Goal: Task Accomplishment & Management: Manage account settings

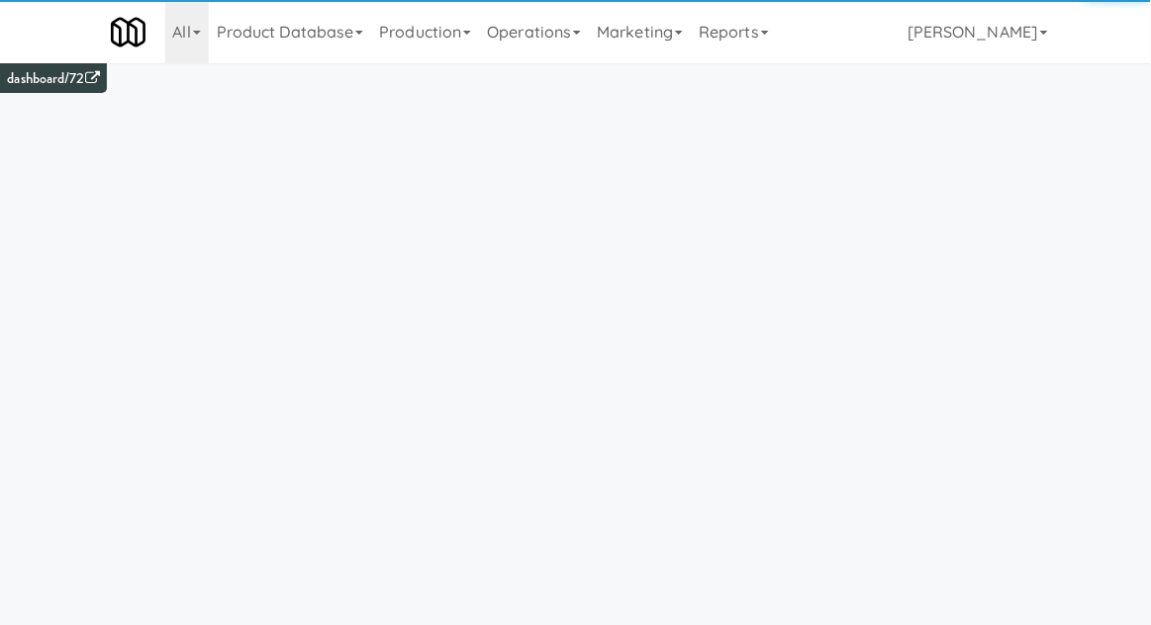
click at [550, 34] on link "Operations" at bounding box center [534, 31] width 110 height 63
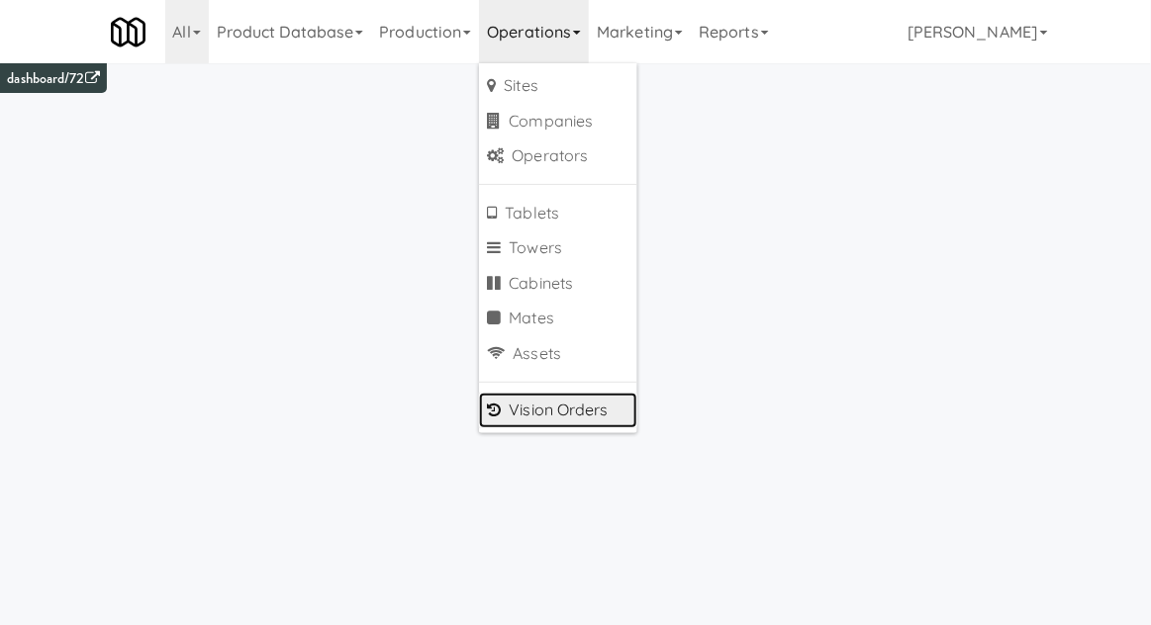
click at [521, 422] on link "Vision Orders" at bounding box center [558, 411] width 158 height 36
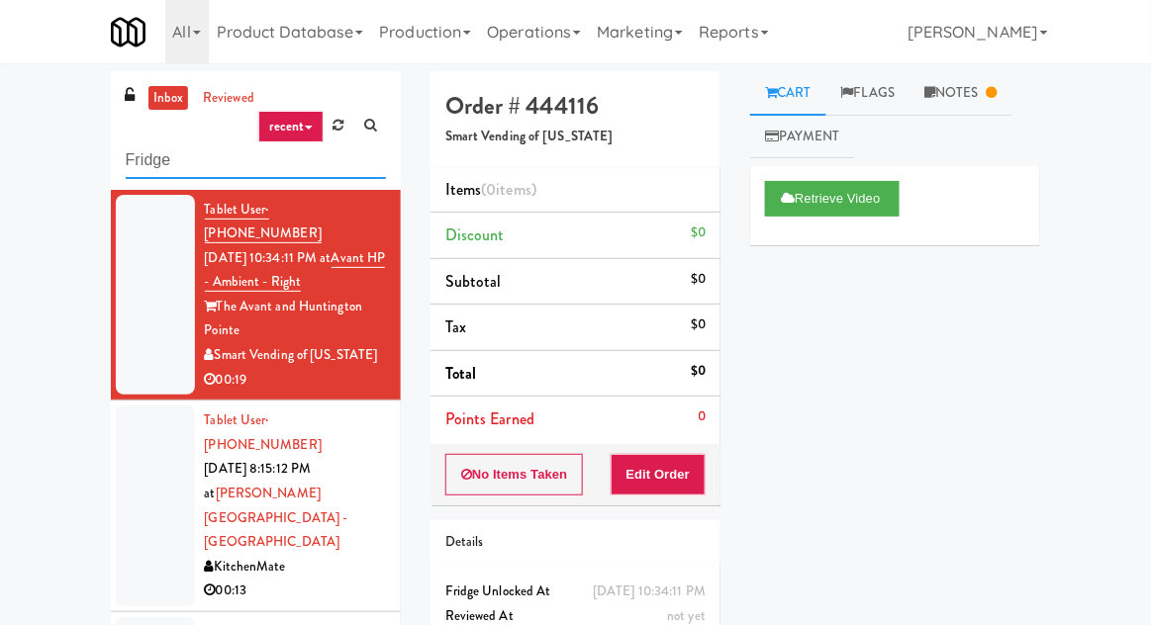
type input "Fridge"
click at [21, 159] on div "inbox reviewed recent all unclear take inventory issue suspicious failed recent…" at bounding box center [575, 434] width 1151 height 727
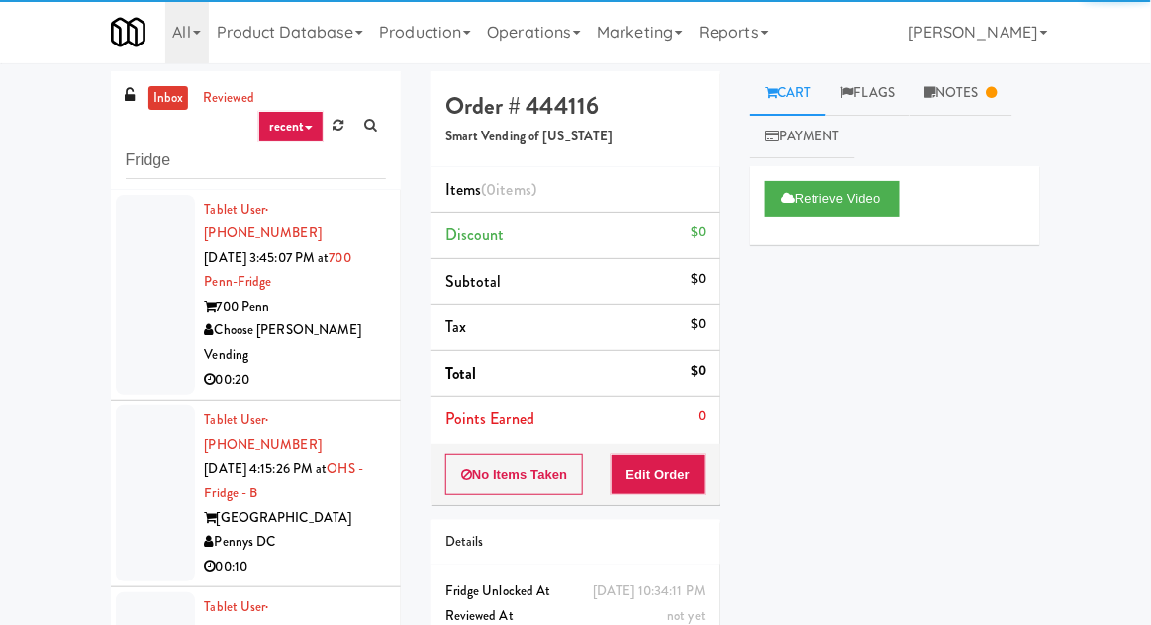
scroll to position [76, 0]
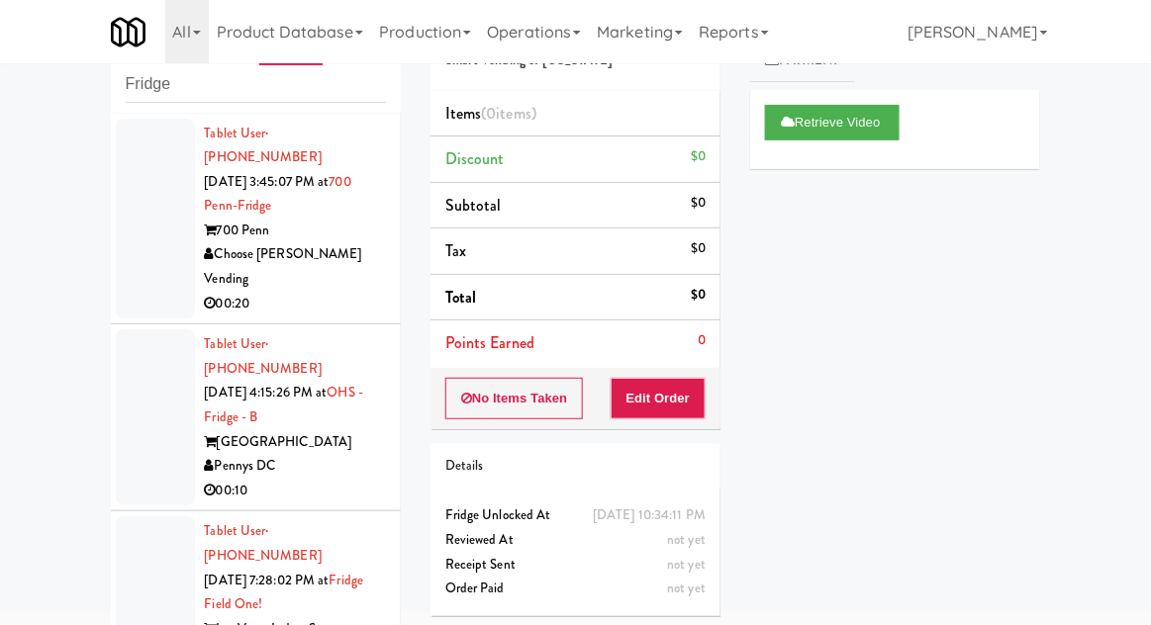
click at [138, 255] on div at bounding box center [155, 219] width 79 height 201
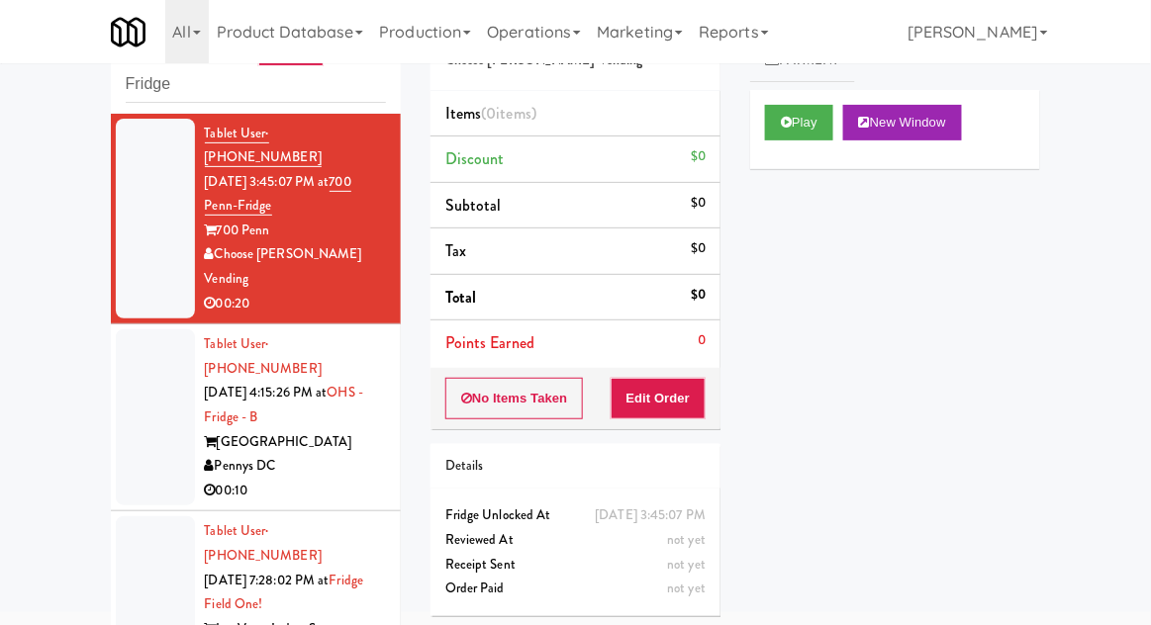
click at [113, 399] on li "Tablet User · (917) 676-0841 [DATE] 4:15:26 PM at [GEOGRAPHIC_DATA] 00:10" at bounding box center [256, 418] width 290 height 187
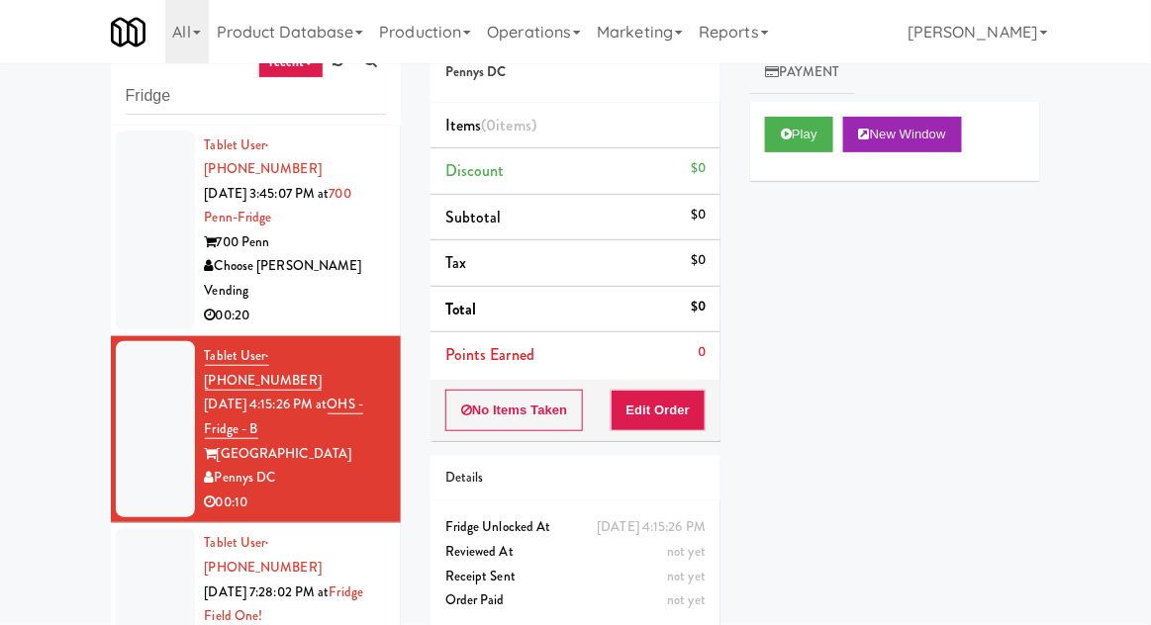
scroll to position [76, 0]
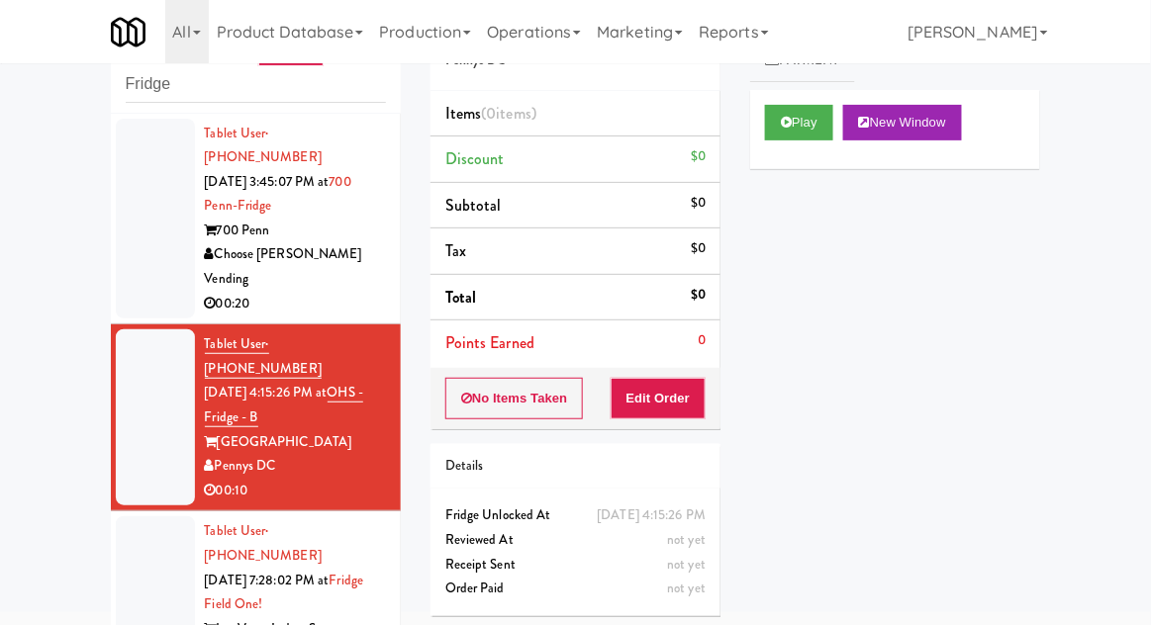
click at [132, 517] on div at bounding box center [155, 605] width 79 height 176
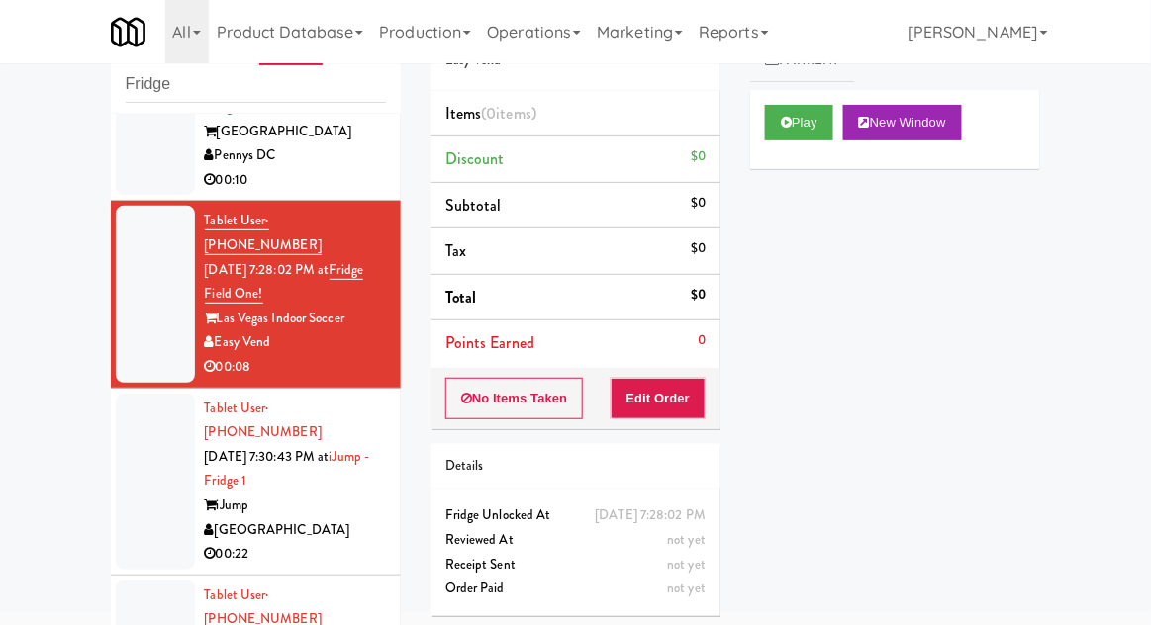
scroll to position [312, 0]
click at [769, 139] on button "Play" at bounding box center [799, 123] width 68 height 36
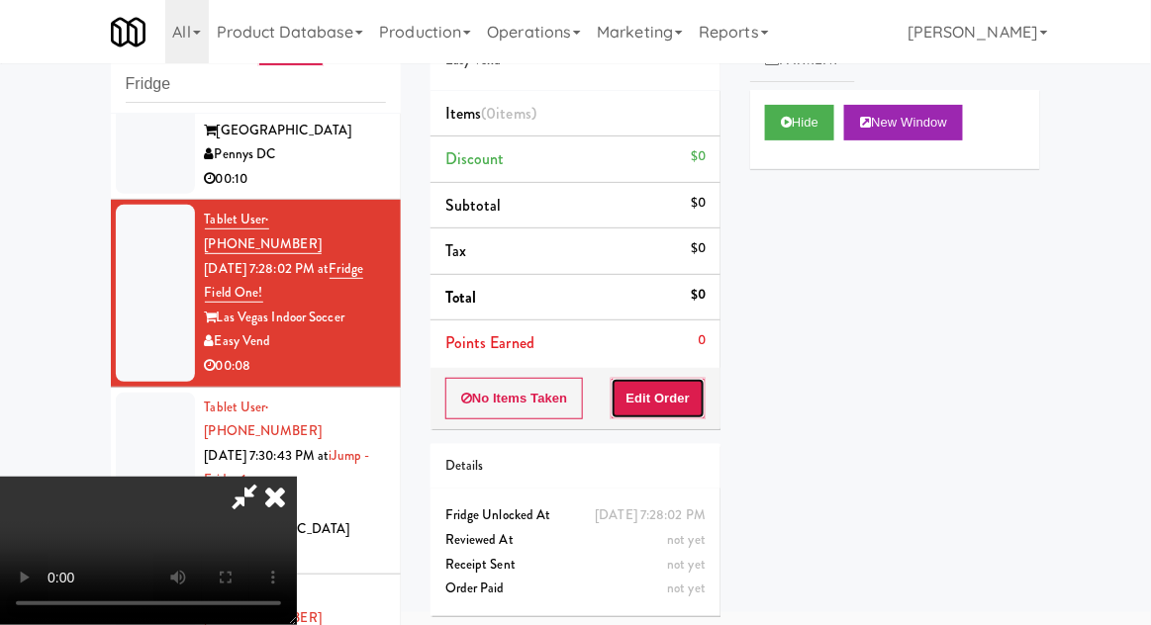
click at [649, 409] on button "Edit Order" at bounding box center [659, 399] width 96 height 42
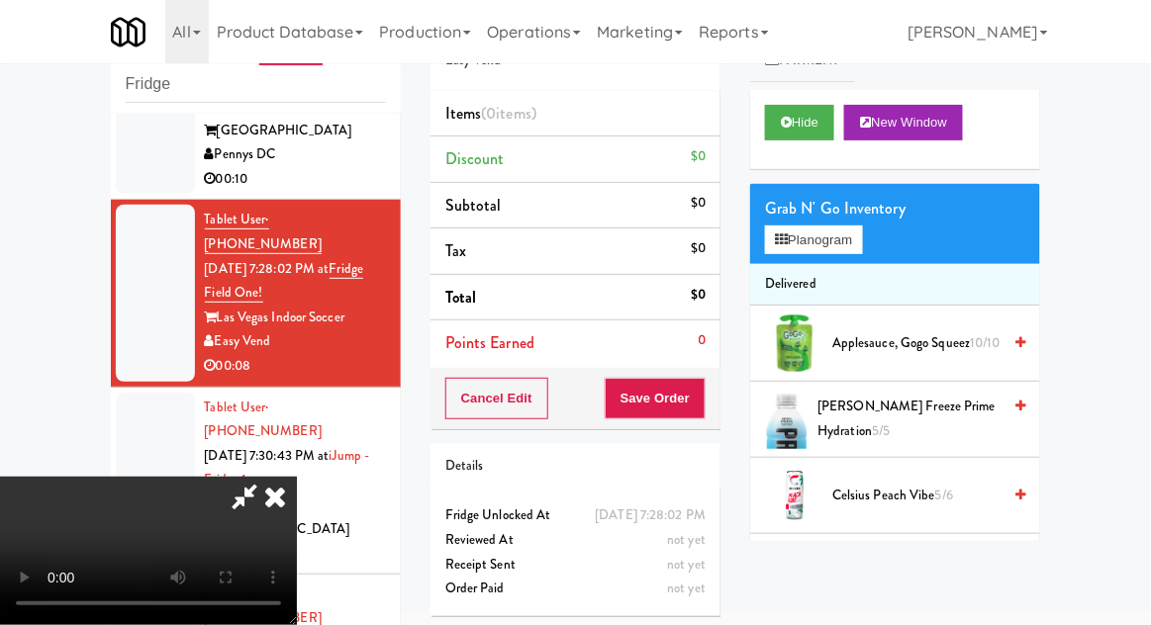
scroll to position [0, 0]
click at [807, 248] on button "Planogram" at bounding box center [813, 241] width 97 height 30
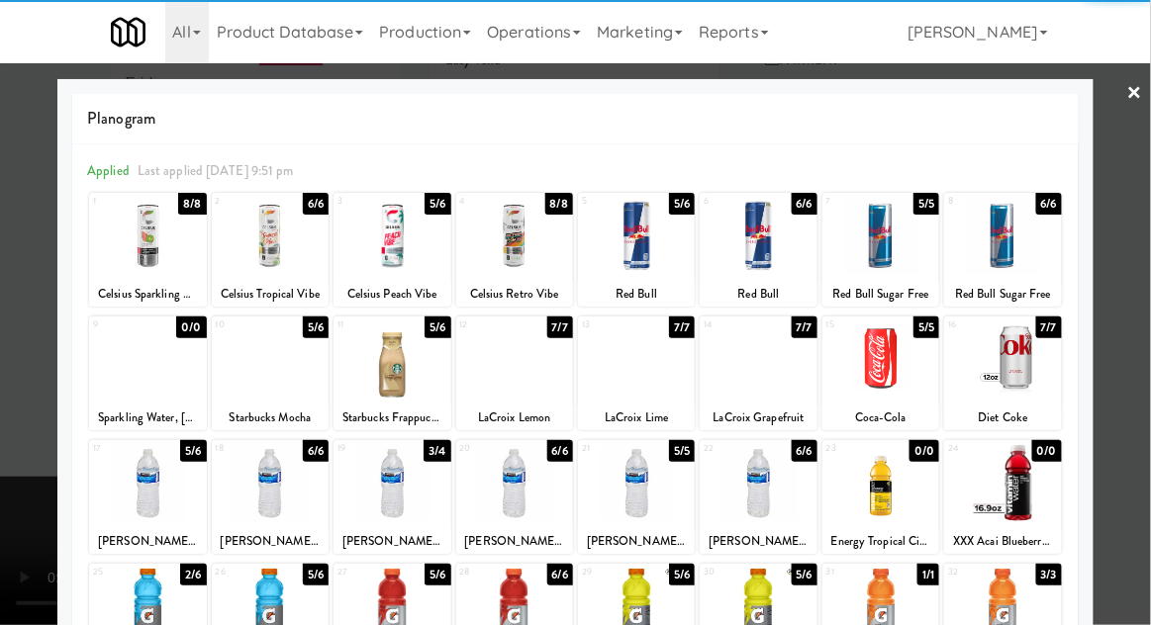
click at [256, 256] on div at bounding box center [270, 236] width 117 height 76
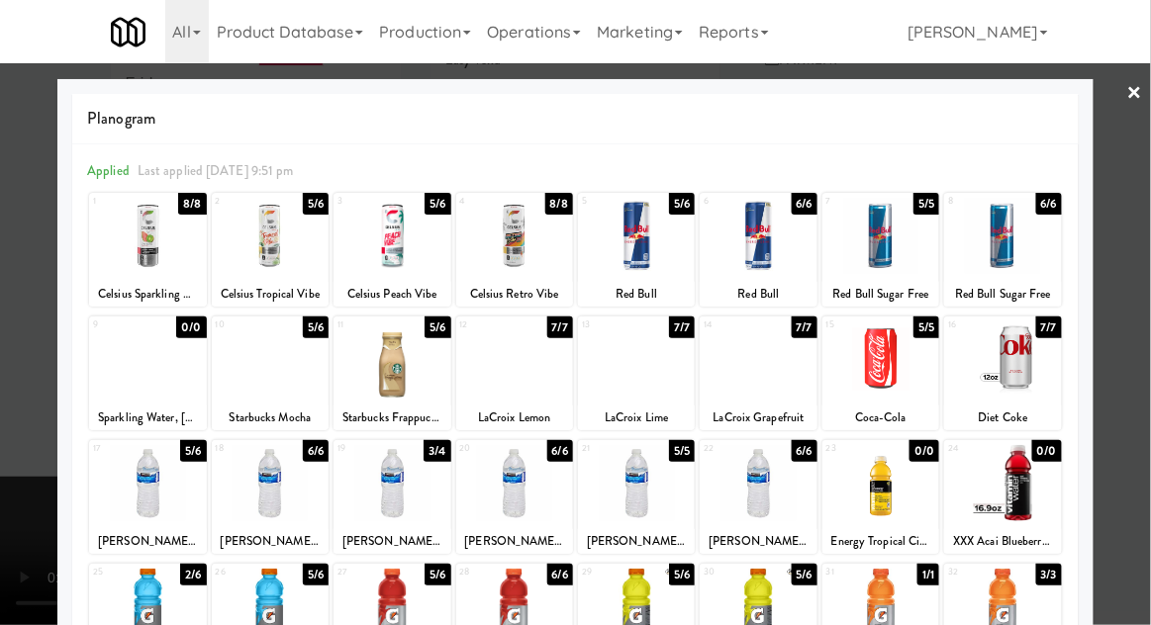
click at [31, 479] on div at bounding box center [575, 312] width 1151 height 625
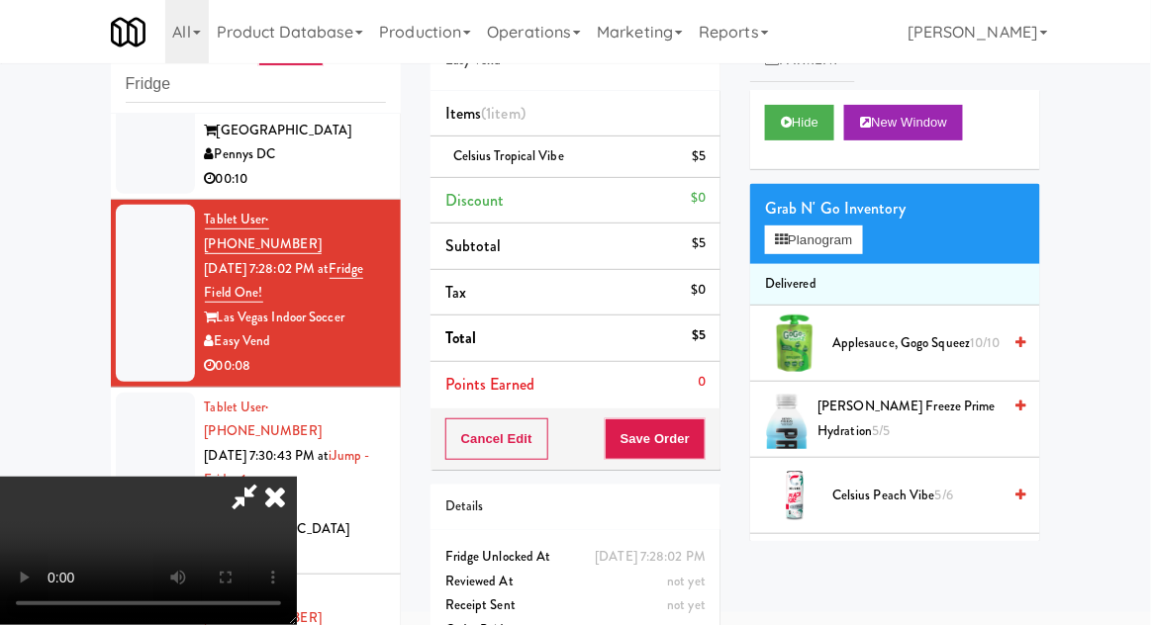
scroll to position [72, 0]
click at [802, 242] on button "Planogram" at bounding box center [813, 241] width 97 height 30
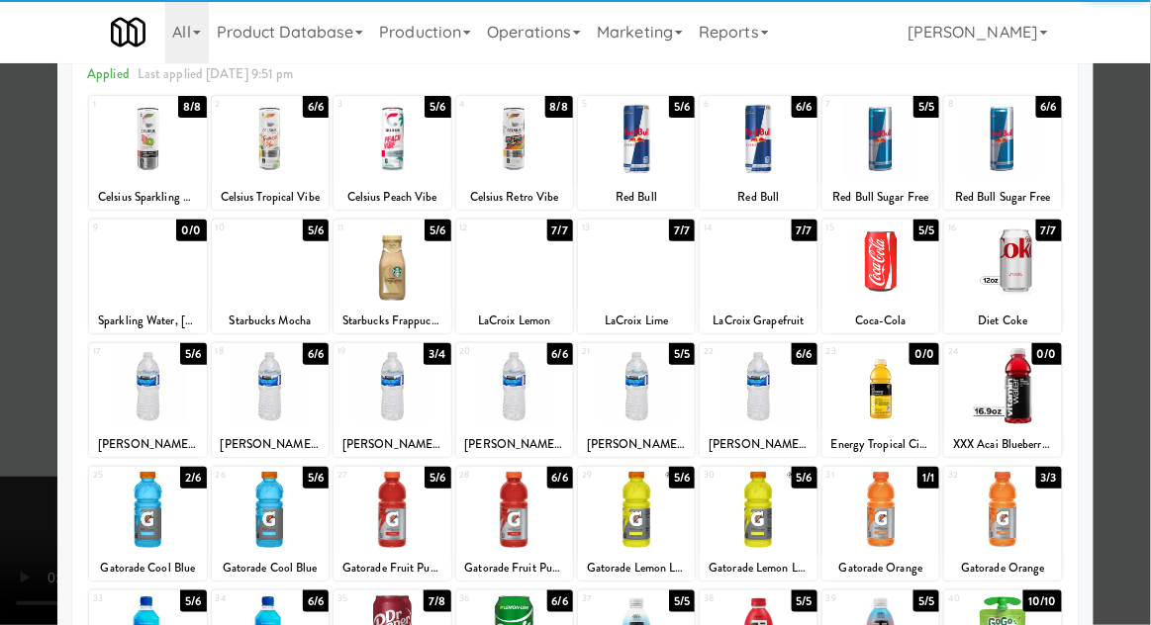
scroll to position [89, 0]
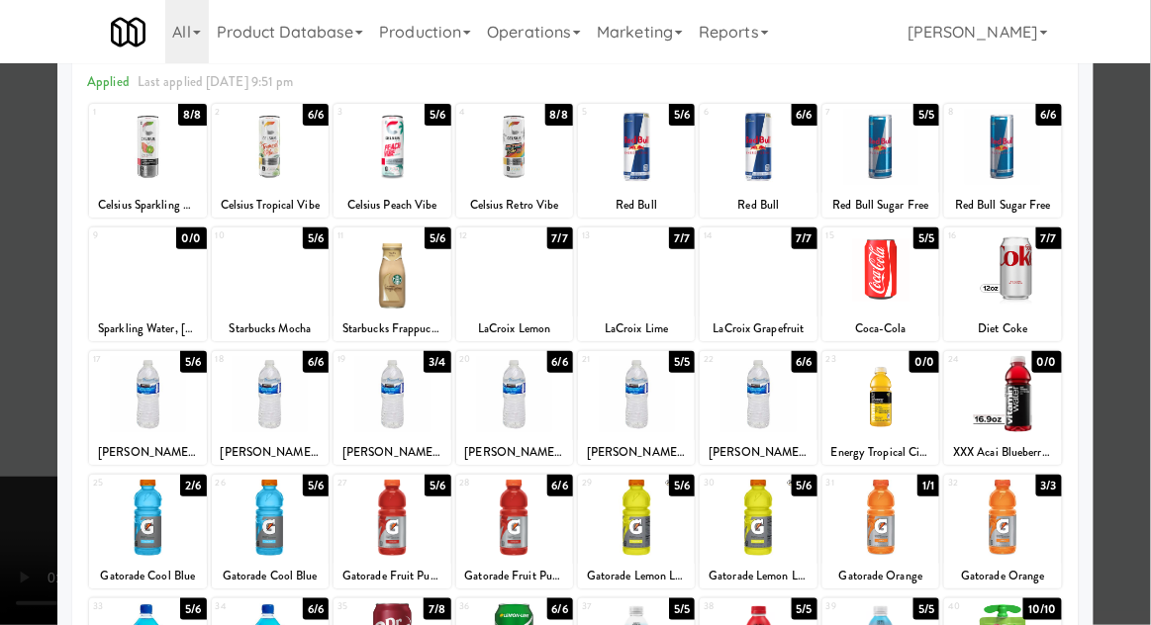
click at [293, 521] on div at bounding box center [270, 518] width 117 height 76
click at [4, 599] on div at bounding box center [575, 312] width 1151 height 625
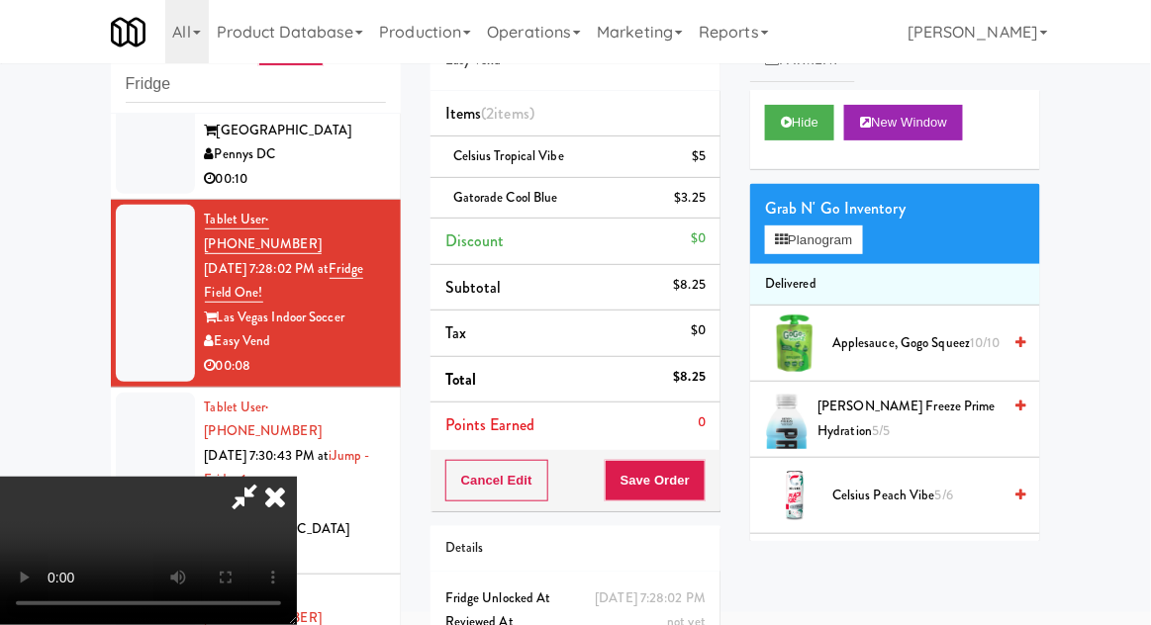
scroll to position [90, 0]
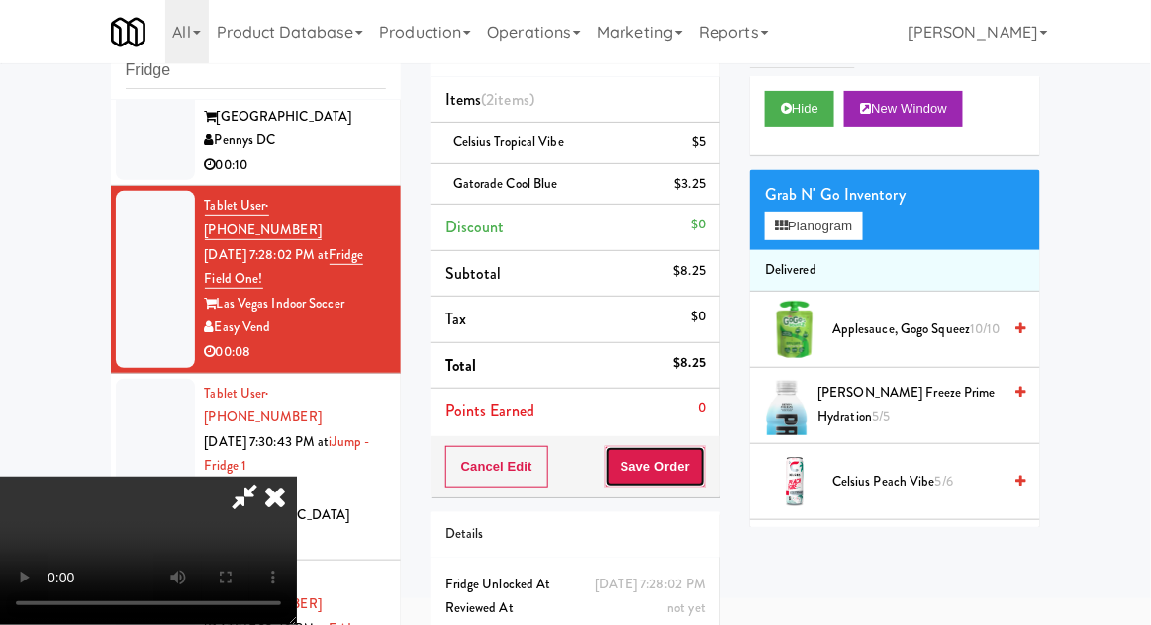
click at [703, 465] on button "Save Order" at bounding box center [655, 467] width 101 height 42
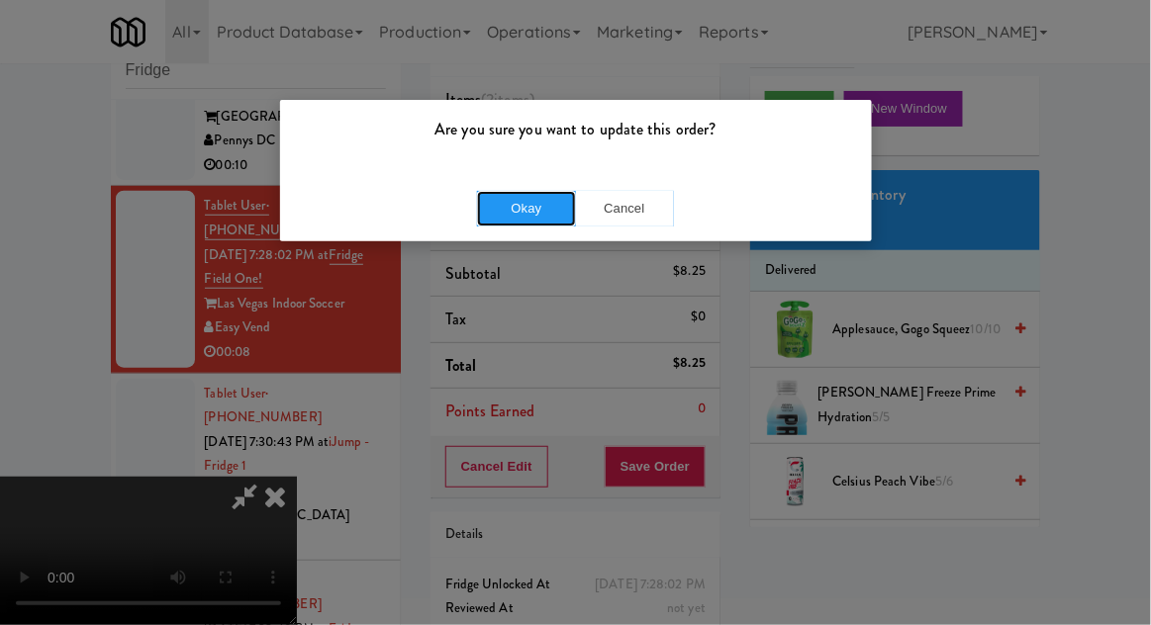
click at [509, 222] on button "Okay" at bounding box center [526, 209] width 99 height 36
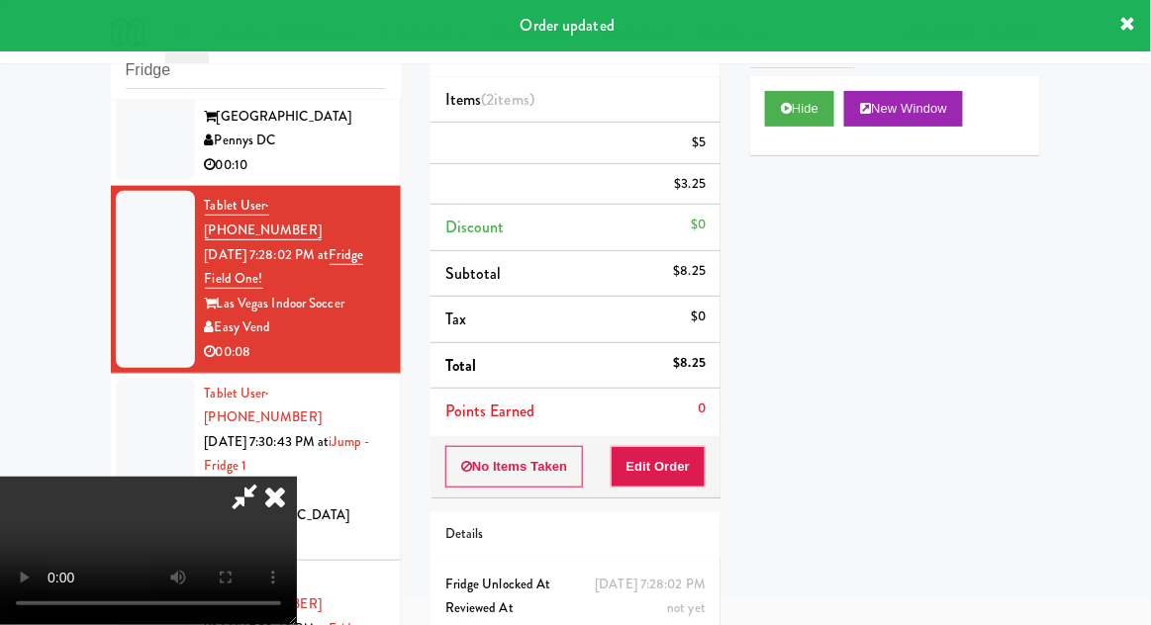
scroll to position [0, 0]
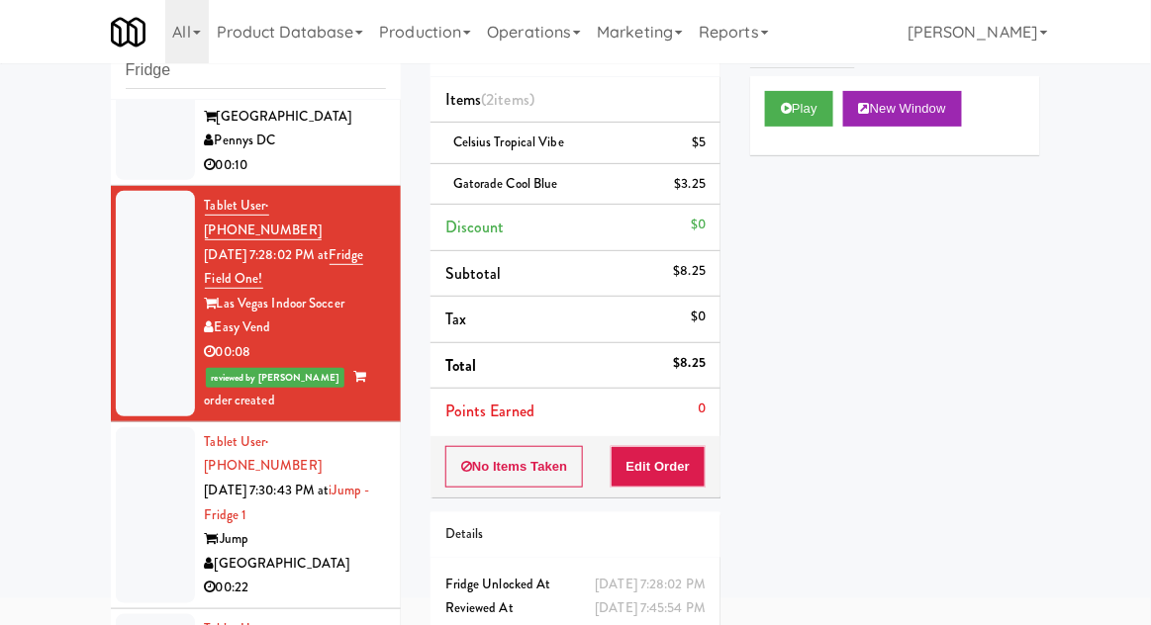
click at [112, 444] on li "Tablet User · (903) 272-9239 [DATE] 7:30:43 PM at [GEOGRAPHIC_DATA] 00:22" at bounding box center [256, 516] width 290 height 187
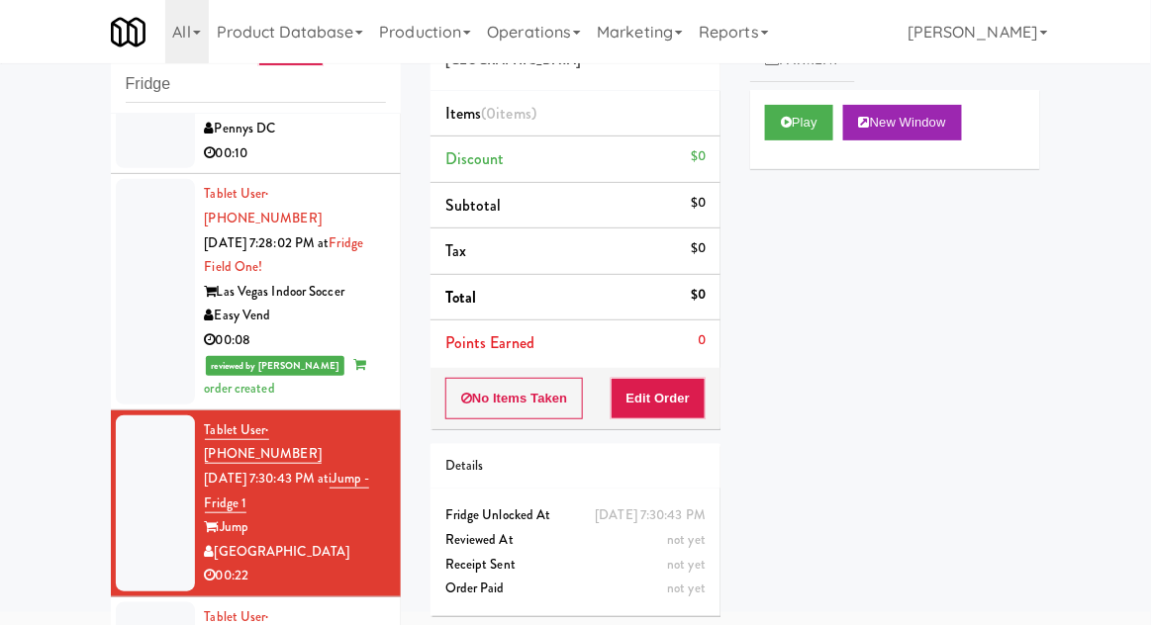
scroll to position [338, 0]
click at [782, 135] on button "Play" at bounding box center [799, 123] width 68 height 36
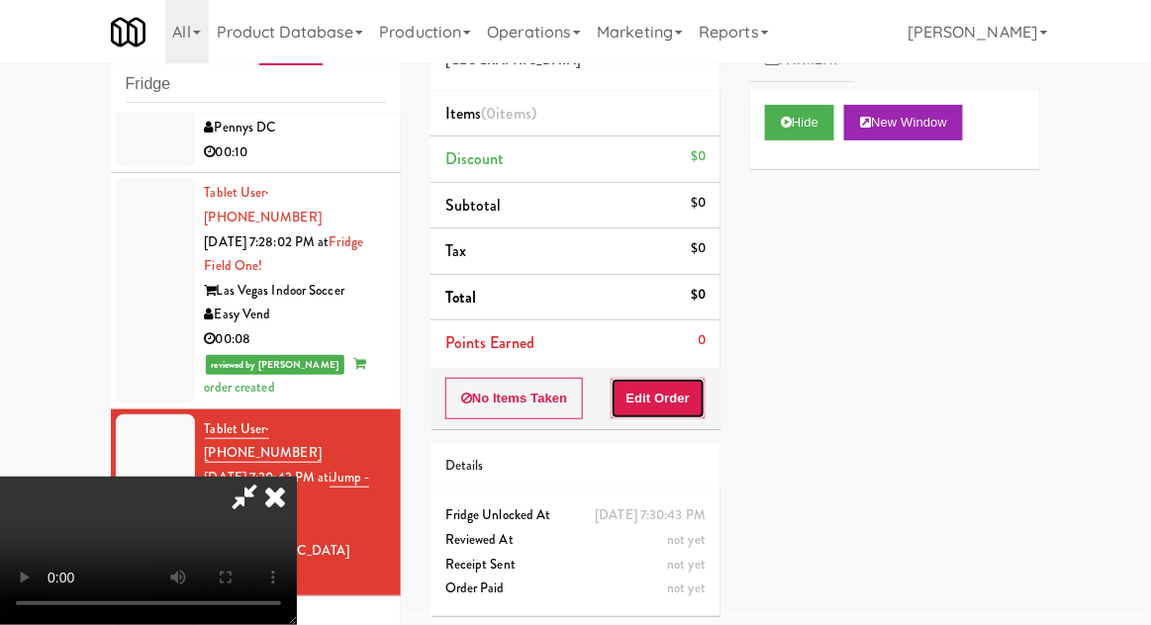
click at [645, 407] on button "Edit Order" at bounding box center [659, 399] width 96 height 42
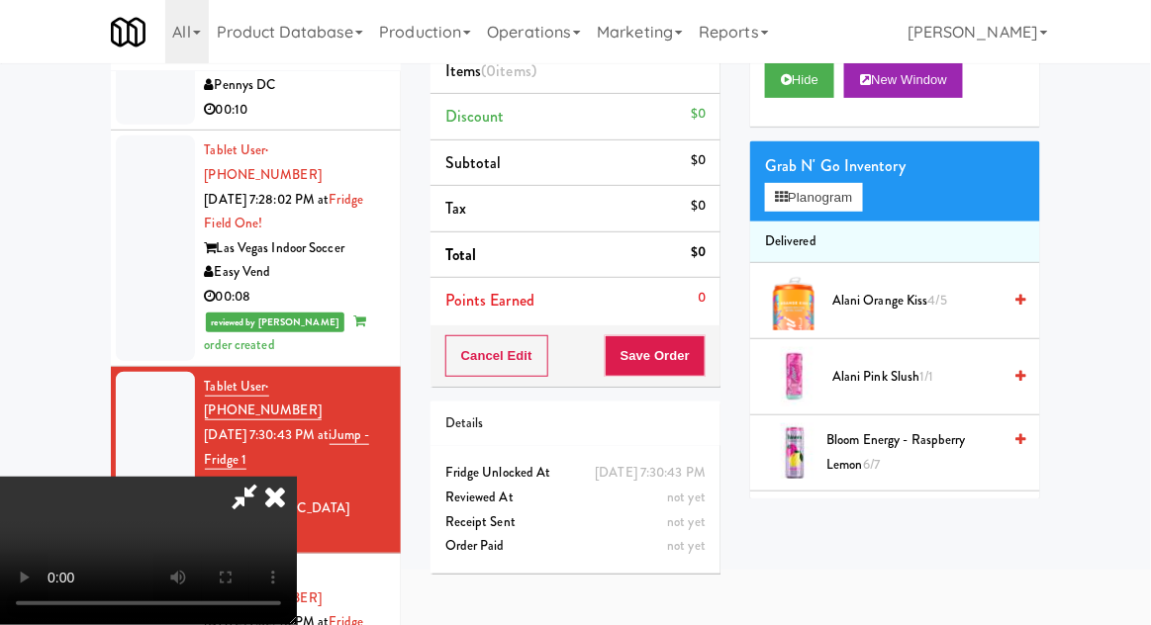
scroll to position [155, 0]
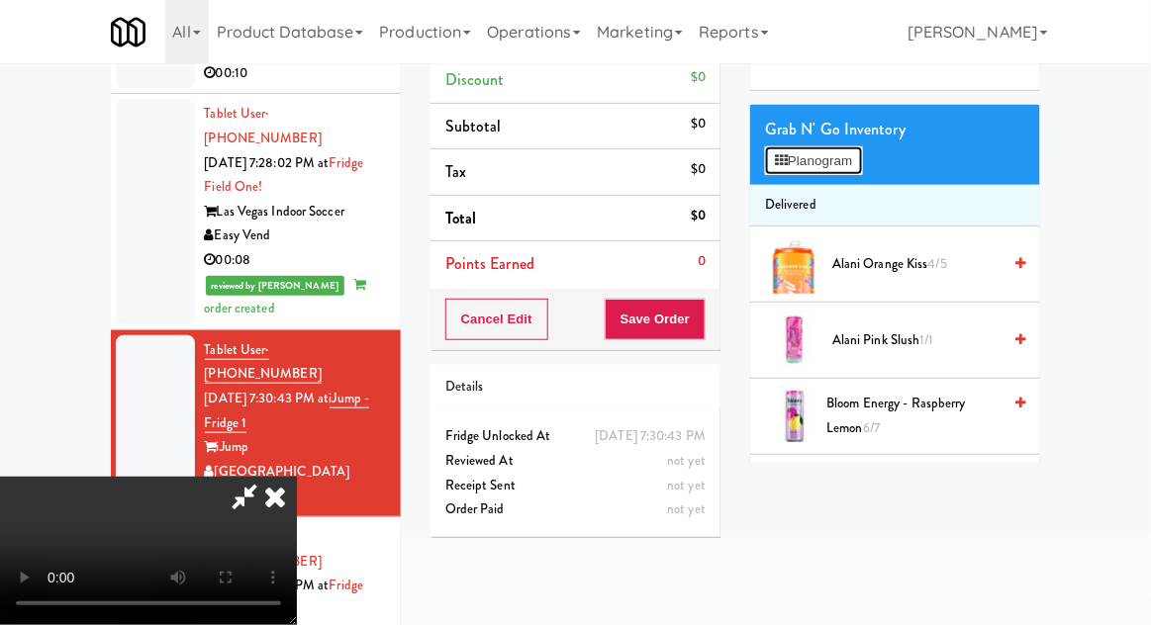
click at [858, 171] on button "Planogram" at bounding box center [813, 161] width 97 height 30
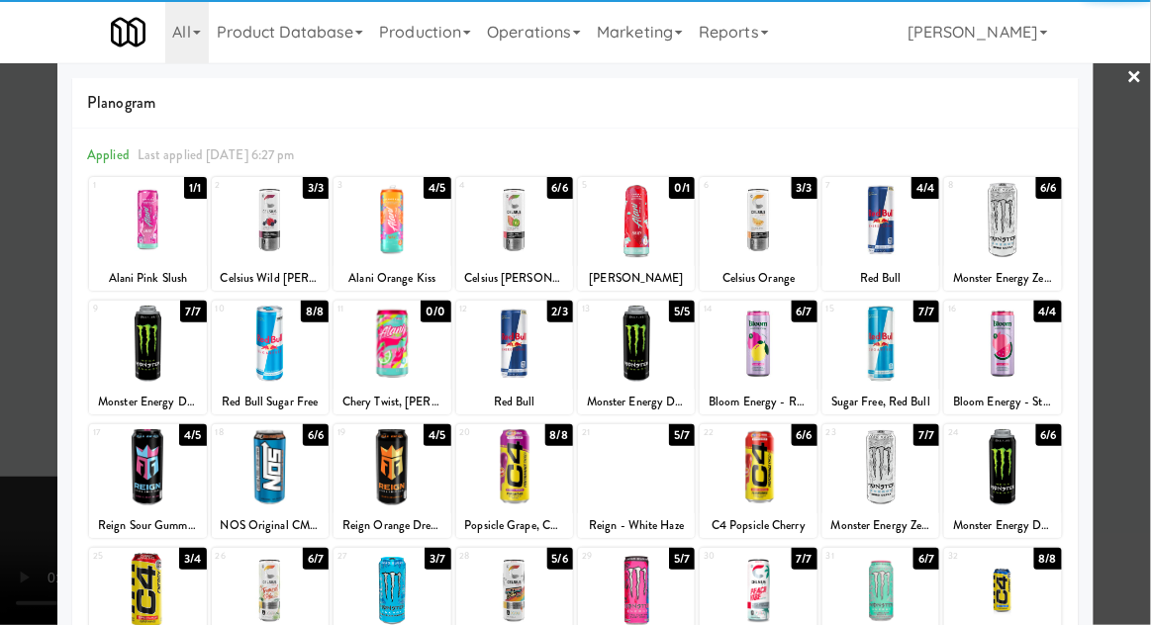
scroll to position [76, 0]
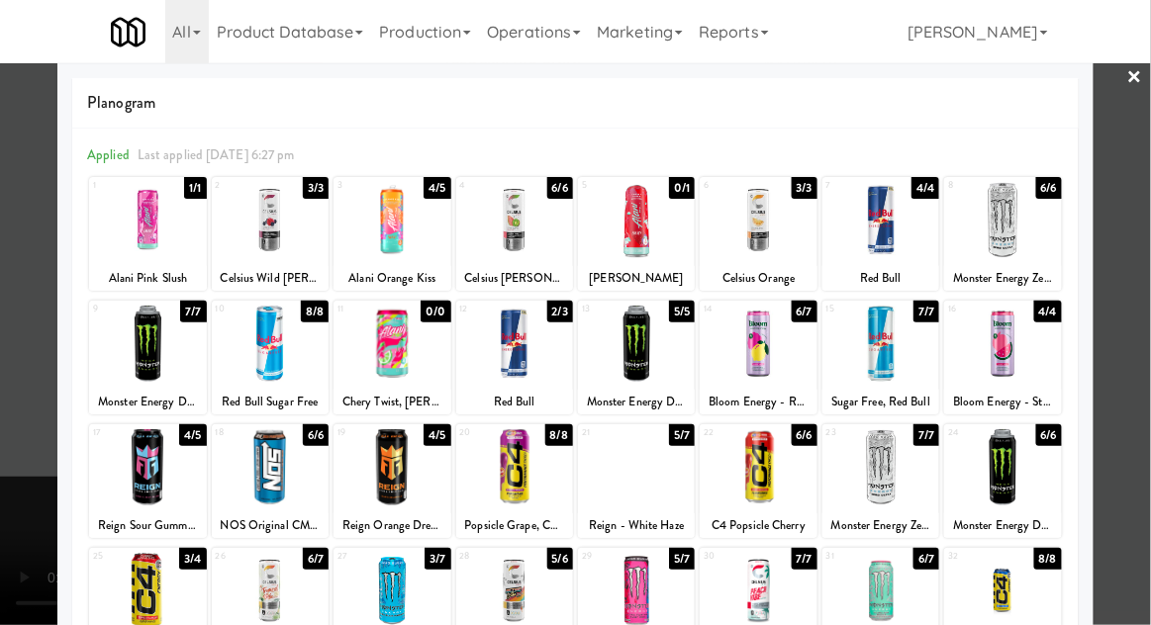
click at [512, 595] on div at bounding box center [514, 591] width 117 height 76
click at [1141, 253] on div at bounding box center [575, 312] width 1151 height 625
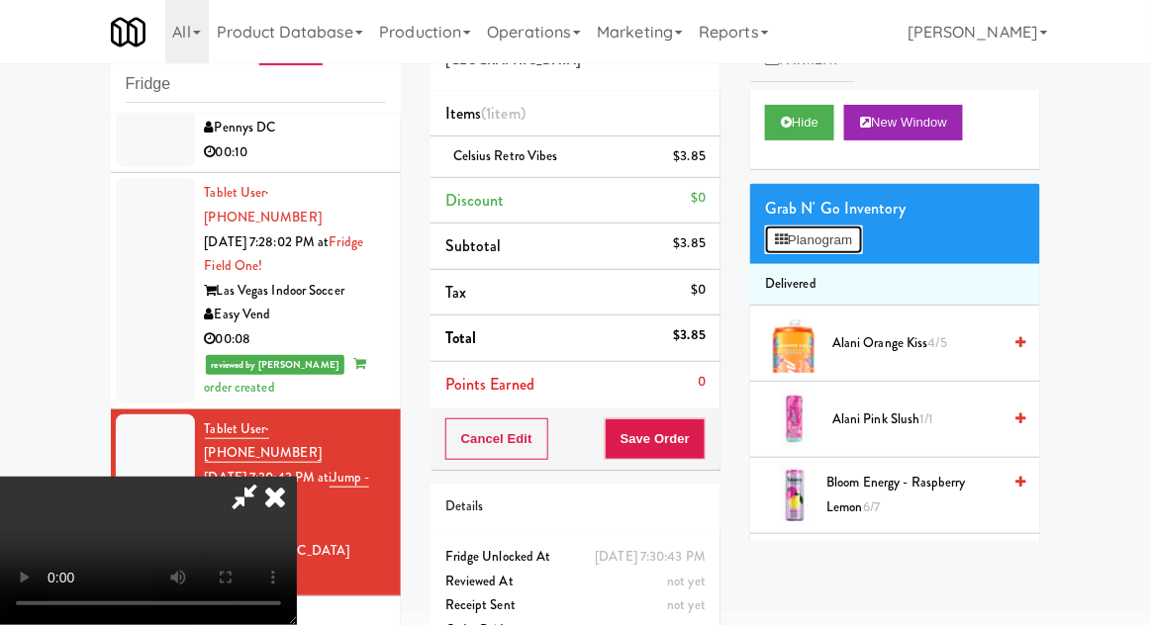
click at [855, 235] on button "Planogram" at bounding box center [813, 241] width 97 height 30
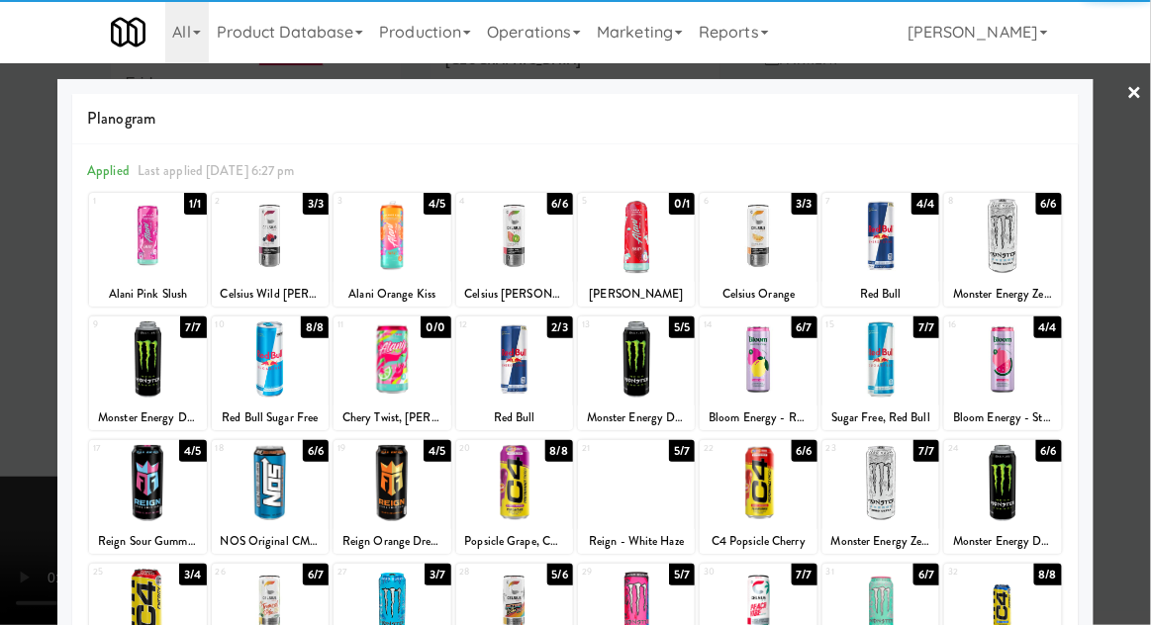
click at [262, 612] on div at bounding box center [270, 607] width 117 height 76
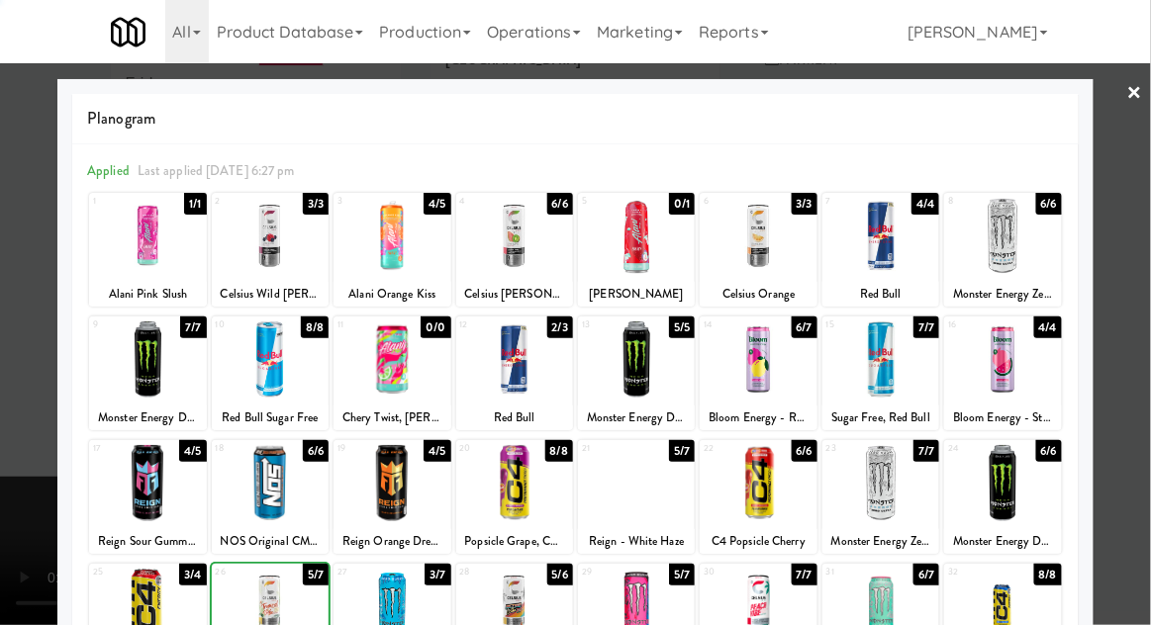
click at [1142, 230] on div at bounding box center [575, 312] width 1151 height 625
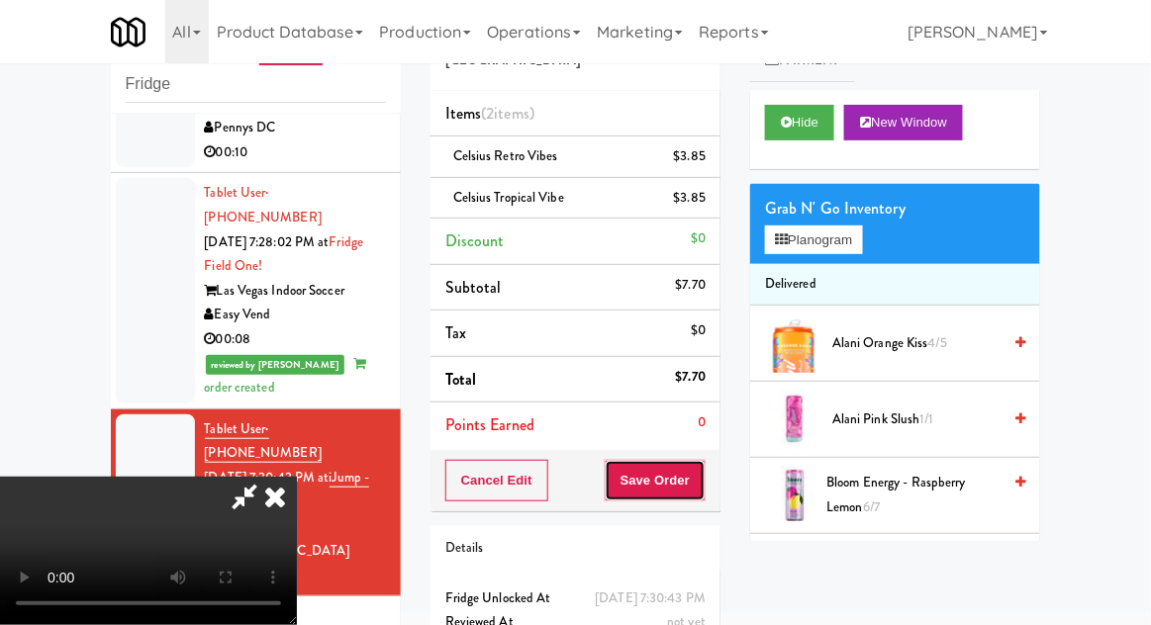
click at [704, 484] on button "Save Order" at bounding box center [655, 481] width 101 height 42
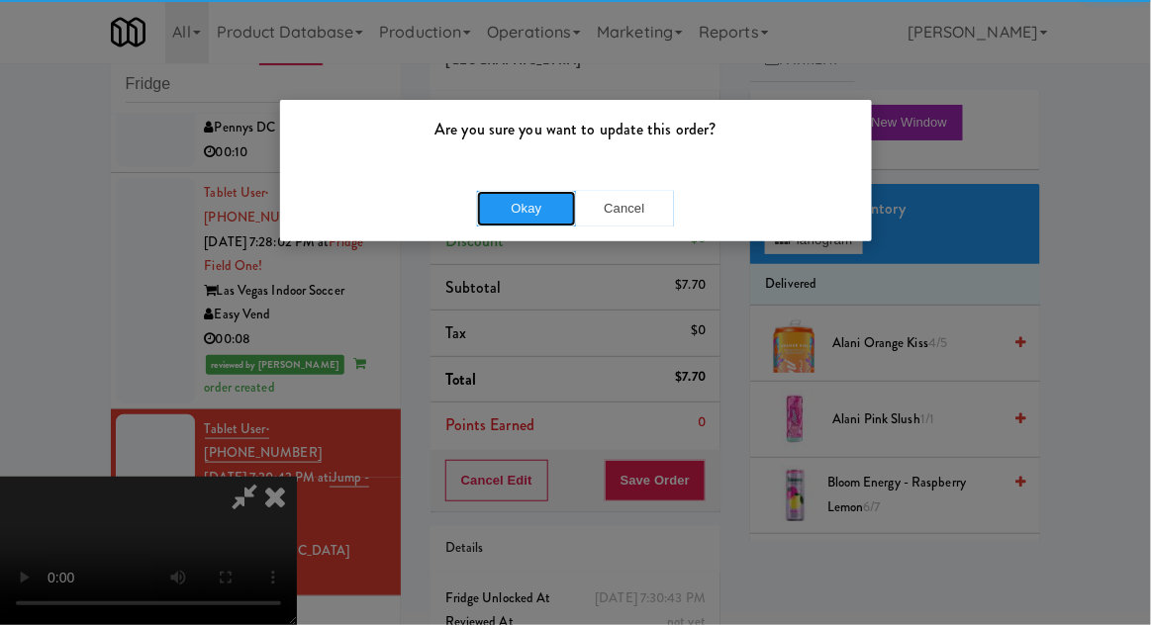
click at [540, 203] on button "Okay" at bounding box center [526, 209] width 99 height 36
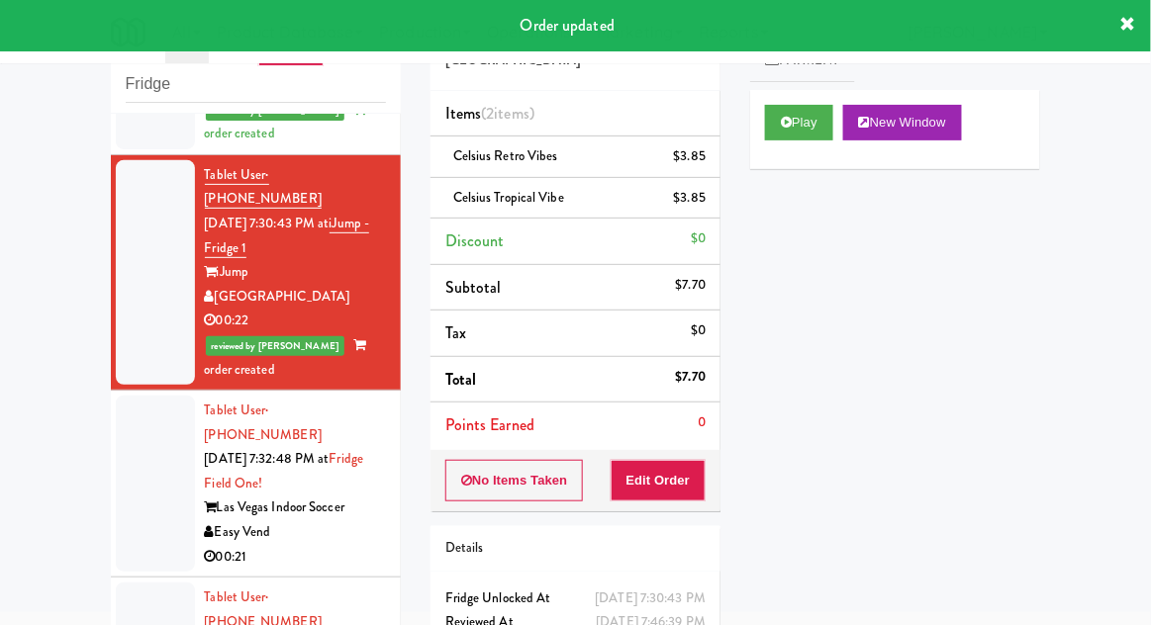
scroll to position [604, 0]
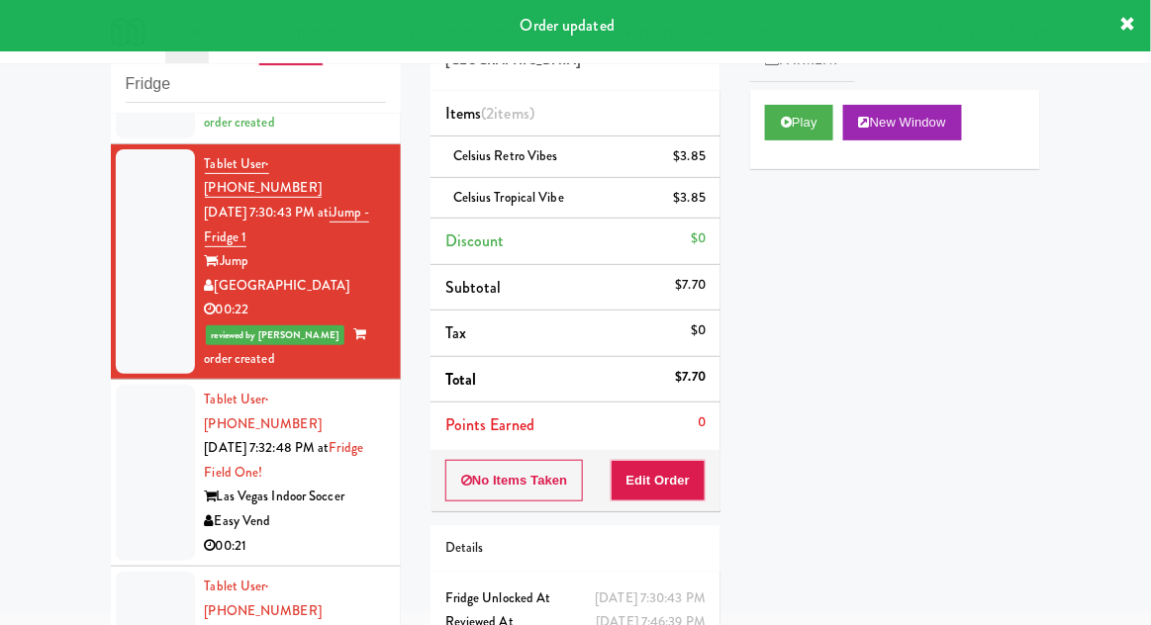
click at [138, 388] on div at bounding box center [155, 473] width 79 height 176
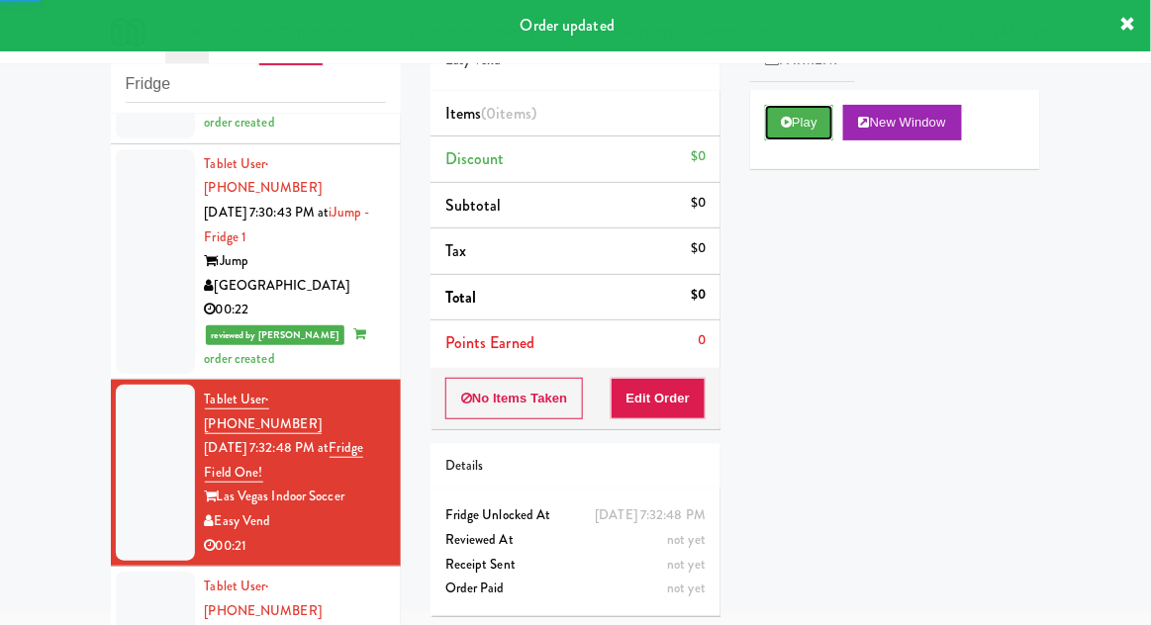
click at [800, 131] on button "Play" at bounding box center [799, 123] width 68 height 36
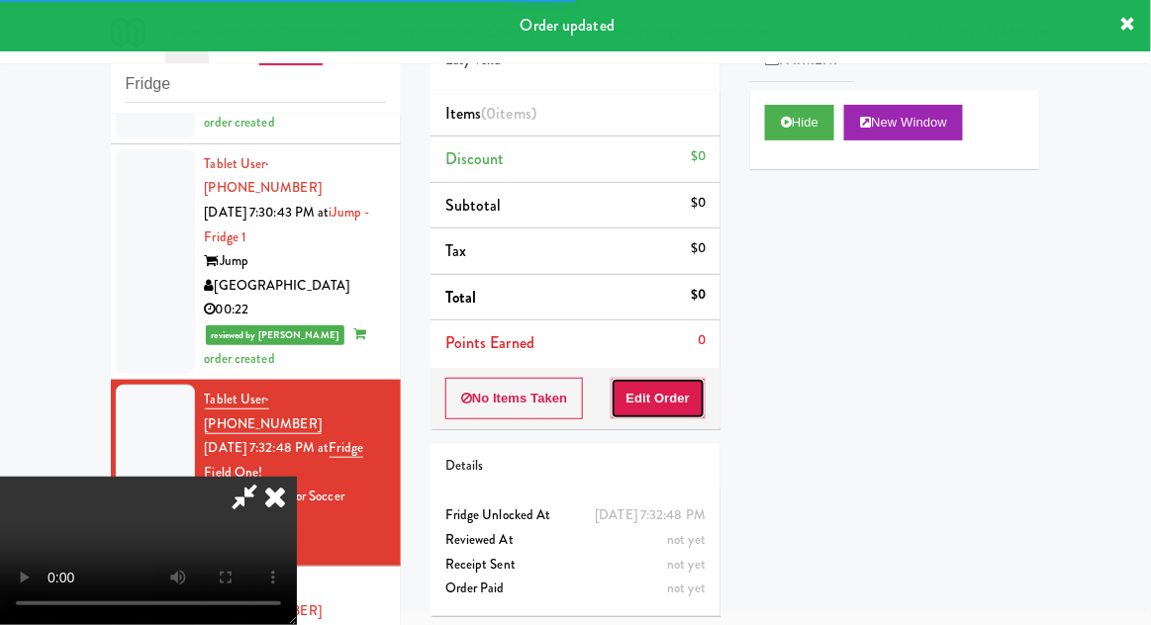
click at [674, 409] on button "Edit Order" at bounding box center [659, 399] width 96 height 42
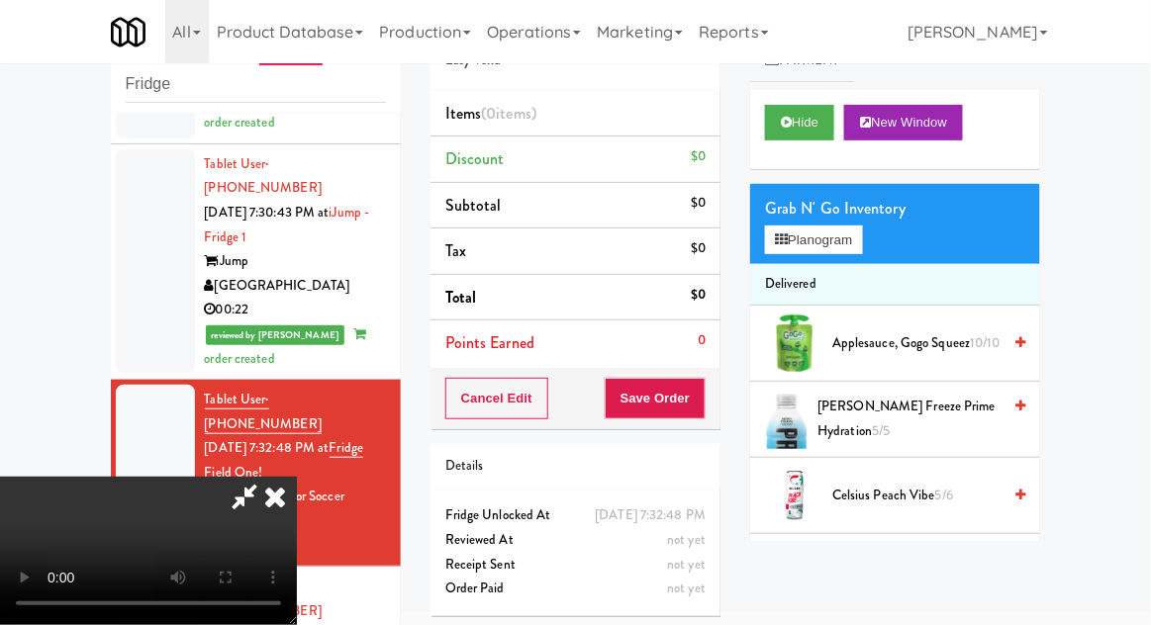
scroll to position [72, 0]
click at [862, 243] on button "Planogram" at bounding box center [813, 241] width 97 height 30
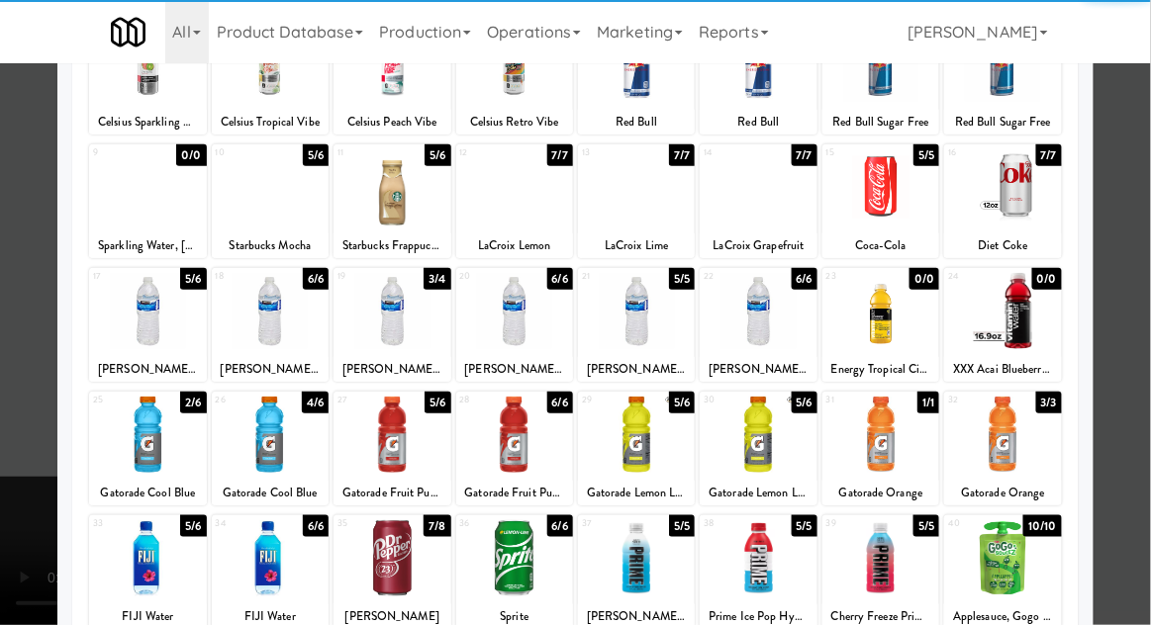
scroll to position [172, 0]
click at [531, 592] on div at bounding box center [514, 559] width 117 height 76
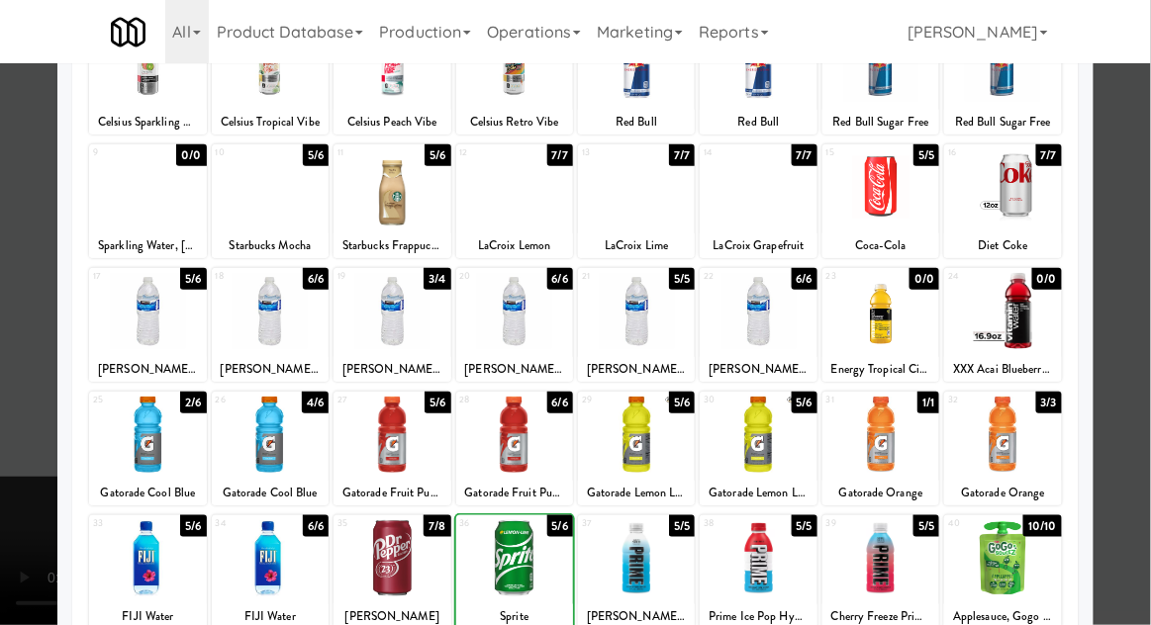
click at [1137, 272] on div at bounding box center [575, 312] width 1151 height 625
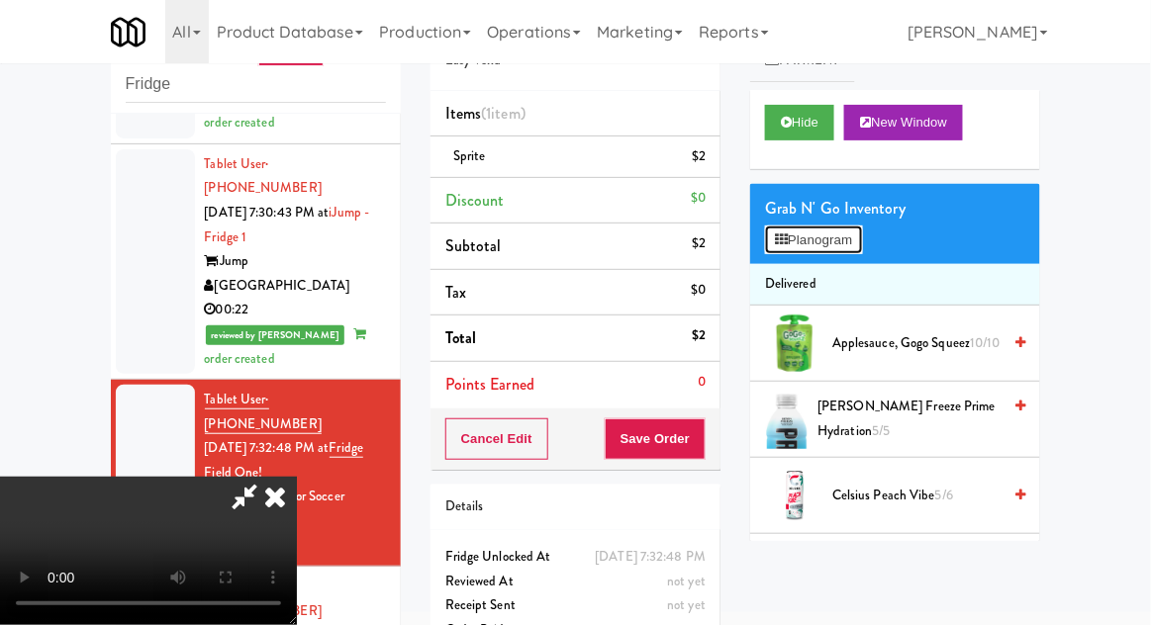
click at [839, 248] on button "Planogram" at bounding box center [813, 241] width 97 height 30
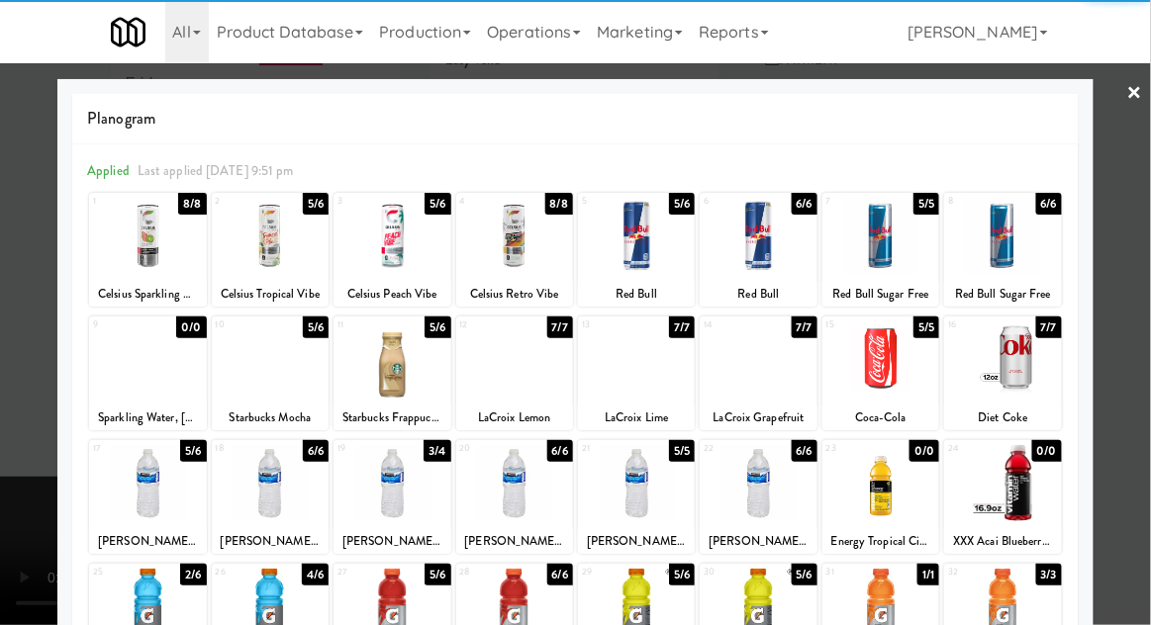
click at [752, 379] on div at bounding box center [758, 360] width 117 height 76
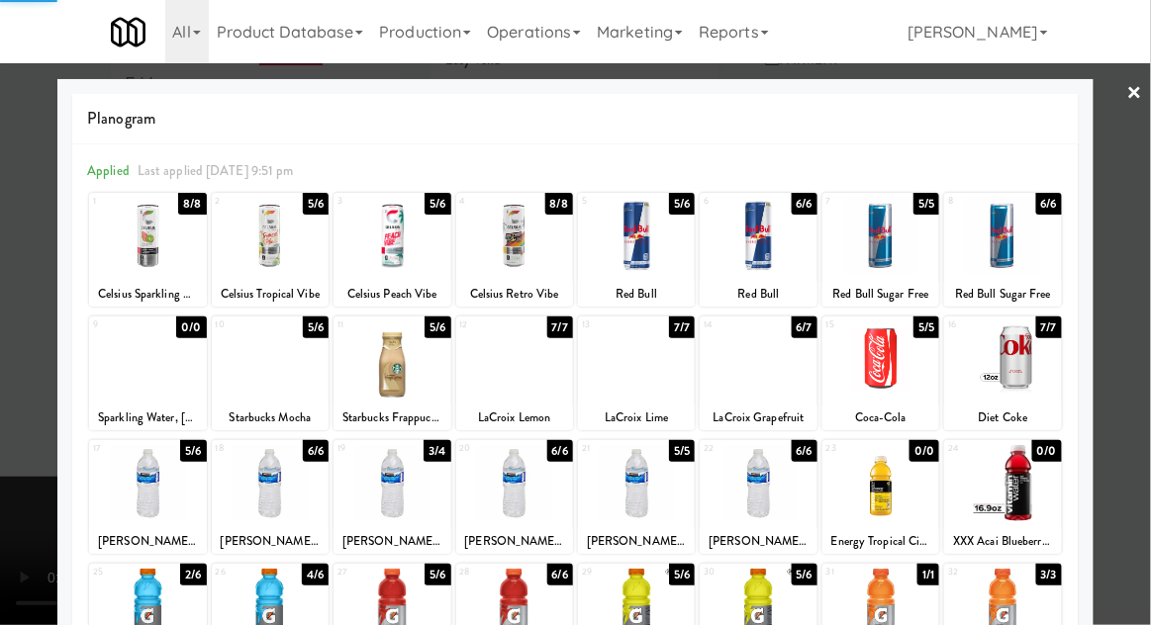
click at [1149, 249] on div at bounding box center [575, 312] width 1151 height 625
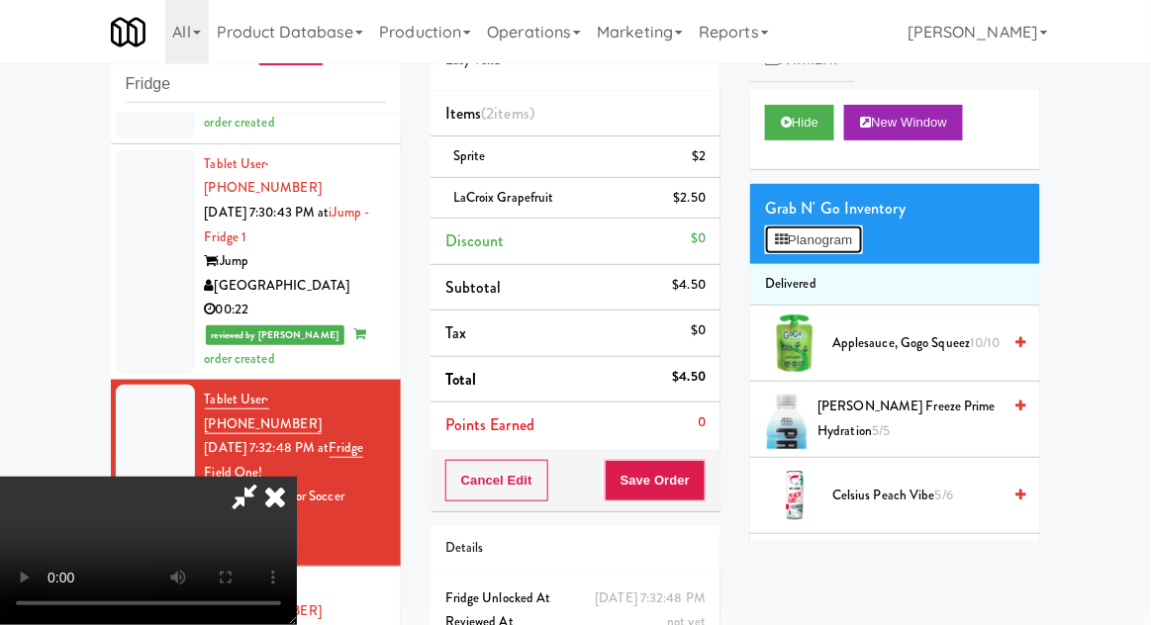
click at [855, 226] on button "Planogram" at bounding box center [813, 241] width 97 height 30
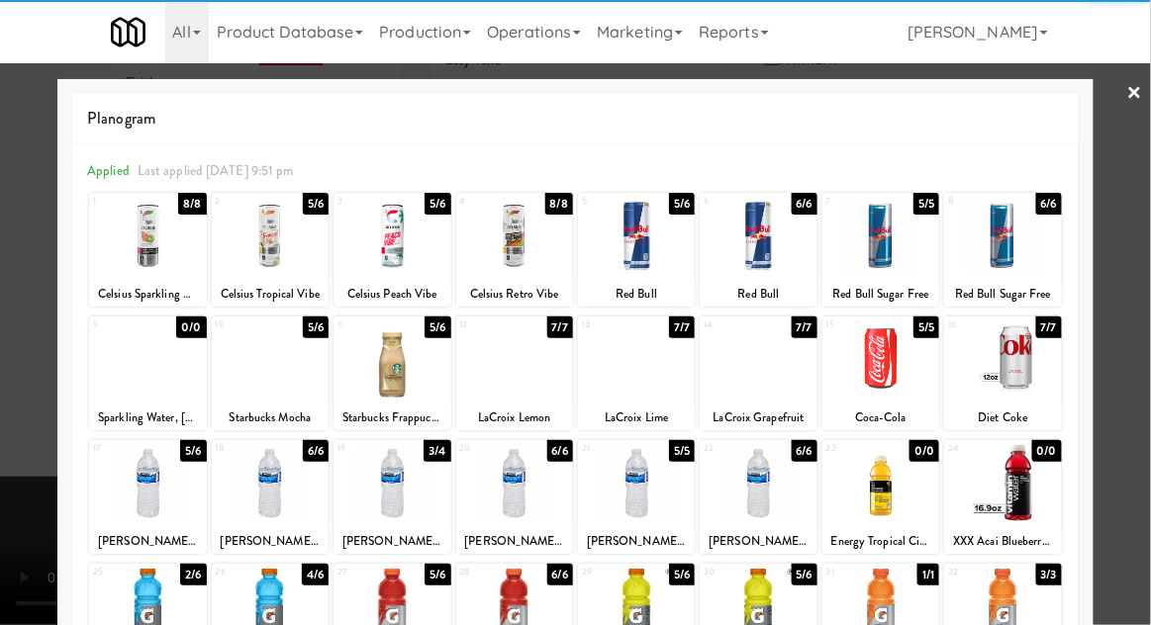
click at [515, 610] on div at bounding box center [514, 607] width 117 height 76
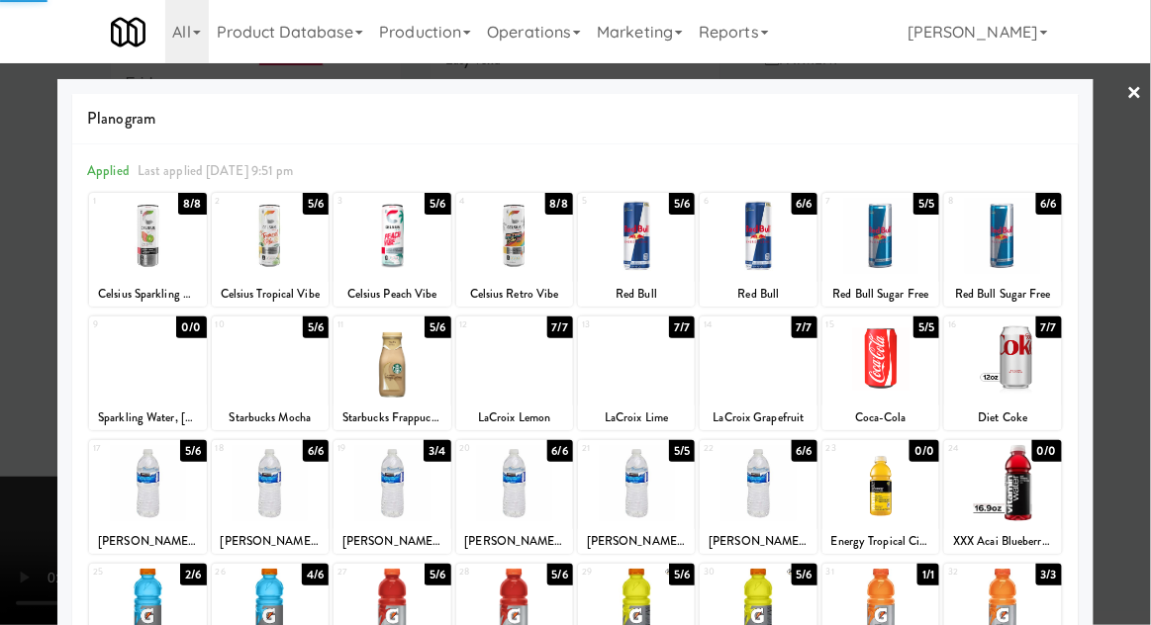
click at [1149, 267] on div at bounding box center [575, 312] width 1151 height 625
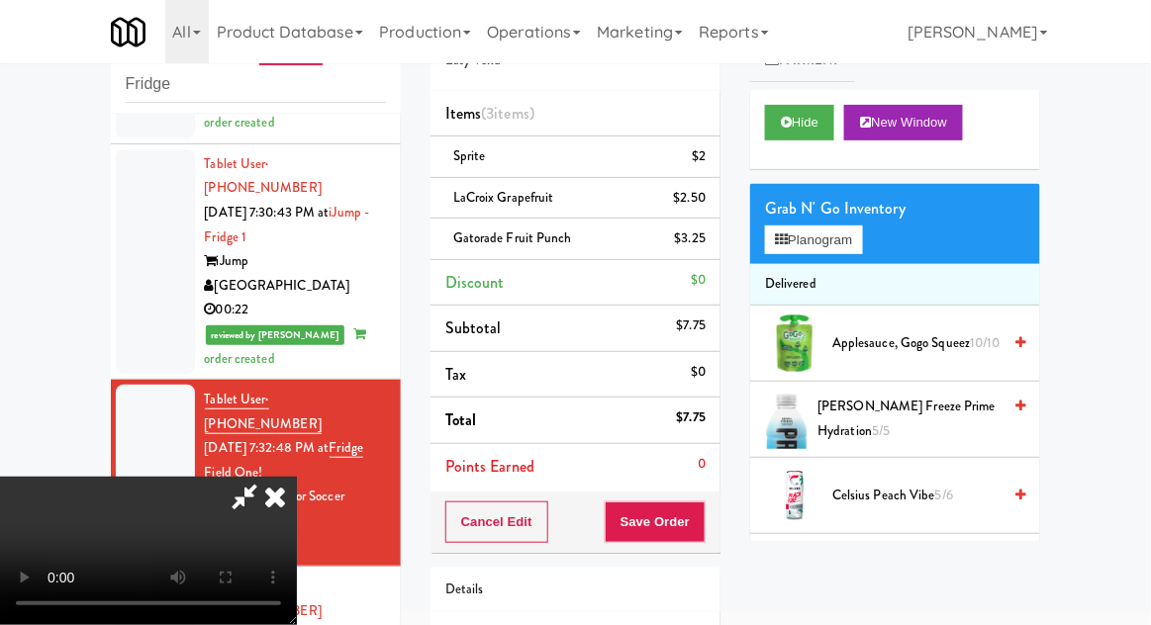
click at [718, 527] on div "Cancel Edit Save Order" at bounding box center [575, 522] width 290 height 61
click at [693, 517] on button "Save Order" at bounding box center [655, 523] width 101 height 42
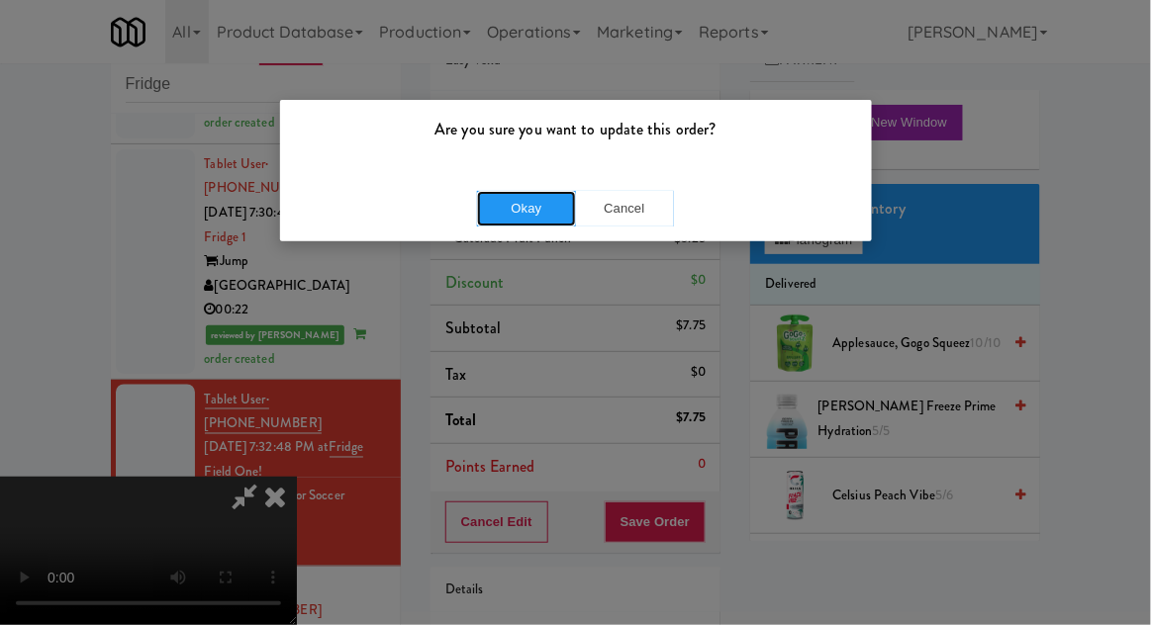
click at [508, 220] on button "Okay" at bounding box center [526, 209] width 99 height 36
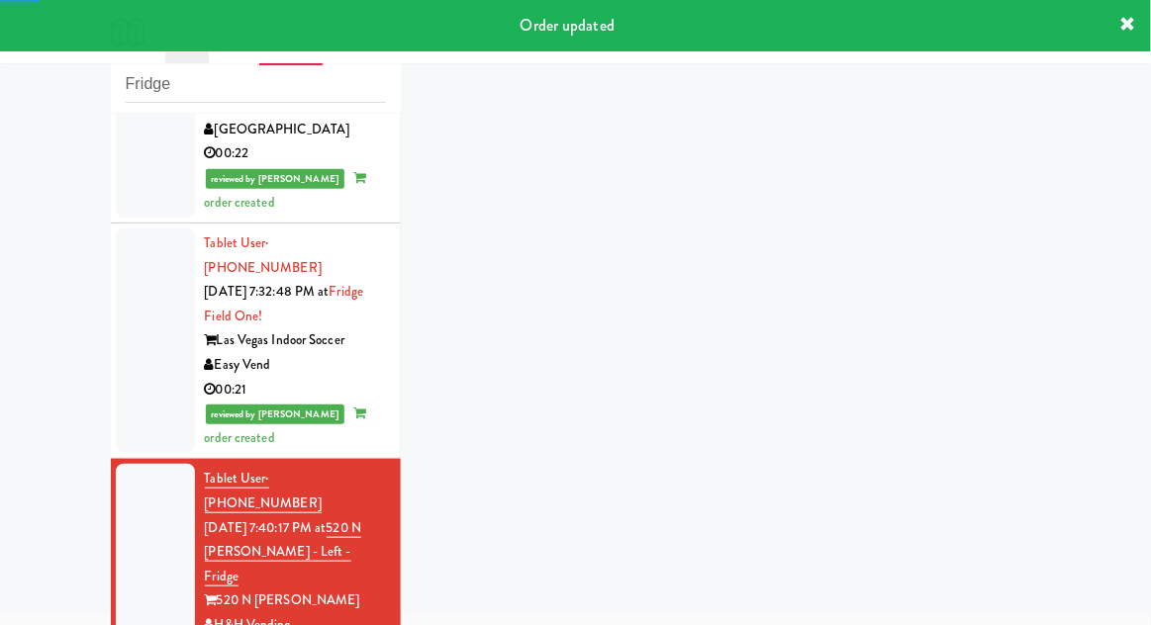
scroll to position [1015, 0]
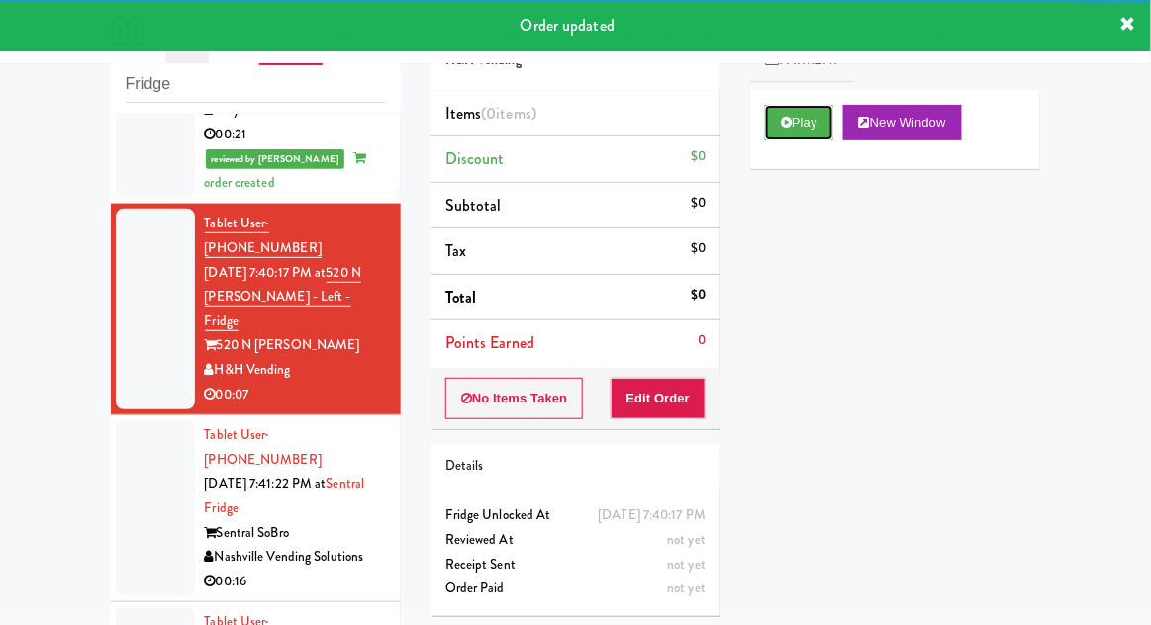
click at [794, 125] on button "Play" at bounding box center [799, 123] width 68 height 36
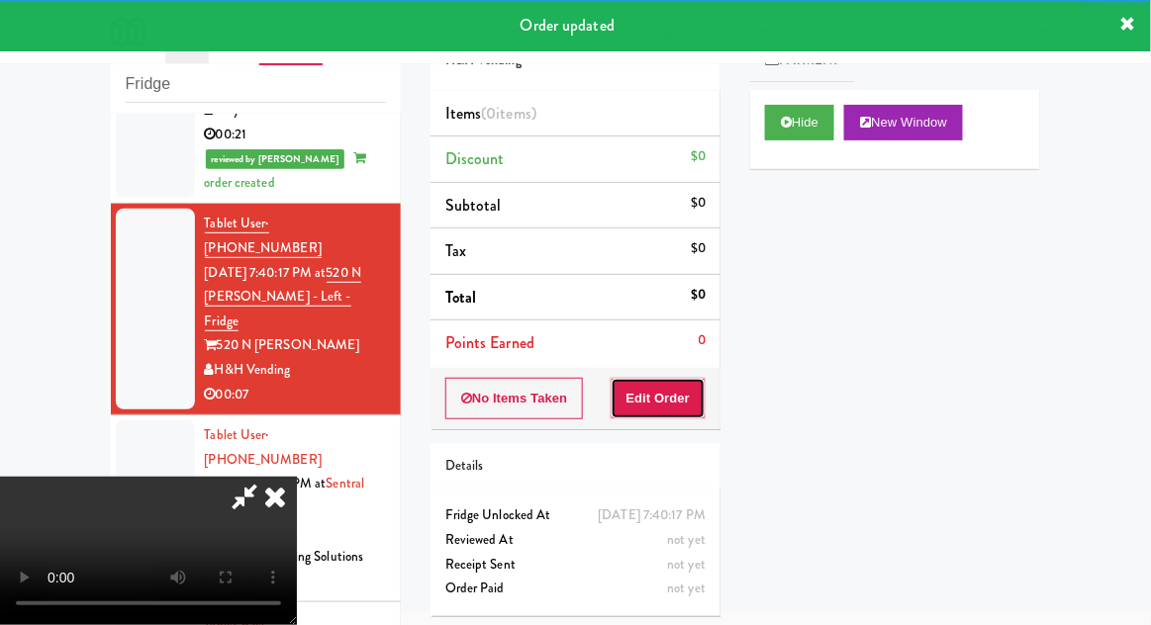
click at [666, 396] on button "Edit Order" at bounding box center [659, 399] width 96 height 42
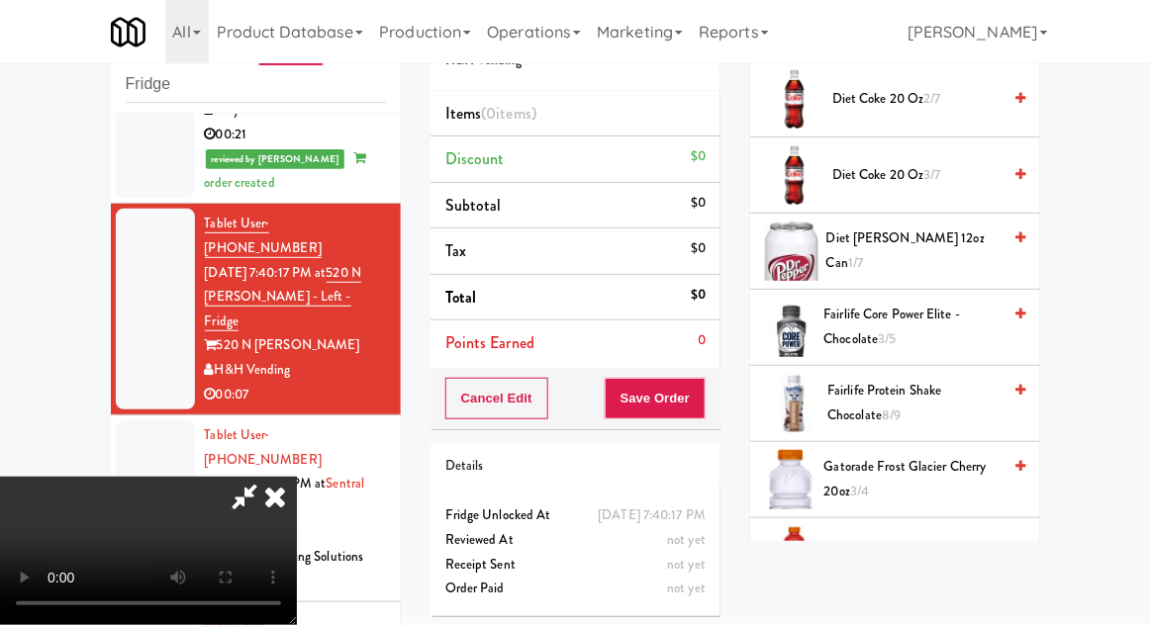
scroll to position [926, 0]
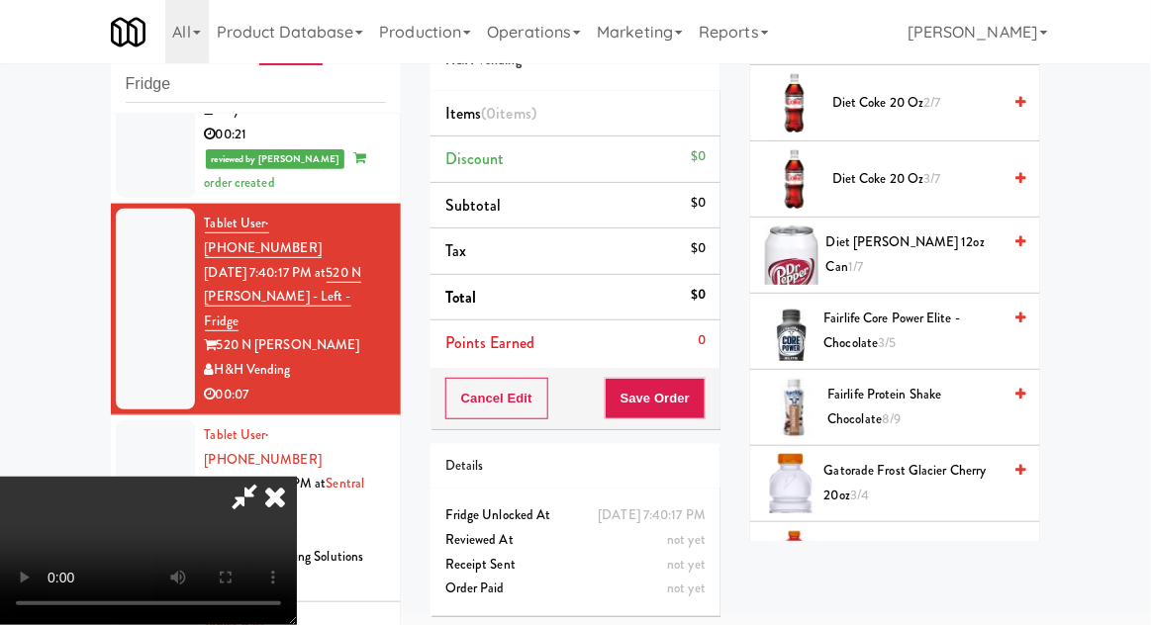
click at [863, 257] on span "1/7" at bounding box center [855, 266] width 15 height 19
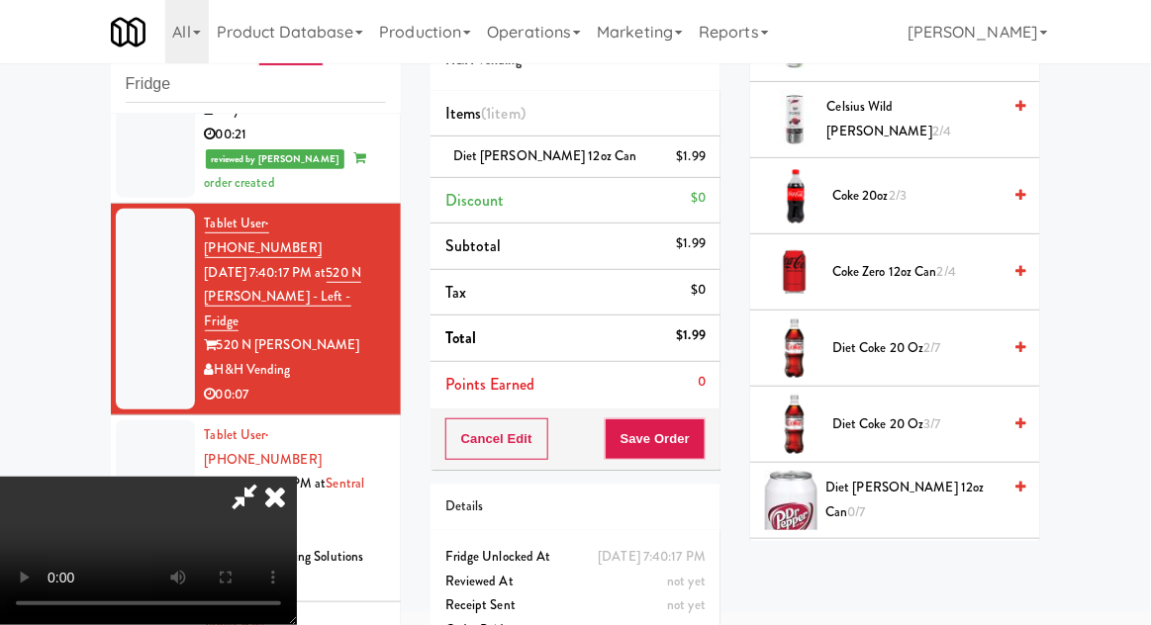
scroll to position [678, 0]
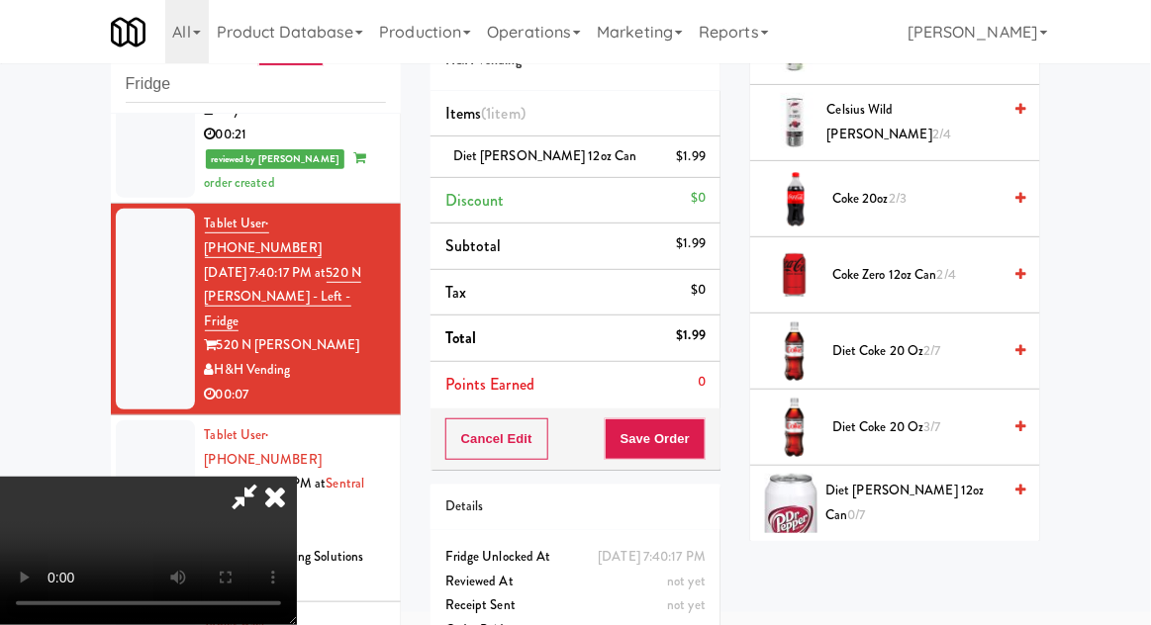
click at [956, 279] on span "2/4" at bounding box center [946, 274] width 19 height 19
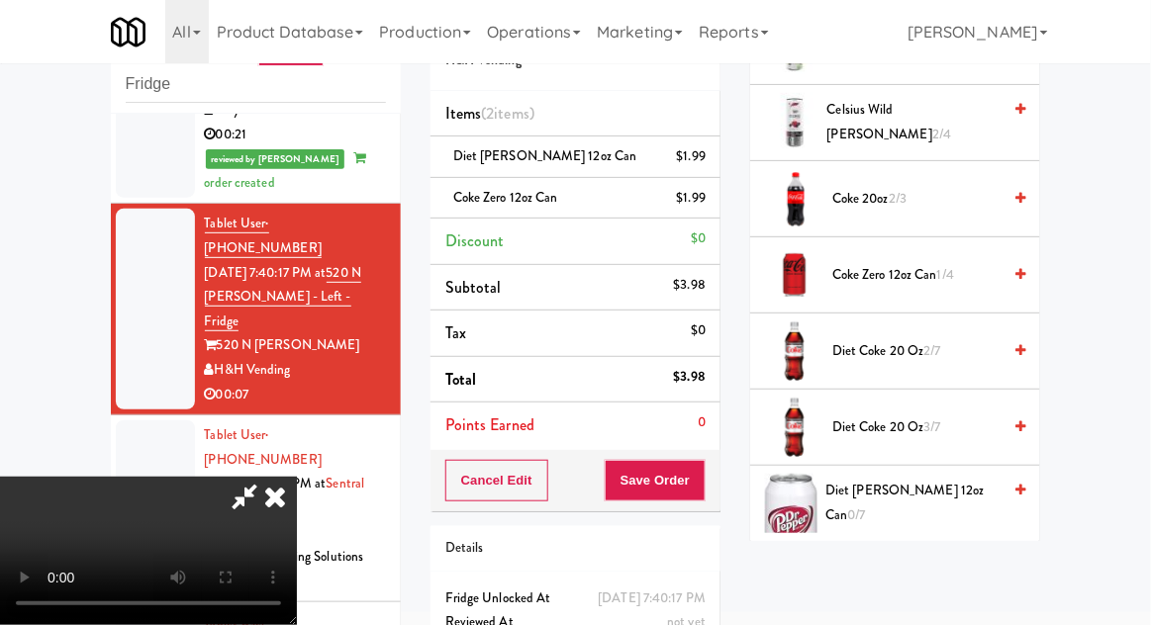
scroll to position [90, 0]
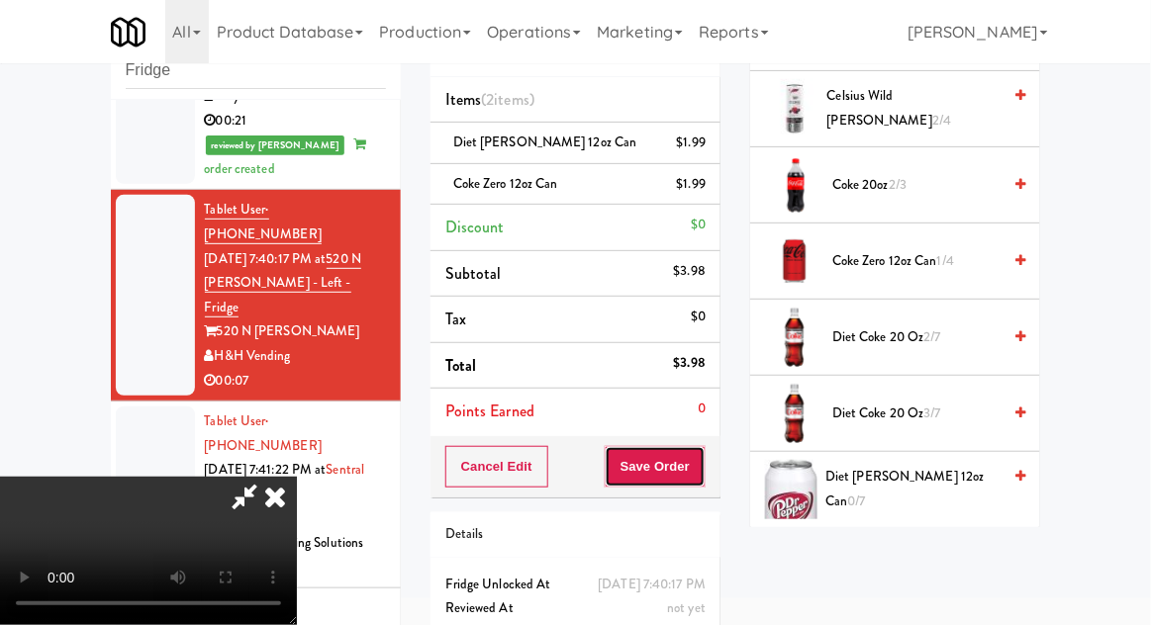
click at [703, 456] on button "Save Order" at bounding box center [655, 467] width 101 height 42
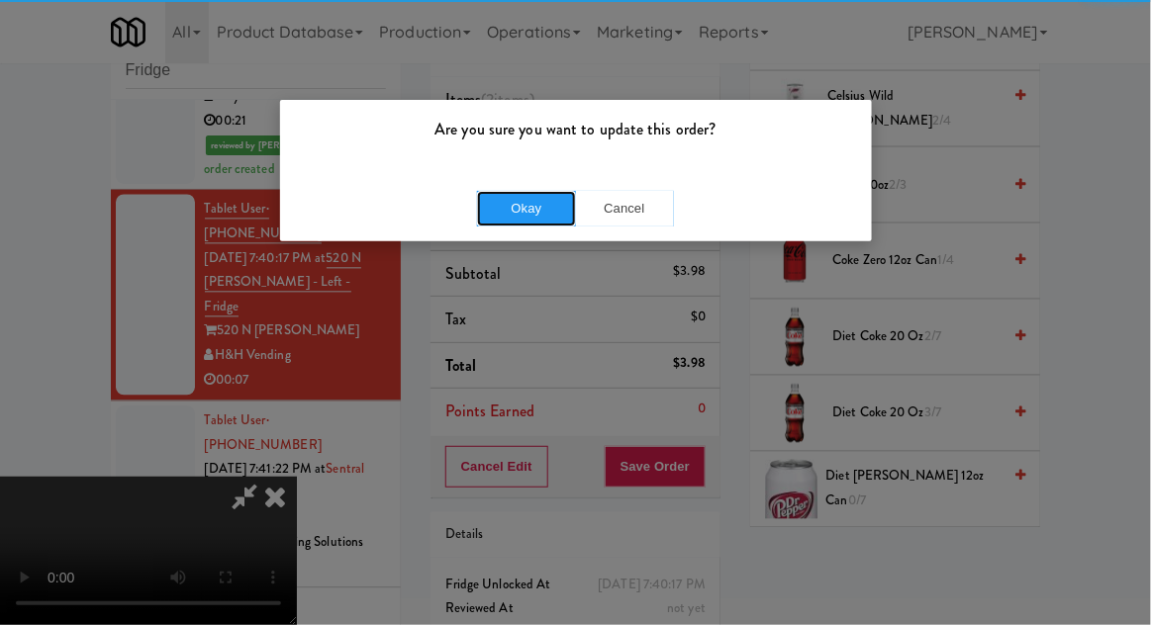
click at [508, 198] on button "Okay" at bounding box center [526, 209] width 99 height 36
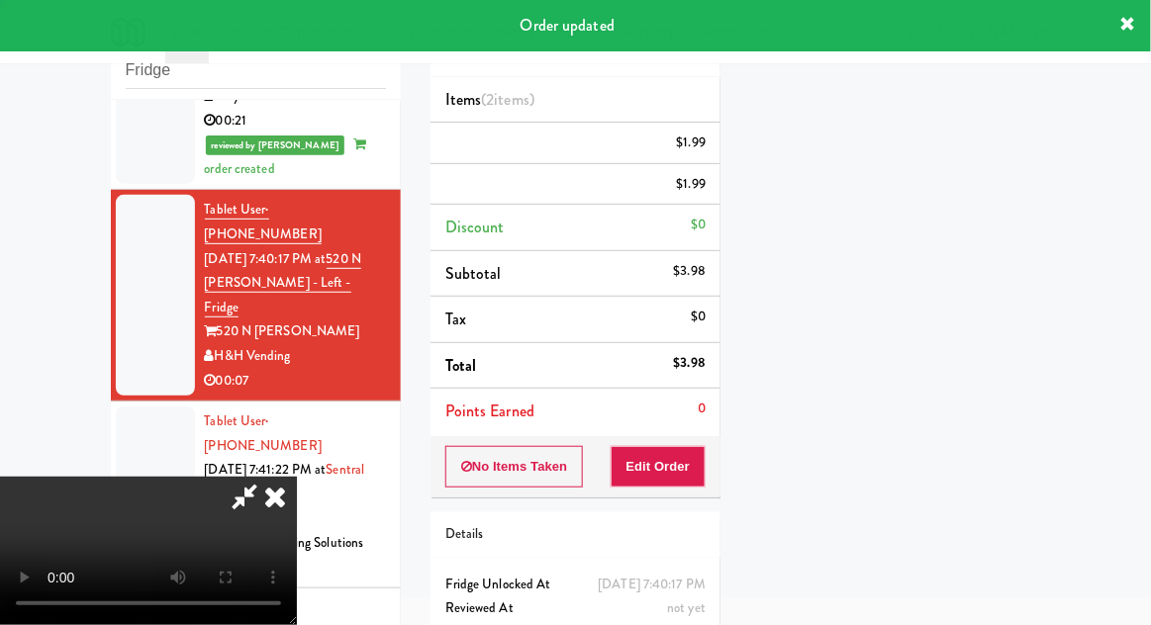
scroll to position [0, 0]
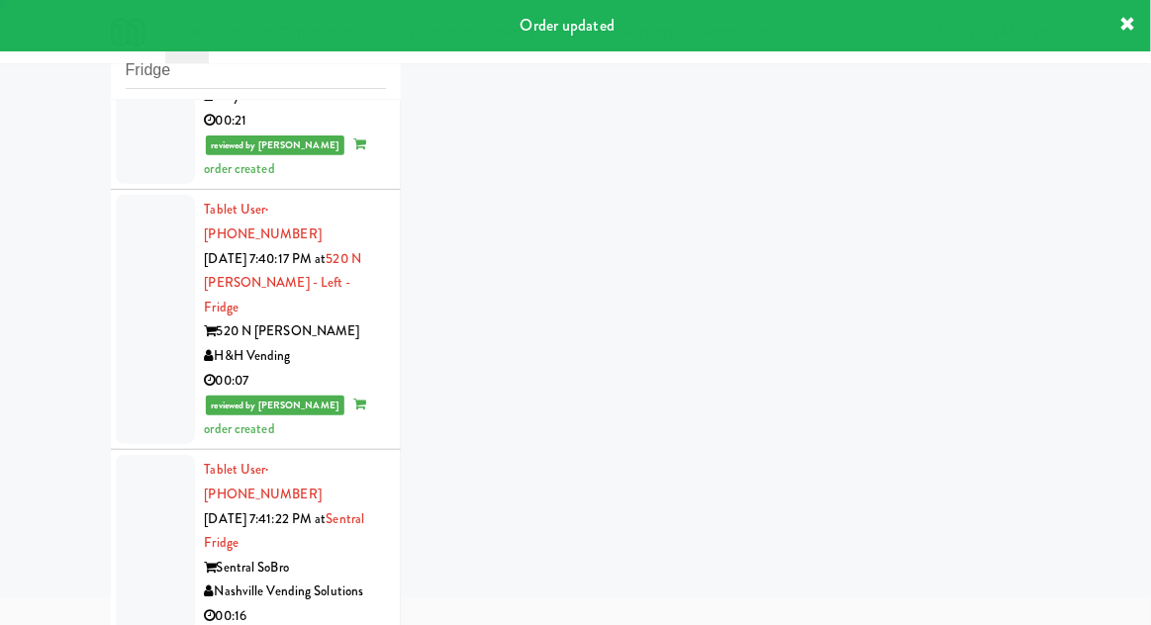
scroll to position [76, 0]
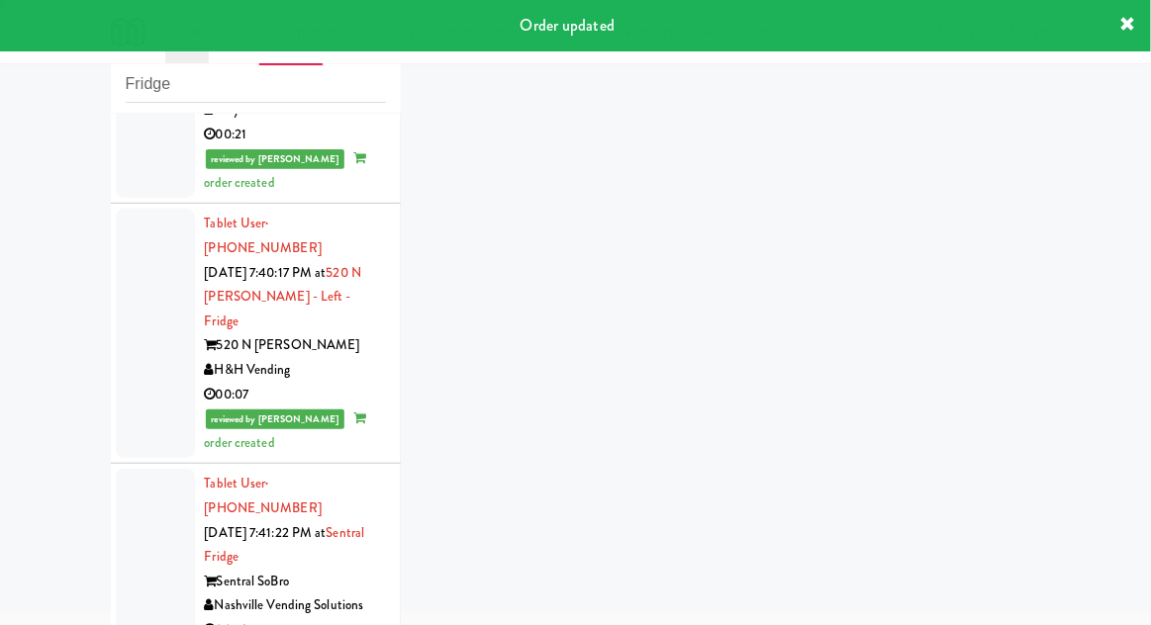
click at [133, 469] on div at bounding box center [155, 557] width 79 height 176
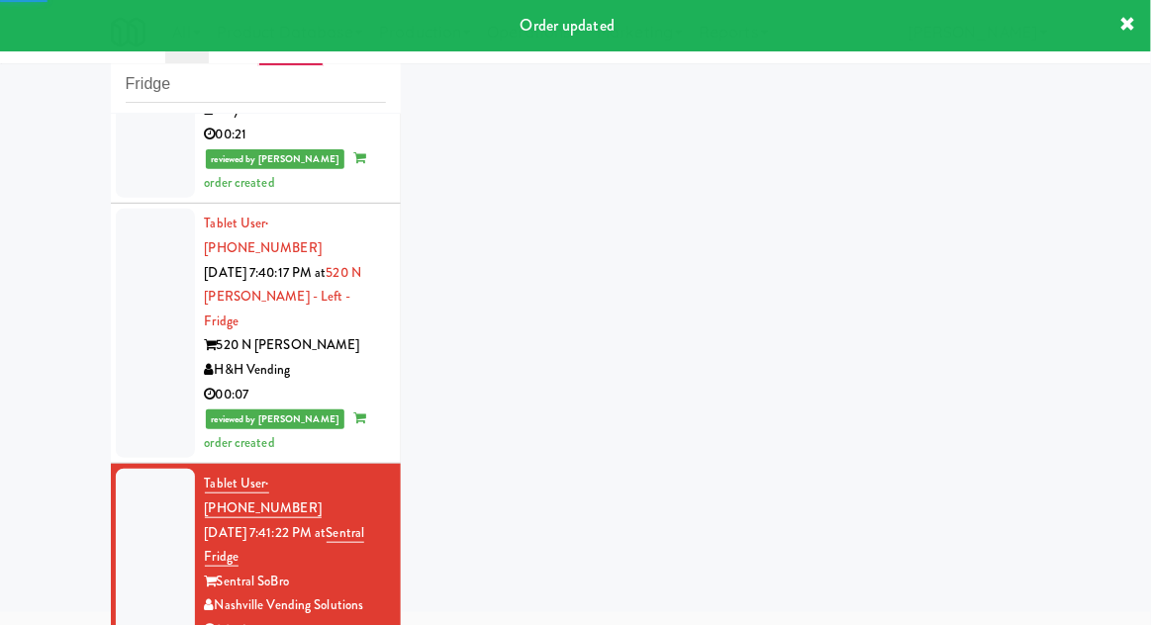
scroll to position [1065, 0]
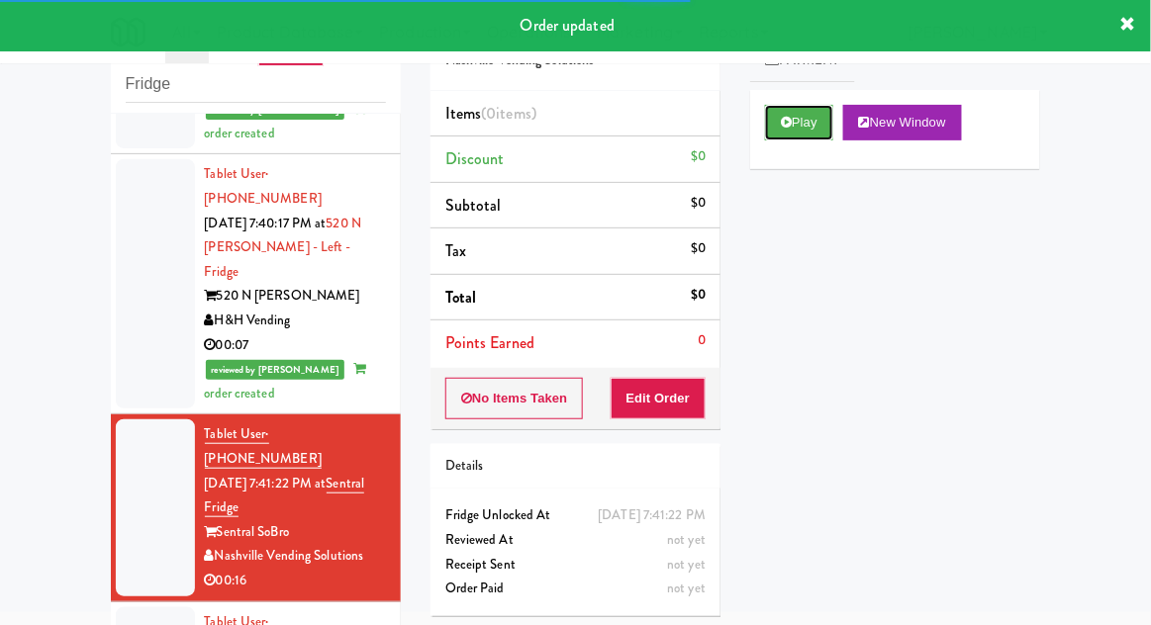
click at [792, 130] on button "Play" at bounding box center [799, 123] width 68 height 36
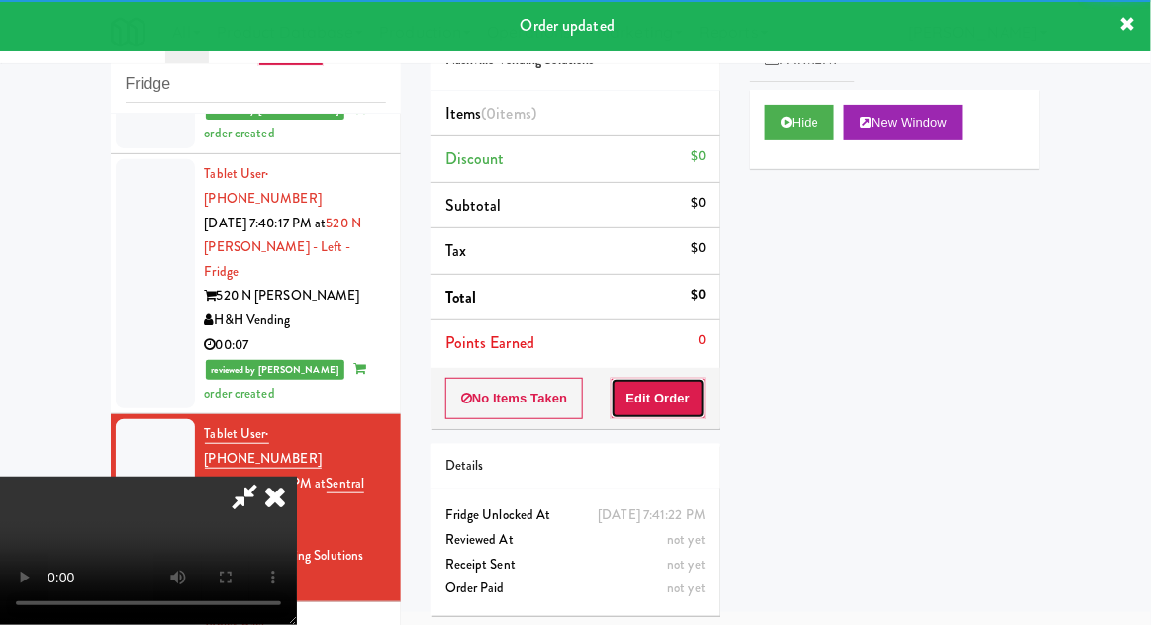
click at [690, 396] on button "Edit Order" at bounding box center [659, 399] width 96 height 42
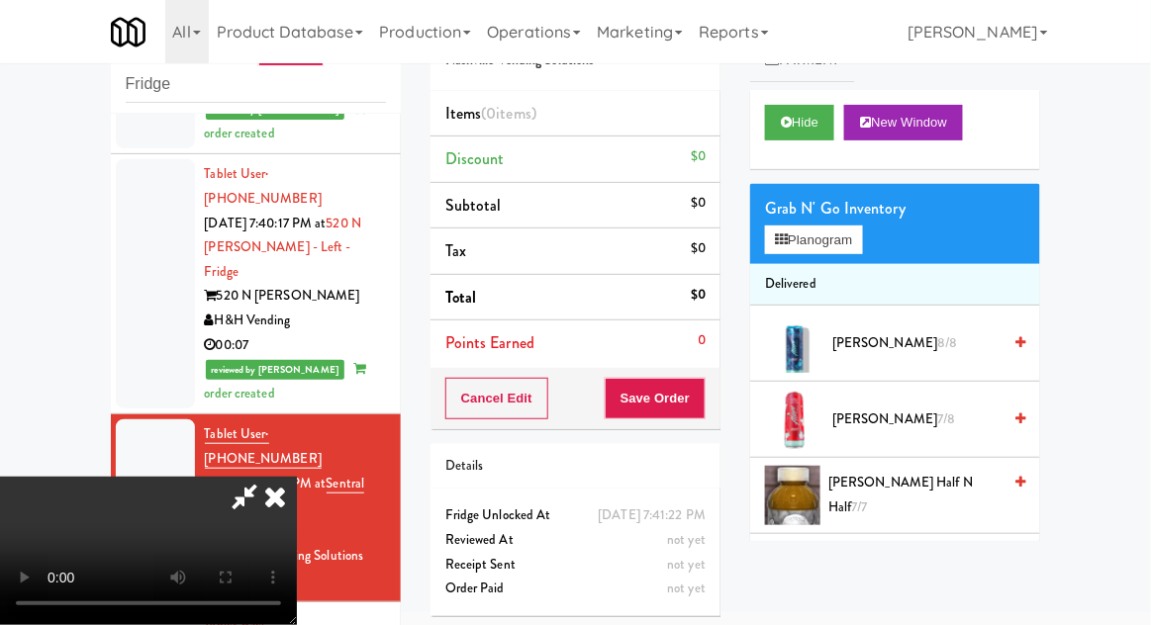
scroll to position [0, 0]
click at [848, 249] on button "Planogram" at bounding box center [813, 241] width 97 height 30
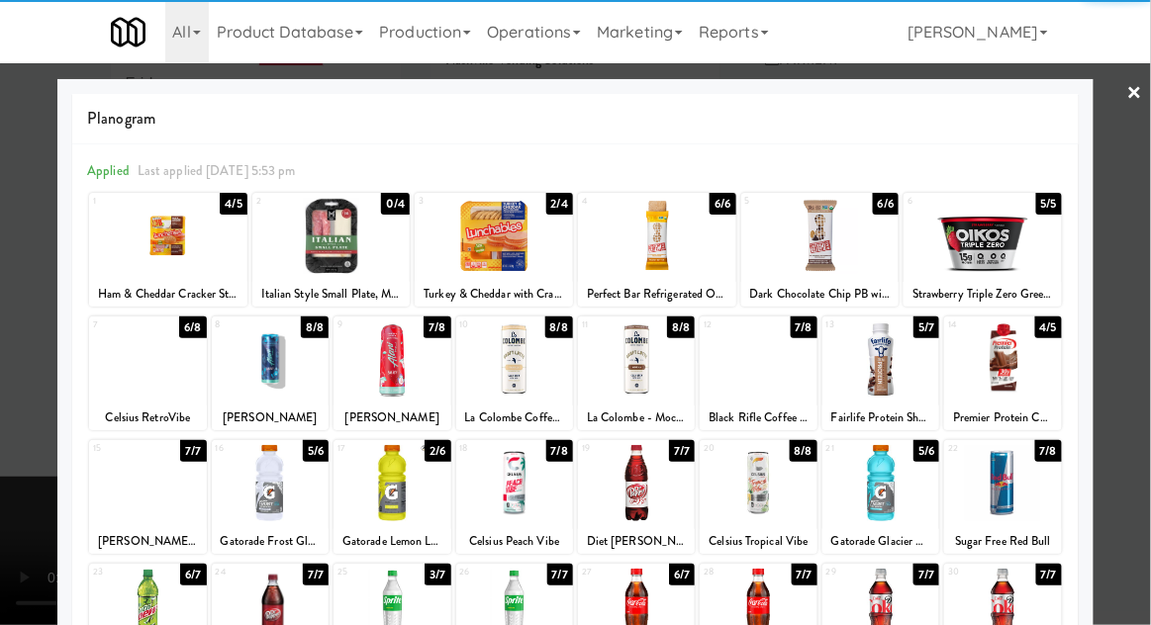
click at [656, 258] on div at bounding box center [657, 236] width 158 height 76
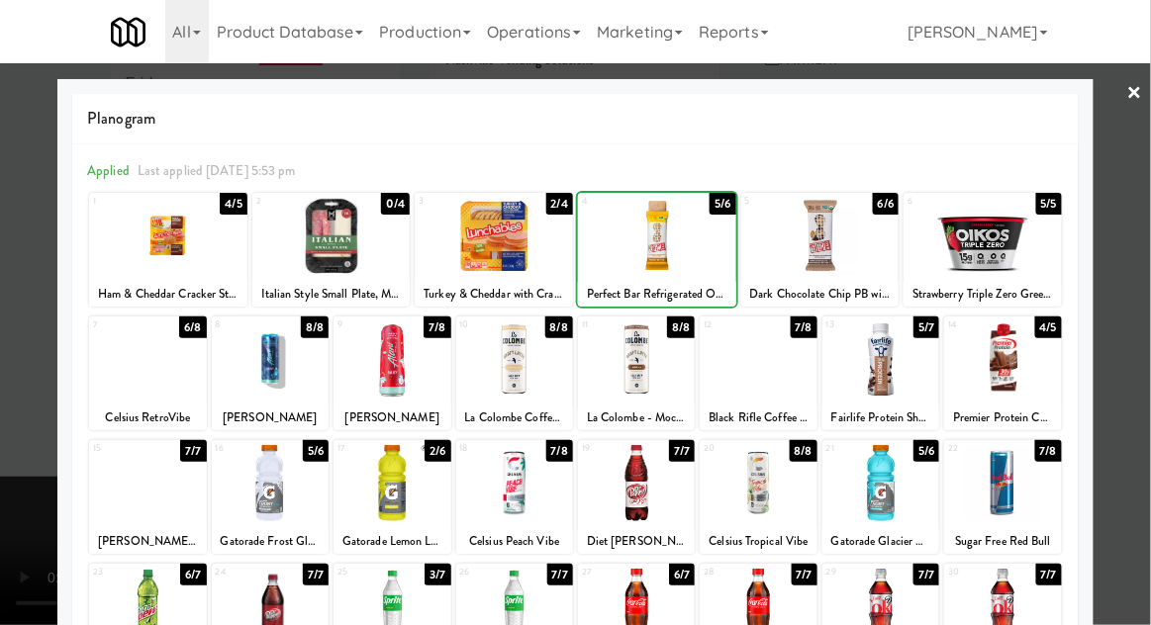
click at [1149, 239] on div at bounding box center [575, 312] width 1151 height 625
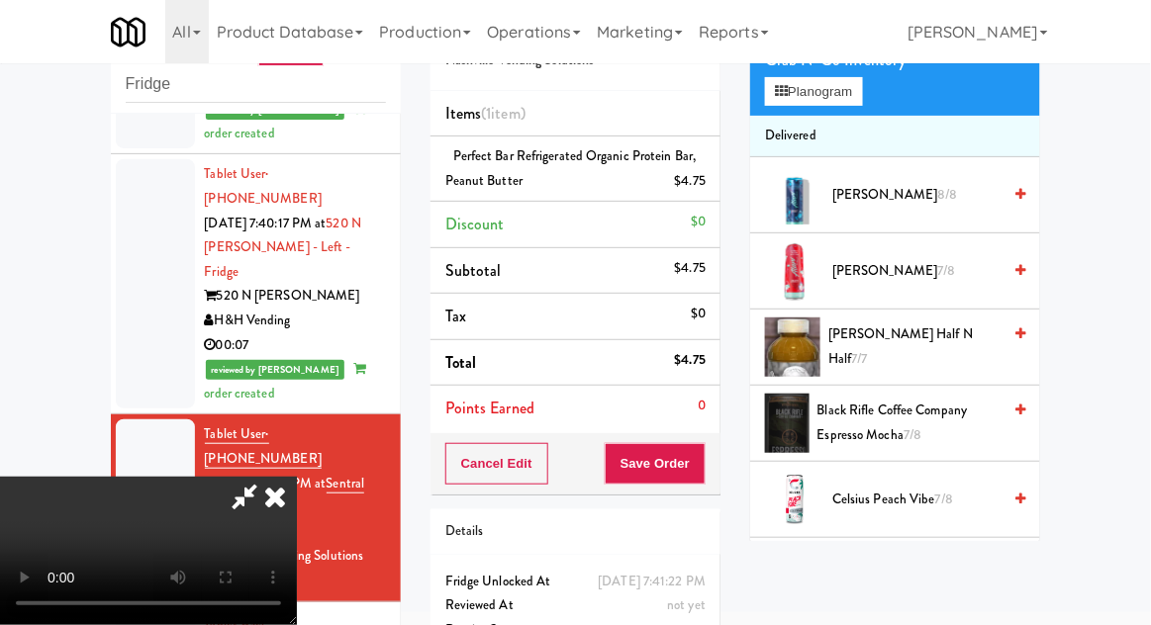
scroll to position [148, 0]
click at [942, 276] on span "7/8" at bounding box center [946, 270] width 18 height 19
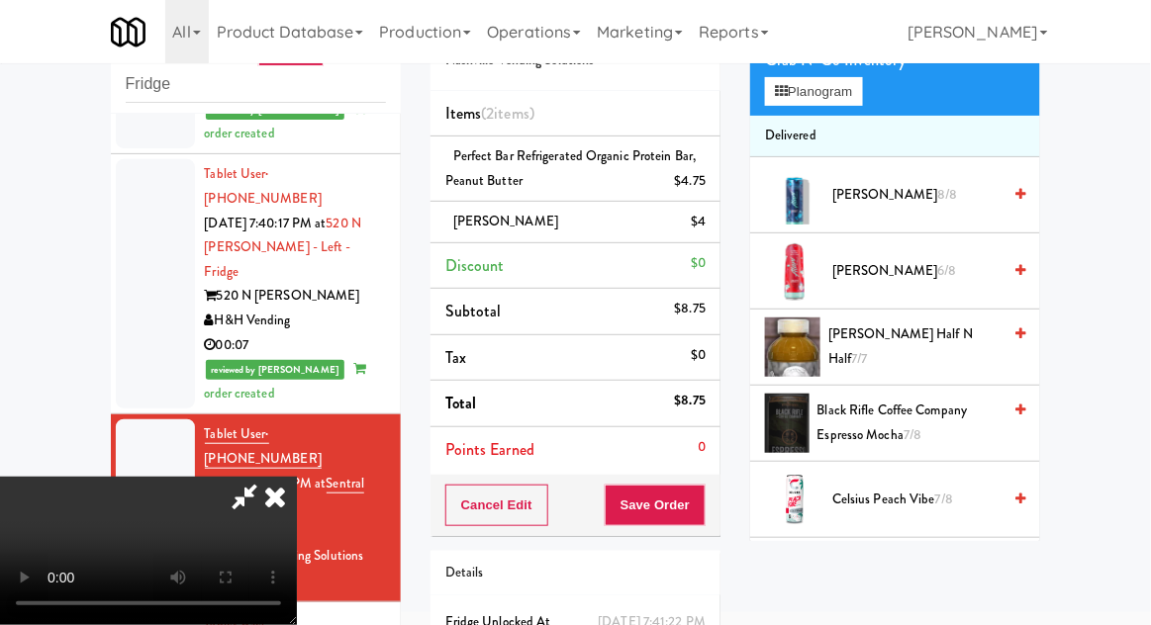
scroll to position [72, 0]
click at [699, 489] on button "Save Order" at bounding box center [655, 506] width 101 height 42
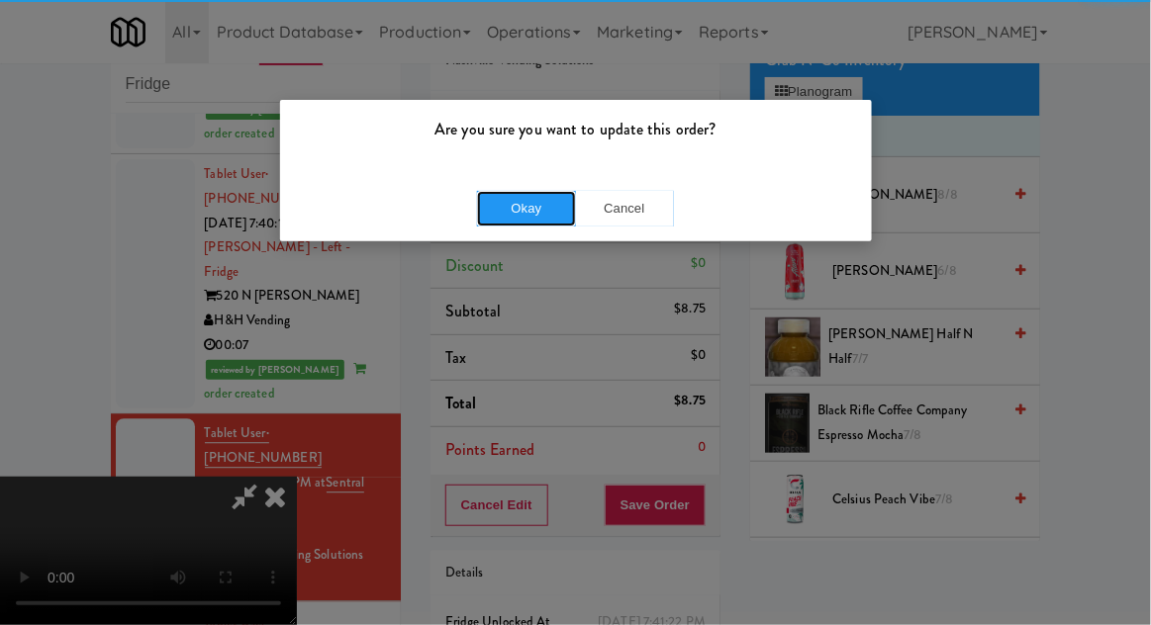
click at [564, 220] on button "Okay" at bounding box center [526, 209] width 99 height 36
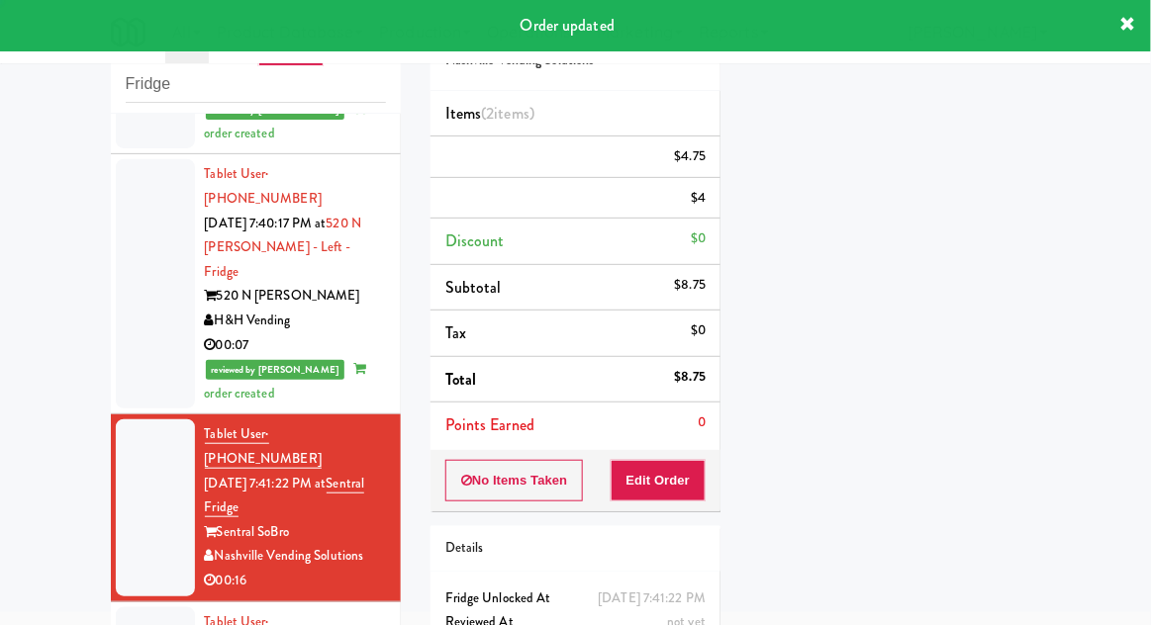
scroll to position [0, 0]
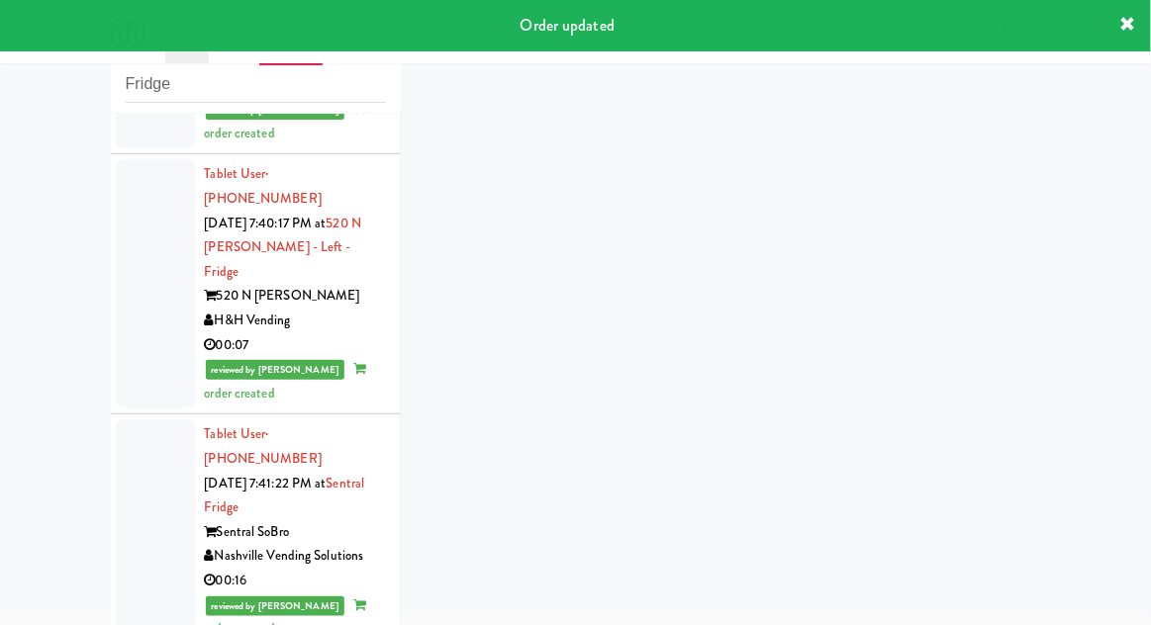
scroll to position [1113, 0]
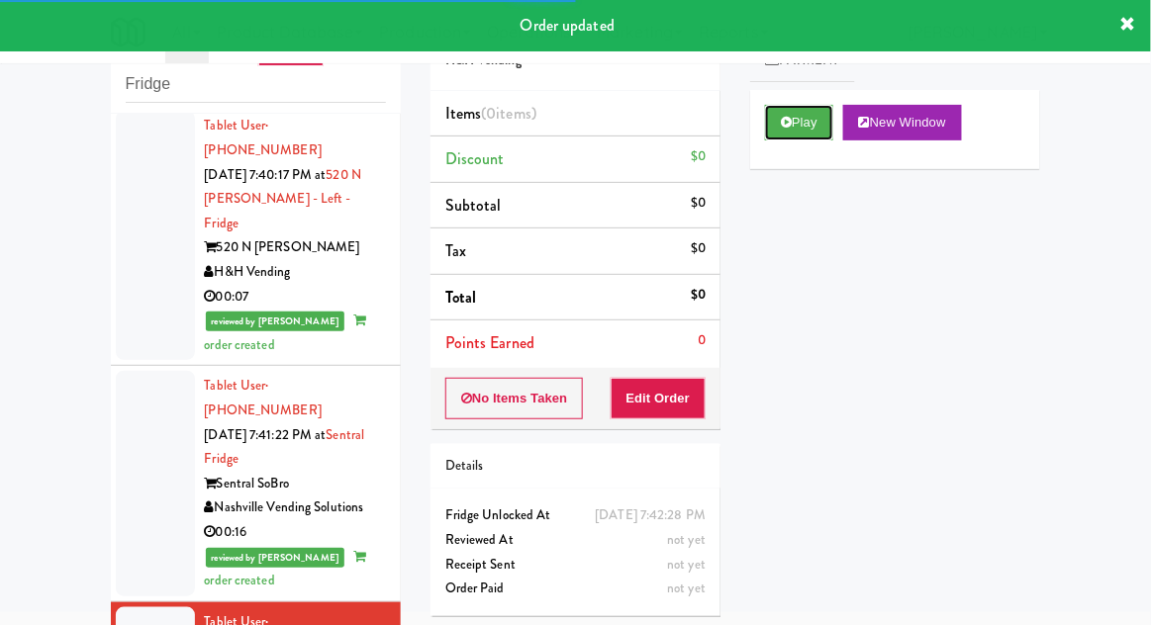
click at [784, 126] on icon at bounding box center [786, 122] width 11 height 13
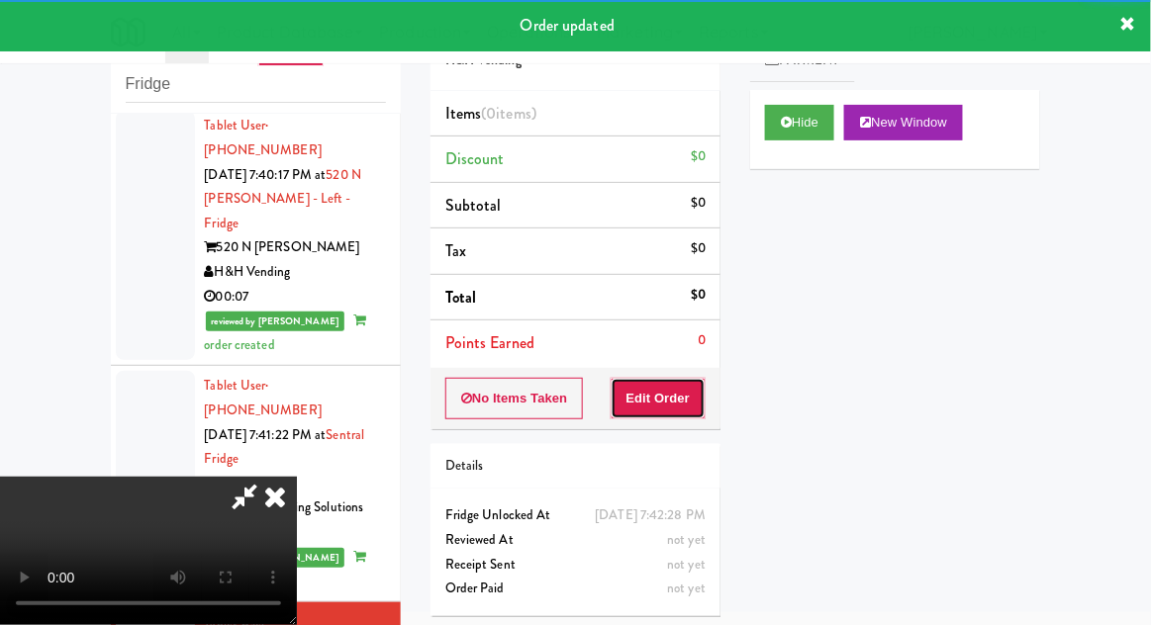
click at [681, 395] on button "Edit Order" at bounding box center [659, 399] width 96 height 42
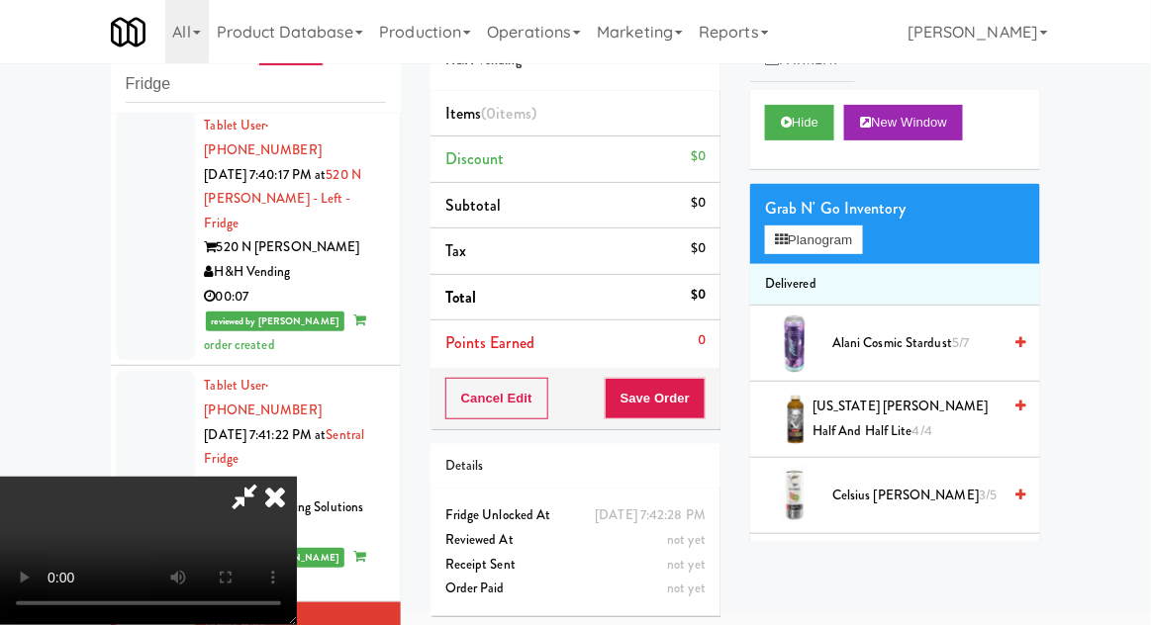
scroll to position [72, 0]
click at [857, 244] on button "Planogram" at bounding box center [813, 241] width 97 height 30
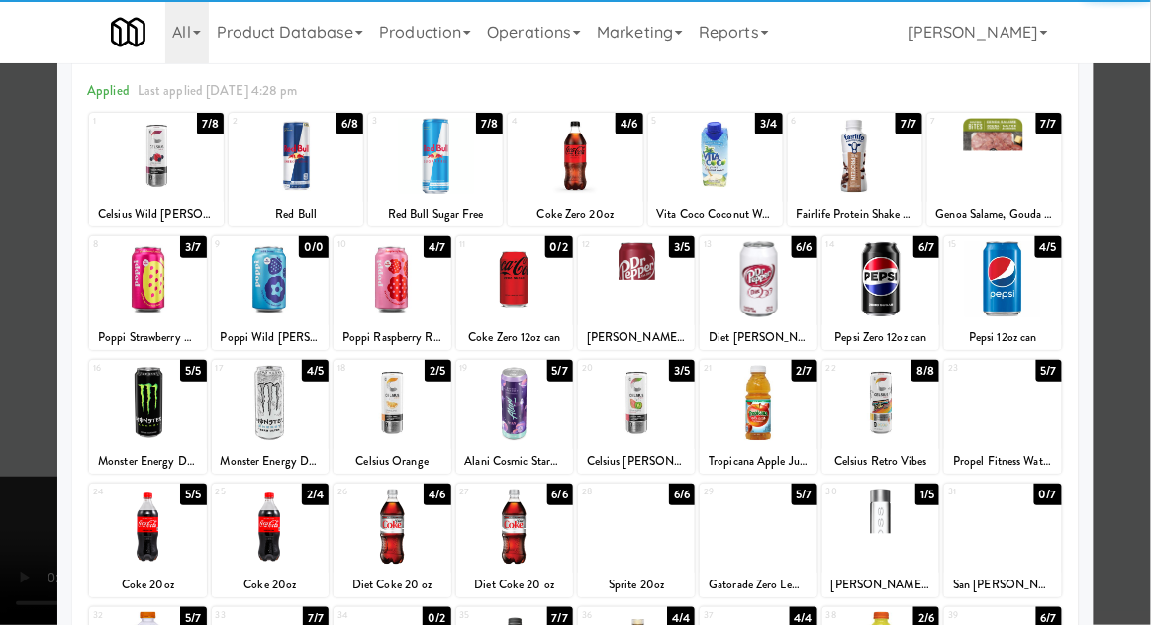
scroll to position [160, 0]
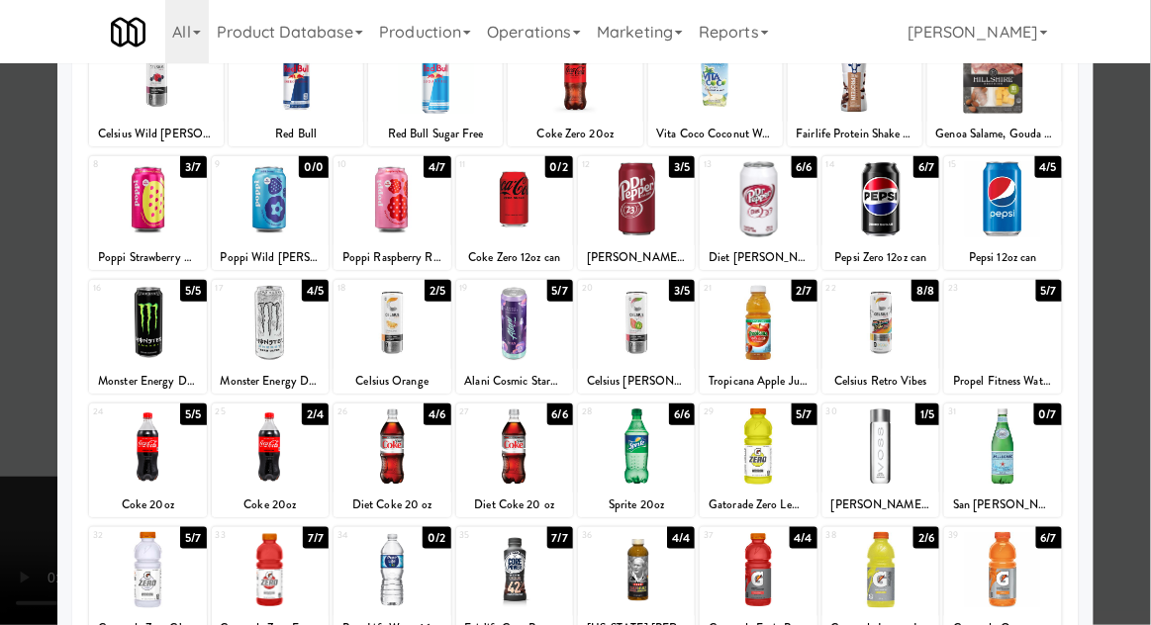
click at [802, 330] on div at bounding box center [758, 323] width 117 height 76
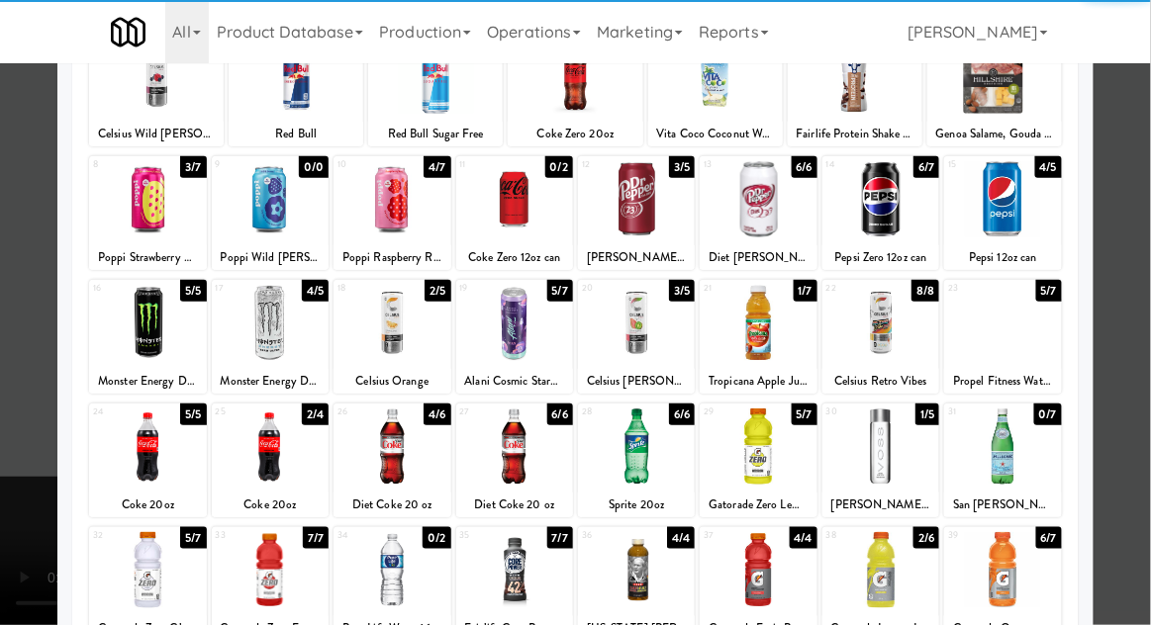
click at [1, 479] on div at bounding box center [575, 312] width 1151 height 625
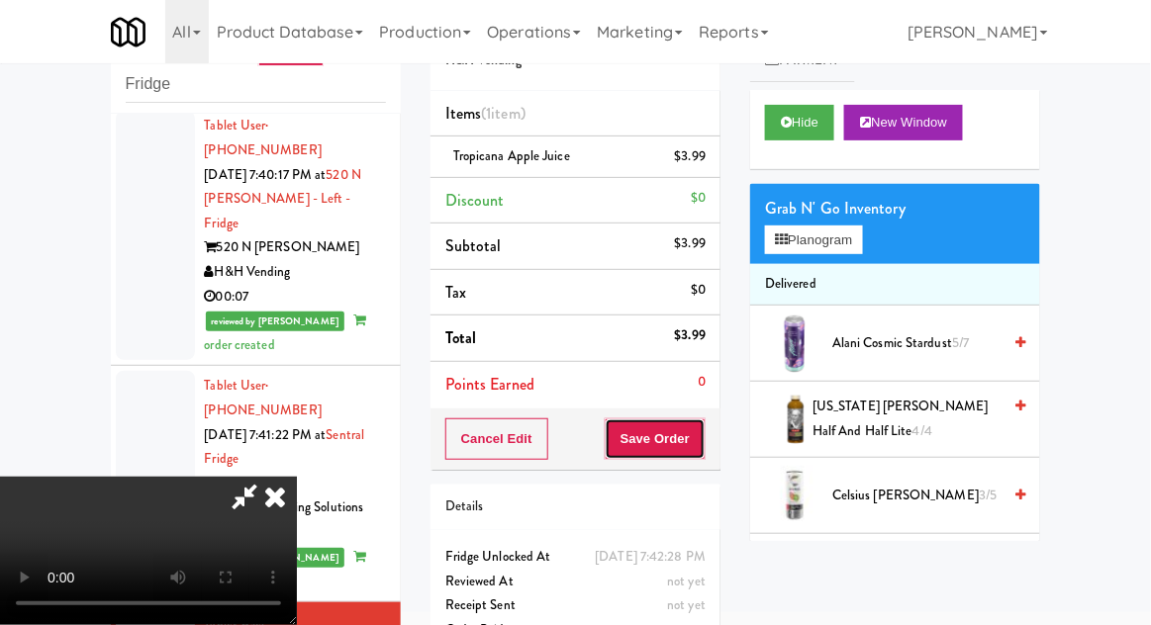
click at [702, 444] on button "Save Order" at bounding box center [655, 440] width 101 height 42
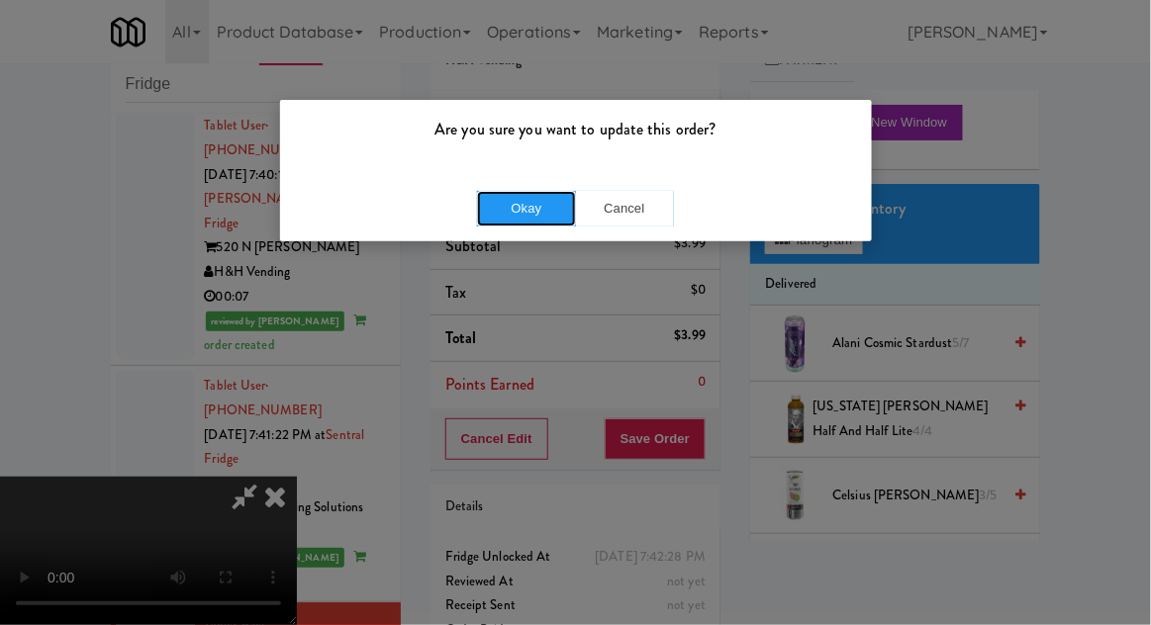
click at [515, 197] on button "Okay" at bounding box center [526, 209] width 99 height 36
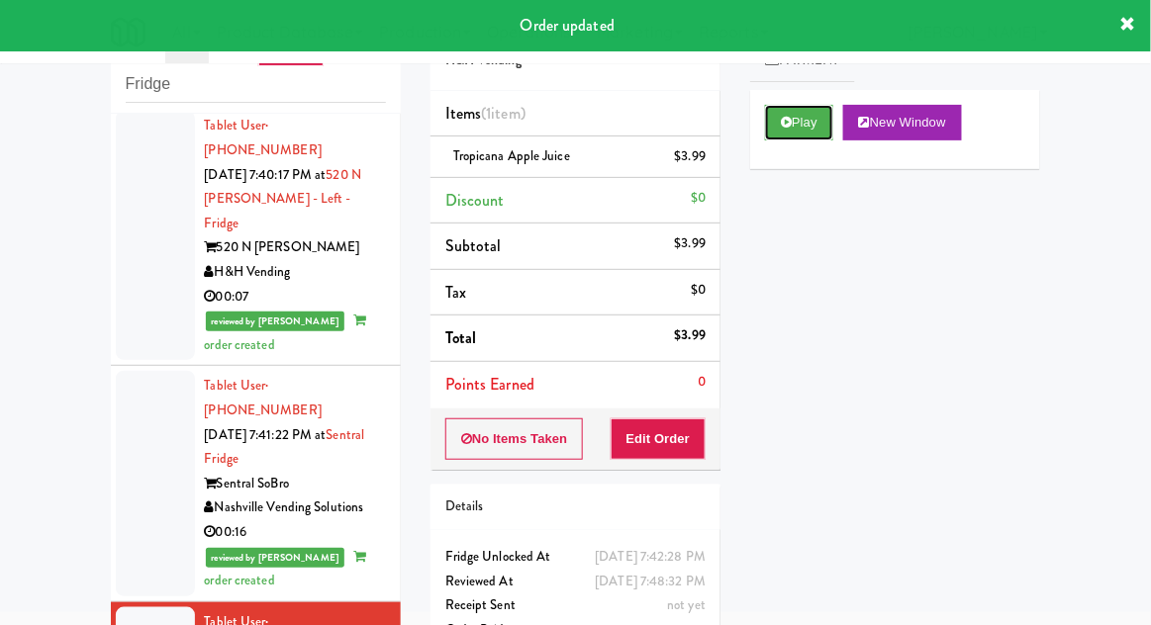
click at [827, 115] on button "Play" at bounding box center [799, 123] width 68 height 36
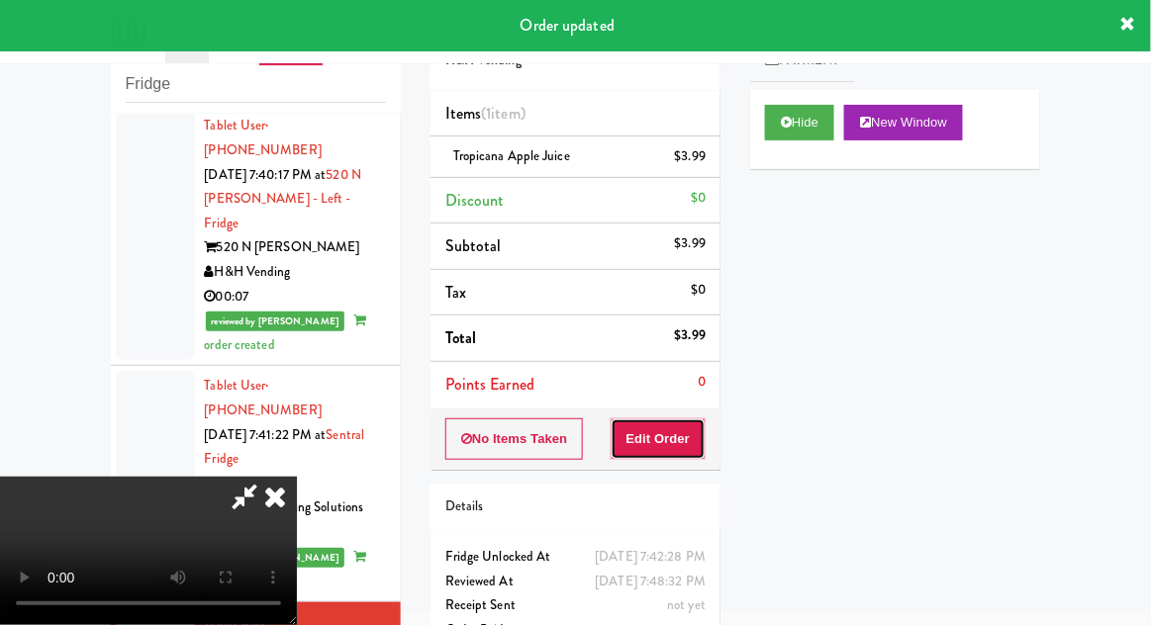
click at [673, 421] on button "Edit Order" at bounding box center [659, 440] width 96 height 42
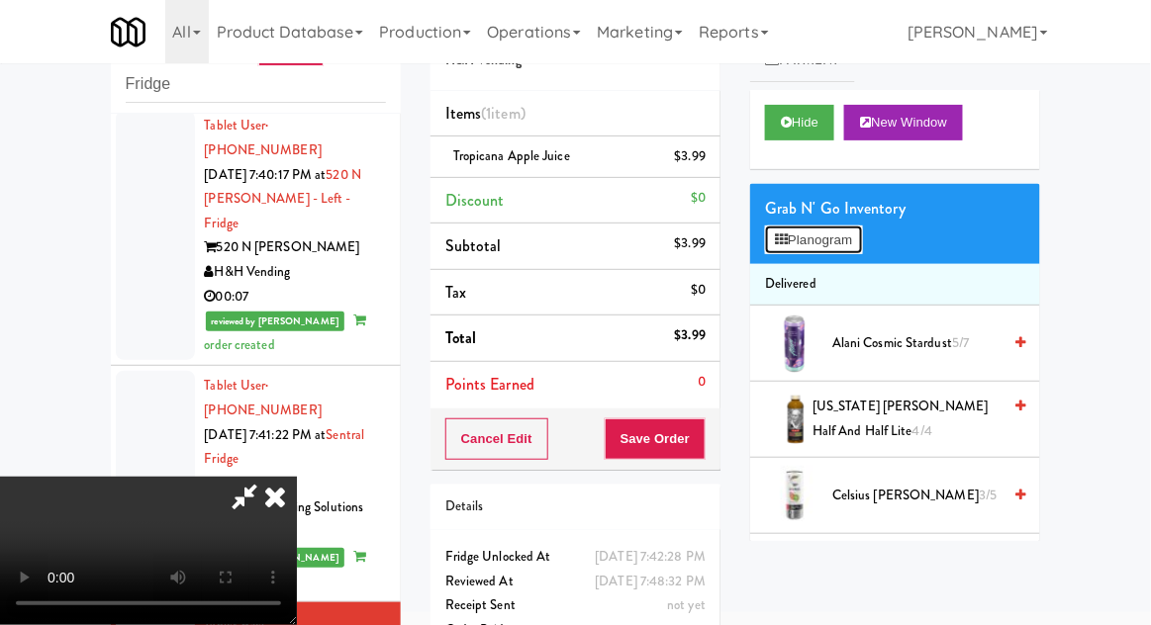
click at [805, 241] on button "Planogram" at bounding box center [813, 241] width 97 height 30
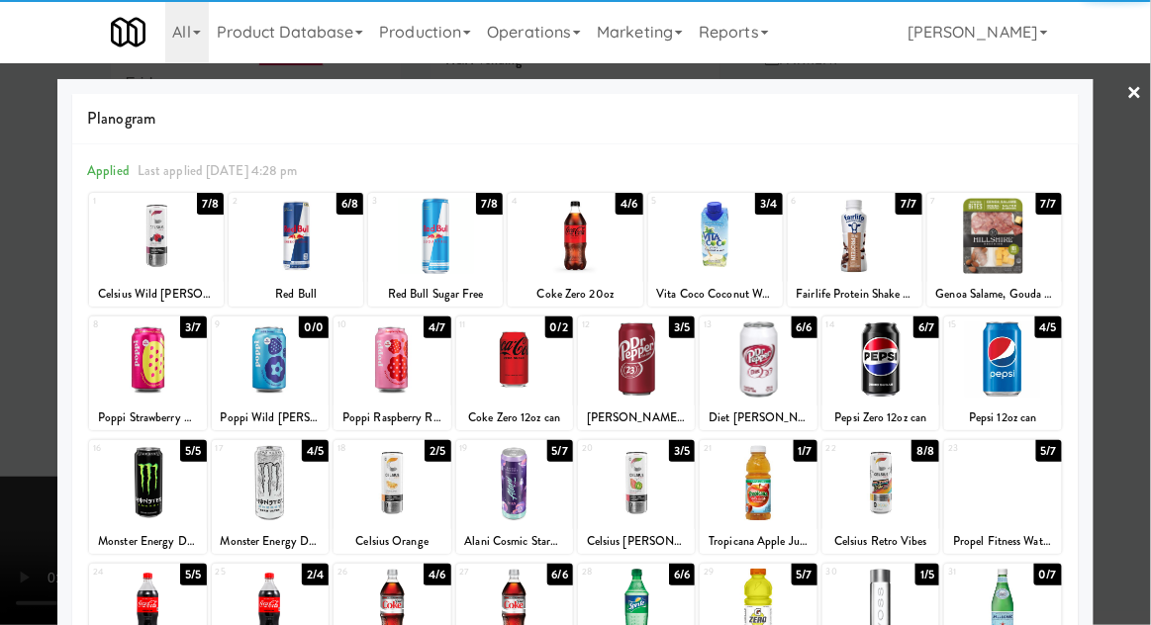
click at [1142, 289] on div at bounding box center [575, 312] width 1151 height 625
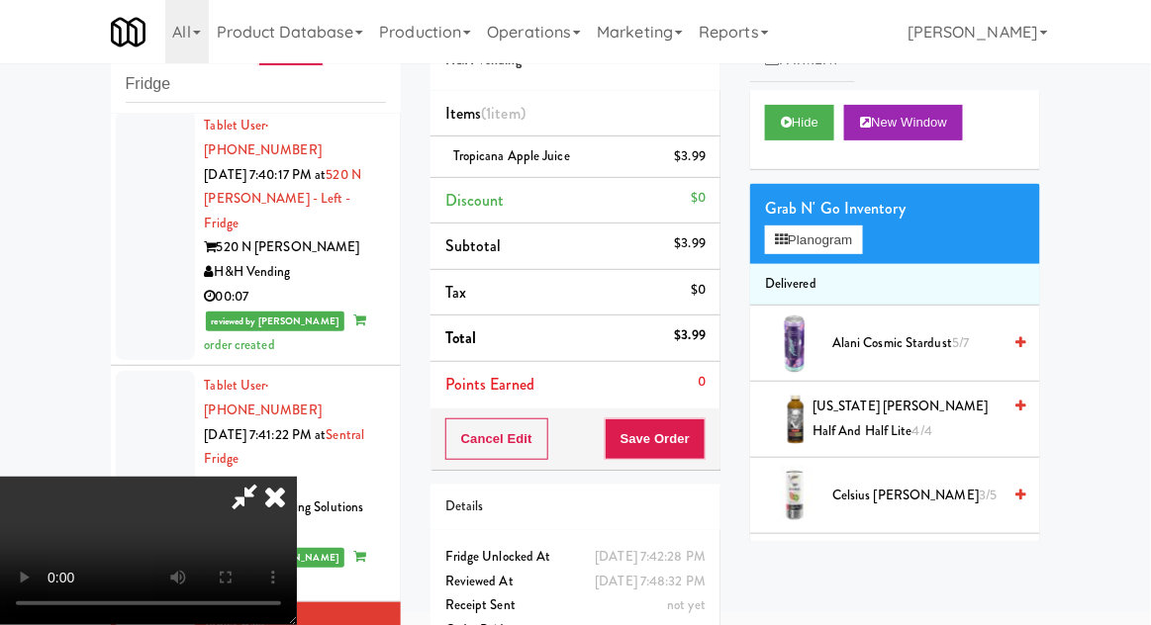
click at [297, 477] on icon at bounding box center [275, 497] width 44 height 40
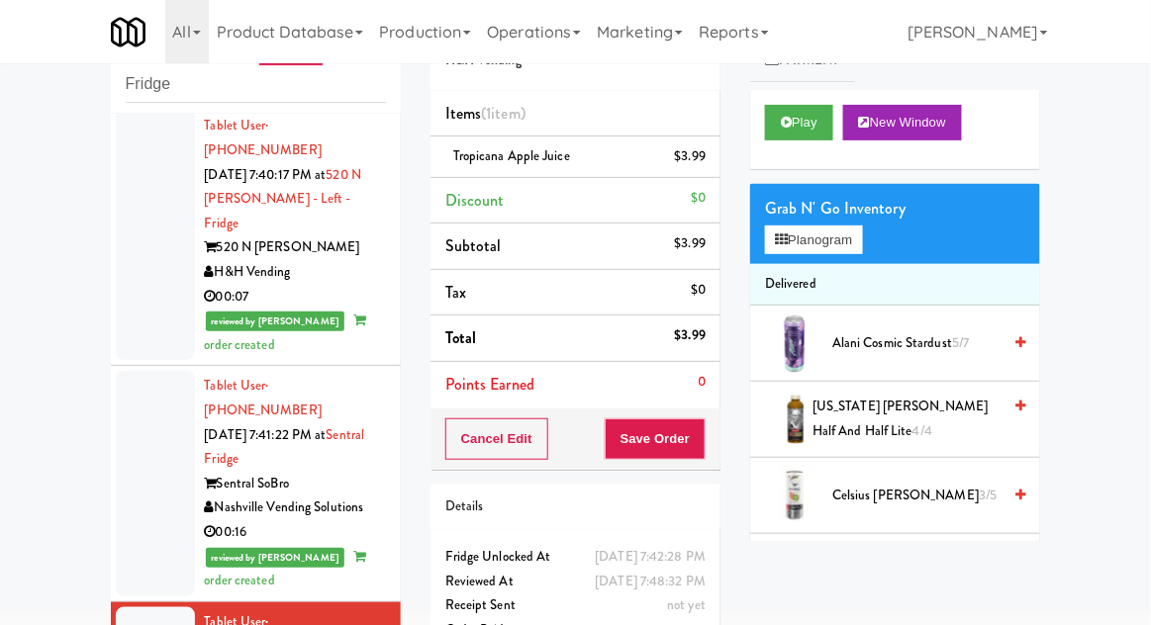
scroll to position [1162, 0]
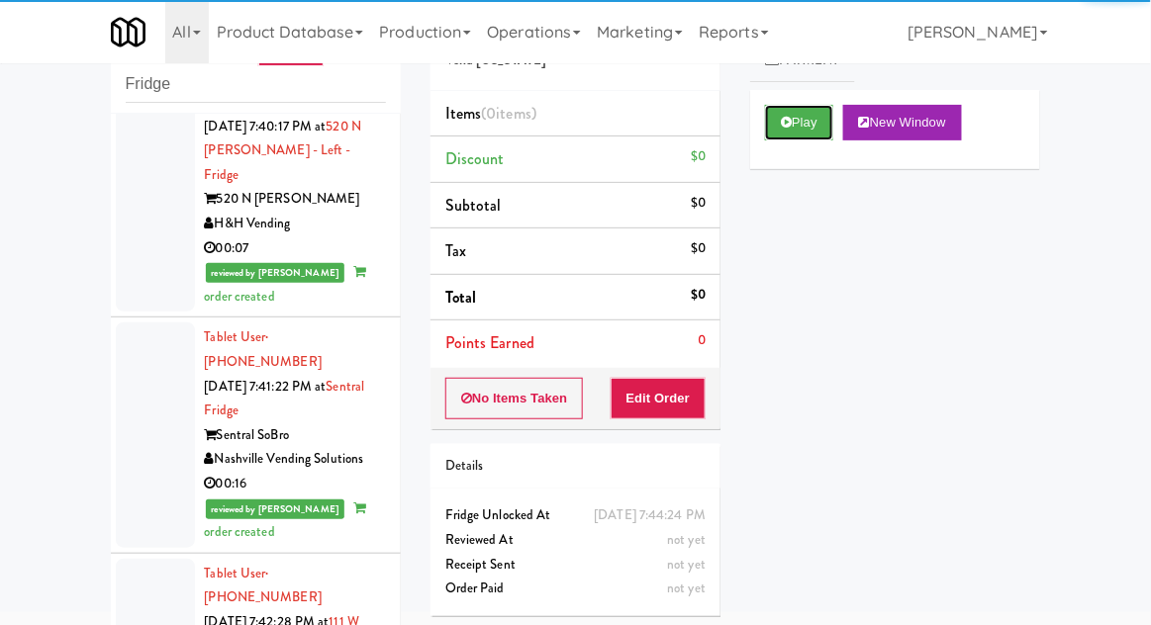
click at [800, 115] on button "Play" at bounding box center [799, 123] width 68 height 36
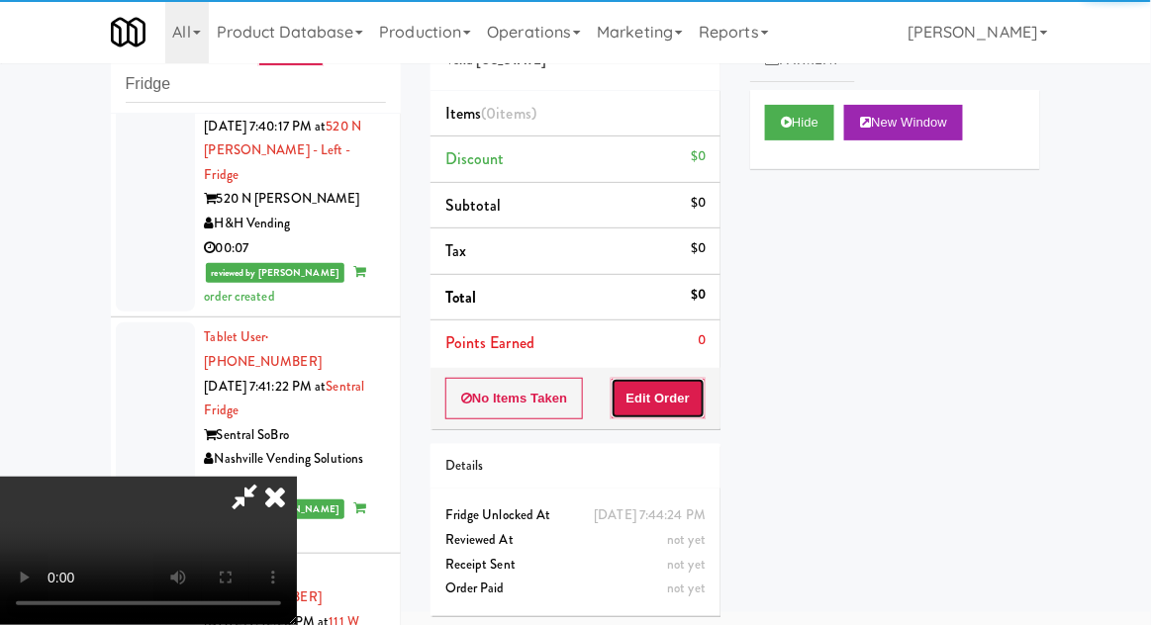
click at [681, 398] on button "Edit Order" at bounding box center [659, 399] width 96 height 42
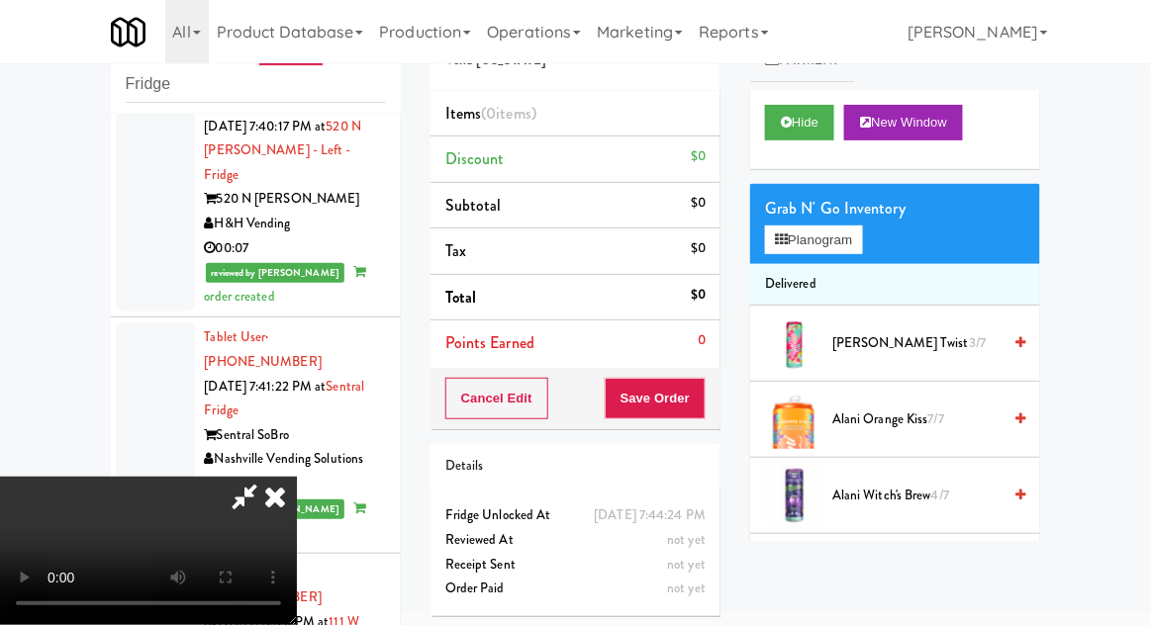
scroll to position [72, 0]
click at [812, 228] on button "Planogram" at bounding box center [813, 241] width 97 height 30
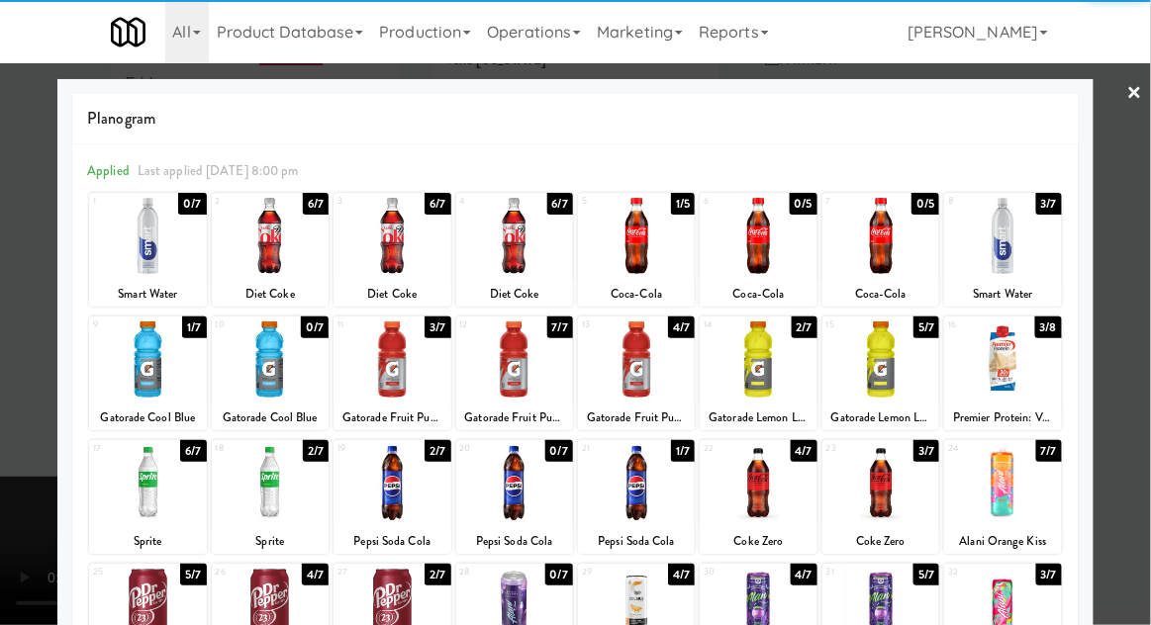
scroll to position [80, 0]
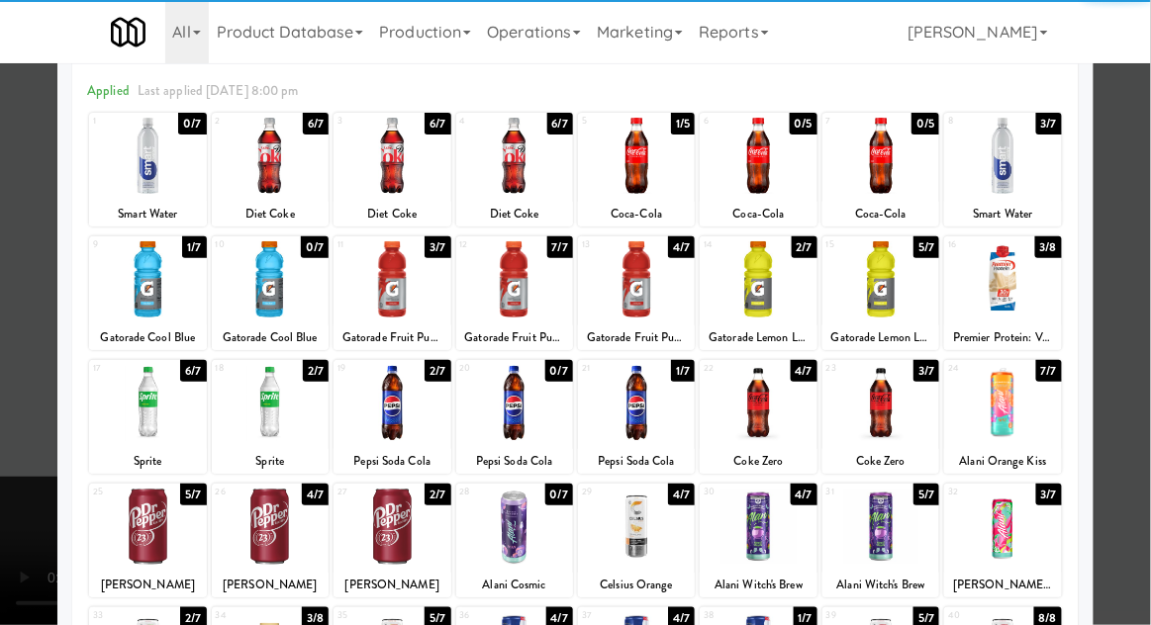
click at [639, 405] on div at bounding box center [636, 403] width 117 height 76
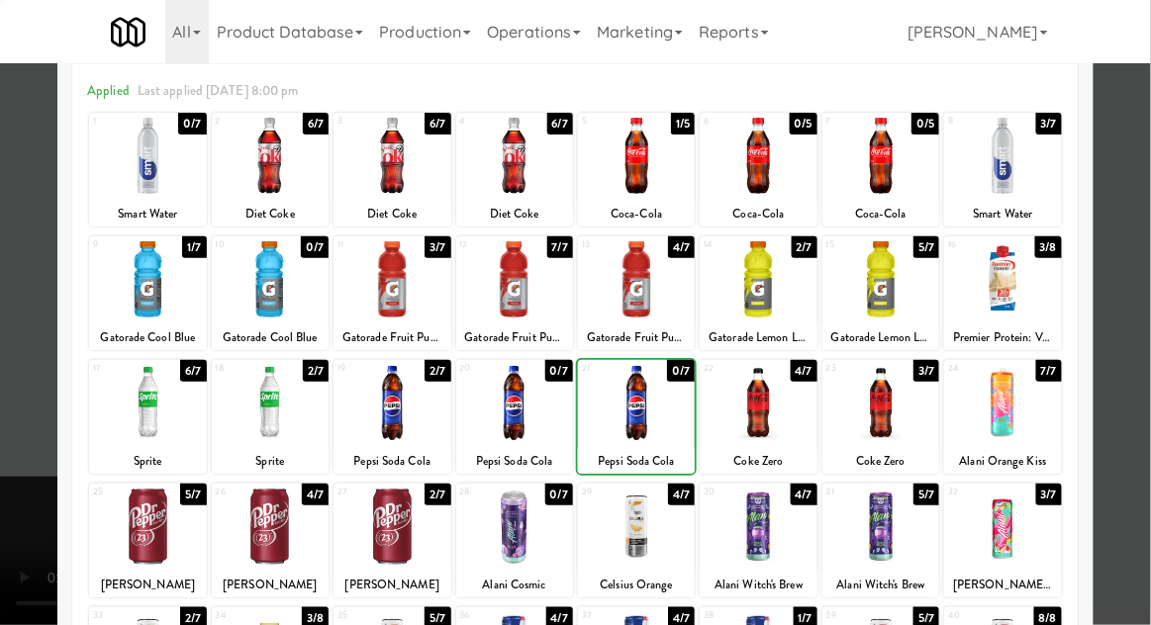
click at [1141, 307] on div at bounding box center [575, 312] width 1151 height 625
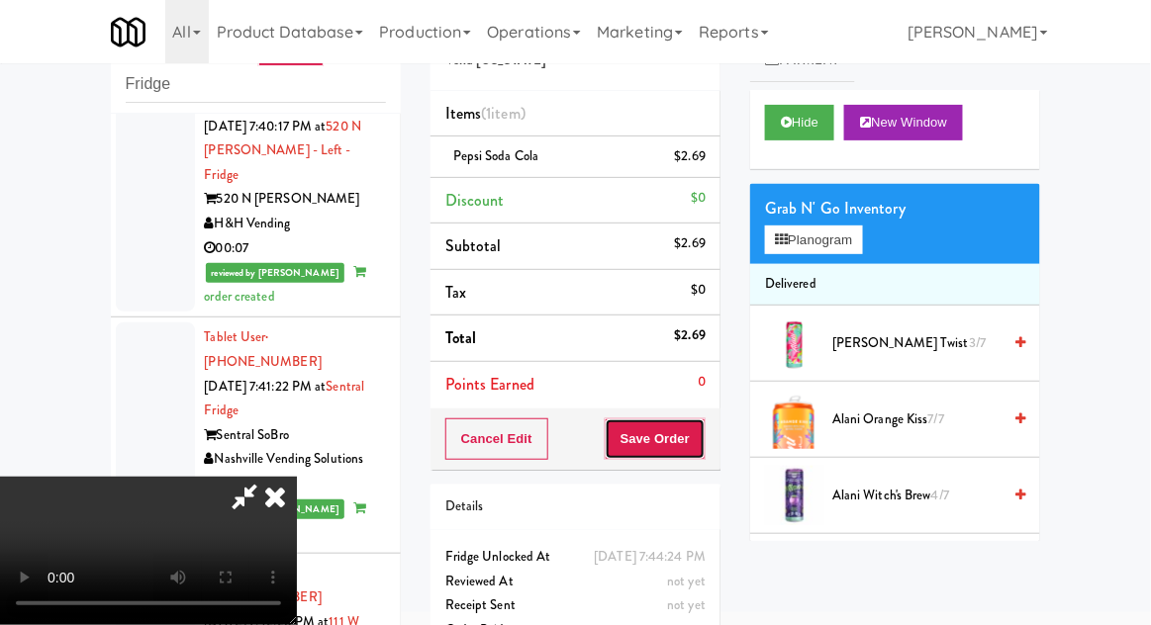
click at [701, 441] on button "Save Order" at bounding box center [655, 440] width 101 height 42
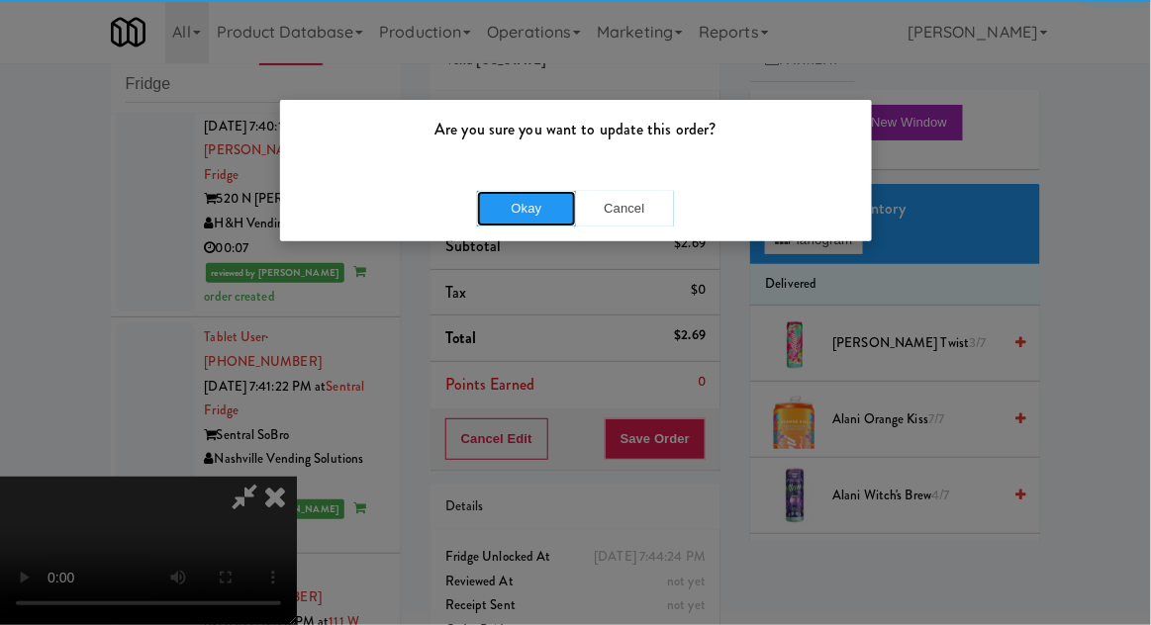
click at [535, 202] on button "Okay" at bounding box center [526, 209] width 99 height 36
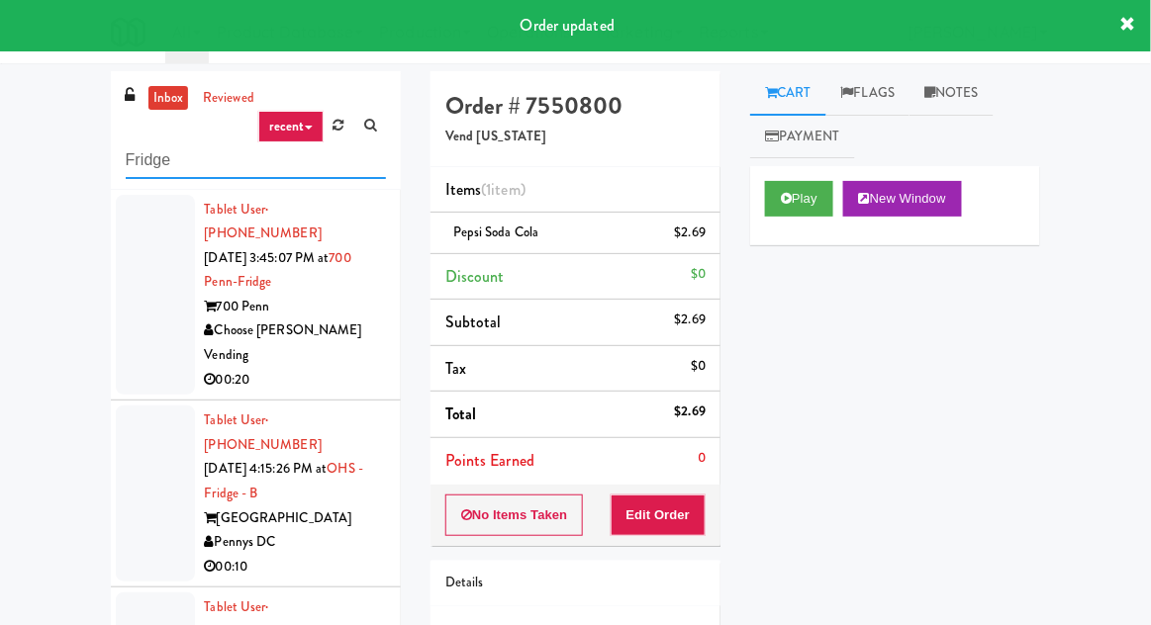
click at [152, 161] on input "Fridge" at bounding box center [256, 160] width 260 height 37
click at [146, 162] on input "Fridge" at bounding box center [256, 160] width 260 height 37
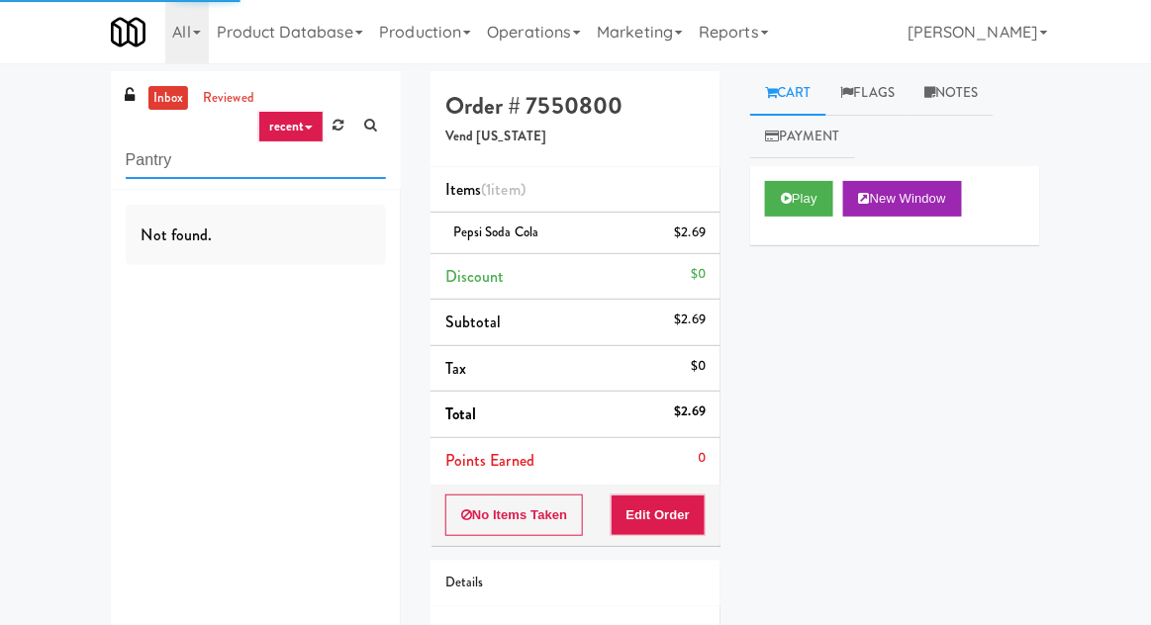
type input "Pantry"
click at [13, 164] on div "inbox reviewed recent all unclear take inventory issue suspicious failed recent…" at bounding box center [575, 409] width 1151 height 677
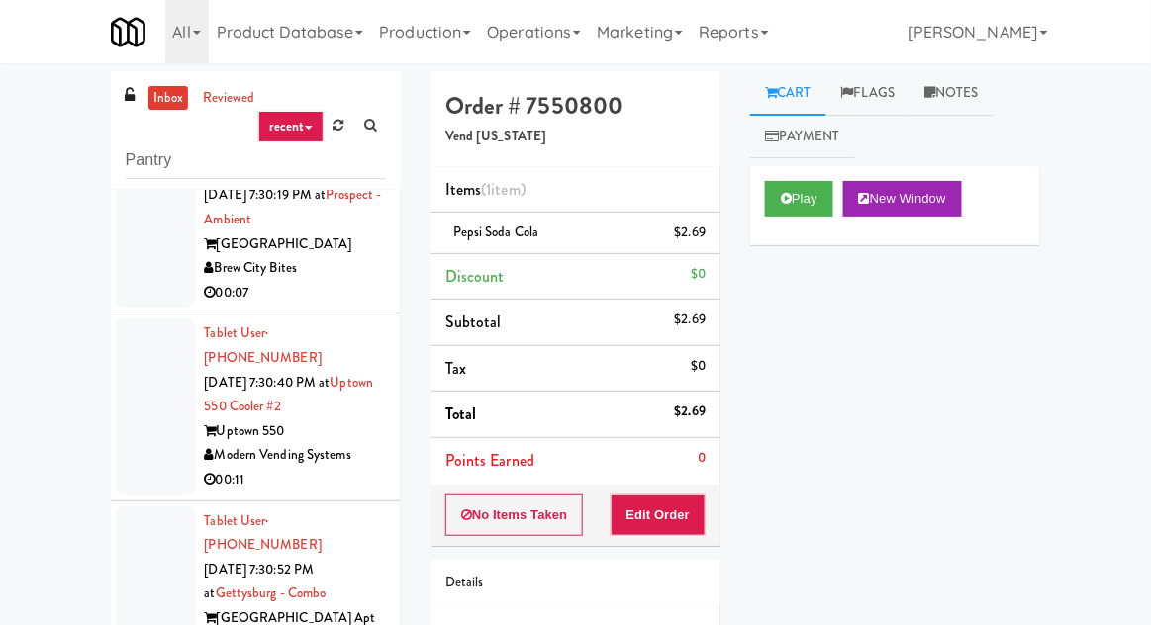
scroll to position [4696, 0]
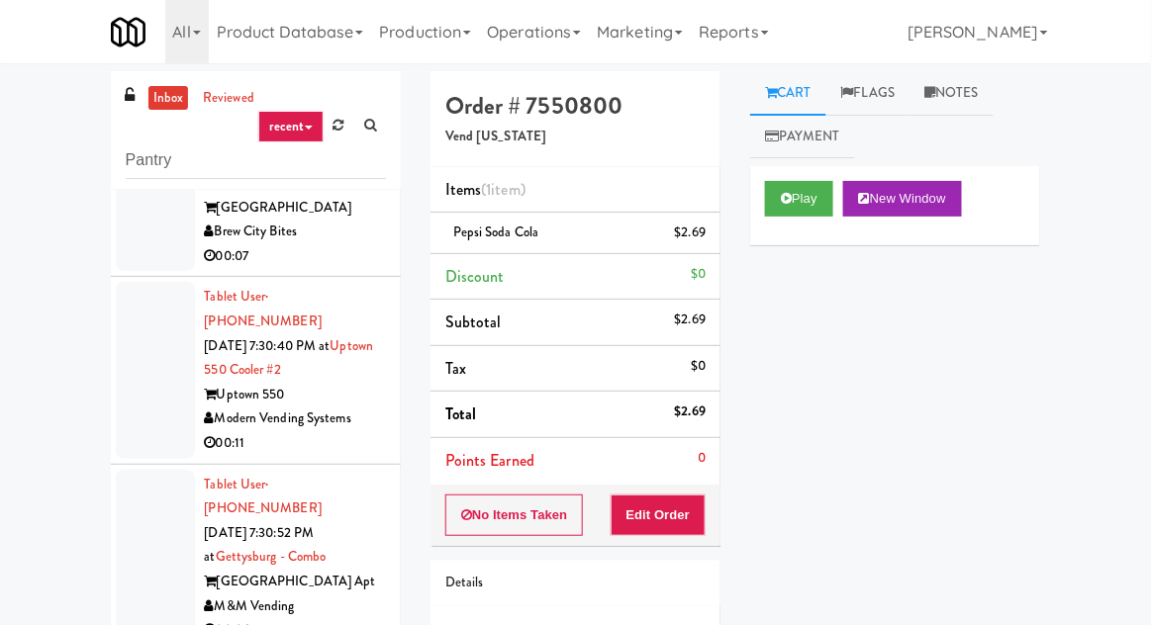
click at [164, 106] on link "inbox" at bounding box center [168, 98] width 41 height 25
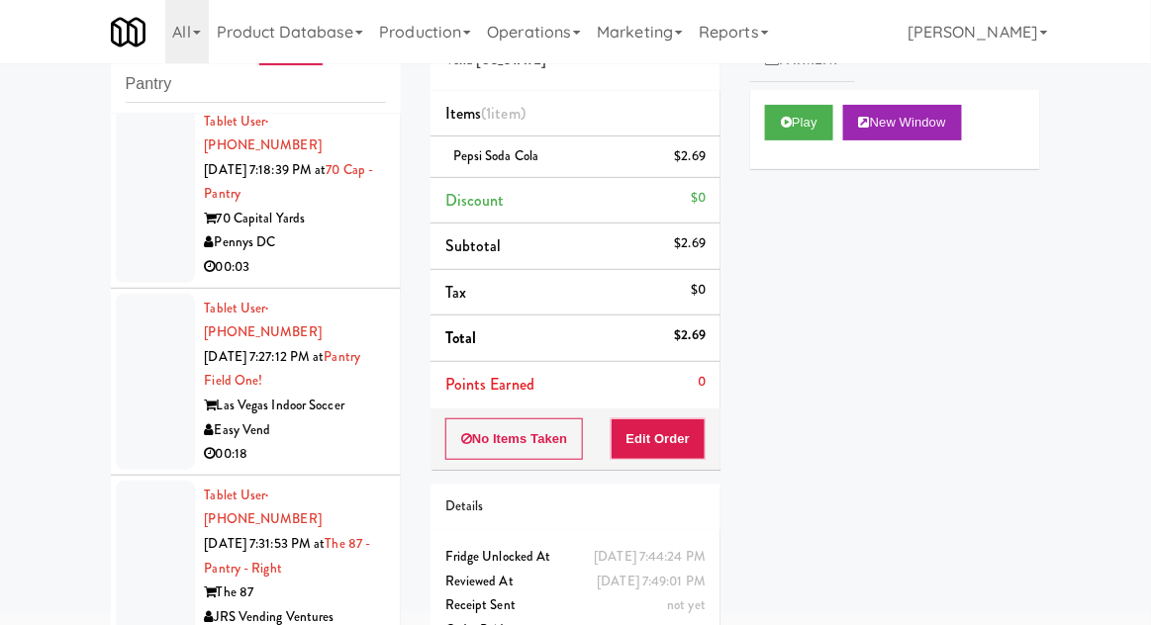
scroll to position [0, 0]
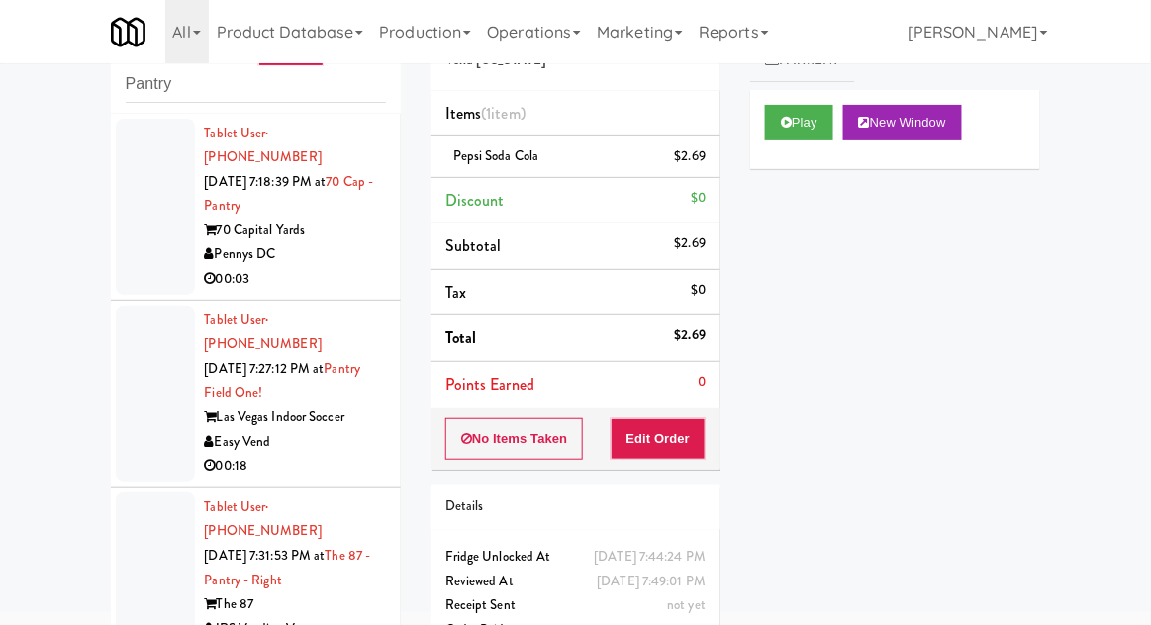
click at [140, 227] on div at bounding box center [155, 207] width 79 height 176
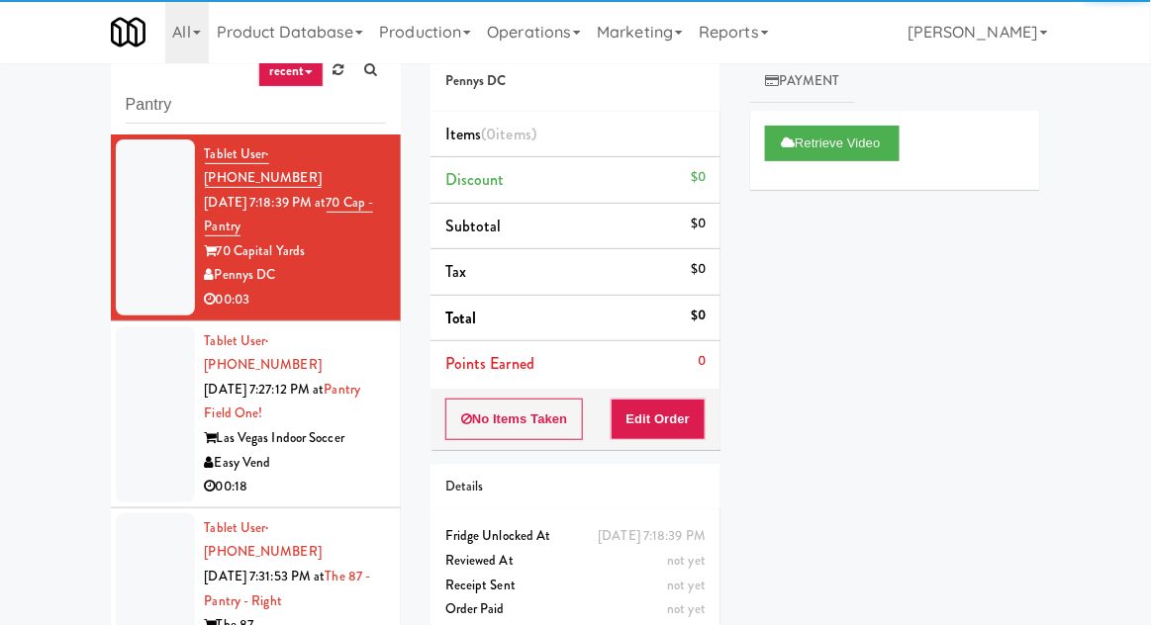
scroll to position [76, 0]
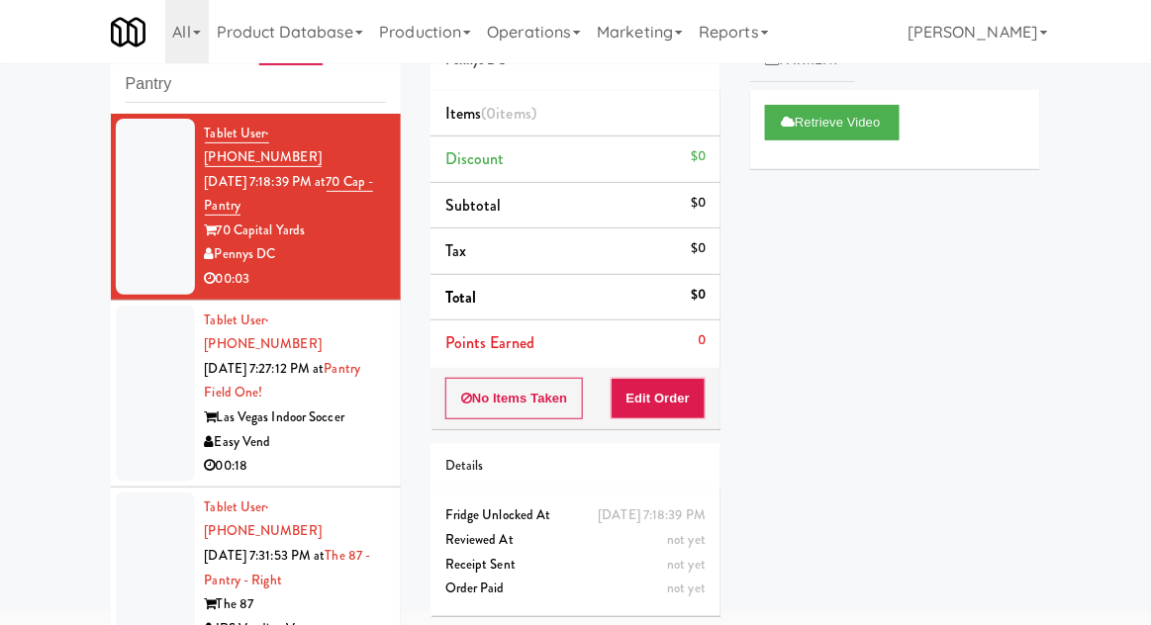
click at [130, 356] on div at bounding box center [155, 394] width 79 height 176
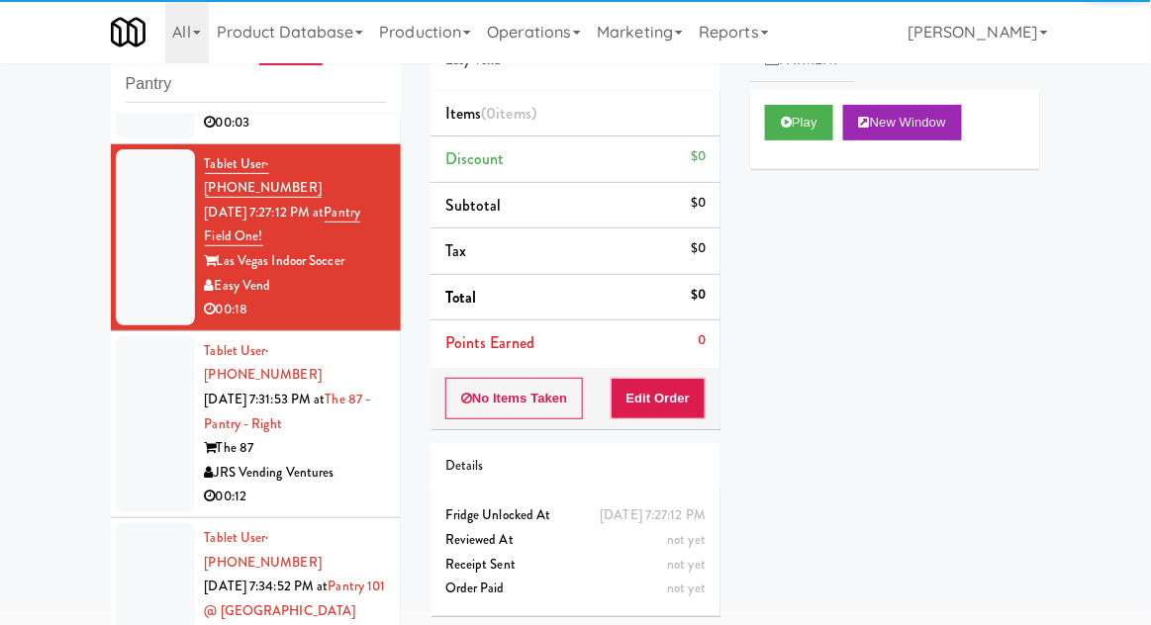
scroll to position [158, 0]
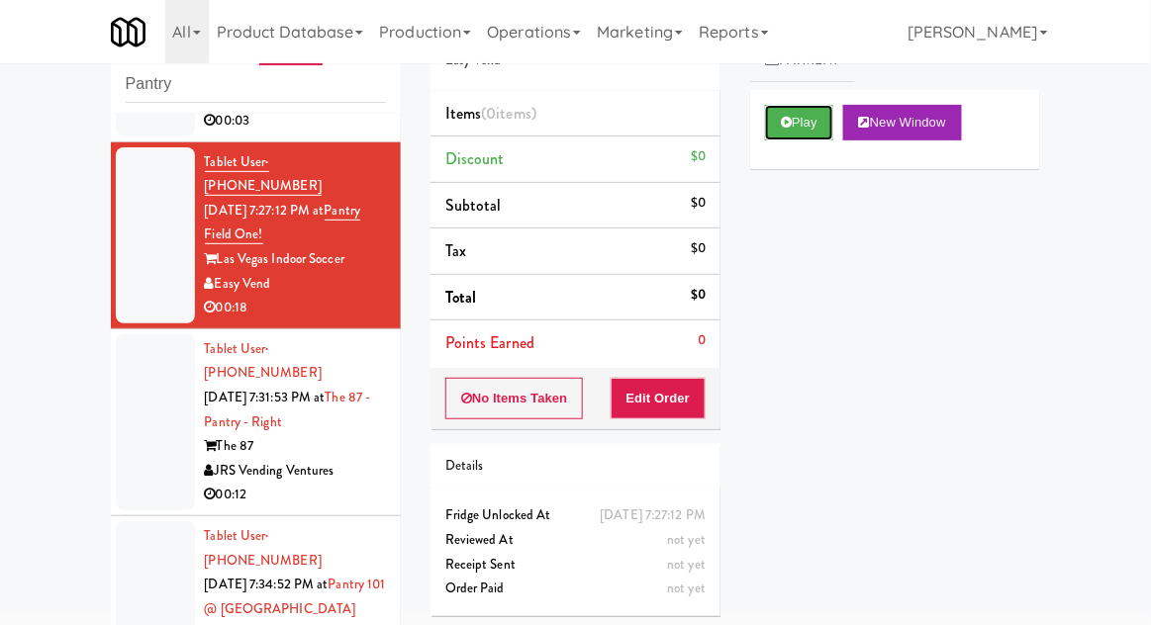
click at [791, 134] on button "Play" at bounding box center [799, 123] width 68 height 36
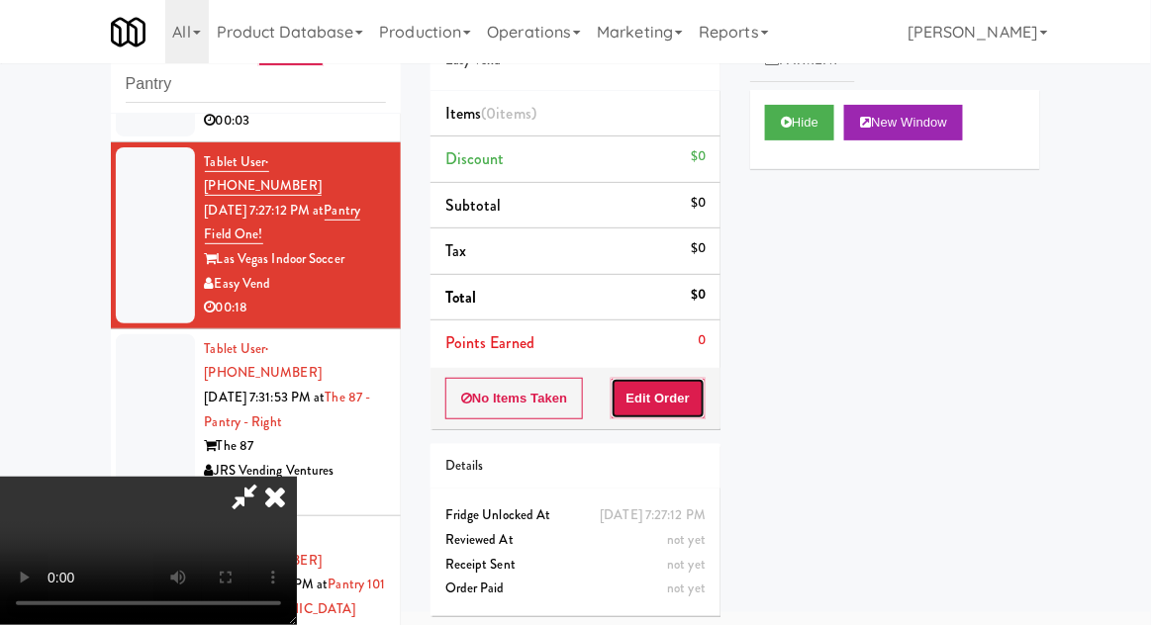
click at [674, 402] on button "Edit Order" at bounding box center [659, 399] width 96 height 42
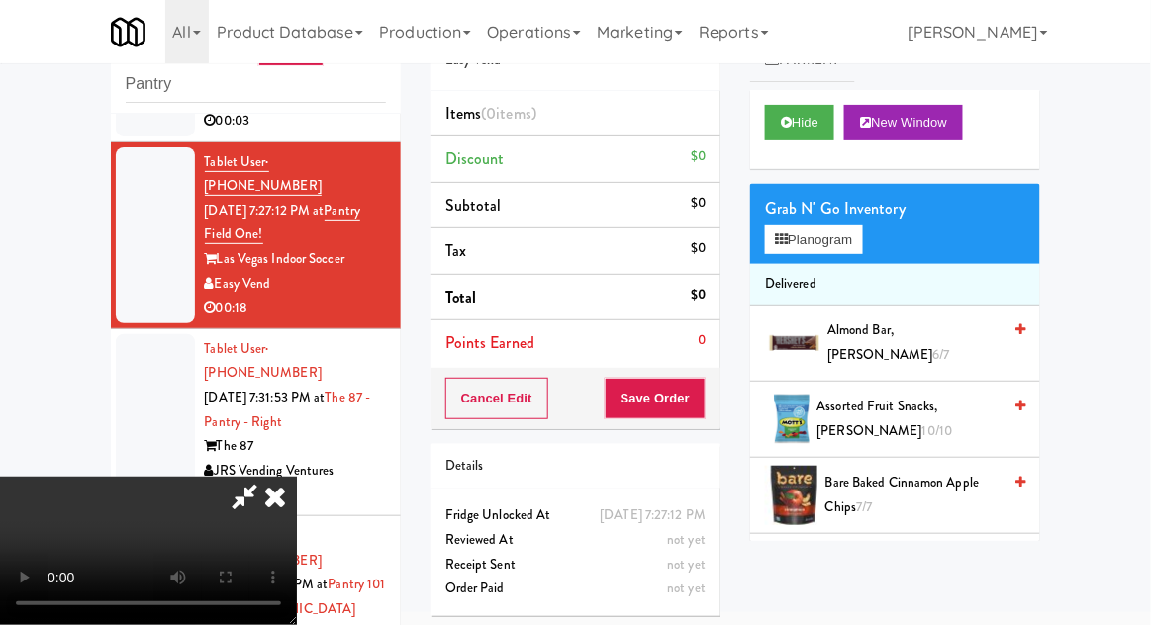
scroll to position [72, 0]
click at [844, 249] on button "Planogram" at bounding box center [813, 241] width 97 height 30
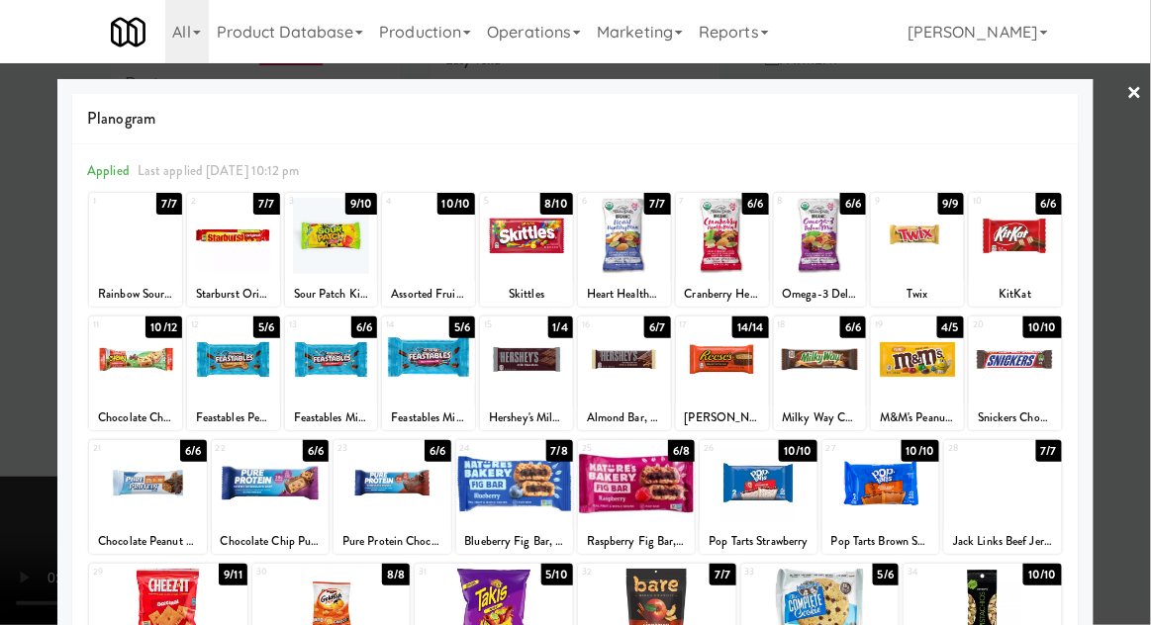
click at [524, 257] on div at bounding box center [526, 236] width 93 height 76
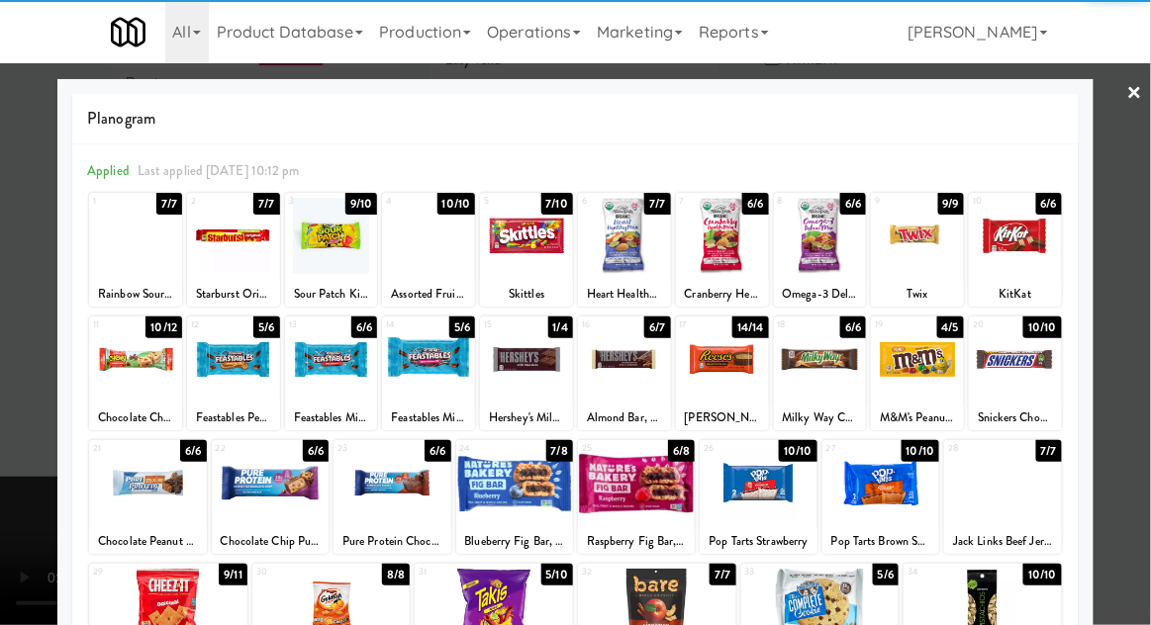
click at [1138, 286] on div at bounding box center [575, 312] width 1151 height 625
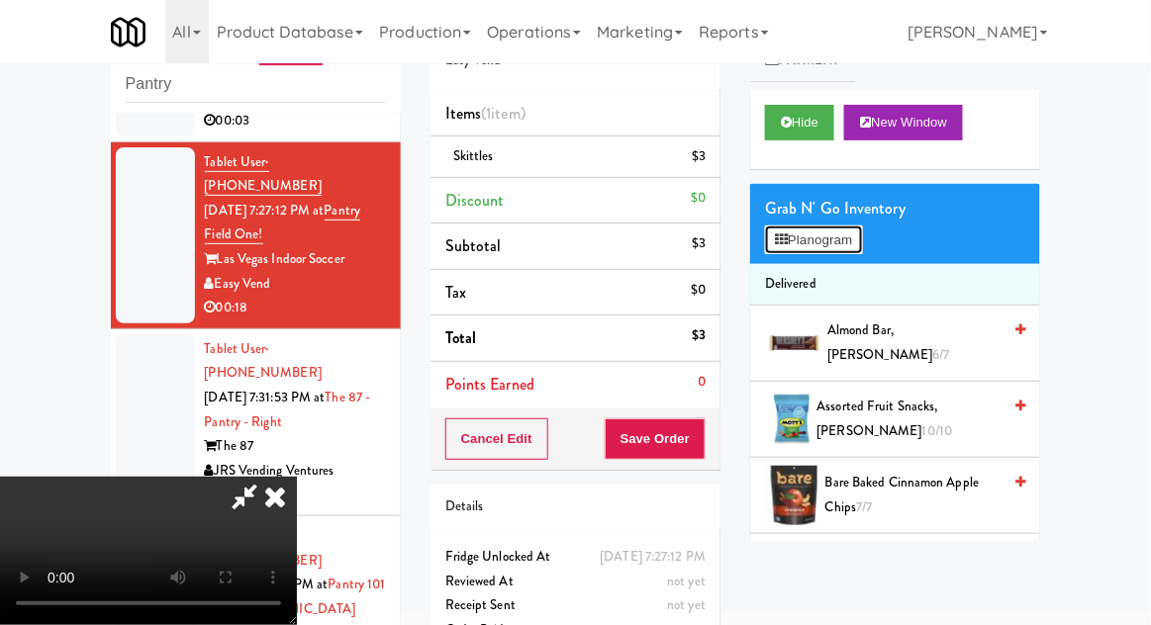
click at [855, 236] on button "Planogram" at bounding box center [813, 241] width 97 height 30
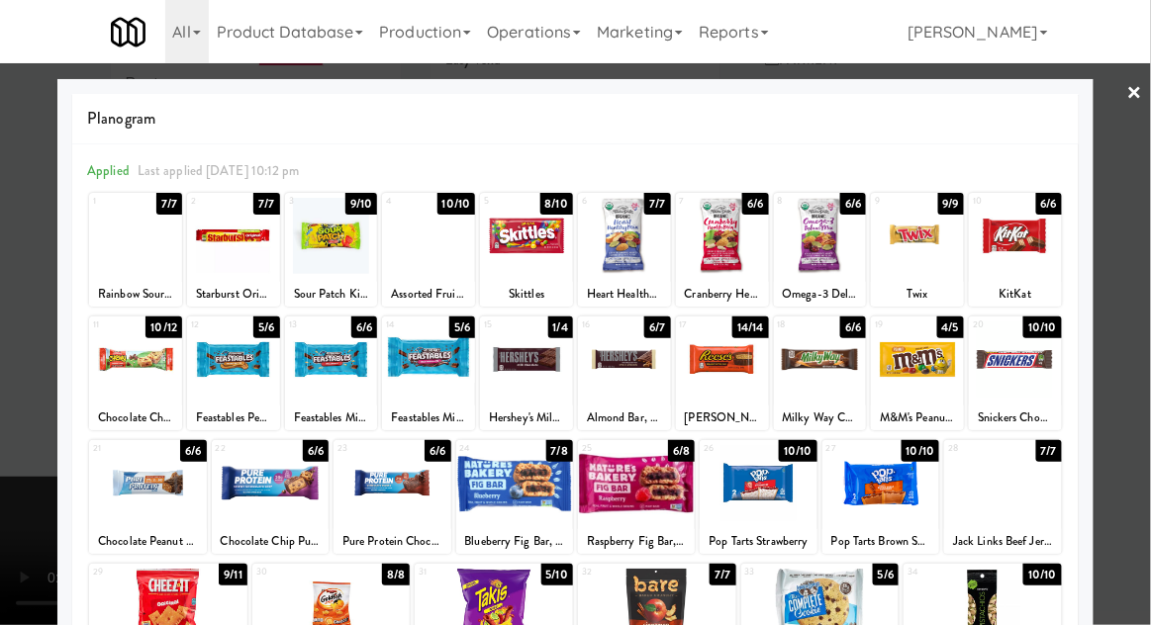
click at [134, 250] on div at bounding box center [135, 236] width 93 height 76
click at [1149, 290] on div at bounding box center [575, 312] width 1151 height 625
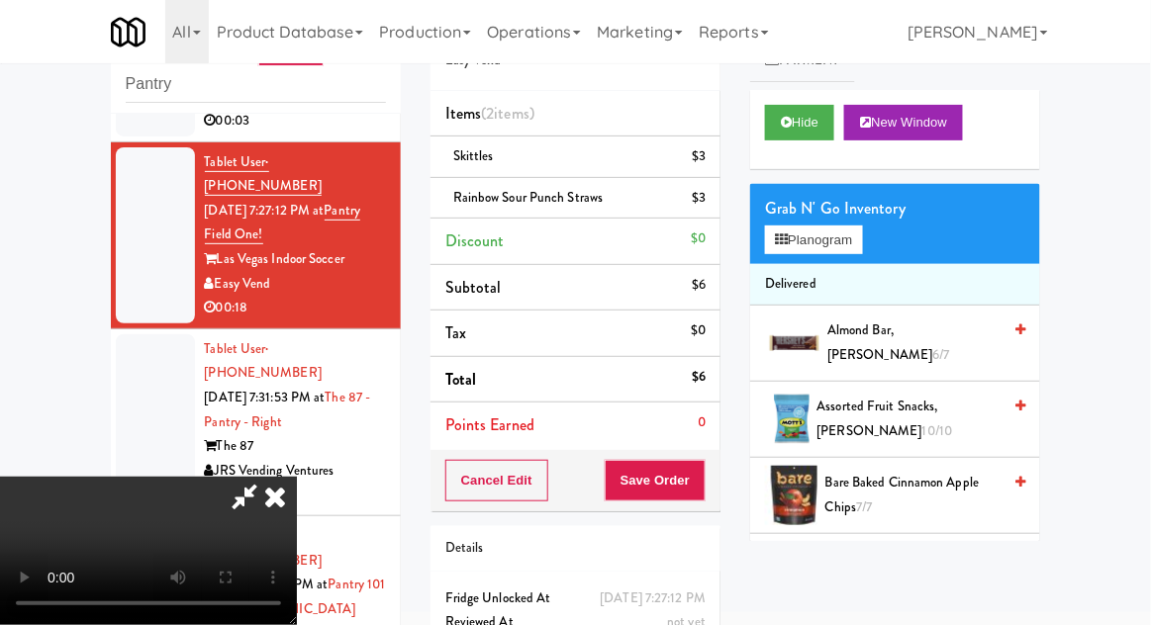
scroll to position [72, 0]
click at [694, 491] on button "Save Order" at bounding box center [655, 481] width 101 height 42
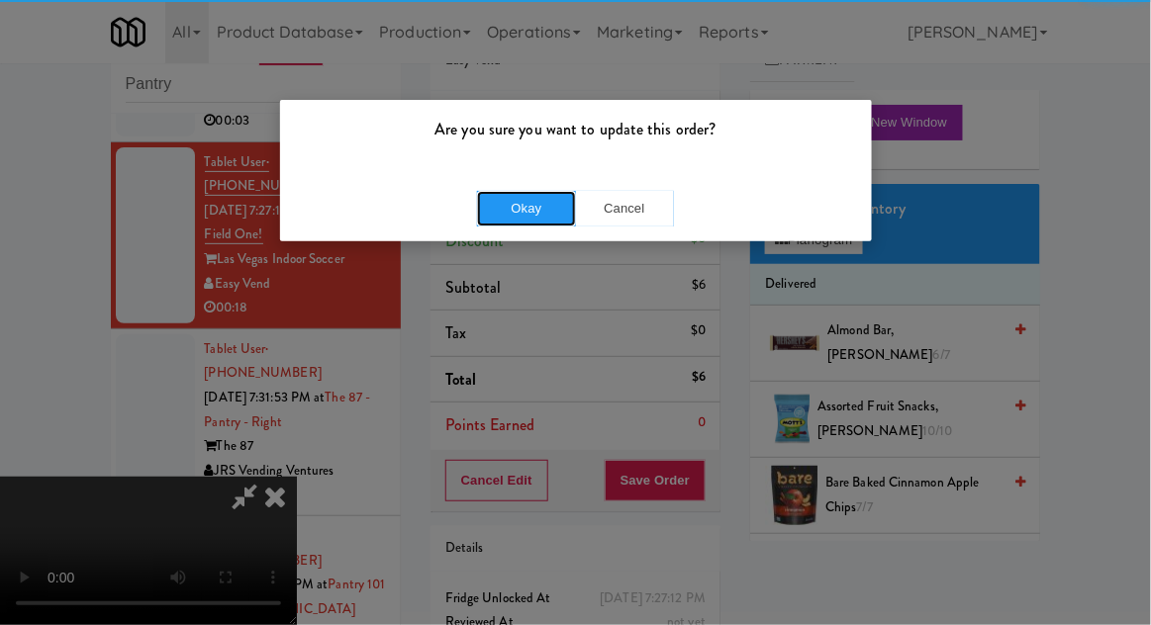
click at [523, 211] on button "Okay" at bounding box center [526, 209] width 99 height 36
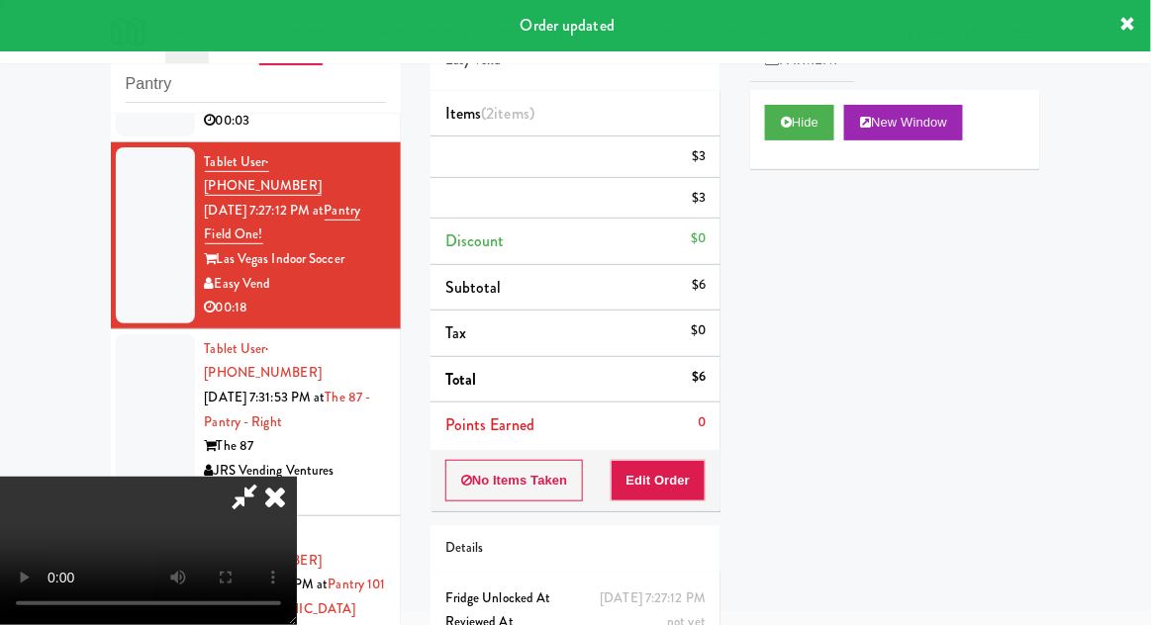
scroll to position [0, 0]
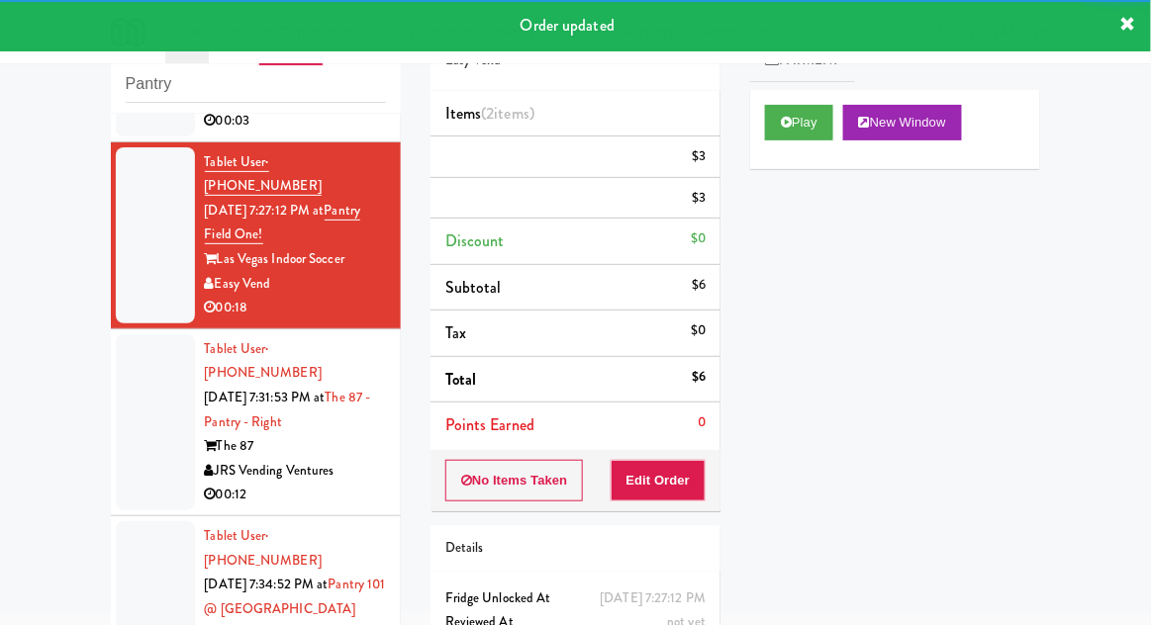
click at [128, 360] on div at bounding box center [155, 422] width 79 height 176
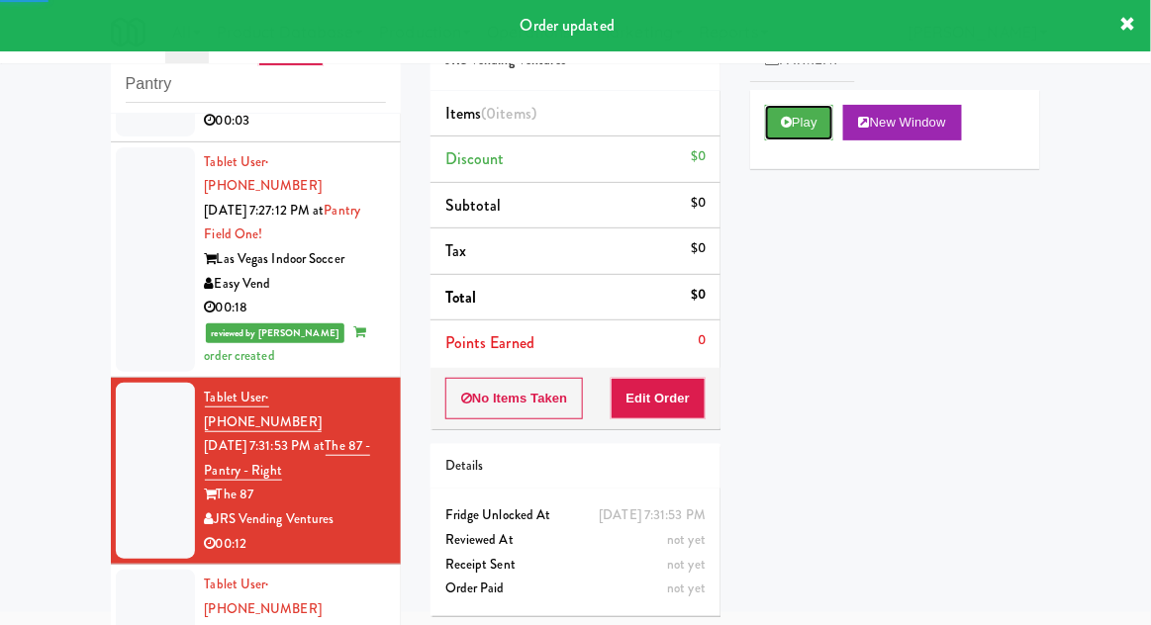
click at [801, 131] on button "Play" at bounding box center [799, 123] width 68 height 36
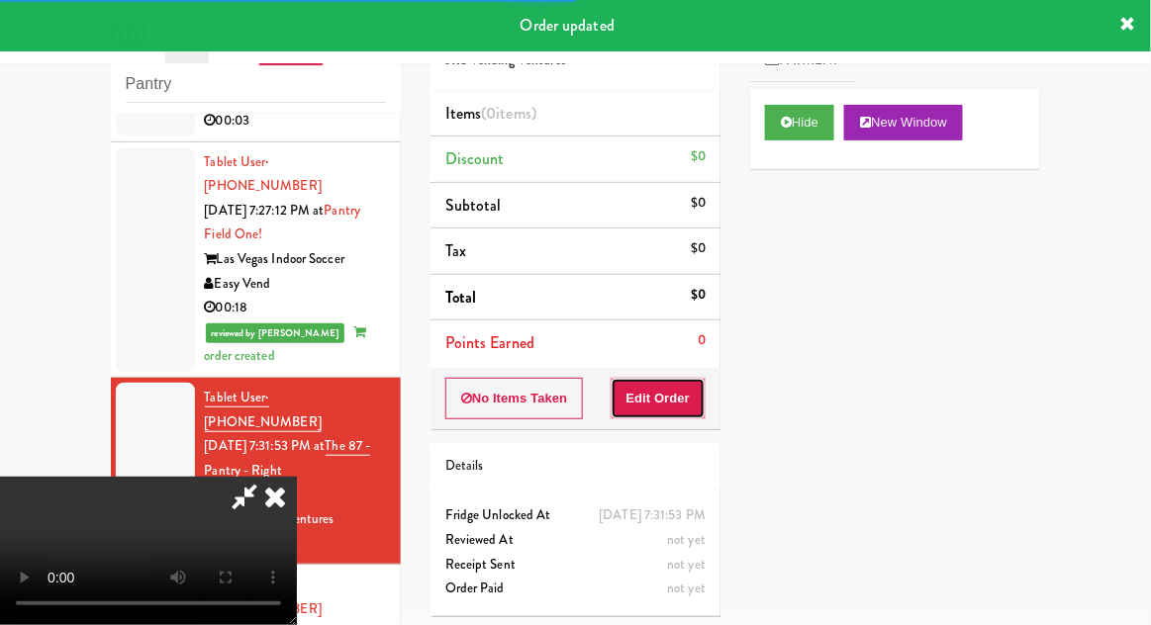
click at [666, 394] on button "Edit Order" at bounding box center [659, 399] width 96 height 42
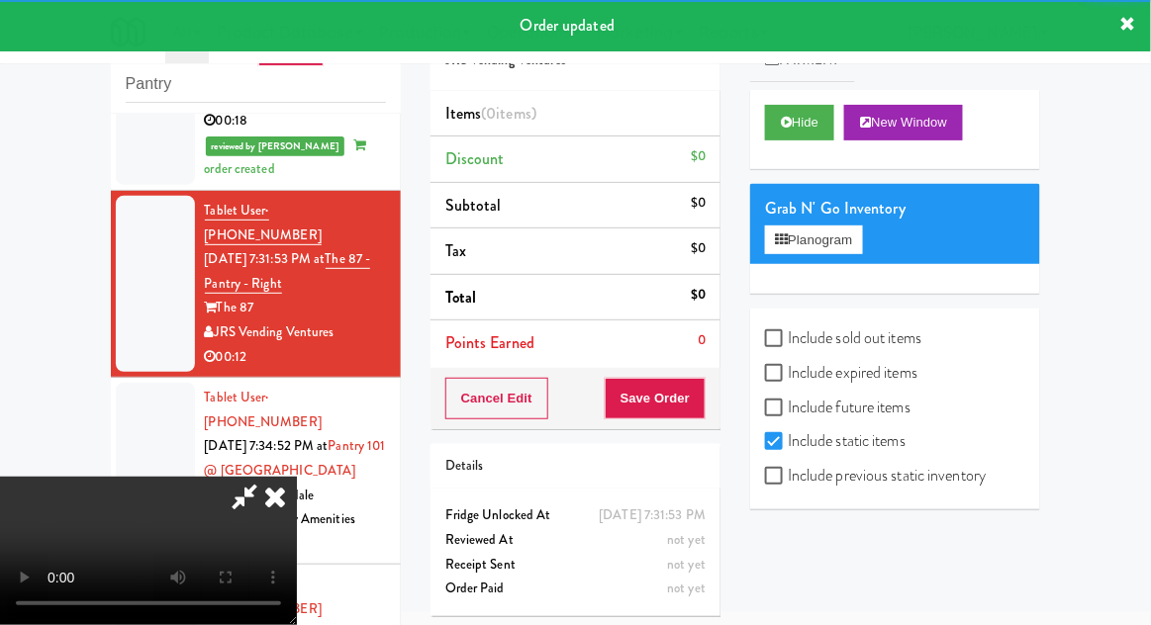
scroll to position [374, 0]
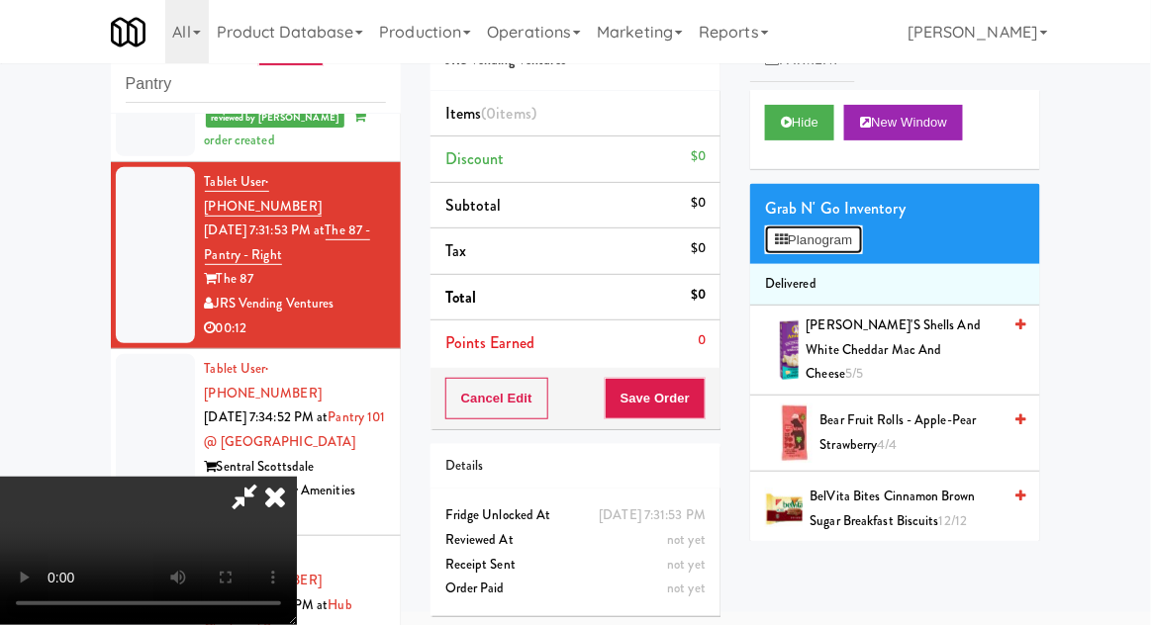
click at [847, 241] on button "Planogram" at bounding box center [813, 241] width 97 height 30
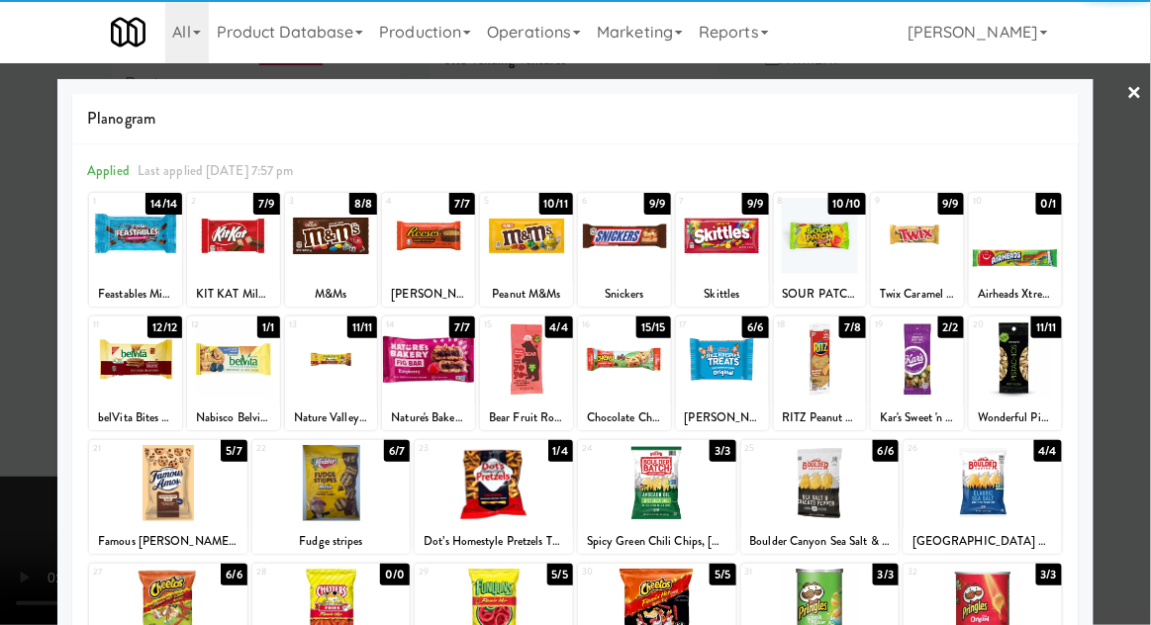
click at [233, 256] on div at bounding box center [233, 236] width 93 height 76
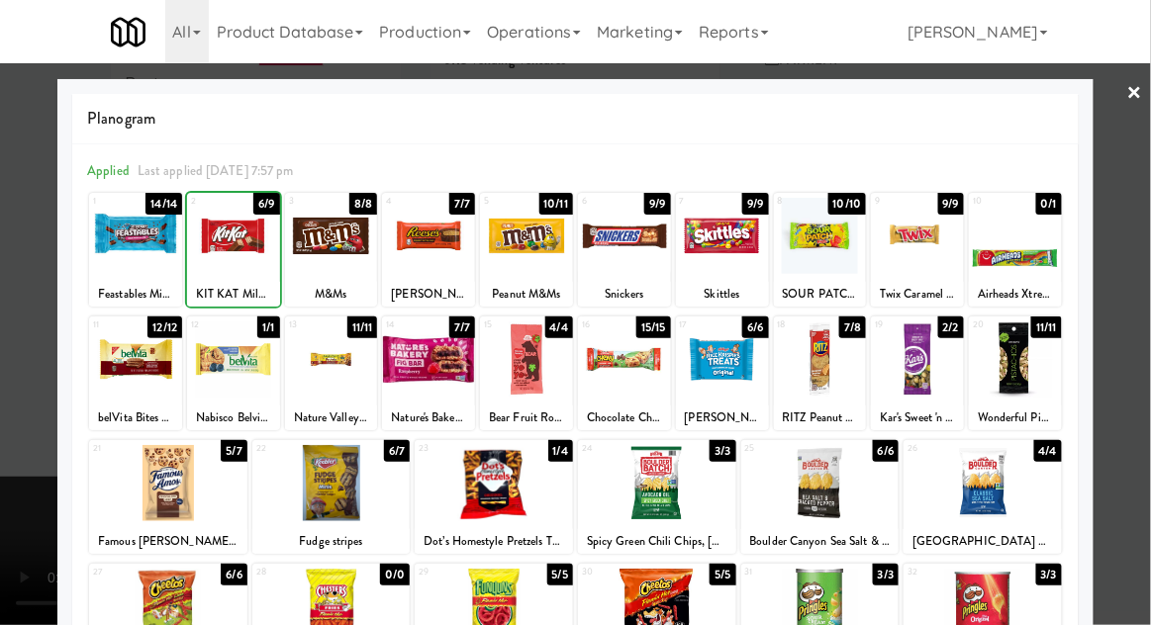
click at [1137, 305] on div at bounding box center [575, 312] width 1151 height 625
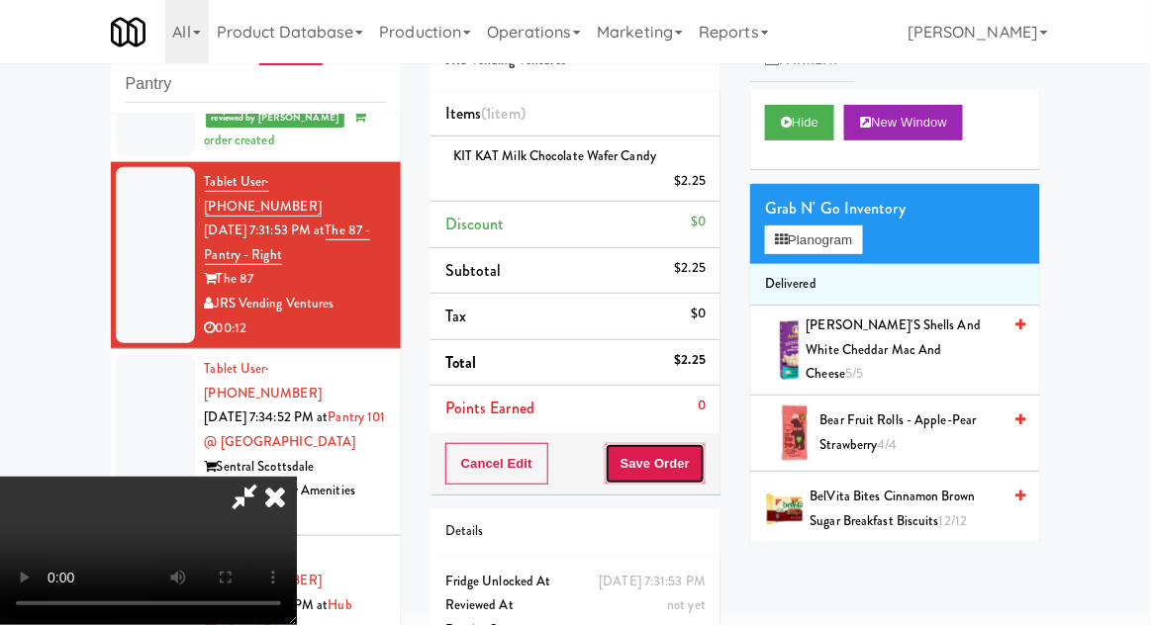
click at [703, 473] on button "Save Order" at bounding box center [655, 464] width 101 height 42
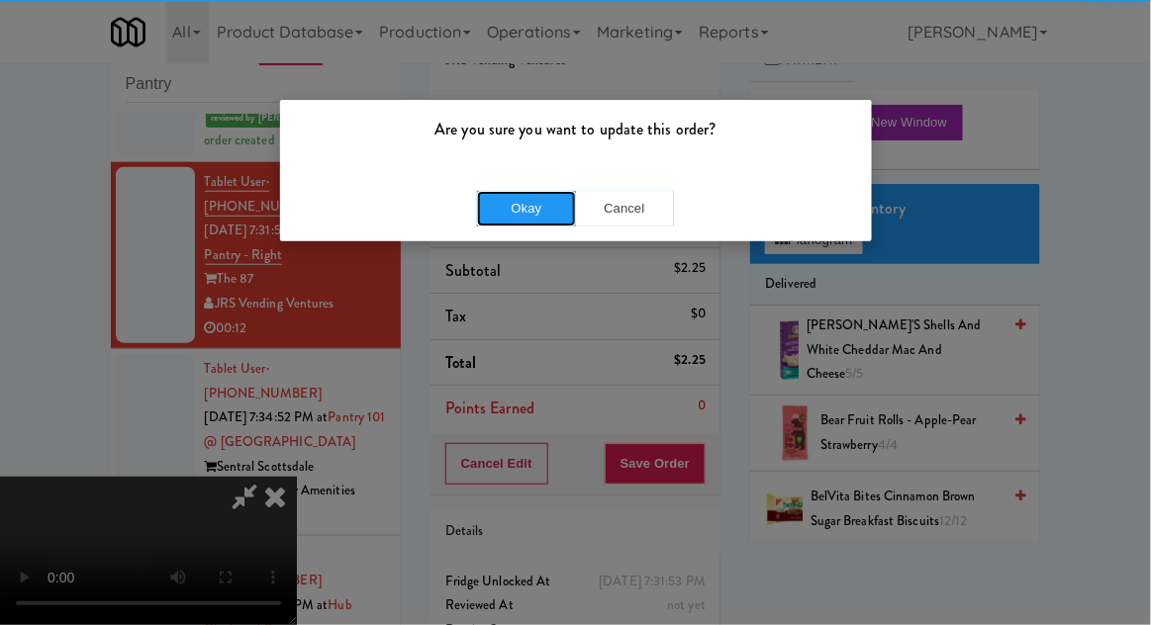
click at [538, 218] on button "Okay" at bounding box center [526, 209] width 99 height 36
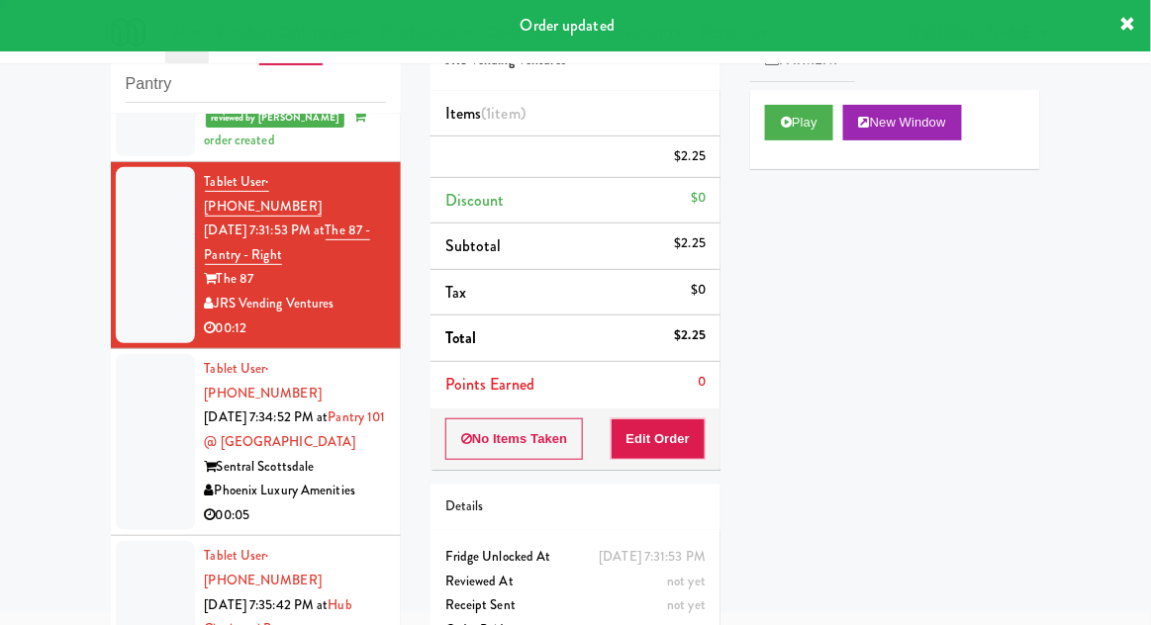
click at [136, 377] on div at bounding box center [155, 442] width 79 height 176
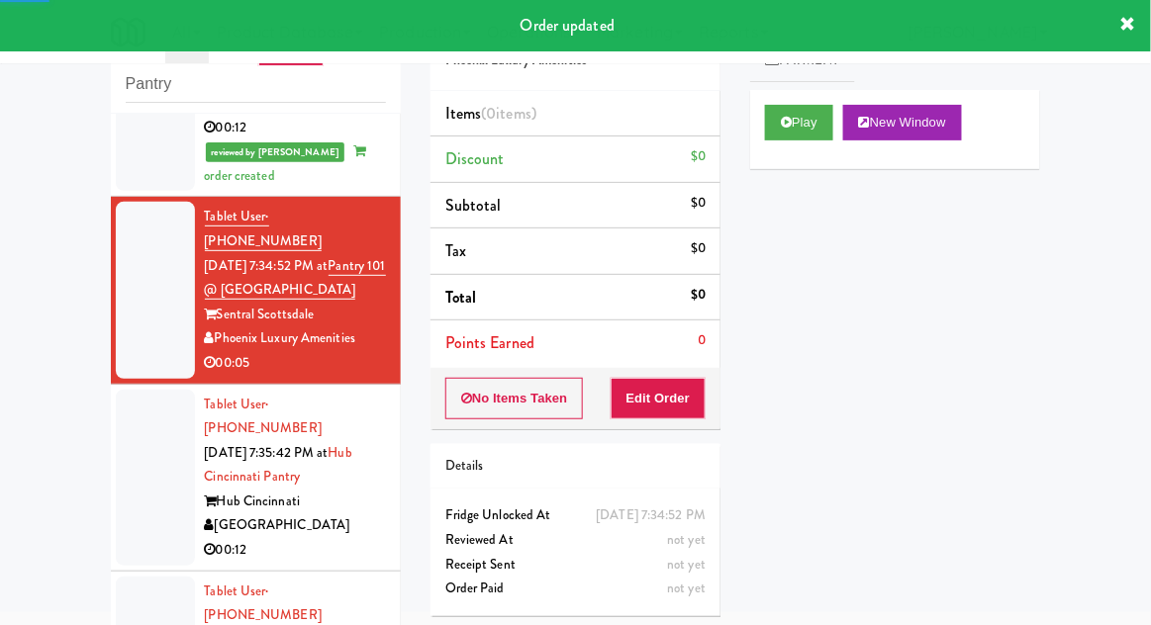
scroll to position [578, 0]
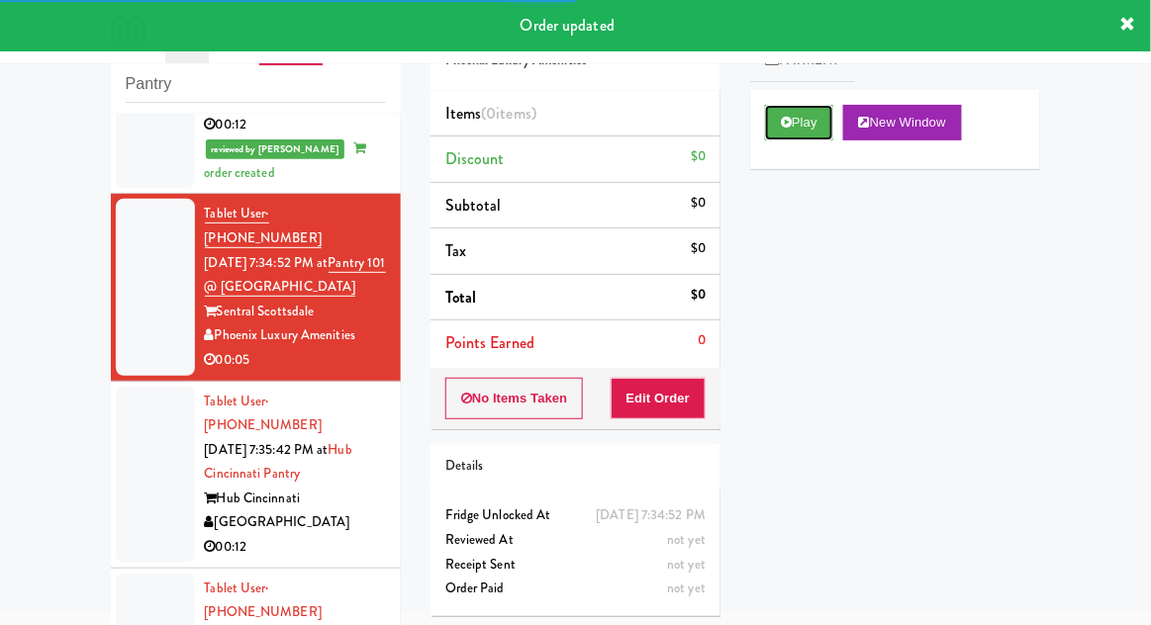
click at [775, 119] on button "Play" at bounding box center [799, 123] width 68 height 36
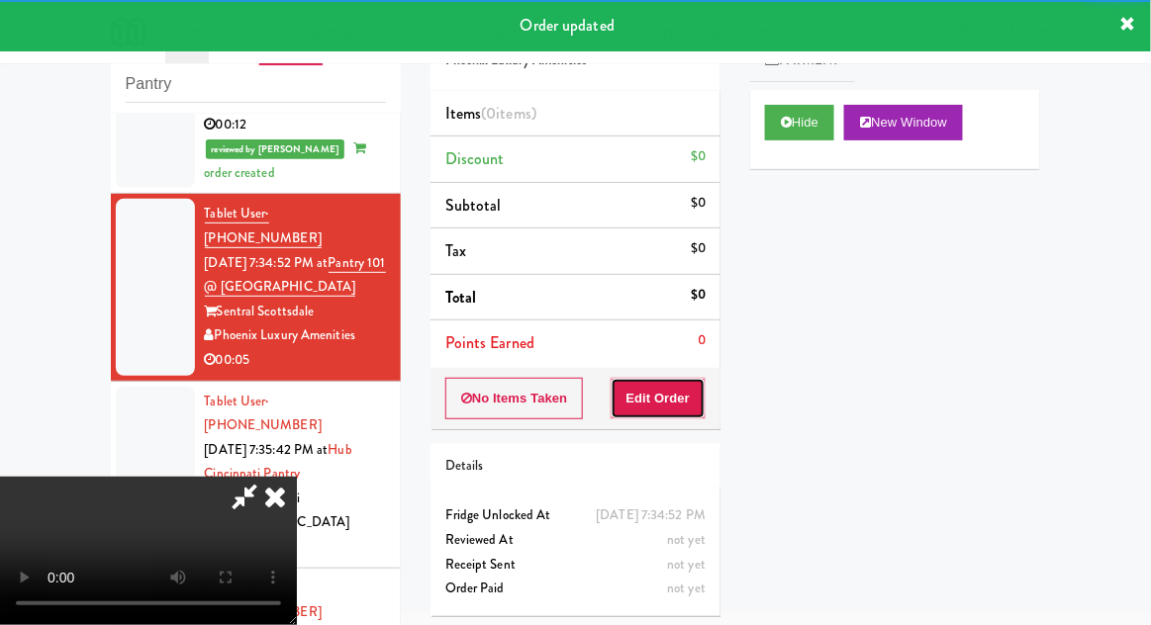
click at [685, 397] on button "Edit Order" at bounding box center [659, 399] width 96 height 42
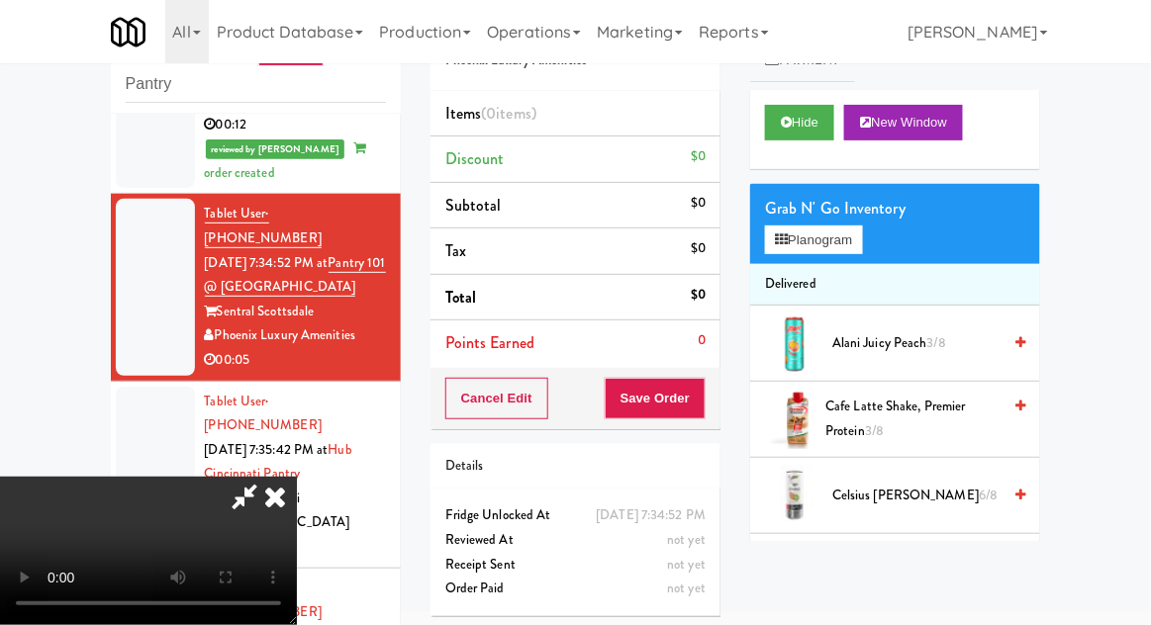
scroll to position [72, 0]
click at [851, 243] on button "Planogram" at bounding box center [813, 241] width 97 height 30
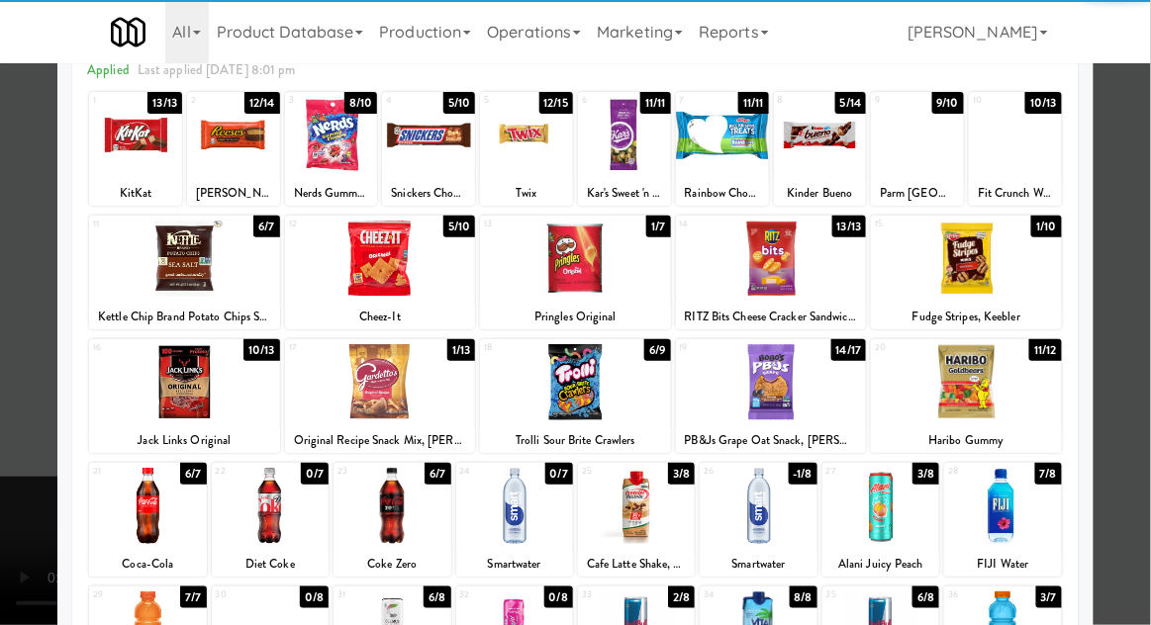
scroll to position [155, 0]
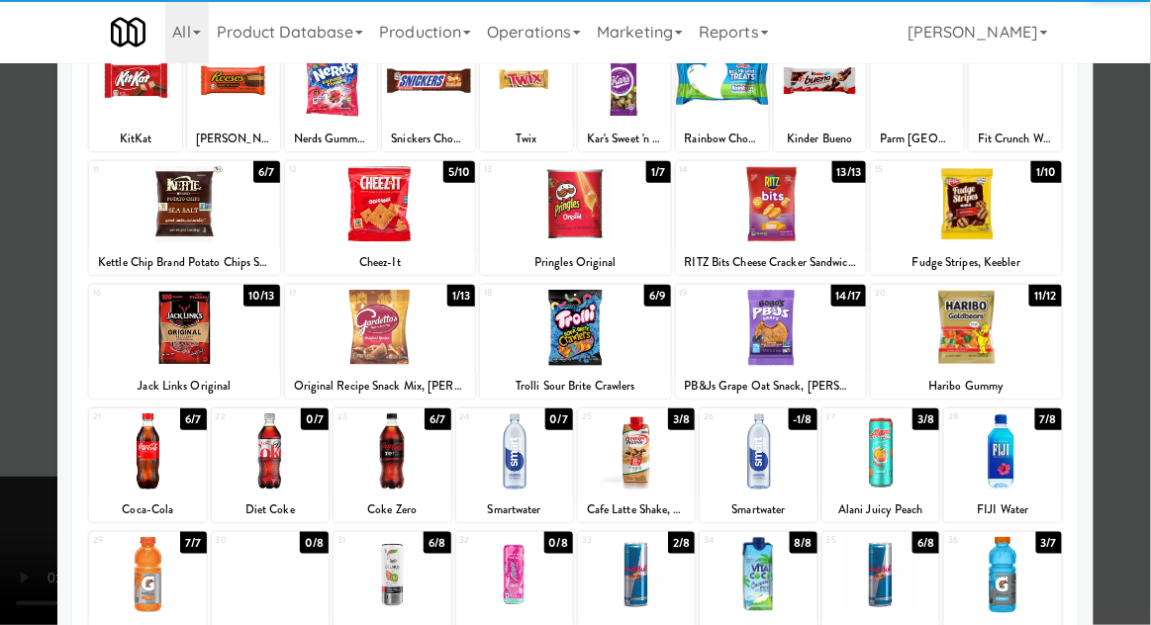
click at [149, 456] on div at bounding box center [147, 452] width 117 height 76
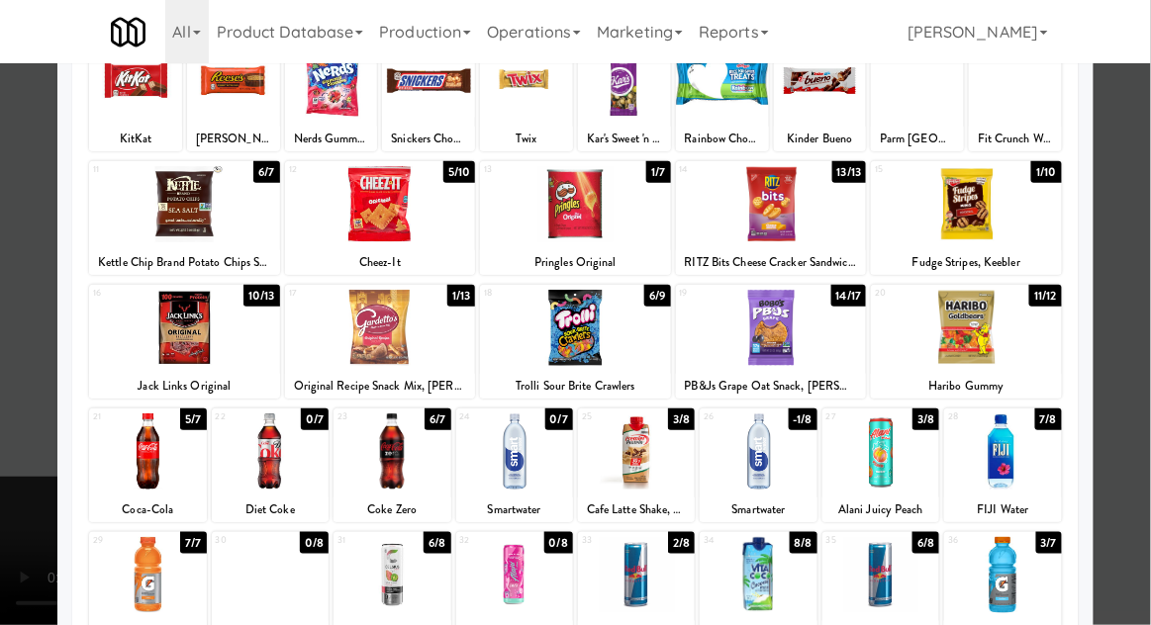
click at [1149, 286] on div at bounding box center [575, 312] width 1151 height 625
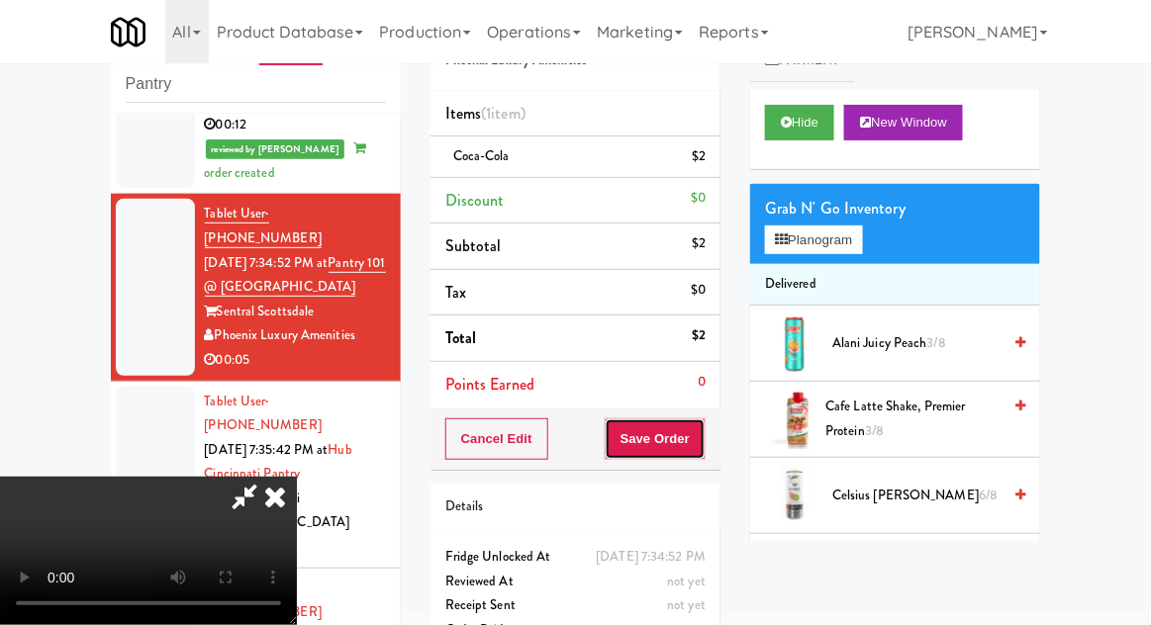
click at [704, 442] on button "Save Order" at bounding box center [655, 440] width 101 height 42
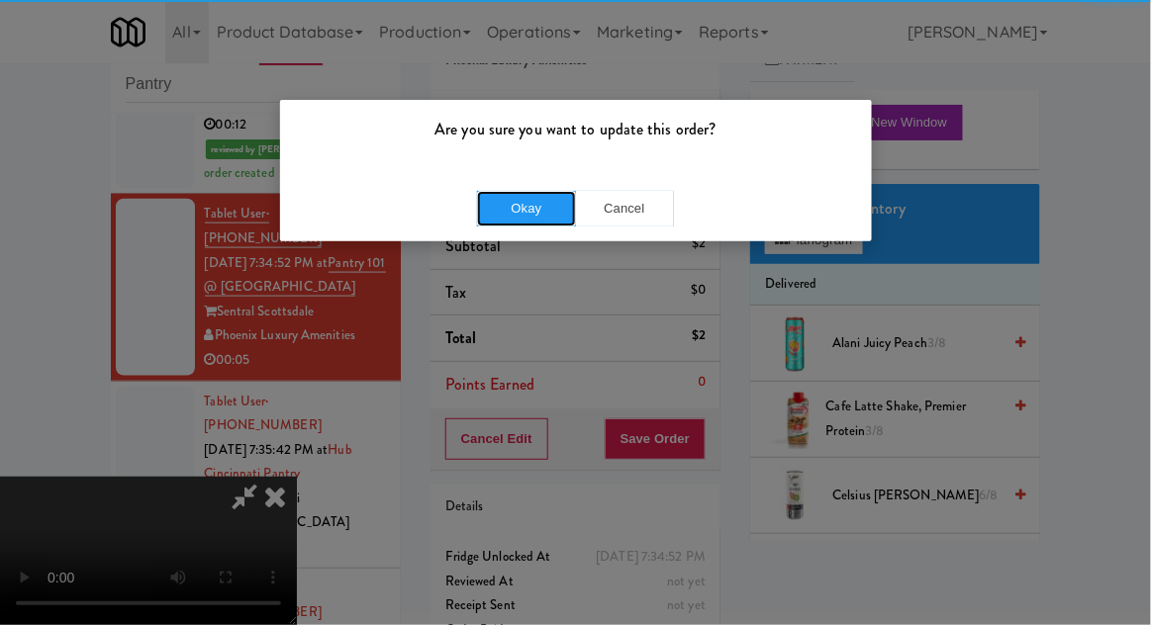
click at [517, 215] on button "Okay" at bounding box center [526, 209] width 99 height 36
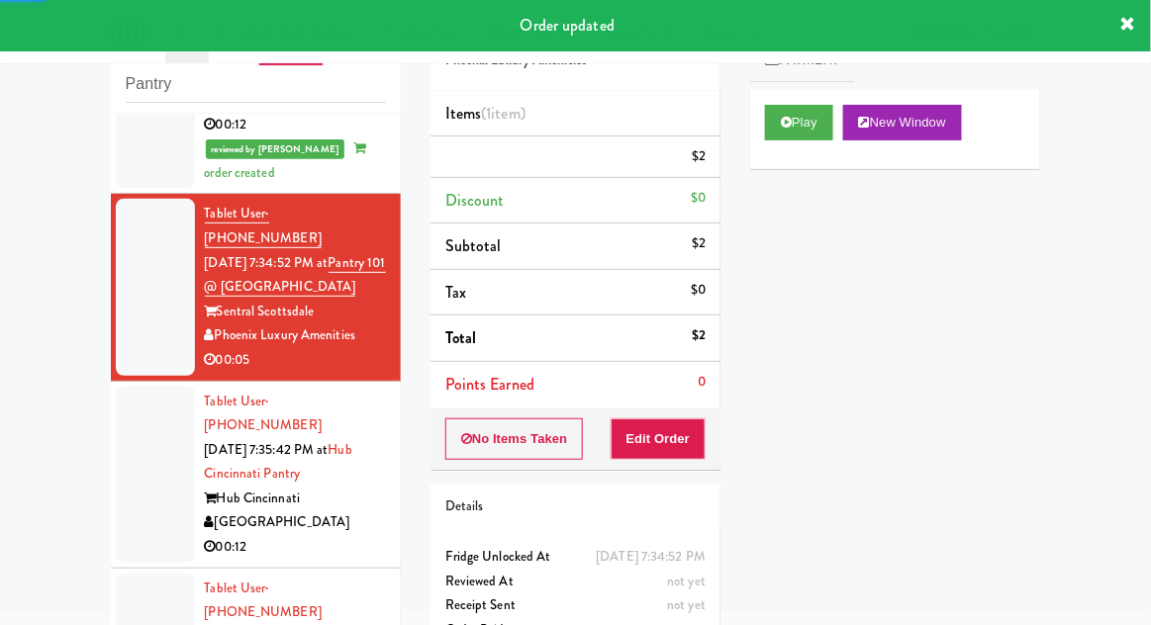
click at [135, 434] on div at bounding box center [155, 475] width 79 height 176
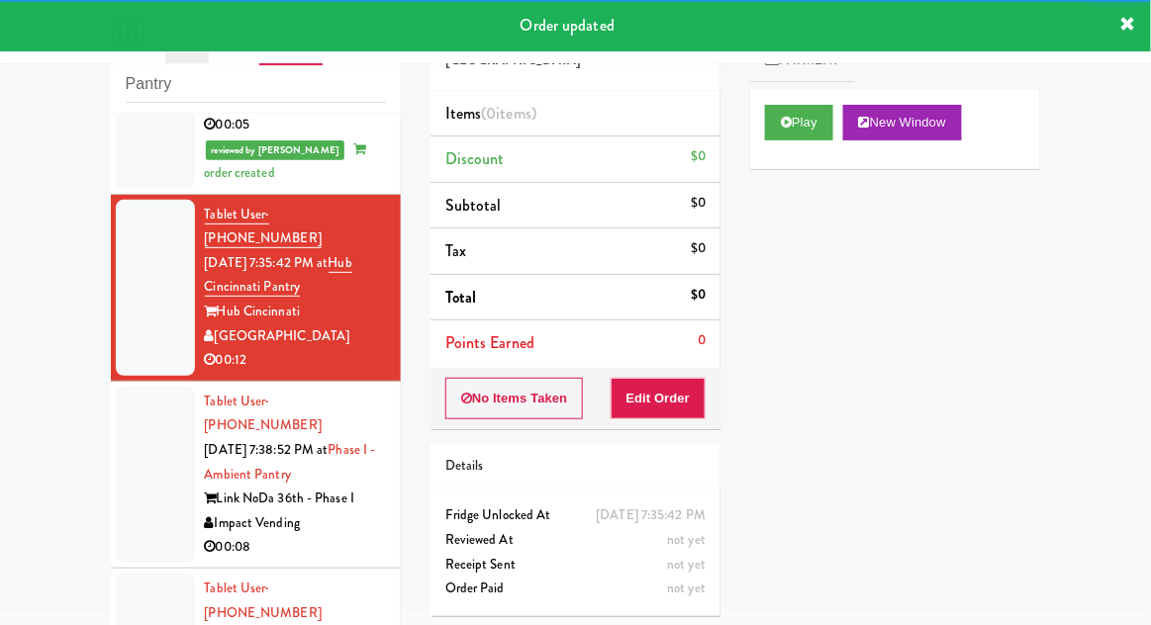
scroll to position [814, 0]
click at [780, 128] on button "Play" at bounding box center [799, 123] width 68 height 36
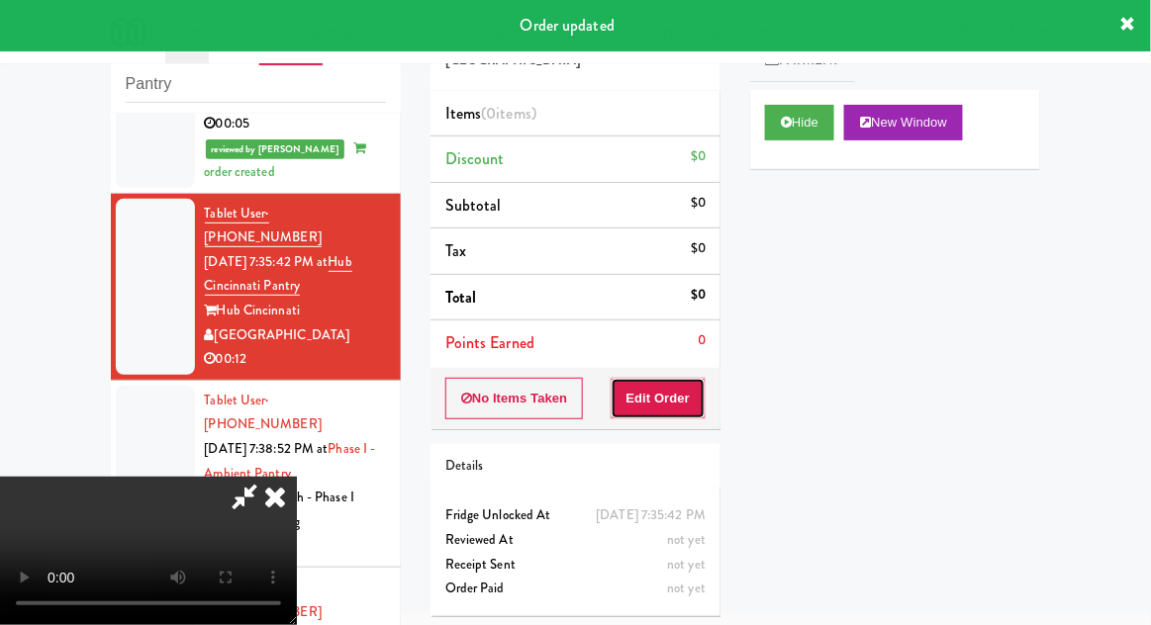
click at [671, 397] on button "Edit Order" at bounding box center [659, 399] width 96 height 42
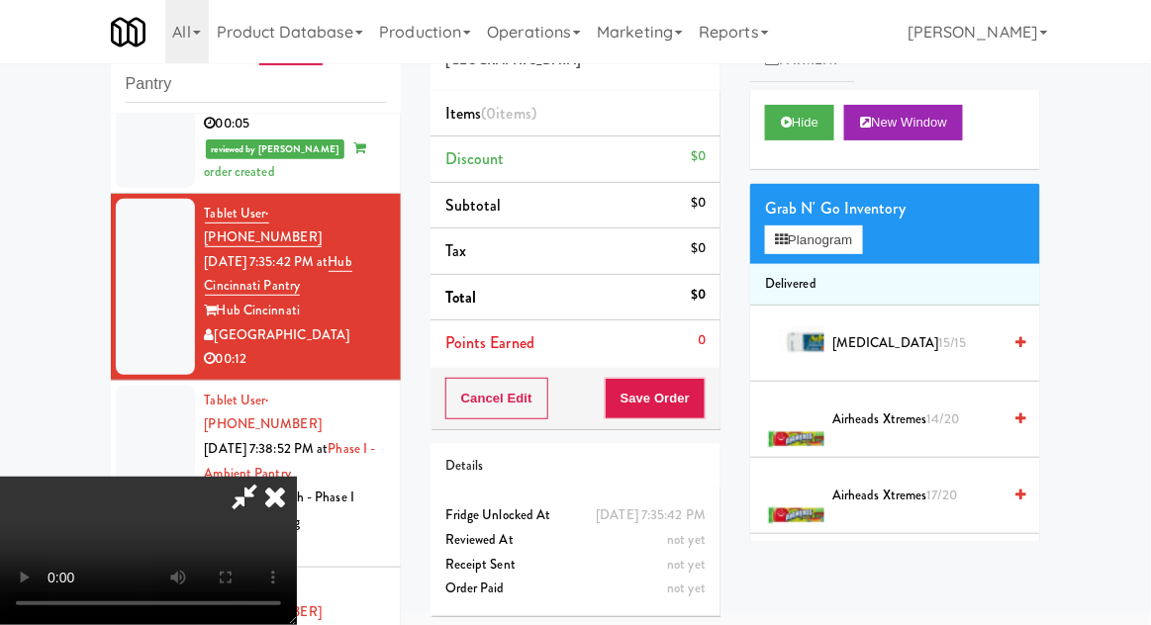
scroll to position [72, 0]
click at [852, 241] on button "Planogram" at bounding box center [813, 241] width 97 height 30
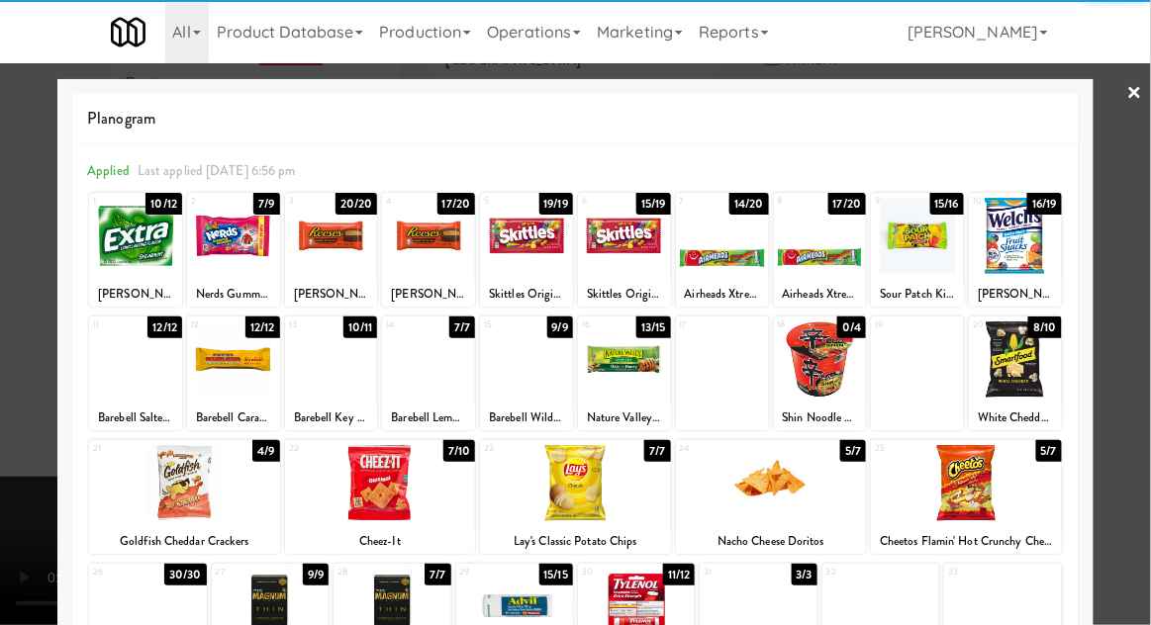
click at [978, 492] on div at bounding box center [966, 483] width 191 height 76
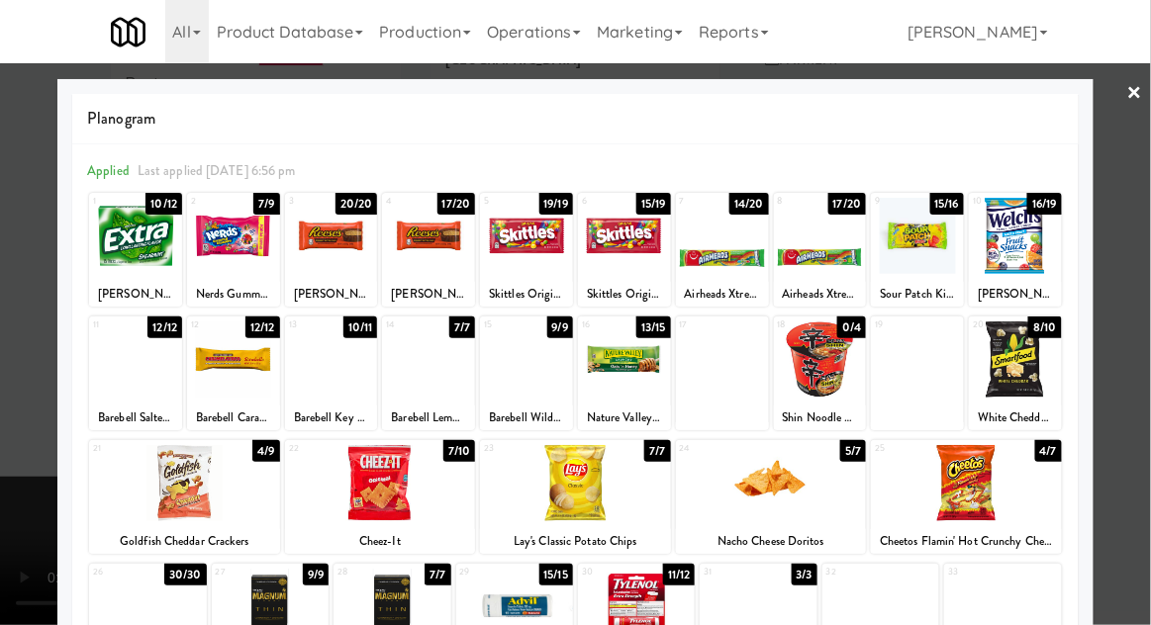
click at [969, 492] on div at bounding box center [966, 483] width 191 height 76
click at [1121, 421] on div at bounding box center [575, 312] width 1151 height 625
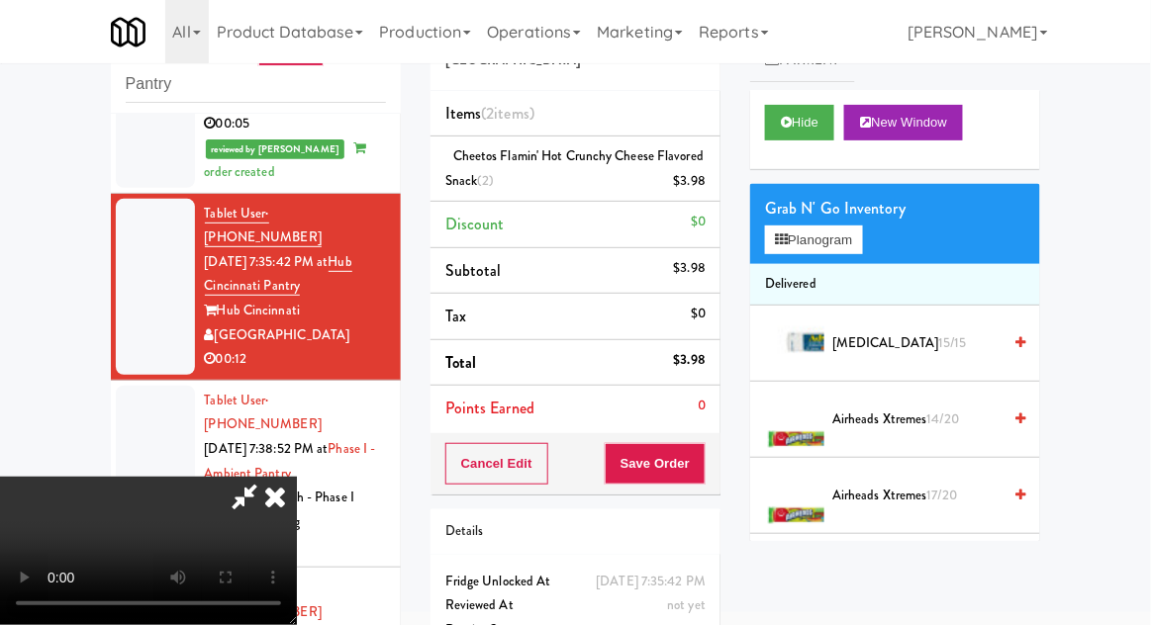
scroll to position [72, 0]
click at [705, 449] on button "Save Order" at bounding box center [655, 464] width 101 height 42
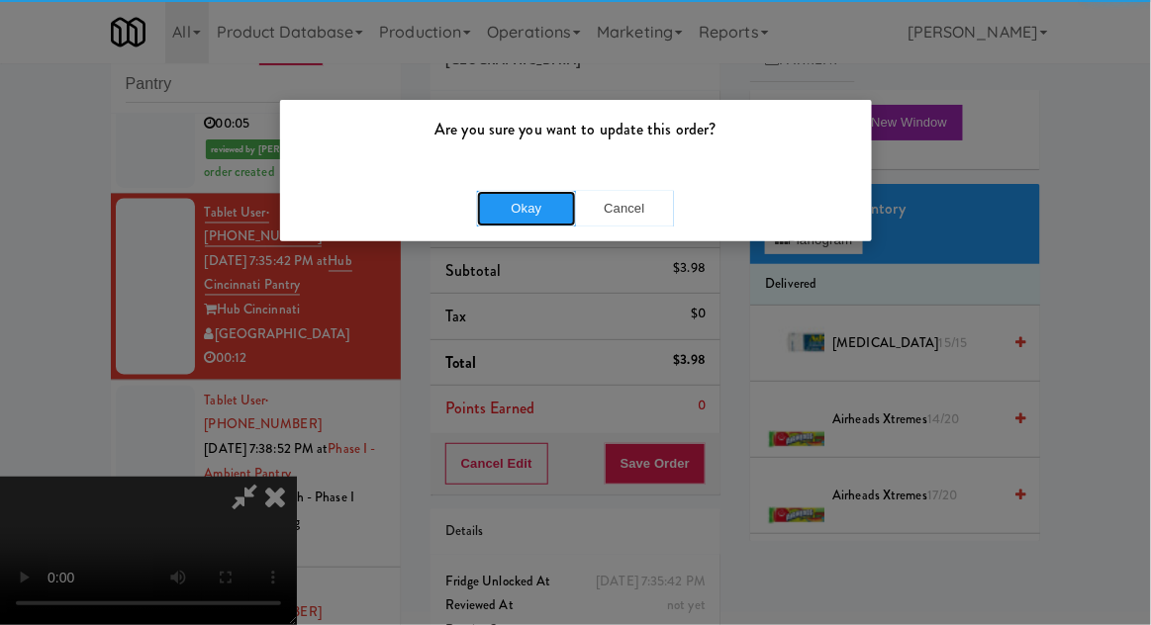
click at [510, 215] on button "Okay" at bounding box center [526, 209] width 99 height 36
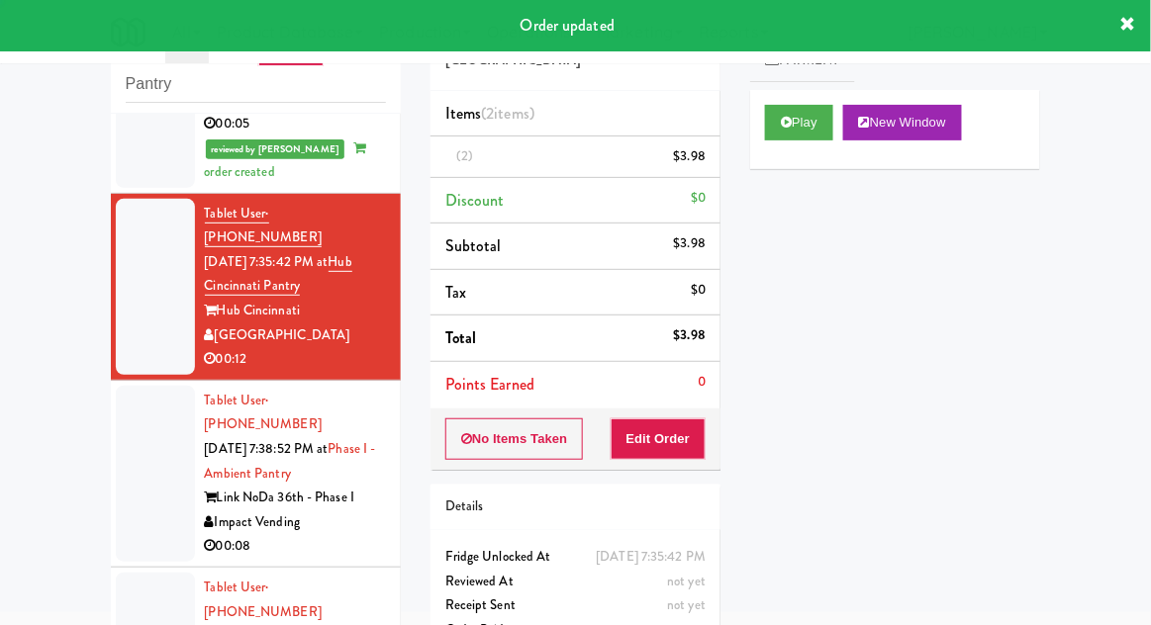
scroll to position [0, 0]
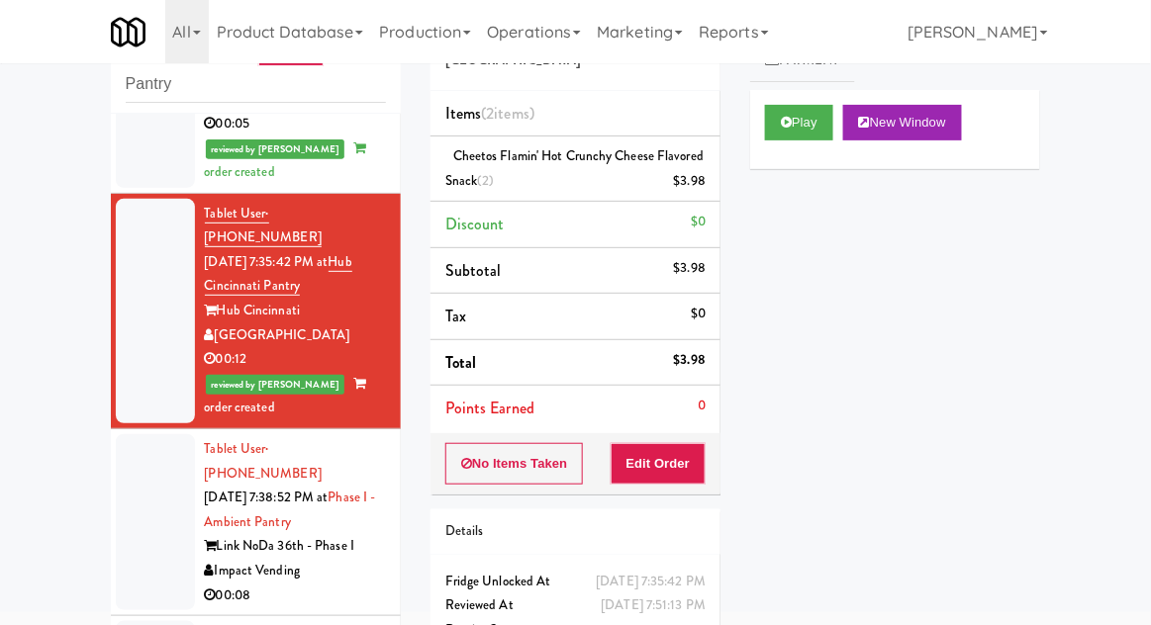
click at [139, 454] on div at bounding box center [155, 522] width 79 height 176
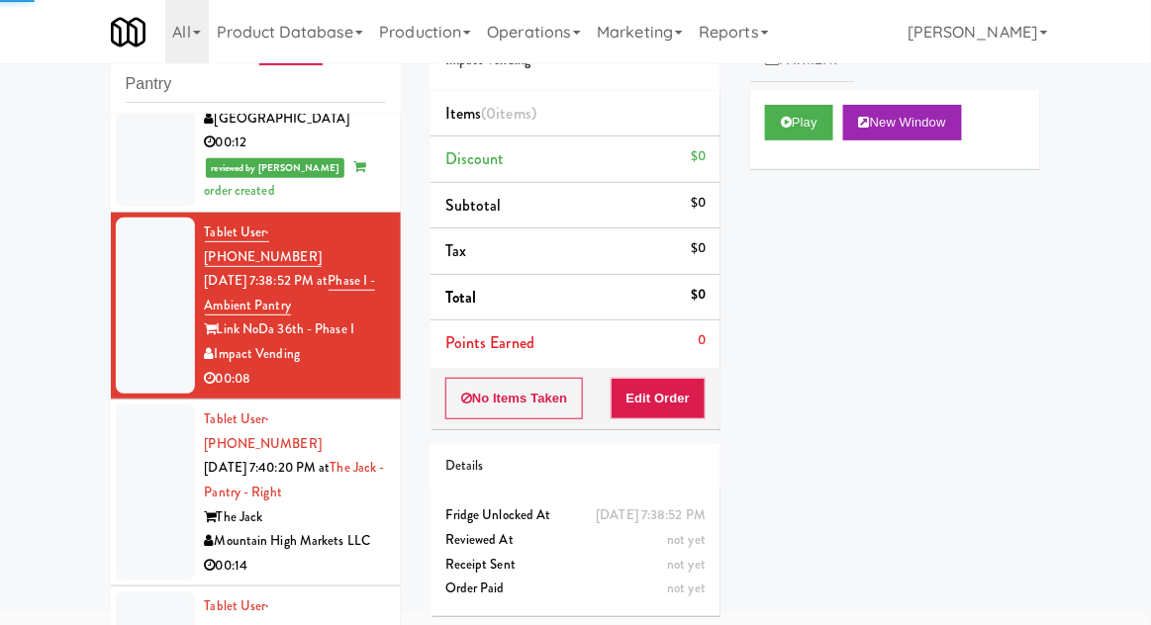
scroll to position [1027, 0]
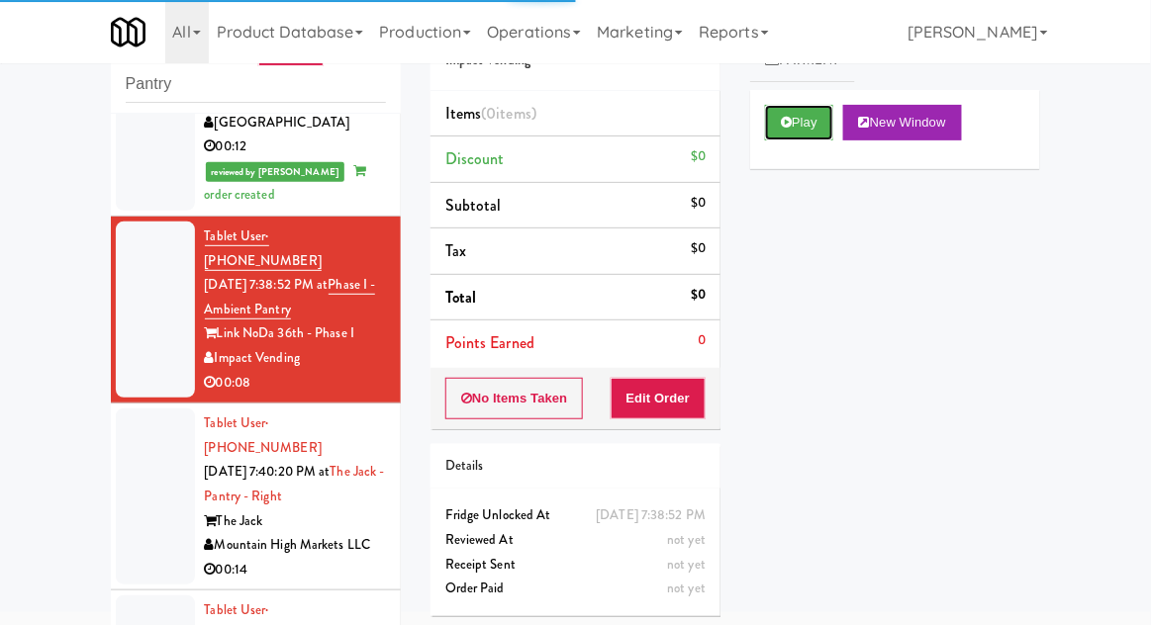
click at [797, 129] on button "Play" at bounding box center [799, 123] width 68 height 36
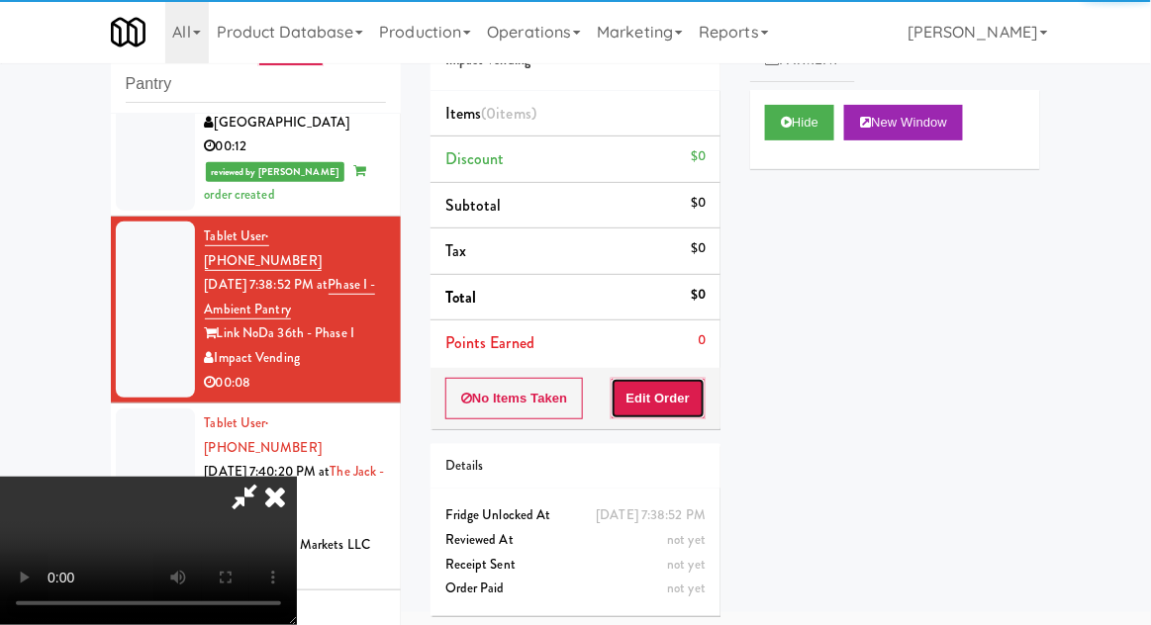
click at [670, 389] on button "Edit Order" at bounding box center [659, 399] width 96 height 42
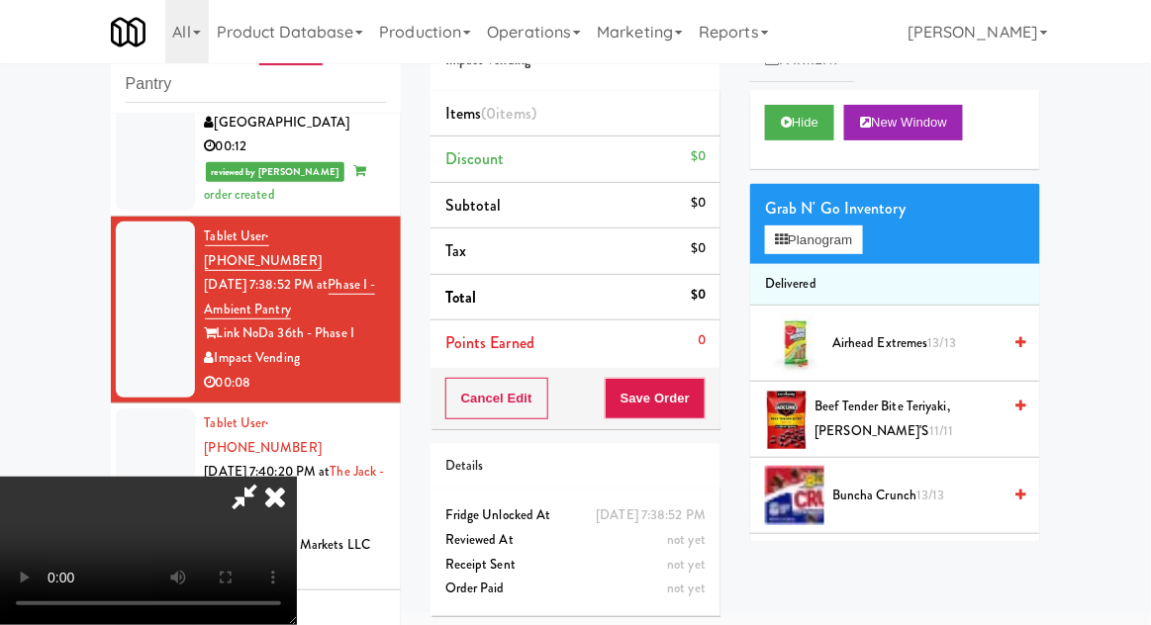
scroll to position [72, 0]
click at [794, 248] on button "Planogram" at bounding box center [813, 241] width 97 height 30
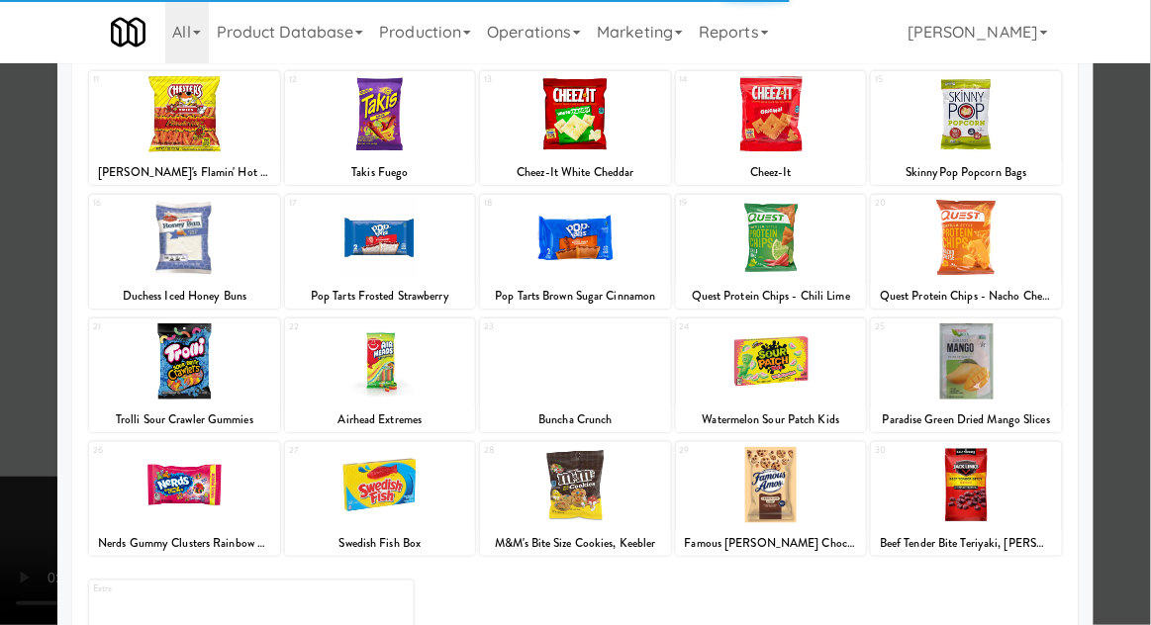
scroll to position [250, 0]
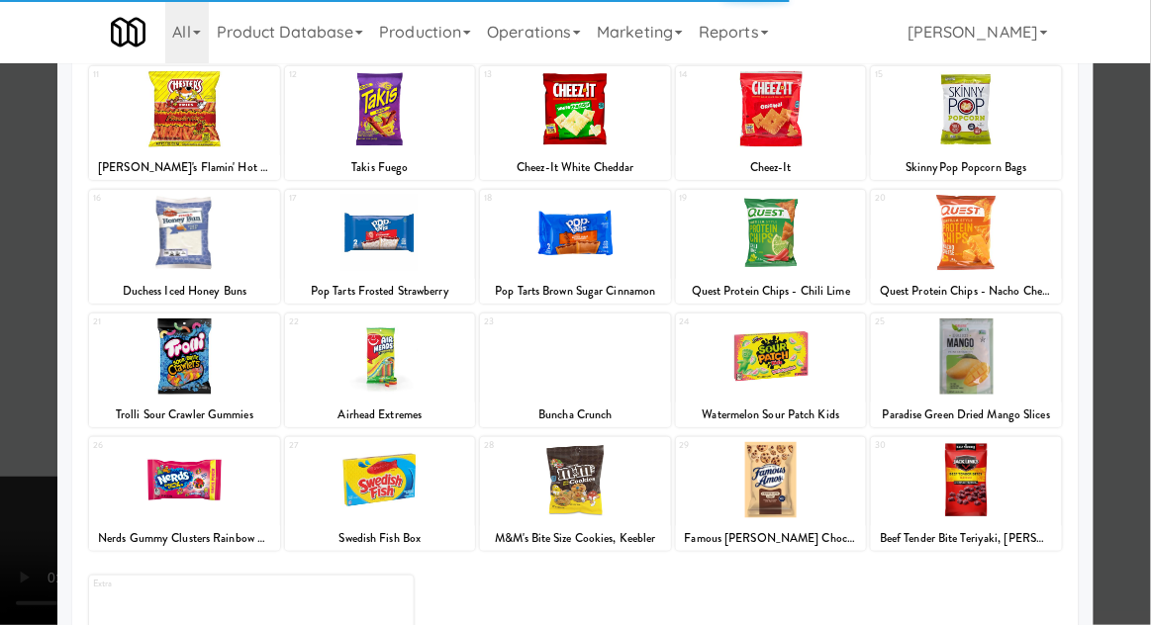
click at [572, 495] on div at bounding box center [575, 480] width 191 height 76
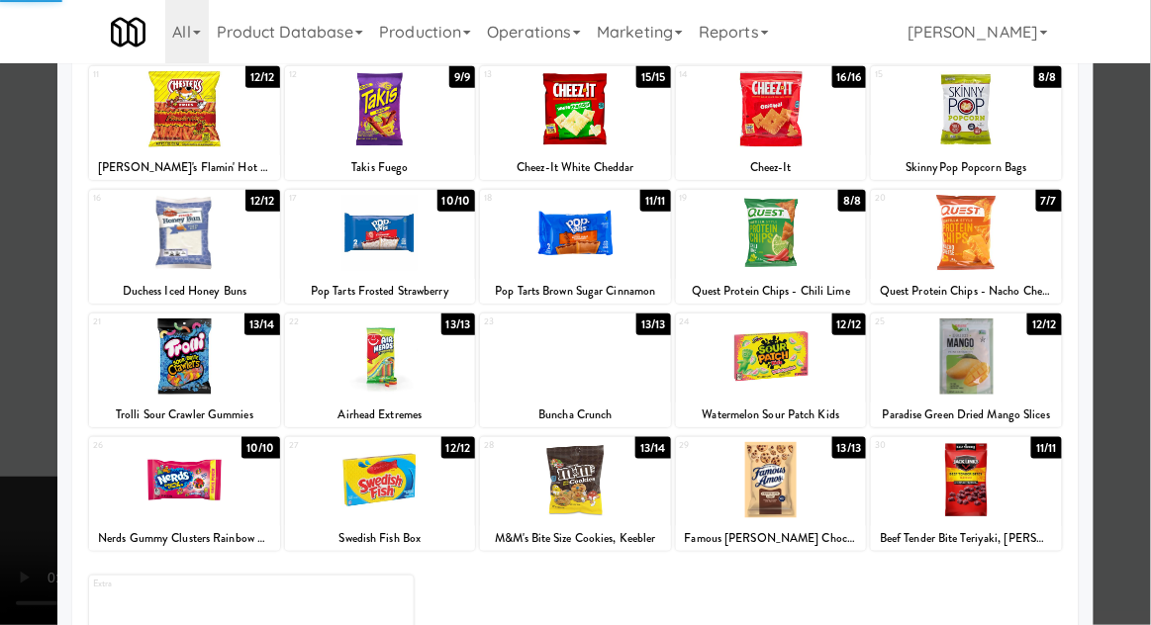
click at [1142, 299] on div at bounding box center [575, 312] width 1151 height 625
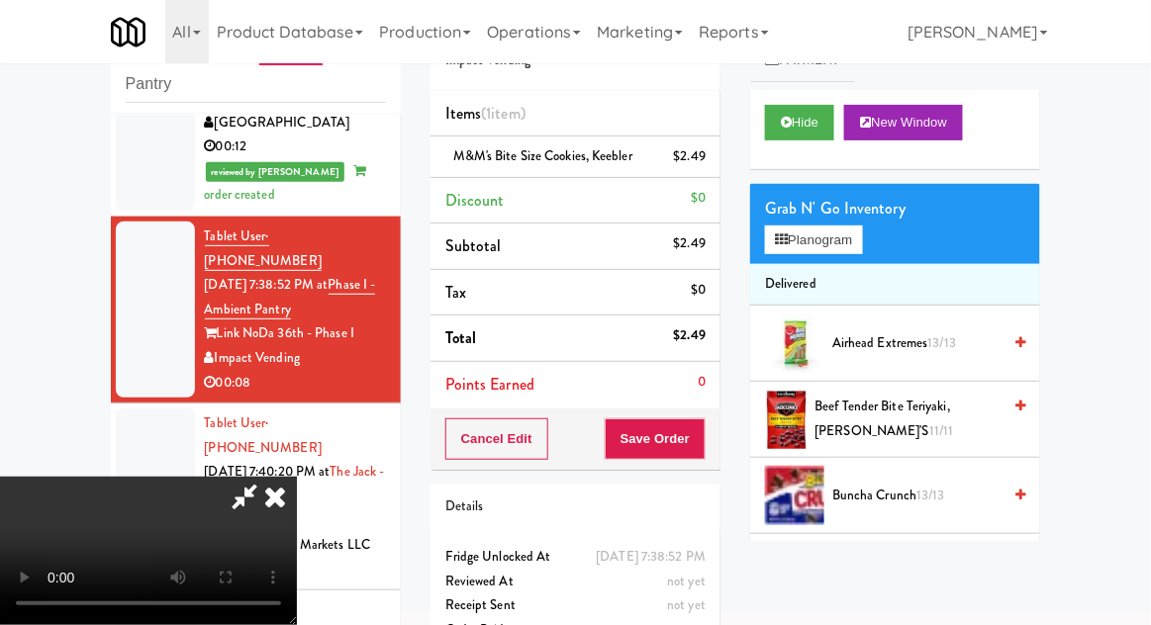
click at [932, 491] on span "13/13" at bounding box center [930, 495] width 29 height 19
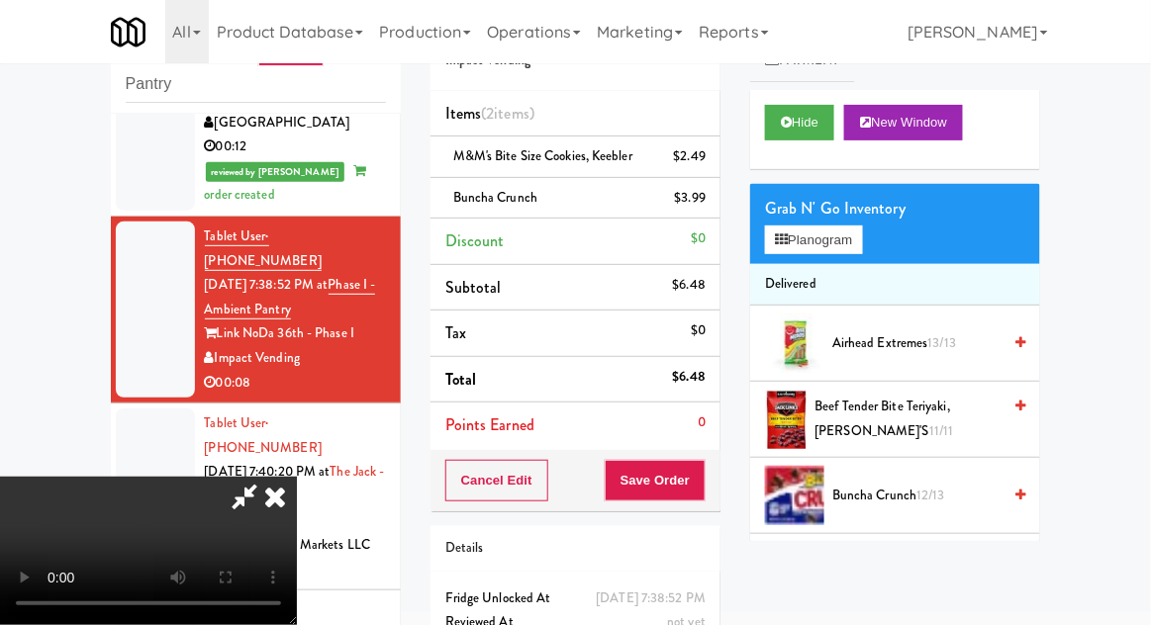
scroll to position [90, 0]
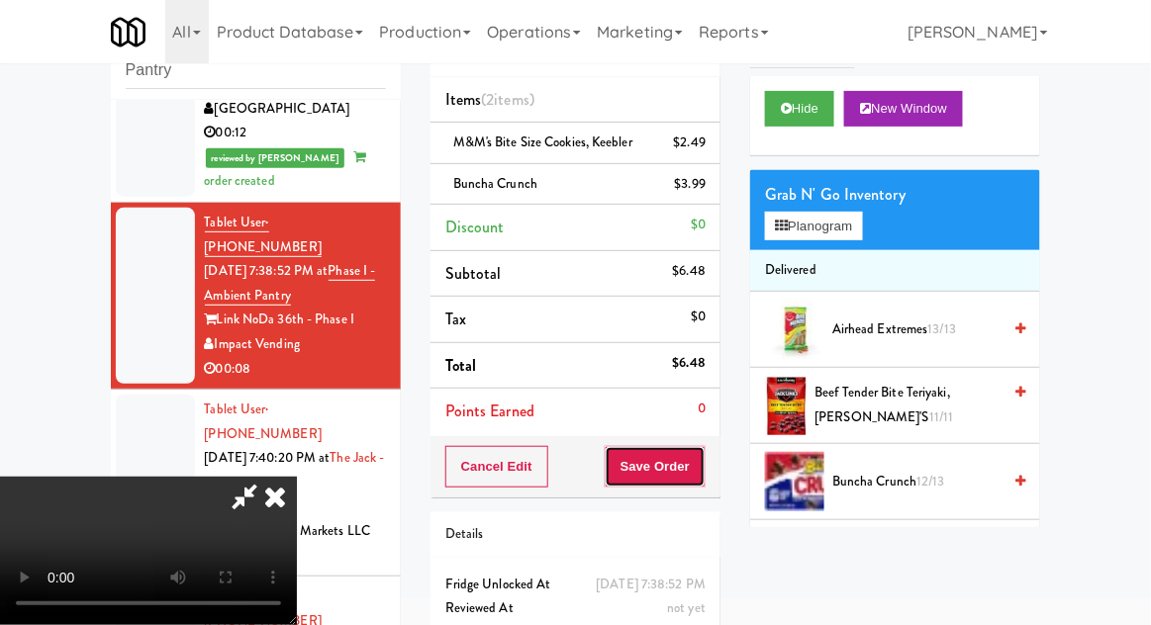
click at [704, 469] on button "Save Order" at bounding box center [655, 467] width 101 height 42
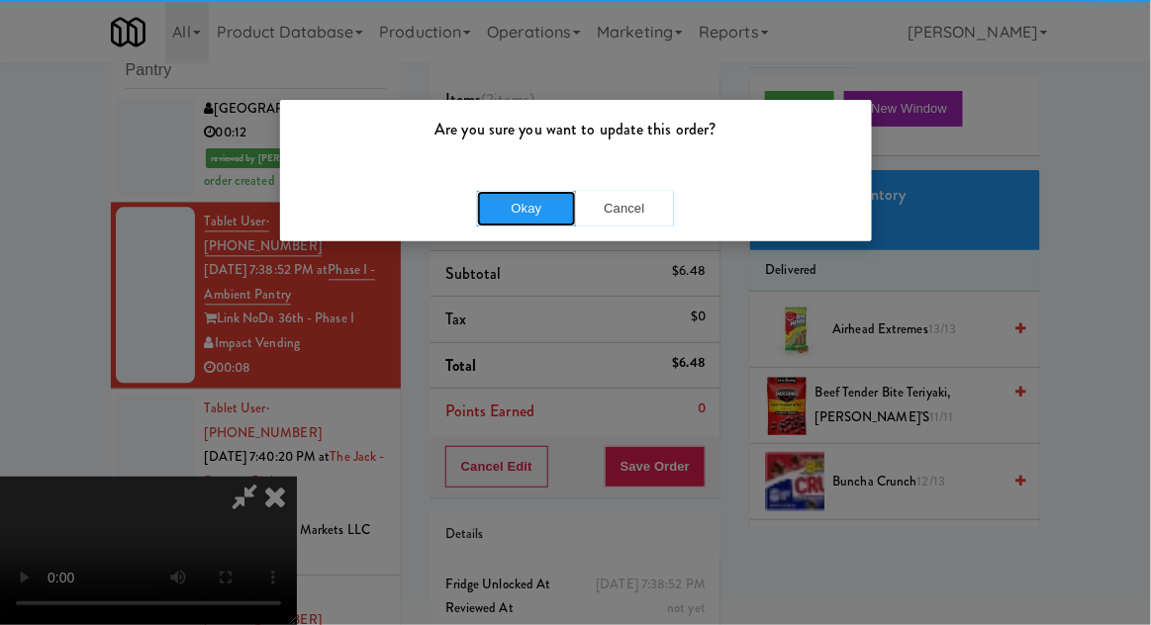
click at [487, 198] on button "Okay" at bounding box center [526, 209] width 99 height 36
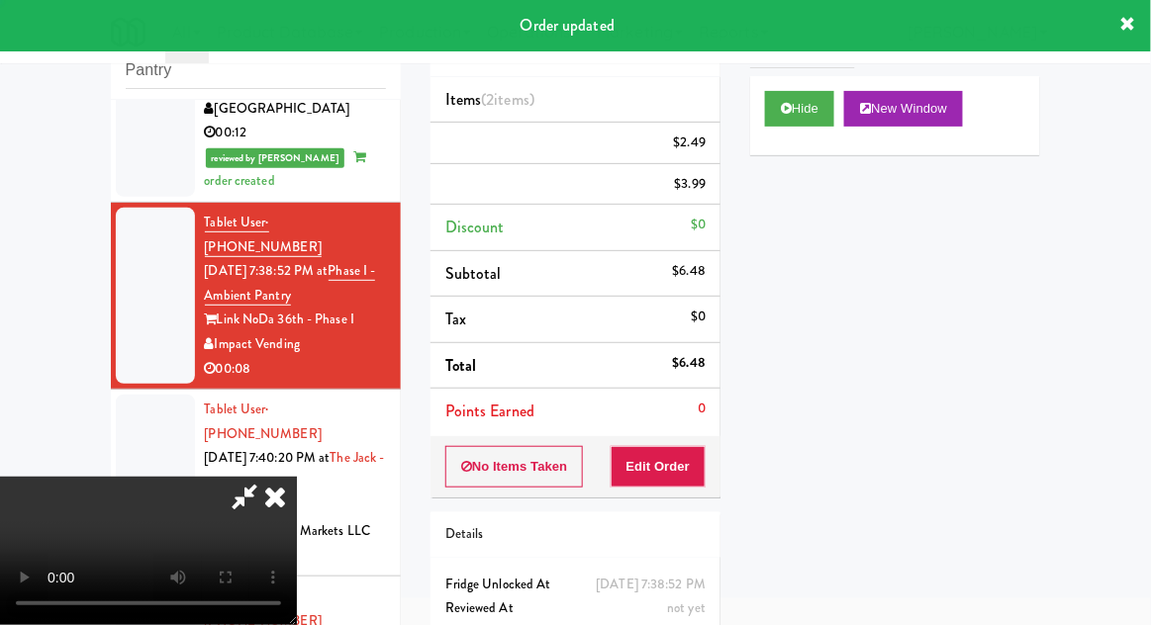
scroll to position [0, 0]
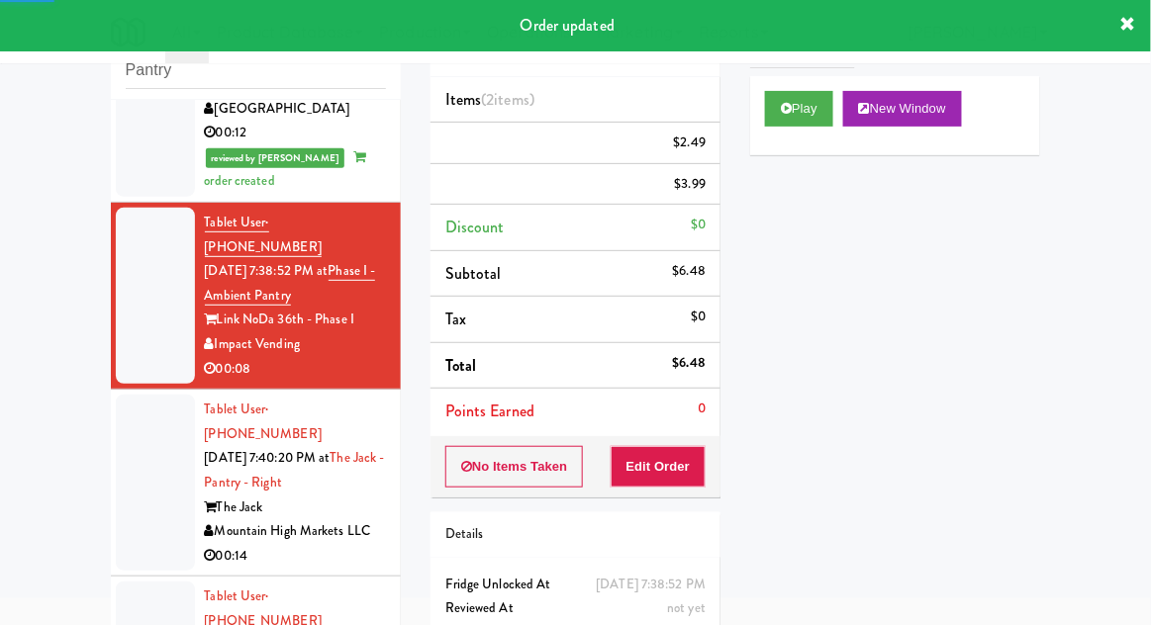
click at [152, 395] on div at bounding box center [155, 483] width 79 height 176
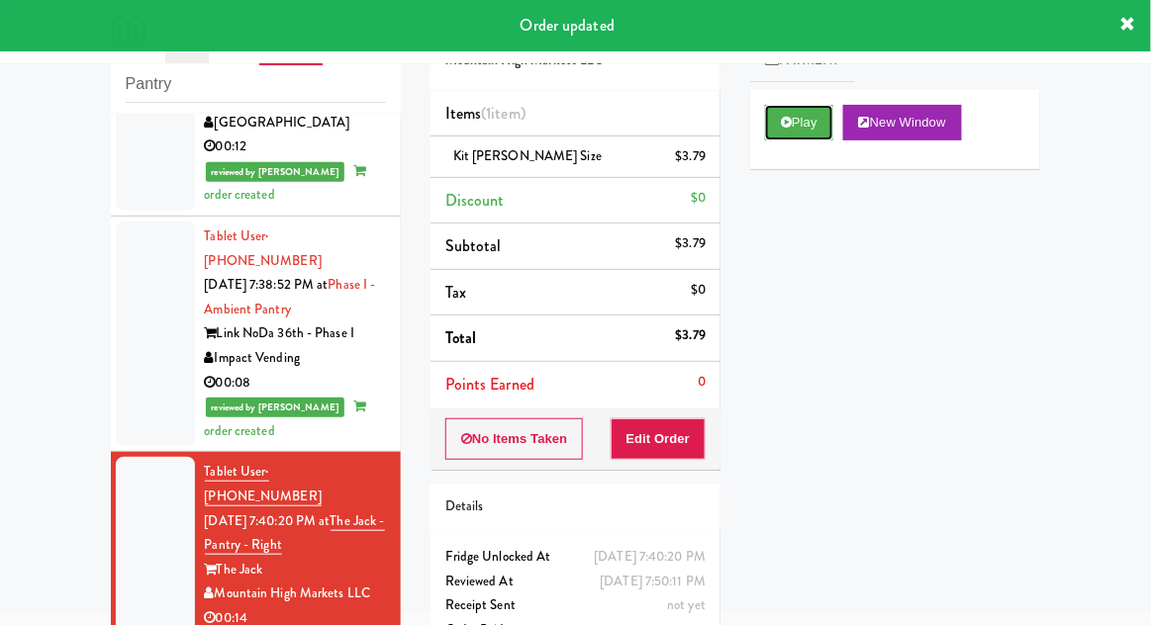
click at [792, 136] on button "Play" at bounding box center [799, 123] width 68 height 36
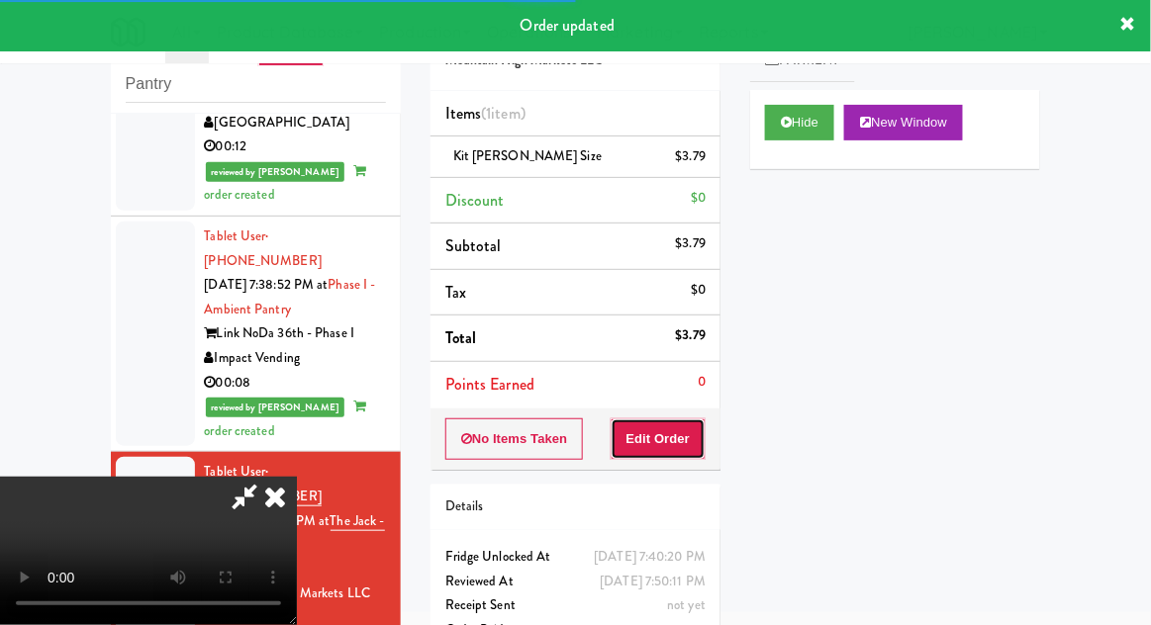
click at [668, 425] on button "Edit Order" at bounding box center [659, 440] width 96 height 42
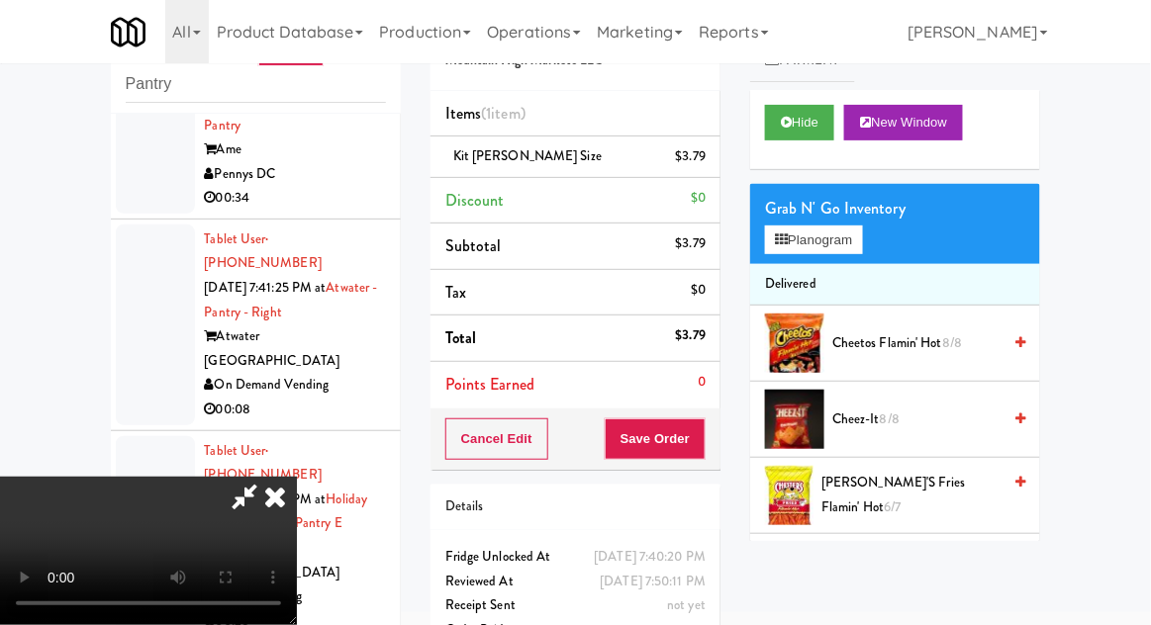
click at [297, 477] on icon at bounding box center [275, 497] width 44 height 40
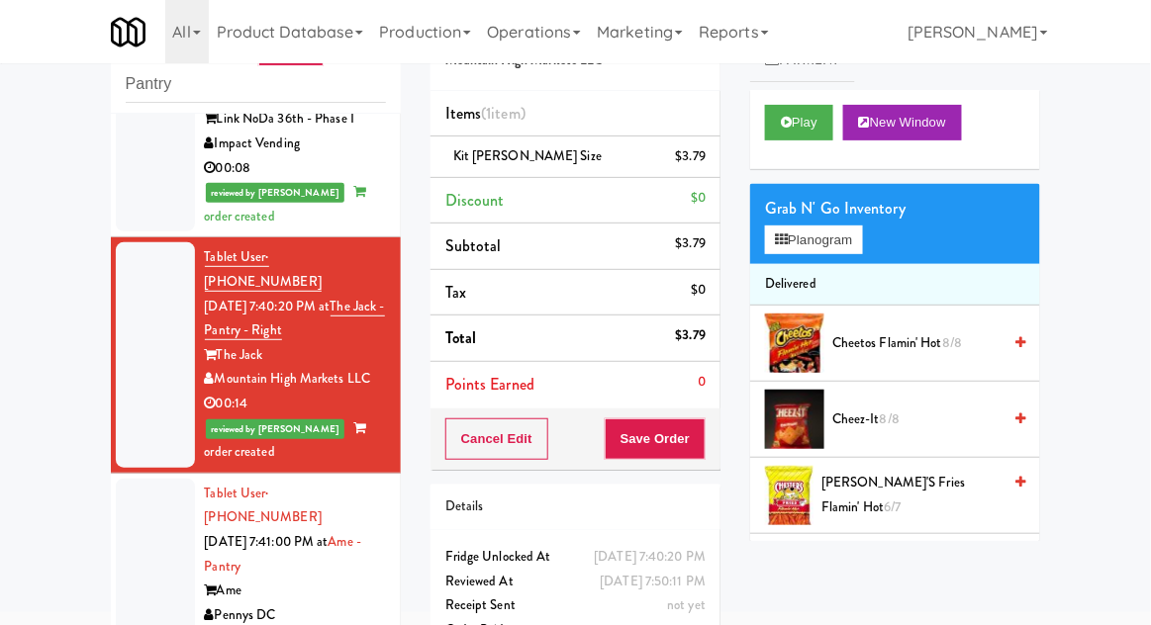
scroll to position [1242, 0]
click at [147, 479] on div at bounding box center [155, 567] width 79 height 176
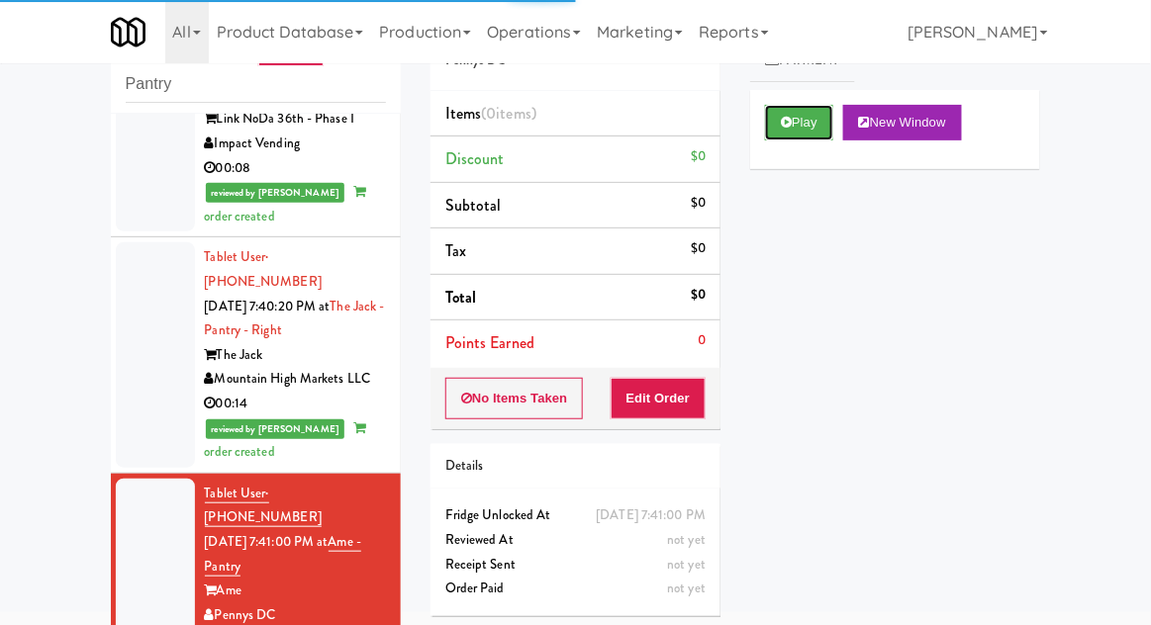
click at [793, 132] on button "Play" at bounding box center [799, 123] width 68 height 36
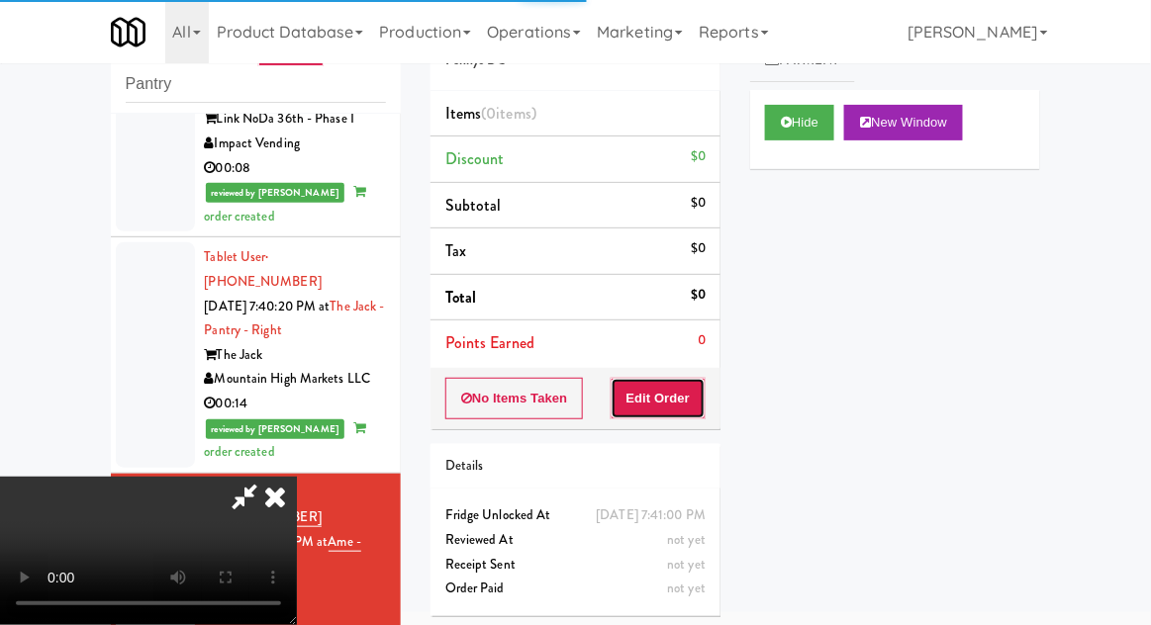
click at [664, 409] on button "Edit Order" at bounding box center [659, 399] width 96 height 42
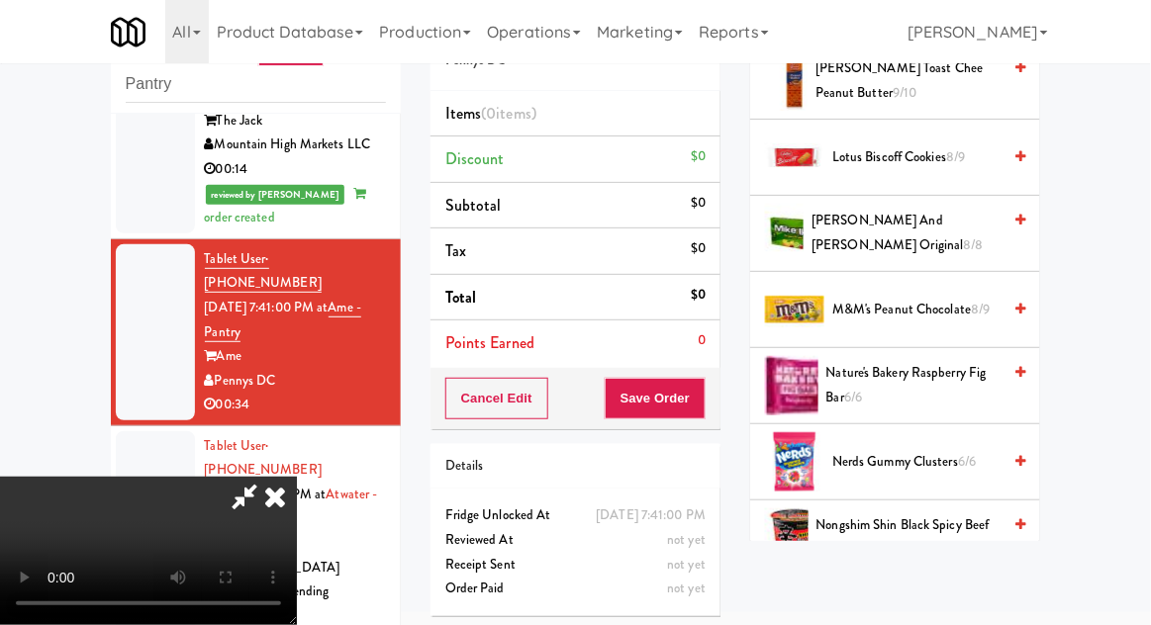
scroll to position [1198, 0]
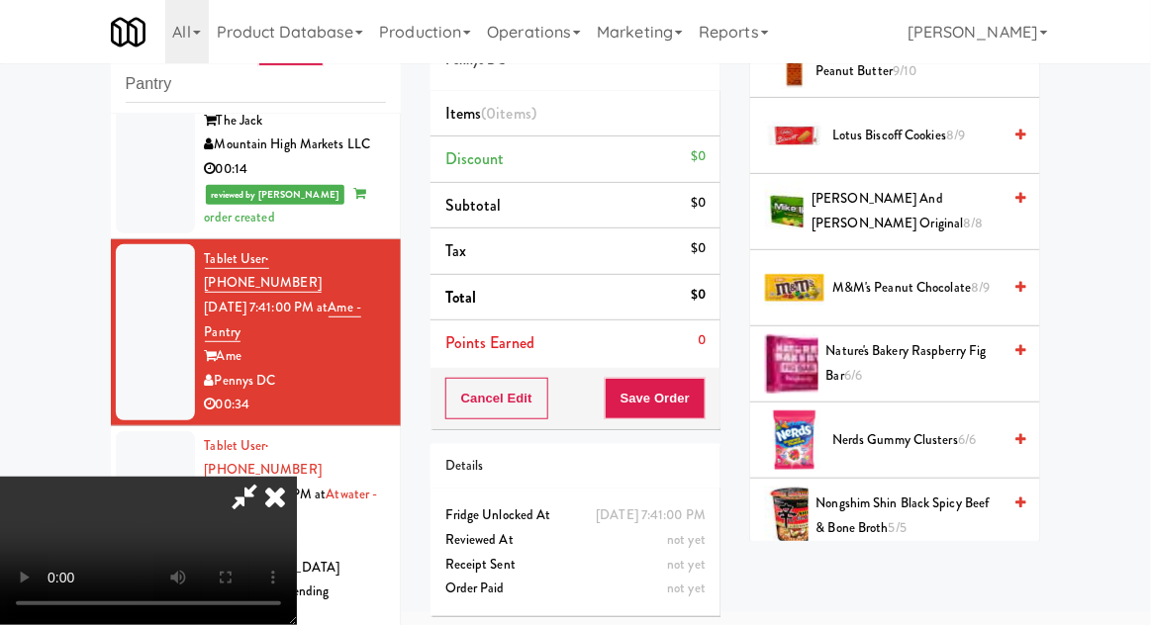
click at [944, 357] on span "Nature's Bakery Raspberry Fig Bar 6/6" at bounding box center [913, 363] width 175 height 48
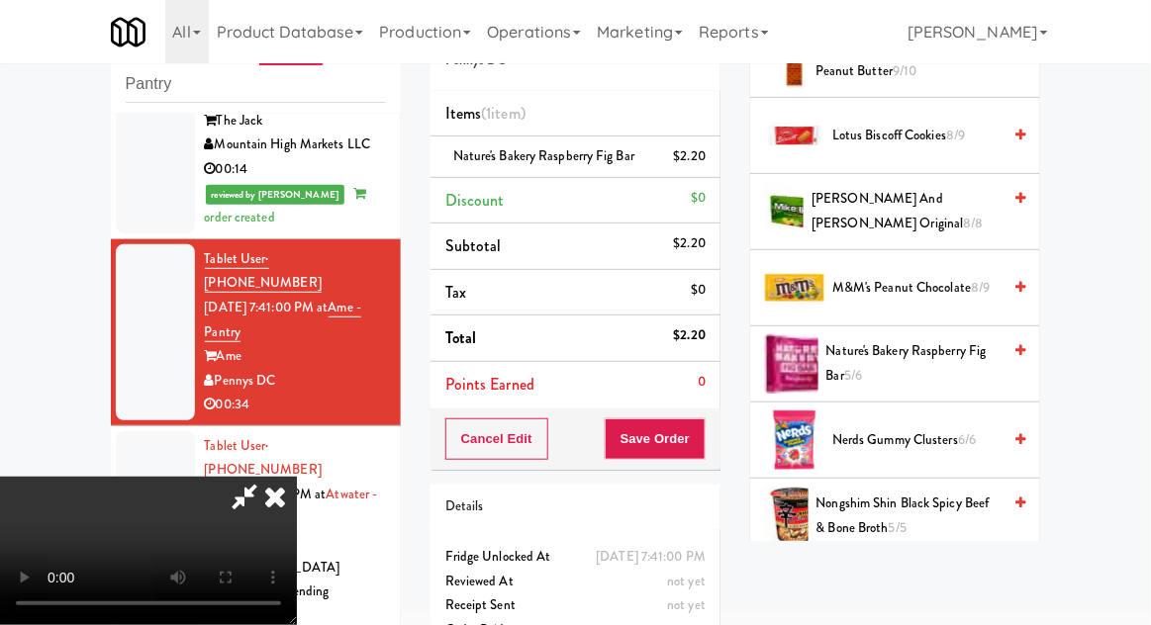
scroll to position [72, 0]
click at [933, 283] on span "M&M's Peanut Chocolate 8/9" at bounding box center [916, 288] width 168 height 25
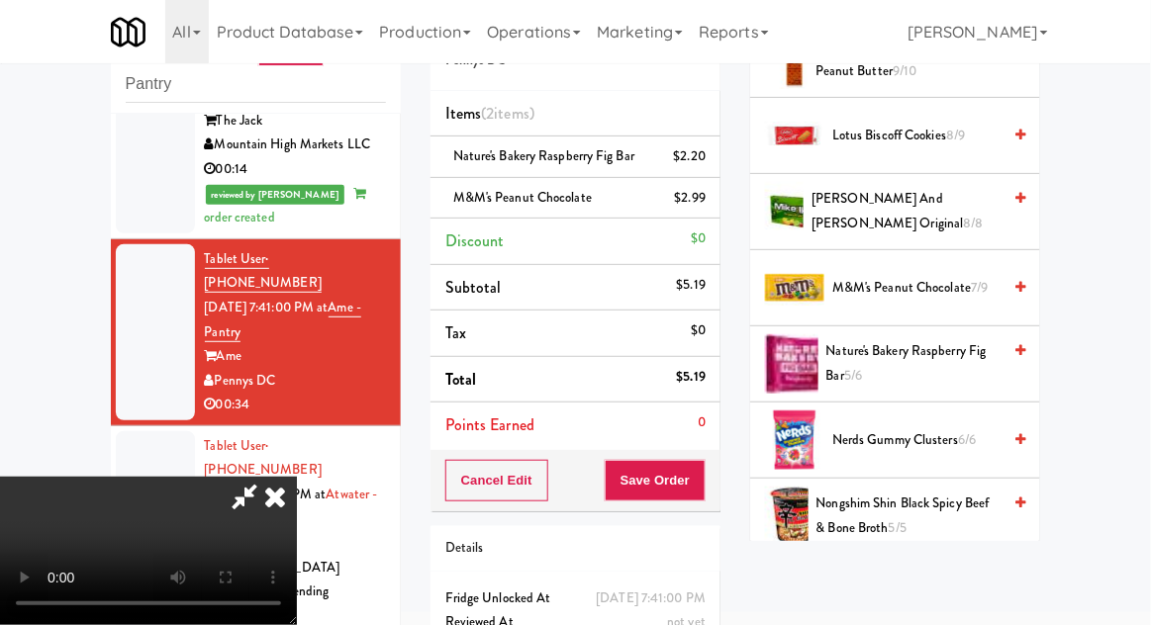
scroll to position [90, 0]
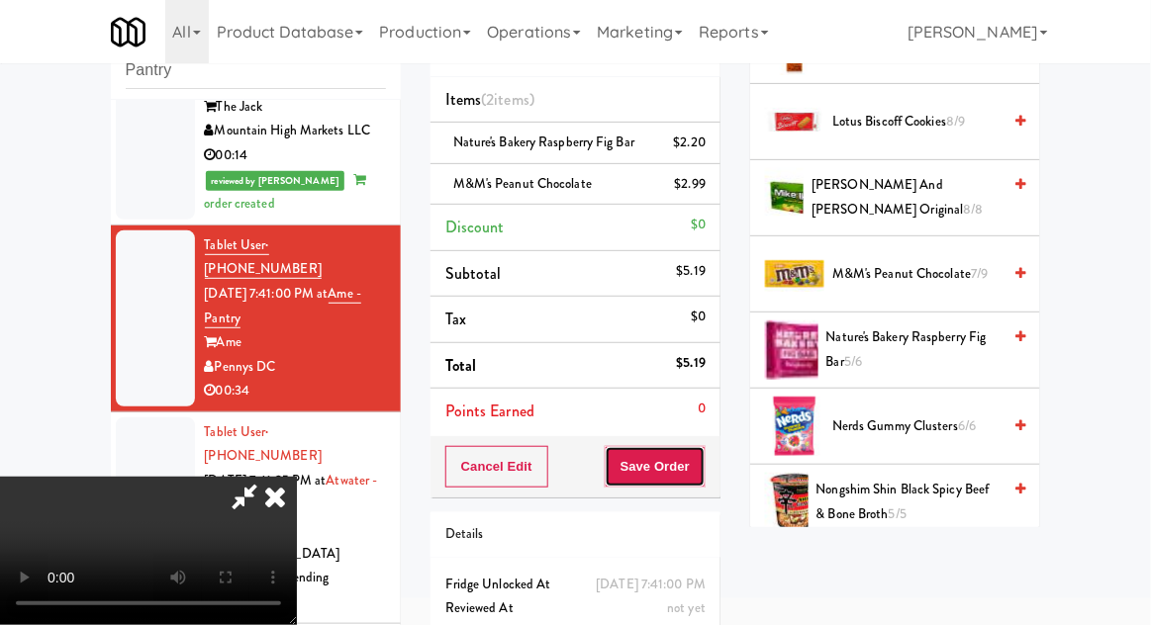
click at [698, 479] on button "Save Order" at bounding box center [655, 467] width 101 height 42
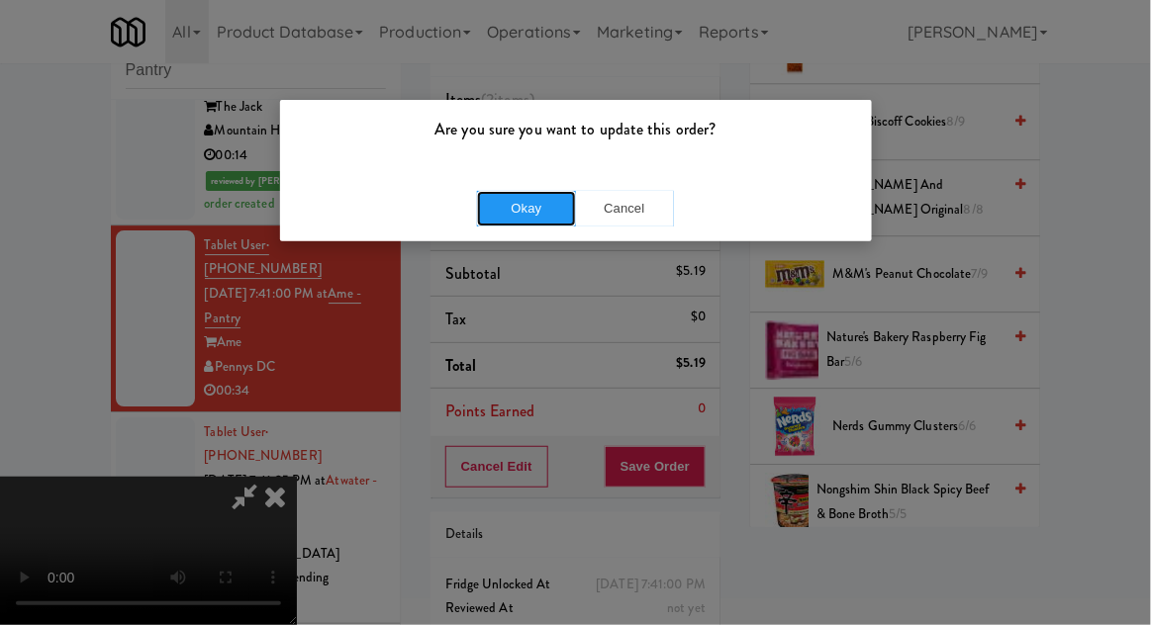
click at [524, 220] on button "Okay" at bounding box center [526, 209] width 99 height 36
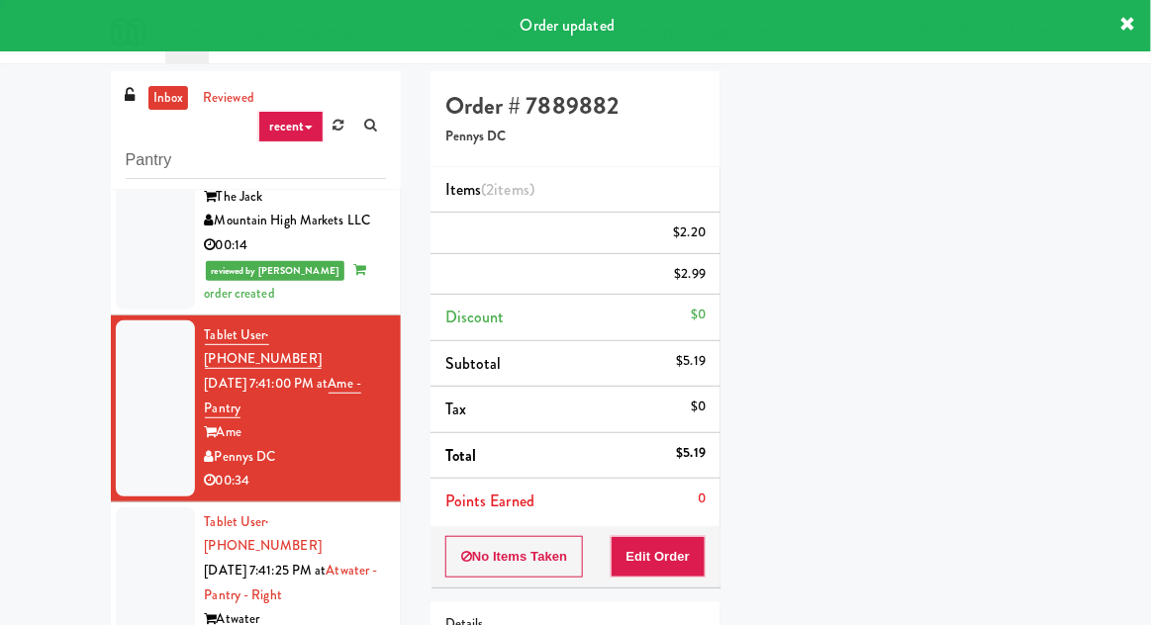
scroll to position [0, 0]
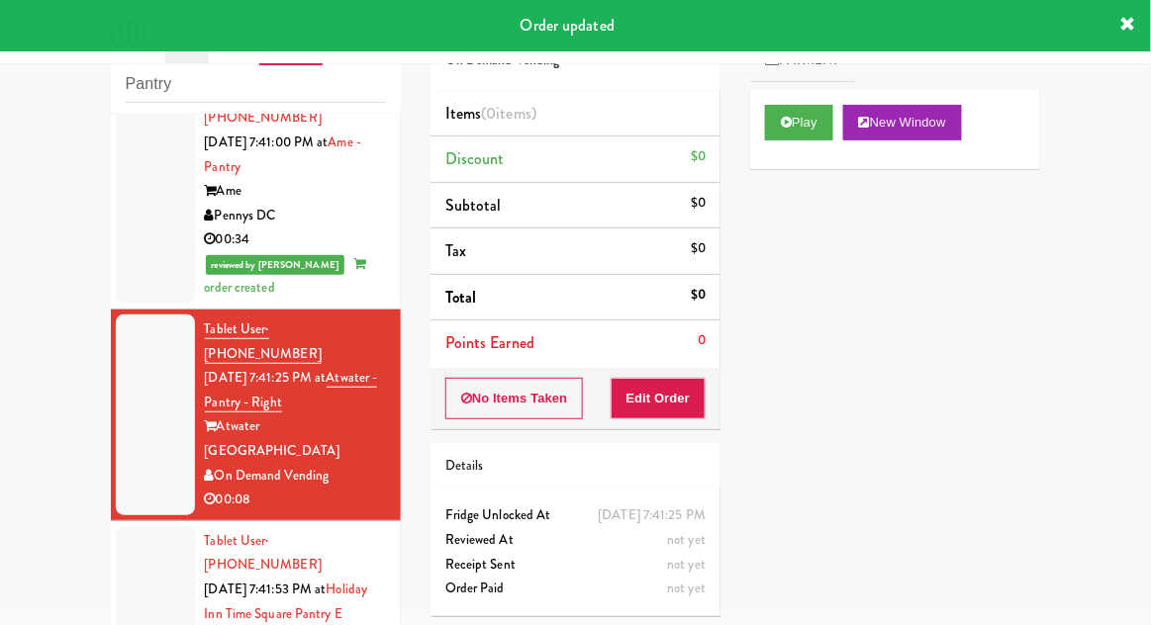
scroll to position [1650, 0]
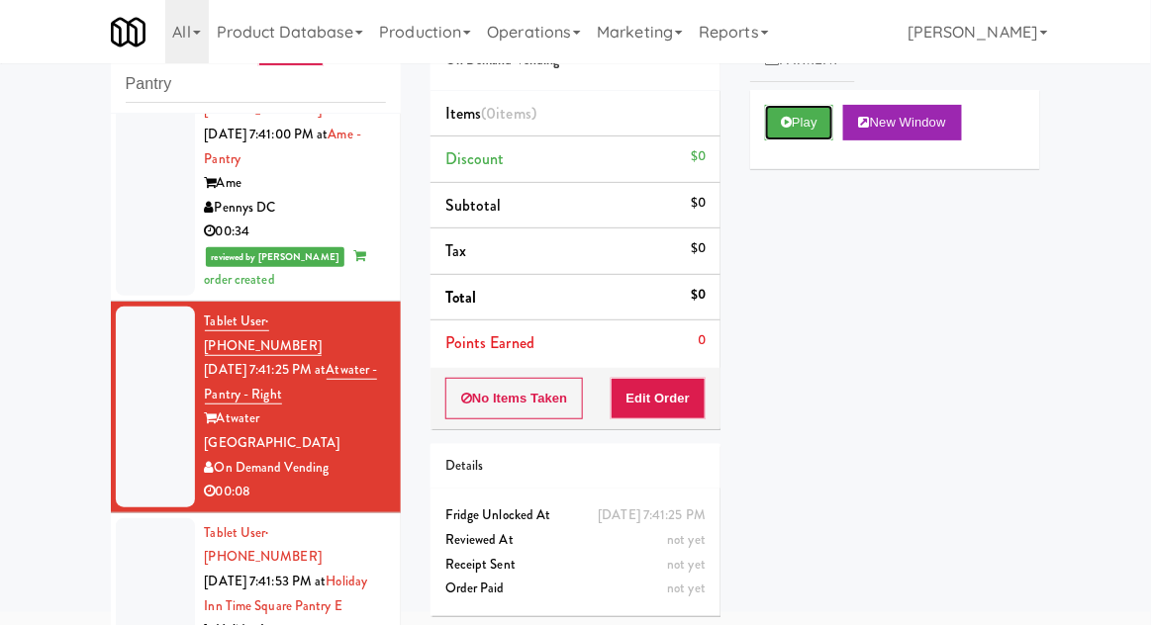
click at [779, 133] on button "Play" at bounding box center [799, 123] width 68 height 36
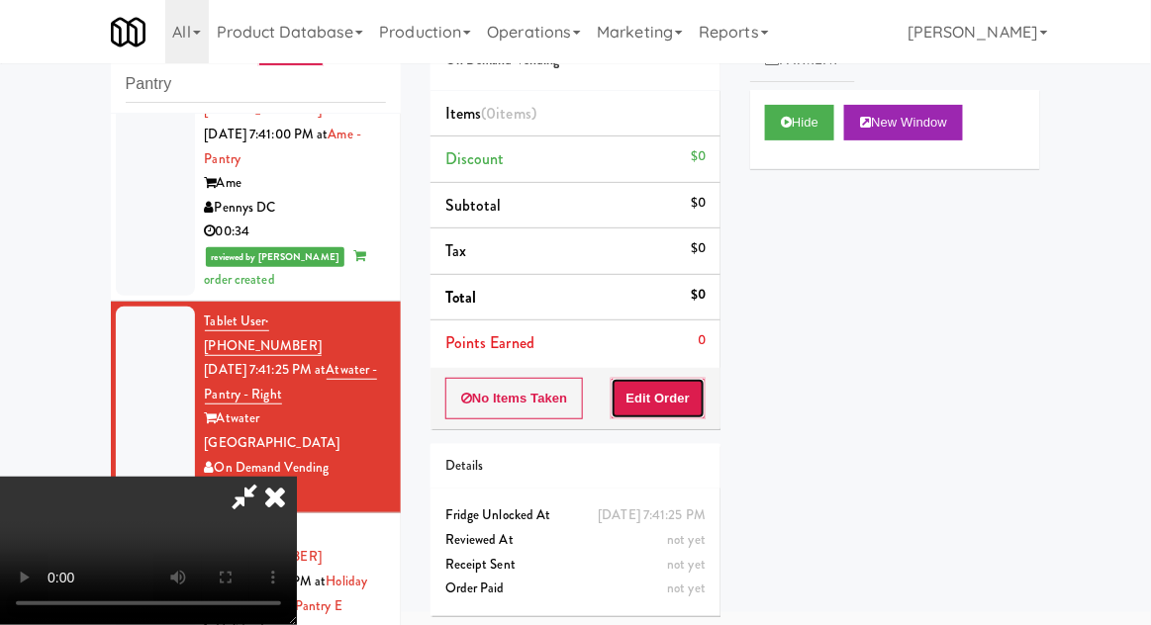
click at [672, 414] on button "Edit Order" at bounding box center [659, 399] width 96 height 42
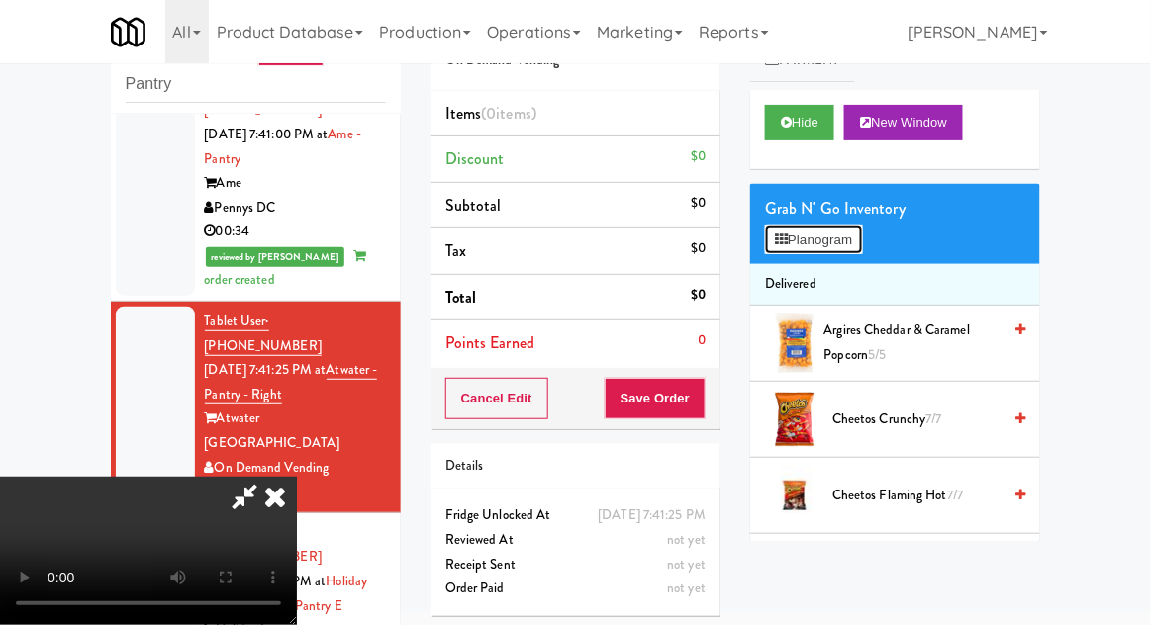
click at [841, 247] on button "Planogram" at bounding box center [813, 241] width 97 height 30
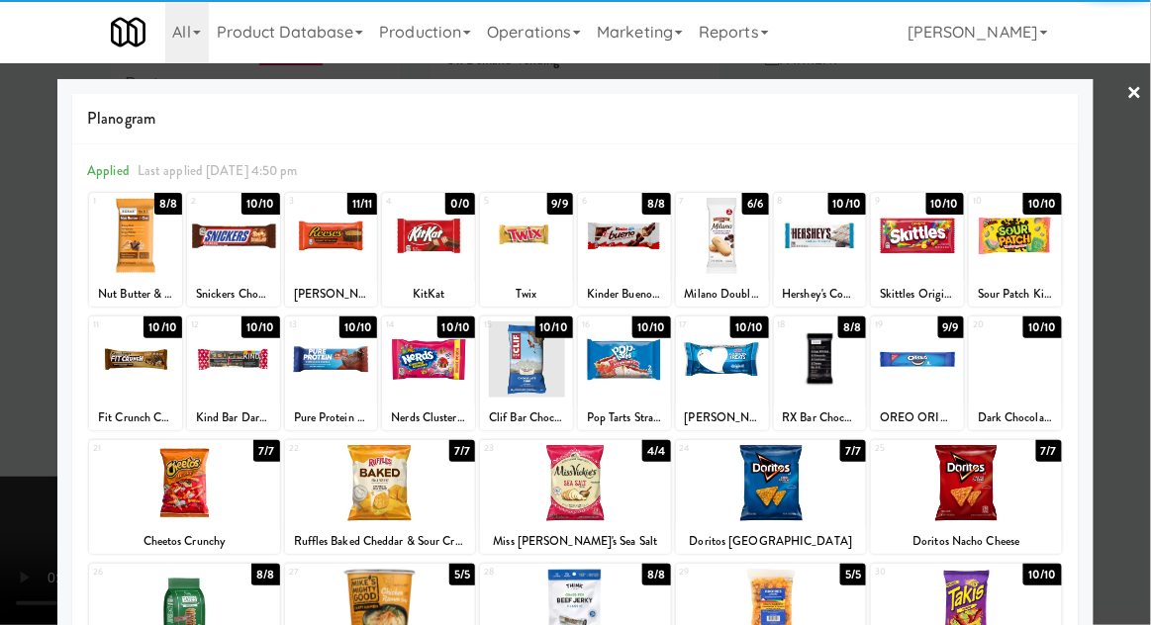
click at [219, 247] on div at bounding box center [233, 236] width 93 height 76
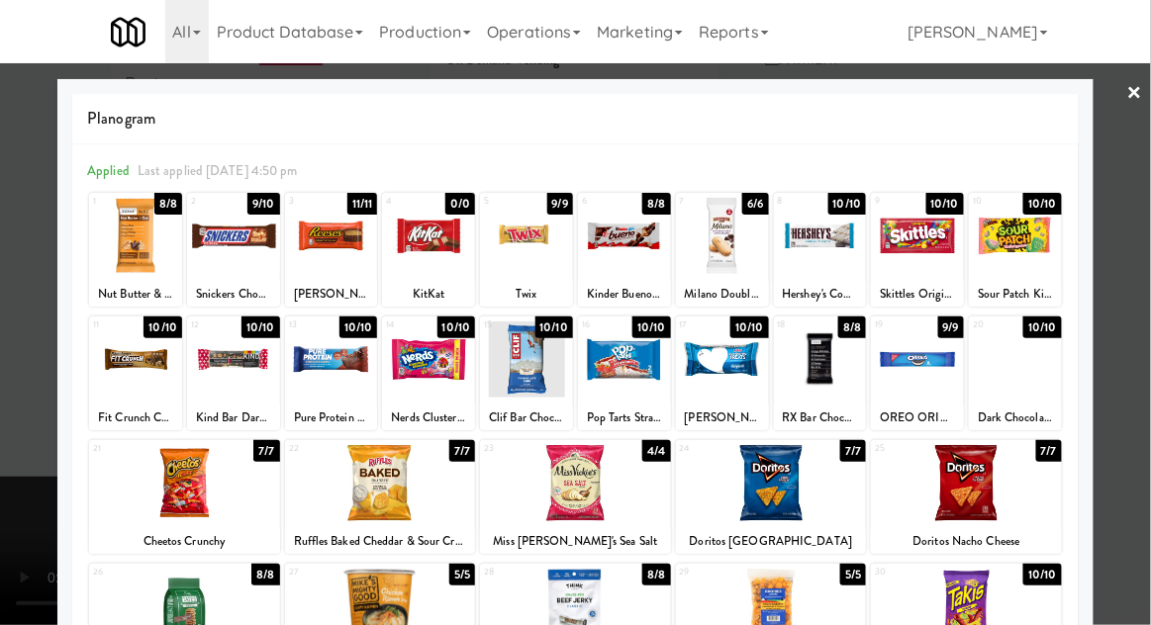
click at [1141, 327] on div at bounding box center [575, 312] width 1151 height 625
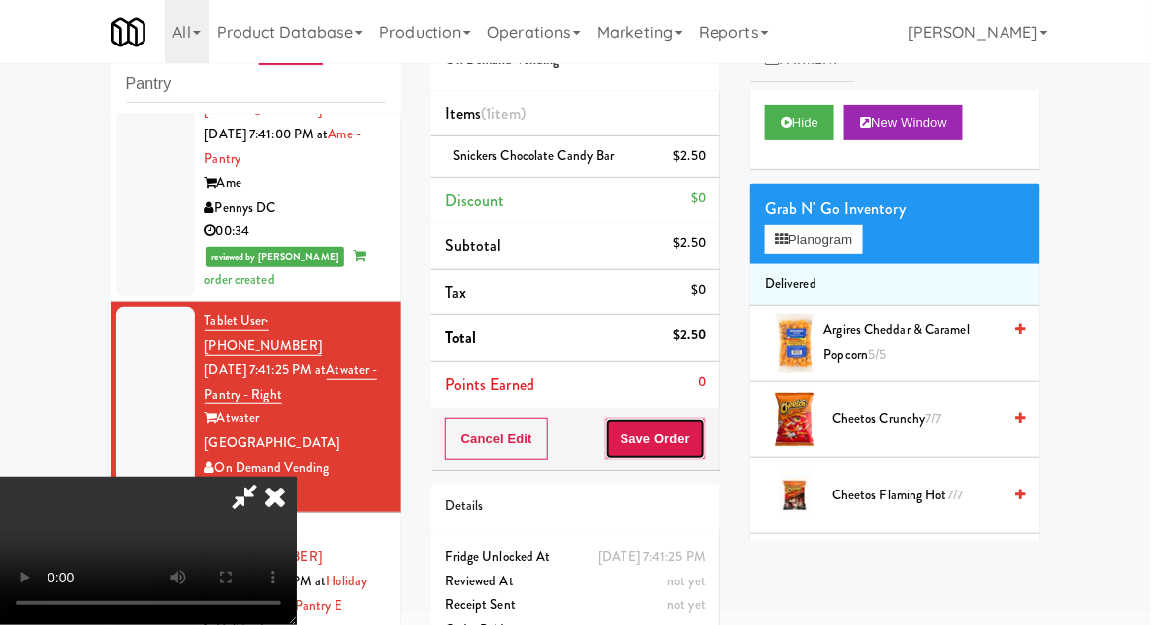
click at [700, 444] on button "Save Order" at bounding box center [655, 440] width 101 height 42
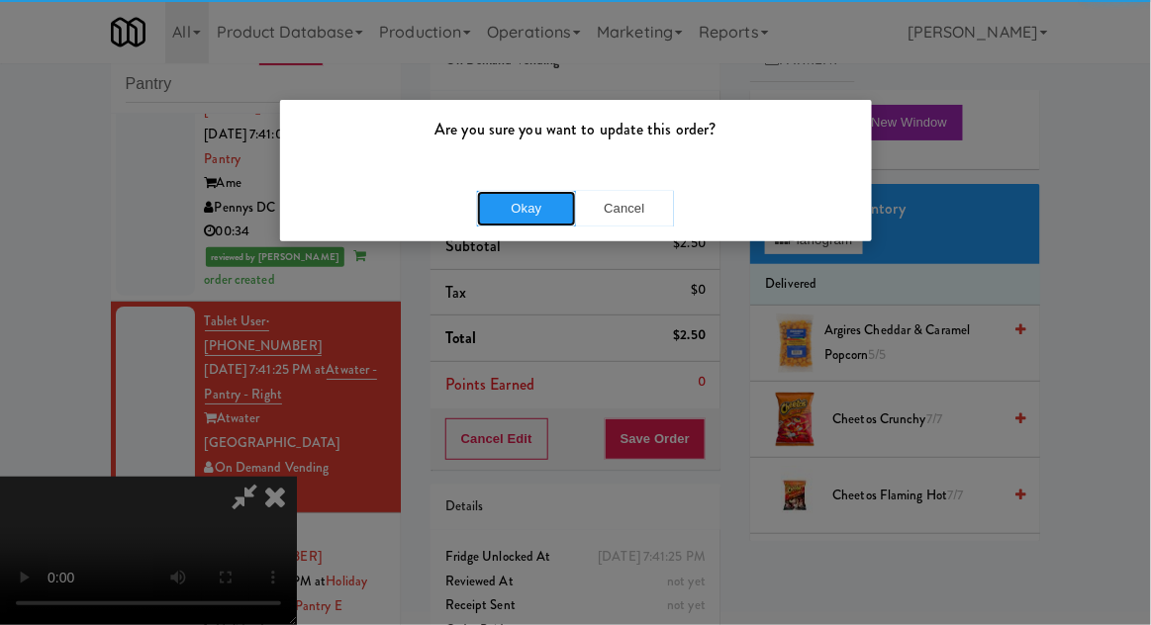
click at [521, 191] on button "Okay" at bounding box center [526, 209] width 99 height 36
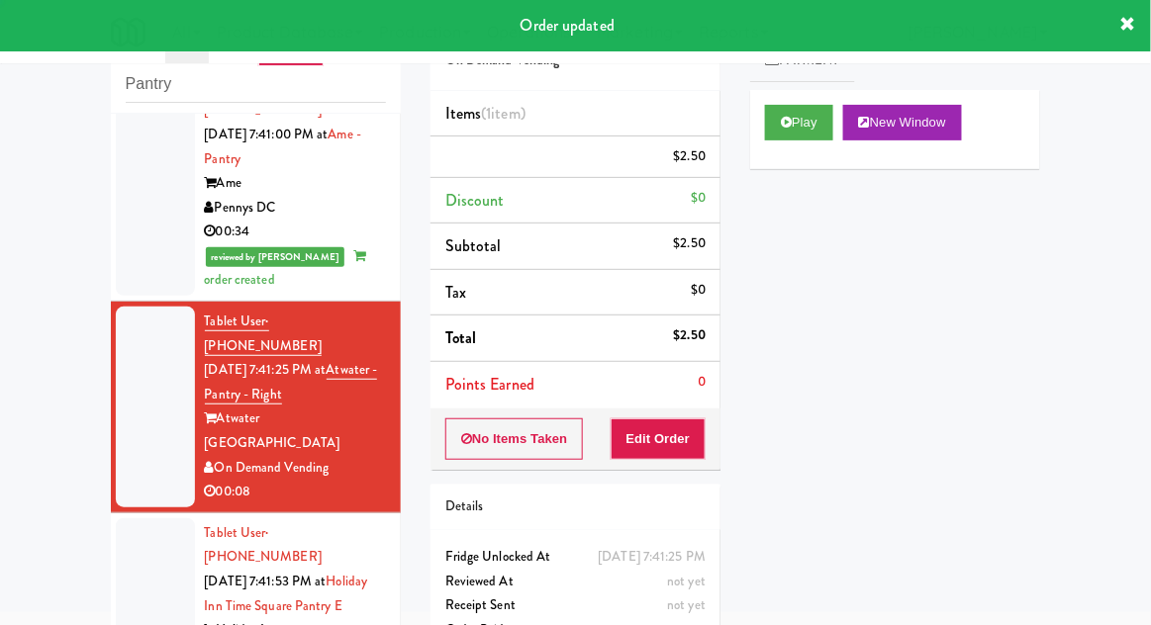
click at [134, 519] on div at bounding box center [155, 619] width 79 height 201
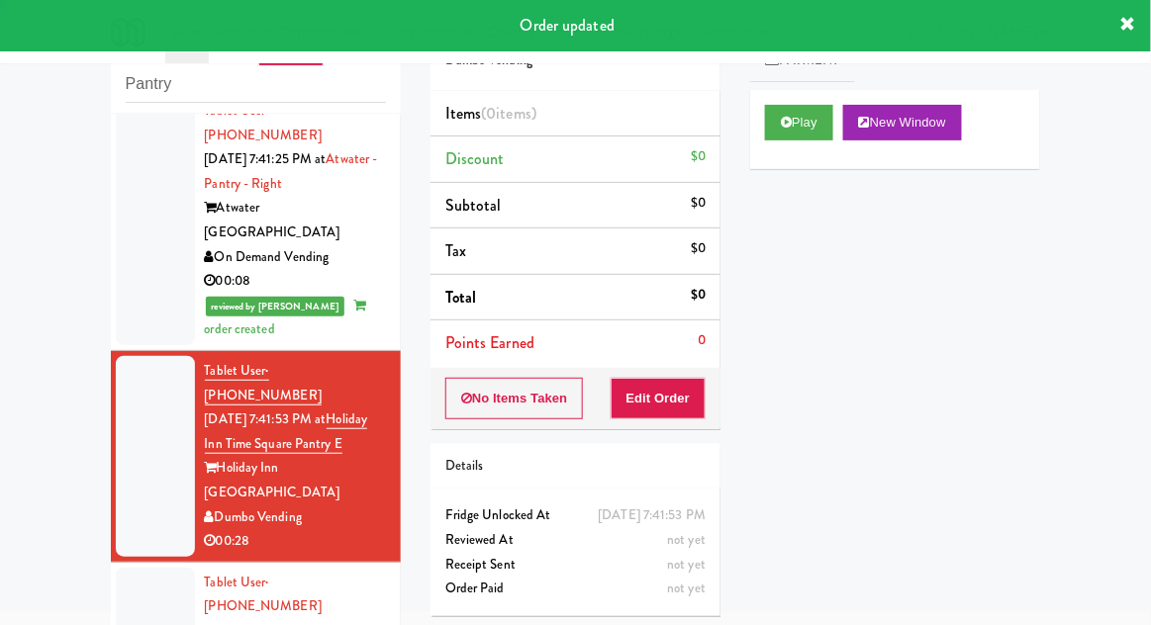
scroll to position [1869, 0]
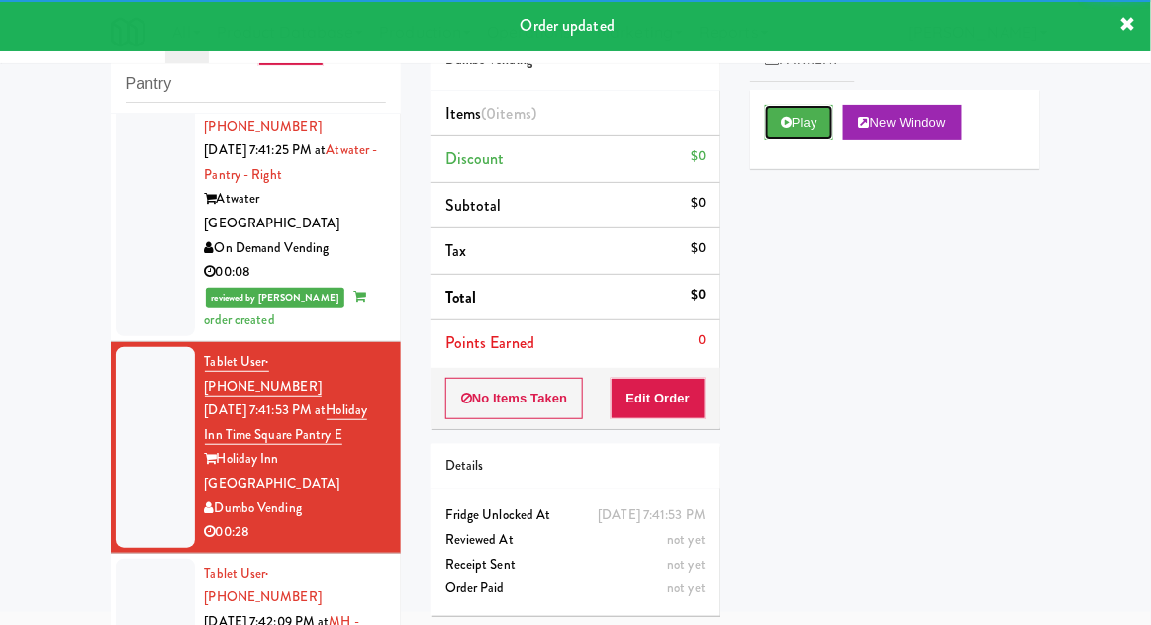
click at [793, 130] on button "Play" at bounding box center [799, 123] width 68 height 36
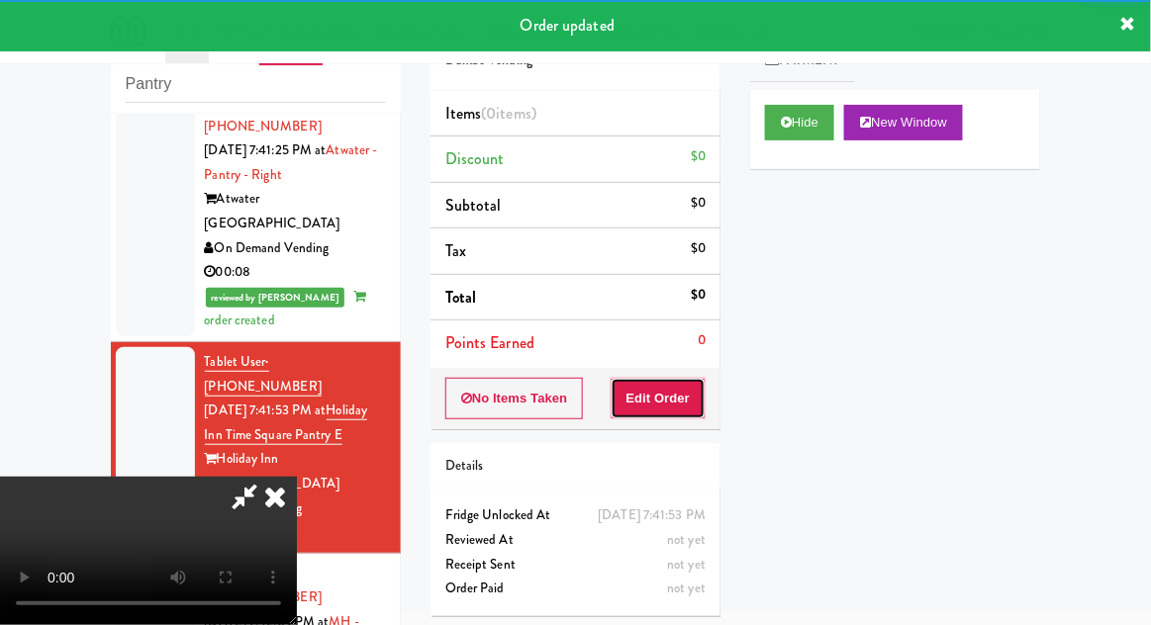
click at [678, 392] on button "Edit Order" at bounding box center [659, 399] width 96 height 42
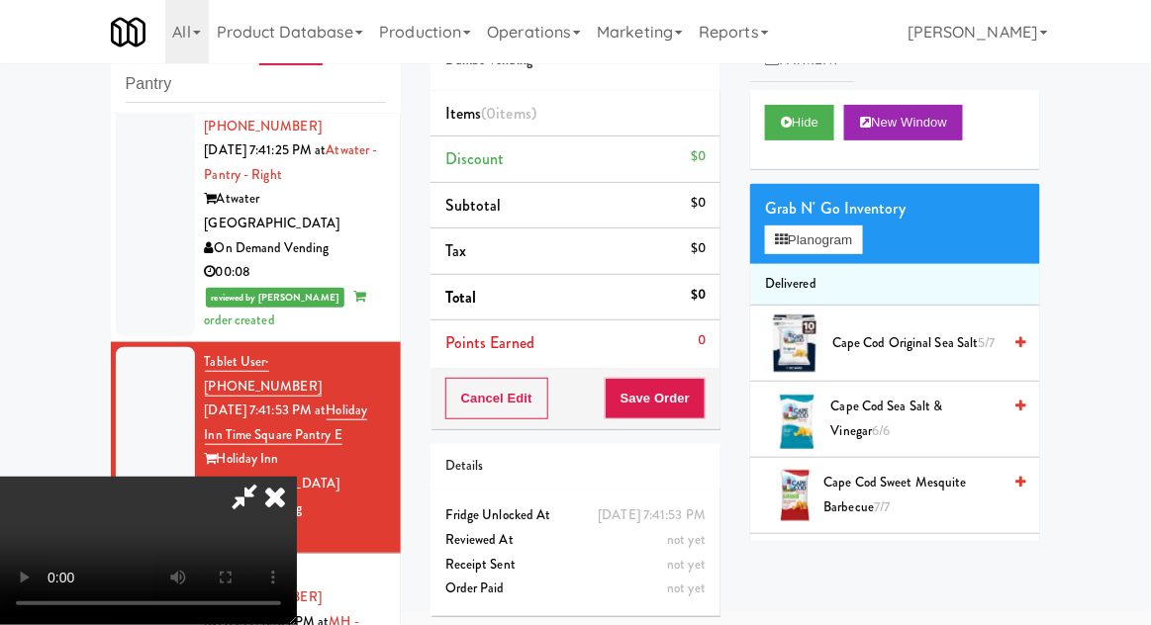
scroll to position [0, 0]
click at [862, 234] on button "Planogram" at bounding box center [813, 241] width 97 height 30
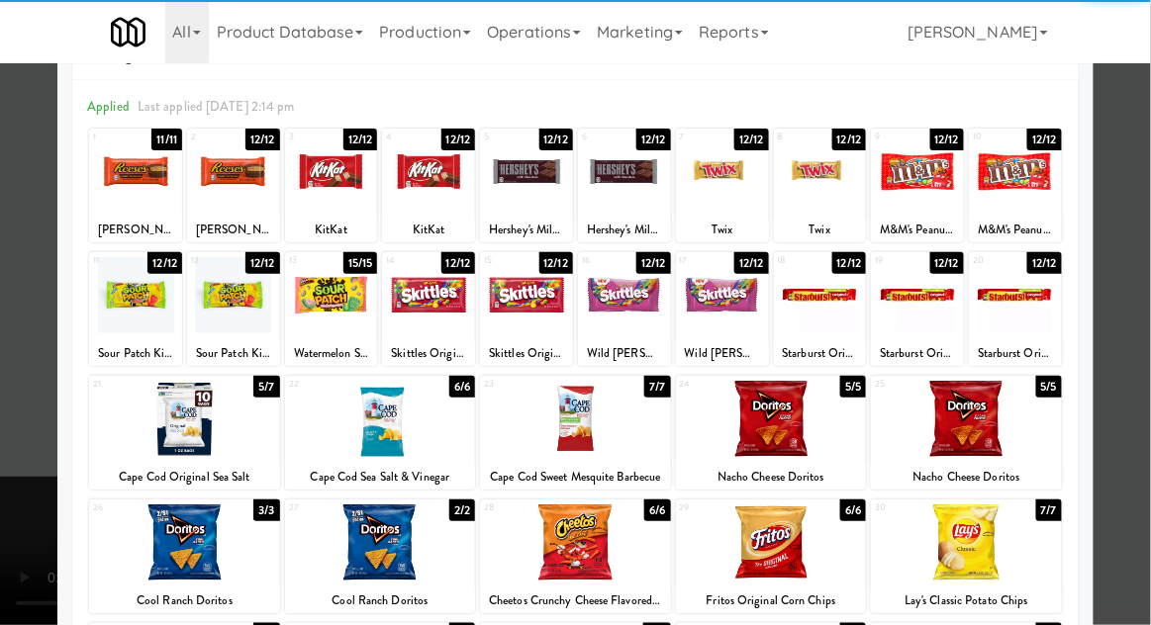
scroll to position [250, 0]
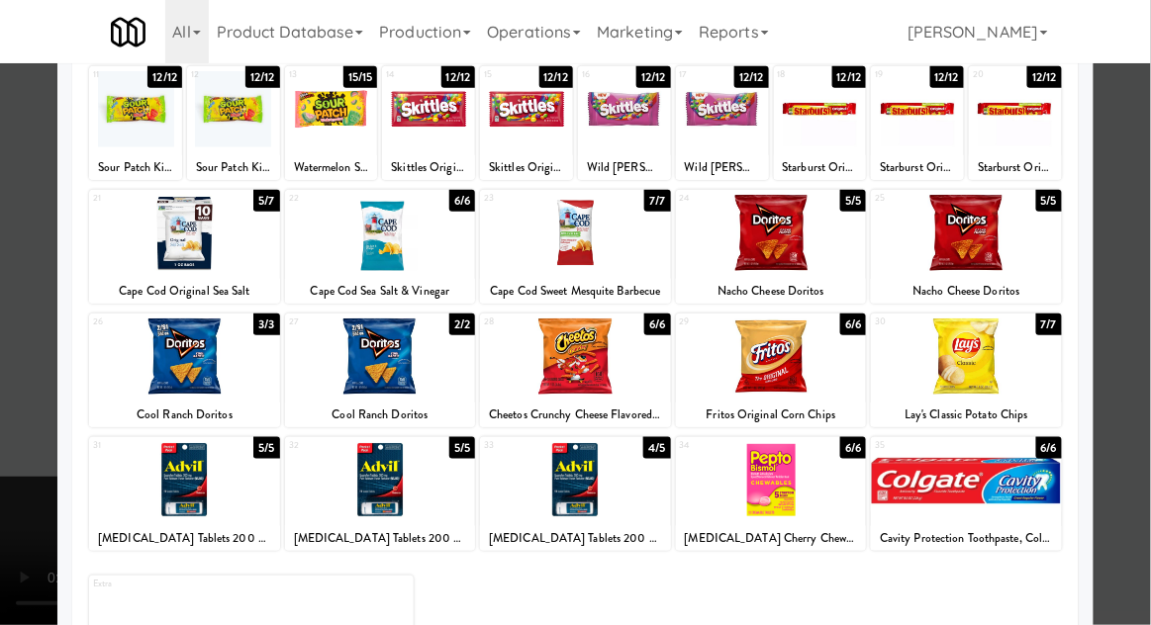
click at [1002, 487] on div at bounding box center [966, 480] width 191 height 76
click at [1139, 442] on div at bounding box center [575, 312] width 1151 height 625
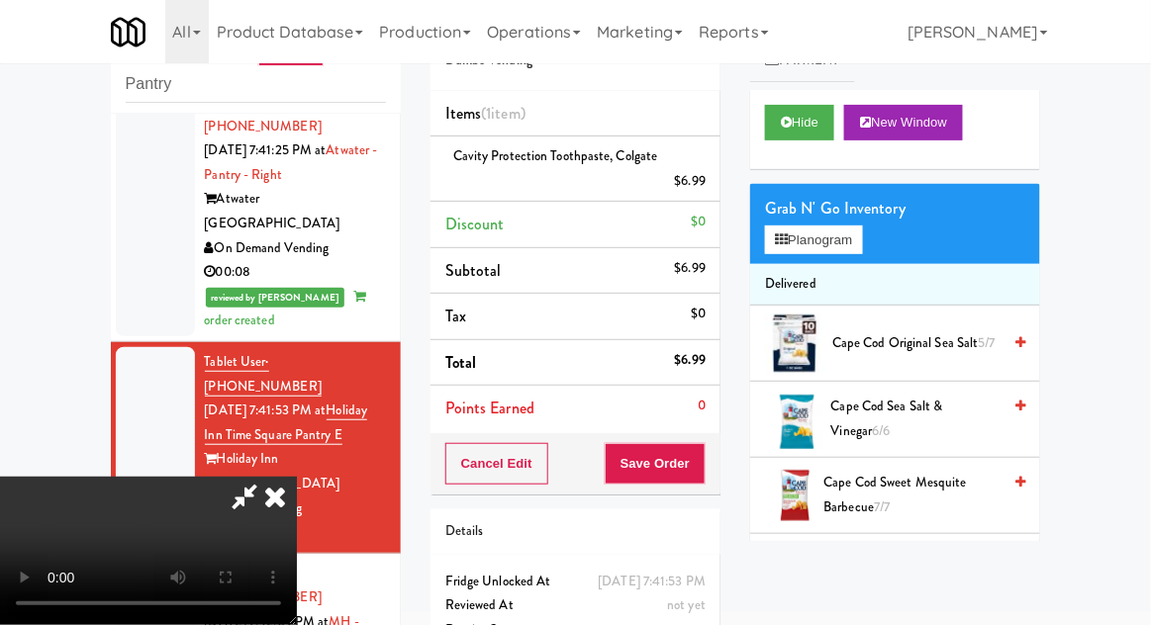
scroll to position [72, 0]
click at [851, 251] on button "Planogram" at bounding box center [813, 241] width 97 height 30
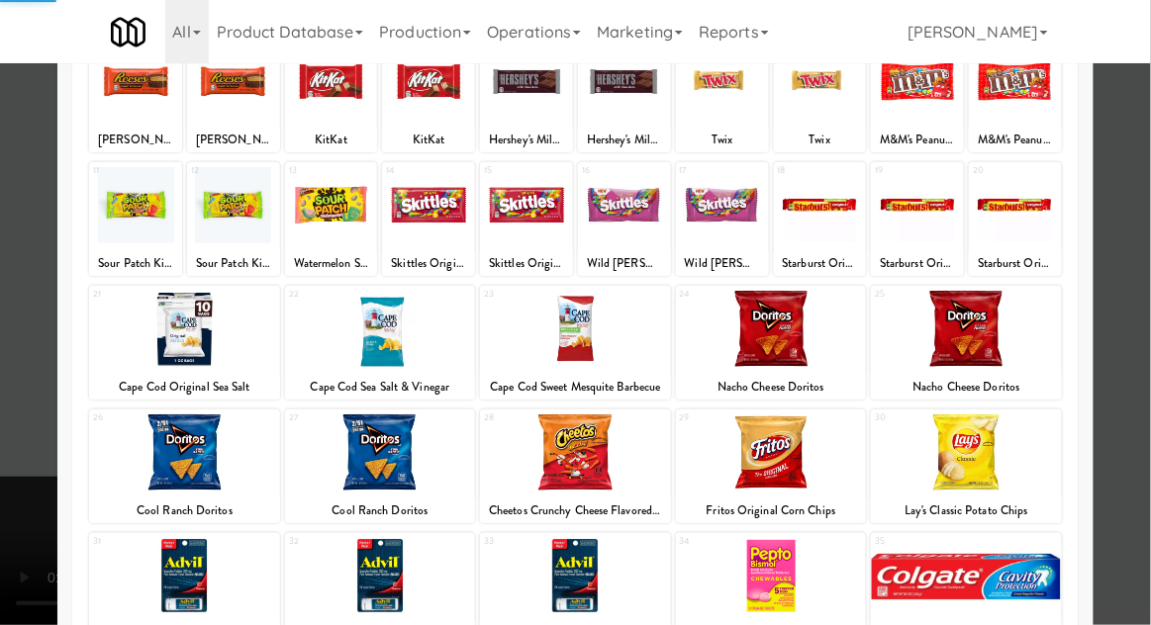
scroll to position [154, 0]
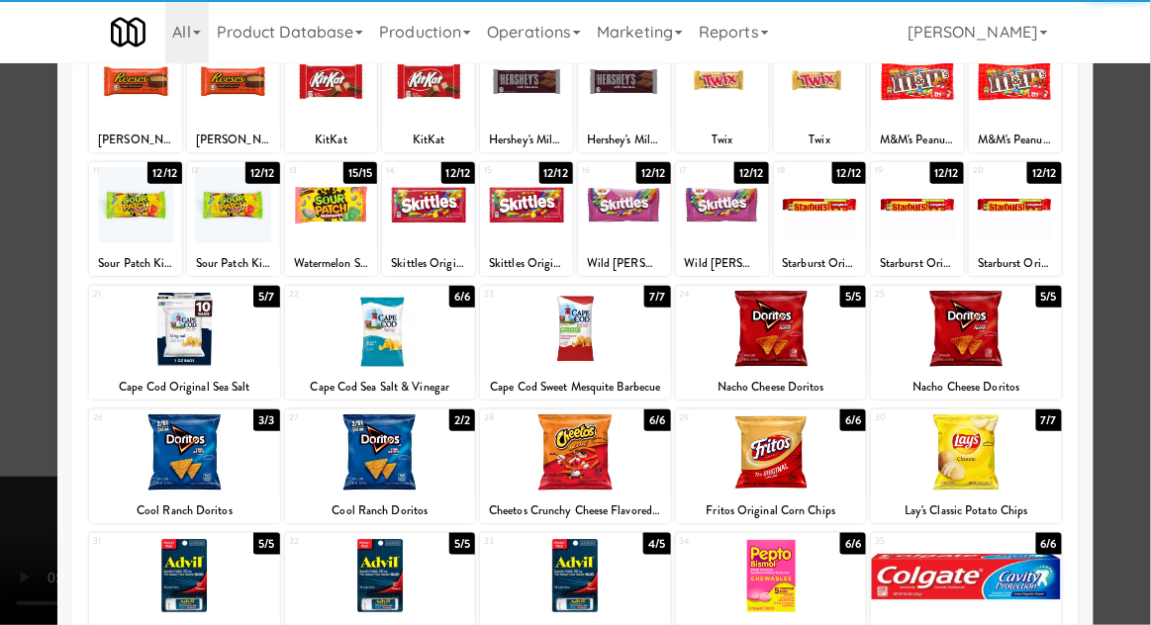
click at [581, 594] on div at bounding box center [575, 576] width 191 height 76
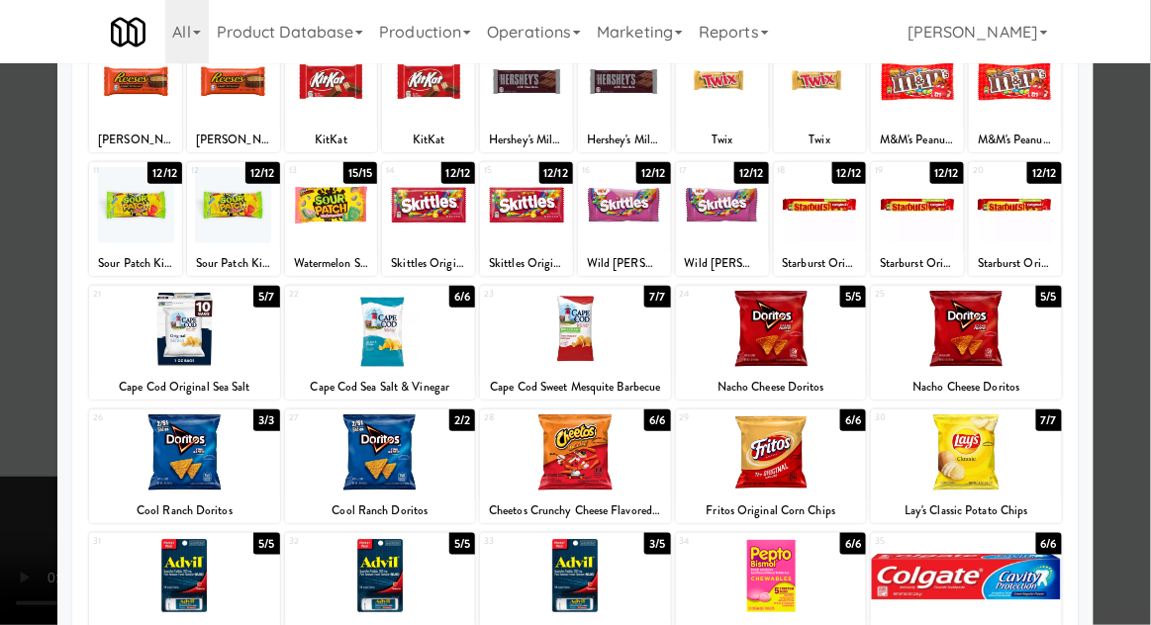
click at [1142, 331] on div at bounding box center [575, 312] width 1151 height 625
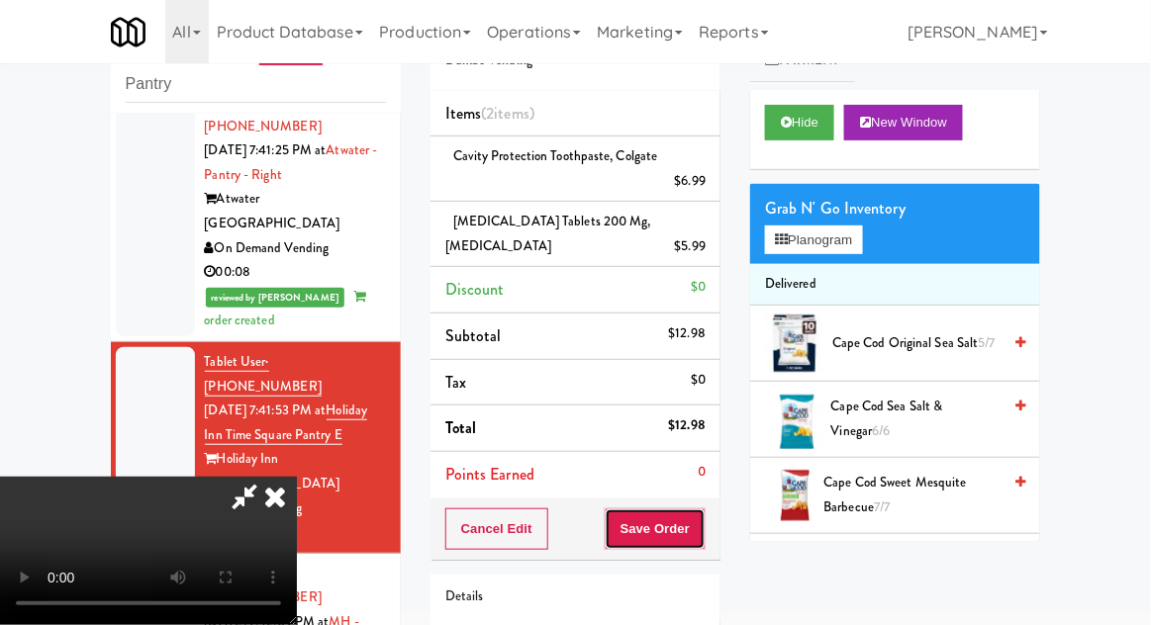
click at [706, 509] on button "Save Order" at bounding box center [655, 530] width 101 height 42
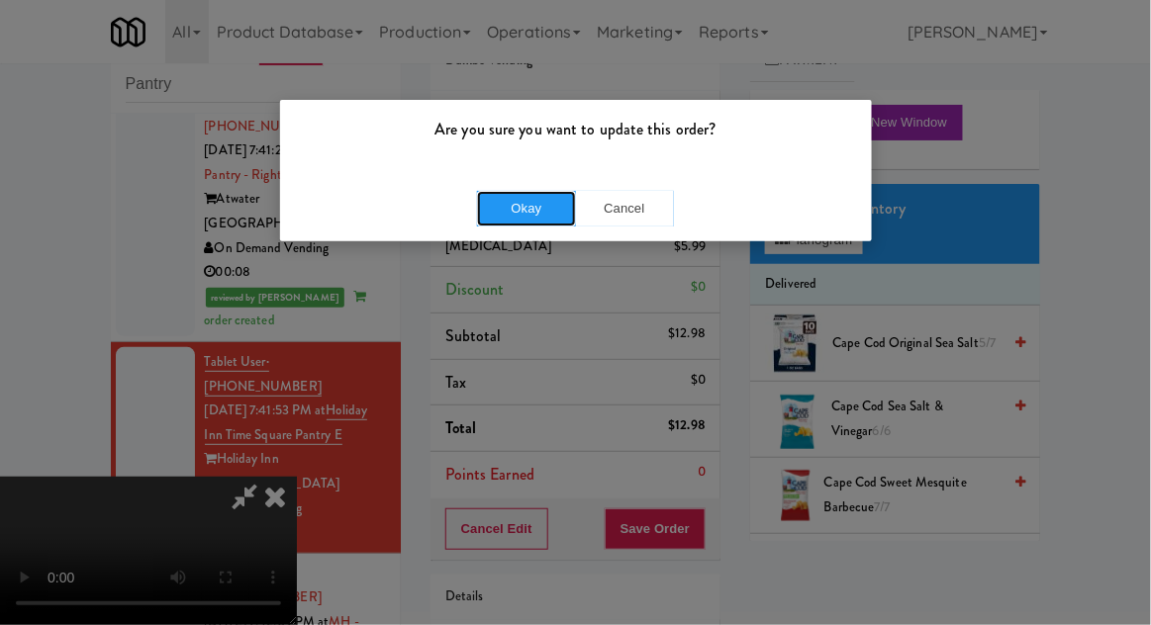
click at [535, 220] on button "Okay" at bounding box center [526, 209] width 99 height 36
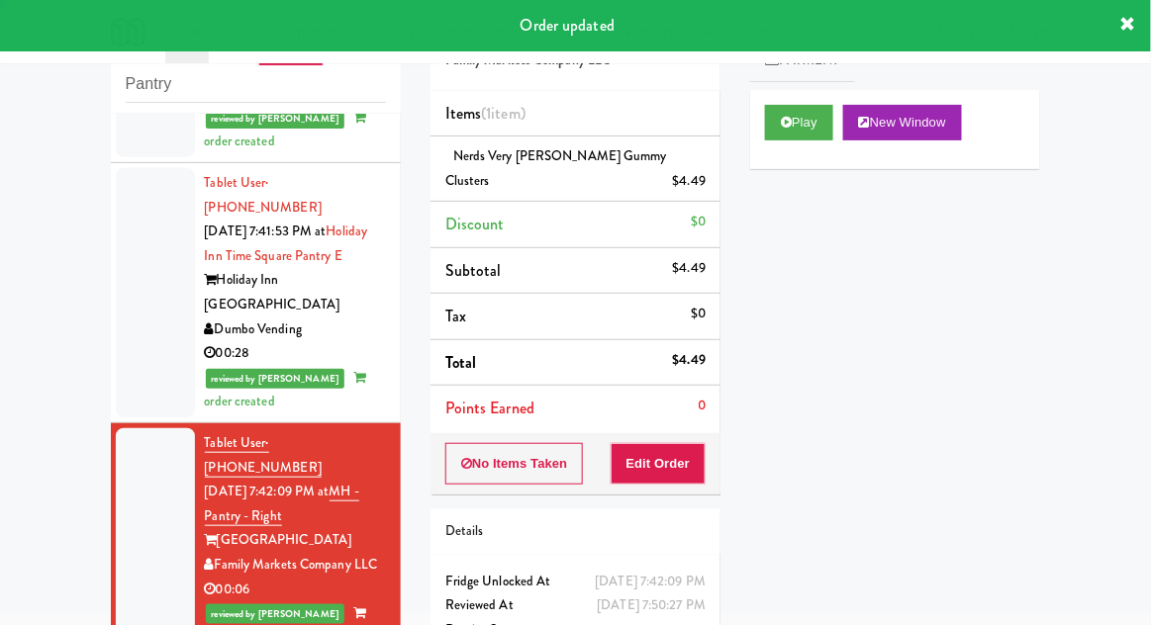
scroll to position [2381, 0]
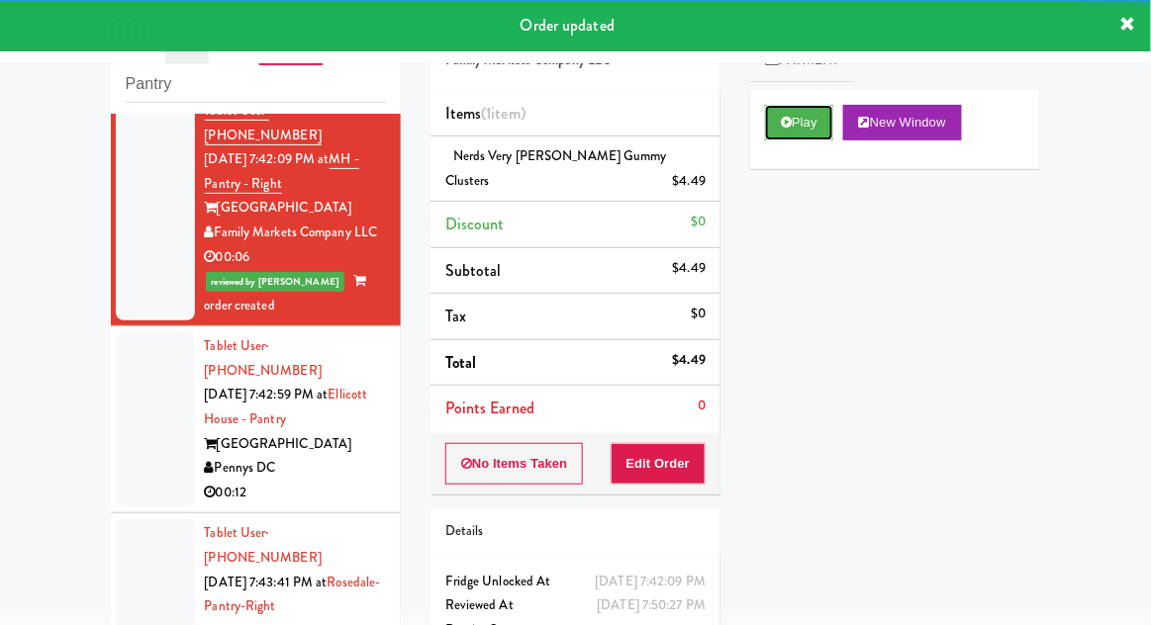
click at [782, 132] on button "Play" at bounding box center [799, 123] width 68 height 36
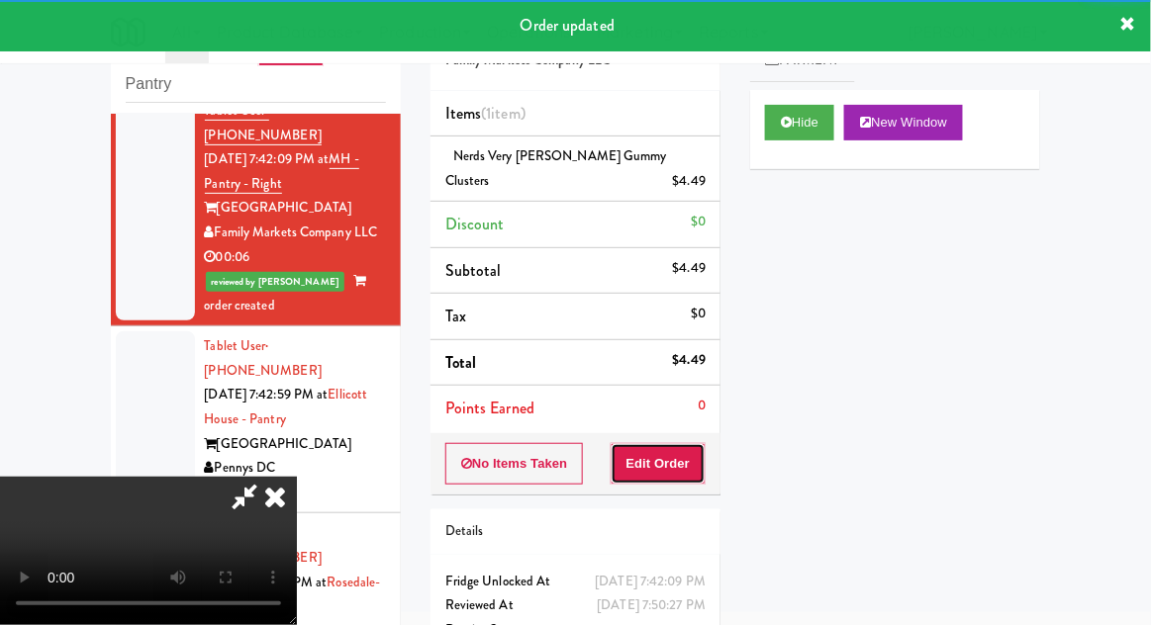
click at [704, 462] on button "Edit Order" at bounding box center [659, 464] width 96 height 42
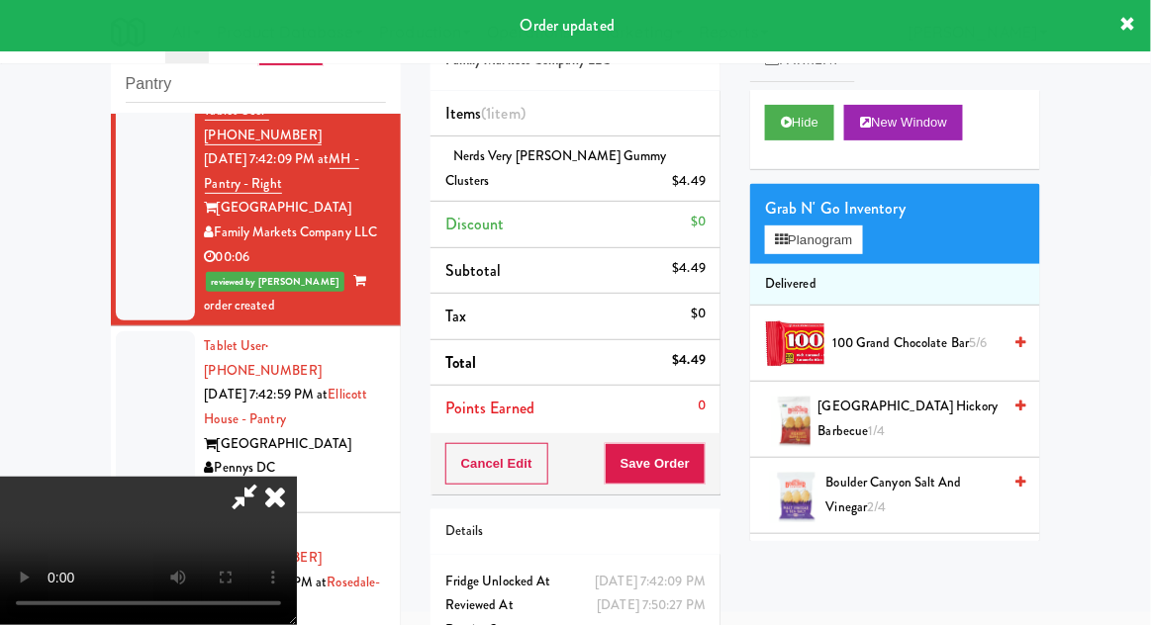
click at [296, 517] on icon at bounding box center [275, 497] width 44 height 40
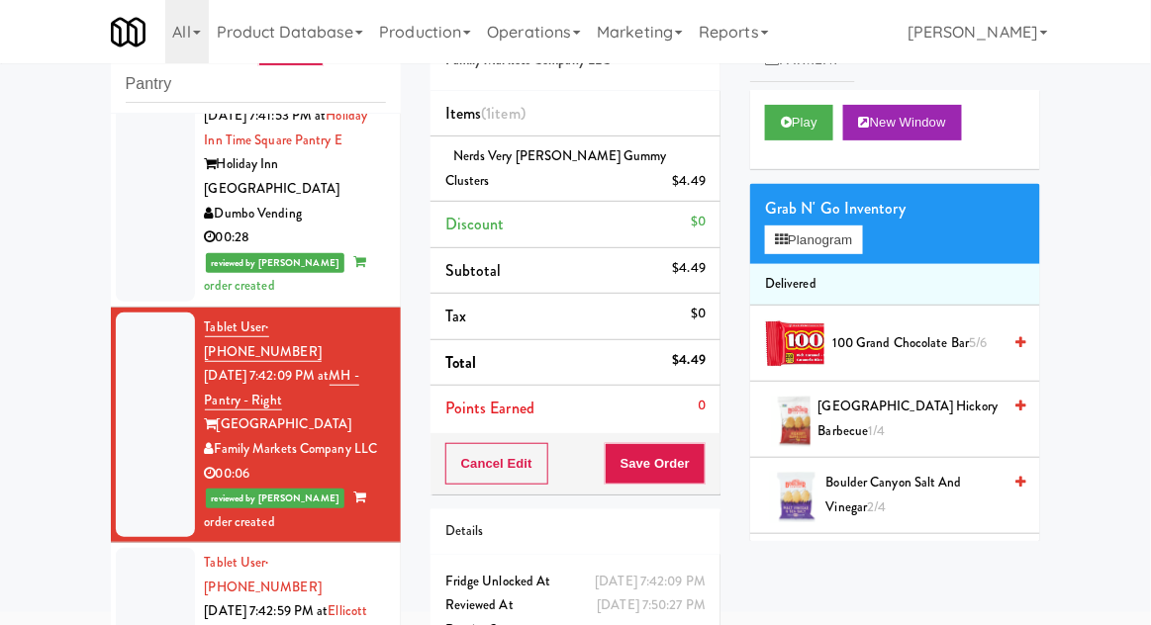
click at [125, 548] on div at bounding box center [155, 636] width 79 height 176
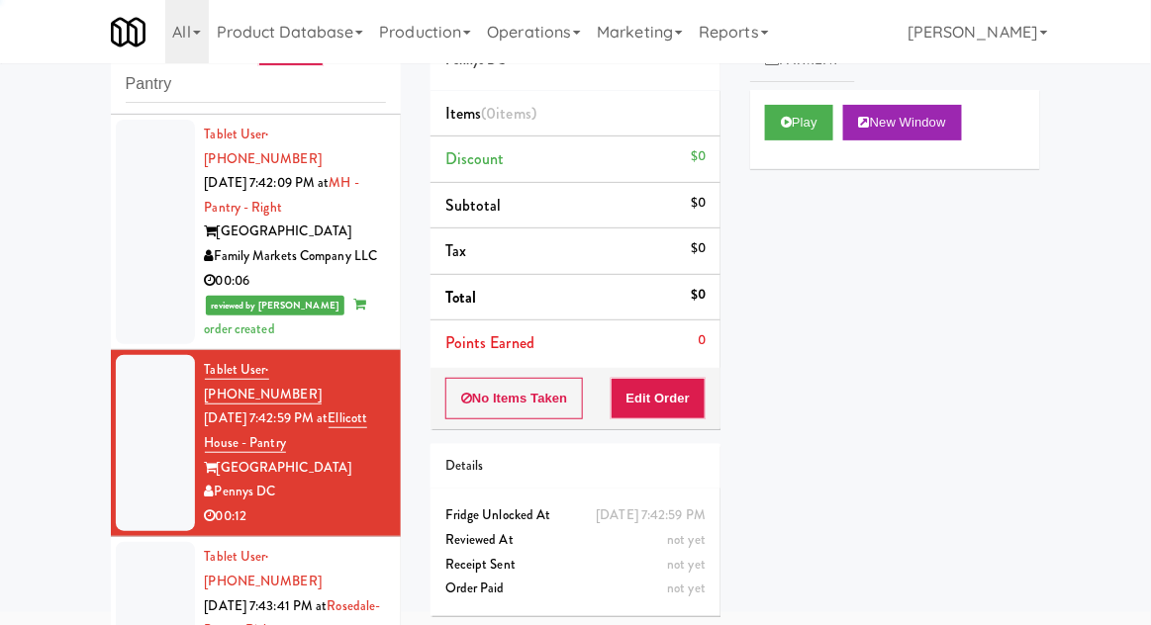
scroll to position [2361, 0]
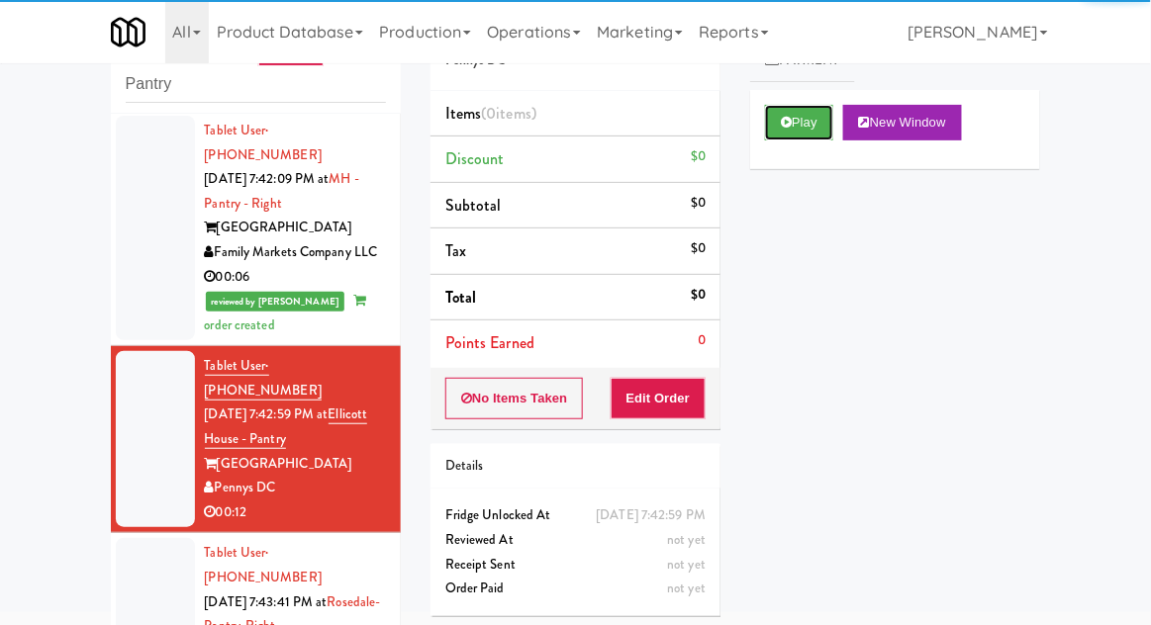
click at [793, 113] on button "Play" at bounding box center [799, 123] width 68 height 36
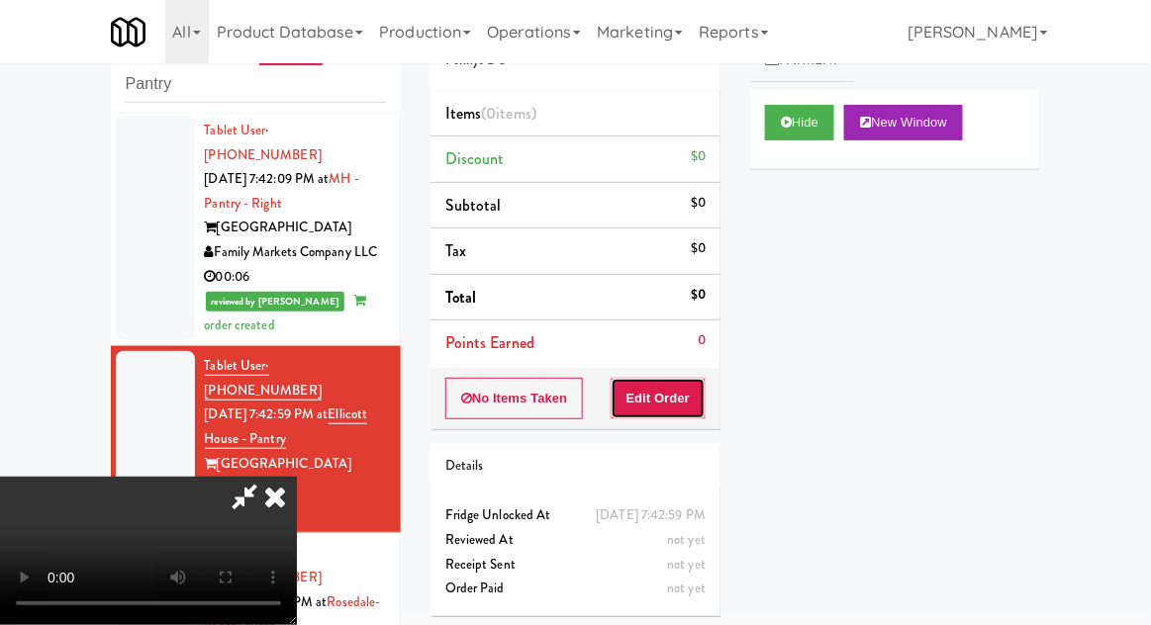
click at [643, 413] on button "Edit Order" at bounding box center [659, 399] width 96 height 42
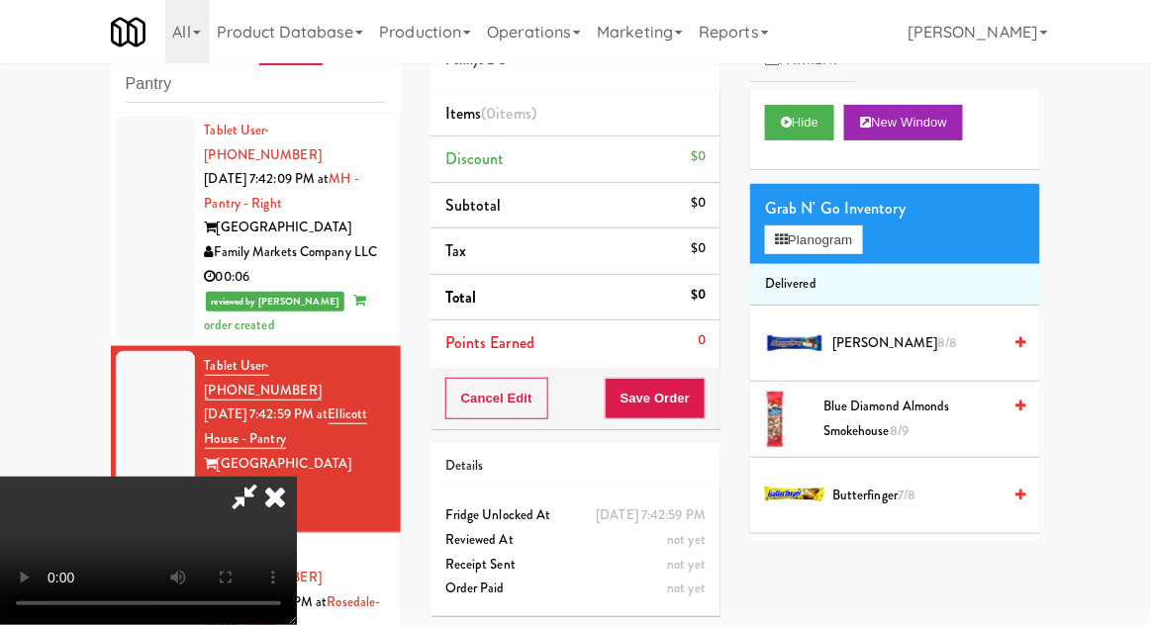
scroll to position [0, 0]
click at [842, 244] on button "Planogram" at bounding box center [813, 241] width 97 height 30
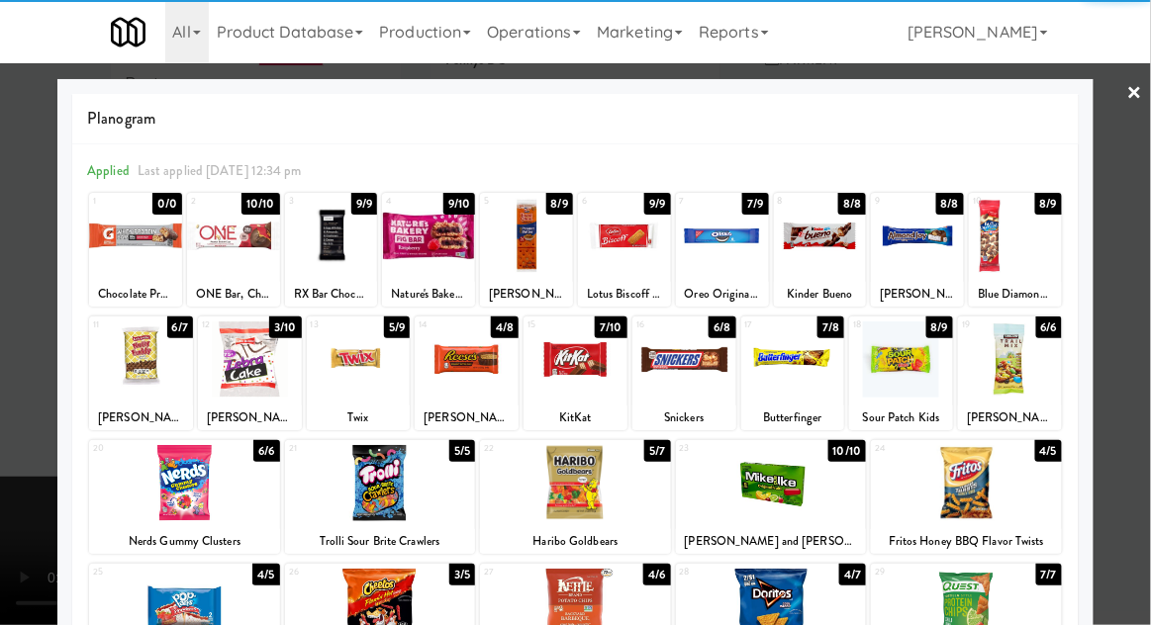
click at [150, 388] on div at bounding box center [141, 360] width 104 height 76
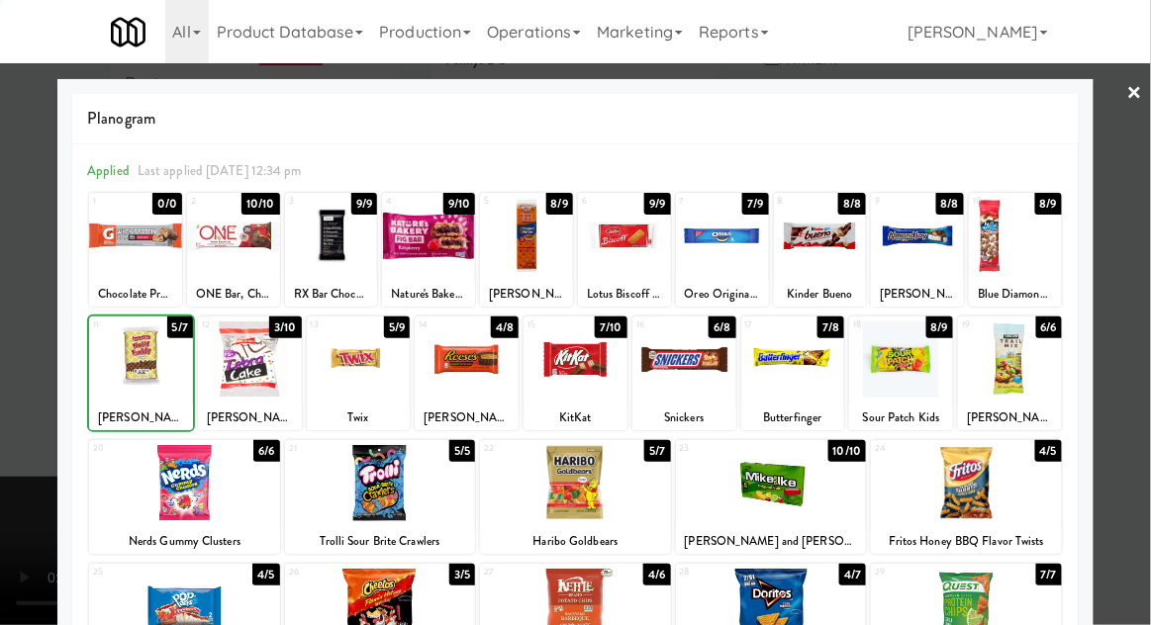
click at [1144, 324] on div at bounding box center [575, 312] width 1151 height 625
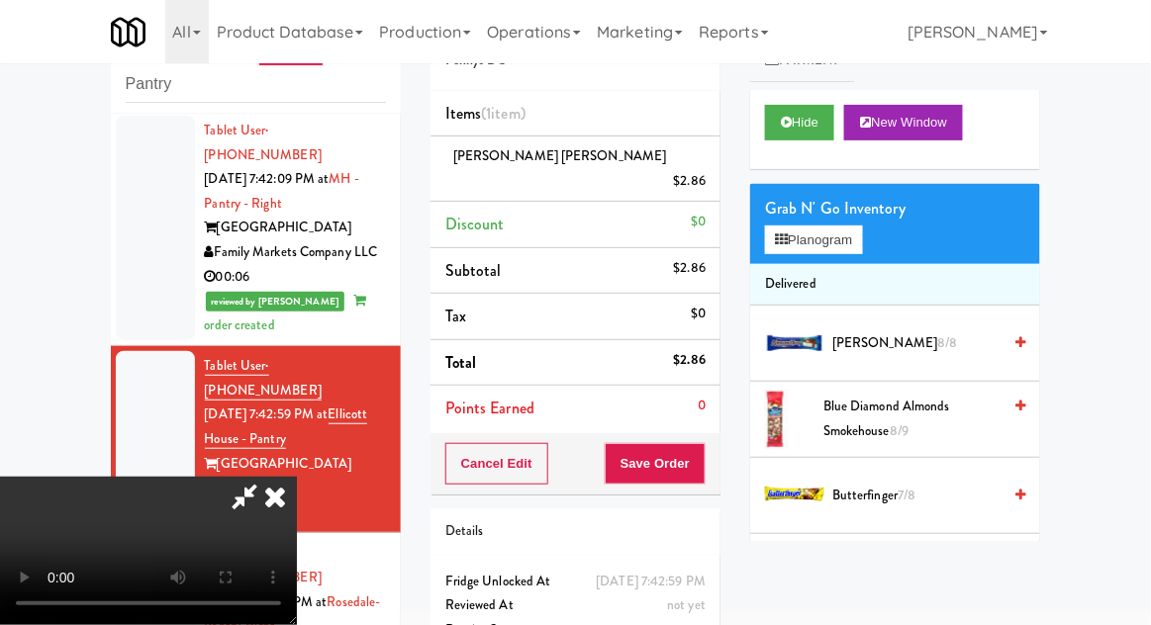
click at [893, 486] on span "Butterfinger 7/8" at bounding box center [916, 496] width 168 height 25
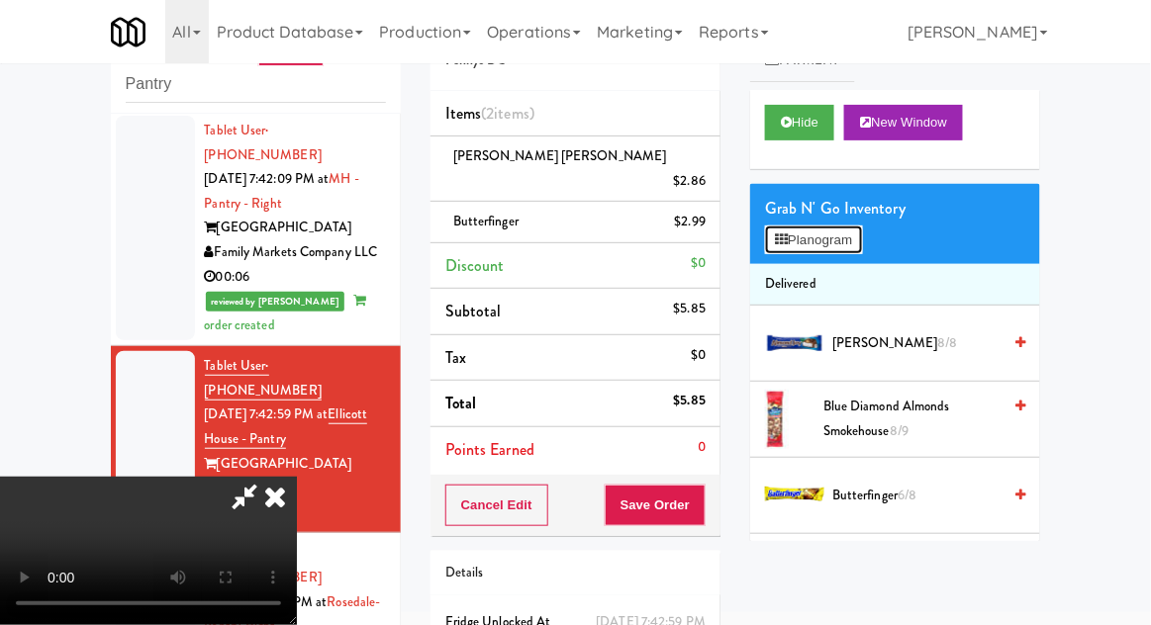
click at [850, 227] on button "Planogram" at bounding box center [813, 241] width 97 height 30
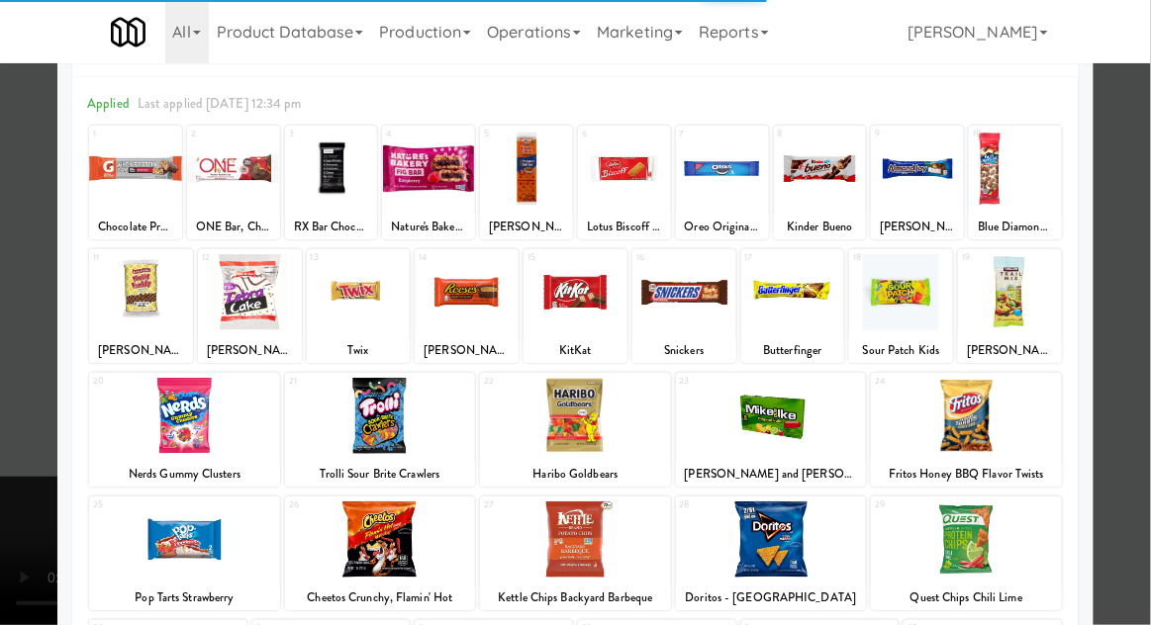
scroll to position [106, 0]
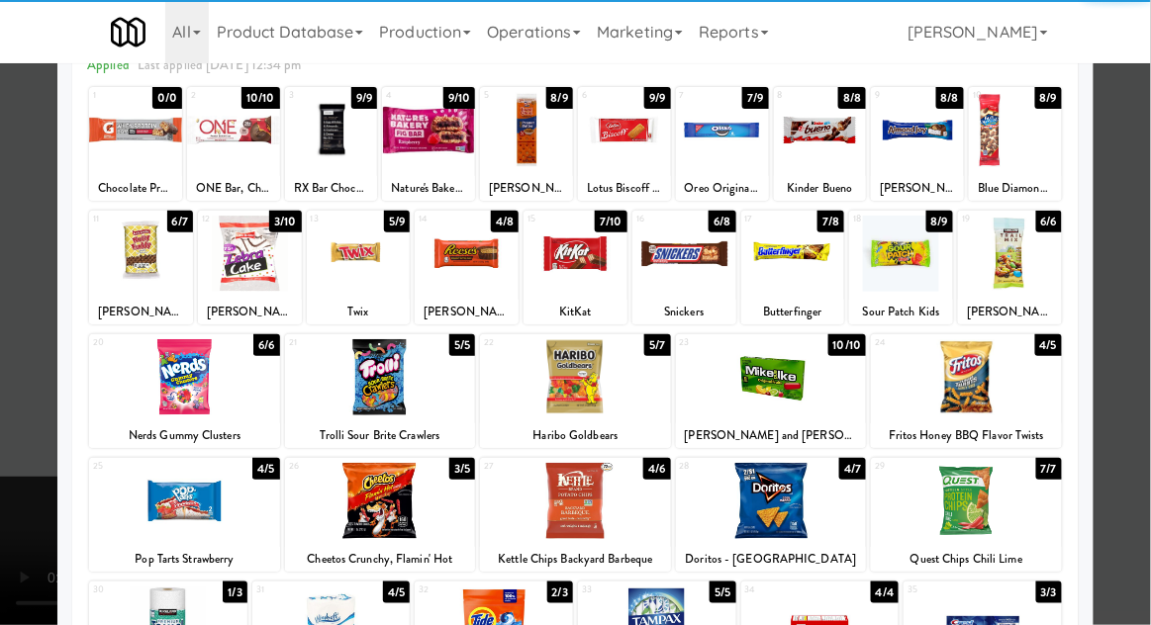
click at [994, 384] on div at bounding box center [966, 377] width 191 height 76
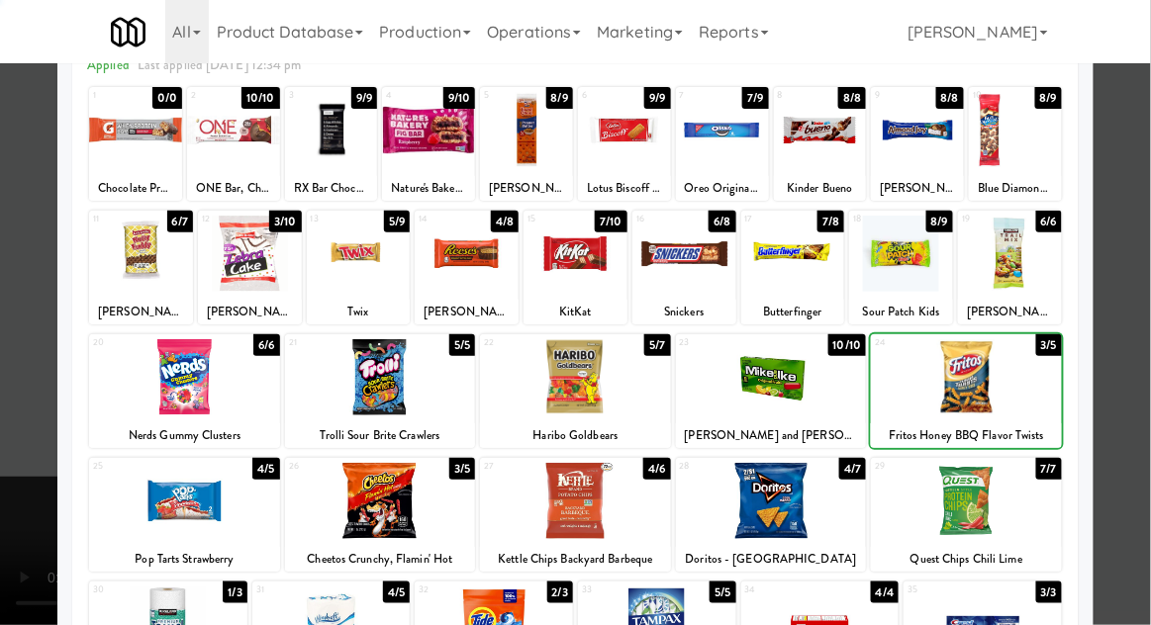
click at [1120, 369] on div at bounding box center [575, 312] width 1151 height 625
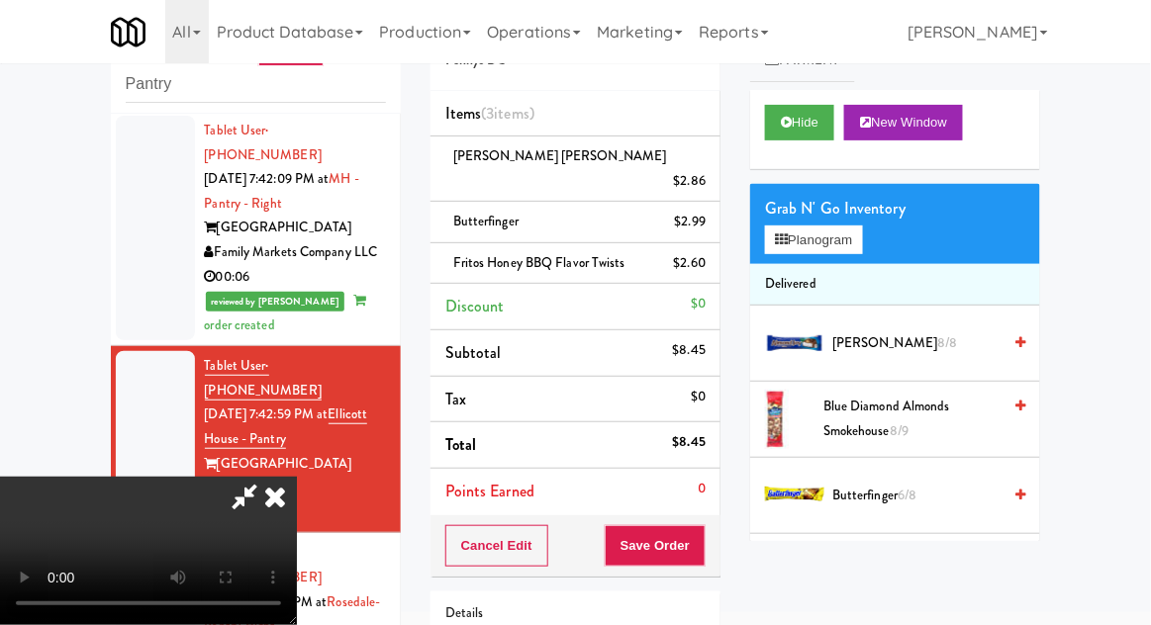
scroll to position [72, 0]
click at [702, 525] on button "Save Order" at bounding box center [655, 546] width 101 height 42
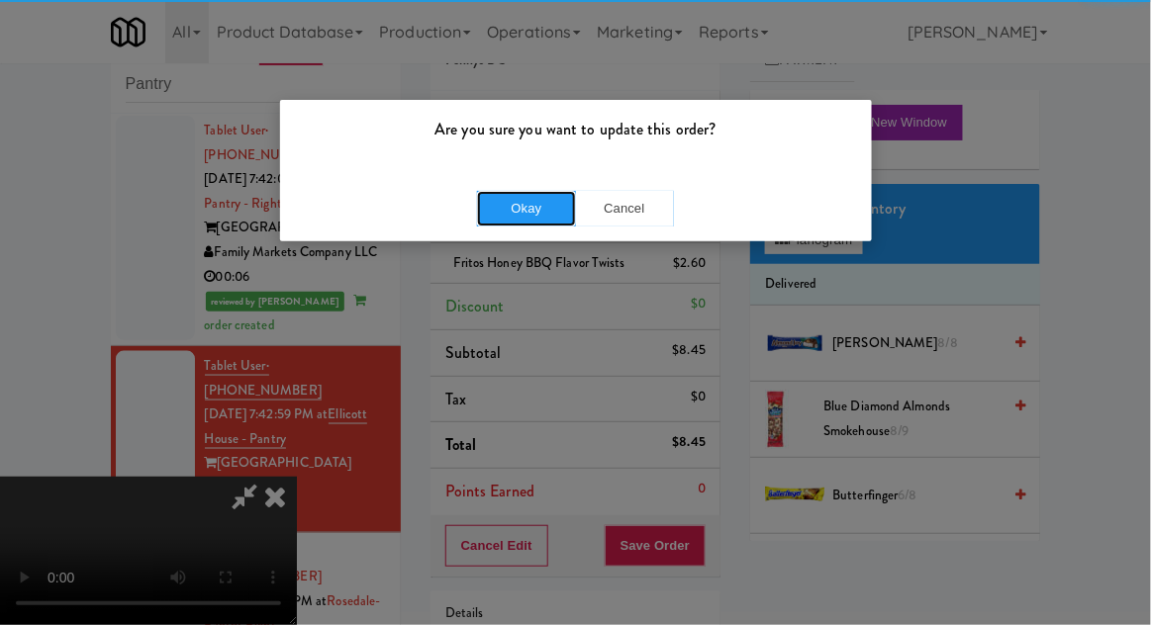
click at [526, 216] on button "Okay" at bounding box center [526, 209] width 99 height 36
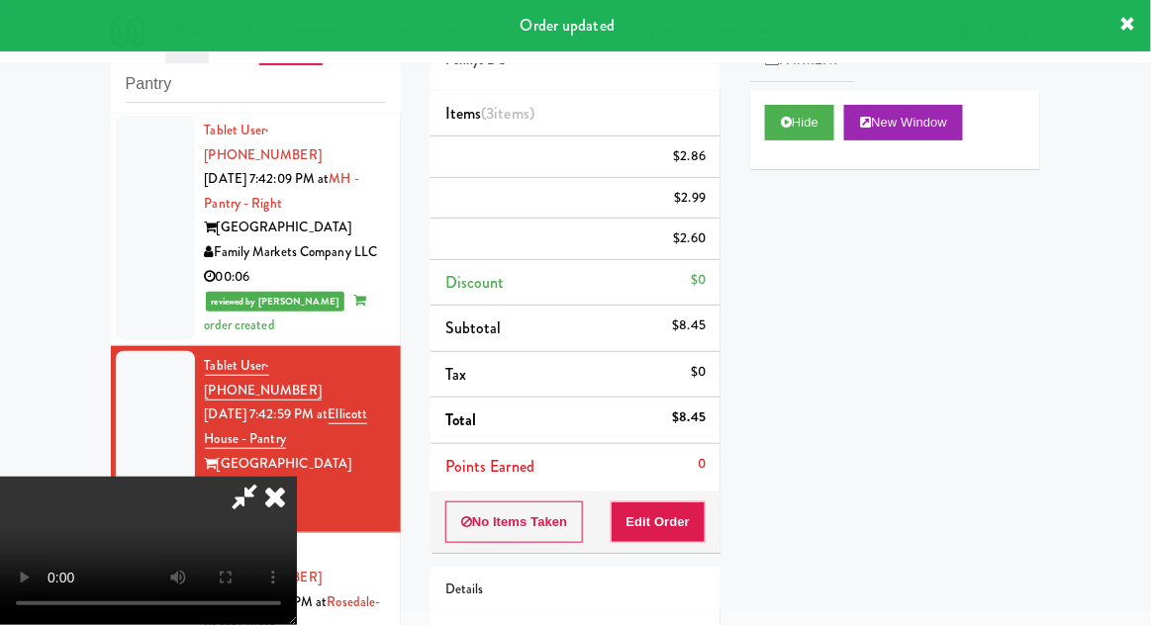
scroll to position [0, 0]
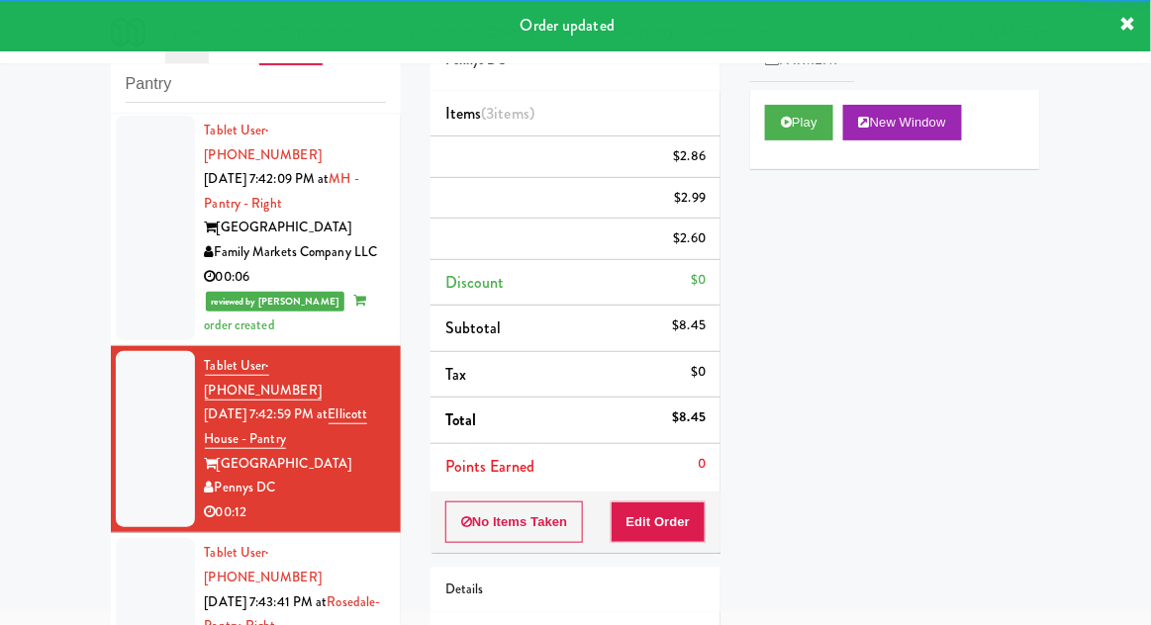
click at [113, 533] on li "Tablet User · (905) 749-6580 [DATE] 7:43:41 PM at [GEOGRAPHIC_DATA]-[GEOGRAPHIC…" at bounding box center [256, 626] width 290 height 187
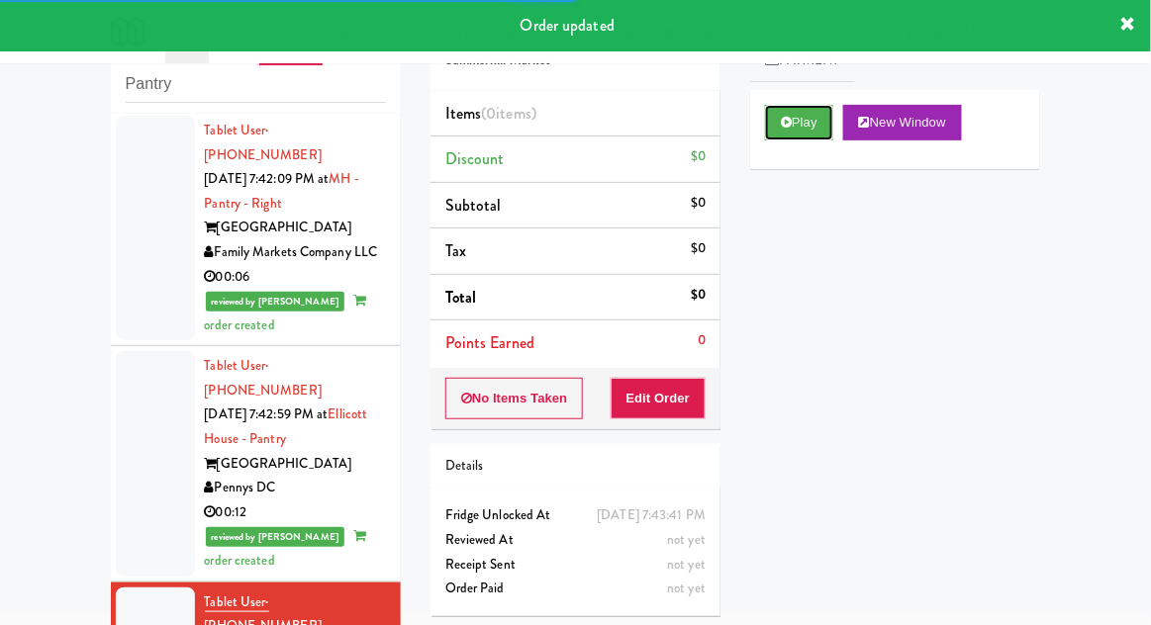
click at [799, 126] on button "Play" at bounding box center [799, 123] width 68 height 36
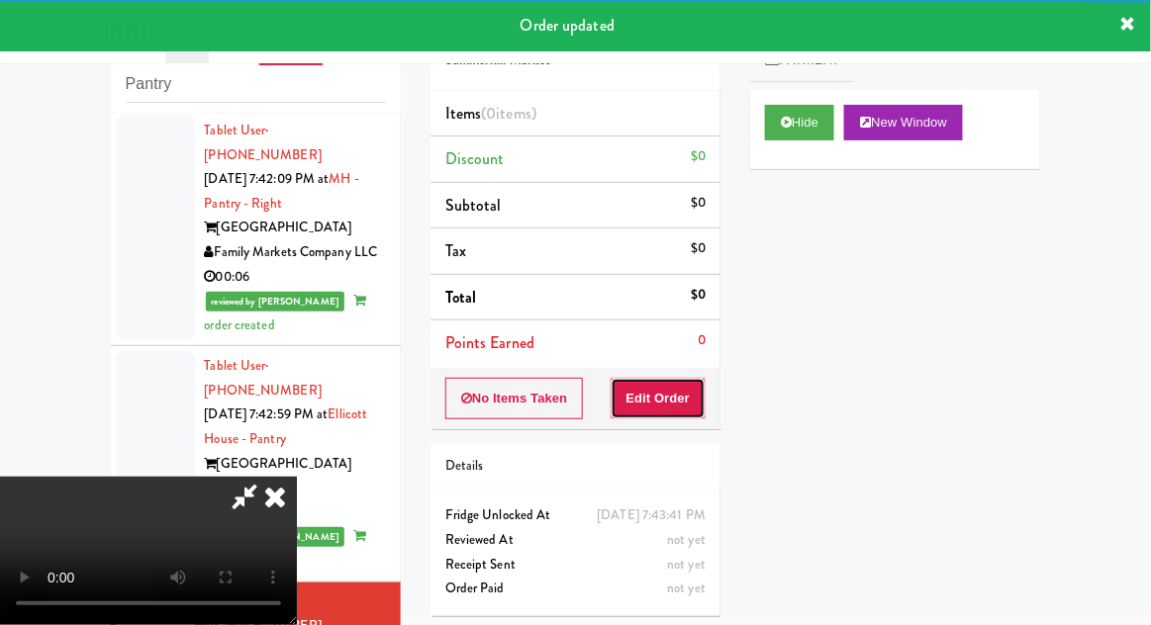
click at [665, 400] on button "Edit Order" at bounding box center [659, 399] width 96 height 42
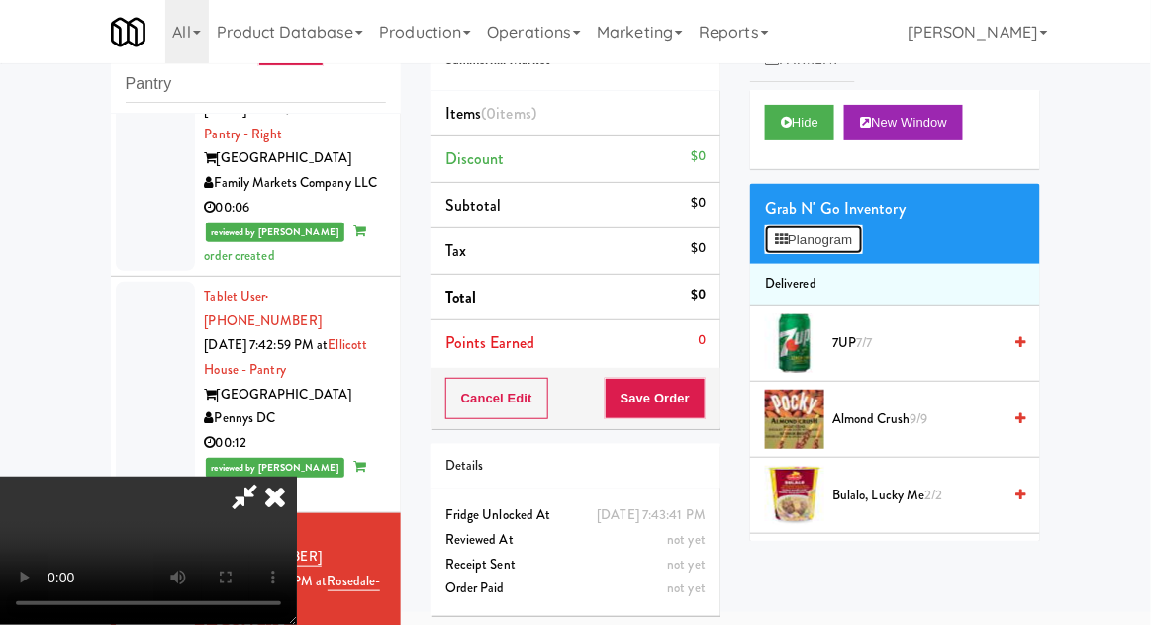
click at [862, 227] on button "Planogram" at bounding box center [813, 241] width 97 height 30
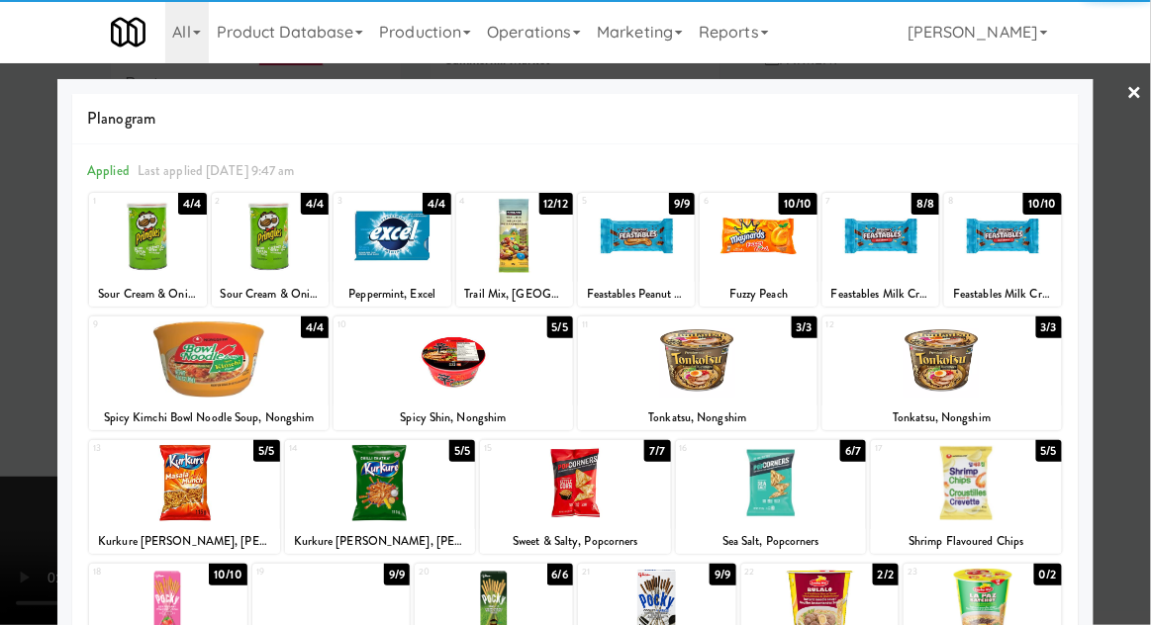
click at [511, 236] on div at bounding box center [514, 236] width 117 height 76
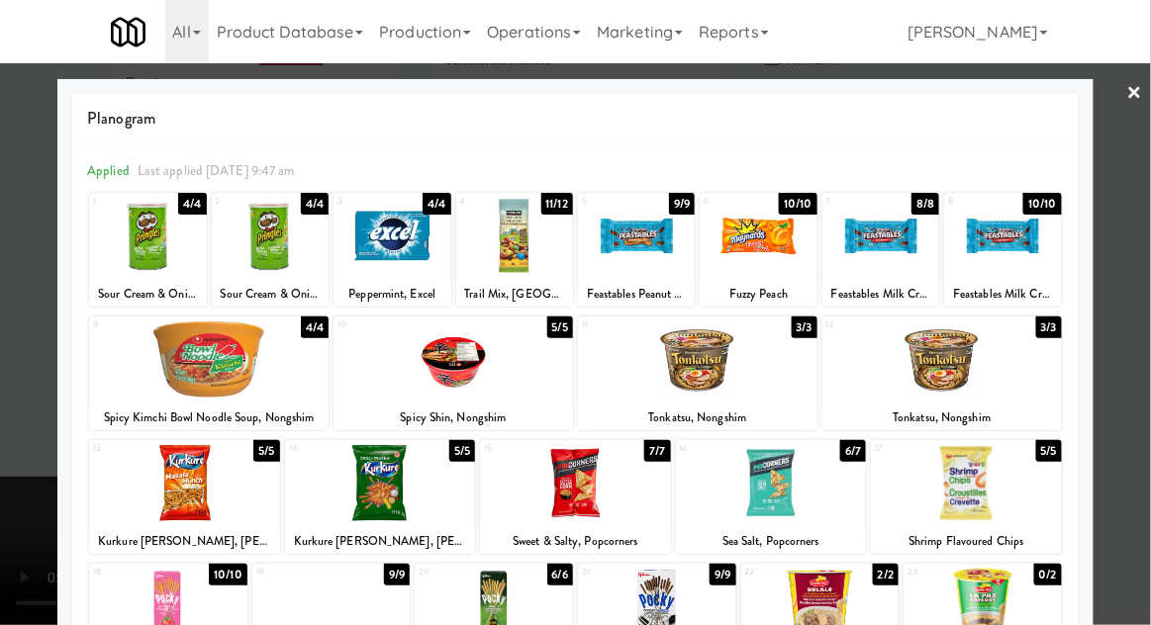
click at [1141, 326] on div at bounding box center [575, 312] width 1151 height 625
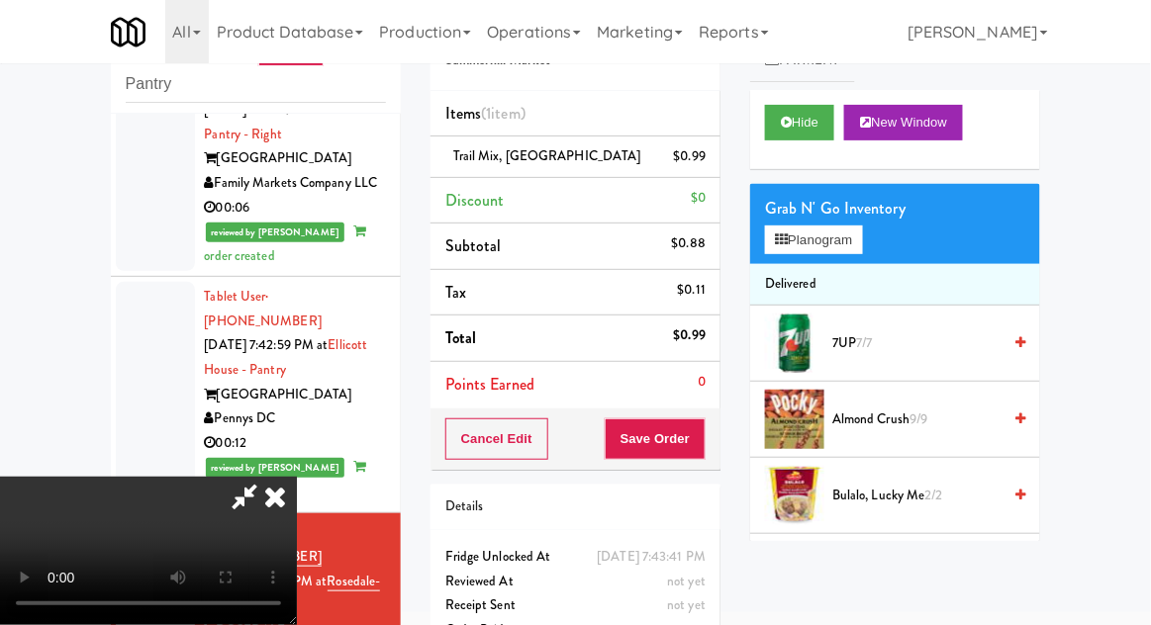
scroll to position [72, 0]
click at [700, 438] on button "Save Order" at bounding box center [655, 440] width 101 height 42
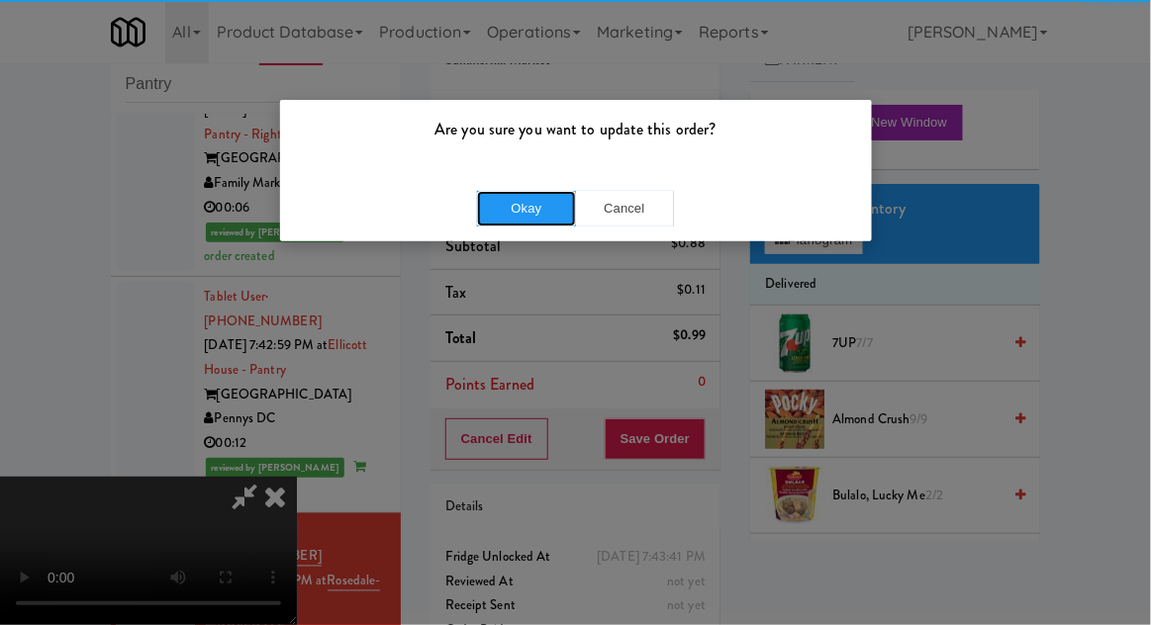
click at [504, 192] on button "Okay" at bounding box center [526, 209] width 99 height 36
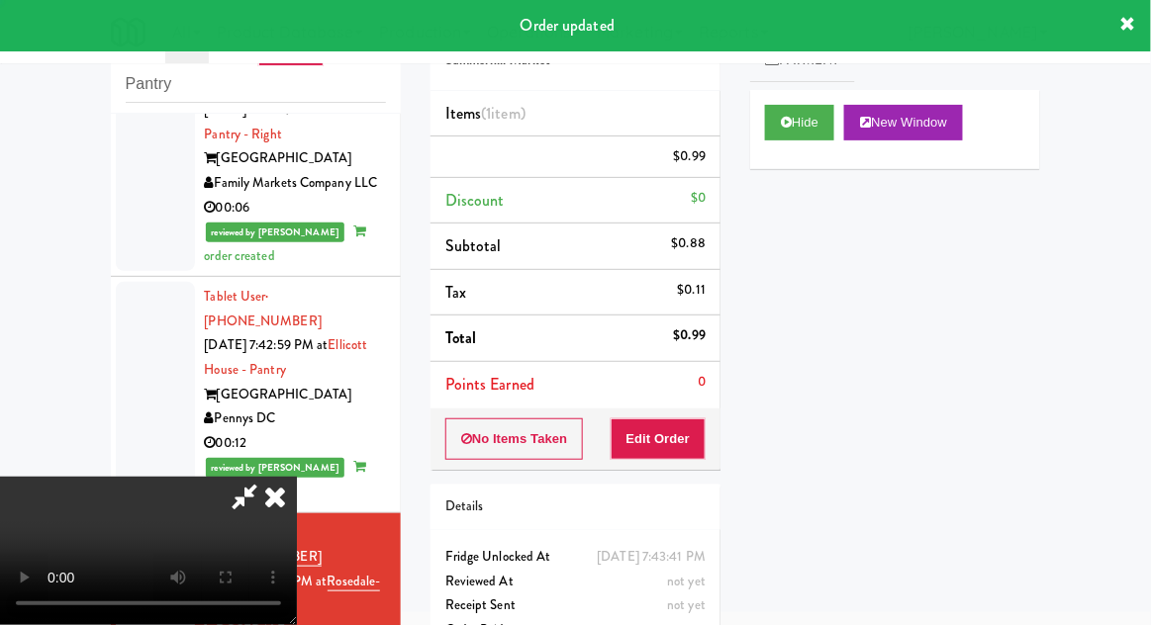
scroll to position [0, 0]
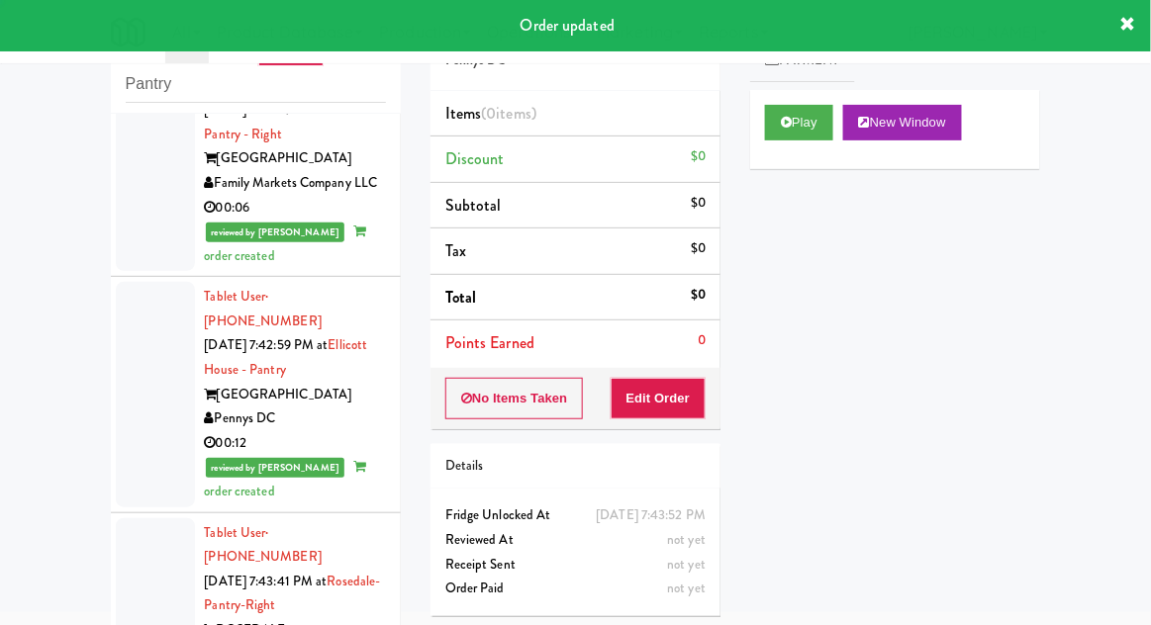
scroll to position [2479, 0]
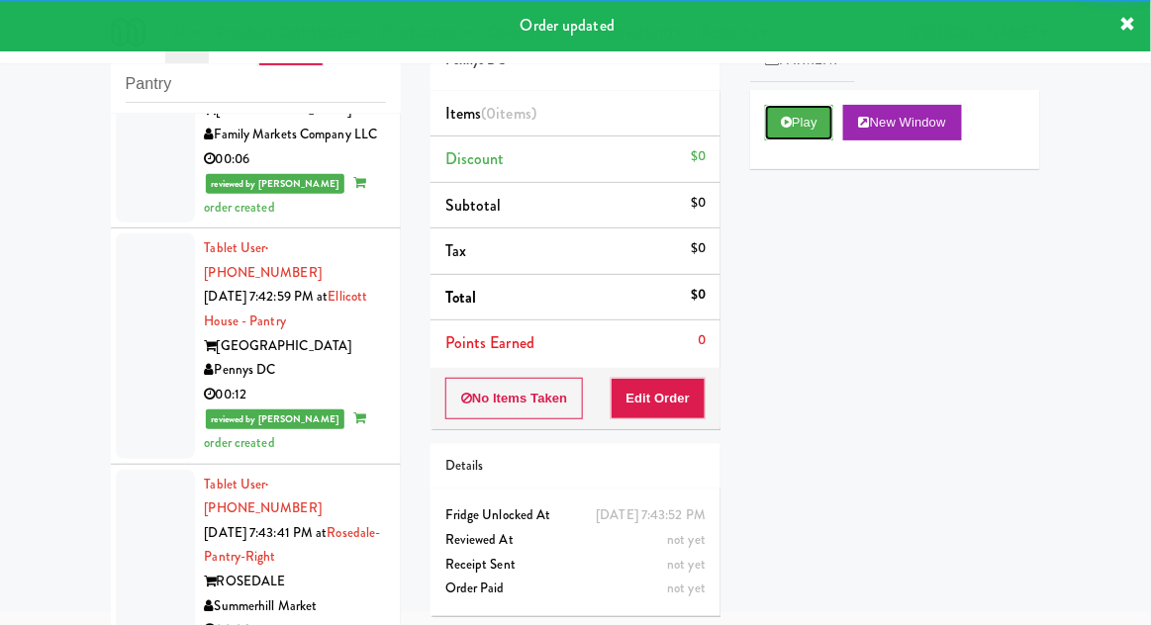
click at [791, 135] on button "Play" at bounding box center [799, 123] width 68 height 36
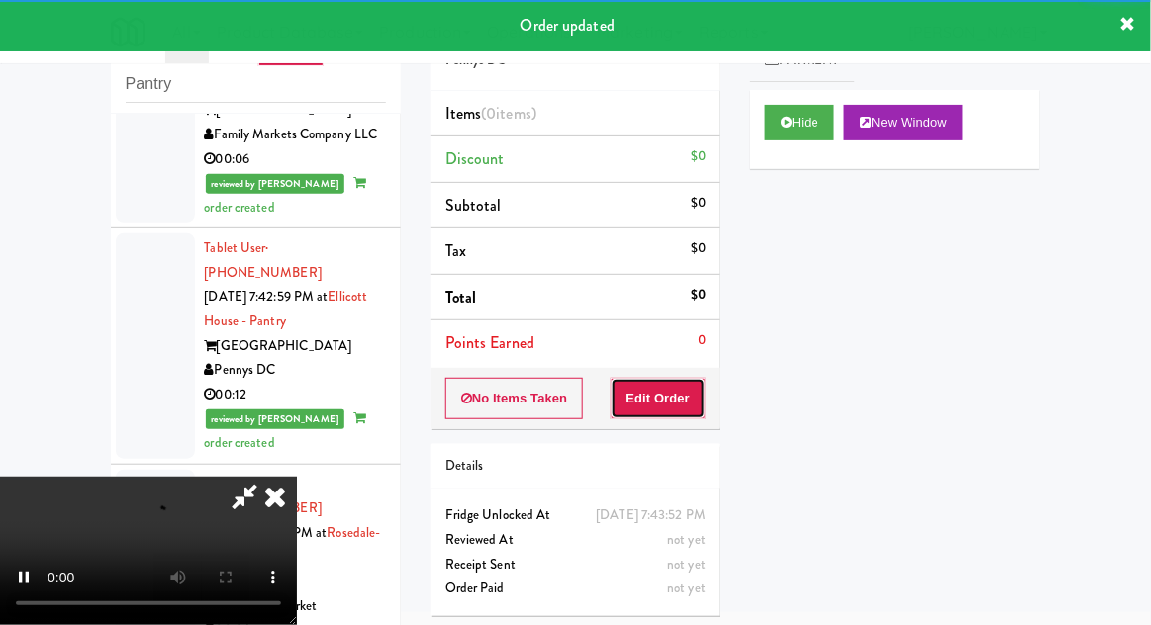
click at [661, 397] on button "Edit Order" at bounding box center [659, 399] width 96 height 42
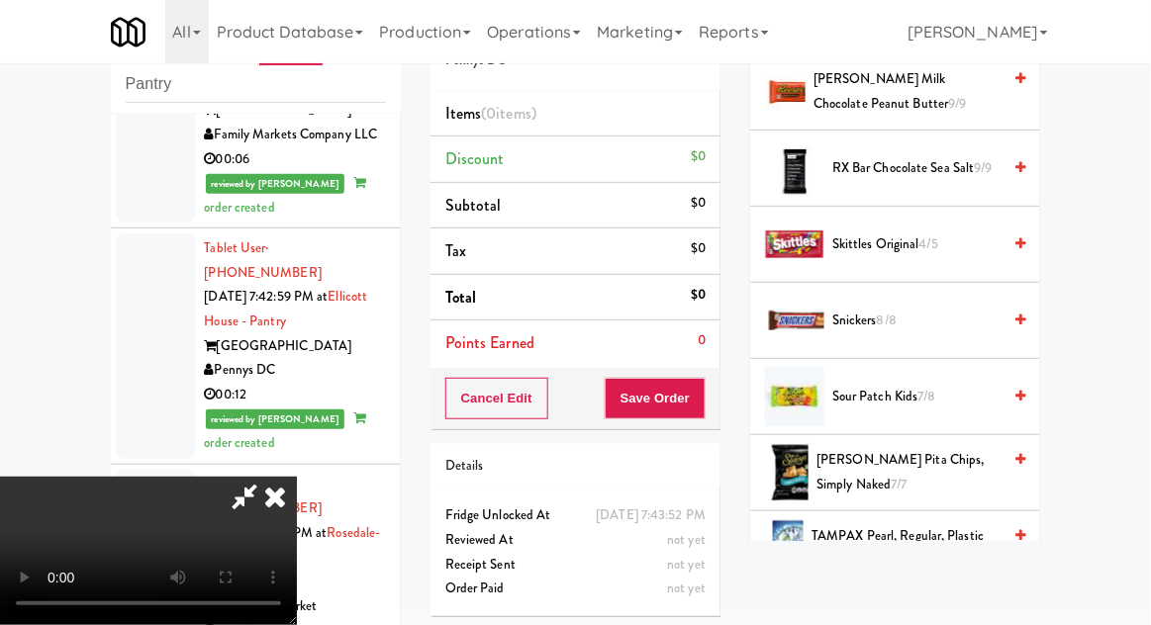
scroll to position [2086, 0]
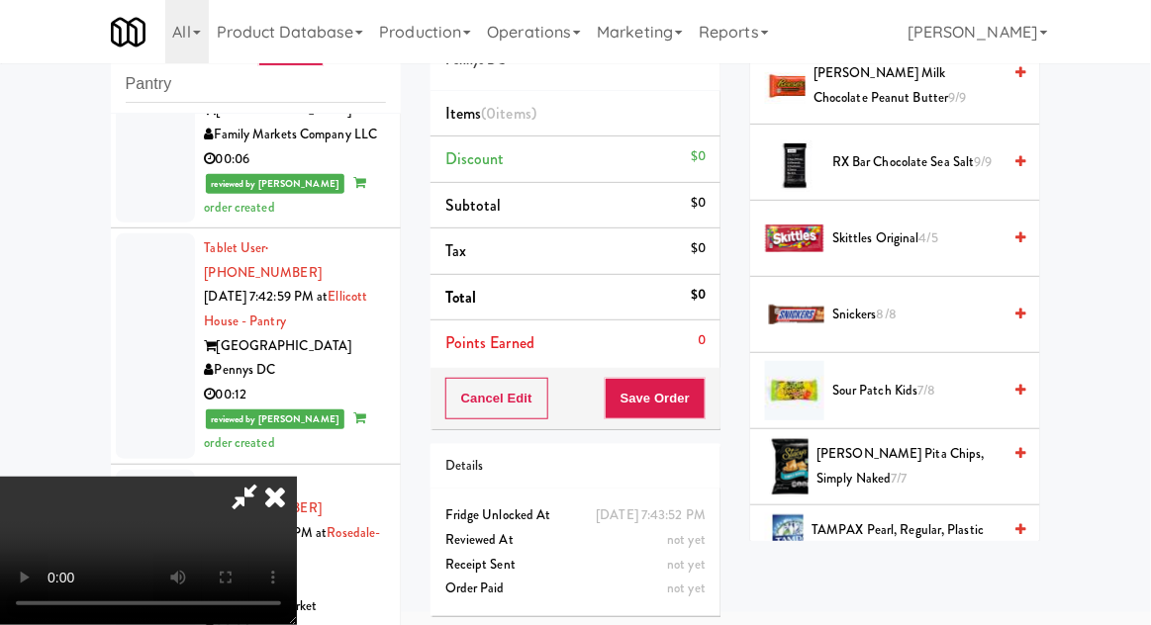
click at [928, 381] on span "7/8" at bounding box center [927, 390] width 18 height 19
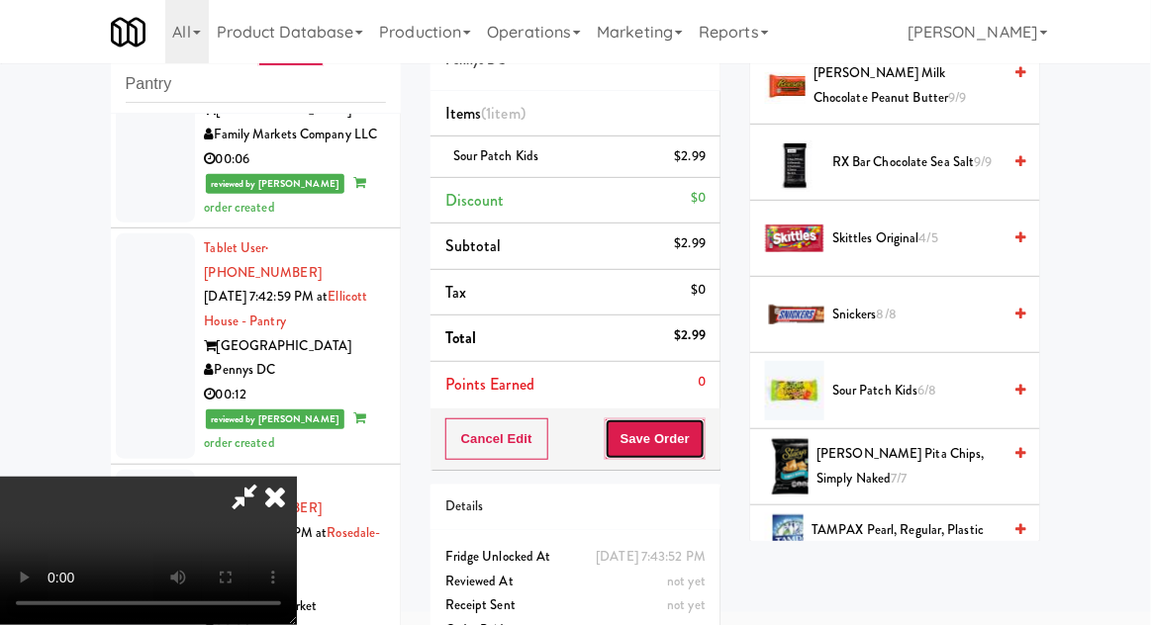
click at [703, 450] on button "Save Order" at bounding box center [655, 440] width 101 height 42
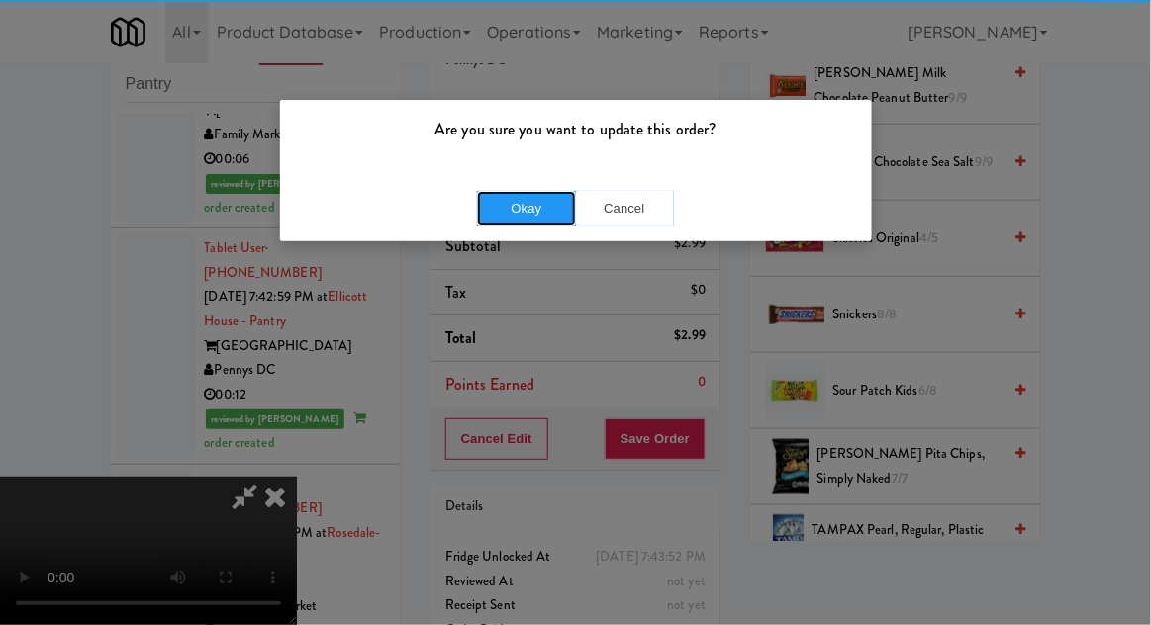
click at [525, 212] on button "Okay" at bounding box center [526, 209] width 99 height 36
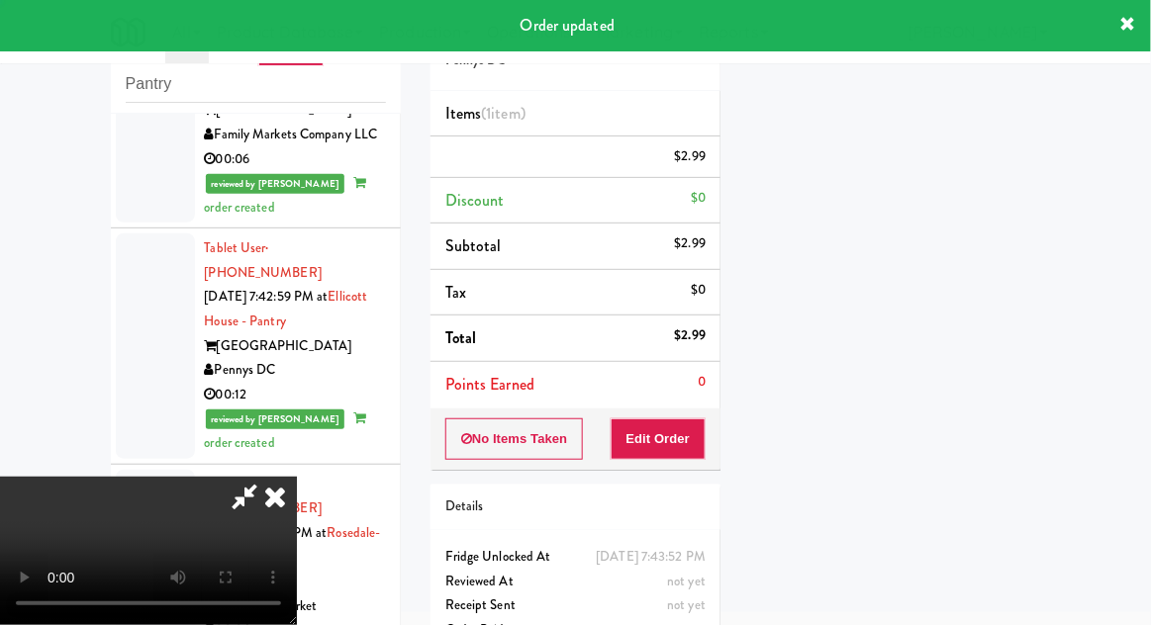
scroll to position [0, 0]
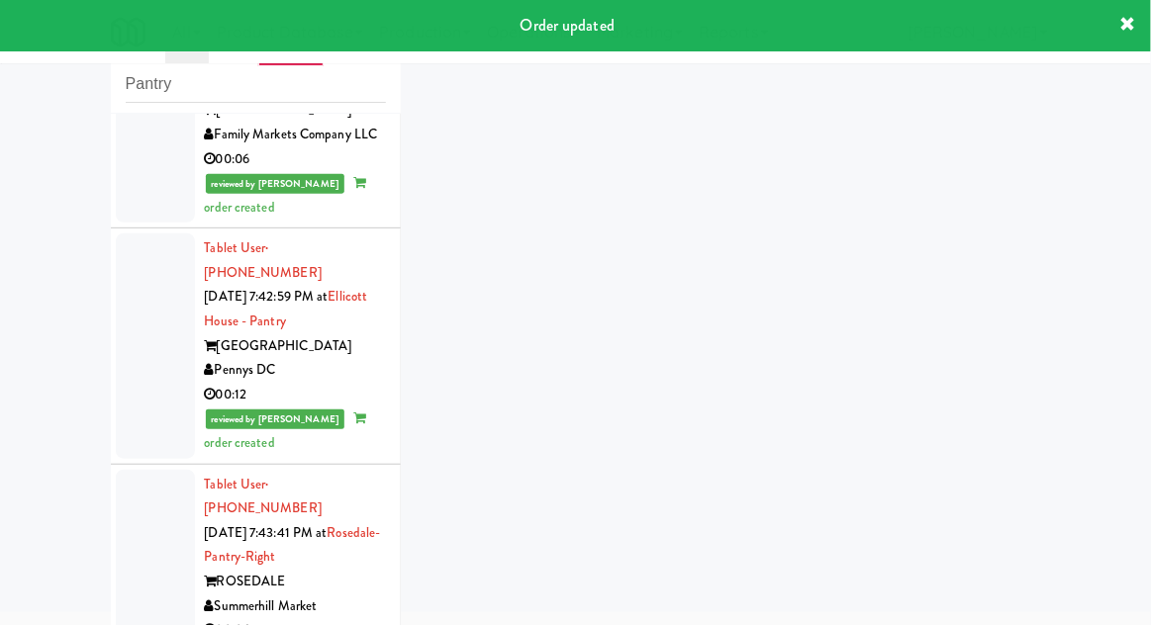
scroll to position [2527, 0]
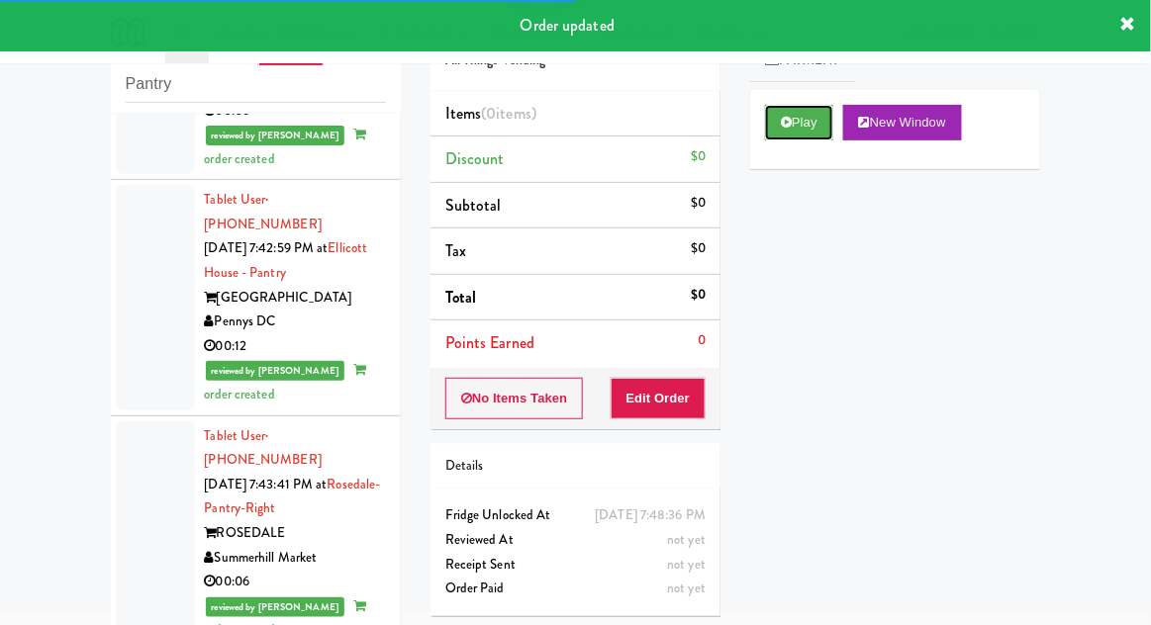
click at [784, 137] on button "Play" at bounding box center [799, 123] width 68 height 36
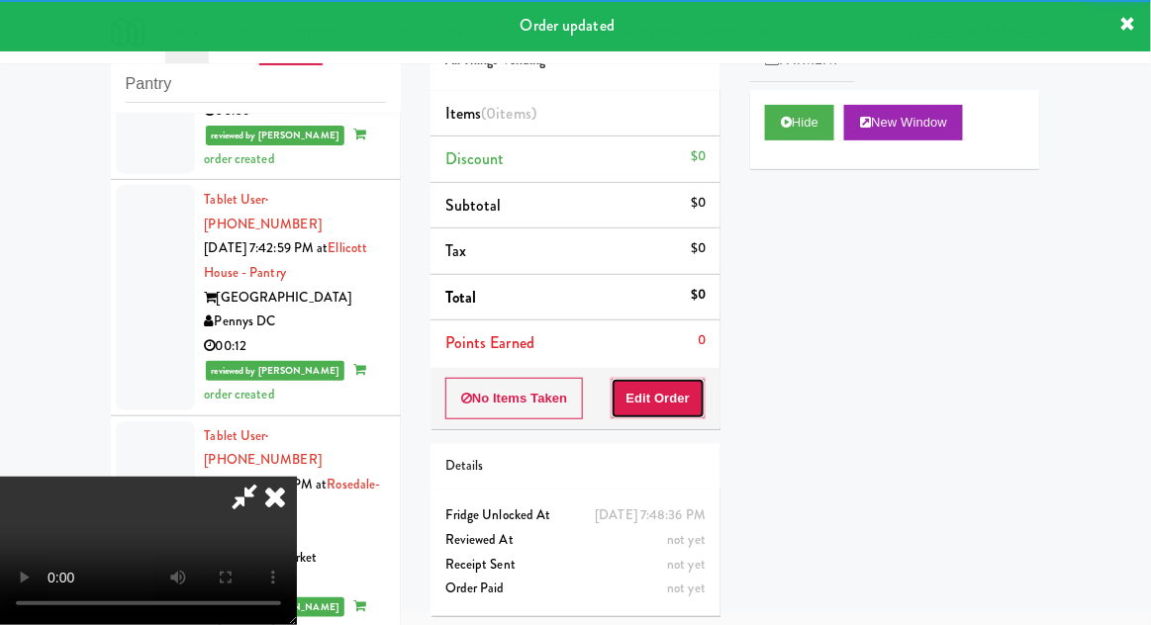
click at [674, 413] on button "Edit Order" at bounding box center [659, 399] width 96 height 42
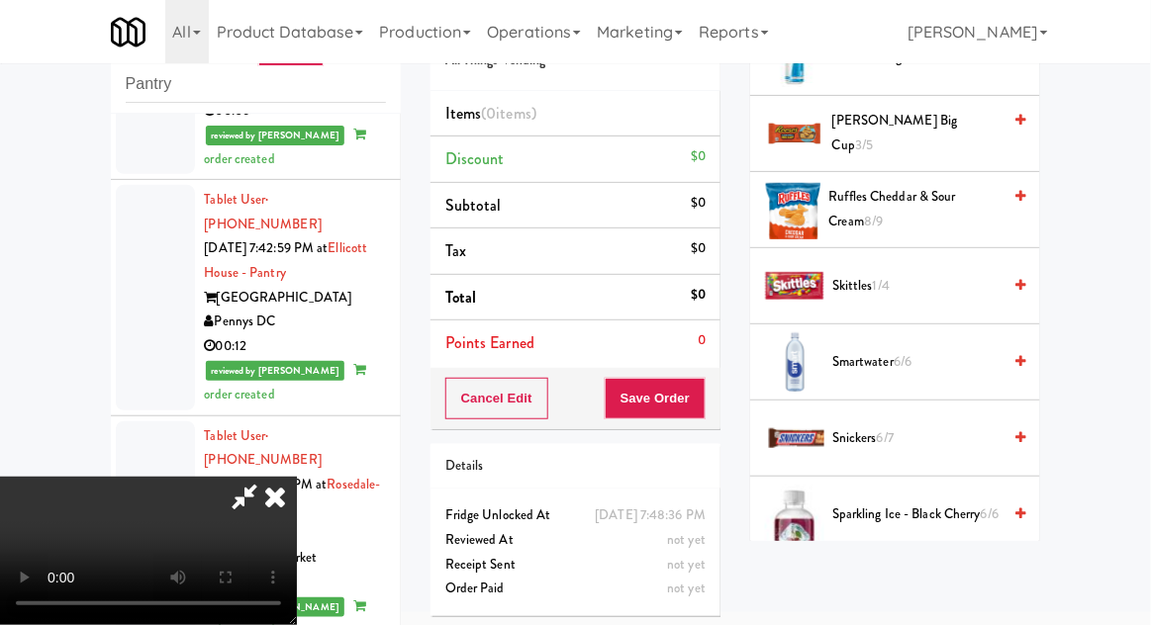
scroll to position [2368, 0]
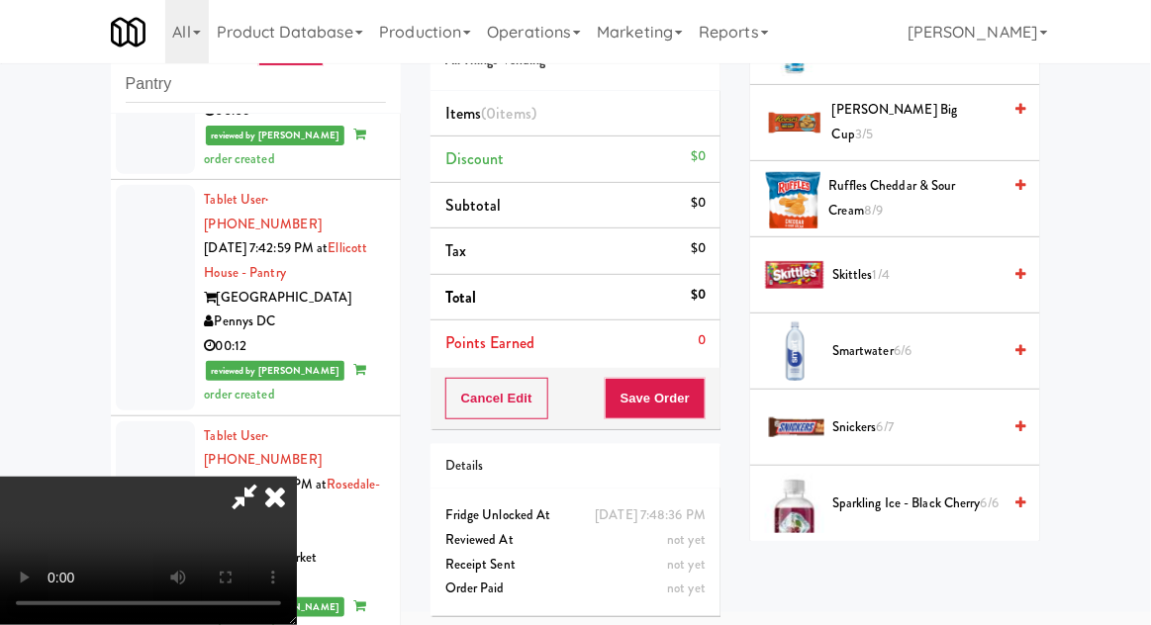
click at [928, 416] on span "Snickers 6/7" at bounding box center [916, 428] width 168 height 25
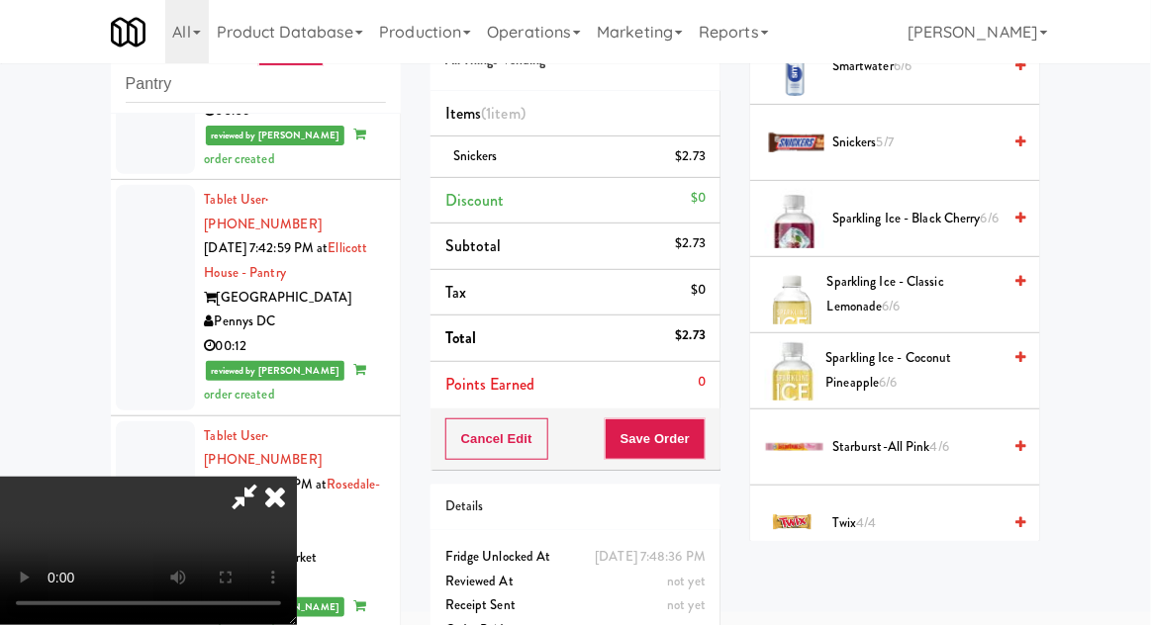
scroll to position [2658, 0]
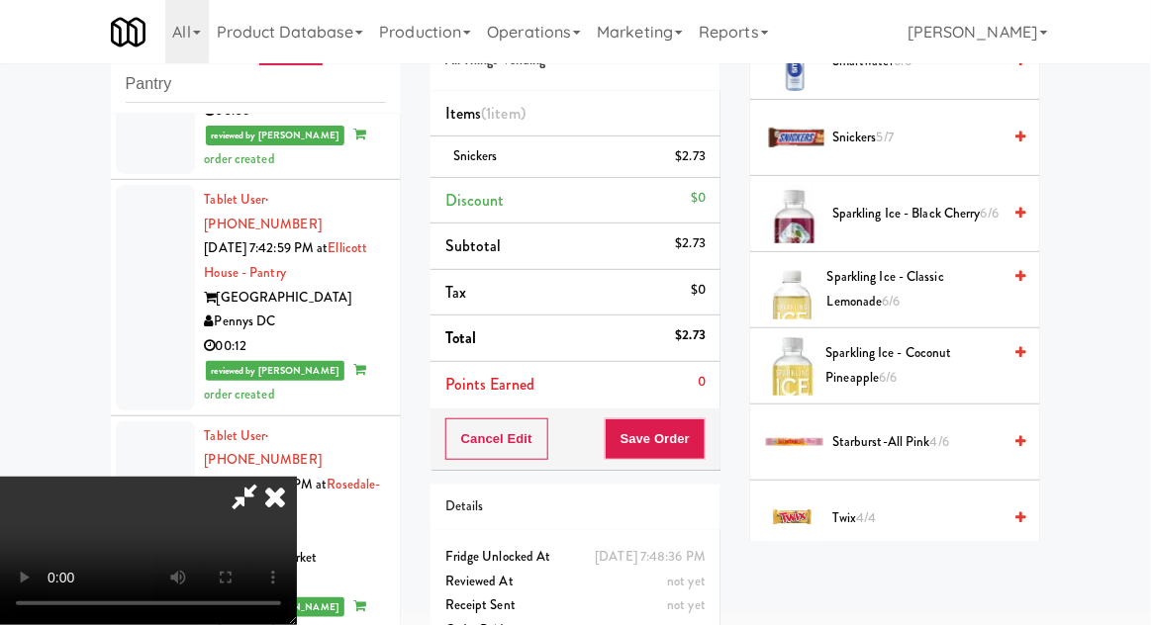
click at [936, 432] on span "4/6" at bounding box center [939, 441] width 19 height 19
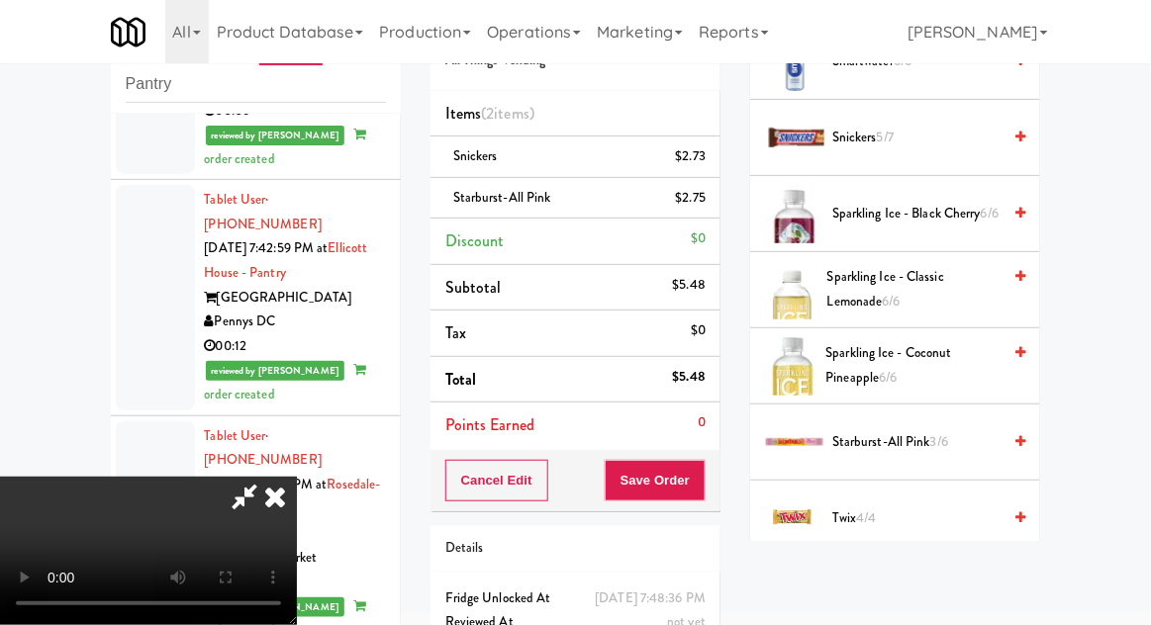
scroll to position [72, 0]
click at [706, 483] on button "Save Order" at bounding box center [655, 481] width 101 height 42
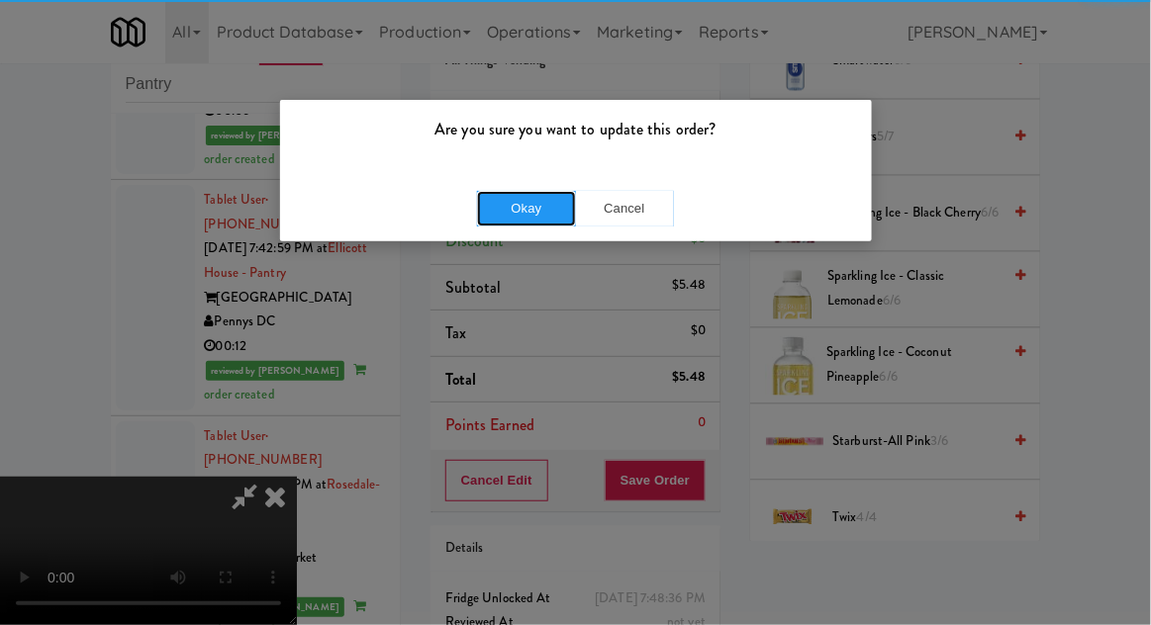
click at [547, 216] on button "Okay" at bounding box center [526, 209] width 99 height 36
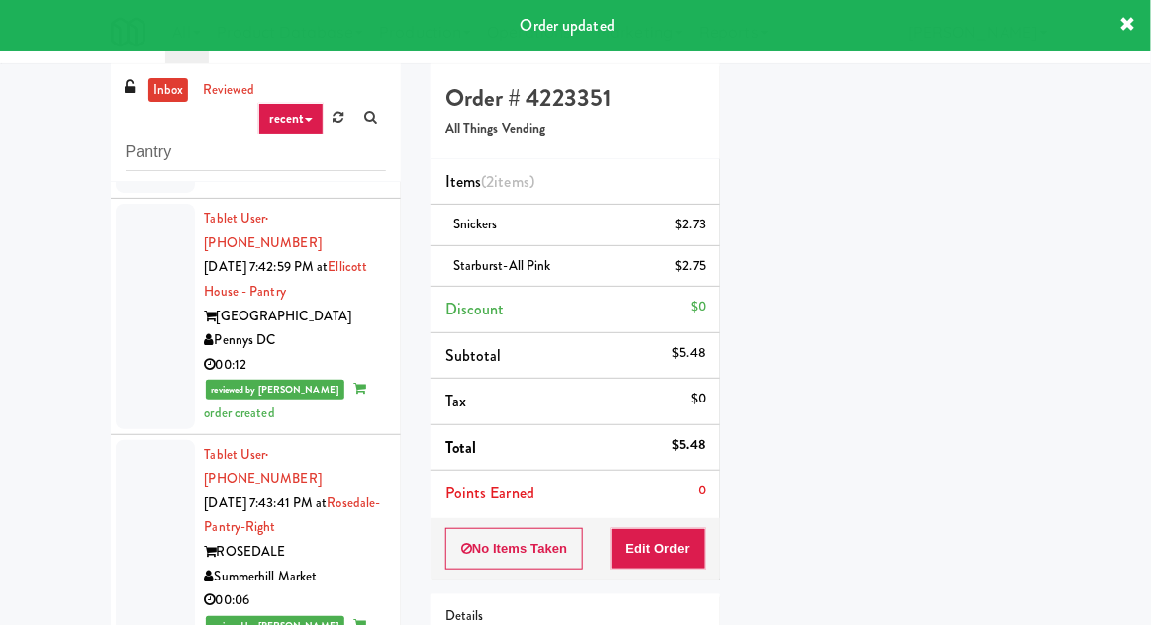
scroll to position [0, 0]
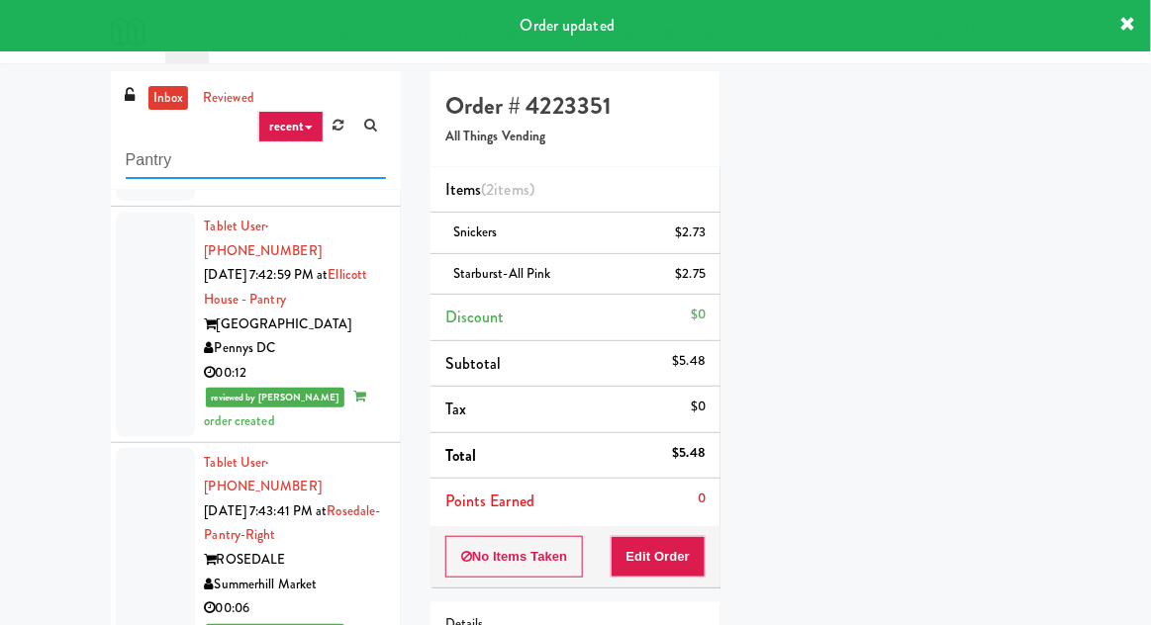
click at [150, 162] on input "Pantry" at bounding box center [256, 160] width 260 height 37
click at [147, 164] on input "Pantry" at bounding box center [256, 160] width 260 height 37
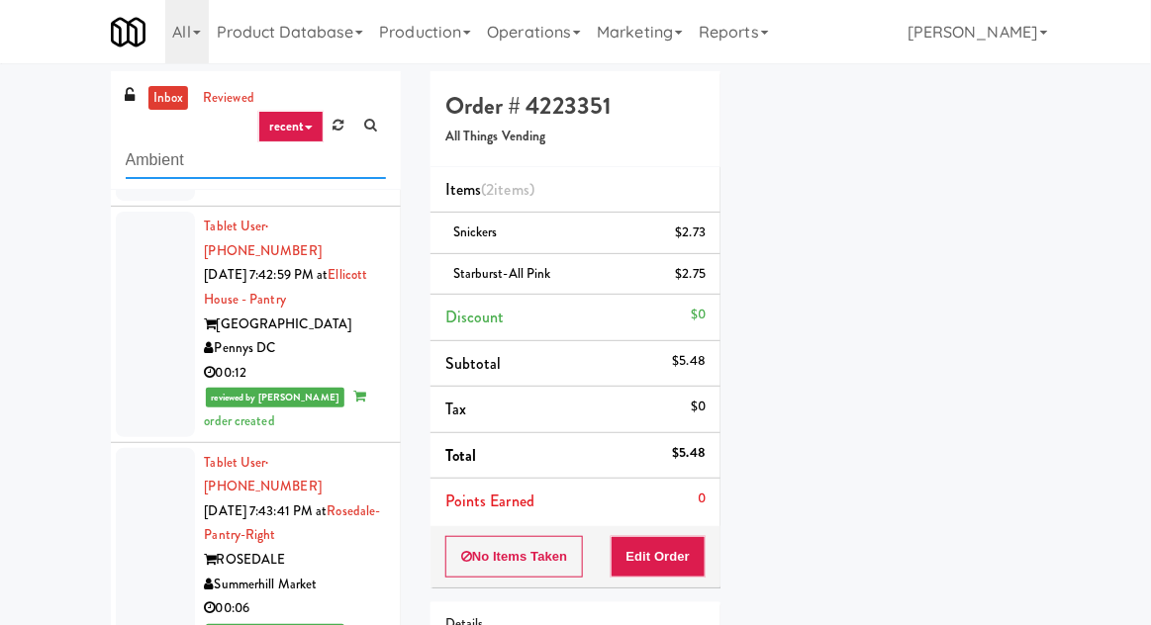
type input "Ambient"
click at [53, 174] on div "inbox reviewed recent all unclear take inventory issue suspicious failed recent…" at bounding box center [575, 434] width 1151 height 727
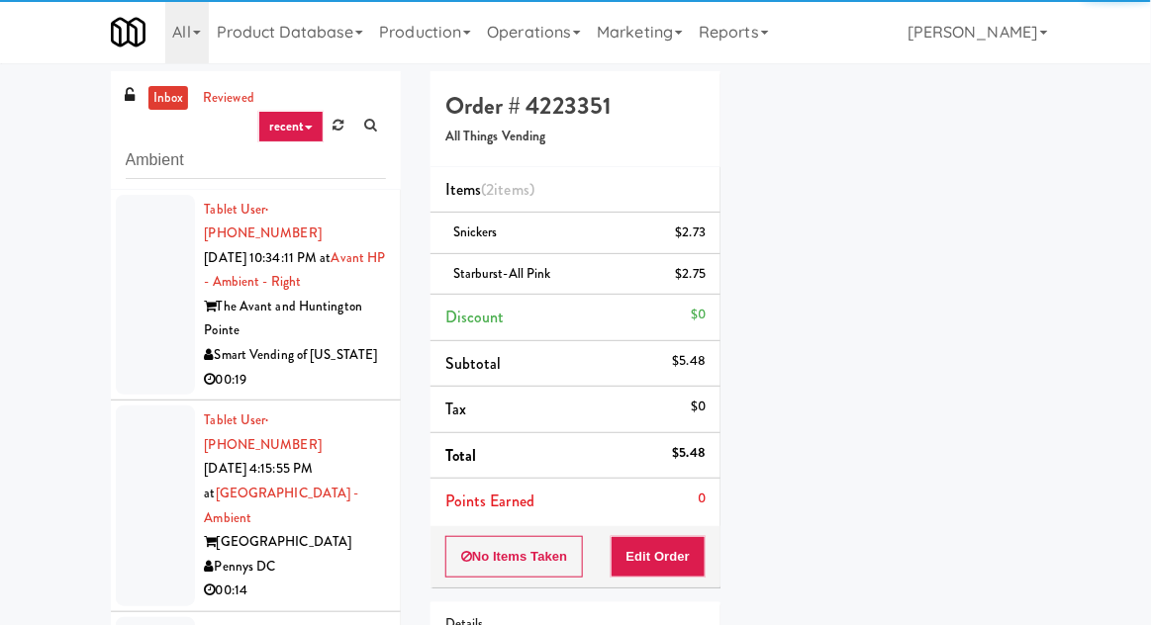
click at [157, 104] on link "inbox" at bounding box center [168, 98] width 41 height 25
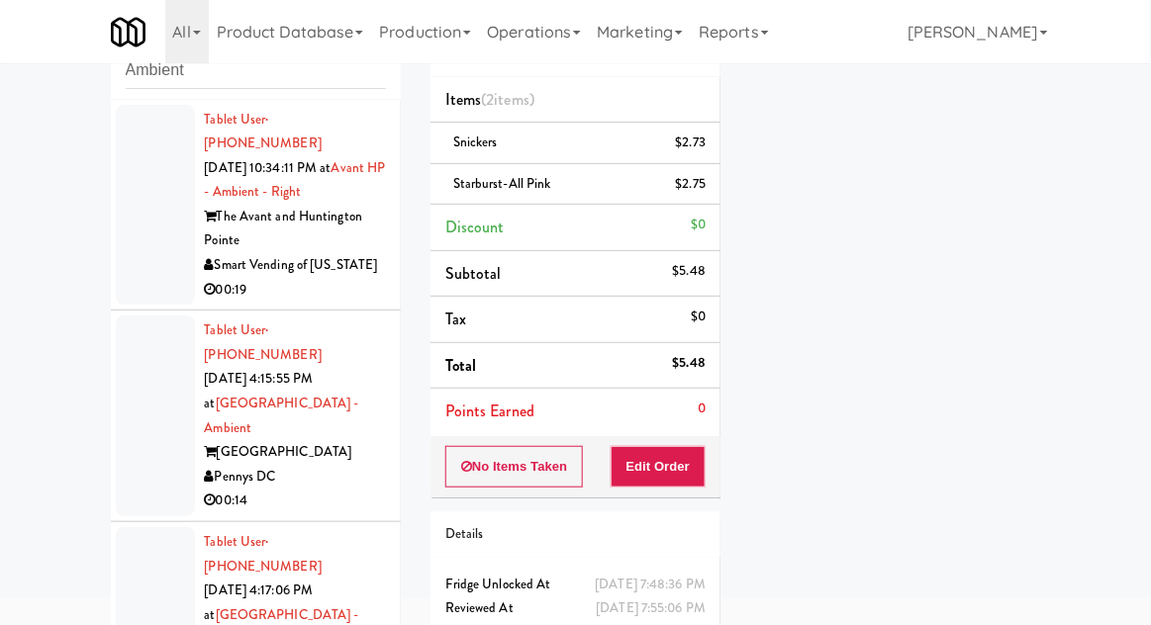
click at [141, 234] on div at bounding box center [155, 205] width 79 height 201
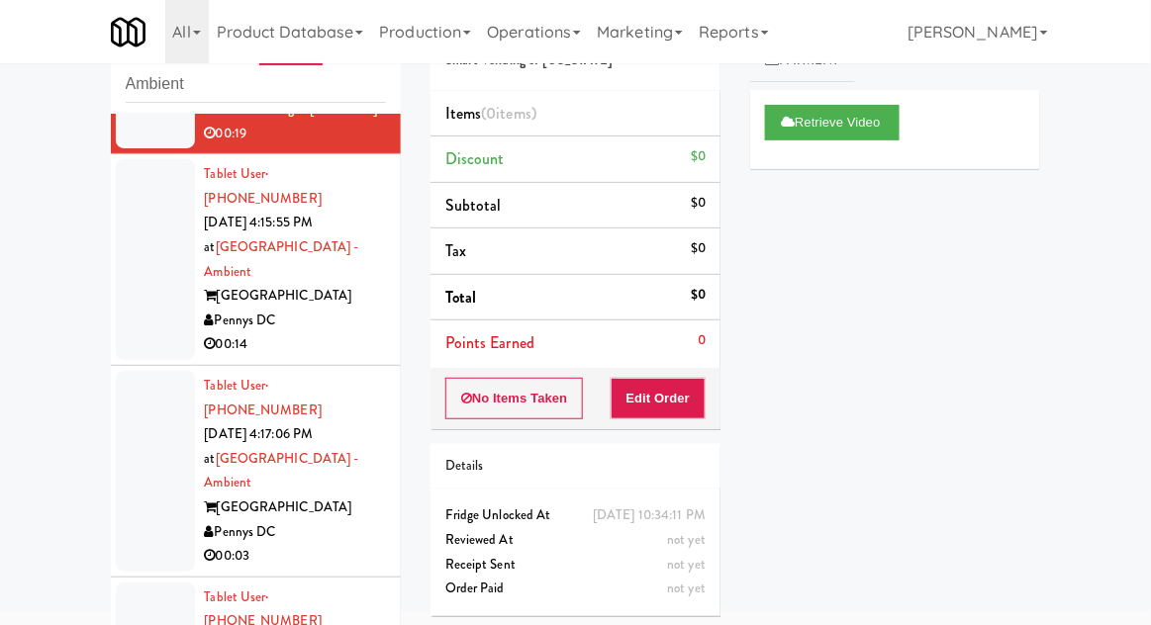
scroll to position [152, 0]
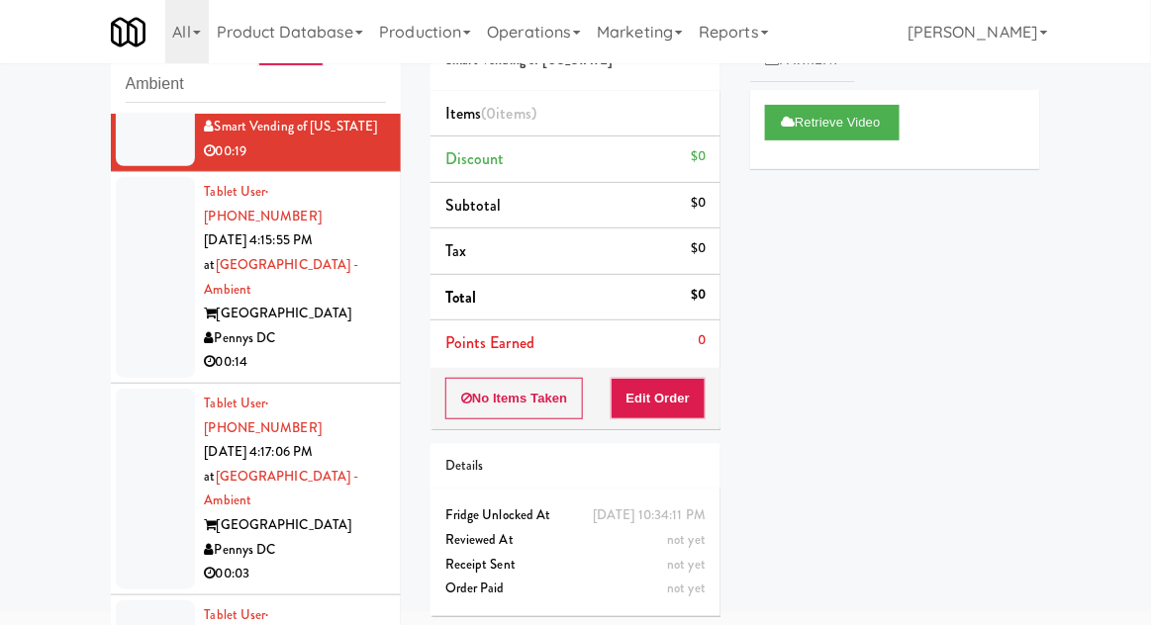
click at [149, 279] on div at bounding box center [155, 277] width 79 height 201
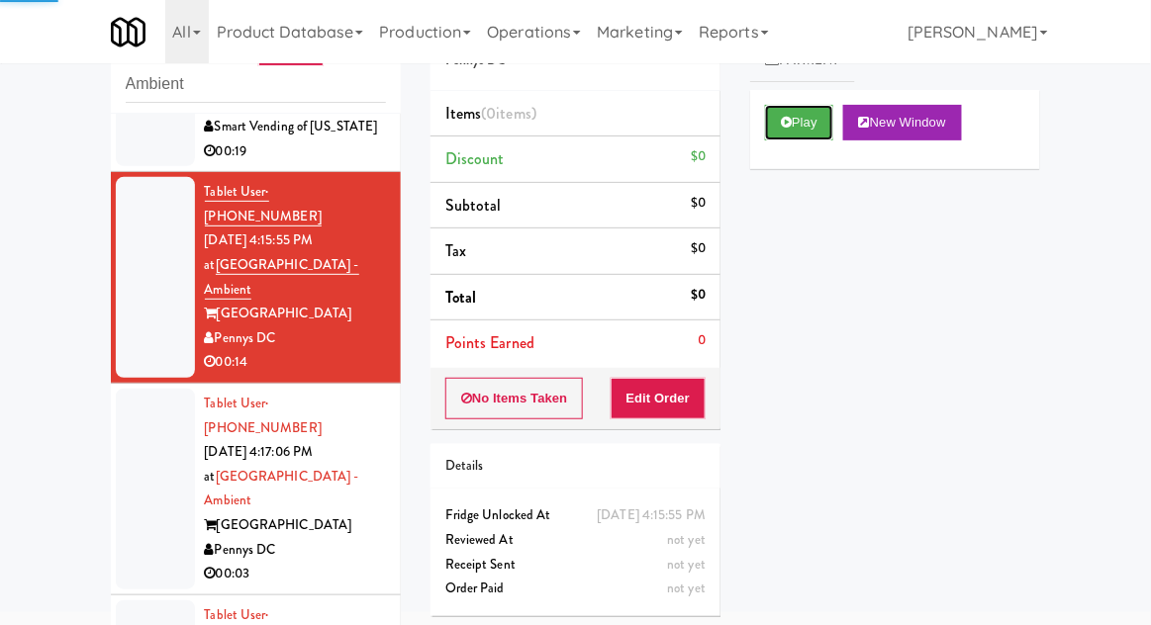
click at [801, 121] on button "Play" at bounding box center [799, 123] width 68 height 36
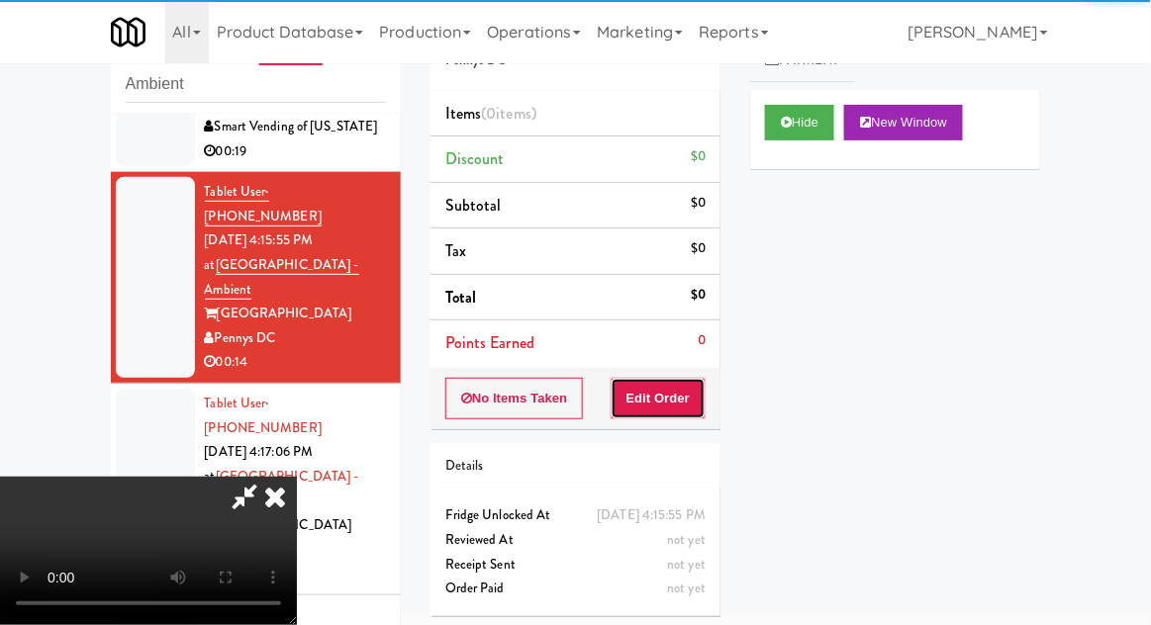
click at [646, 402] on button "Edit Order" at bounding box center [659, 399] width 96 height 42
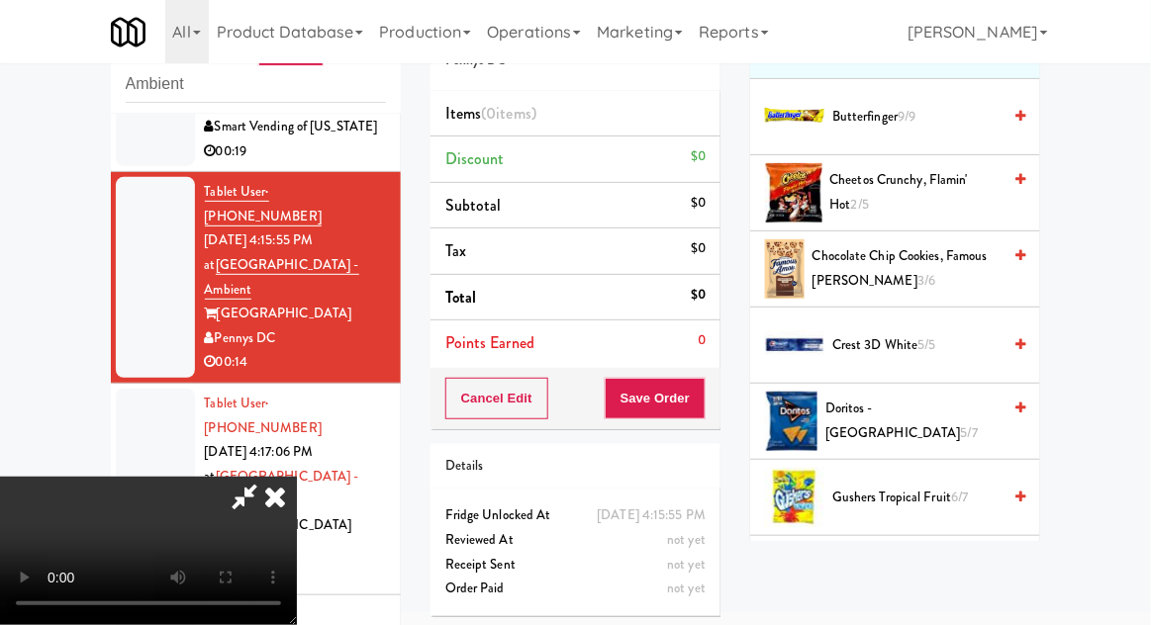
scroll to position [215, 0]
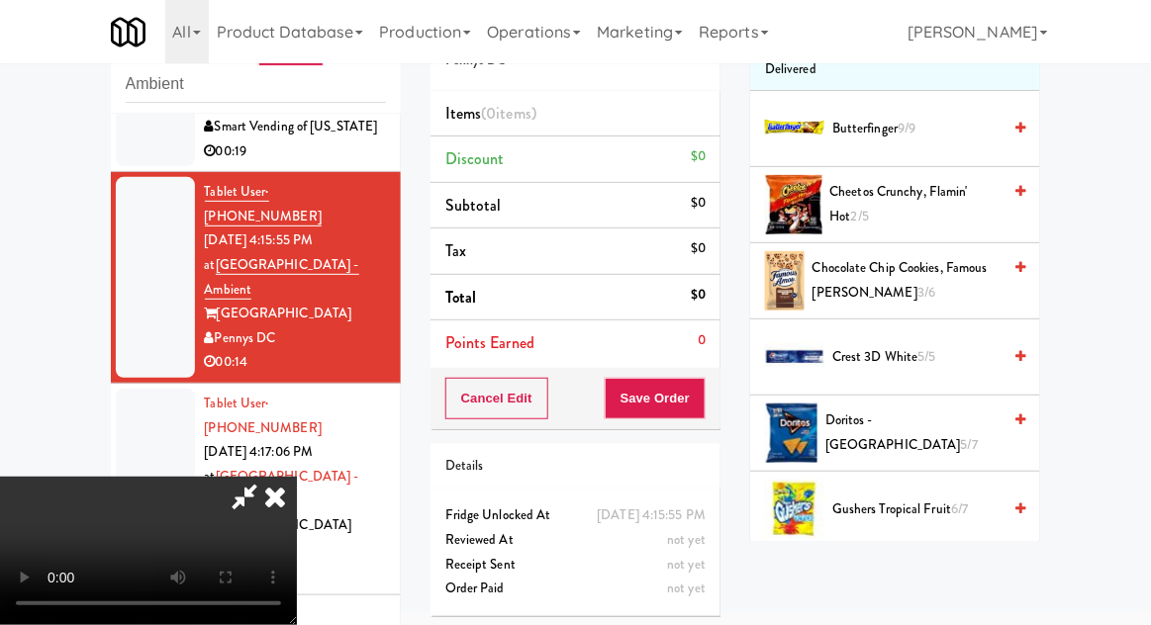
click at [934, 275] on span "Chocolate Chip Cookies, Famous [PERSON_NAME] 3/6" at bounding box center [906, 280] width 189 height 48
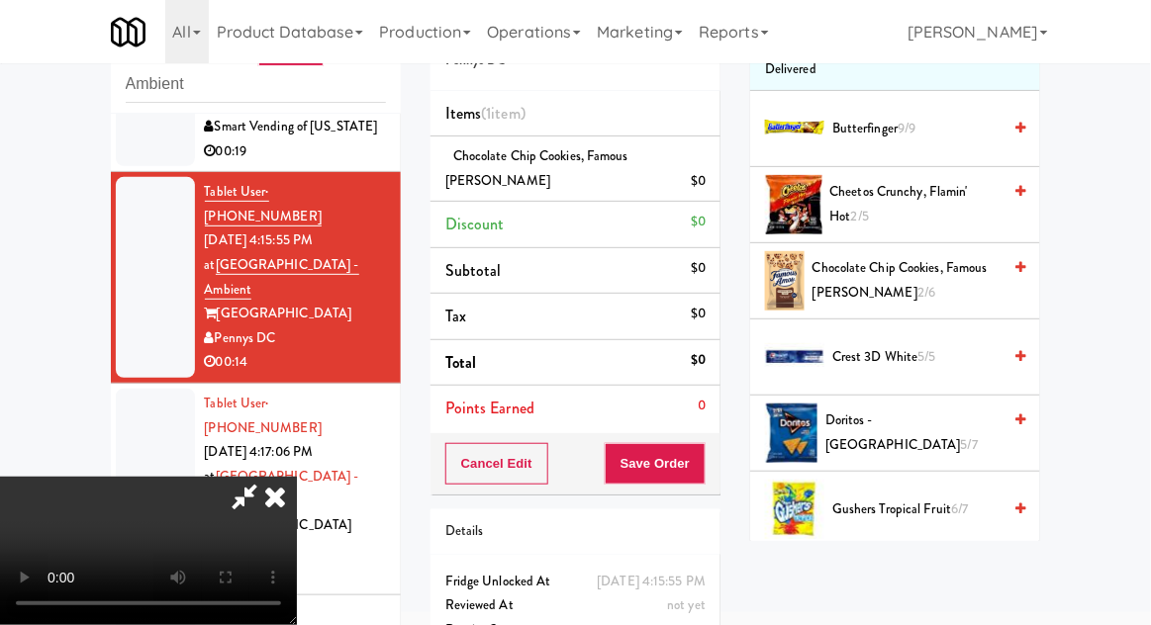
click at [946, 190] on span "Cheetos Crunchy, Flamin' Hot 2/5" at bounding box center [915, 204] width 171 height 48
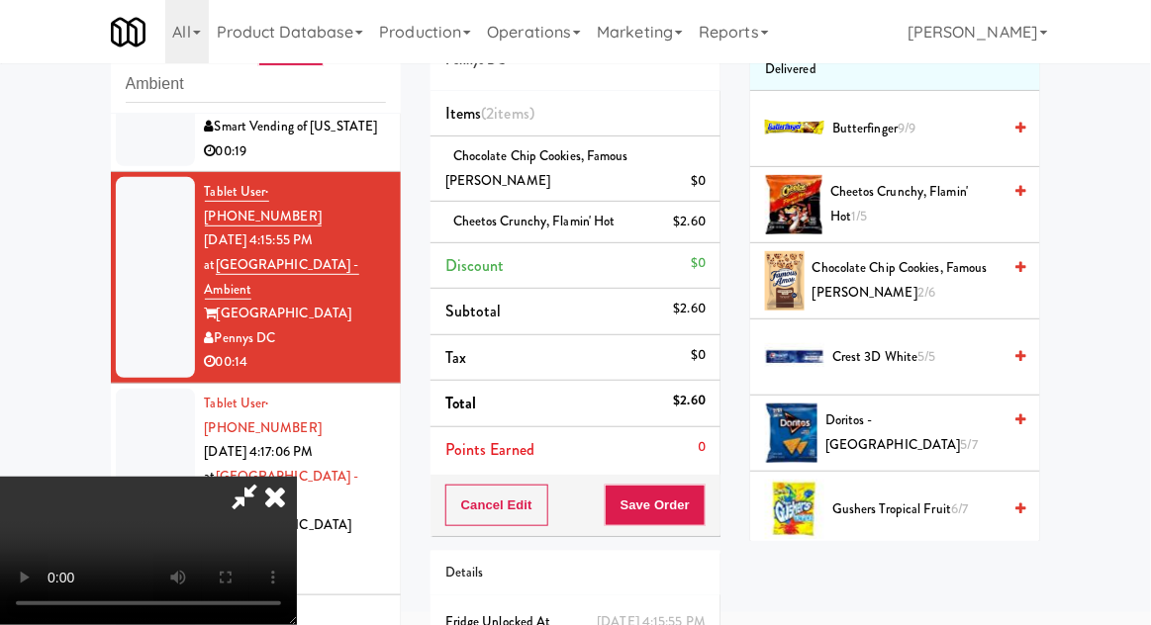
click at [932, 289] on span "Chocolate Chip Cookies, Famous [PERSON_NAME] 2/6" at bounding box center [906, 280] width 189 height 48
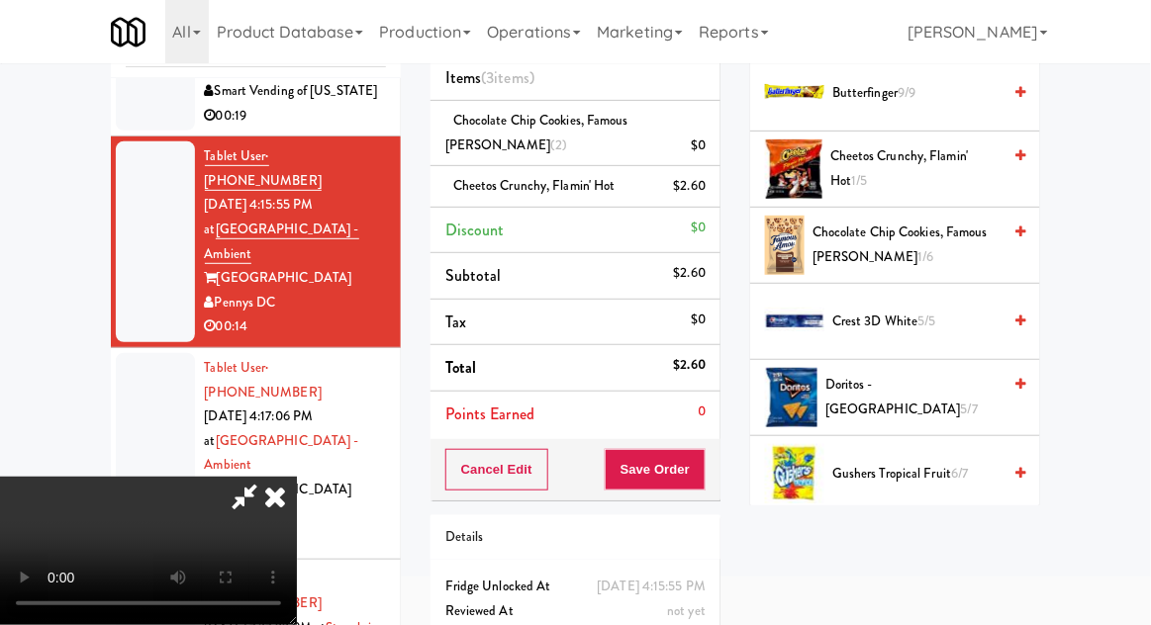
scroll to position [115, 0]
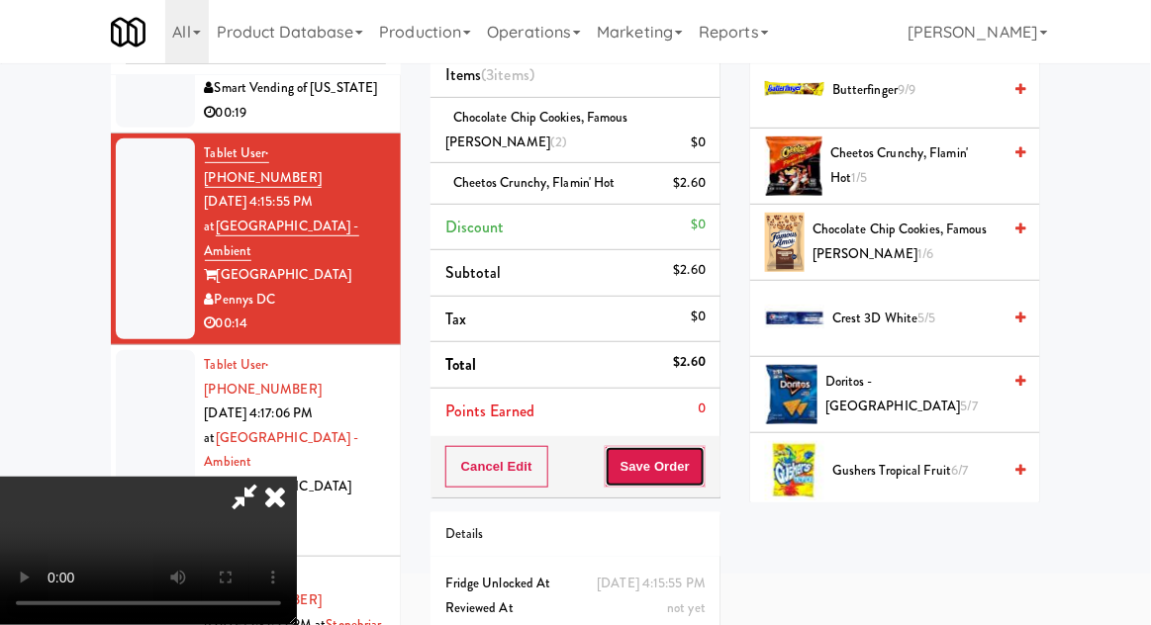
click at [704, 476] on button "Save Order" at bounding box center [655, 467] width 101 height 42
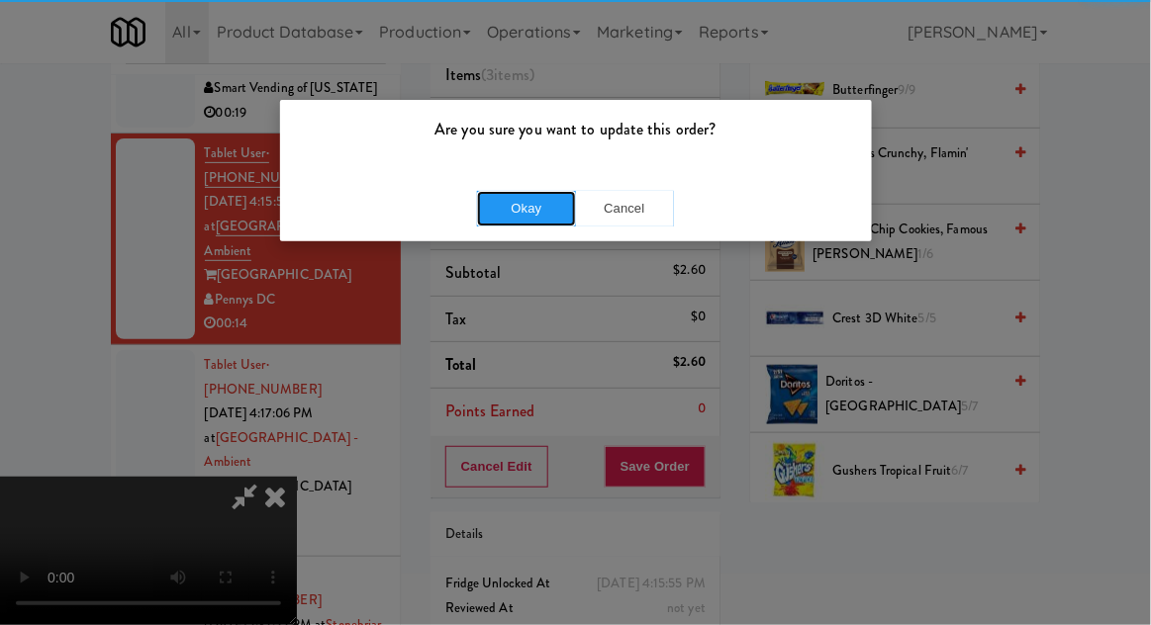
click at [528, 224] on button "Okay" at bounding box center [526, 209] width 99 height 36
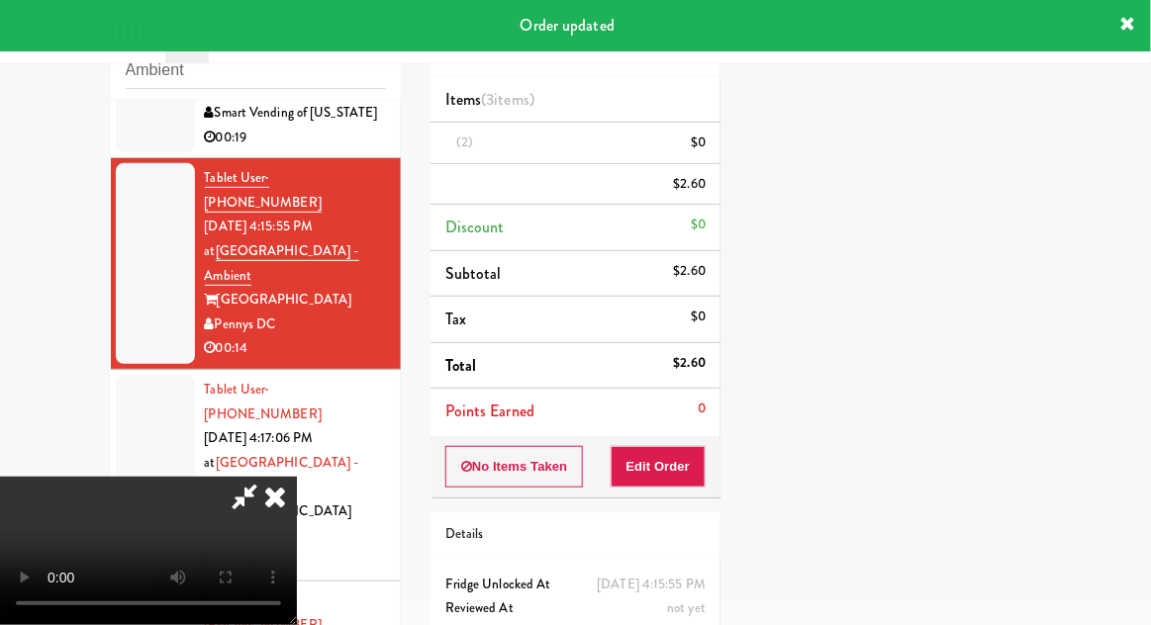
scroll to position [0, 0]
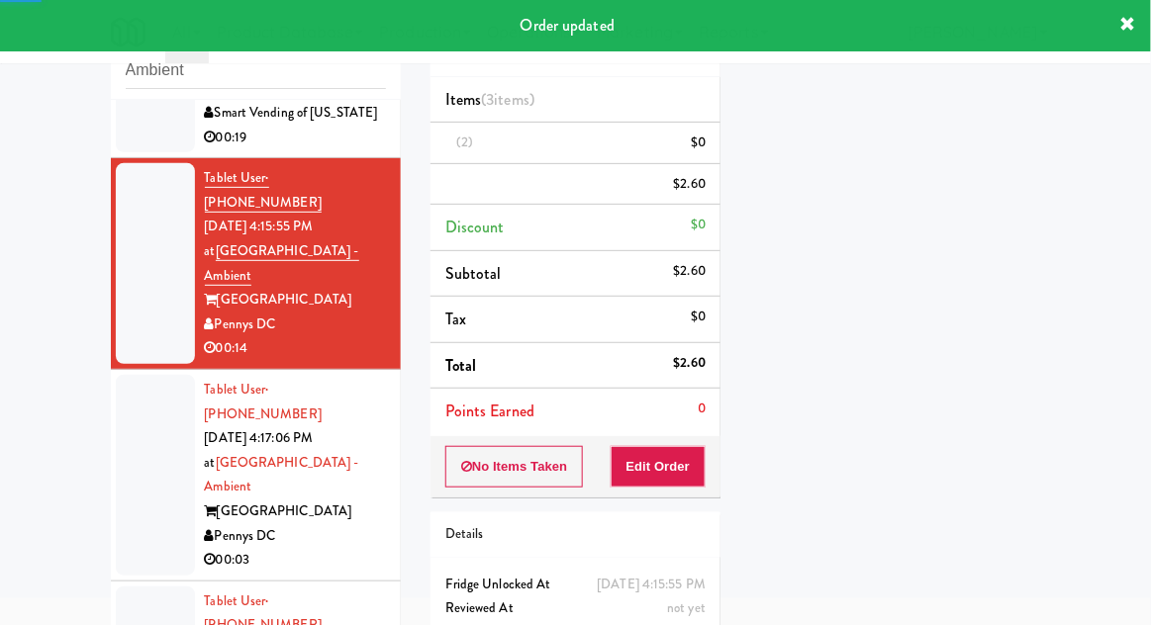
click at [148, 381] on div at bounding box center [155, 475] width 79 height 201
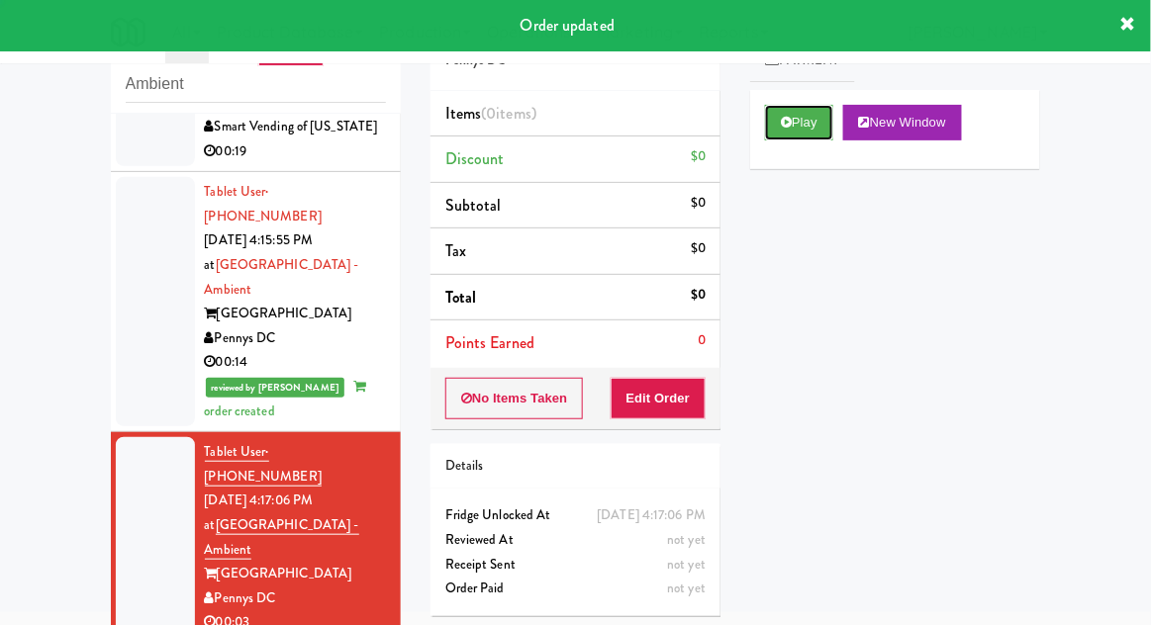
click at [777, 139] on button "Play" at bounding box center [799, 123] width 68 height 36
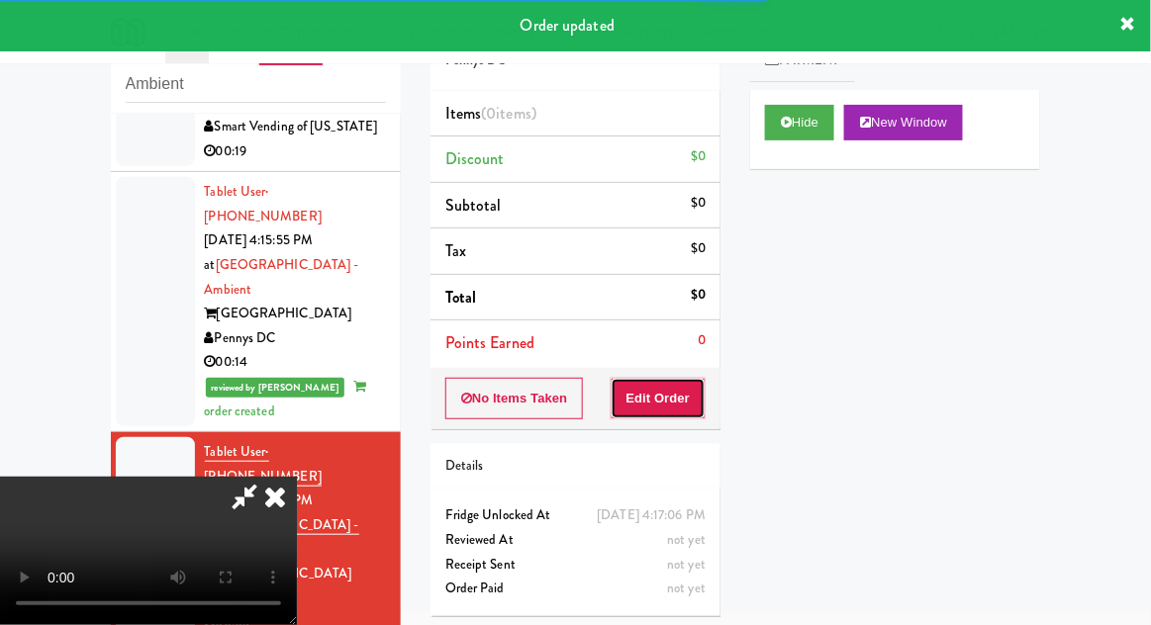
click at [679, 412] on button "Edit Order" at bounding box center [659, 399] width 96 height 42
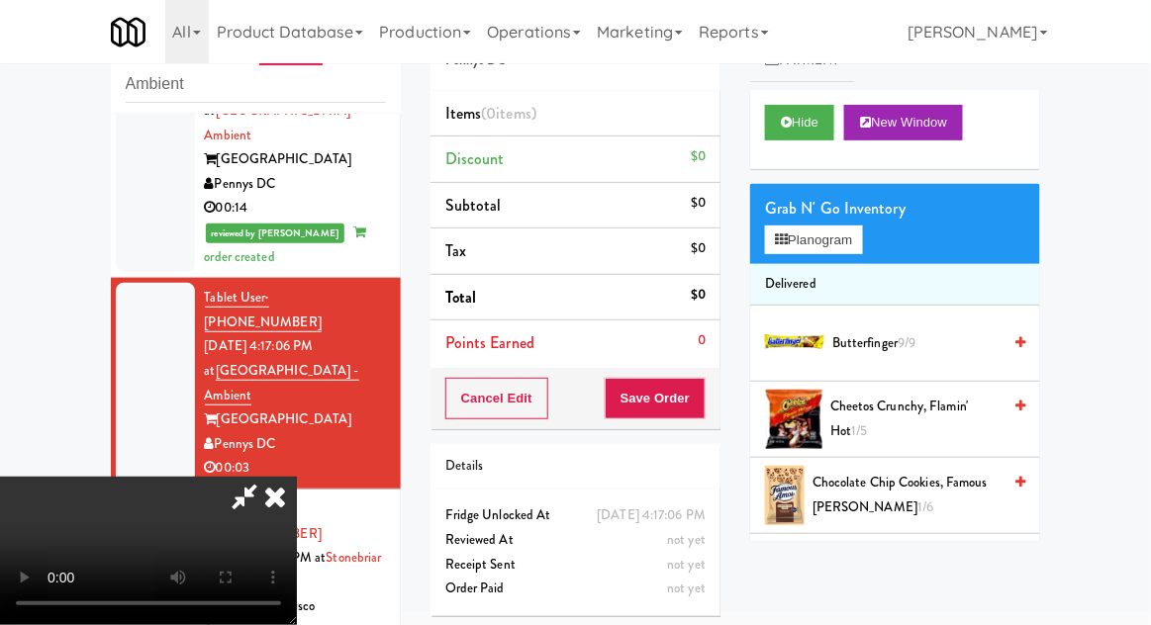
scroll to position [72, 0]
click at [910, 484] on span "Chocolate Chip Cookies, Famous [PERSON_NAME] 1/6" at bounding box center [906, 495] width 188 height 48
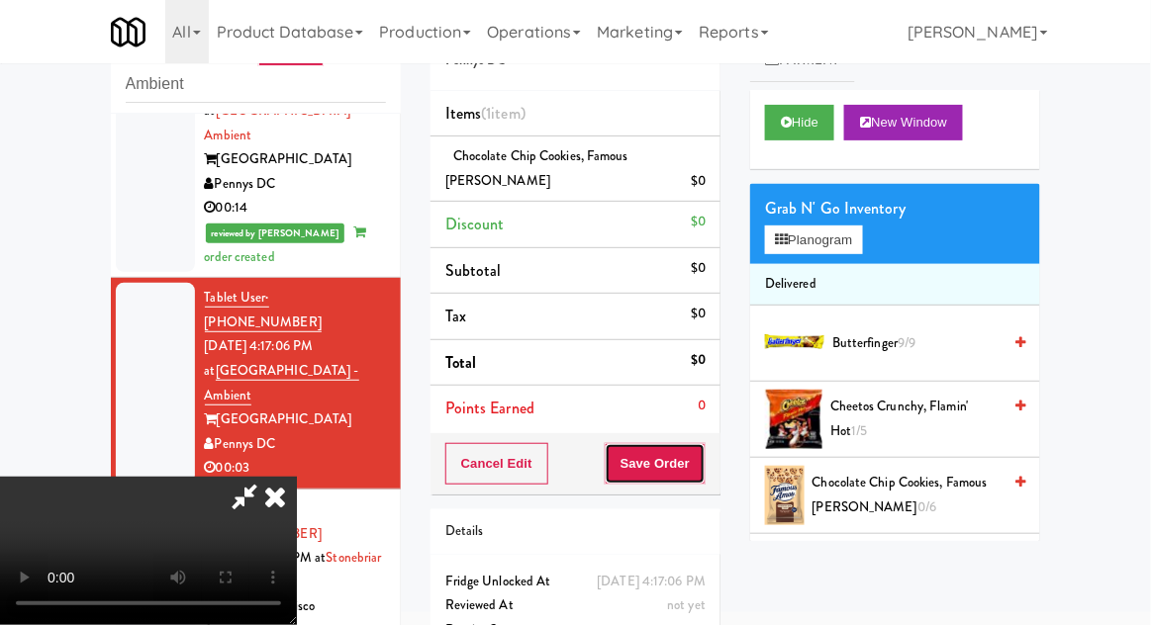
click at [706, 460] on button "Save Order" at bounding box center [655, 464] width 101 height 42
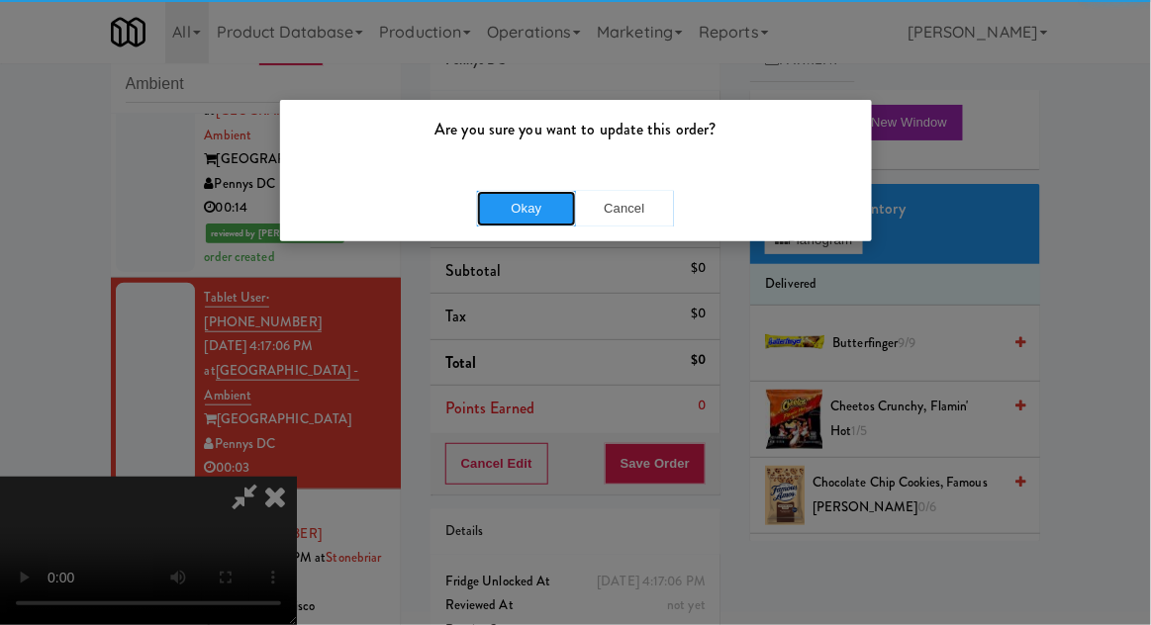
click at [503, 218] on button "Okay" at bounding box center [526, 209] width 99 height 36
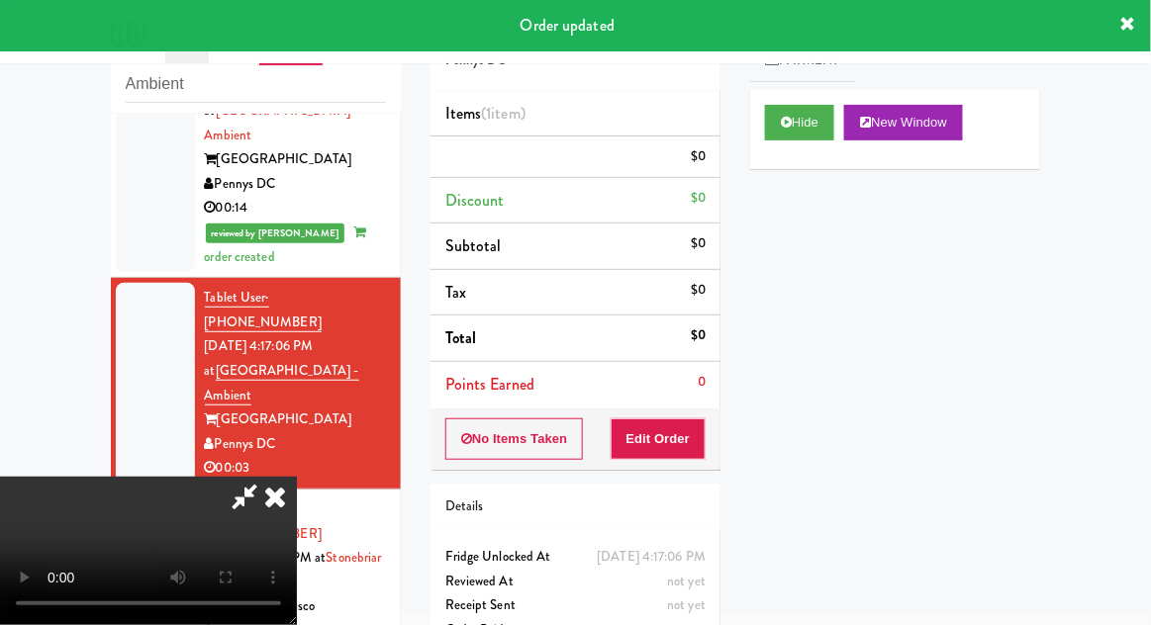
scroll to position [0, 0]
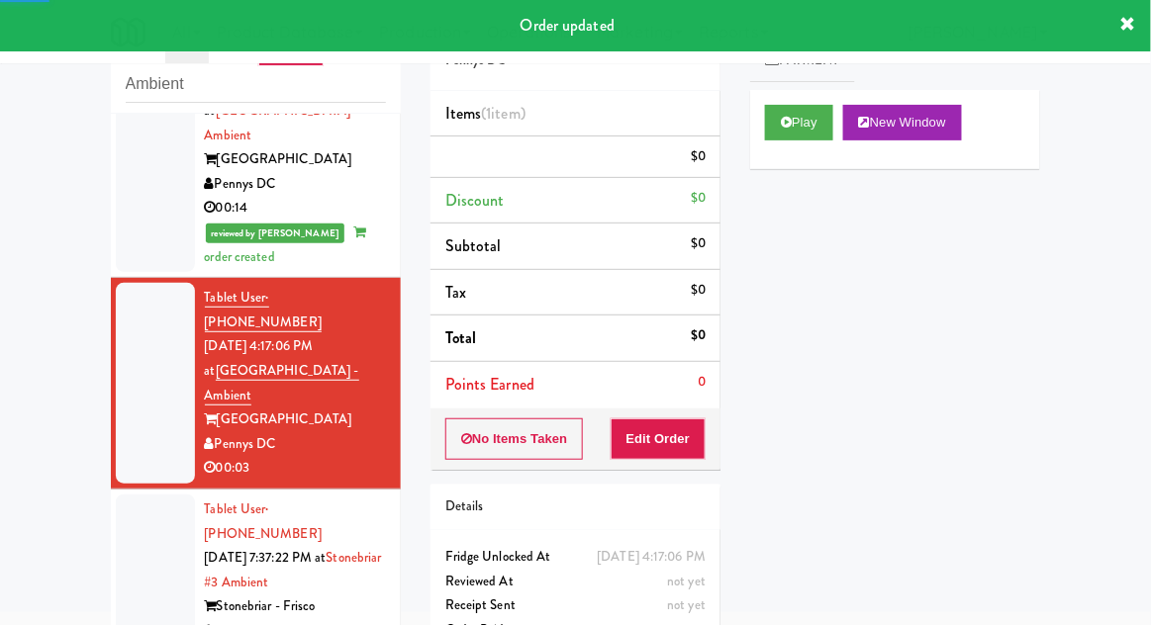
click at [125, 495] on div at bounding box center [155, 583] width 79 height 176
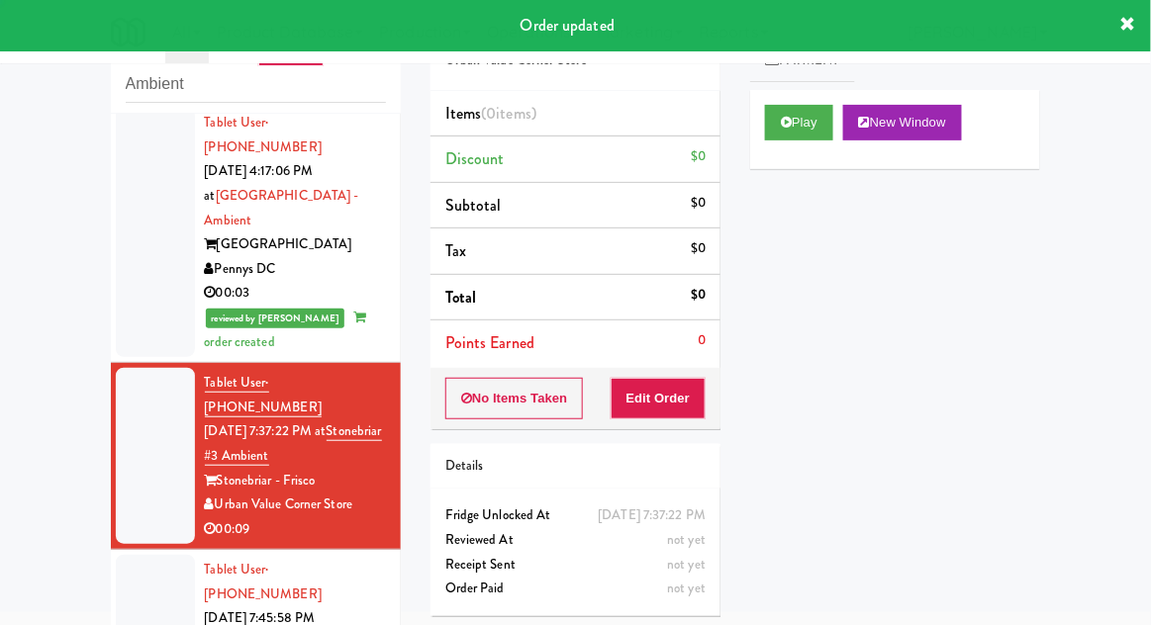
scroll to position [666, 0]
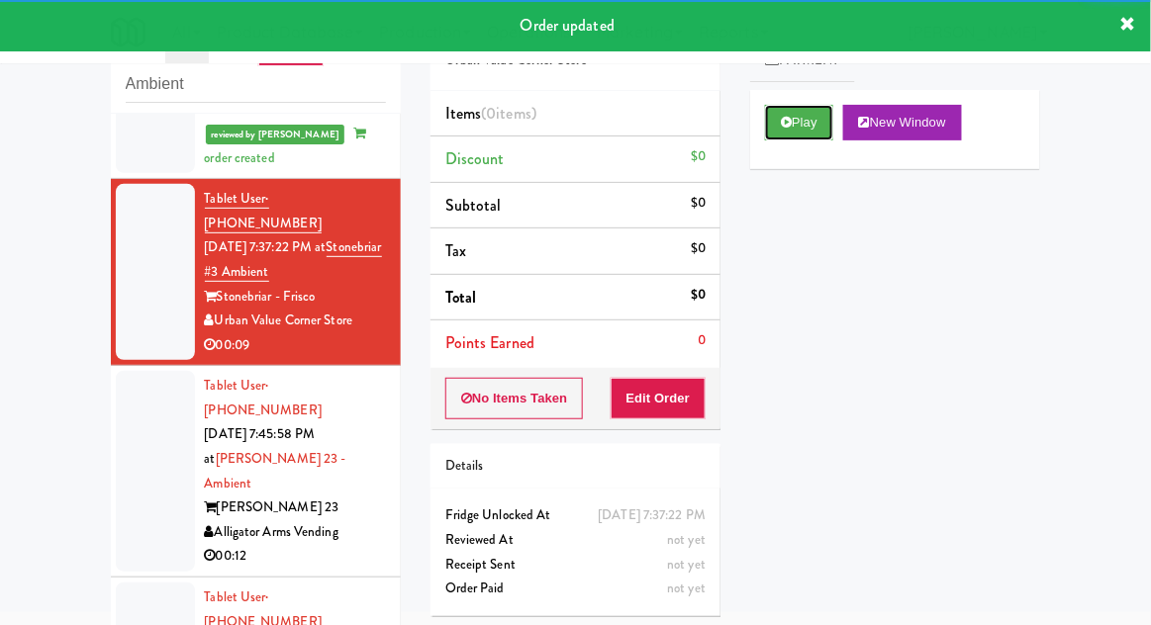
click at [808, 123] on button "Play" at bounding box center [799, 123] width 68 height 36
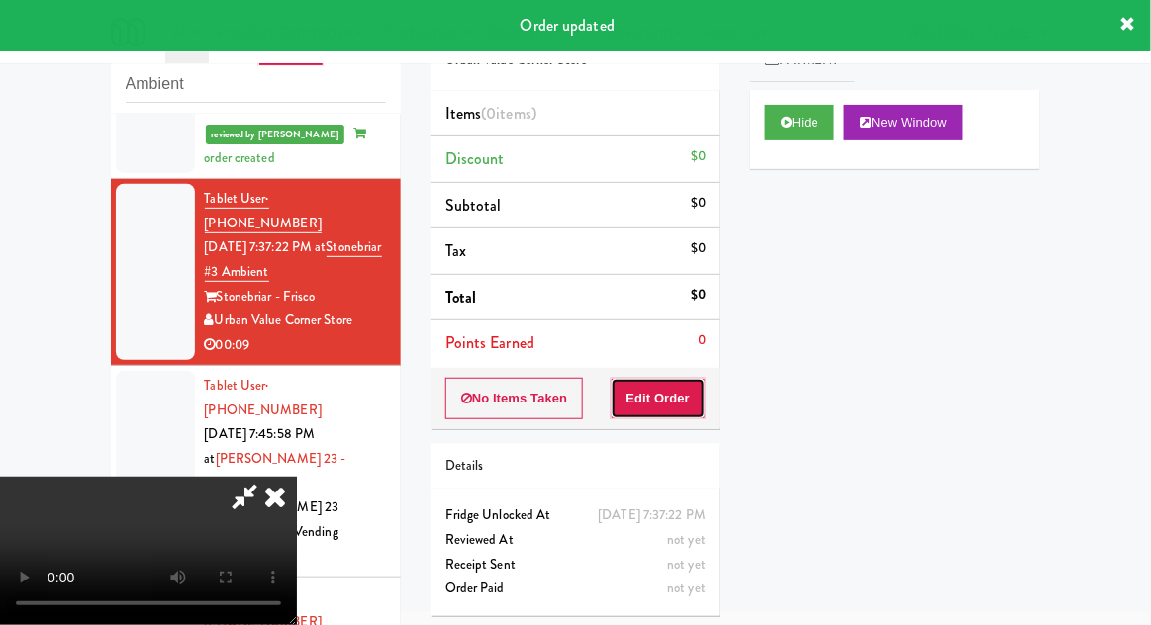
click at [674, 395] on button "Edit Order" at bounding box center [659, 399] width 96 height 42
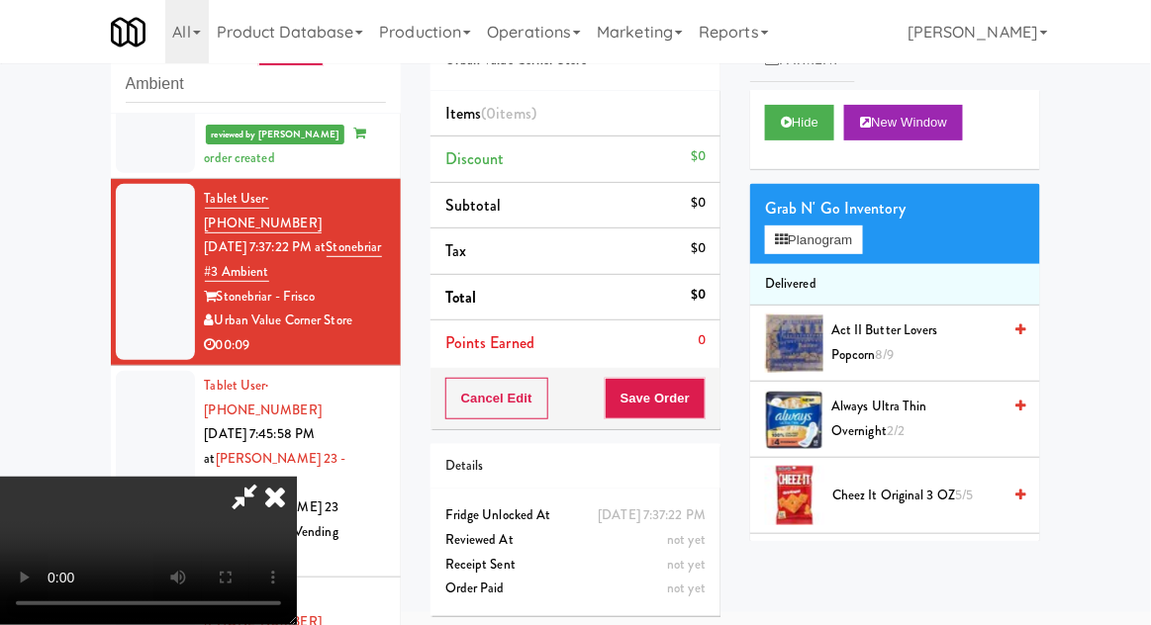
scroll to position [72, 0]
click at [862, 232] on button "Planogram" at bounding box center [813, 241] width 97 height 30
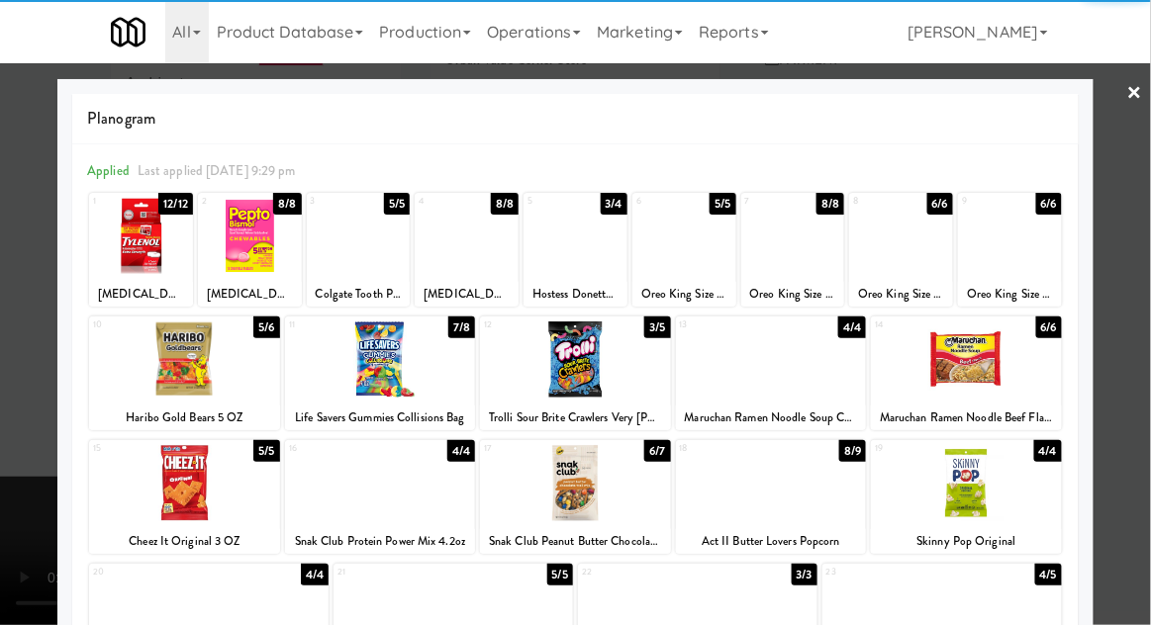
click at [757, 357] on div at bounding box center [771, 360] width 191 height 76
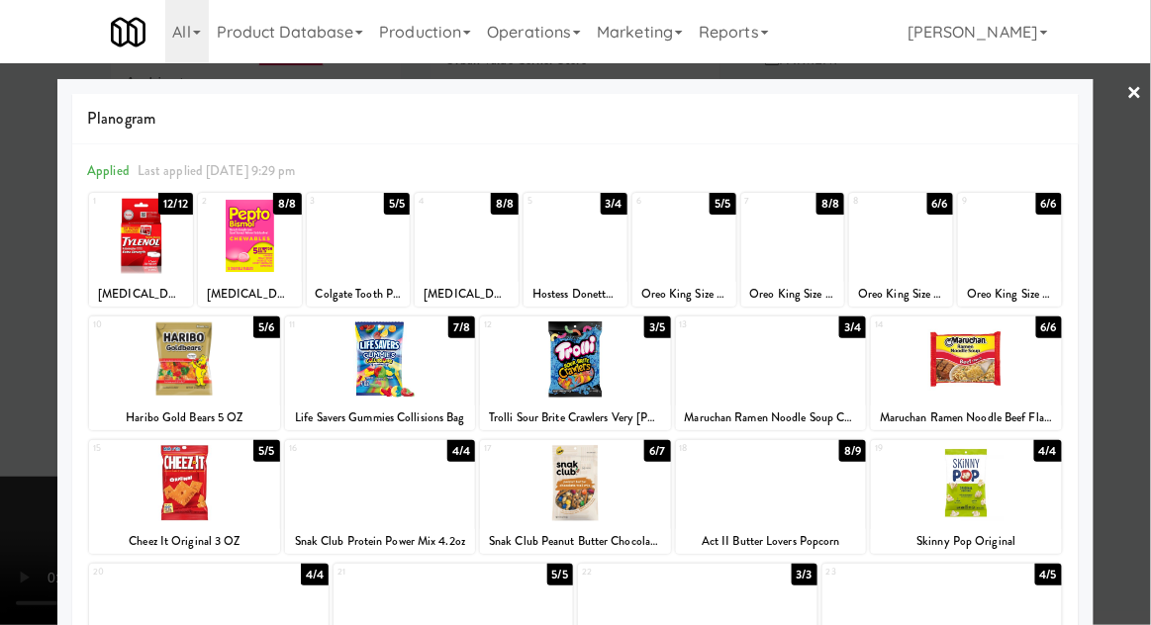
click at [1141, 309] on div at bounding box center [575, 312] width 1151 height 625
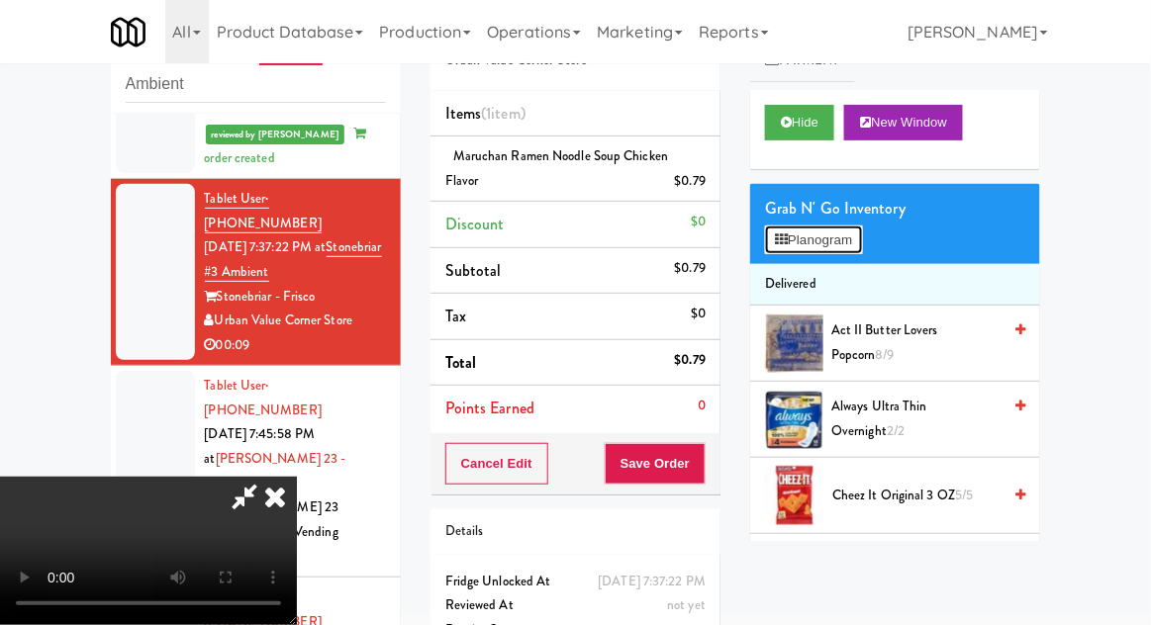
click at [862, 249] on button "Planogram" at bounding box center [813, 241] width 97 height 30
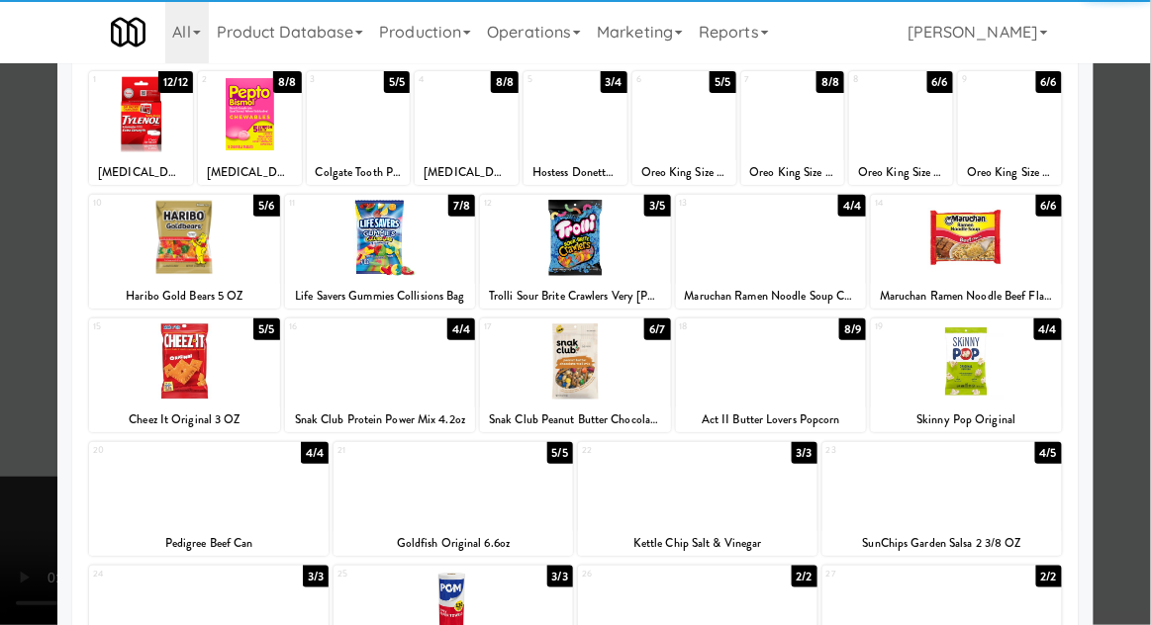
scroll to position [123, 0]
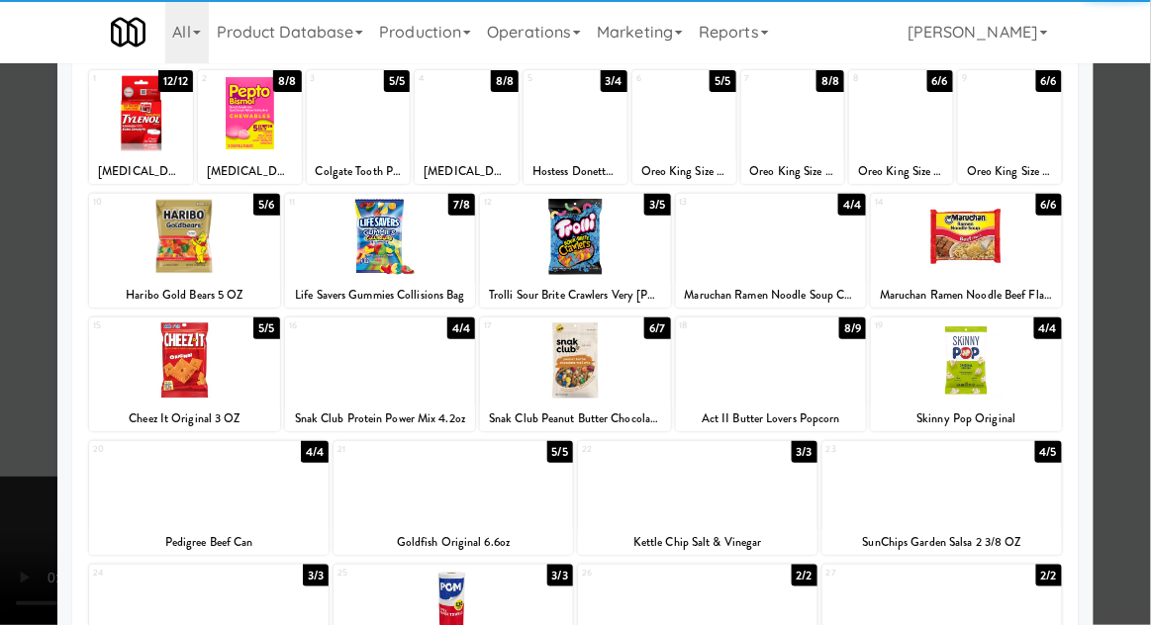
click at [900, 489] on div at bounding box center [941, 484] width 239 height 76
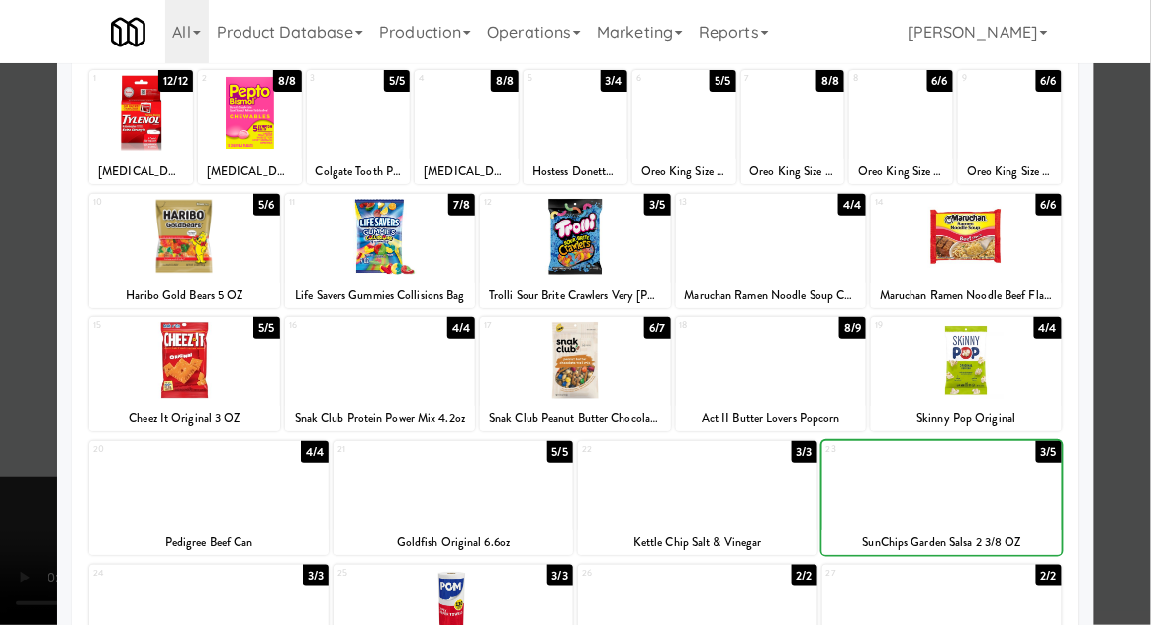
click at [1140, 328] on div at bounding box center [575, 312] width 1151 height 625
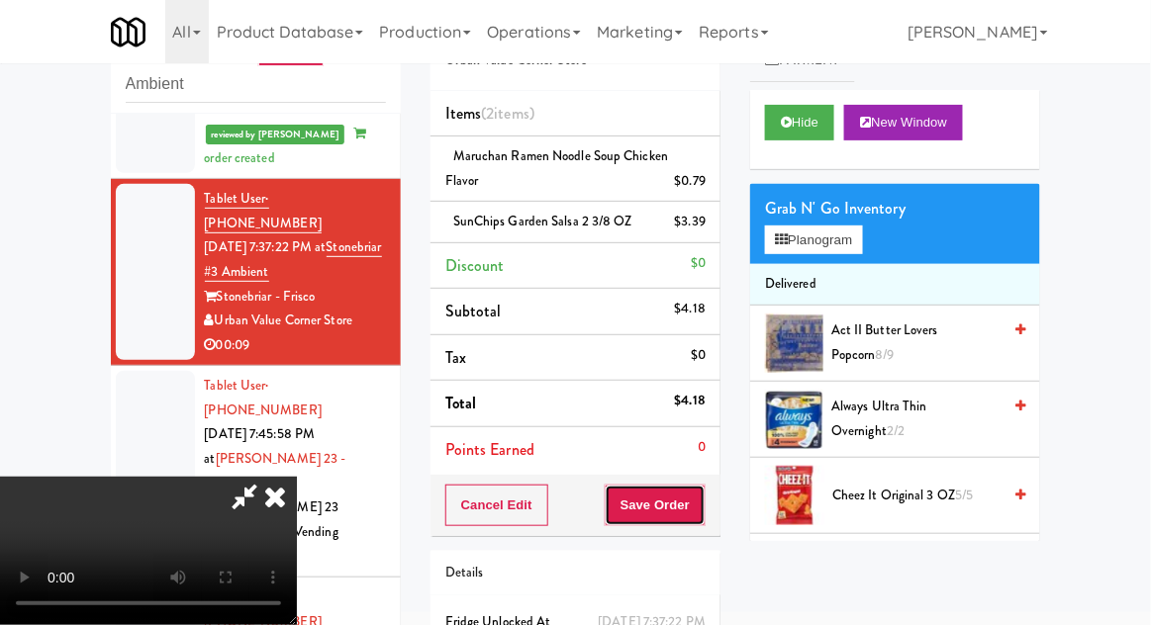
click at [701, 509] on button "Save Order" at bounding box center [655, 506] width 101 height 42
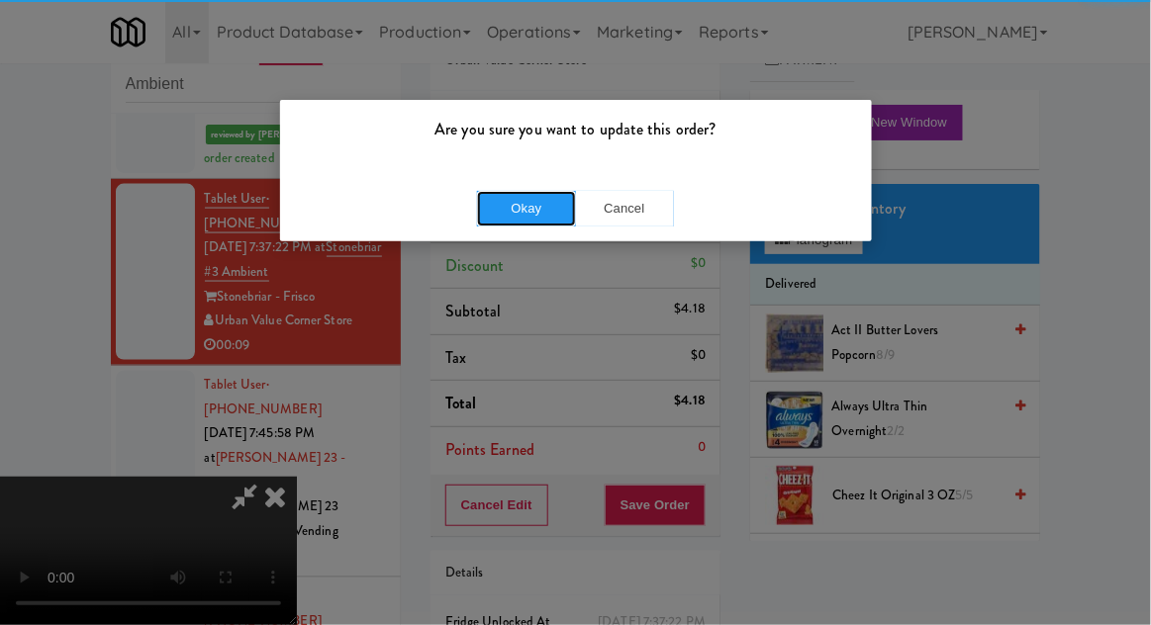
click at [507, 224] on button "Okay" at bounding box center [526, 209] width 99 height 36
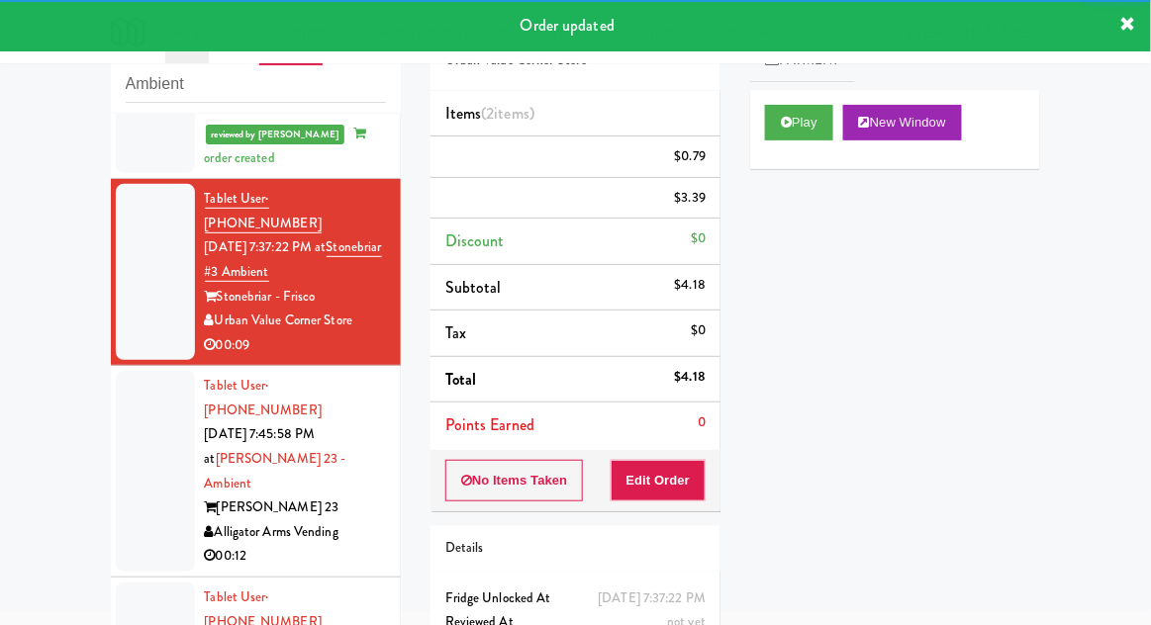
click at [138, 371] on div at bounding box center [155, 471] width 79 height 201
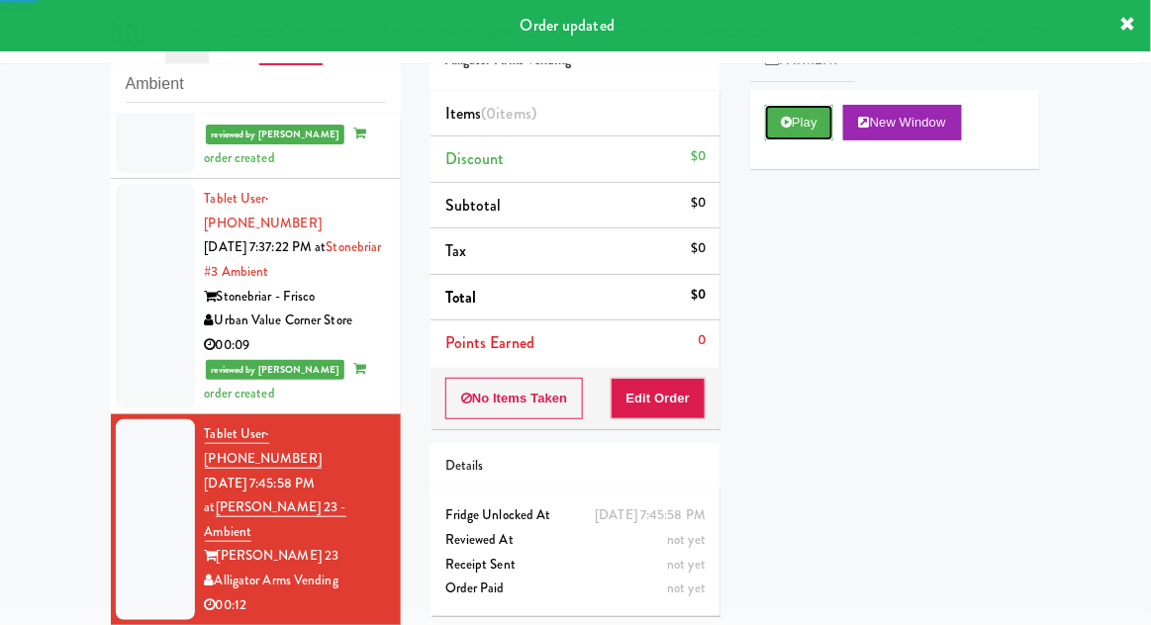
click at [790, 127] on icon at bounding box center [786, 122] width 11 height 13
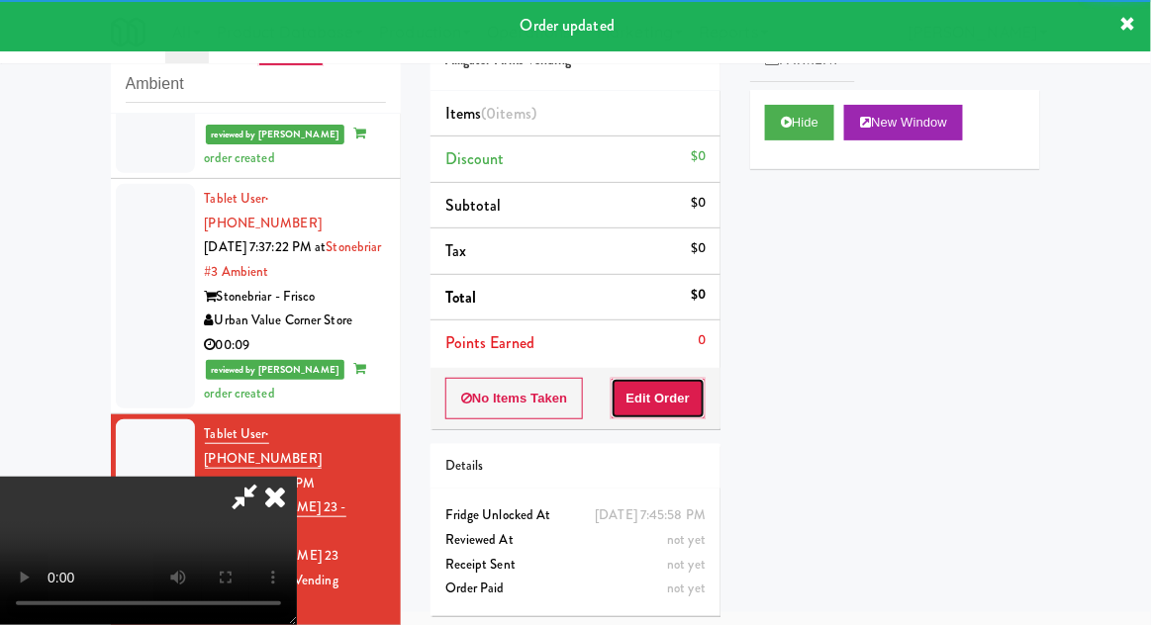
click at [656, 396] on button "Edit Order" at bounding box center [659, 399] width 96 height 42
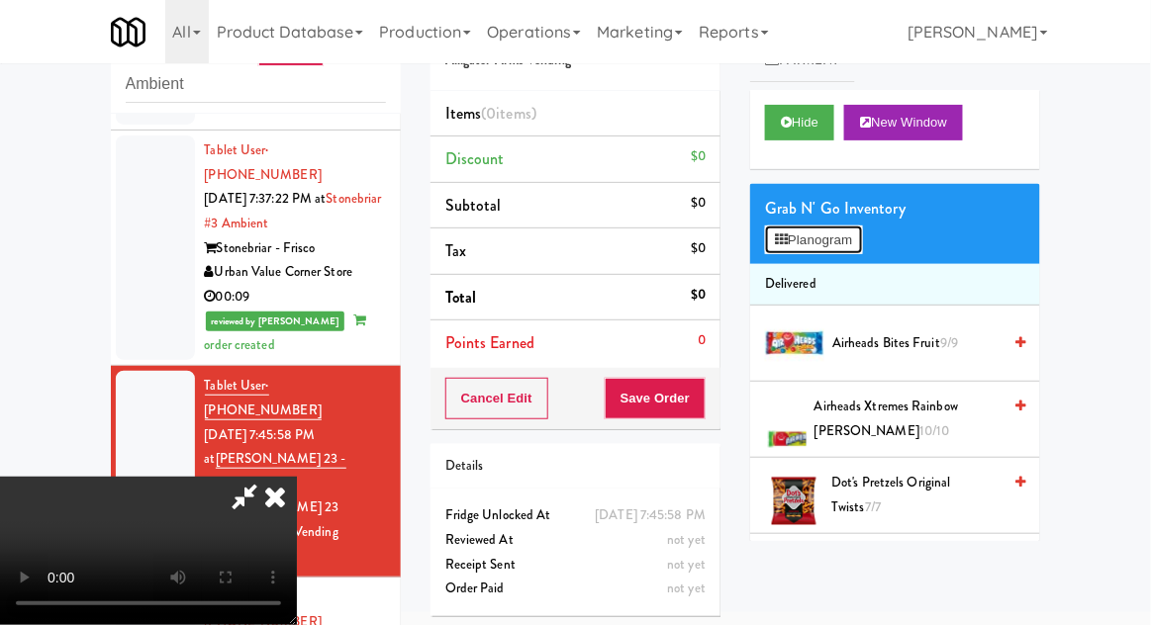
click at [862, 247] on button "Planogram" at bounding box center [813, 241] width 97 height 30
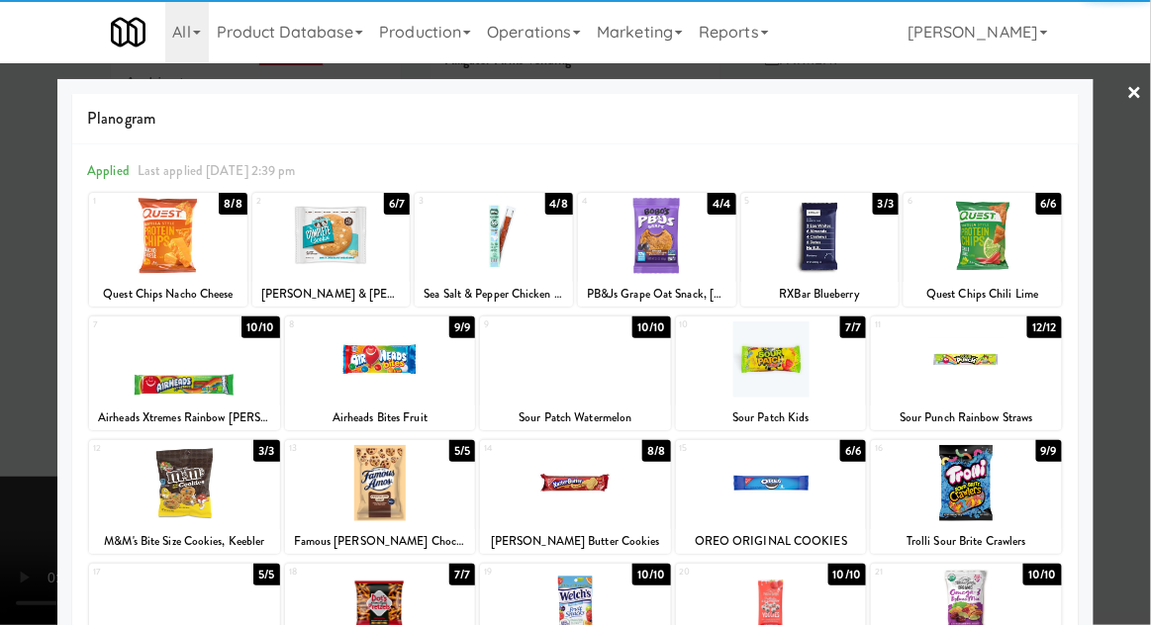
click at [815, 252] on div at bounding box center [820, 236] width 158 height 76
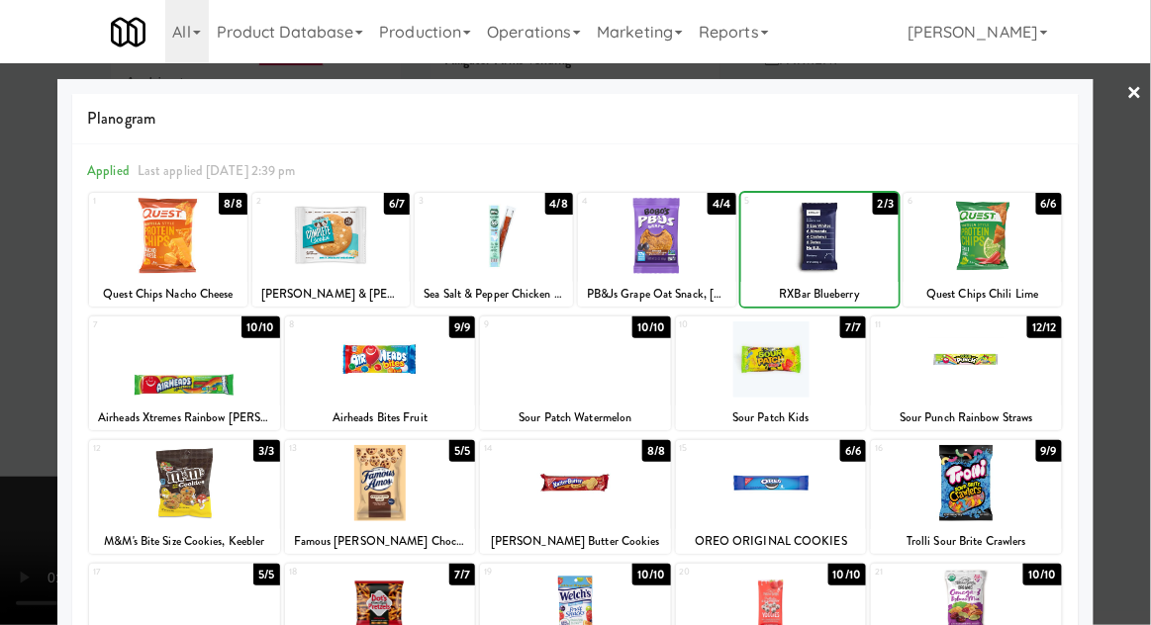
click at [1149, 307] on div at bounding box center [575, 312] width 1151 height 625
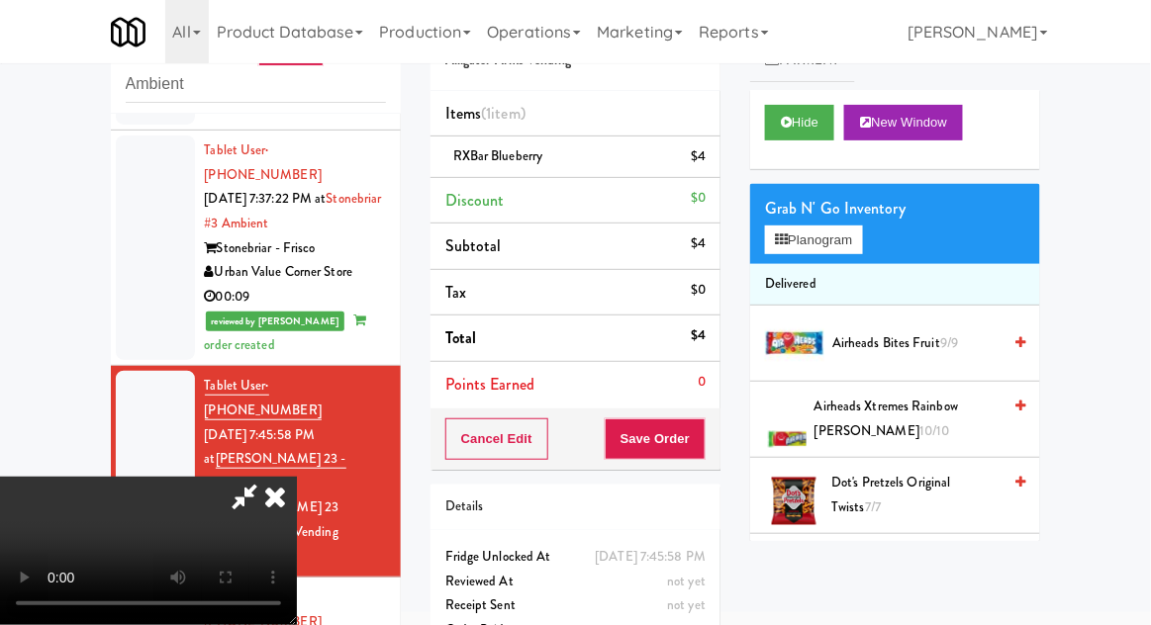
scroll to position [72, 0]
click at [702, 448] on button "Save Order" at bounding box center [655, 440] width 101 height 42
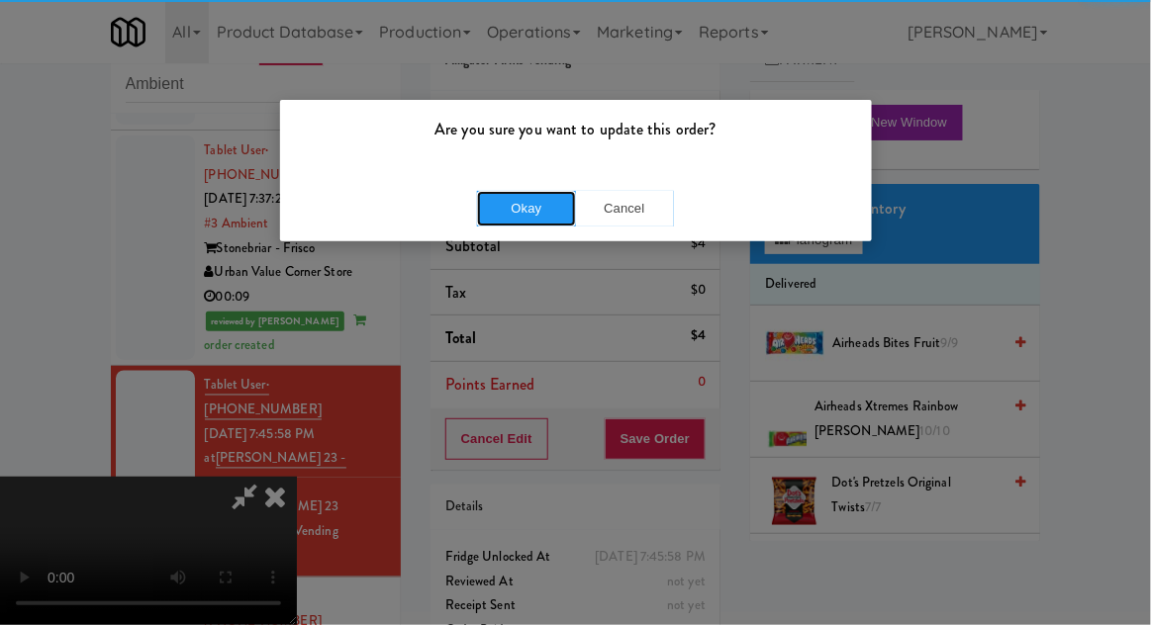
click at [504, 211] on button "Okay" at bounding box center [526, 209] width 99 height 36
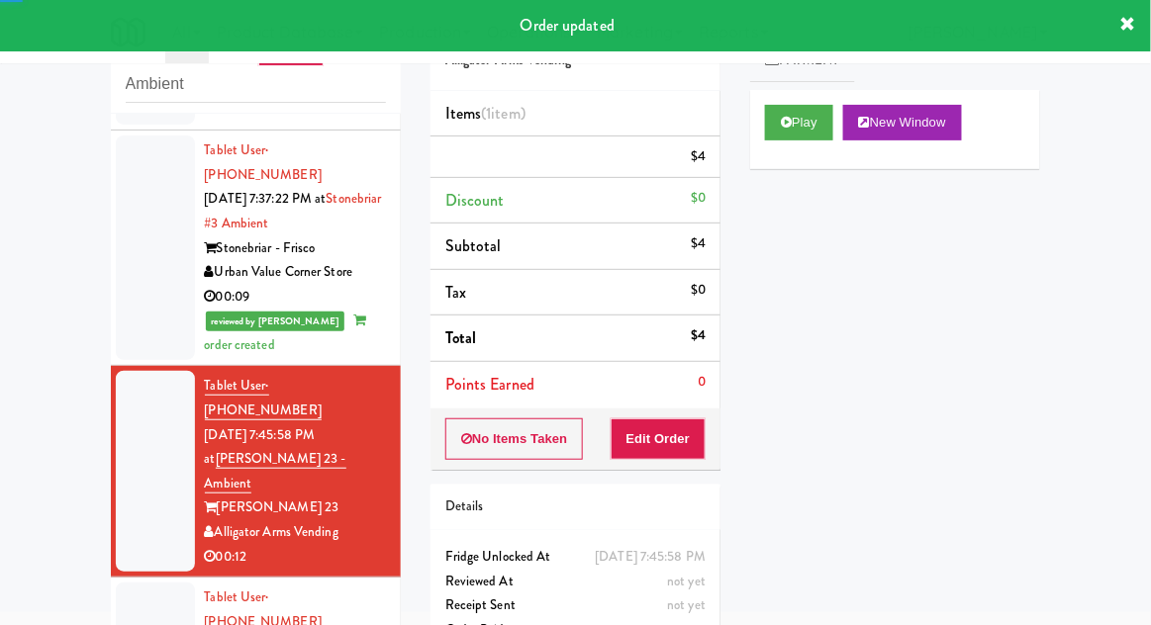
scroll to position [0, 0]
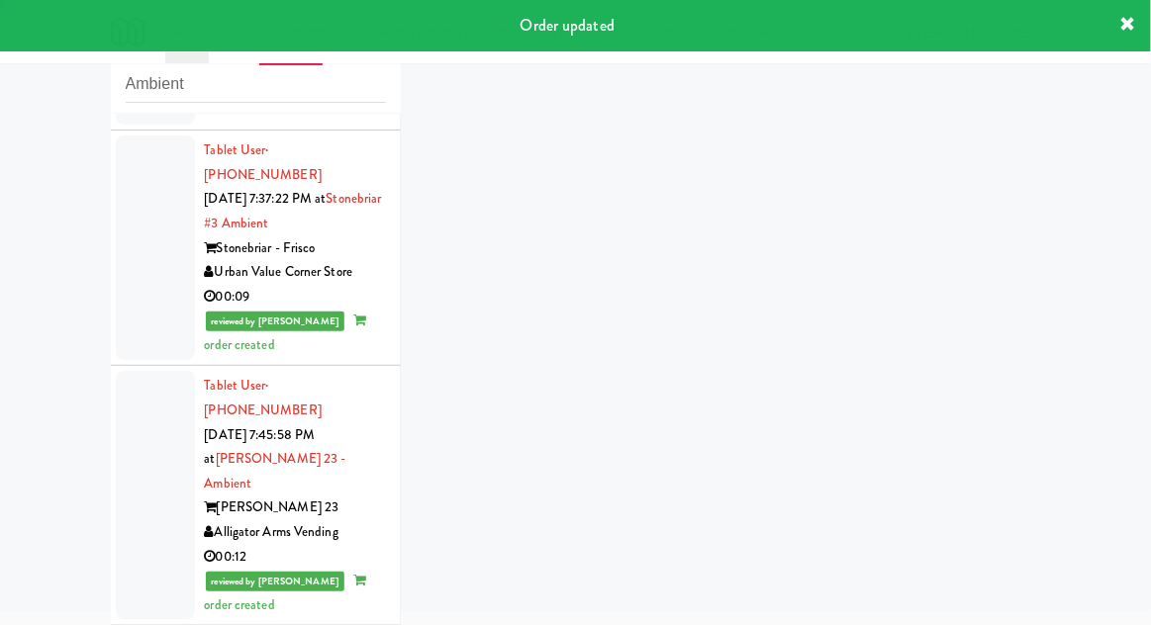
scroll to position [763, 0]
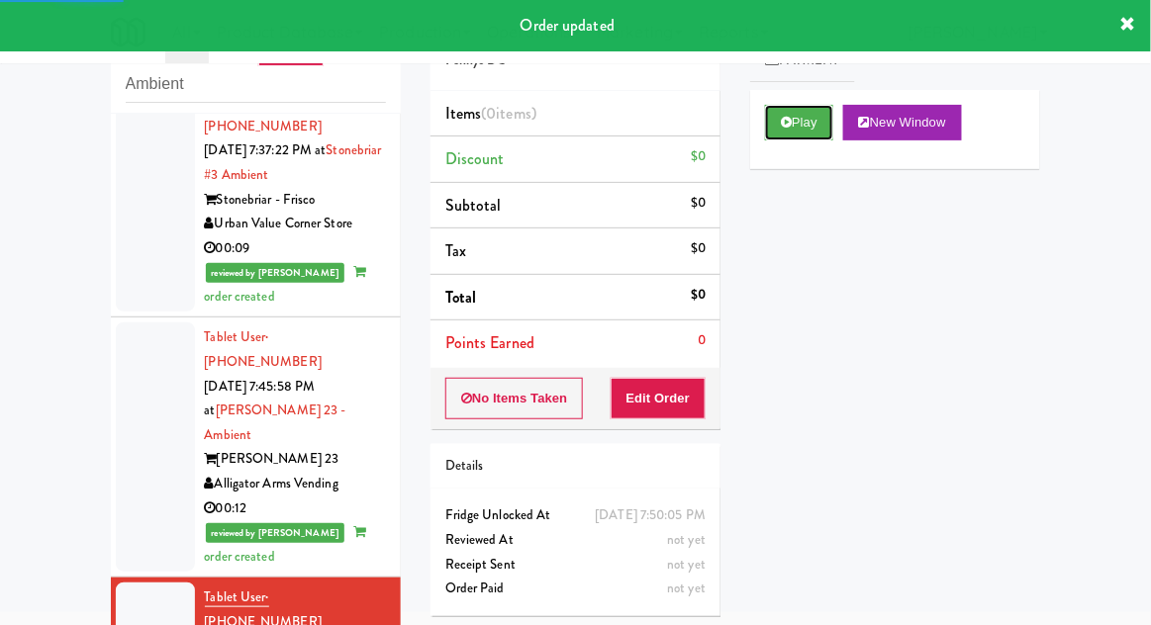
click at [813, 129] on button "Play" at bounding box center [799, 123] width 68 height 36
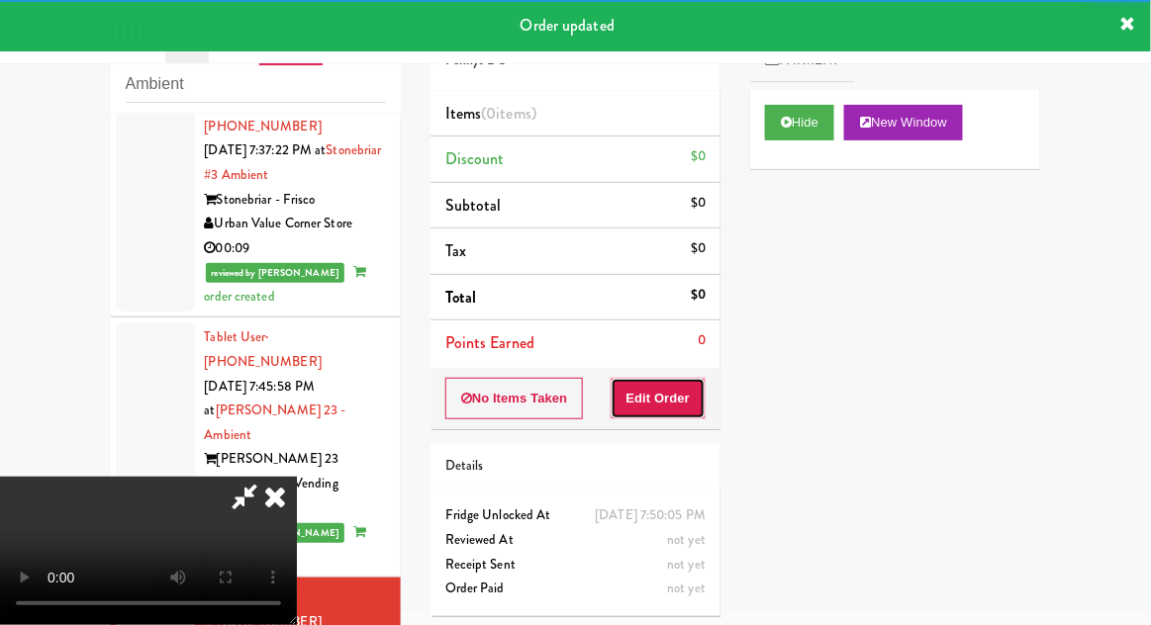
click at [675, 393] on button "Edit Order" at bounding box center [659, 399] width 96 height 42
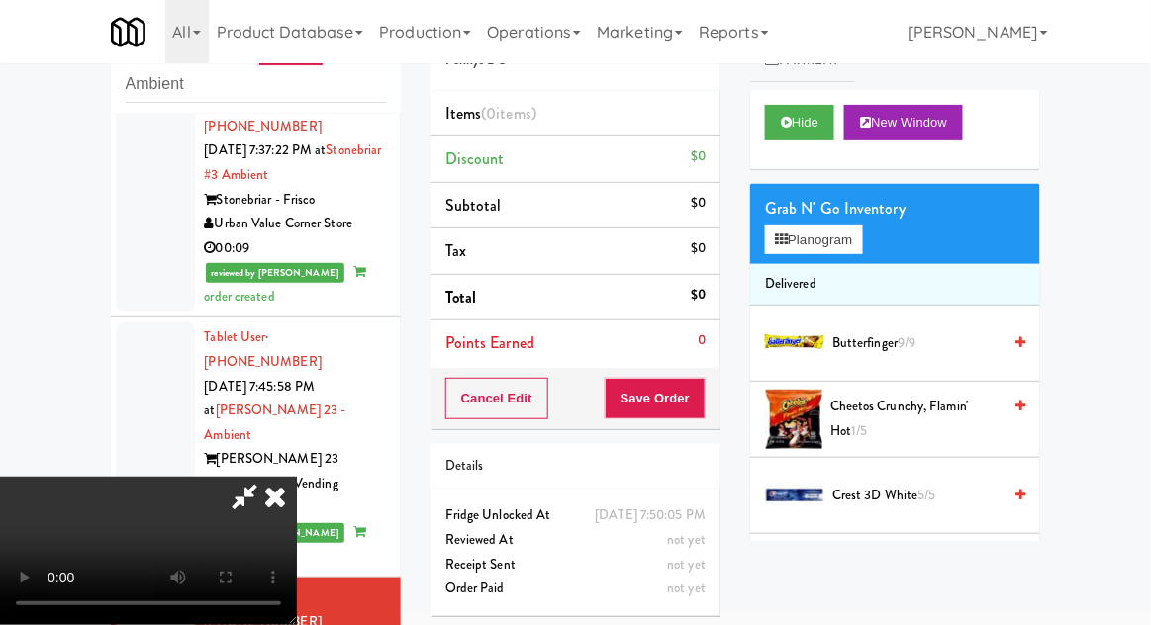
scroll to position [0, 0]
click at [849, 226] on button "Planogram" at bounding box center [813, 241] width 97 height 30
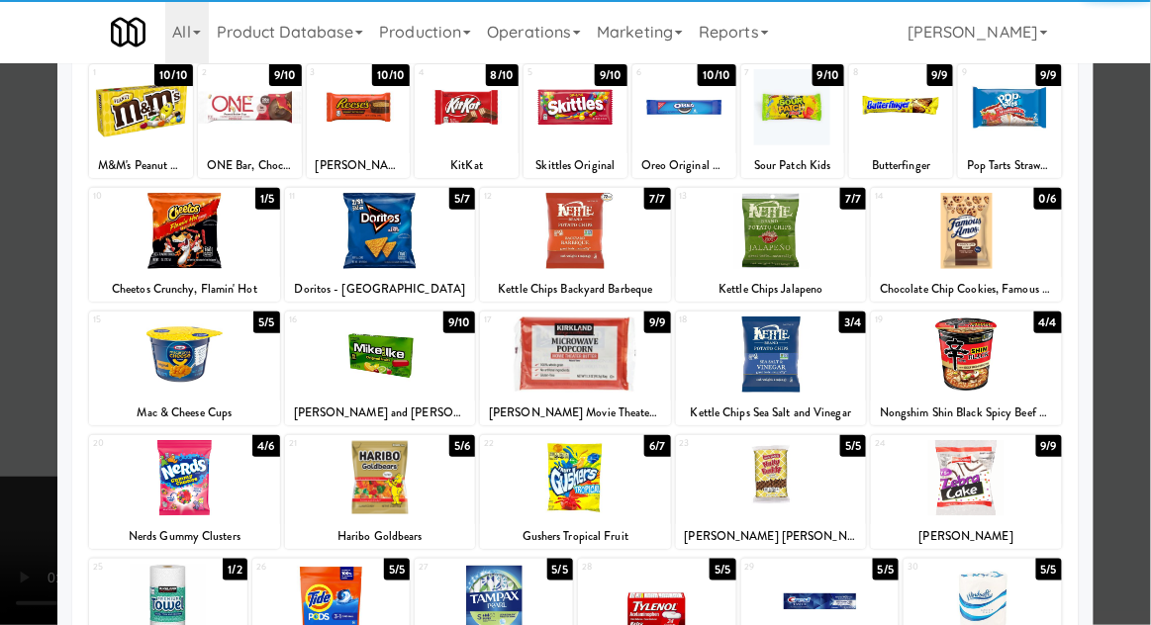
scroll to position [125, 0]
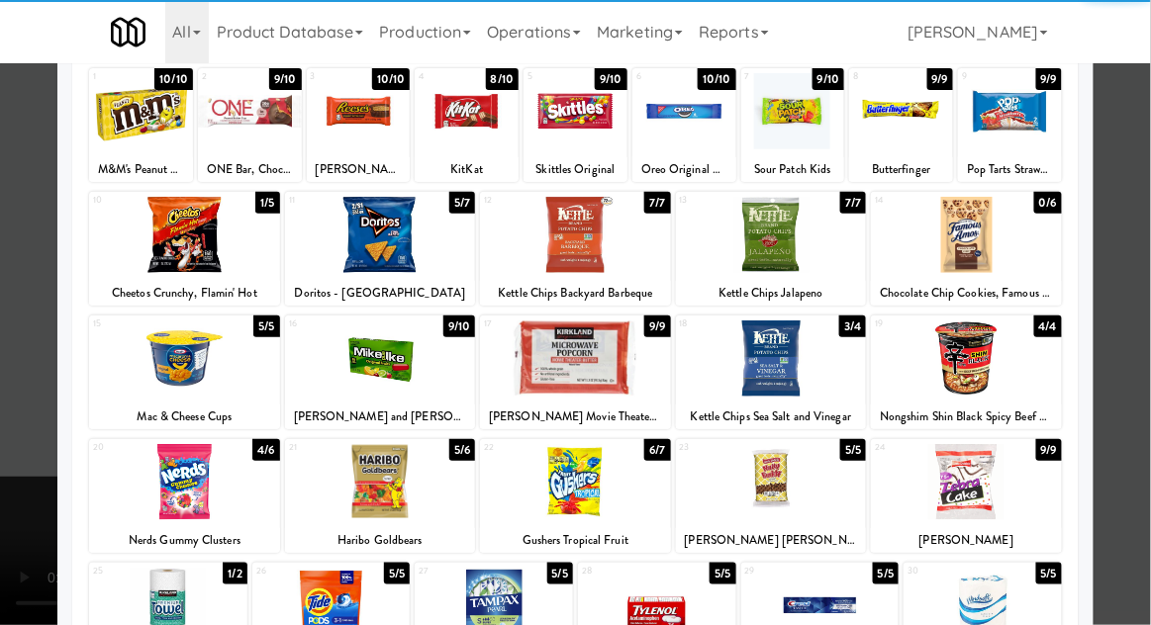
click at [585, 467] on div at bounding box center [575, 482] width 191 height 76
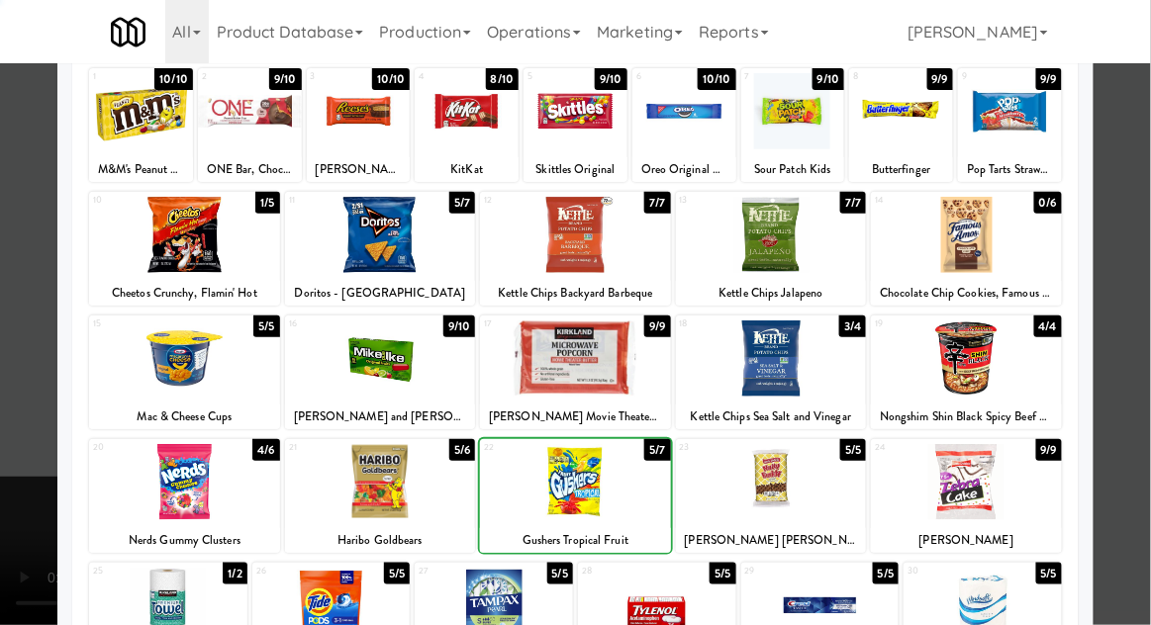
click at [1142, 323] on div at bounding box center [575, 312] width 1151 height 625
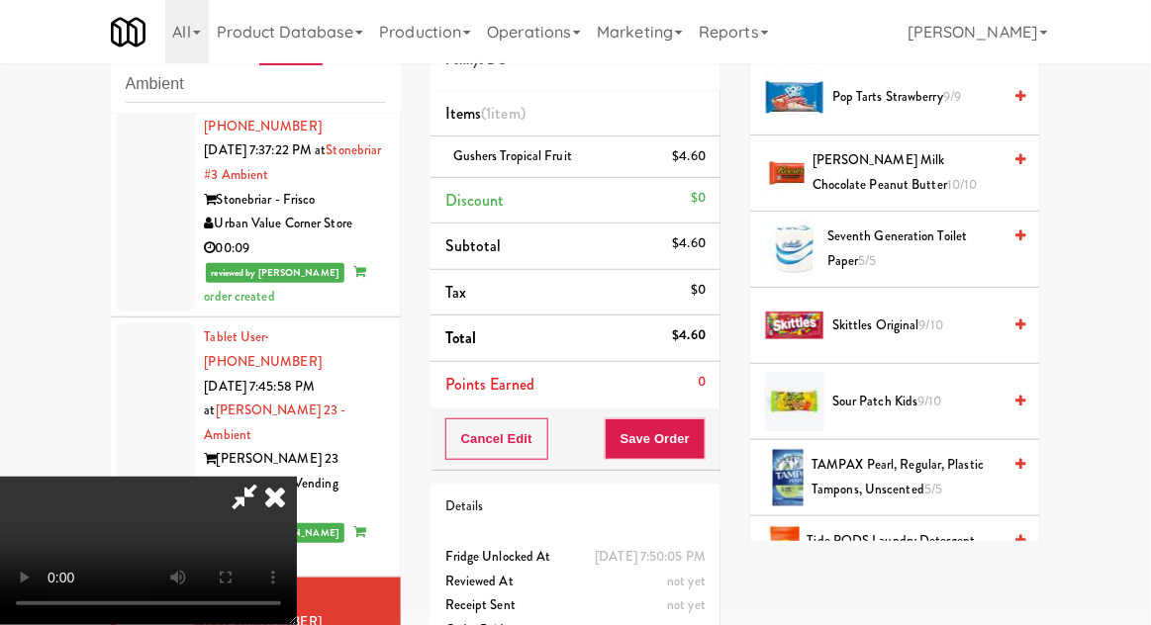
scroll to position [1847, 0]
click at [959, 329] on span "Skittles Original 9/10" at bounding box center [916, 326] width 168 height 25
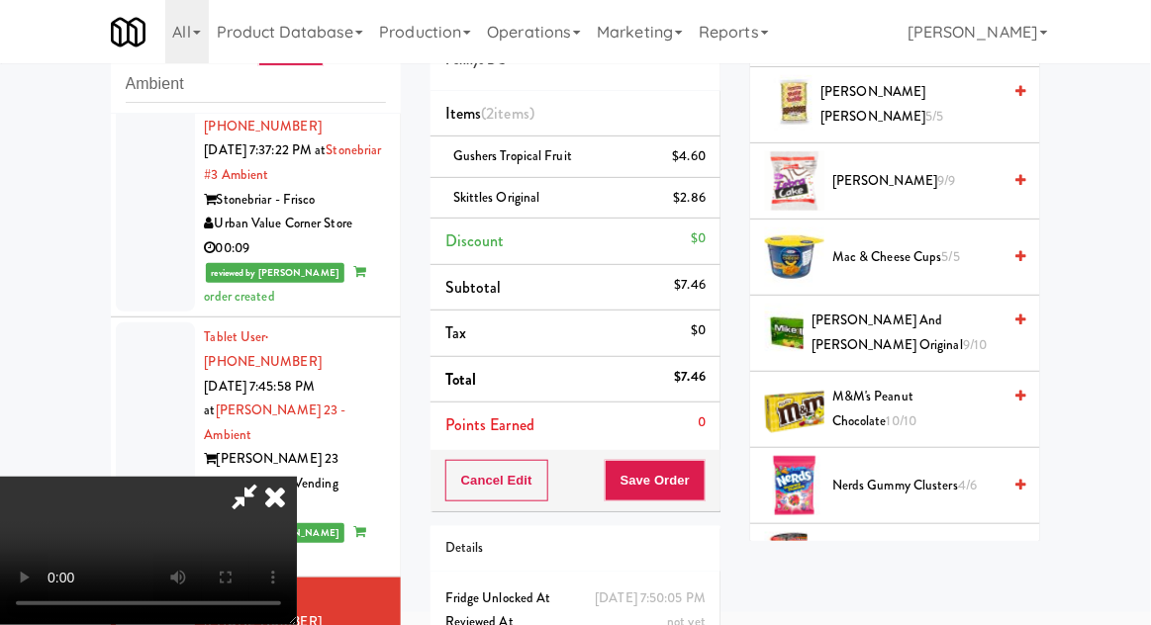
scroll to position [1144, 0]
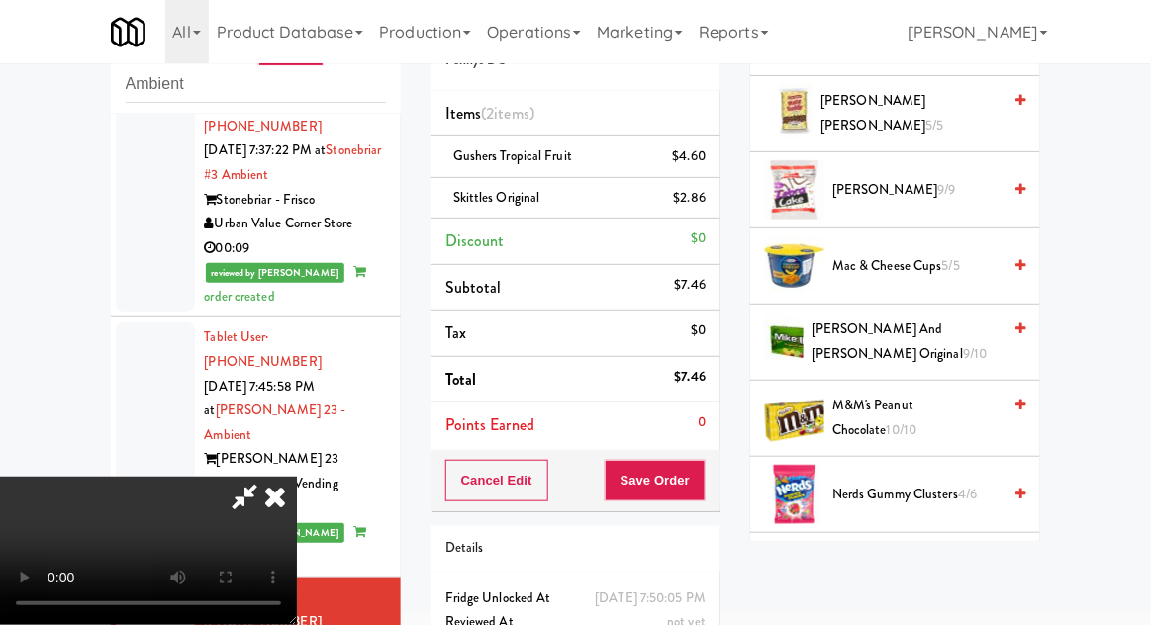
click at [927, 413] on span "M&M's Peanut Chocolate 10/10" at bounding box center [916, 418] width 168 height 48
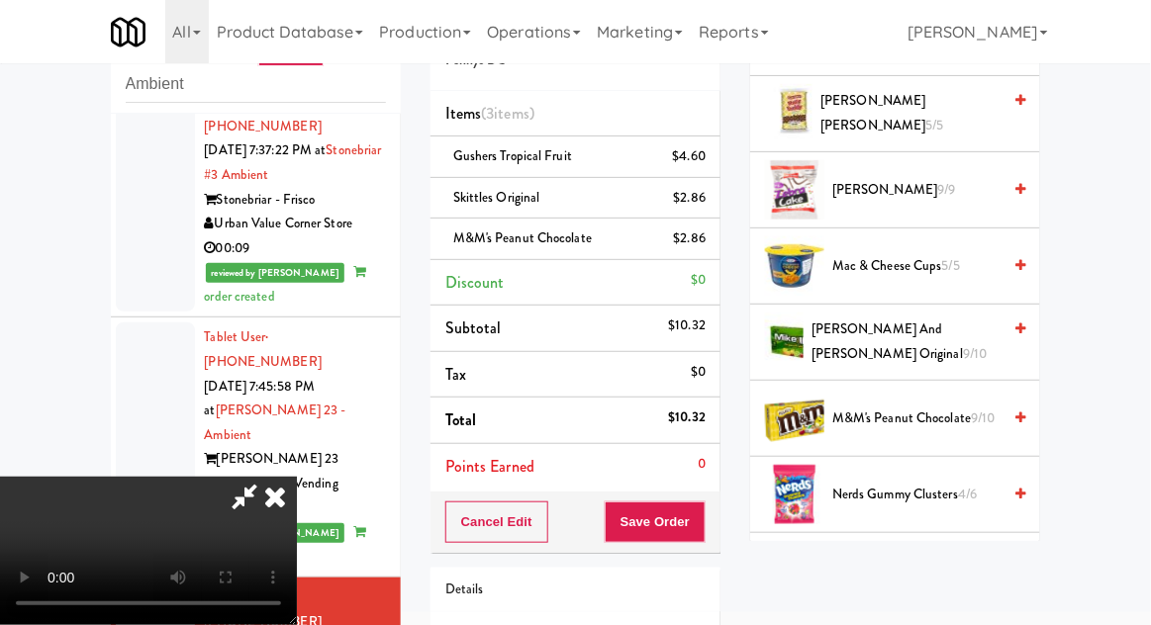
scroll to position [72, 0]
click at [704, 521] on button "Save Order" at bounding box center [655, 523] width 101 height 42
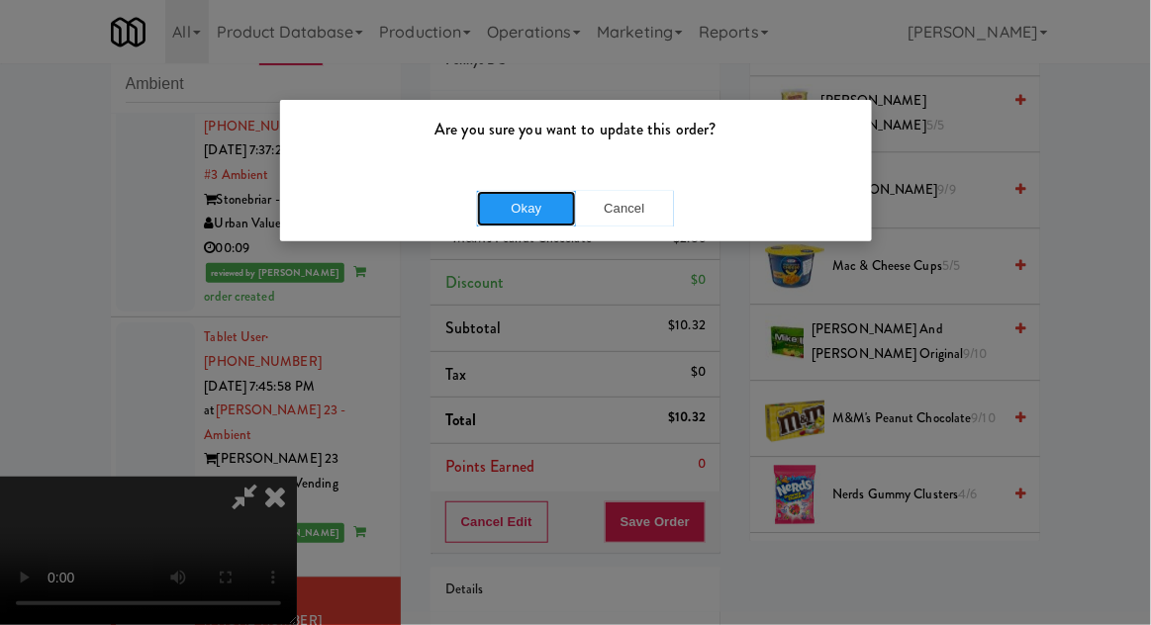
click at [521, 206] on button "Okay" at bounding box center [526, 209] width 99 height 36
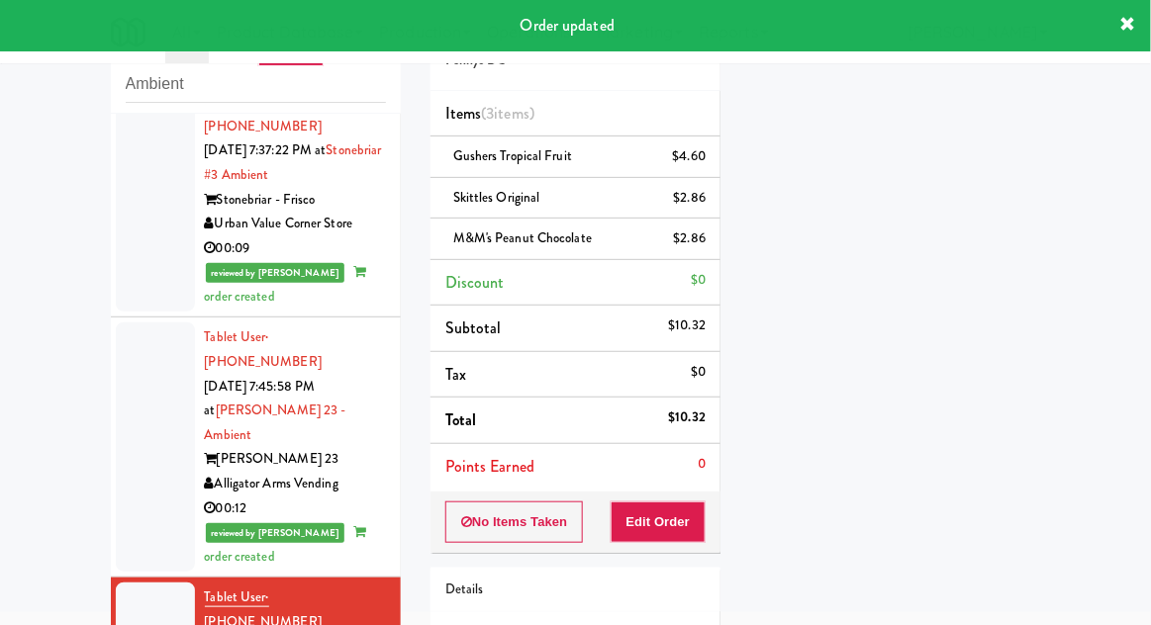
scroll to position [811, 0]
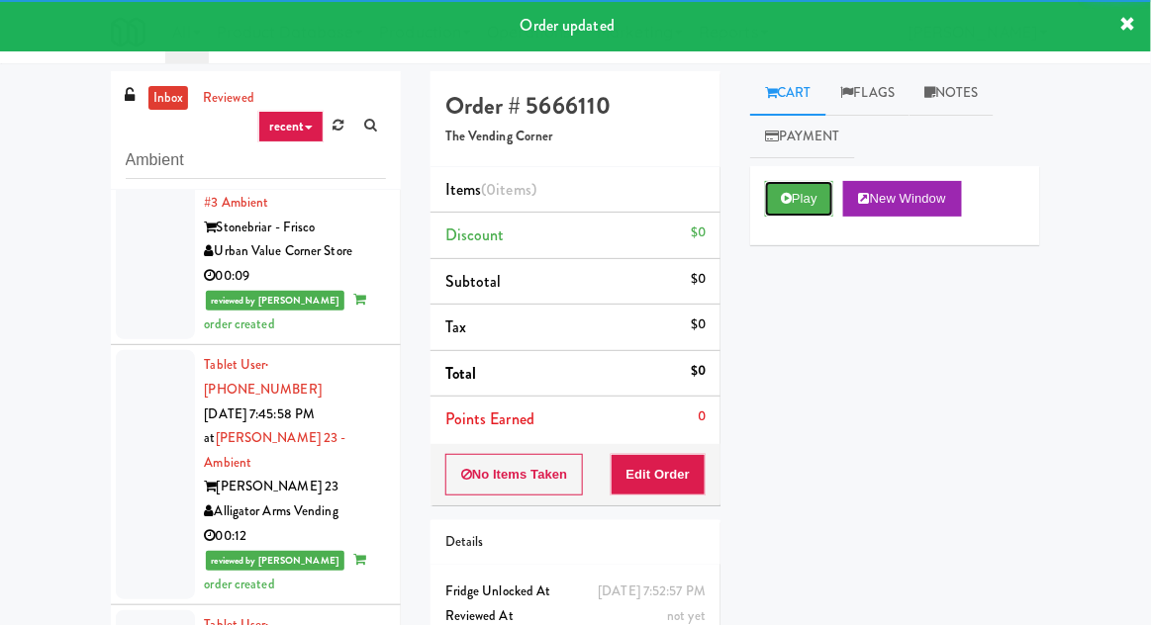
click at [794, 205] on button "Play" at bounding box center [799, 199] width 68 height 36
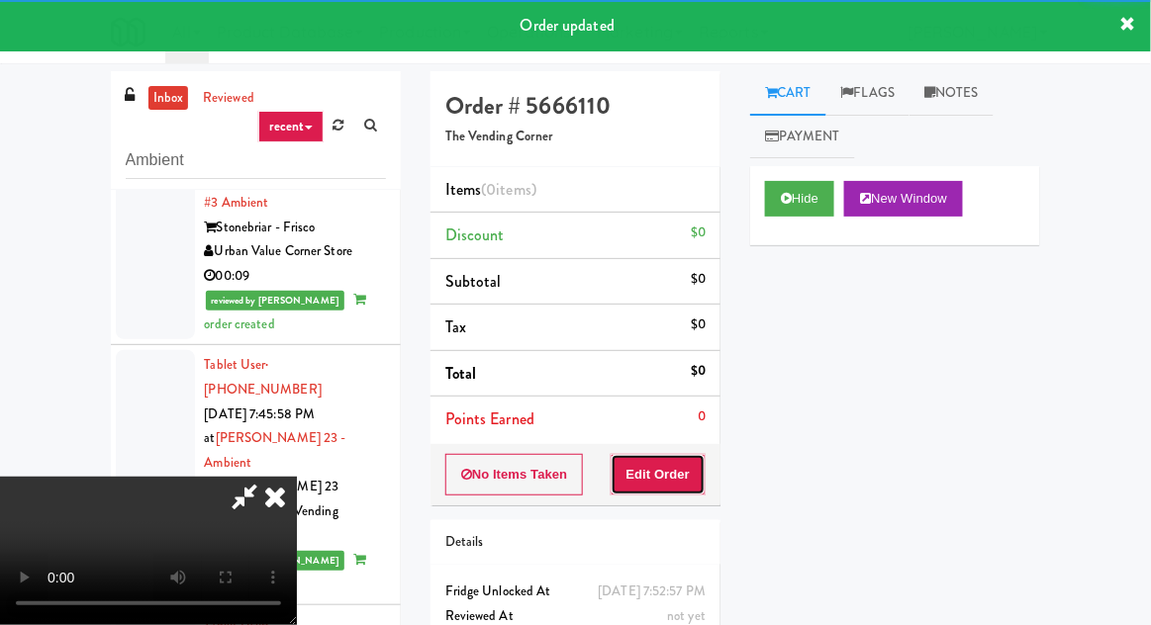
click at [663, 489] on button "Edit Order" at bounding box center [659, 475] width 96 height 42
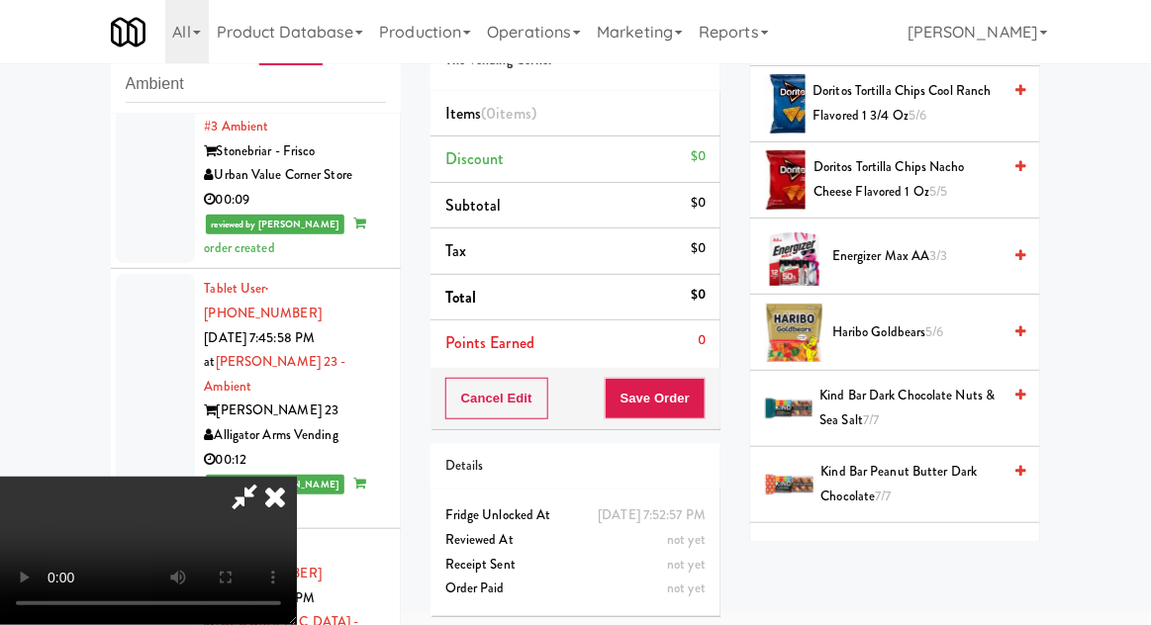
scroll to position [616, 0]
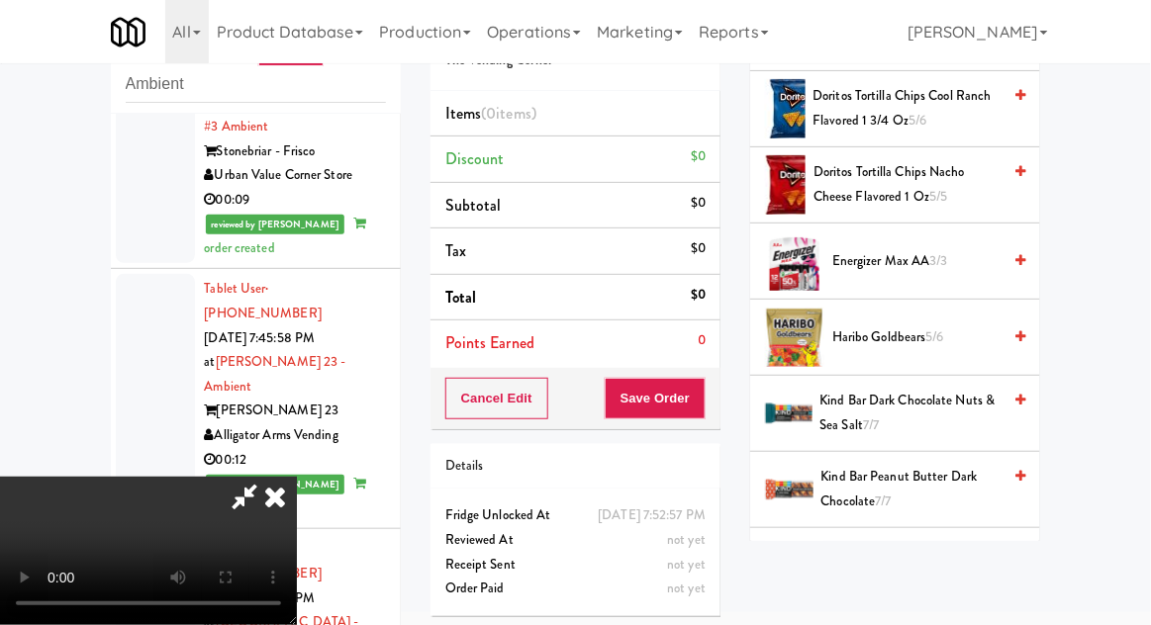
click at [952, 335] on span "Haribo Goldbears 5/6" at bounding box center [916, 338] width 168 height 25
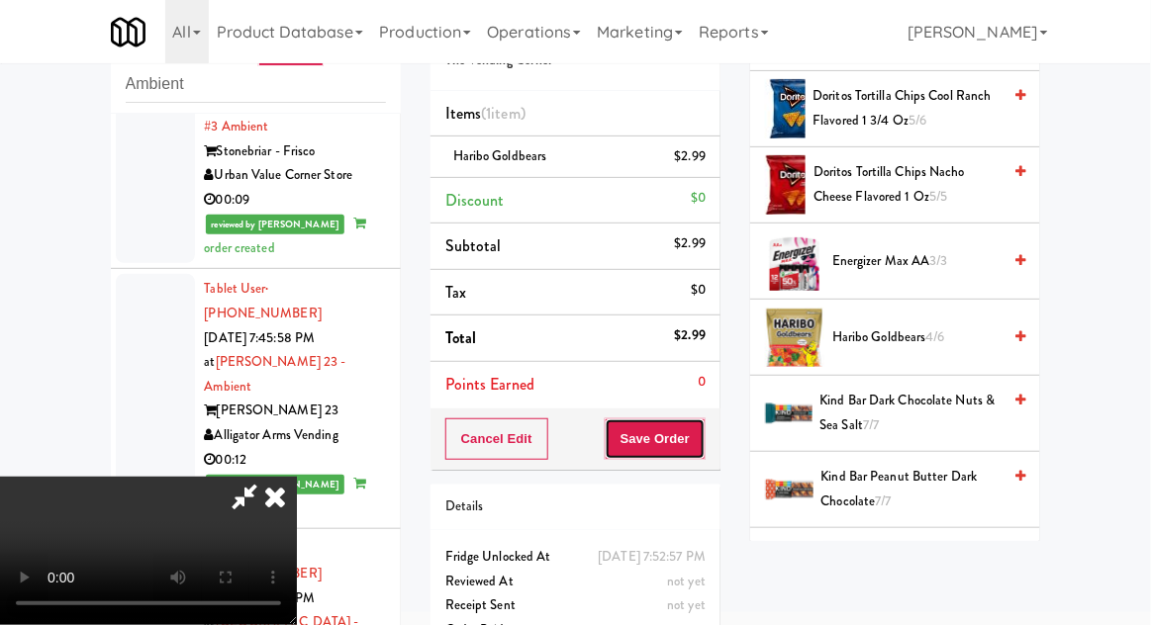
click at [705, 437] on button "Save Order" at bounding box center [655, 440] width 101 height 42
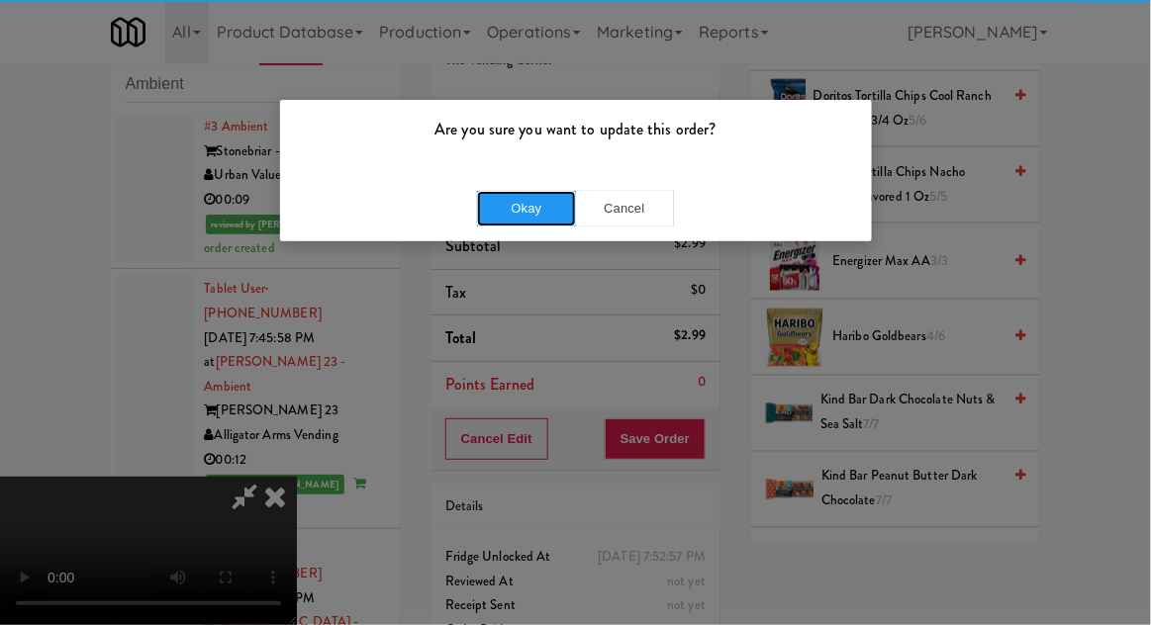
click at [501, 198] on button "Okay" at bounding box center [526, 209] width 99 height 36
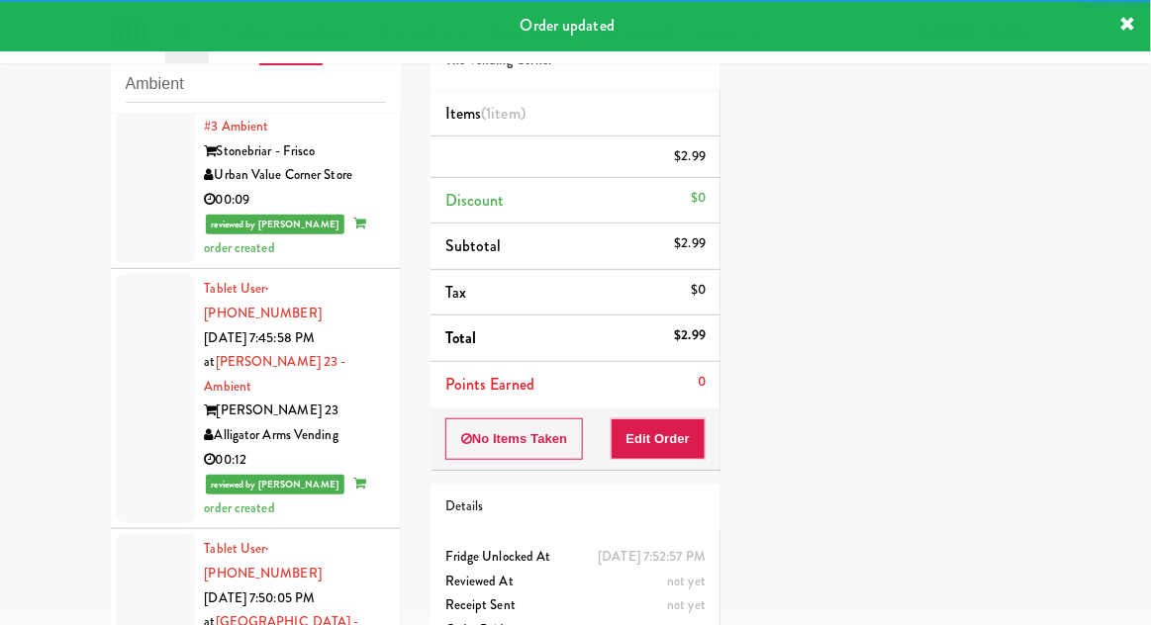
scroll to position [0, 0]
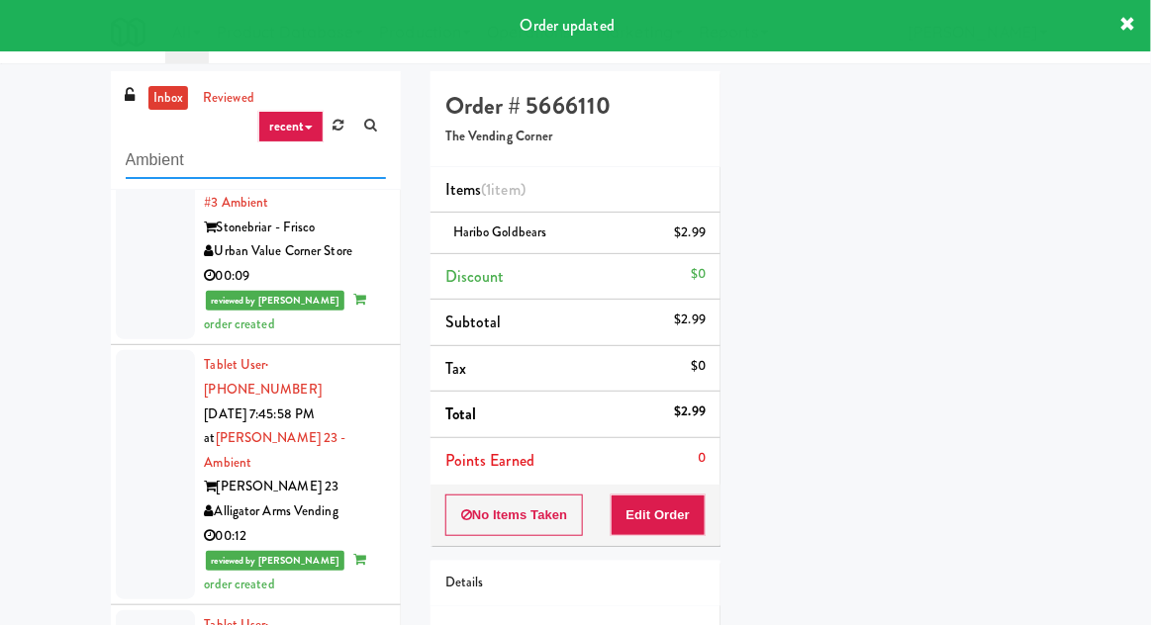
click at [148, 159] on input "Ambient" at bounding box center [256, 160] width 260 height 37
click at [138, 163] on input "Ambient" at bounding box center [256, 160] width 260 height 37
click at [147, 168] on input "Ambient" at bounding box center [256, 160] width 260 height 37
type input "Combo"
click at [34, 184] on div "inbox reviewed recent all unclear take inventory issue suspicious failed recent…" at bounding box center [575, 434] width 1151 height 727
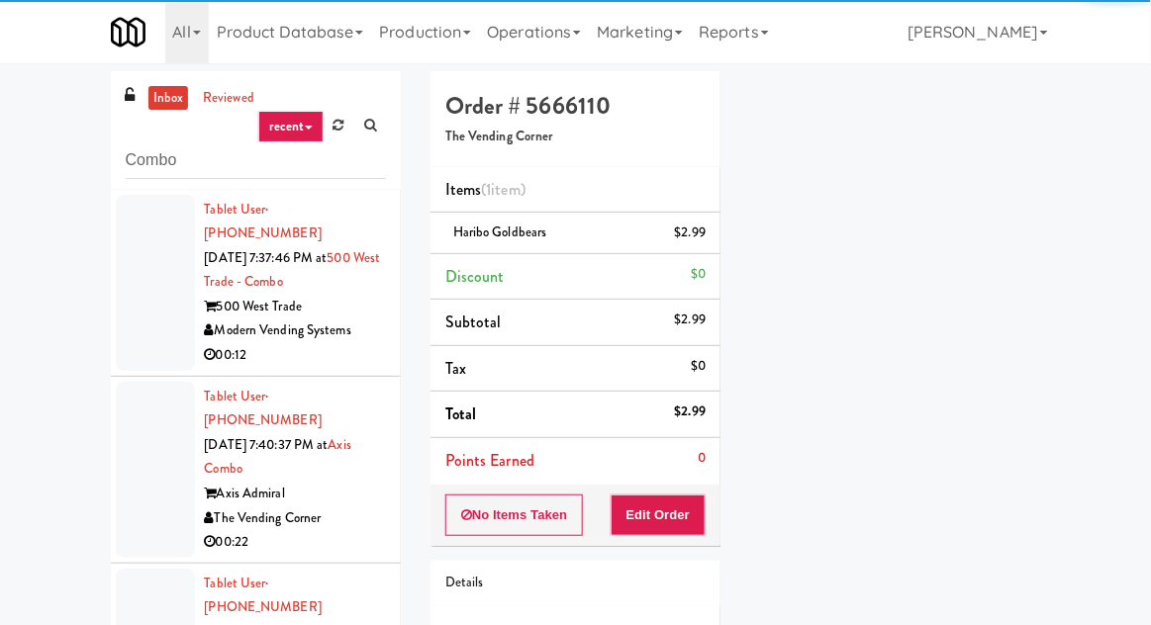
scroll to position [76, 0]
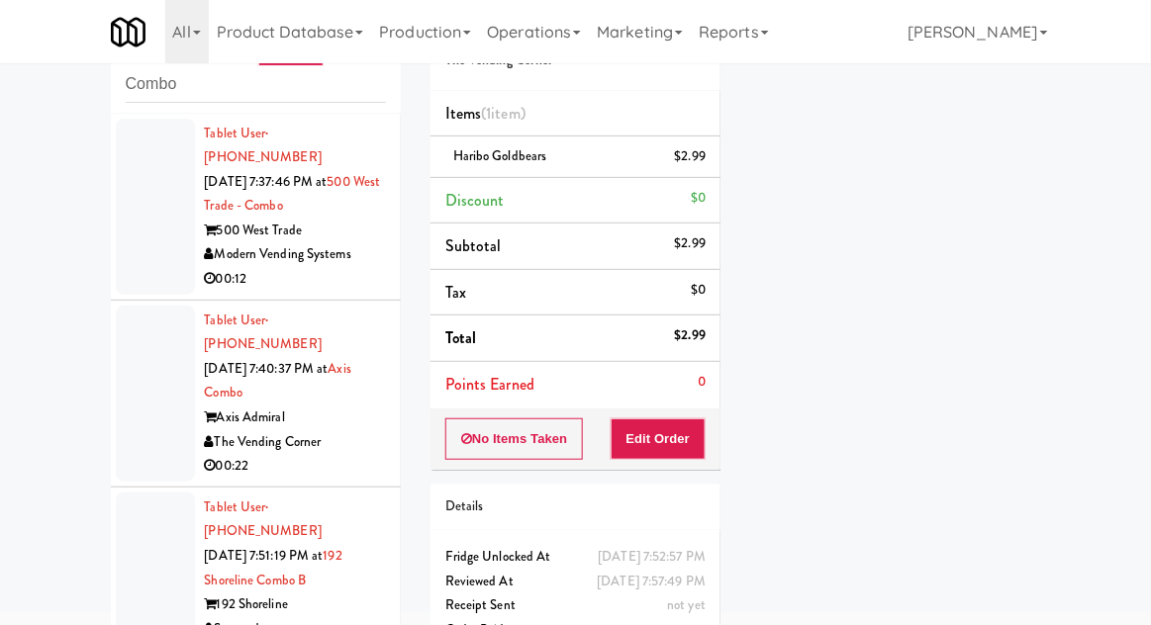
click at [125, 231] on div at bounding box center [155, 207] width 79 height 176
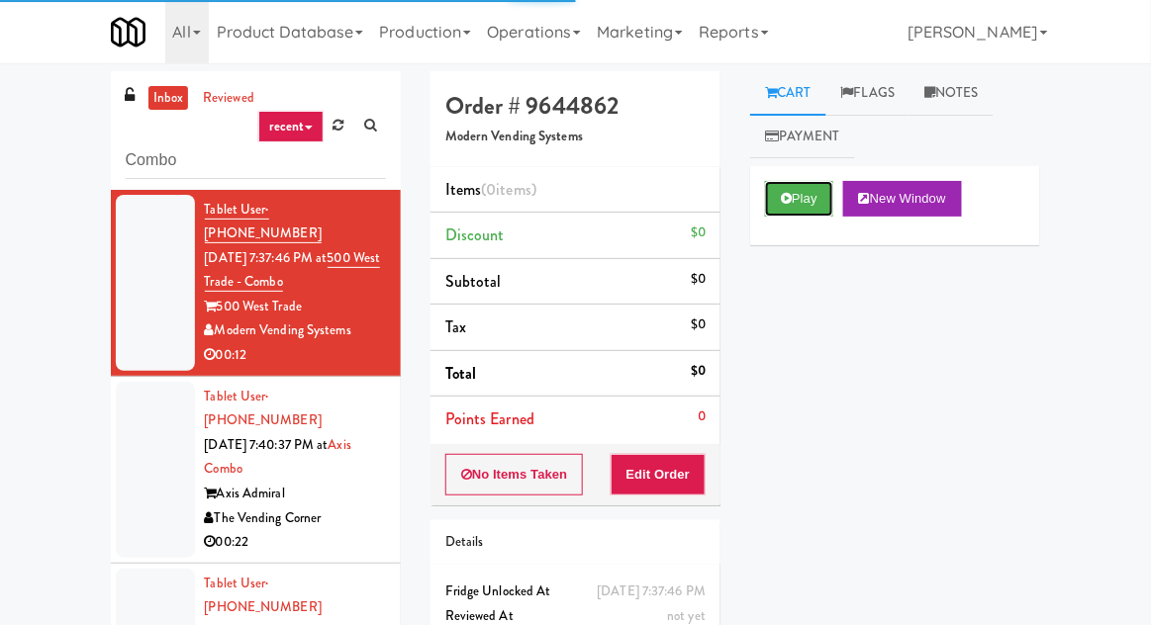
click at [805, 194] on button "Play" at bounding box center [799, 199] width 68 height 36
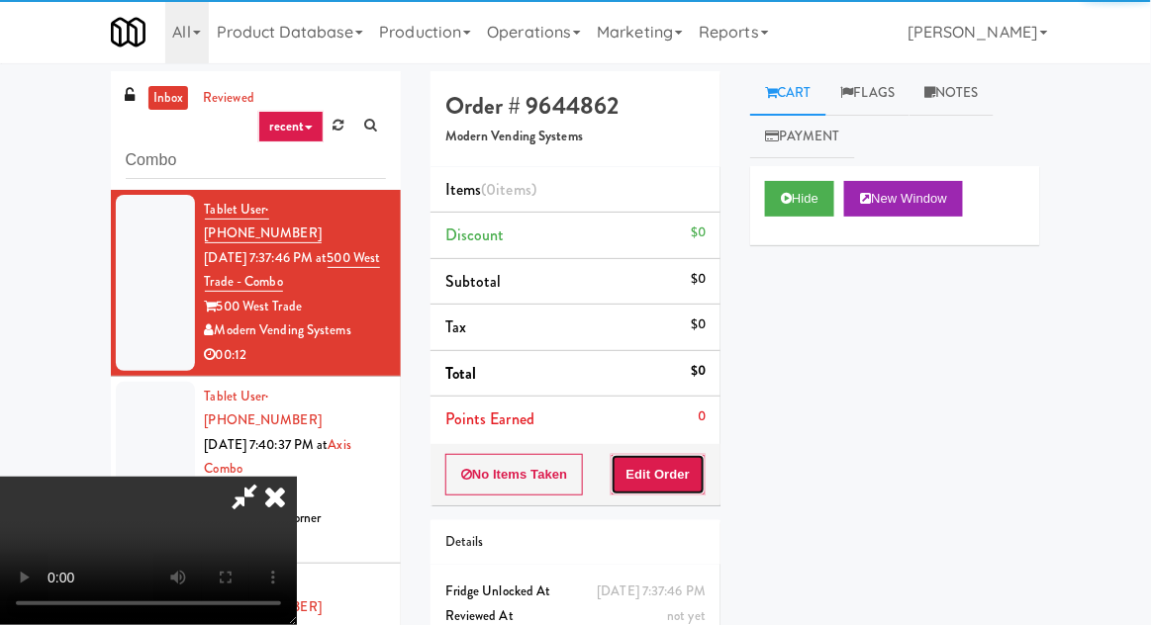
click at [627, 476] on button "Edit Order" at bounding box center [659, 475] width 96 height 42
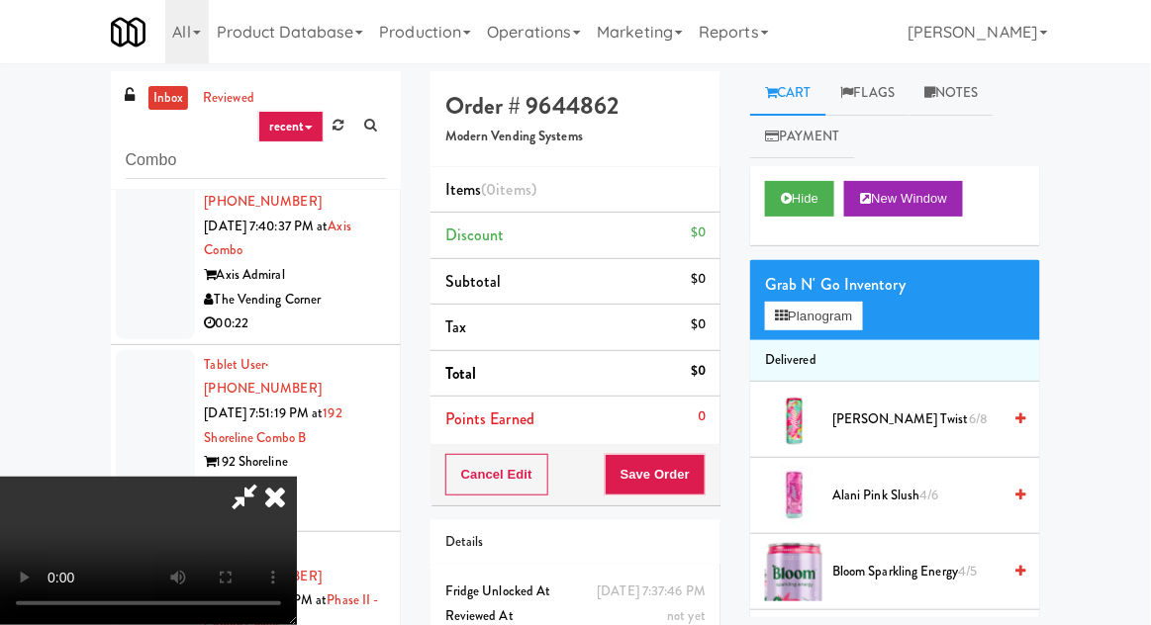
click at [874, 279] on div "Grab N' Go Inventory" at bounding box center [895, 285] width 260 height 30
click at [857, 317] on button "Planogram" at bounding box center [813, 317] width 97 height 30
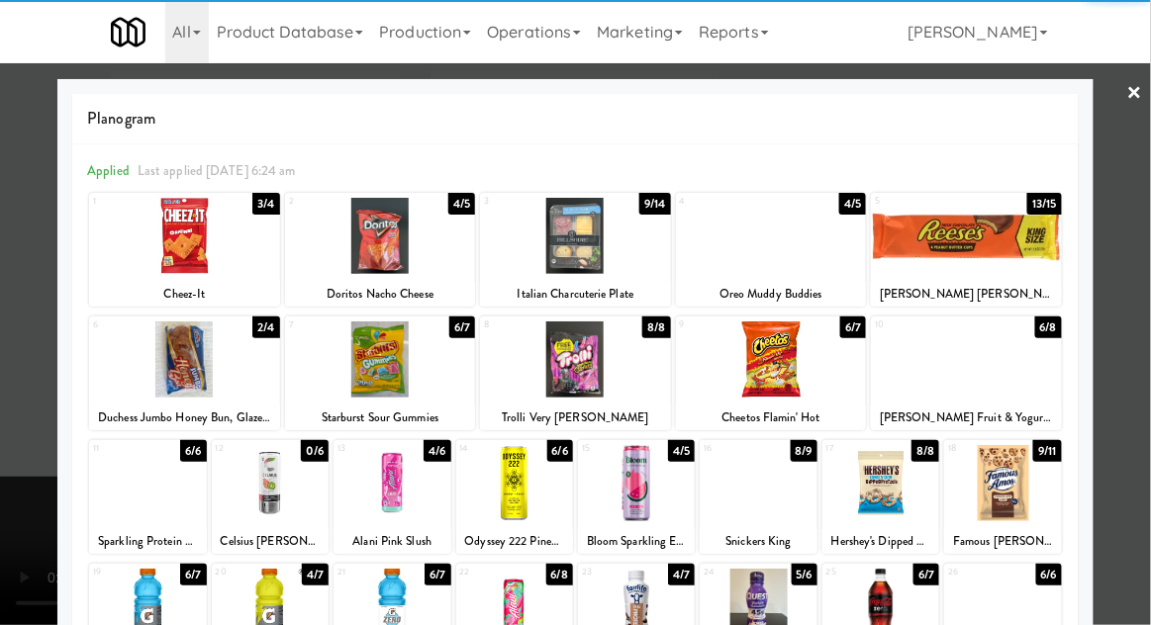
click at [582, 244] on div at bounding box center [575, 236] width 191 height 76
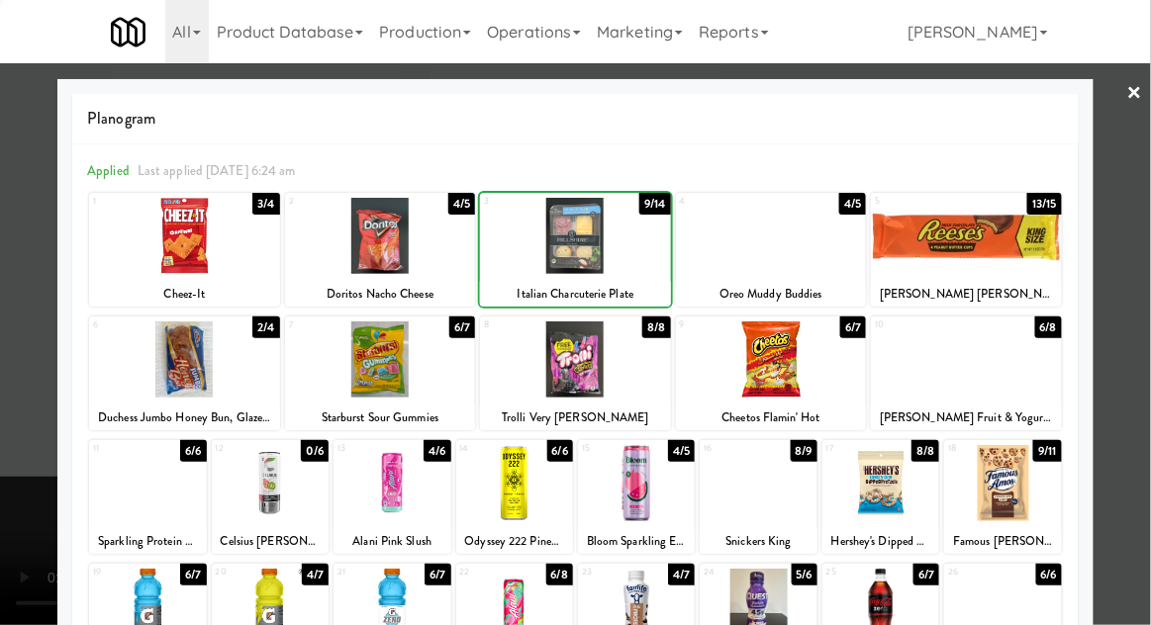
click at [1139, 191] on div at bounding box center [575, 312] width 1151 height 625
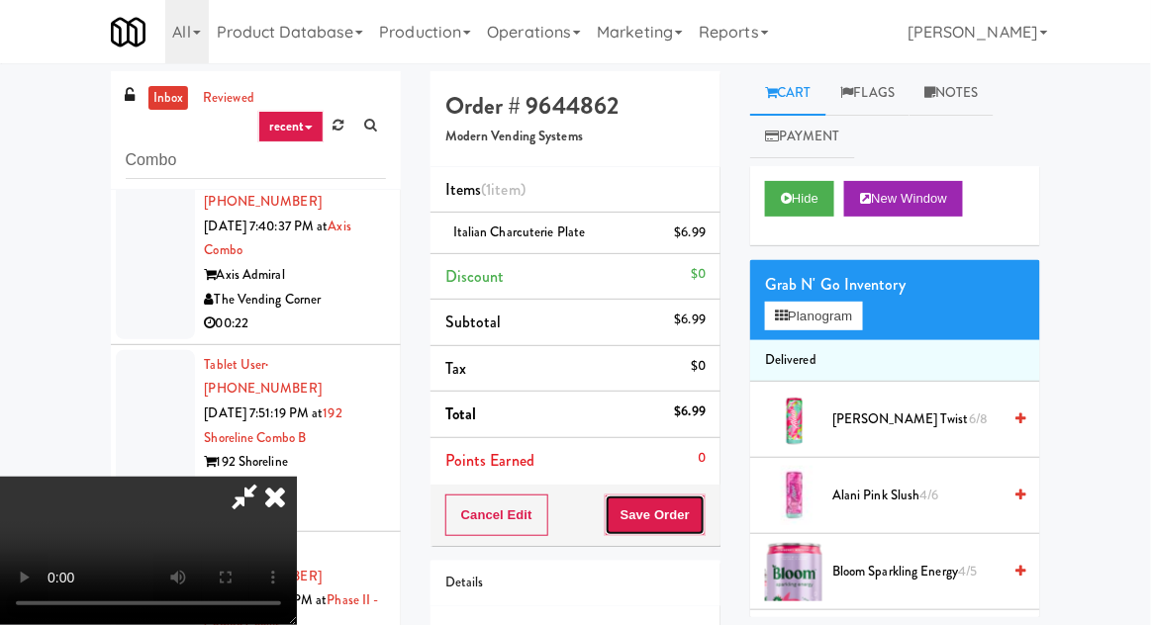
click at [703, 513] on button "Save Order" at bounding box center [655, 516] width 101 height 42
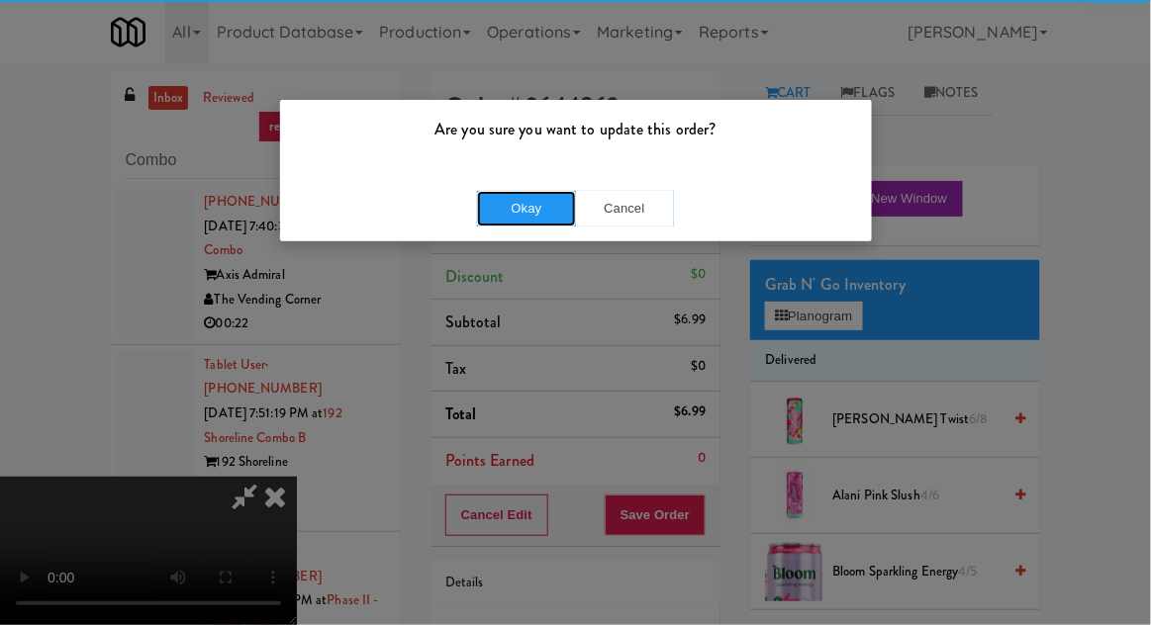
click at [524, 191] on button "Okay" at bounding box center [526, 209] width 99 height 36
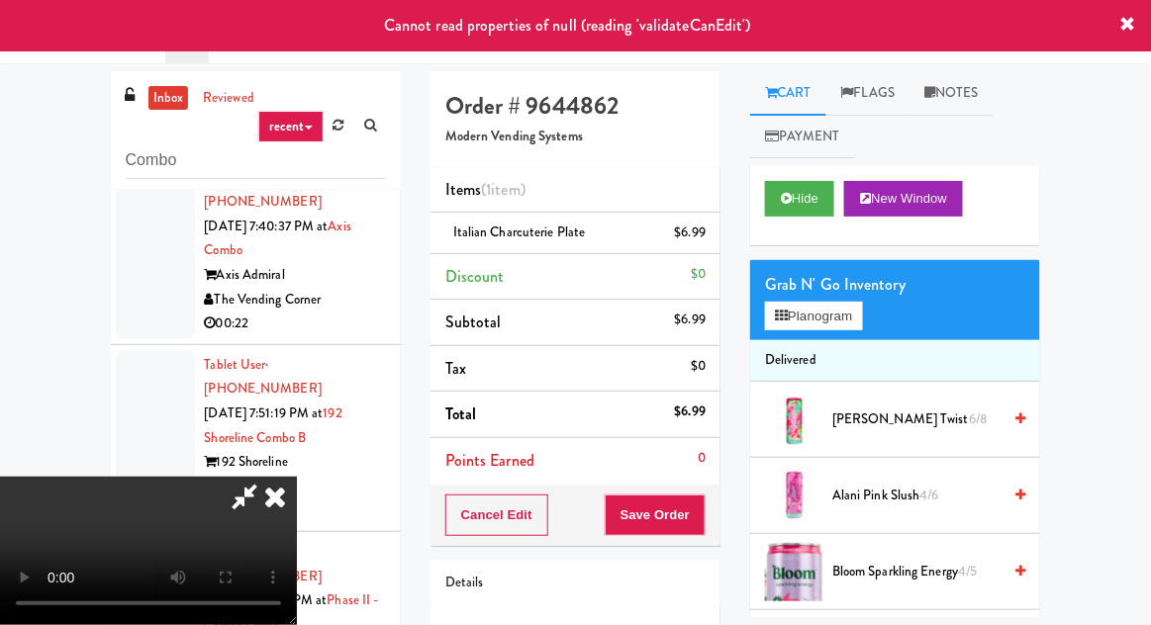
click at [297, 477] on icon at bounding box center [275, 497] width 44 height 40
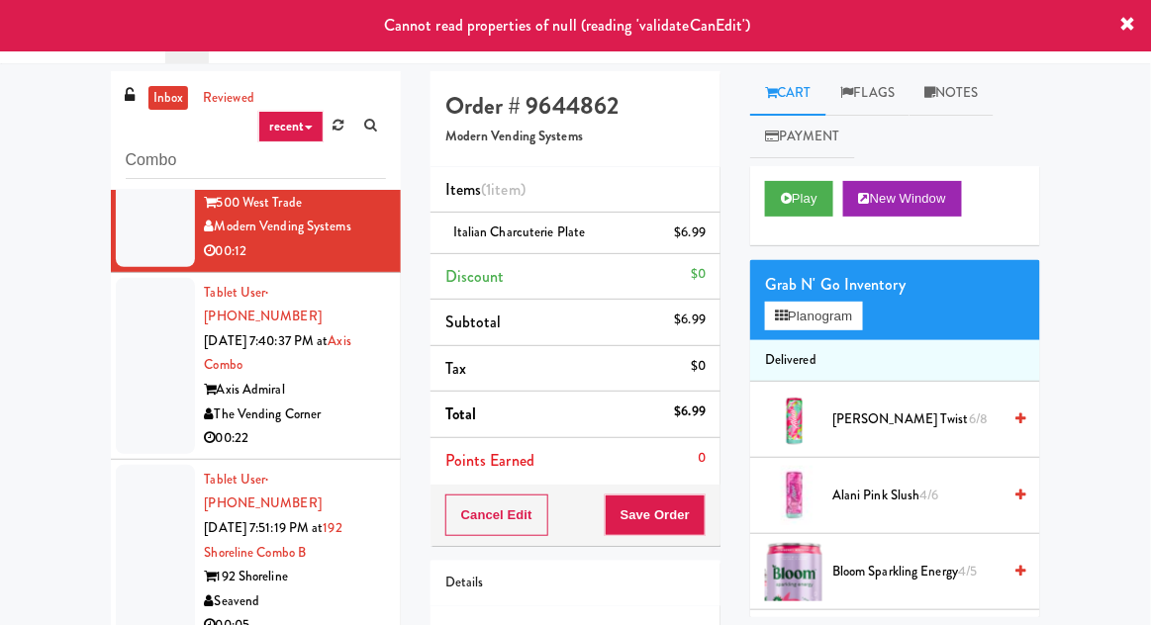
scroll to position [219, 0]
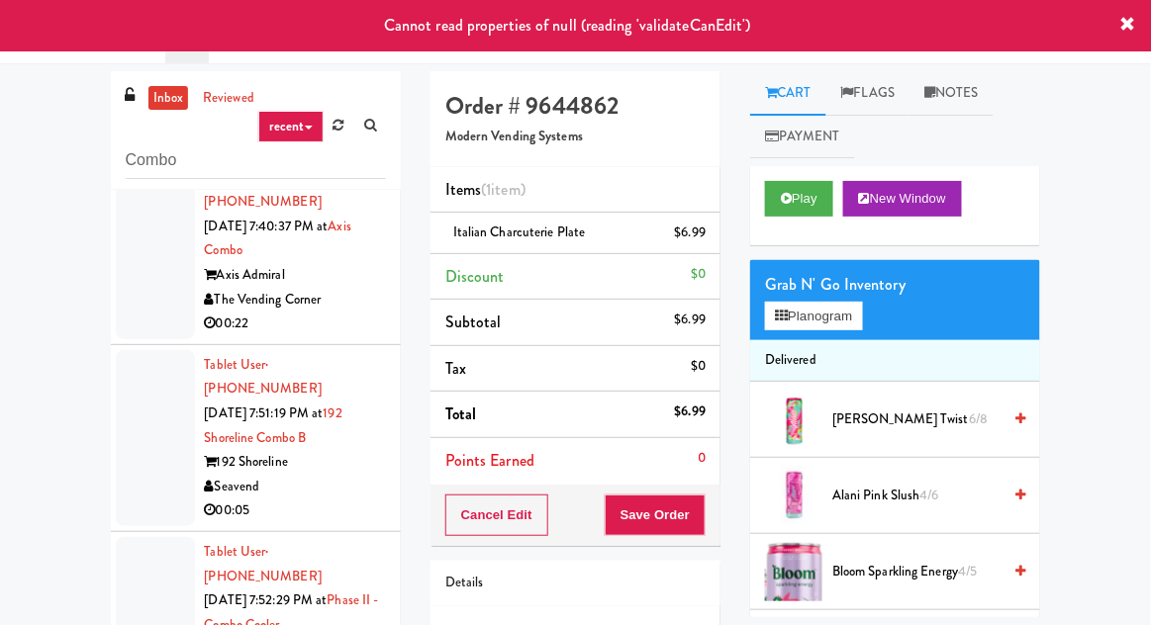
click at [116, 350] on div at bounding box center [155, 438] width 79 height 176
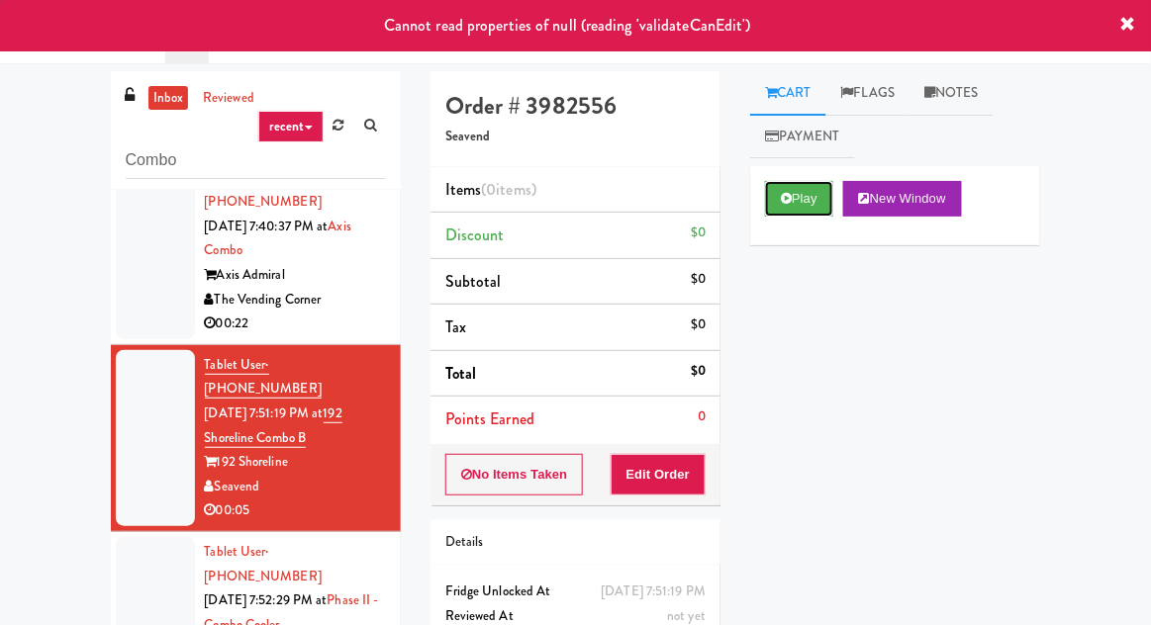
click at [805, 198] on button "Play" at bounding box center [799, 199] width 68 height 36
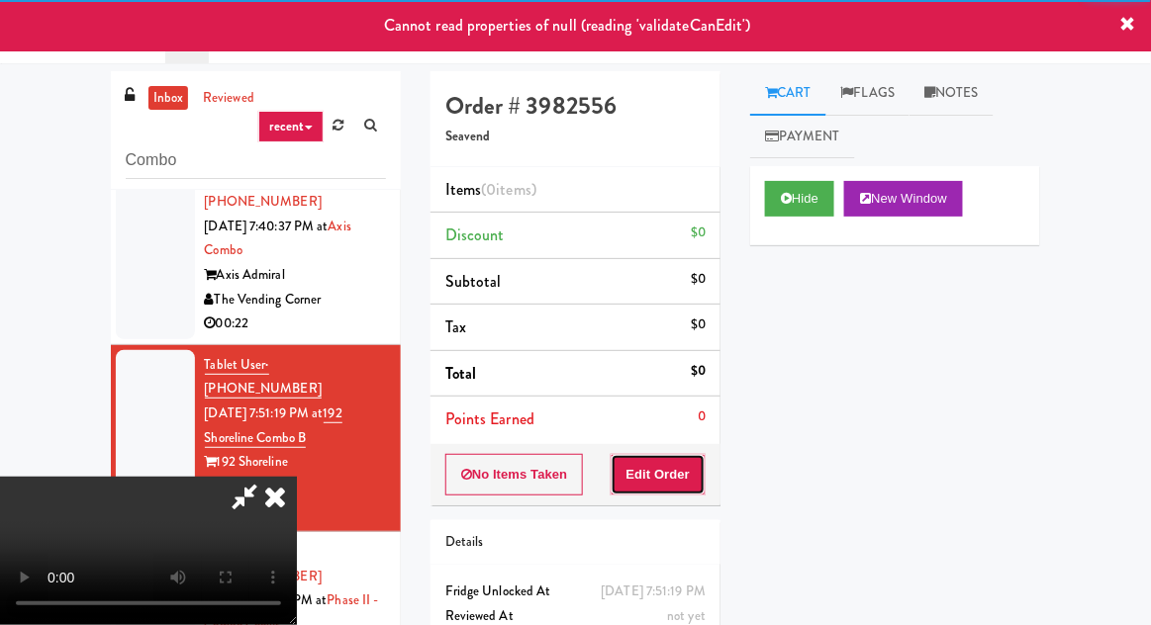
click at [658, 475] on button "Edit Order" at bounding box center [659, 475] width 96 height 42
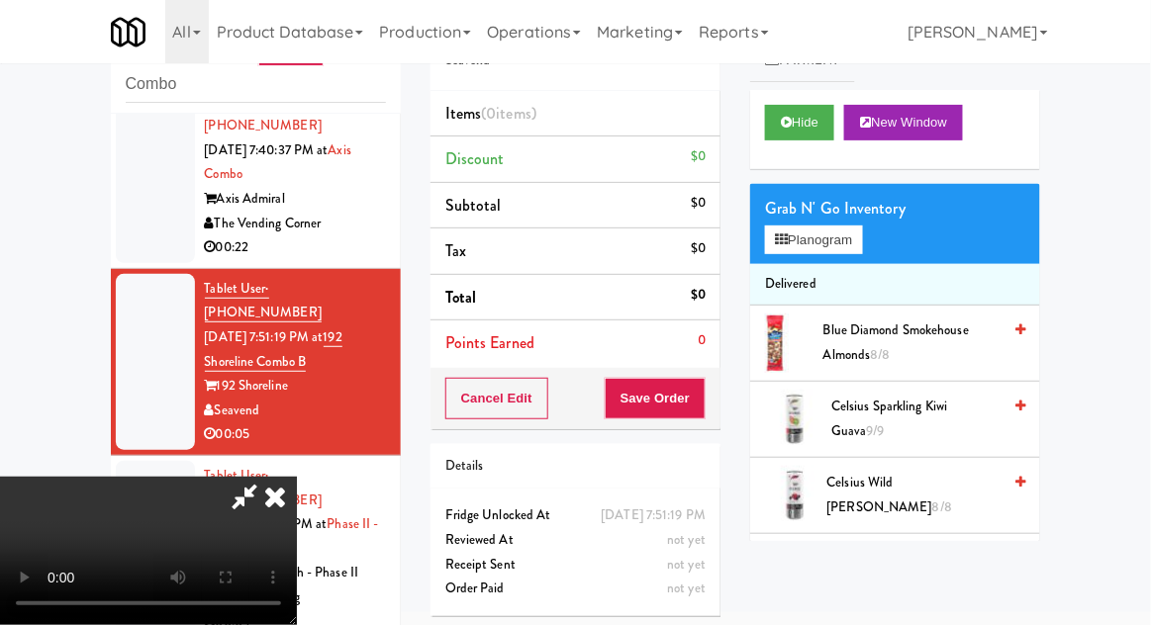
scroll to position [72, 0]
click at [861, 236] on button "Planogram" at bounding box center [813, 241] width 97 height 30
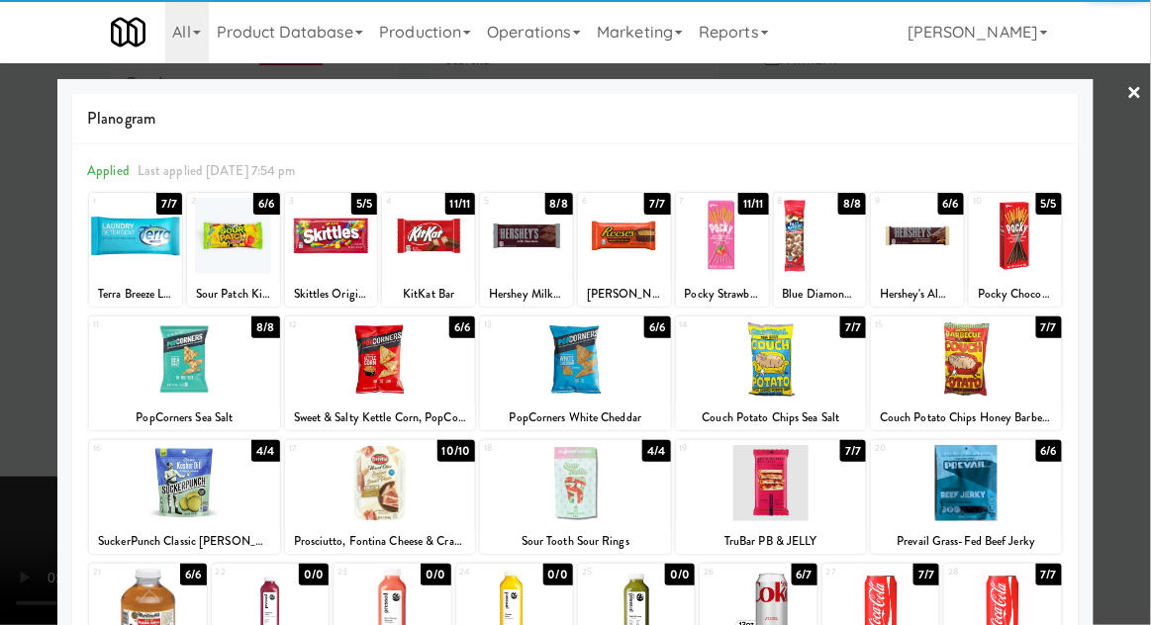
click at [873, 607] on div at bounding box center [880, 607] width 117 height 76
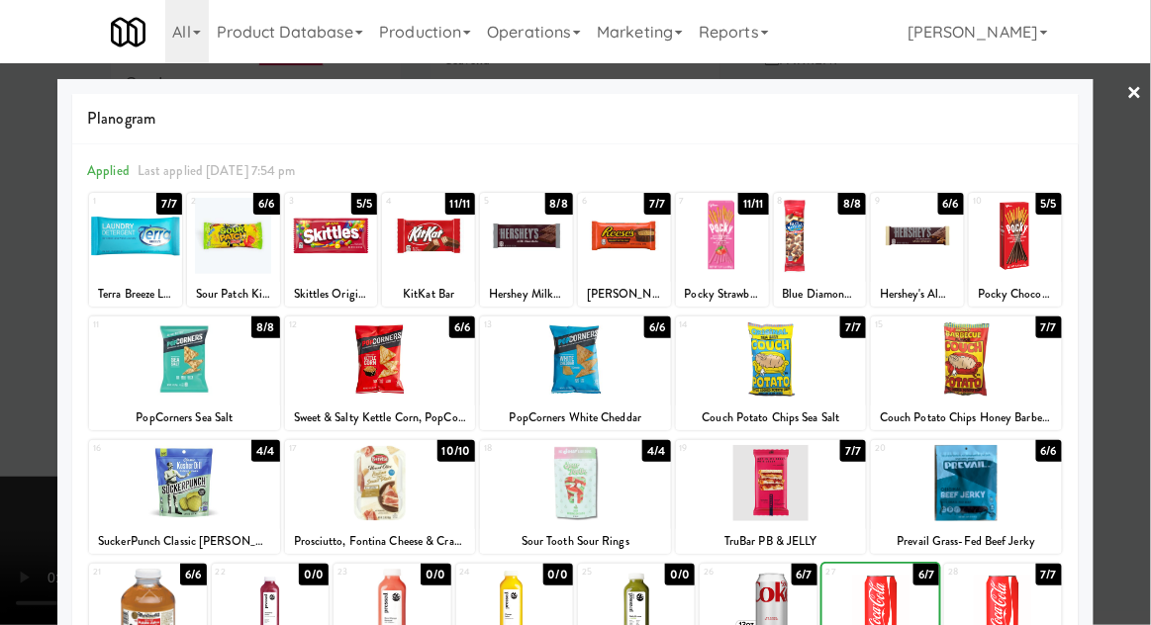
click at [1145, 301] on div at bounding box center [575, 312] width 1151 height 625
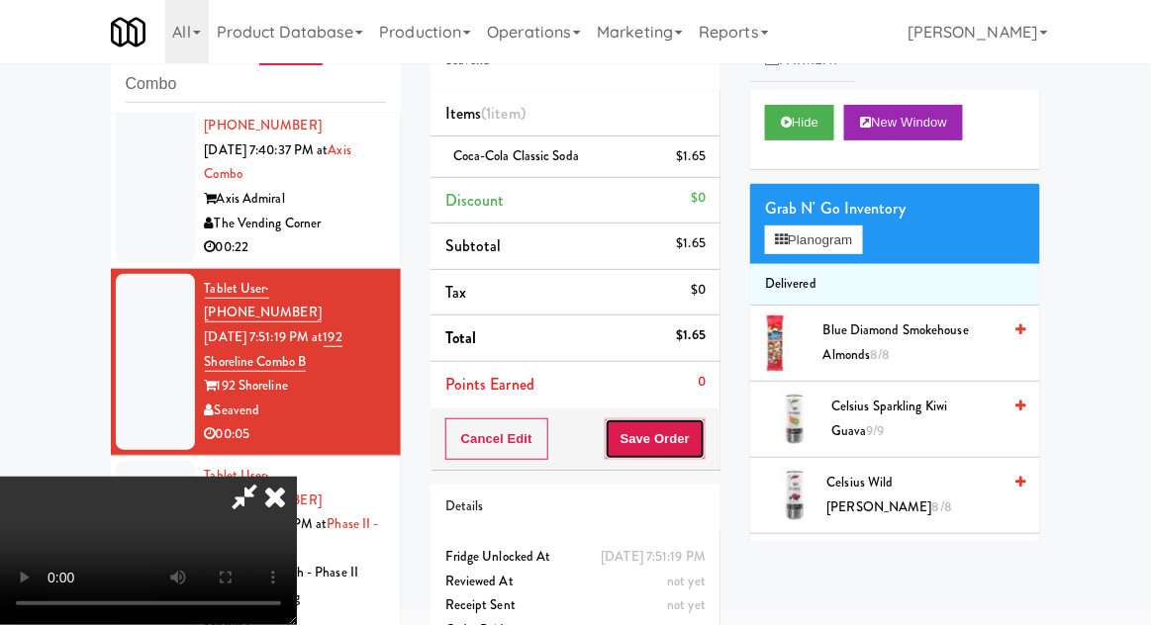
click at [701, 445] on button "Save Order" at bounding box center [655, 440] width 101 height 42
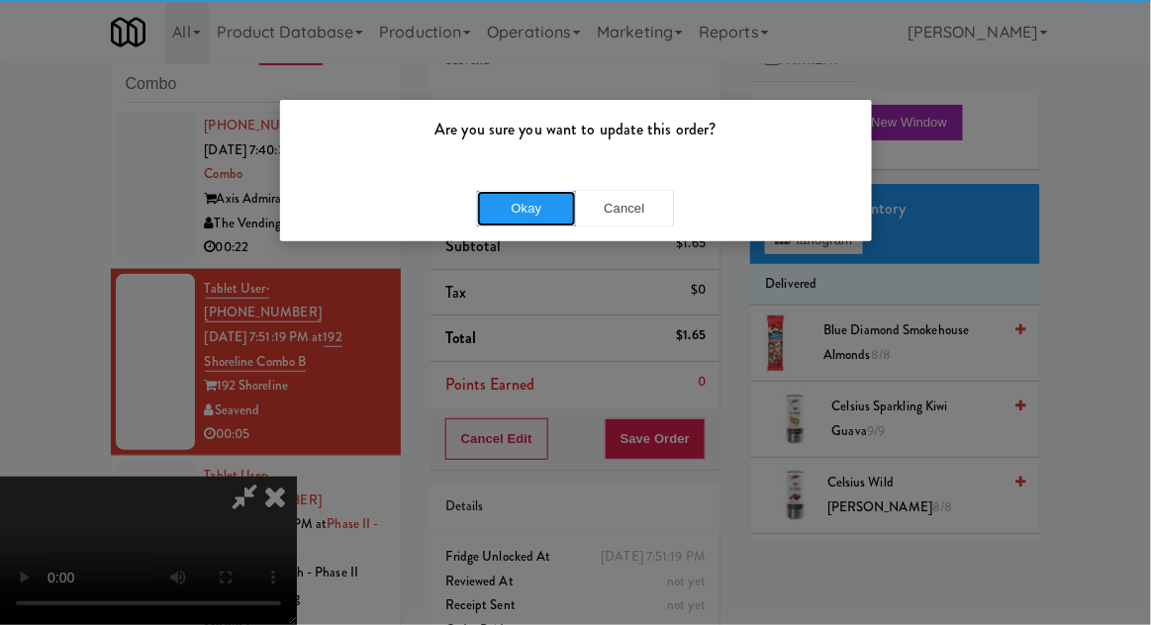
click at [500, 218] on button "Okay" at bounding box center [526, 209] width 99 height 36
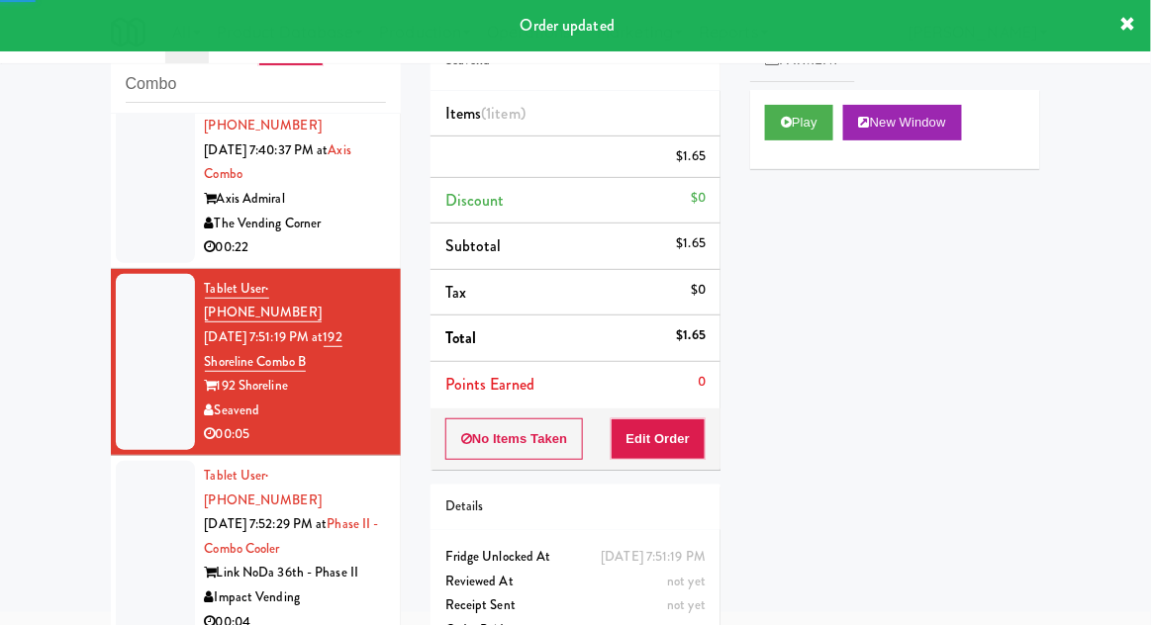
click at [155, 482] on div at bounding box center [155, 549] width 79 height 176
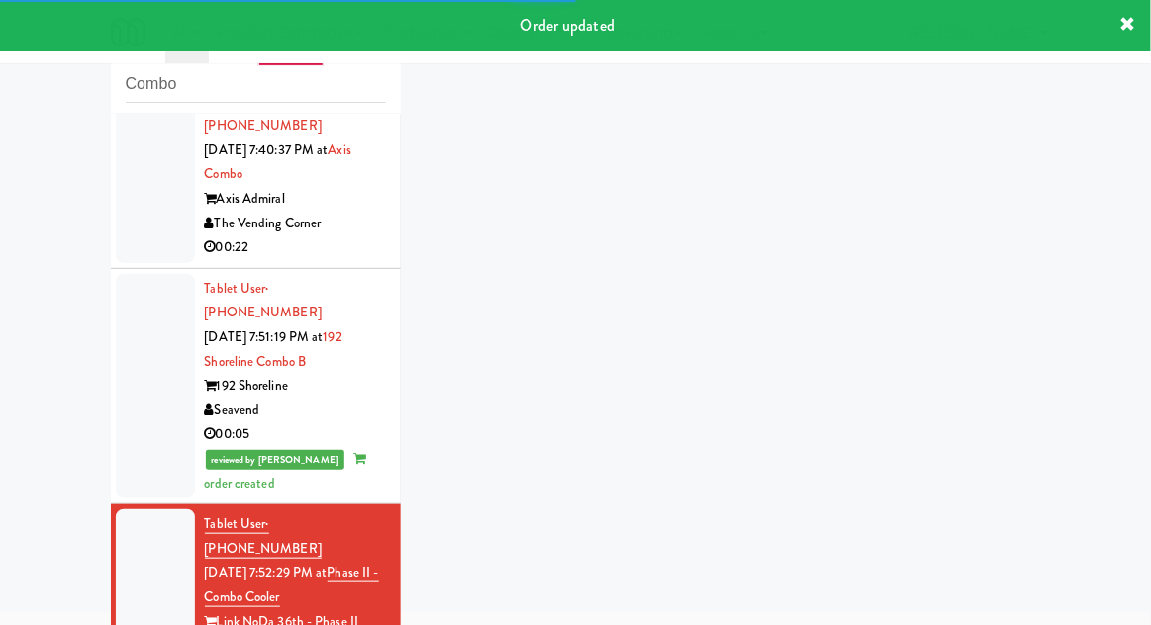
scroll to position [267, 0]
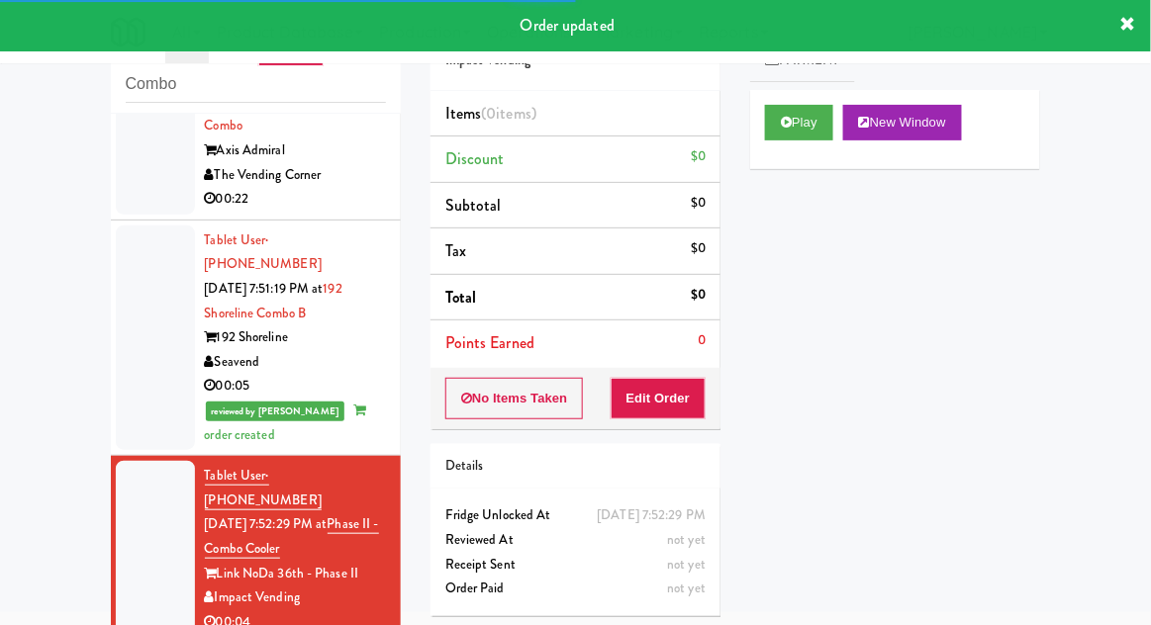
click at [750, 143] on div "Play New Window" at bounding box center [895, 129] width 290 height 79
click at [772, 124] on button "Play" at bounding box center [799, 123] width 68 height 36
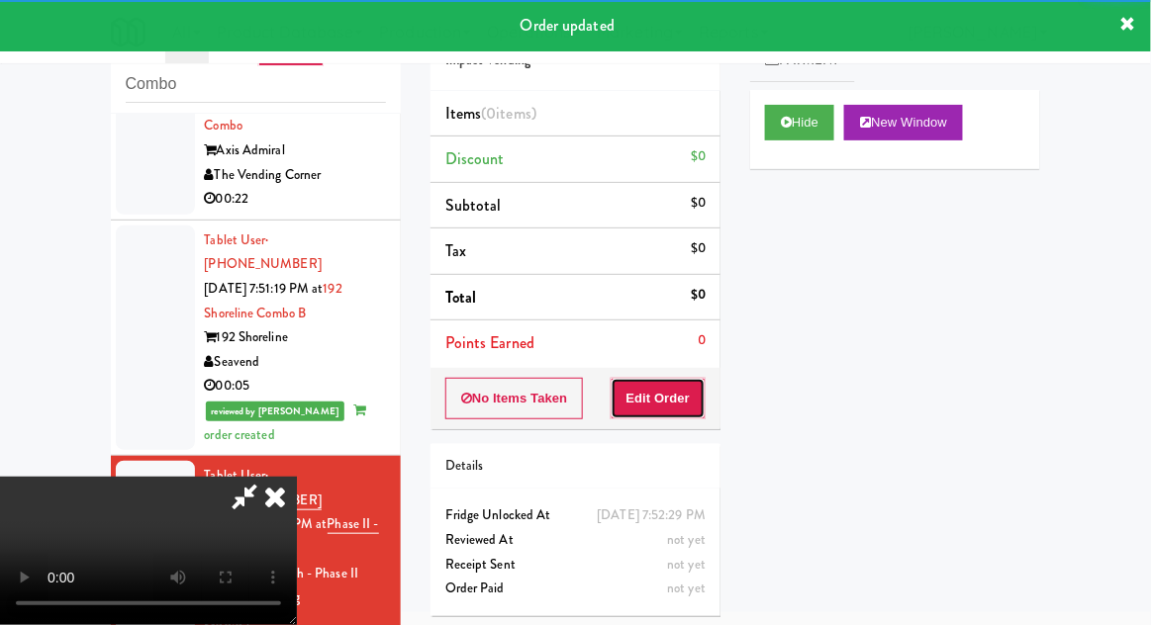
click at [678, 407] on button "Edit Order" at bounding box center [659, 399] width 96 height 42
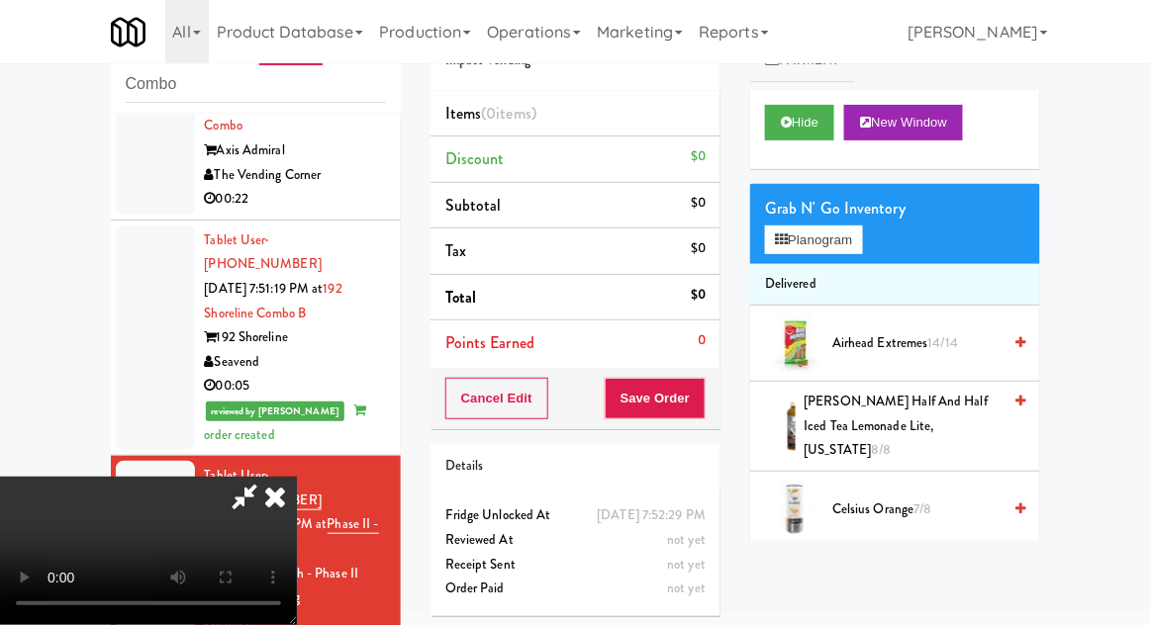
scroll to position [72, 0]
click at [845, 250] on button "Planogram" at bounding box center [813, 241] width 97 height 30
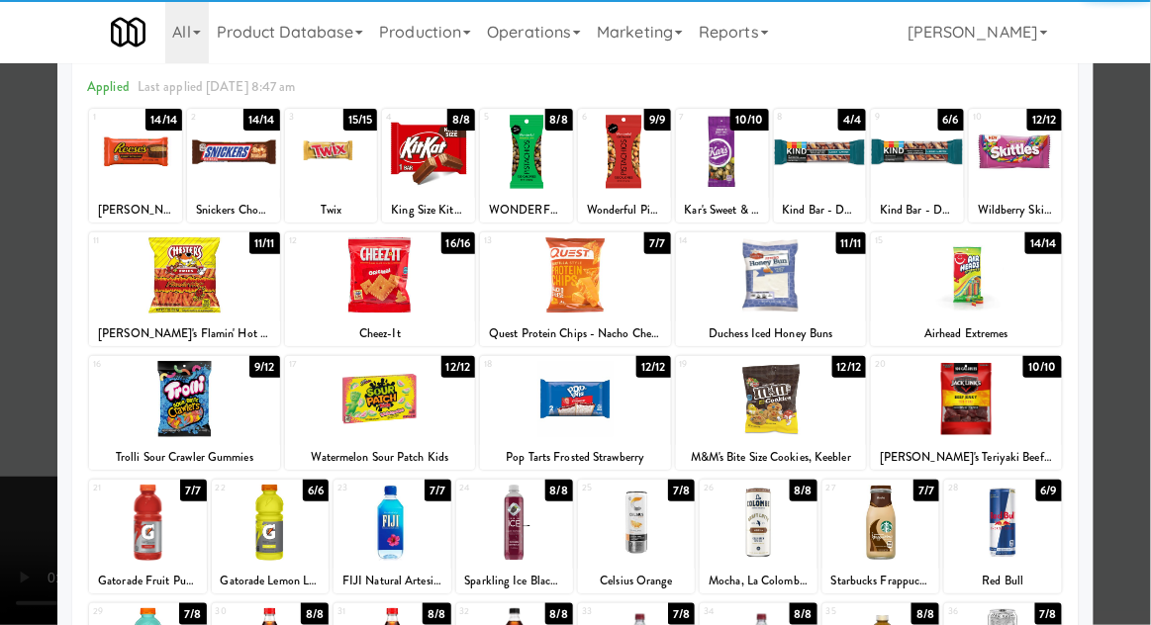
scroll to position [81, 0]
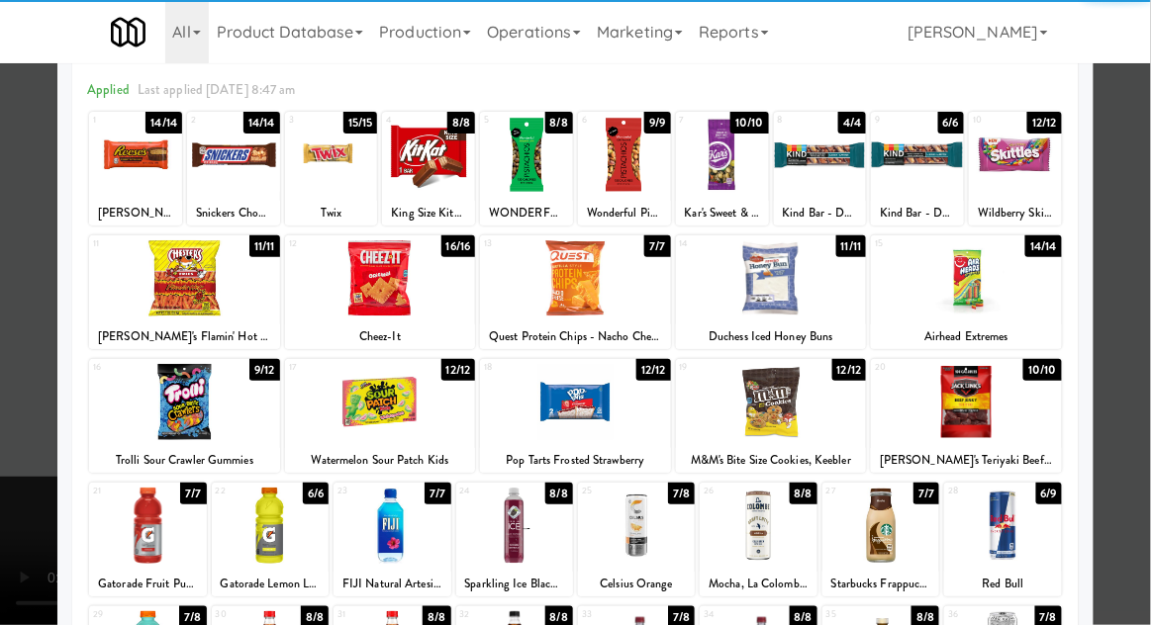
click at [362, 395] on div at bounding box center [380, 402] width 191 height 76
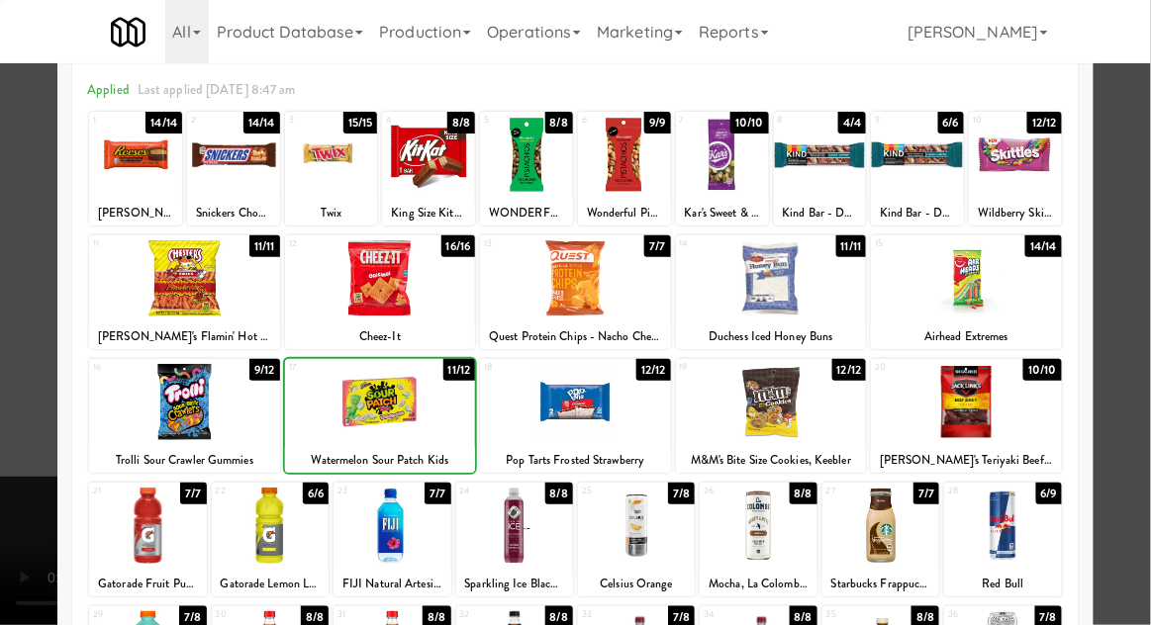
click at [1136, 299] on div at bounding box center [575, 312] width 1151 height 625
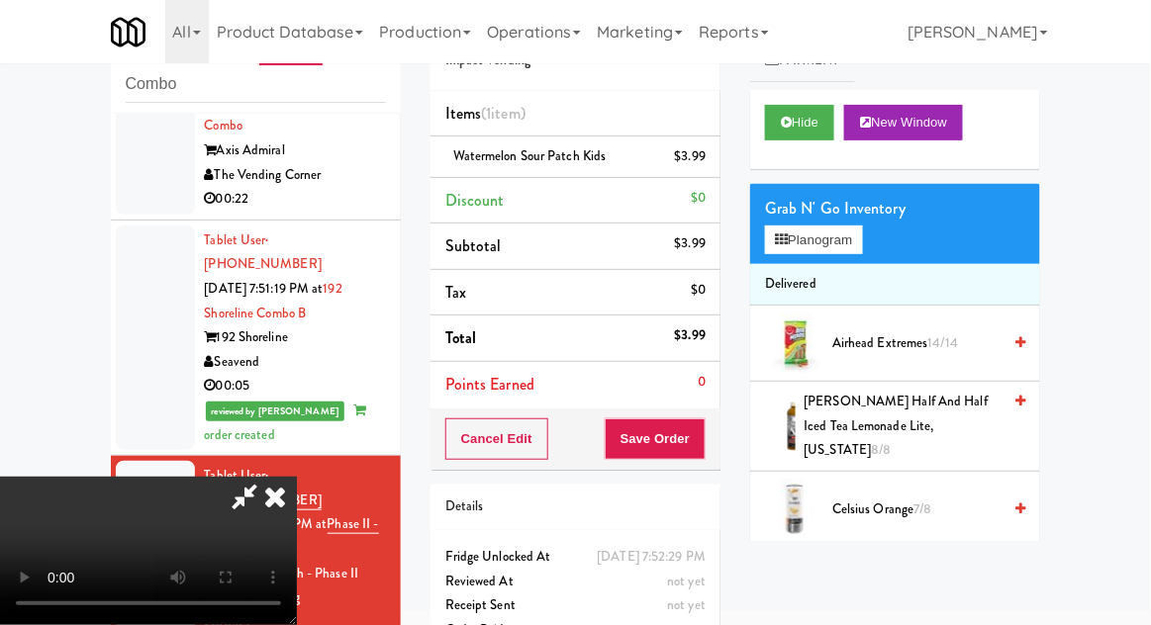
click at [724, 443] on div "Order # 3663986 Impact Vending Items (1 item ) Watermelon Sour Patch Kids $3.99…" at bounding box center [576, 333] width 320 height 677
click at [702, 443] on button "Save Order" at bounding box center [655, 440] width 101 height 42
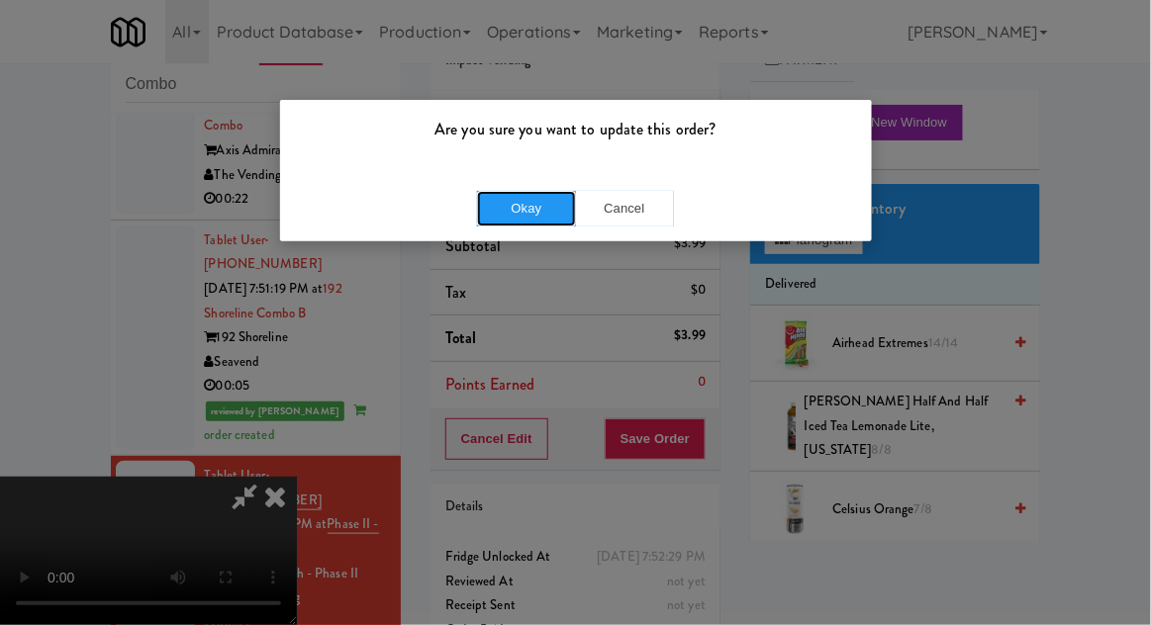
click at [527, 215] on button "Okay" at bounding box center [526, 209] width 99 height 36
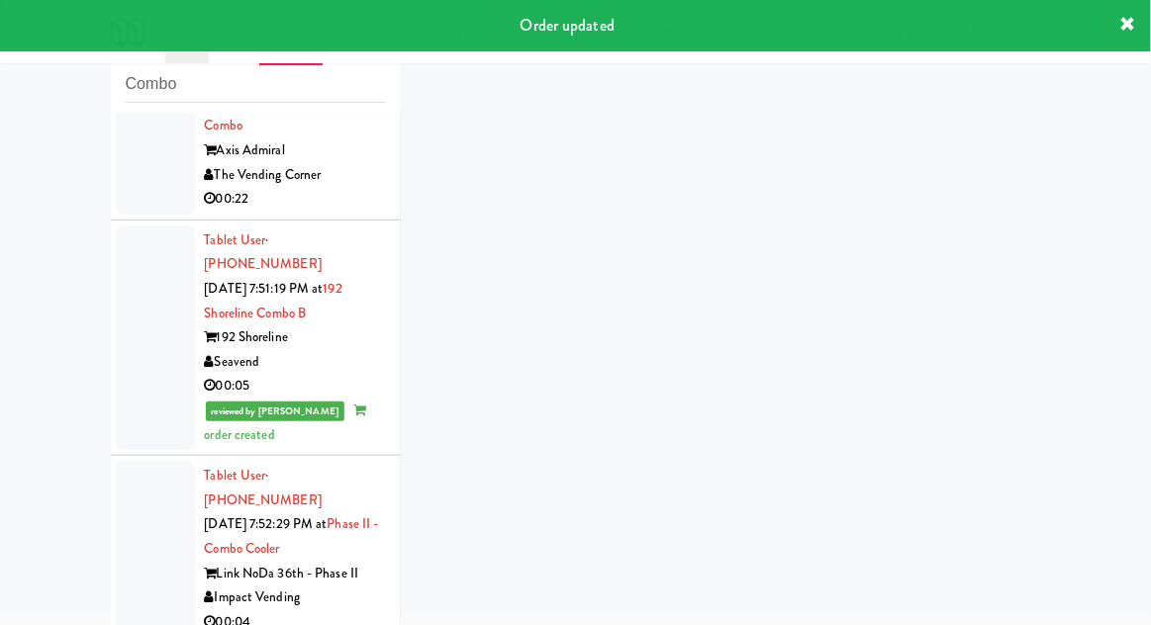
scroll to position [316, 0]
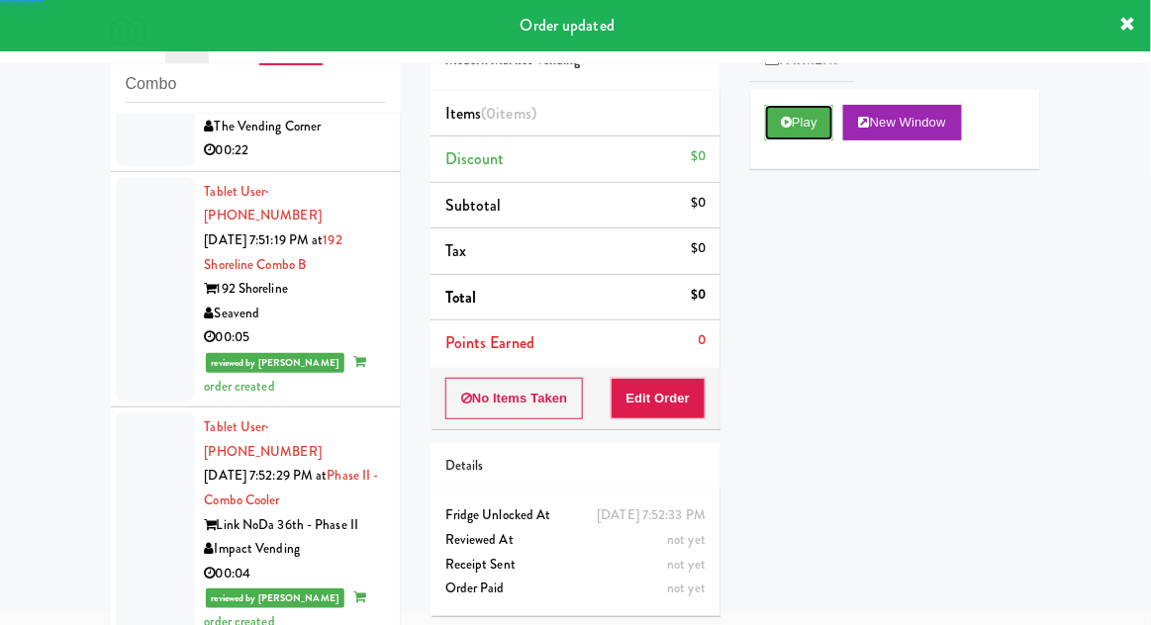
click at [805, 137] on button "Play" at bounding box center [799, 123] width 68 height 36
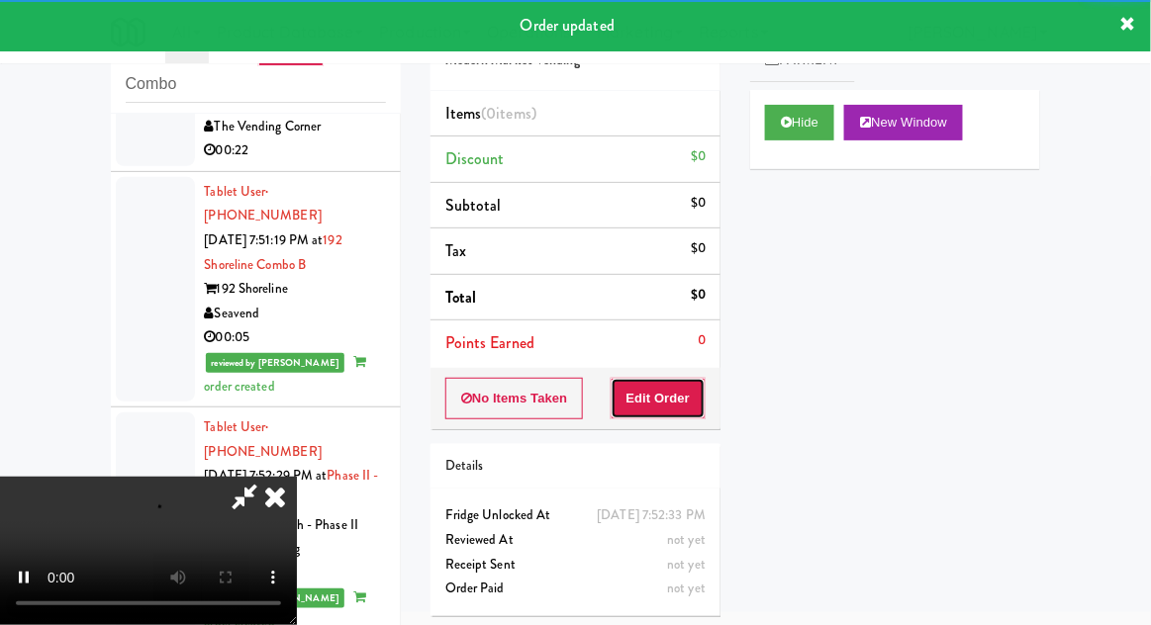
click at [659, 404] on button "Edit Order" at bounding box center [659, 399] width 96 height 42
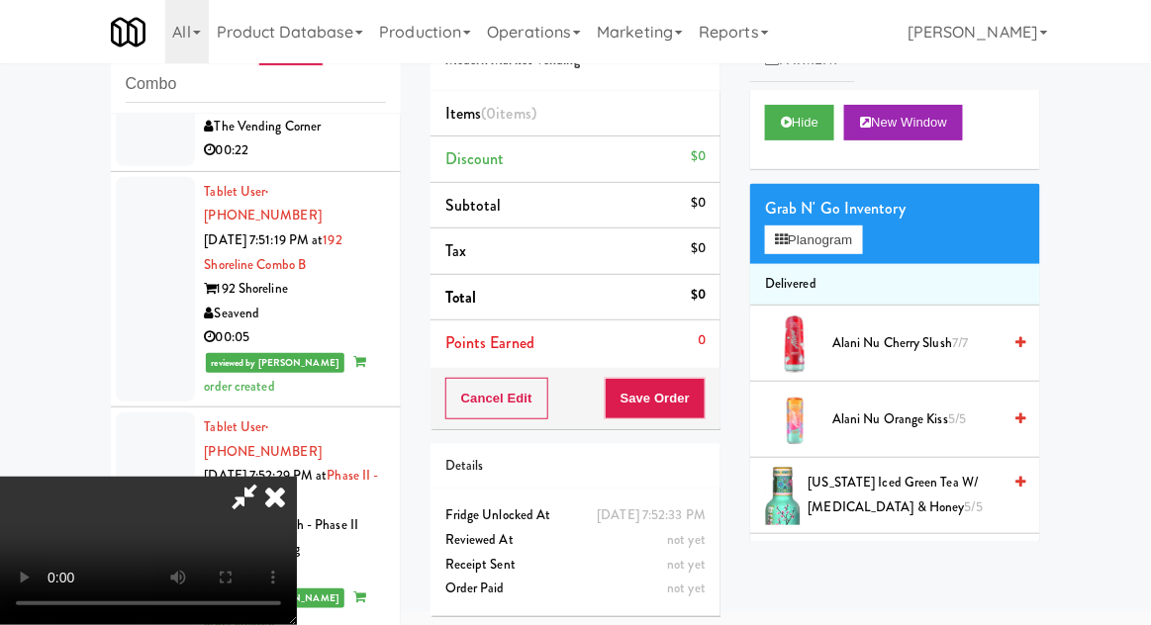
scroll to position [0, 0]
click at [855, 230] on button "Planogram" at bounding box center [813, 241] width 97 height 30
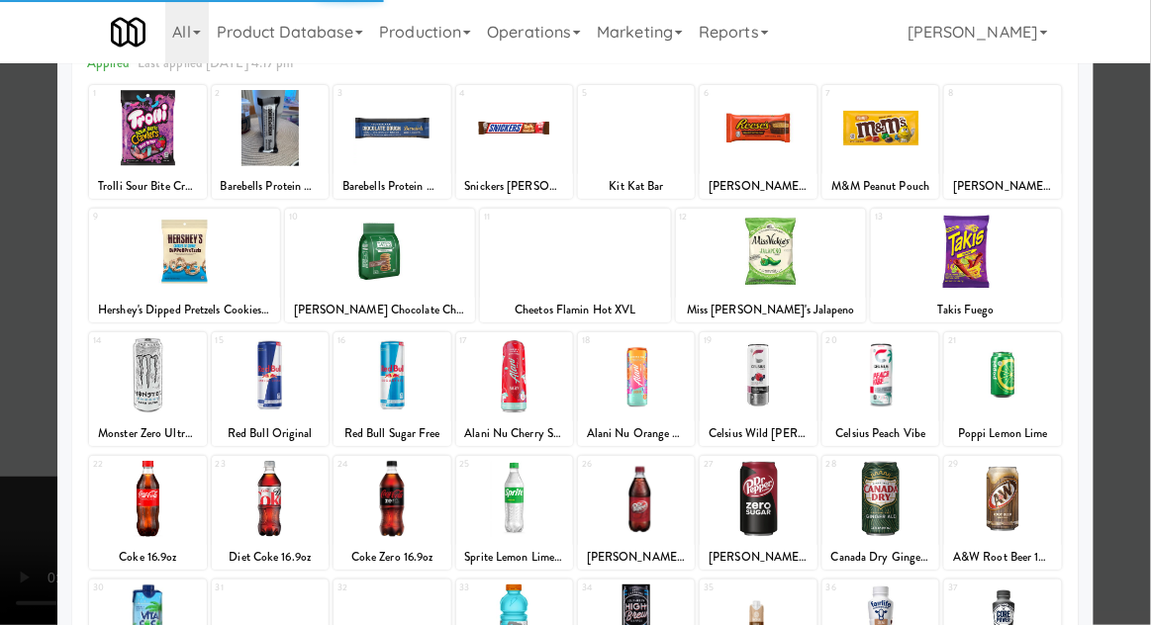
scroll to position [123, 0]
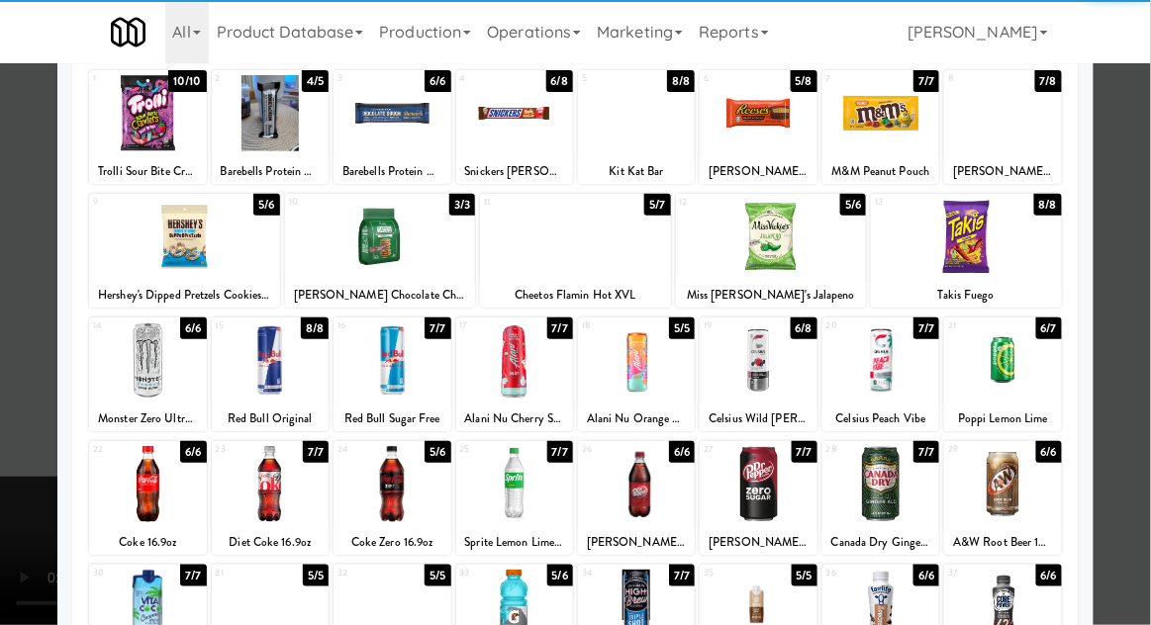
click at [377, 463] on div at bounding box center [391, 484] width 117 height 76
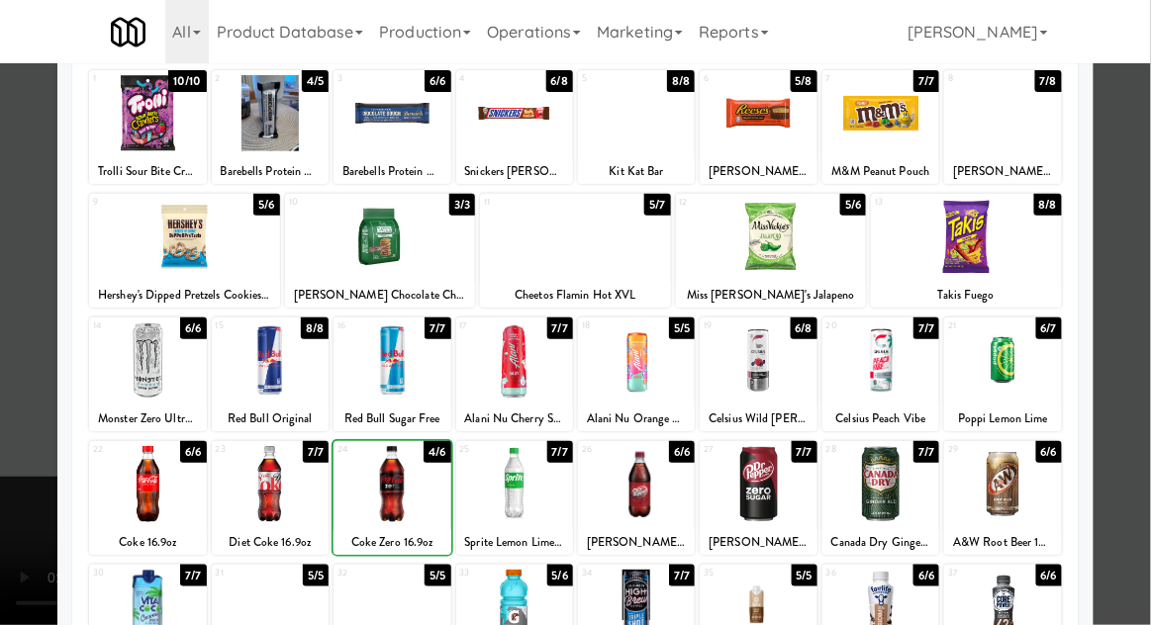
click at [1144, 286] on div at bounding box center [575, 312] width 1151 height 625
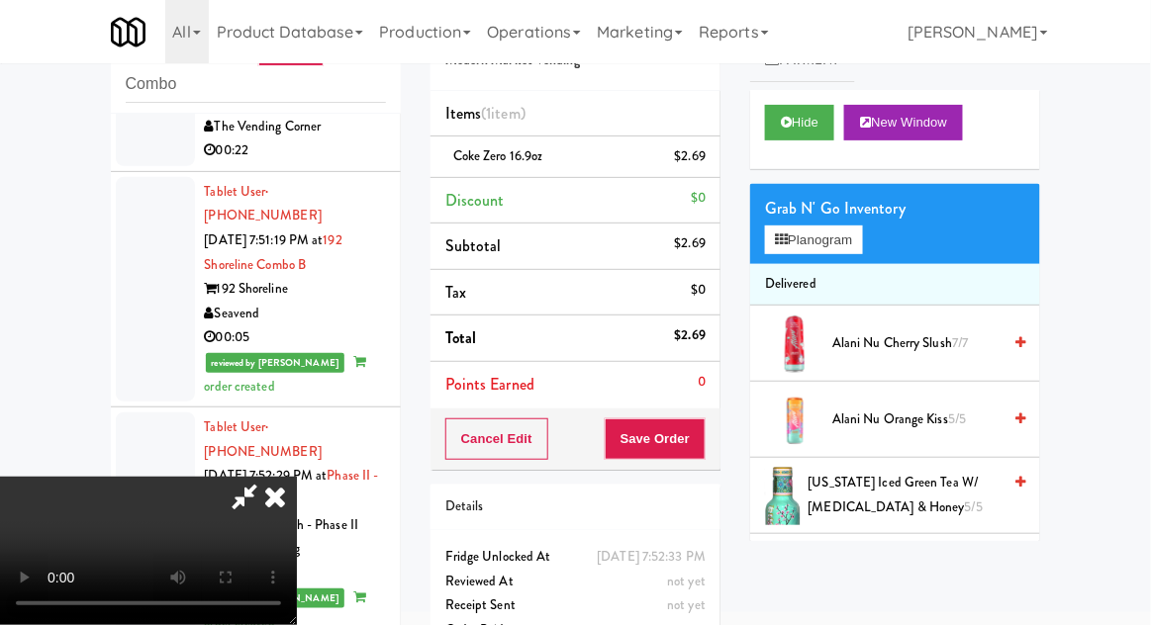
scroll to position [72, 0]
click at [706, 428] on button "Save Order" at bounding box center [655, 440] width 101 height 42
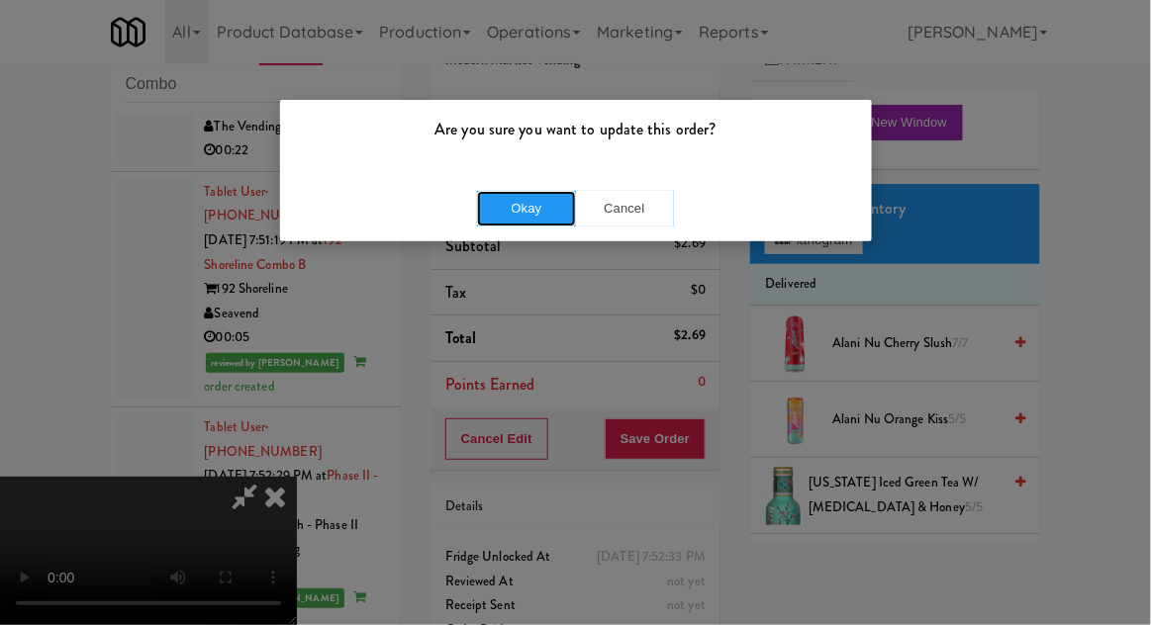
click at [517, 198] on button "Okay" at bounding box center [526, 209] width 99 height 36
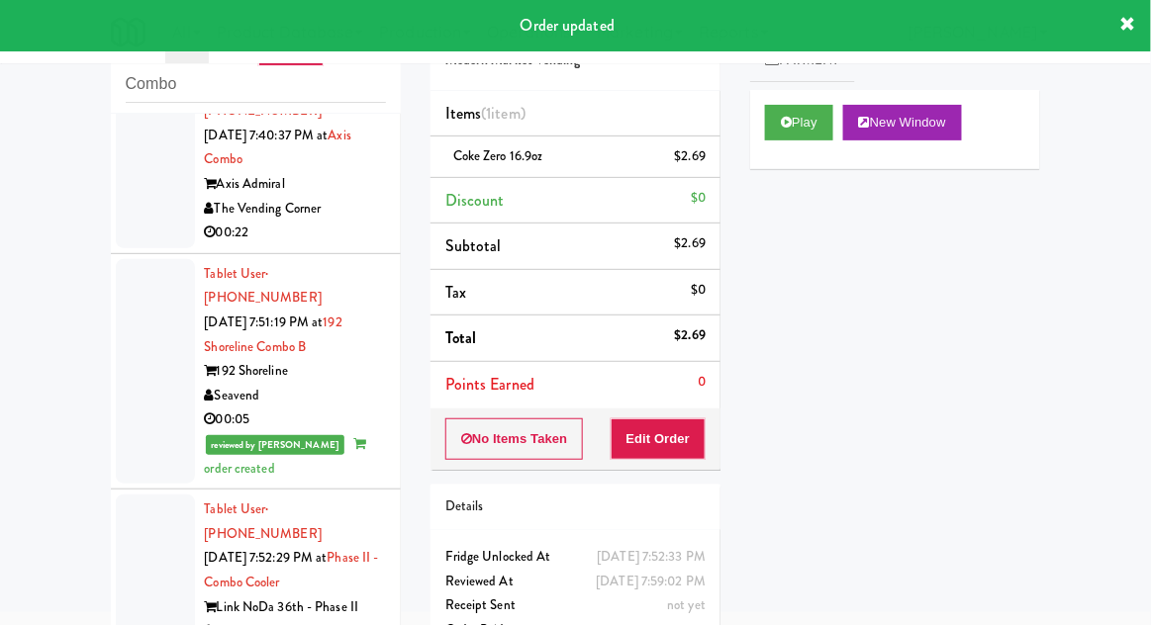
scroll to position [0, 0]
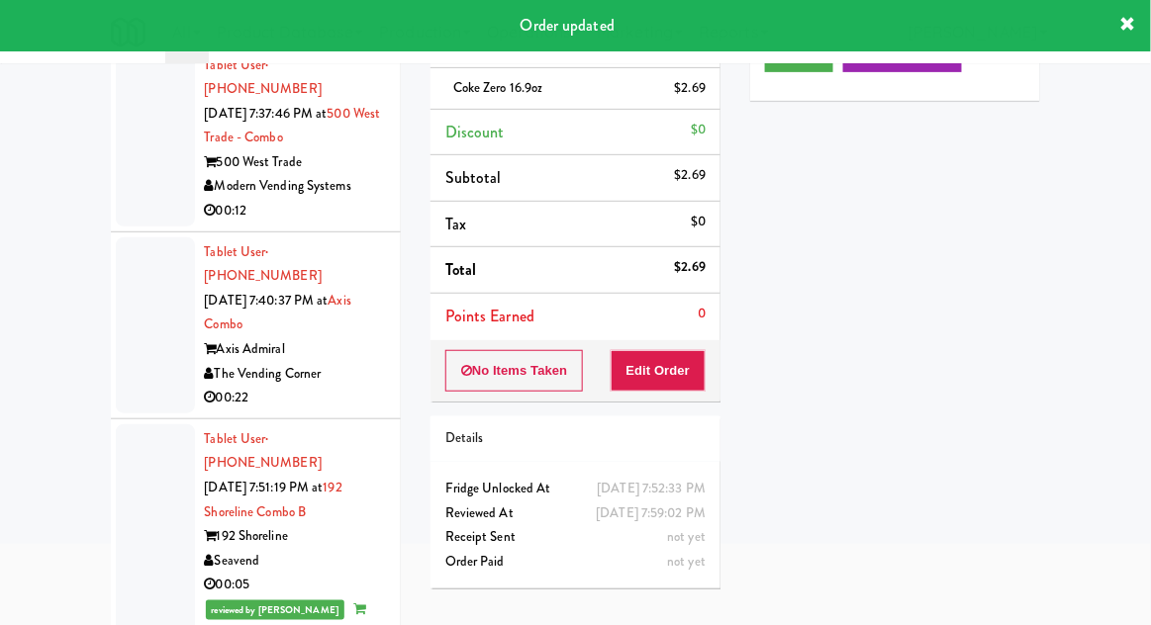
click at [144, 329] on div at bounding box center [155, 325] width 79 height 176
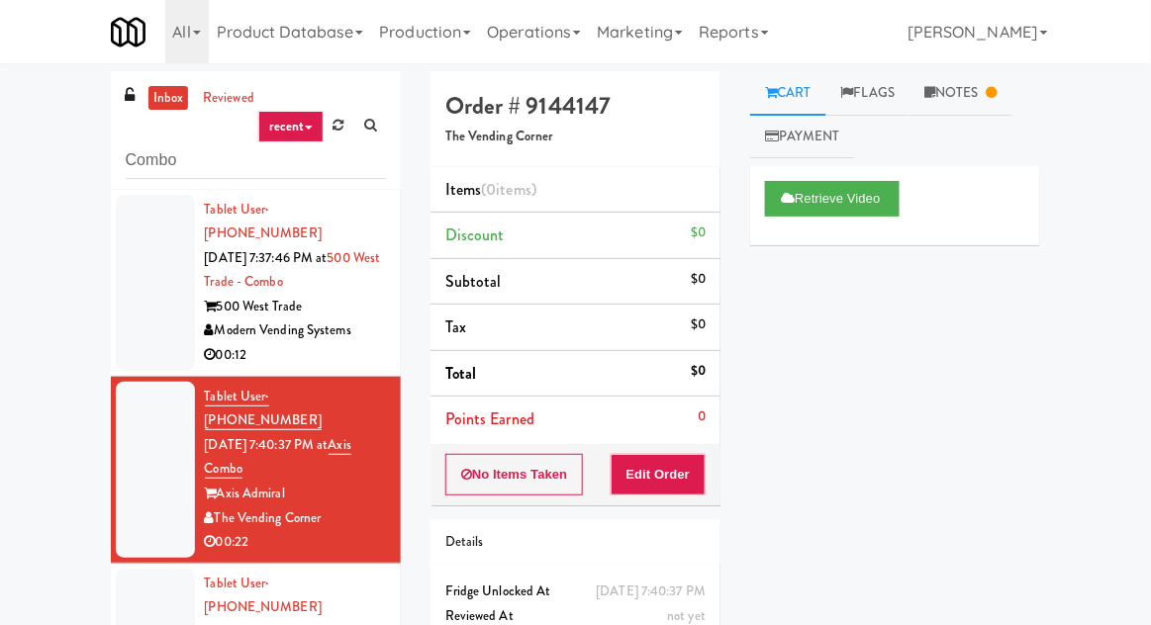
click at [158, 322] on div at bounding box center [155, 283] width 79 height 176
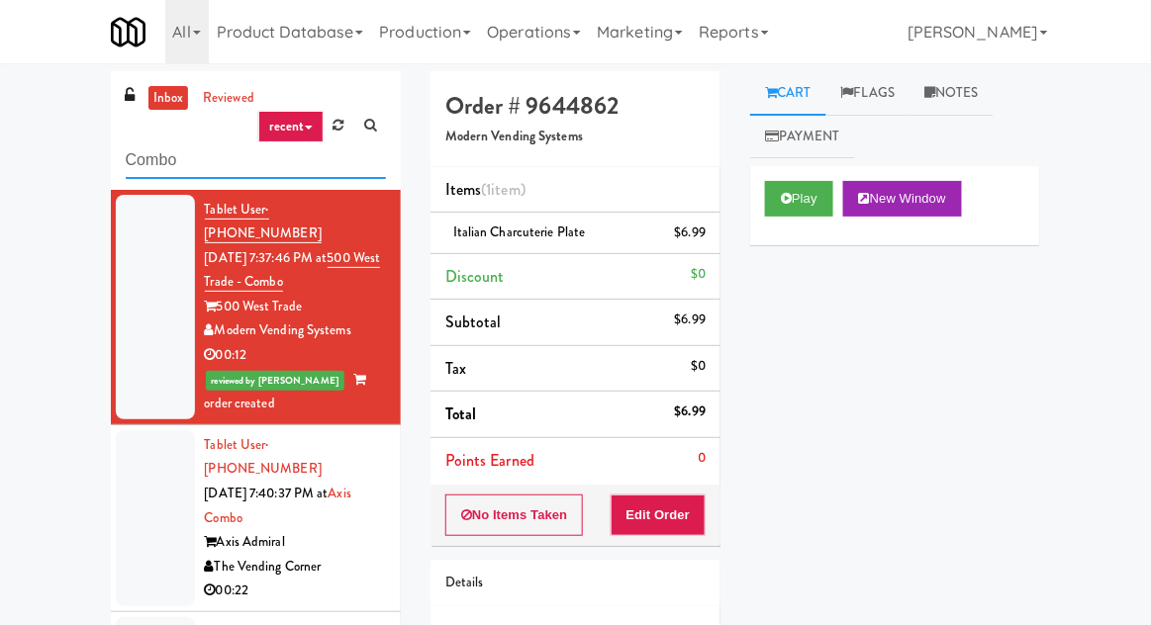
click at [148, 163] on input "Combo" at bounding box center [256, 160] width 260 height 37
click at [141, 152] on input "Combo" at bounding box center [256, 160] width 260 height 37
type input "Cooler"
click at [36, 138] on div "inbox reviewed recent all unclear take inventory issue suspicious failed recent…" at bounding box center [575, 434] width 1151 height 727
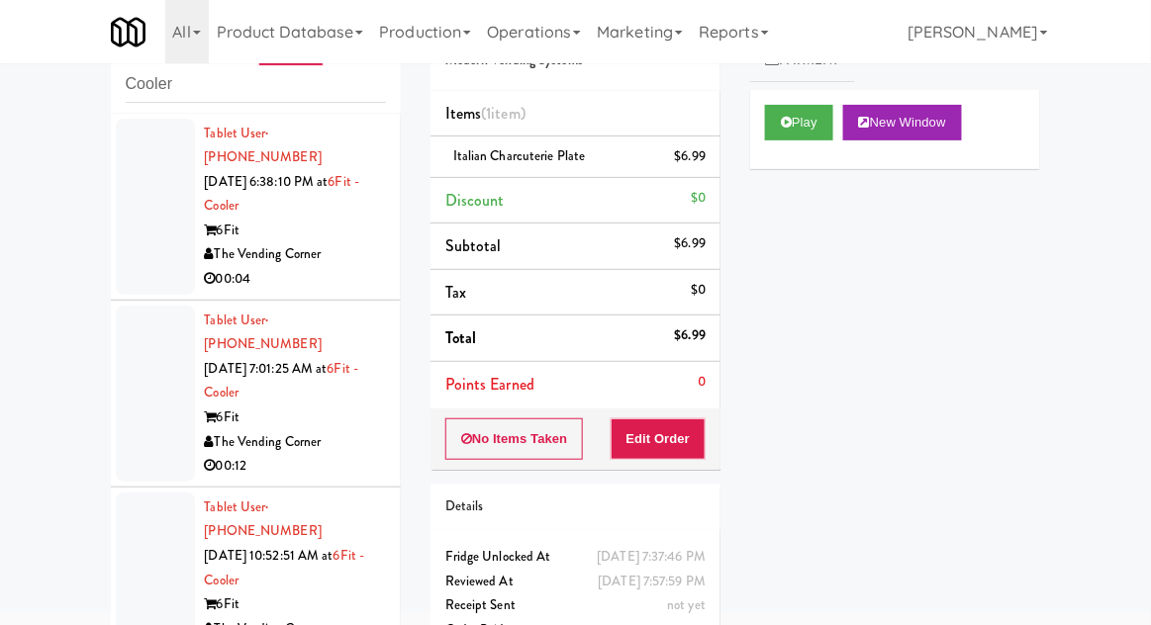
click at [131, 202] on div at bounding box center [155, 207] width 79 height 176
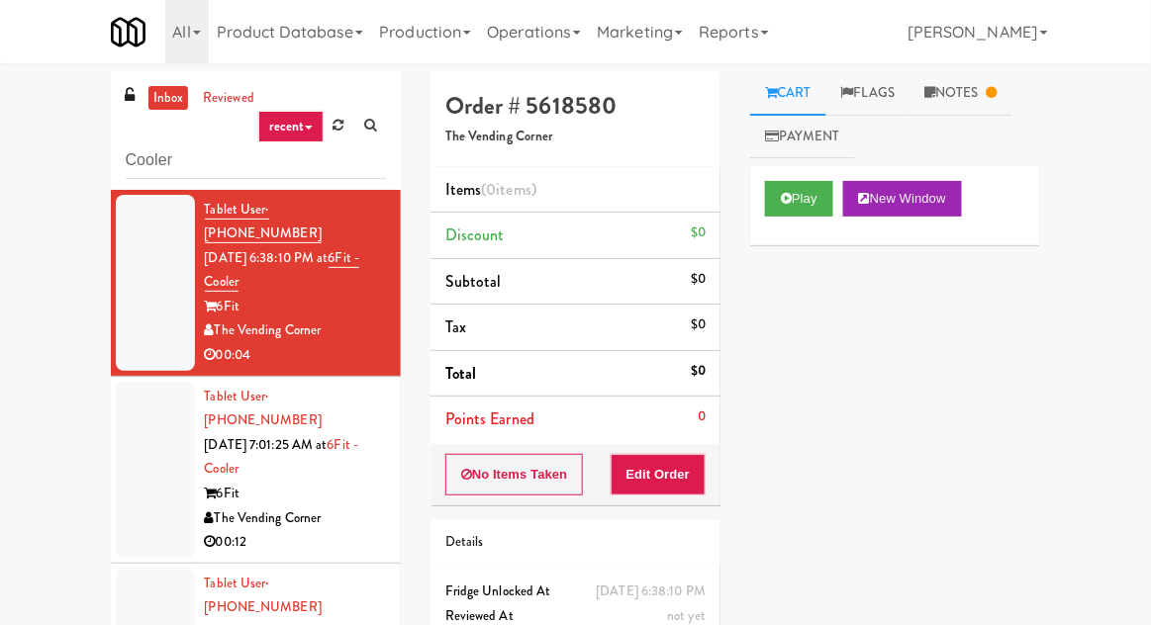
click at [147, 443] on div at bounding box center [155, 470] width 79 height 176
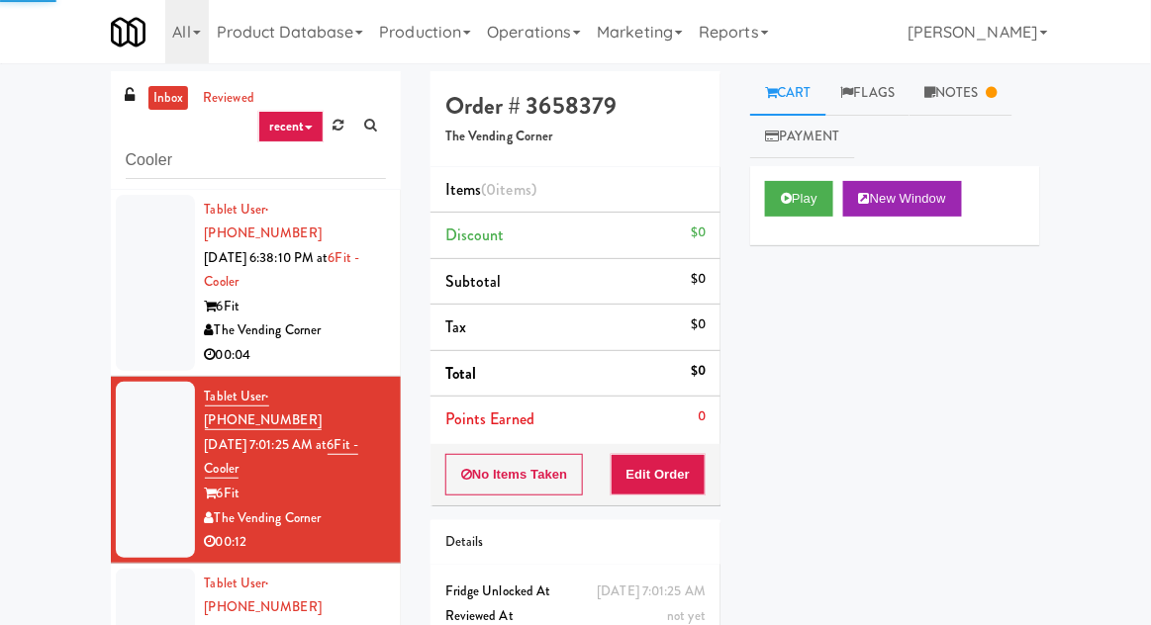
scroll to position [76, 0]
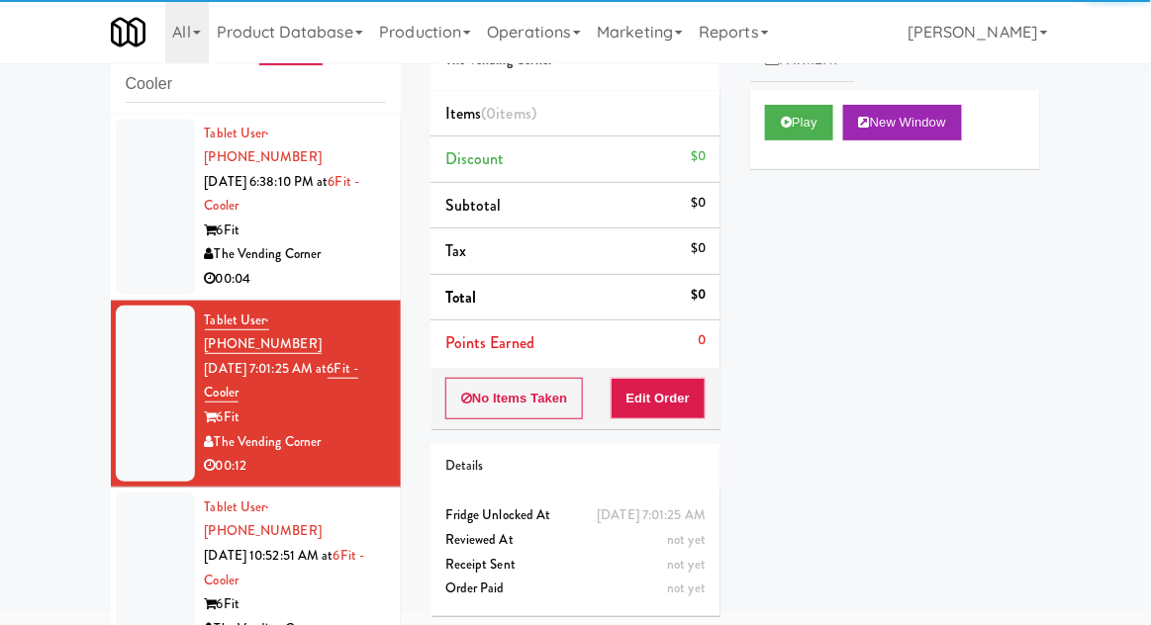
click at [146, 537] on div at bounding box center [155, 581] width 79 height 176
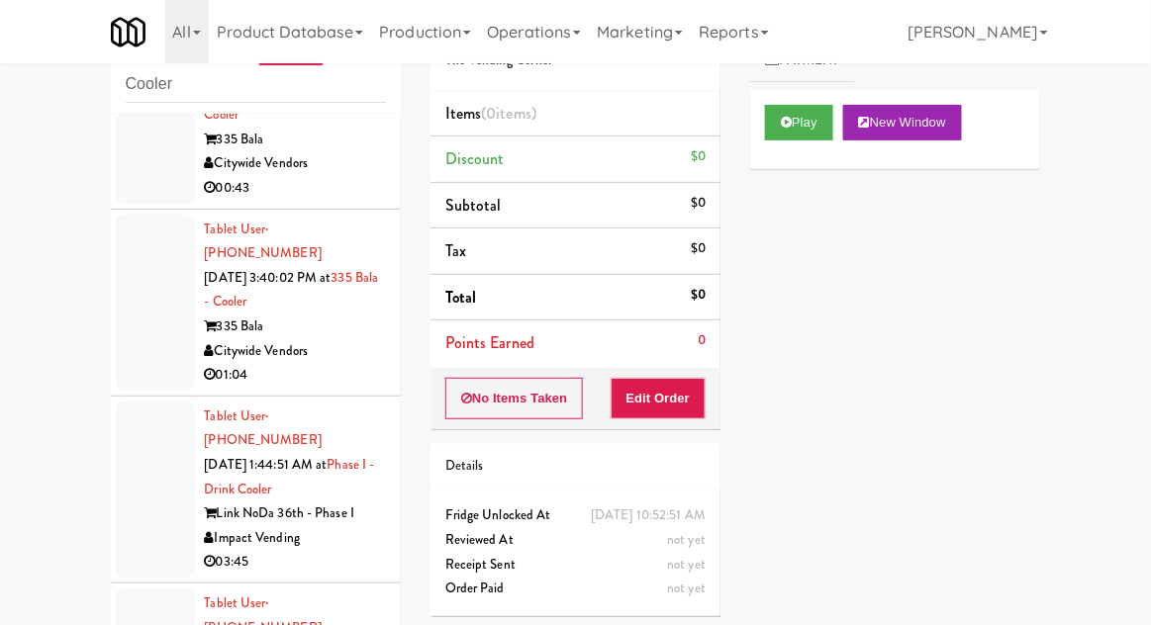
scroll to position [1211, 0]
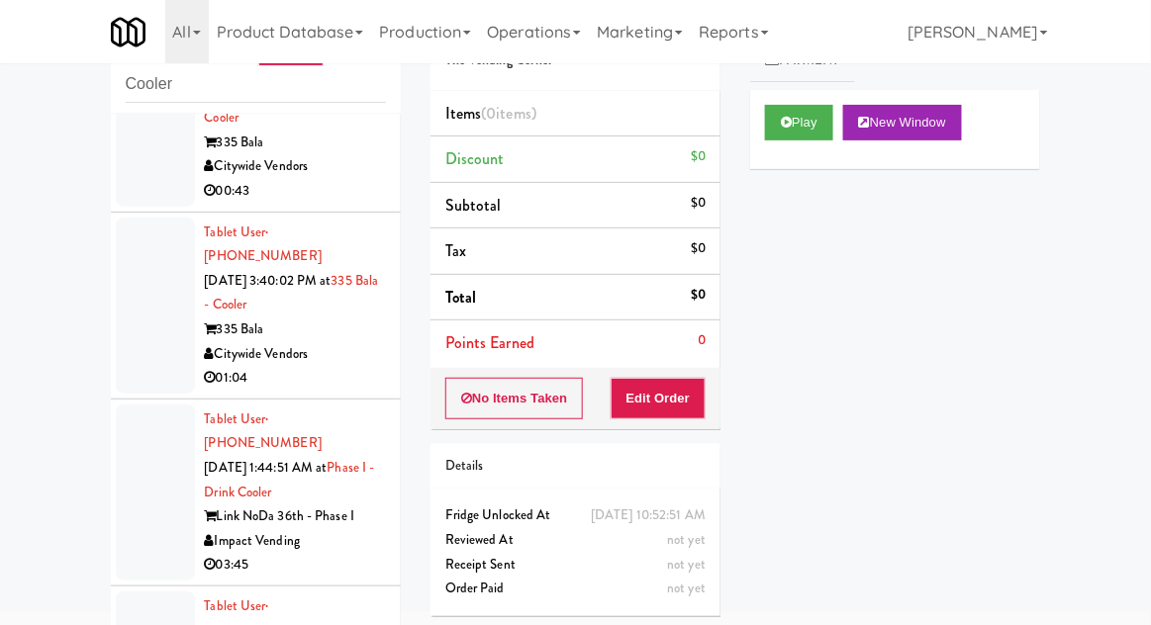
click at [117, 405] on div at bounding box center [155, 493] width 79 height 176
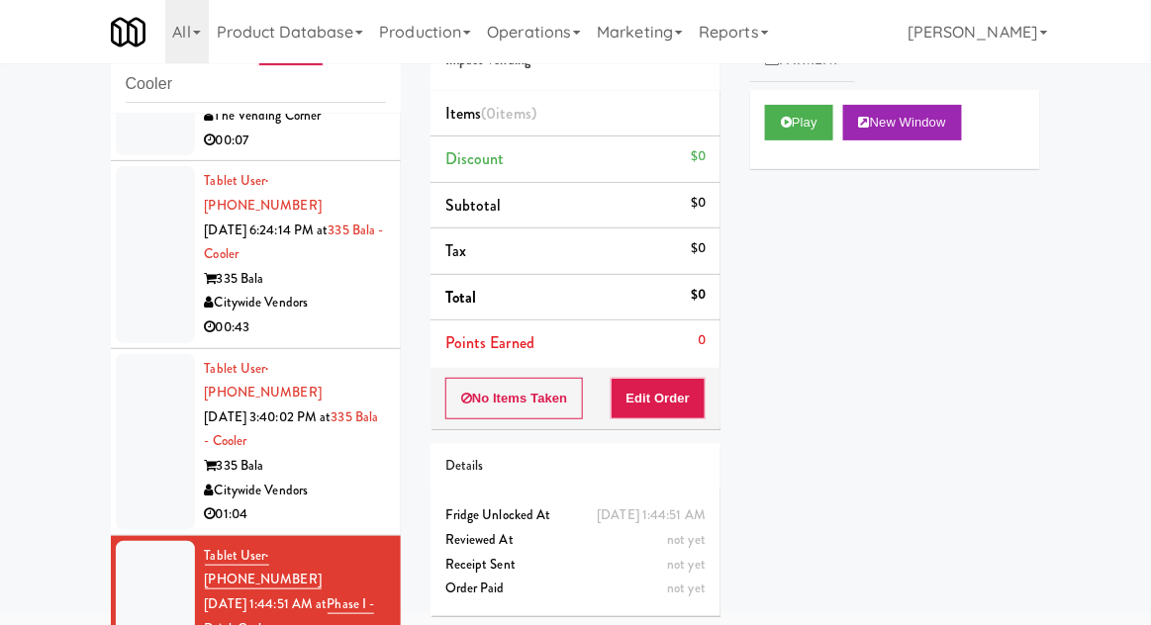
click at [143, 354] on div at bounding box center [155, 442] width 79 height 176
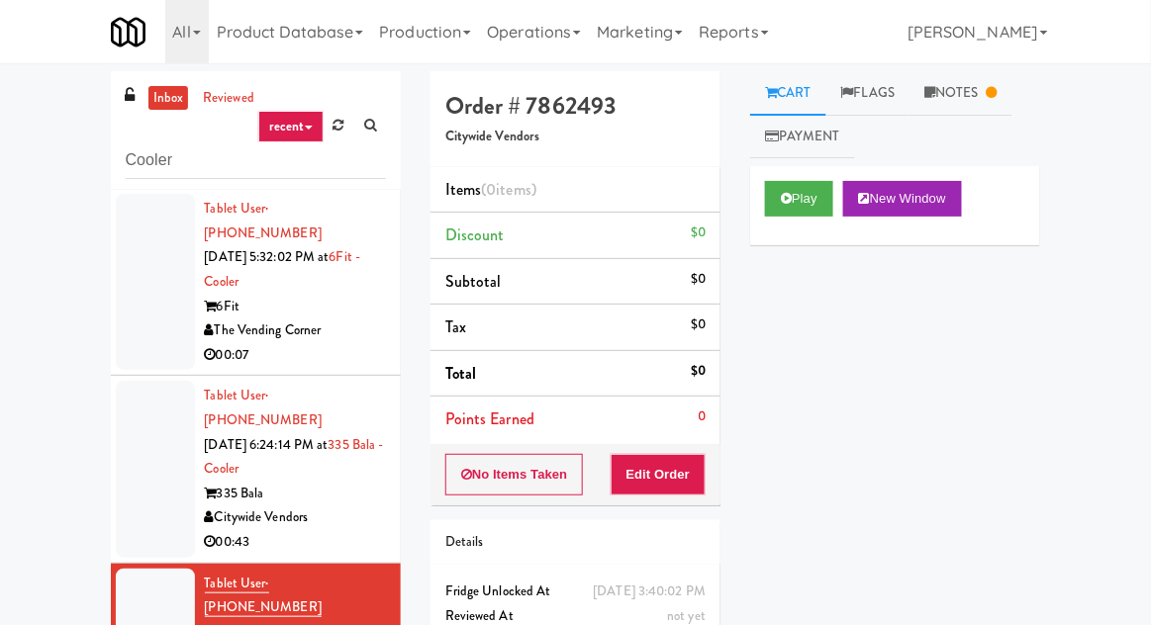
scroll to position [76, 0]
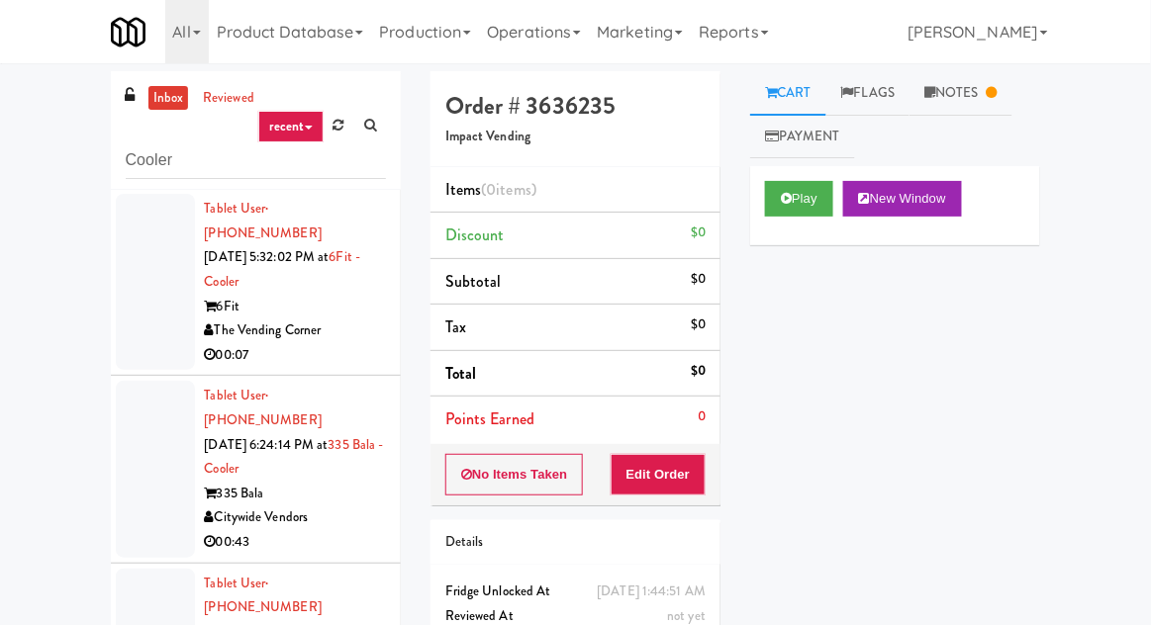
click at [974, 110] on link "Notes" at bounding box center [960, 93] width 103 height 45
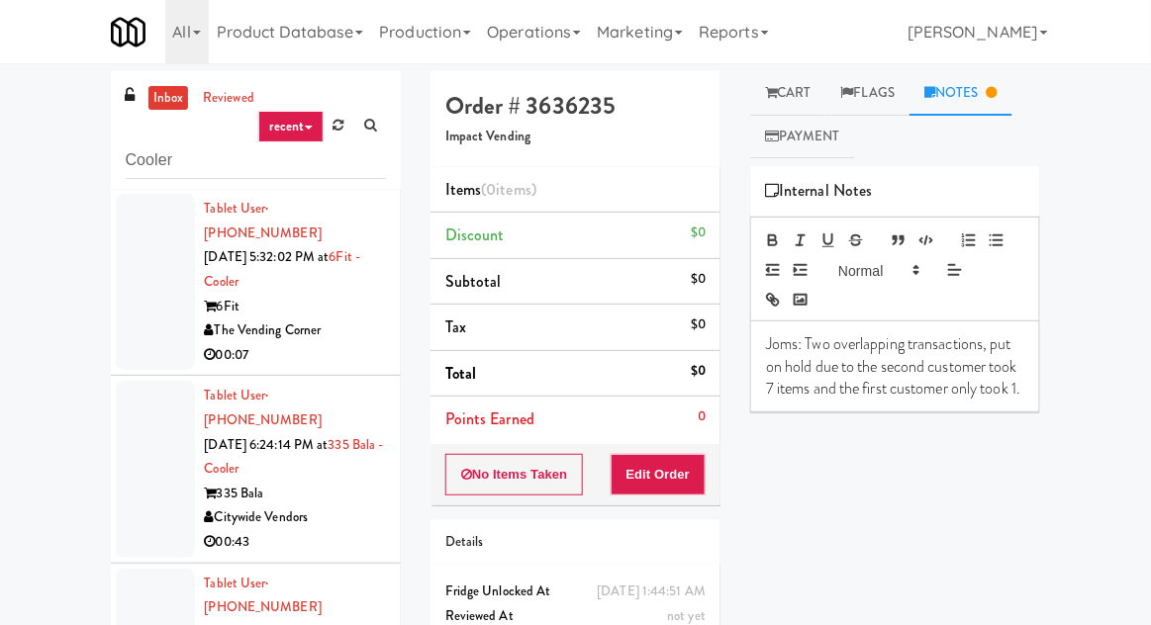
click at [802, 92] on link "Cart" at bounding box center [788, 93] width 76 height 45
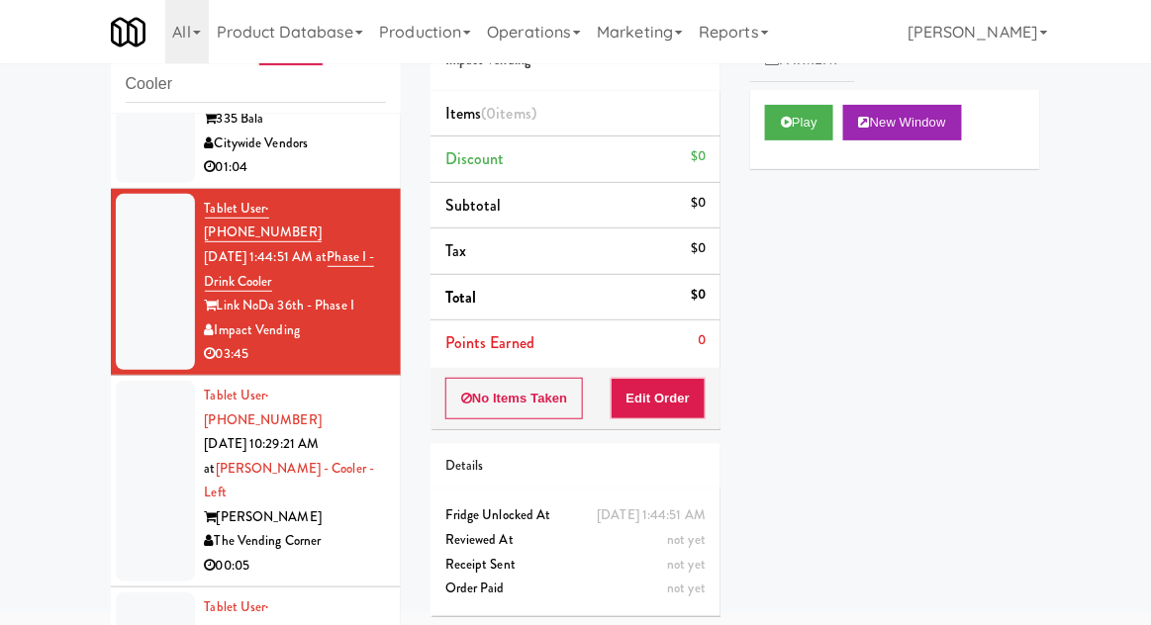
scroll to position [1423, 0]
click at [140, 380] on div at bounding box center [155, 480] width 79 height 201
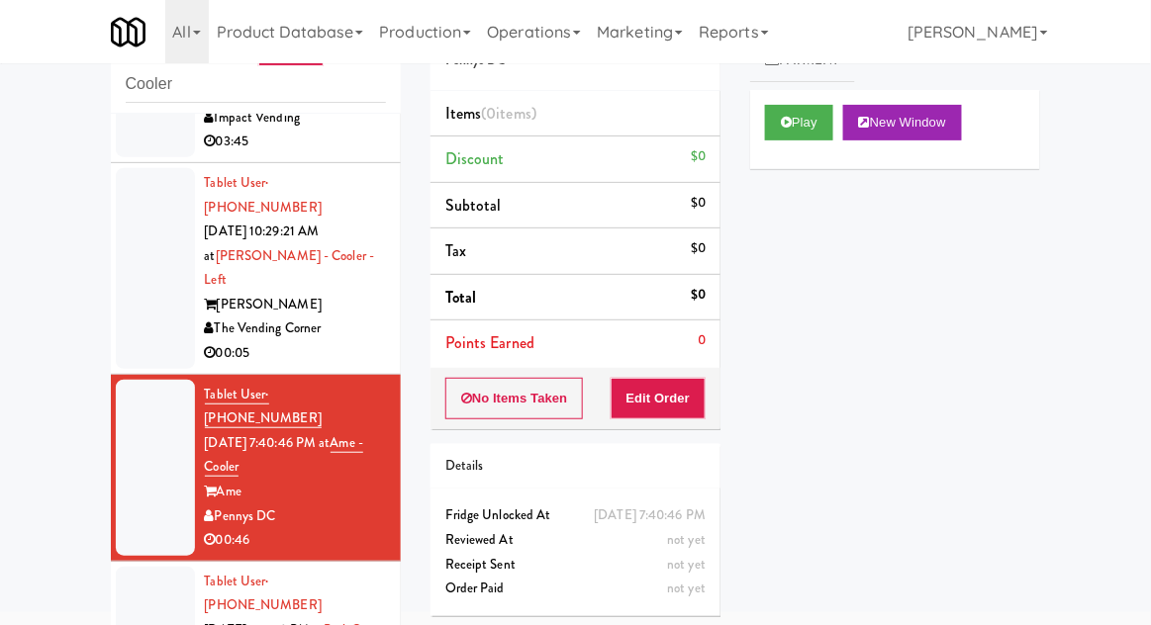
scroll to position [1639, 0]
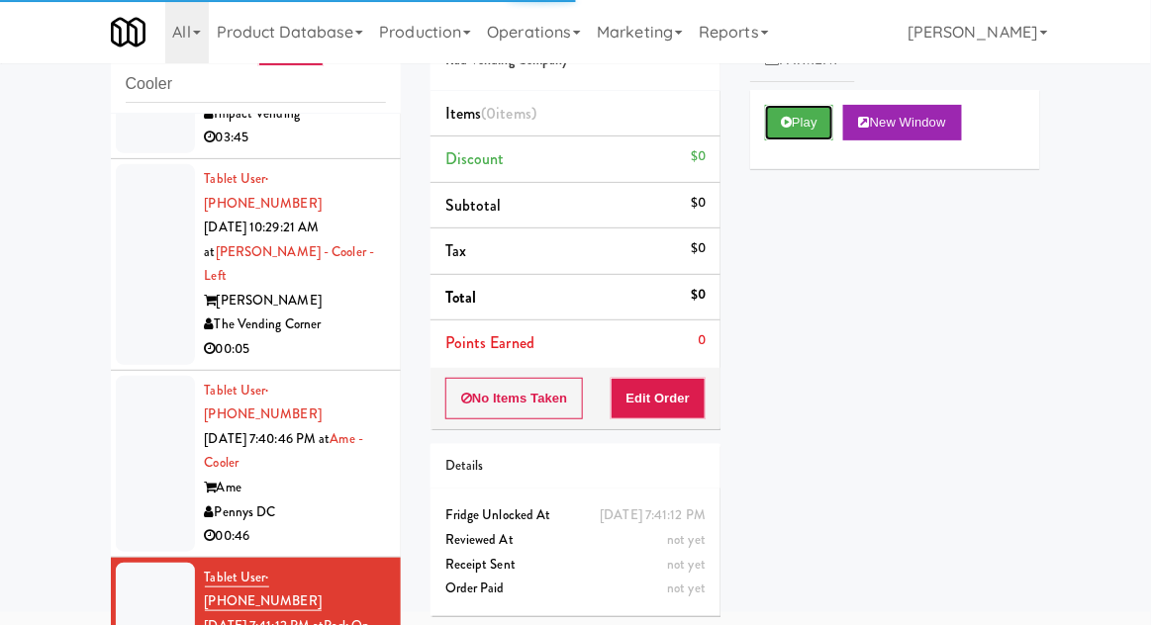
click at [809, 113] on button "Play" at bounding box center [799, 123] width 68 height 36
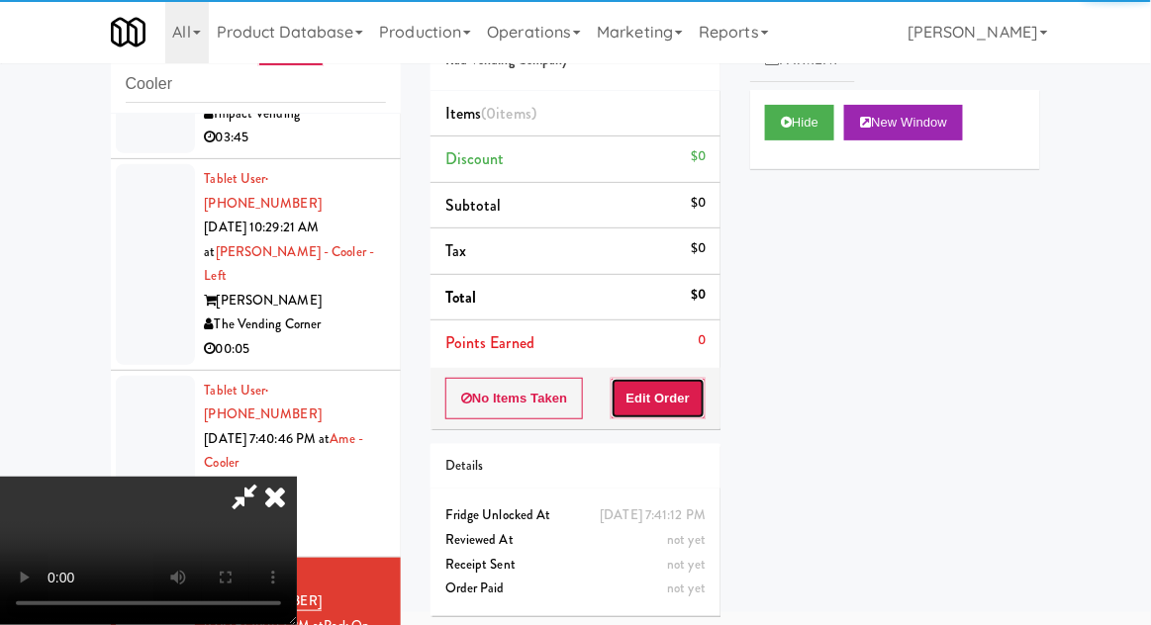
click at [663, 395] on button "Edit Order" at bounding box center [659, 399] width 96 height 42
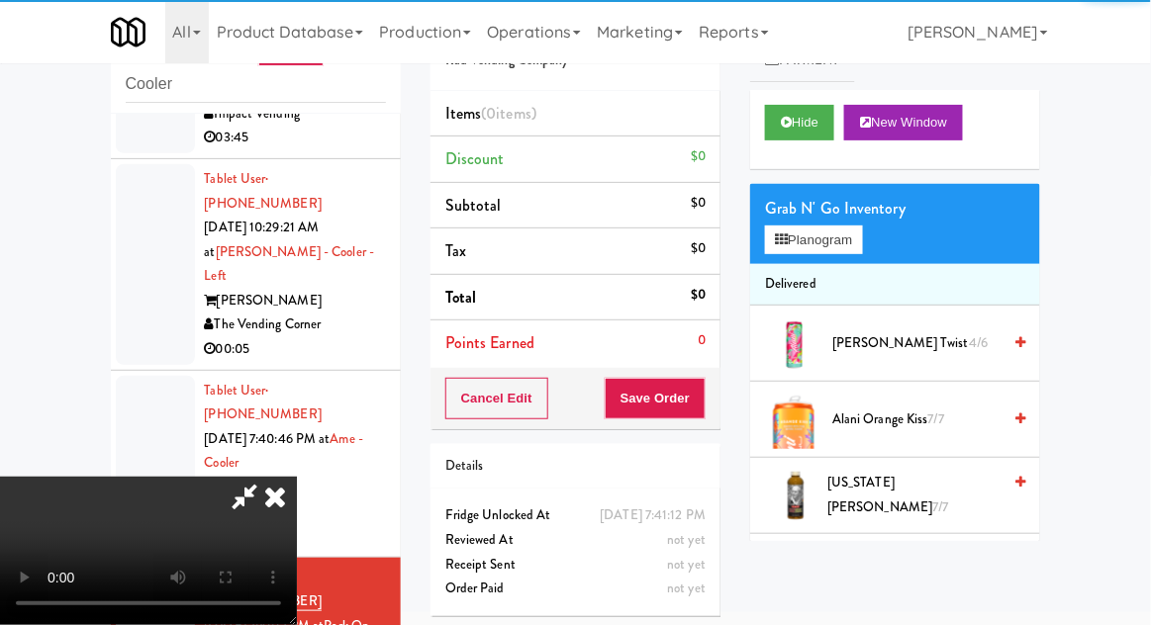
click at [8, 261] on div "inbox reviewed recent all unclear take inventory issue suspicious failed recent…" at bounding box center [575, 358] width 1151 height 727
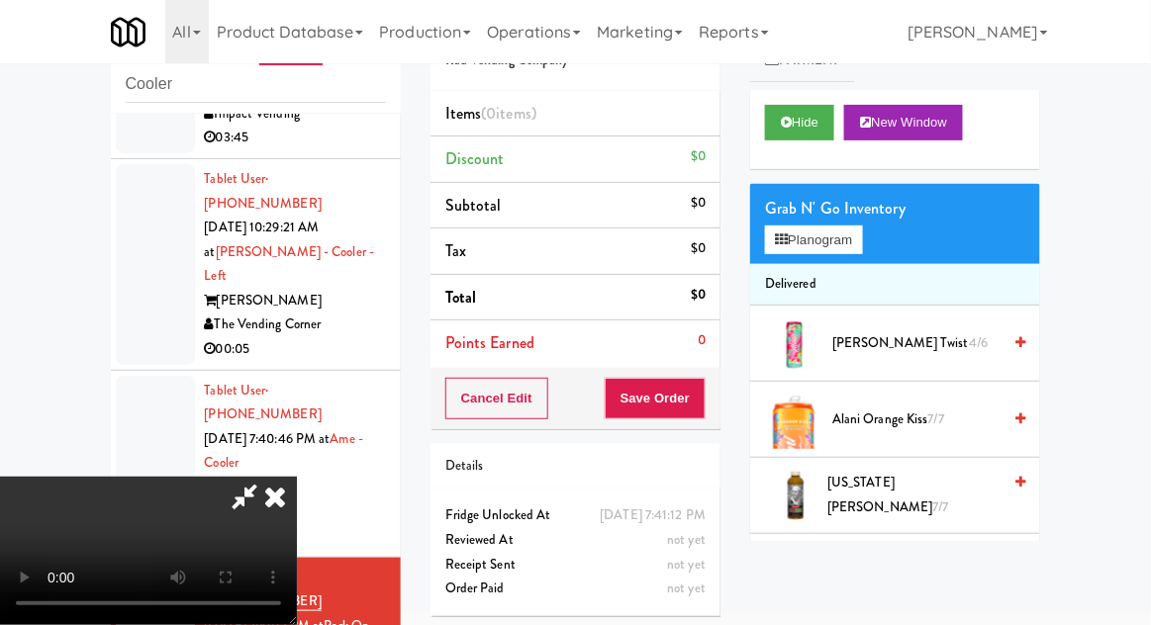
click at [1, 247] on div "inbox reviewed recent all unclear take inventory issue suspicious failed recent…" at bounding box center [575, 358] width 1151 height 727
click at [855, 228] on button "Planogram" at bounding box center [813, 241] width 97 height 30
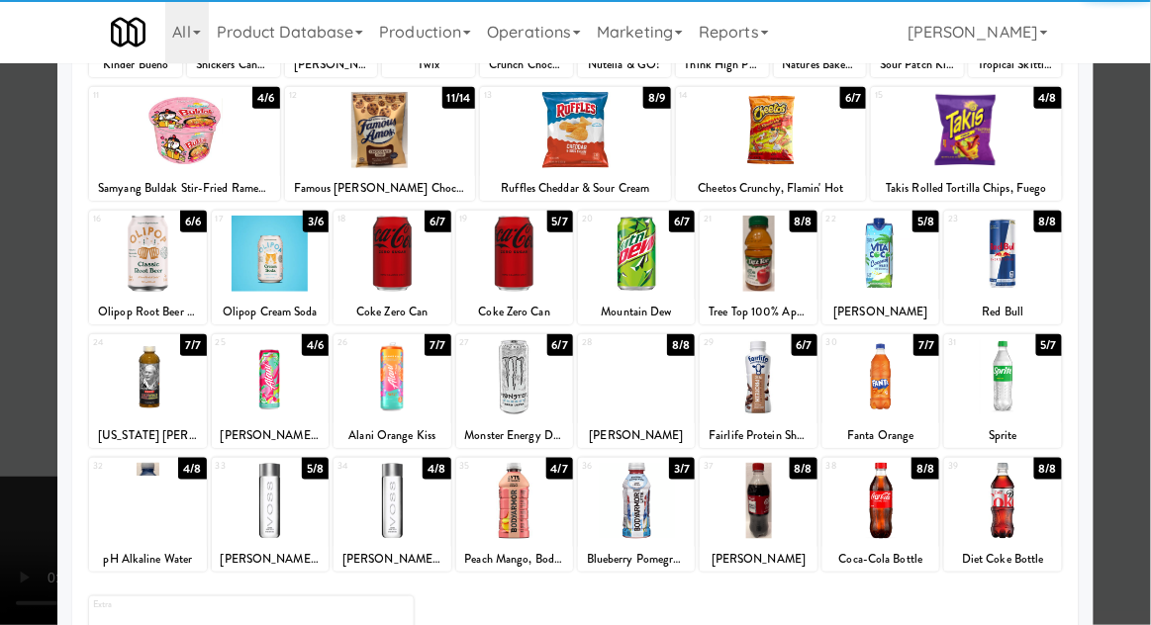
scroll to position [232, 0]
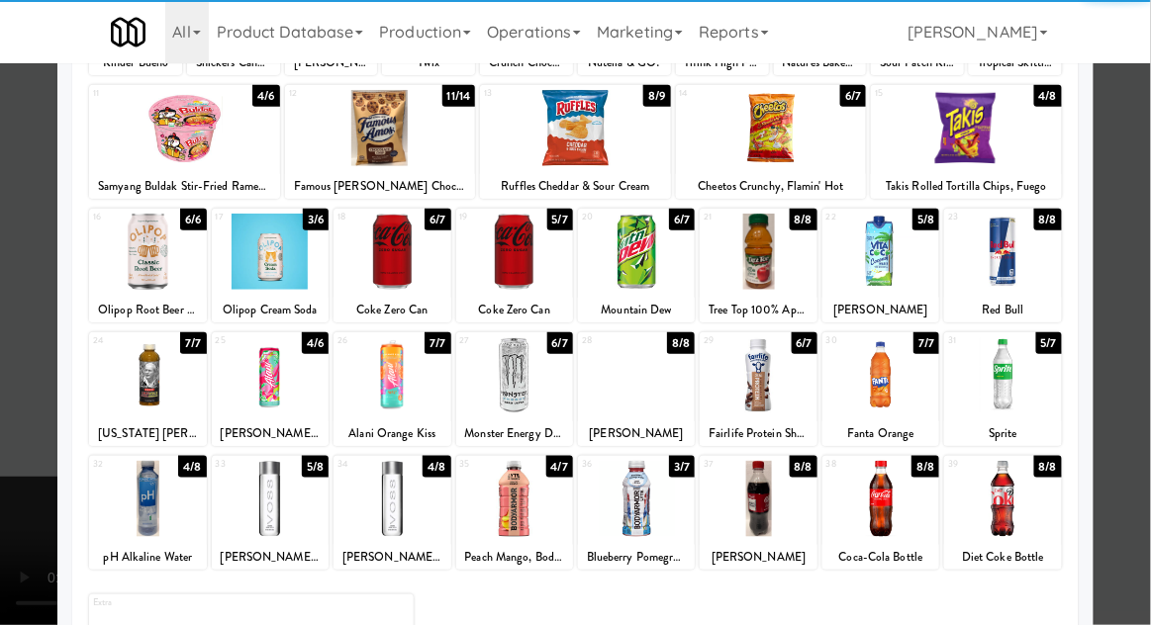
click at [999, 497] on div at bounding box center [1002, 499] width 117 height 76
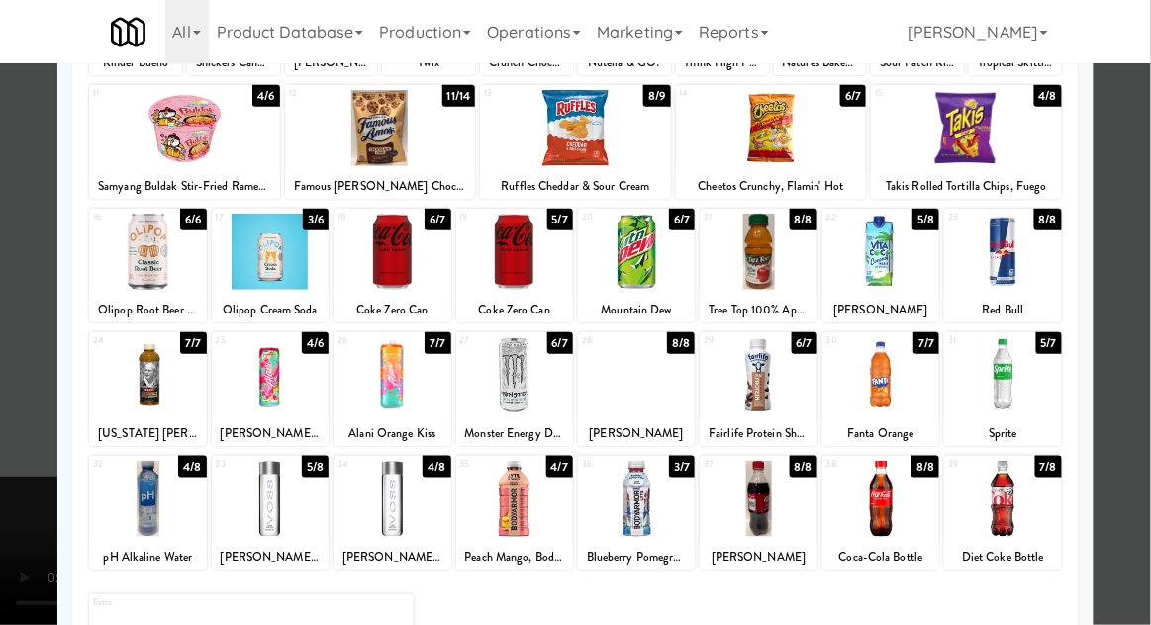
click at [1140, 288] on div at bounding box center [575, 312] width 1151 height 625
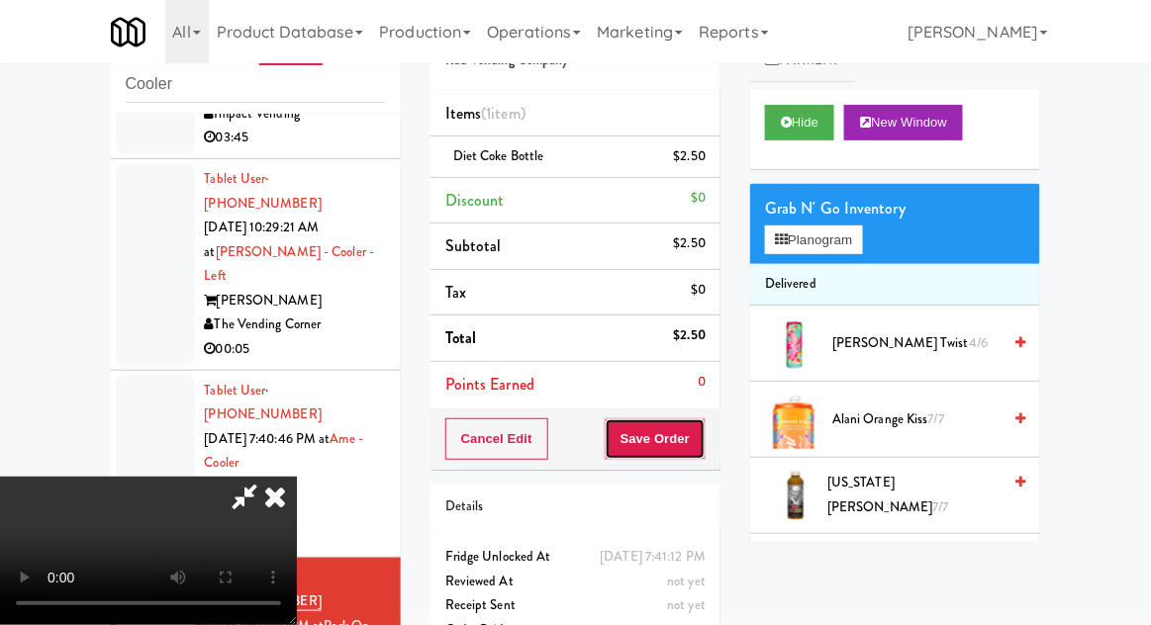
click at [702, 437] on button "Save Order" at bounding box center [655, 440] width 101 height 42
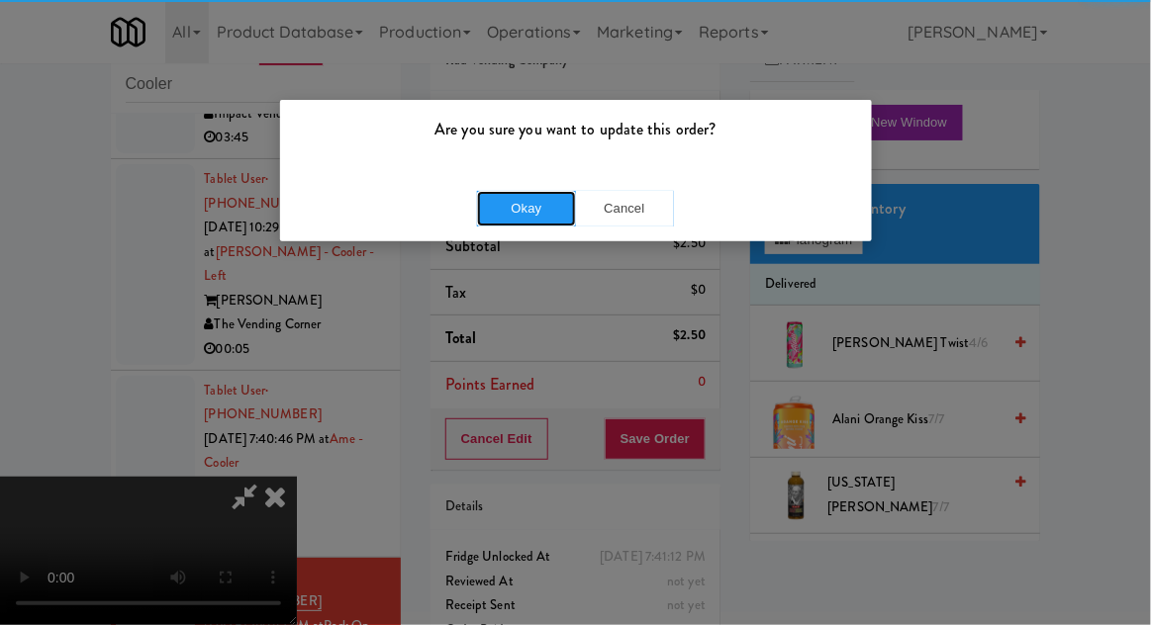
click at [507, 207] on button "Okay" at bounding box center [526, 209] width 99 height 36
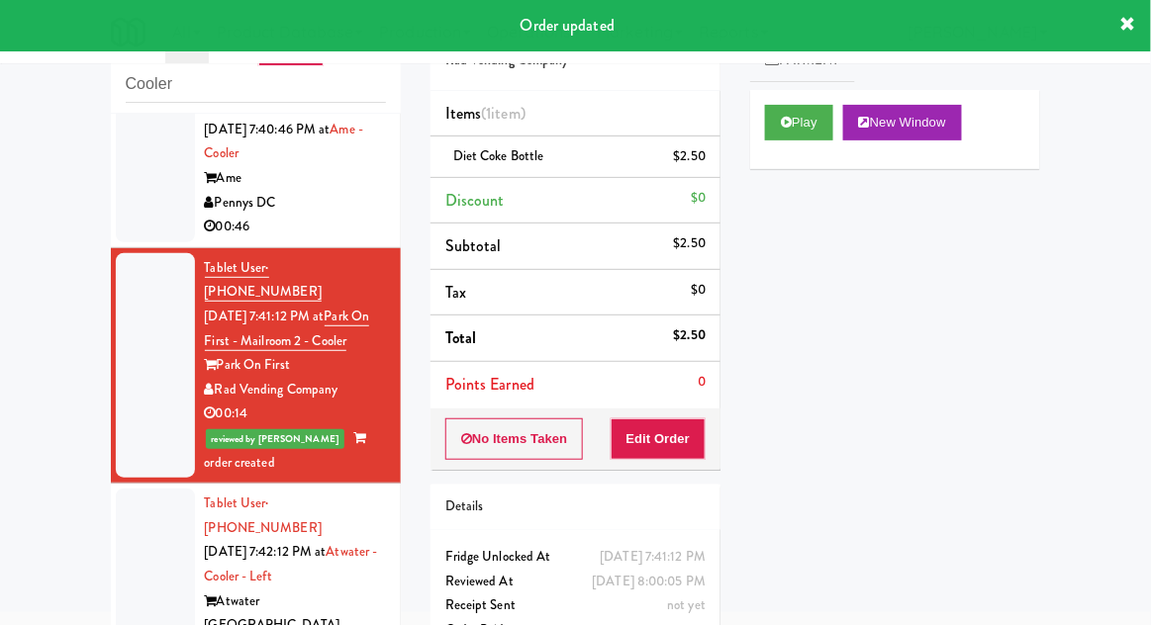
scroll to position [1944, 0]
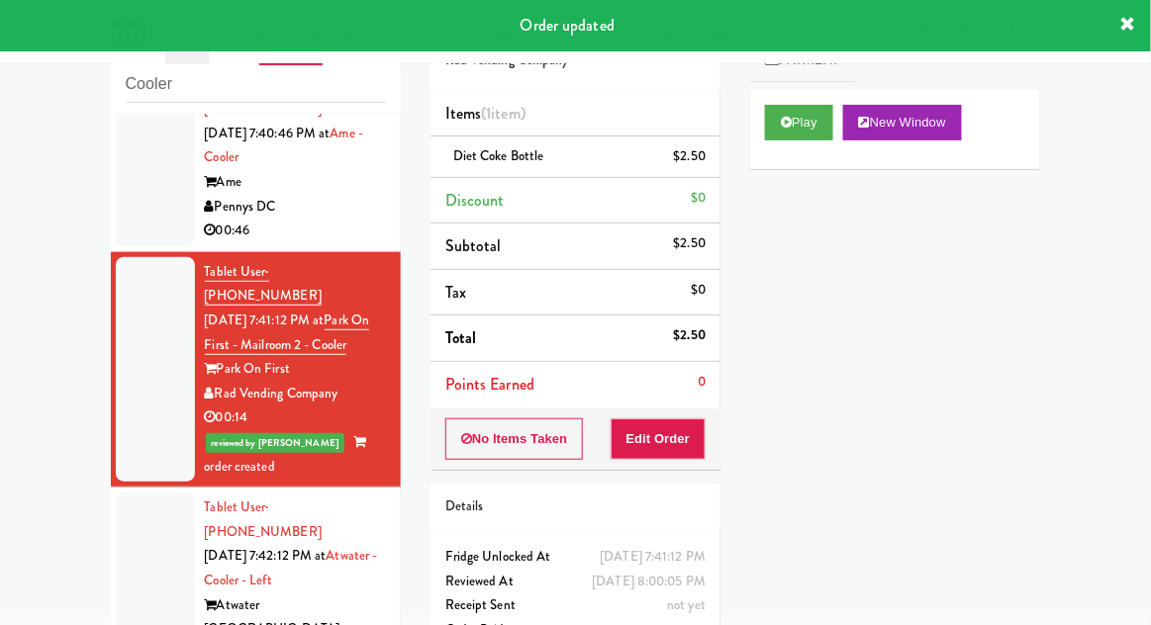
click at [141, 493] on div at bounding box center [155, 593] width 79 height 201
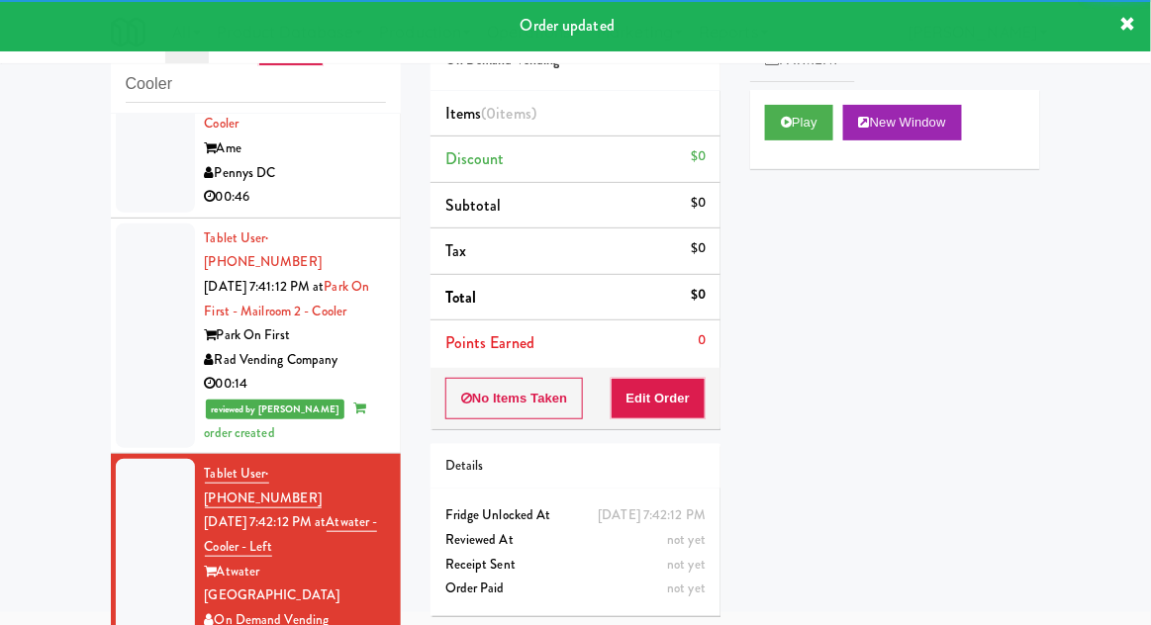
scroll to position [1979, 0]
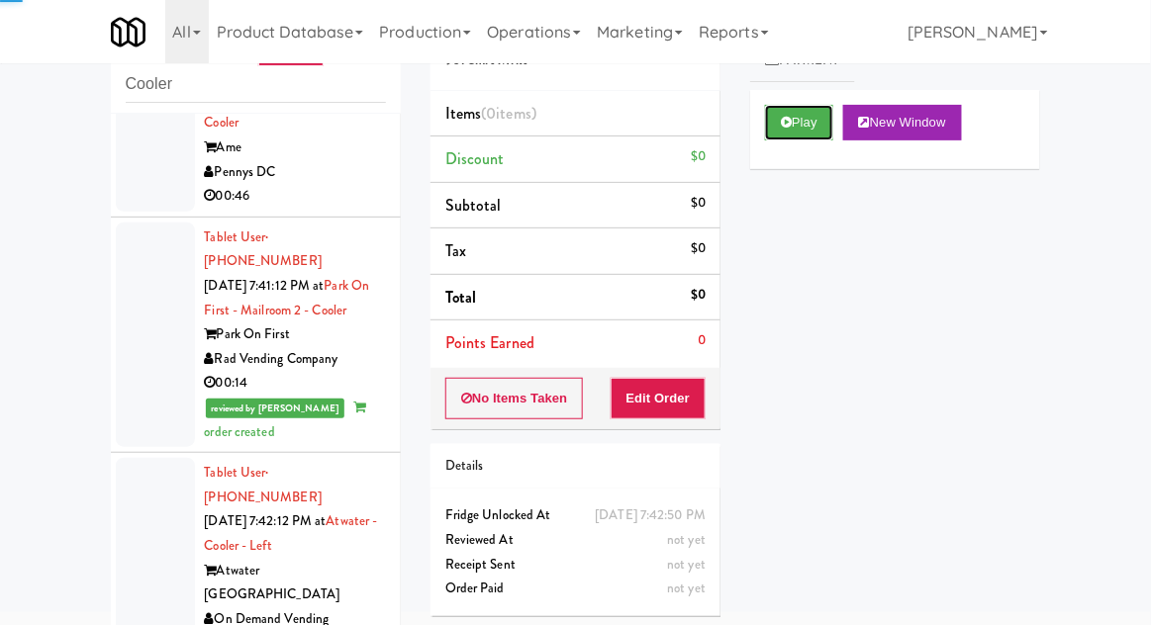
click at [800, 132] on button "Play" at bounding box center [799, 123] width 68 height 36
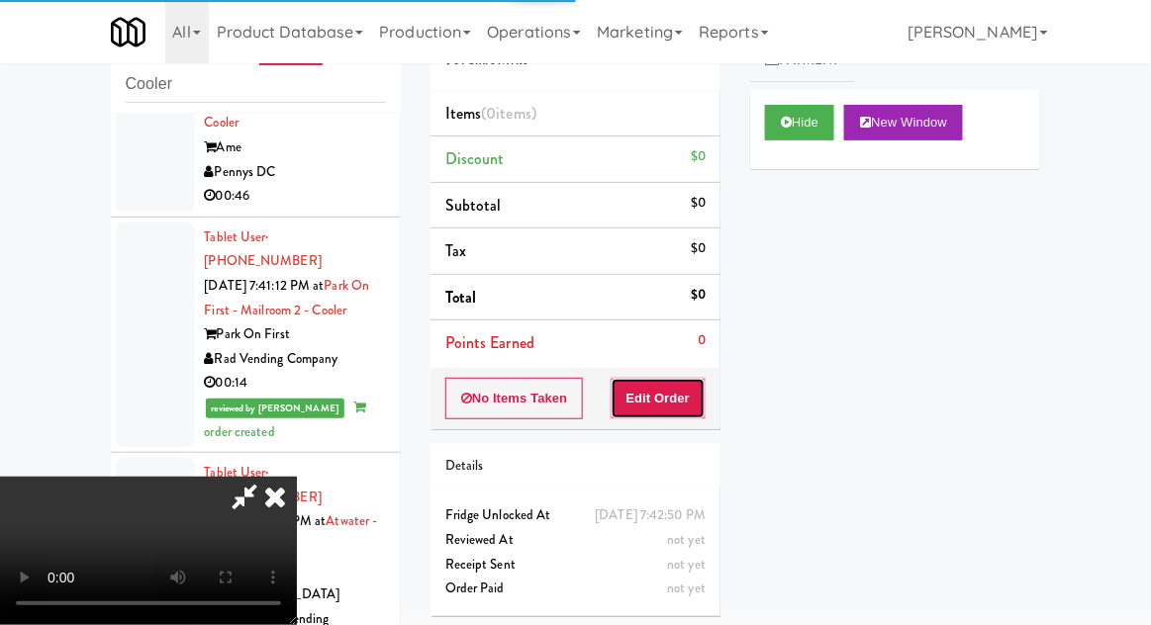
click at [671, 413] on button "Edit Order" at bounding box center [659, 399] width 96 height 42
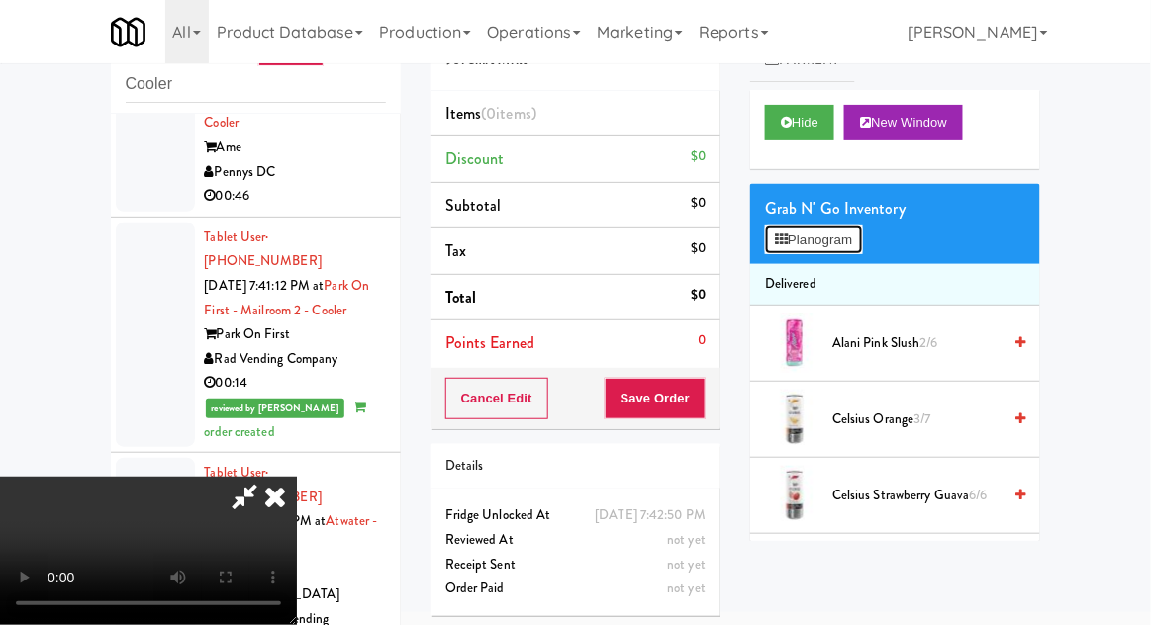
click at [862, 249] on button "Planogram" at bounding box center [813, 241] width 97 height 30
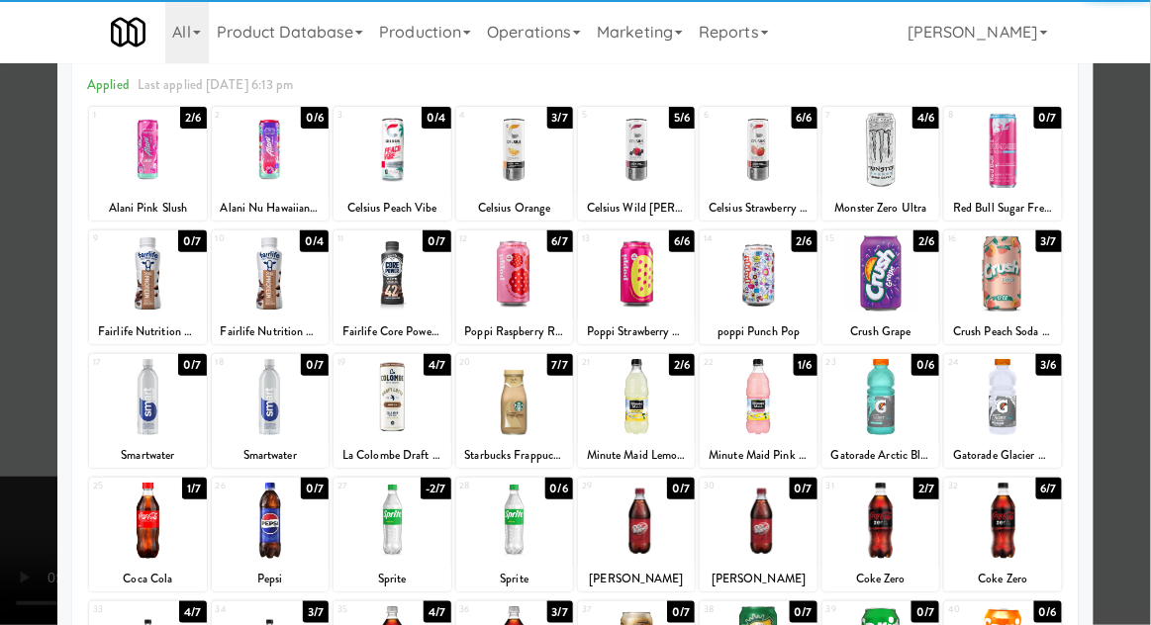
scroll to position [182, 0]
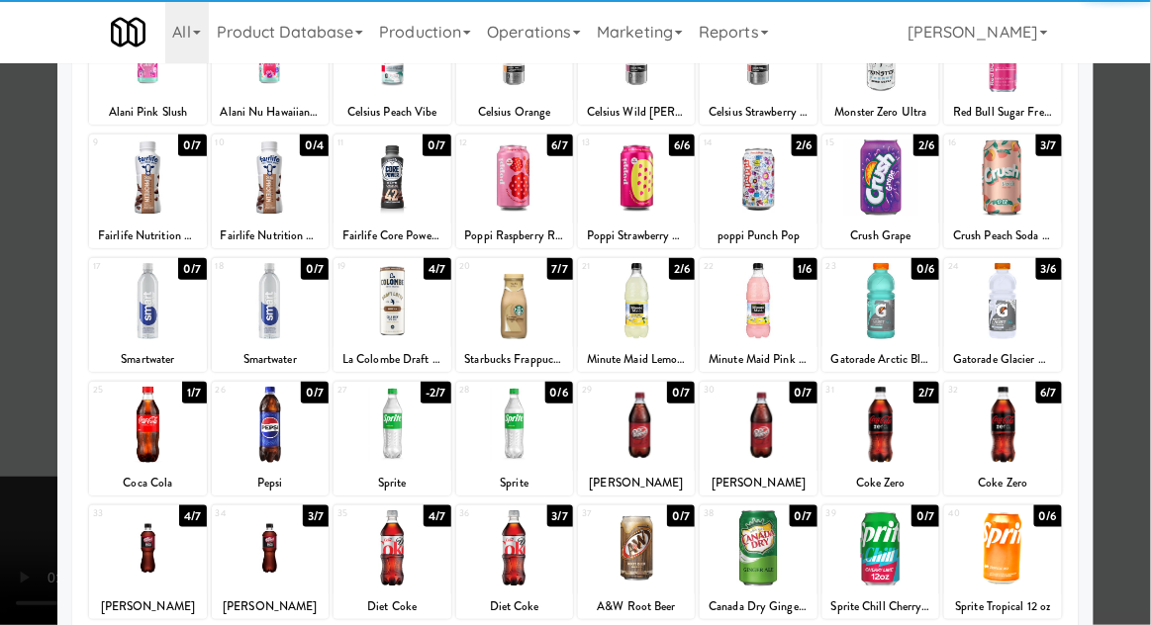
click at [894, 559] on div at bounding box center [880, 549] width 117 height 76
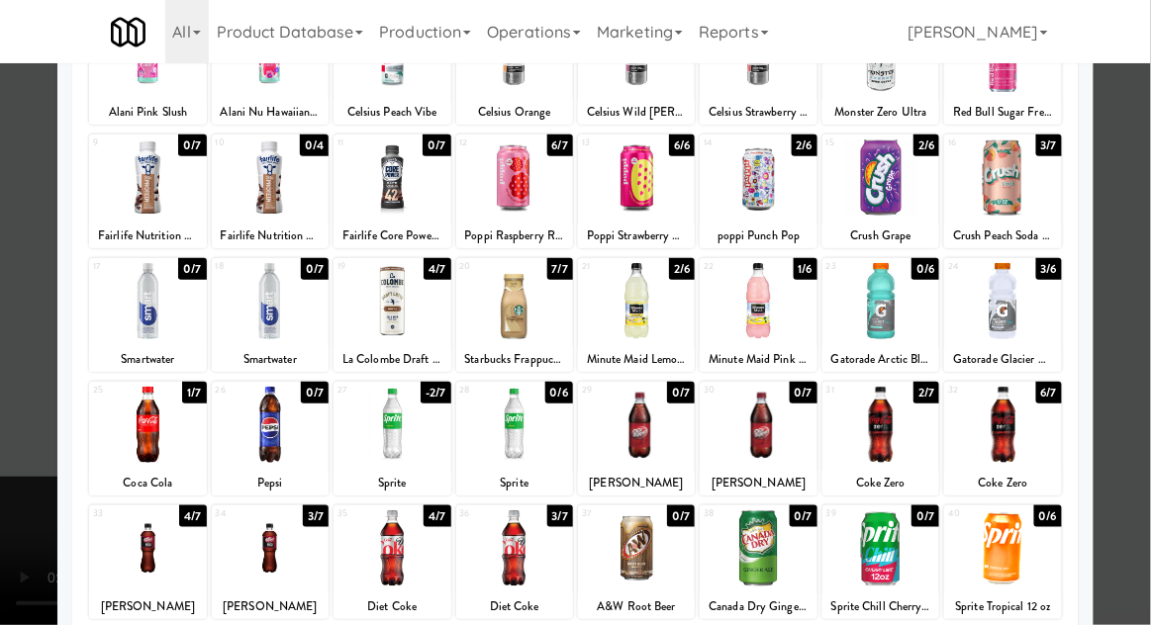
click at [1139, 303] on div at bounding box center [575, 312] width 1151 height 625
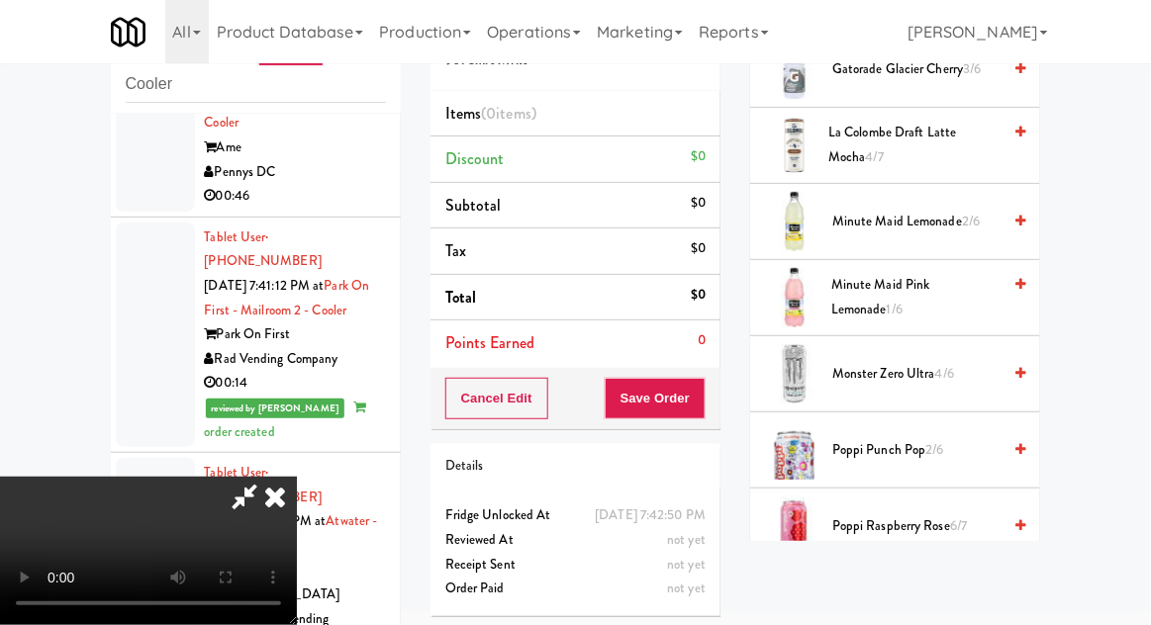
scroll to position [1568, 0]
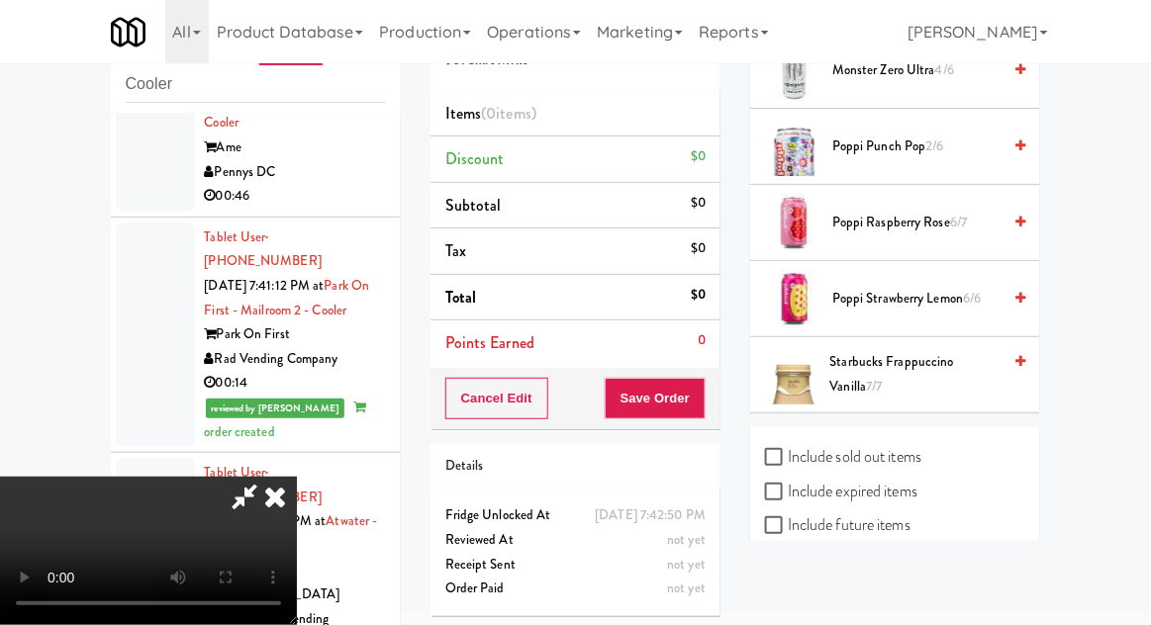
click at [885, 442] on label "Include sold out items" at bounding box center [843, 457] width 156 height 30
click at [788, 450] on input "Include sold out items" at bounding box center [776, 458] width 23 height 16
checkbox input "true"
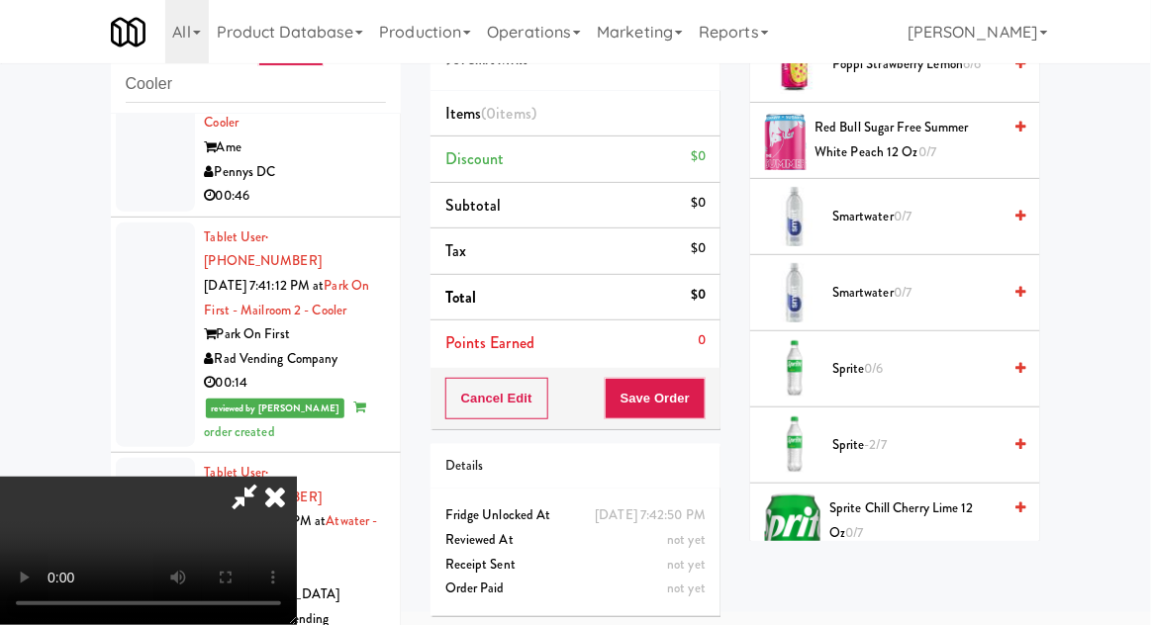
scroll to position [2716, 0]
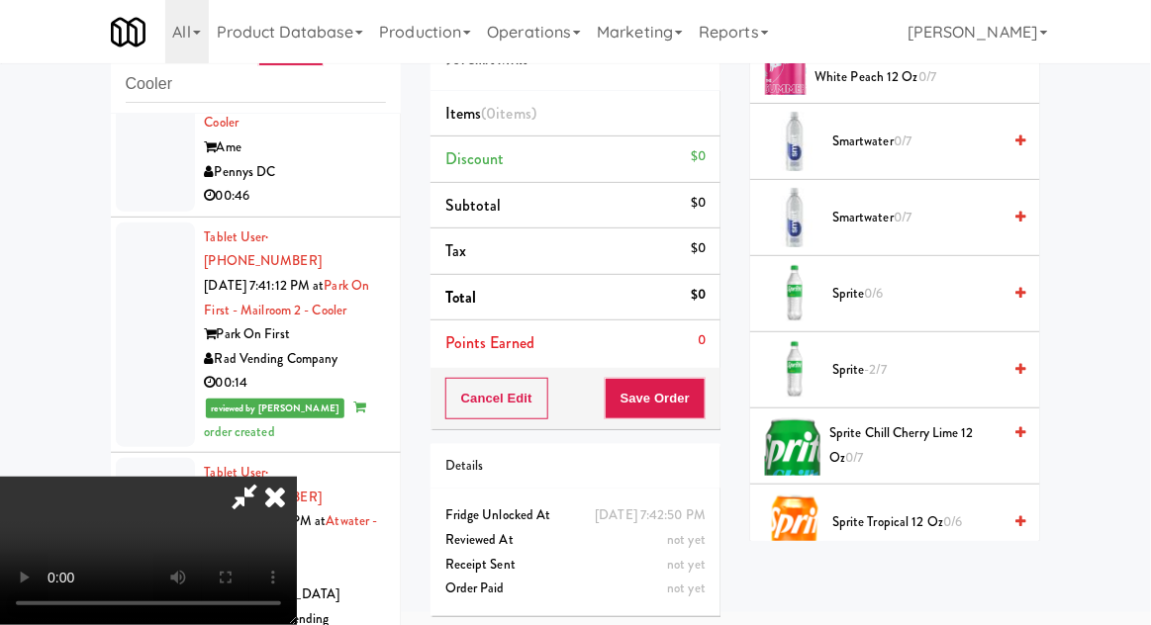
click at [922, 432] on span "Sprite Chill Cherry Lime 12 oz 0/7" at bounding box center [914, 446] width 171 height 48
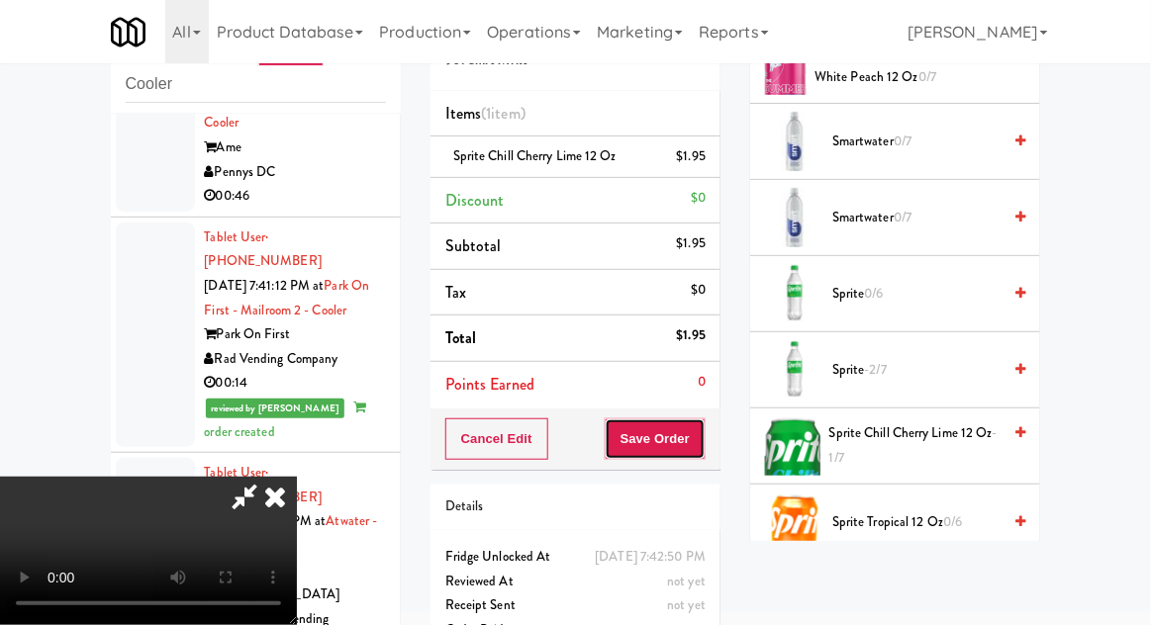
click at [695, 452] on button "Save Order" at bounding box center [655, 440] width 101 height 42
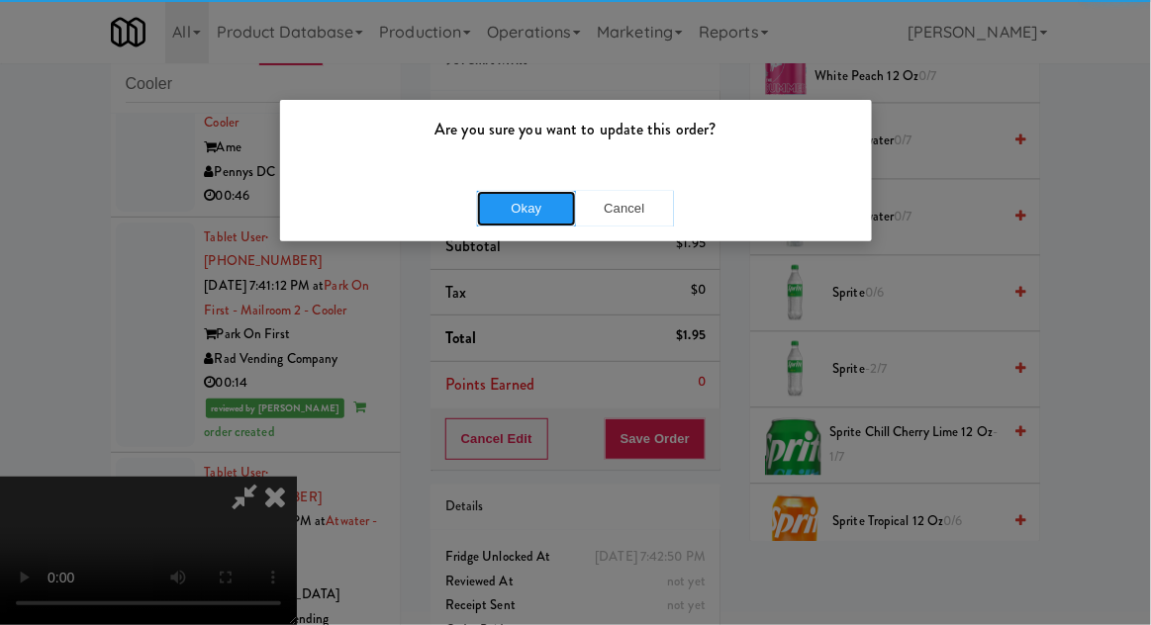
click at [521, 209] on button "Okay" at bounding box center [526, 209] width 99 height 36
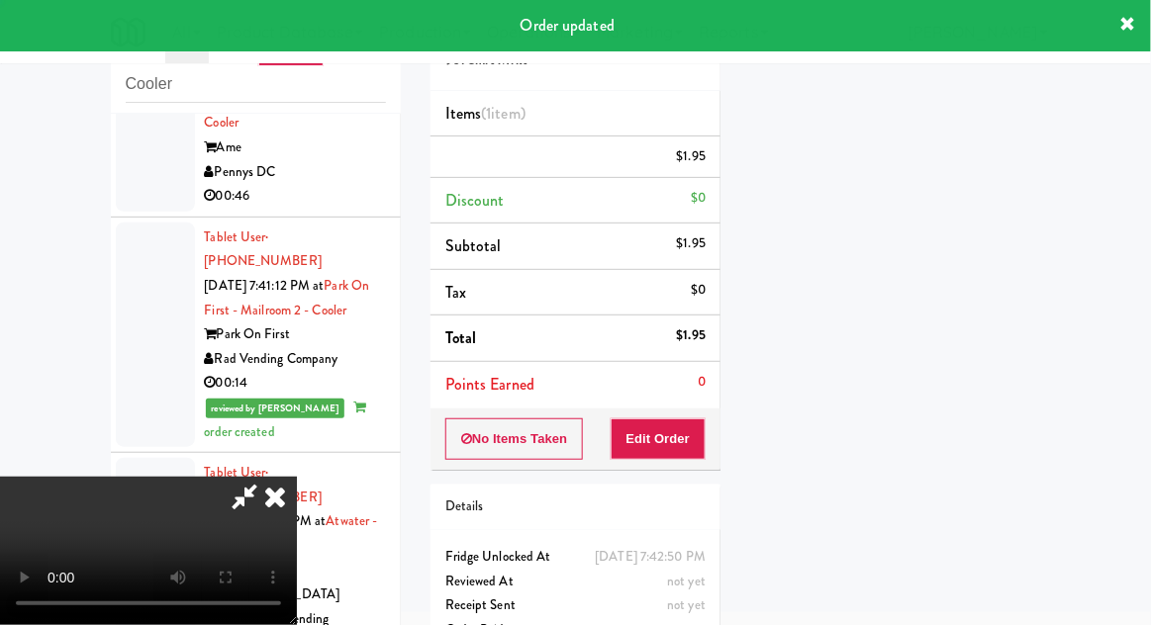
scroll to position [195, 0]
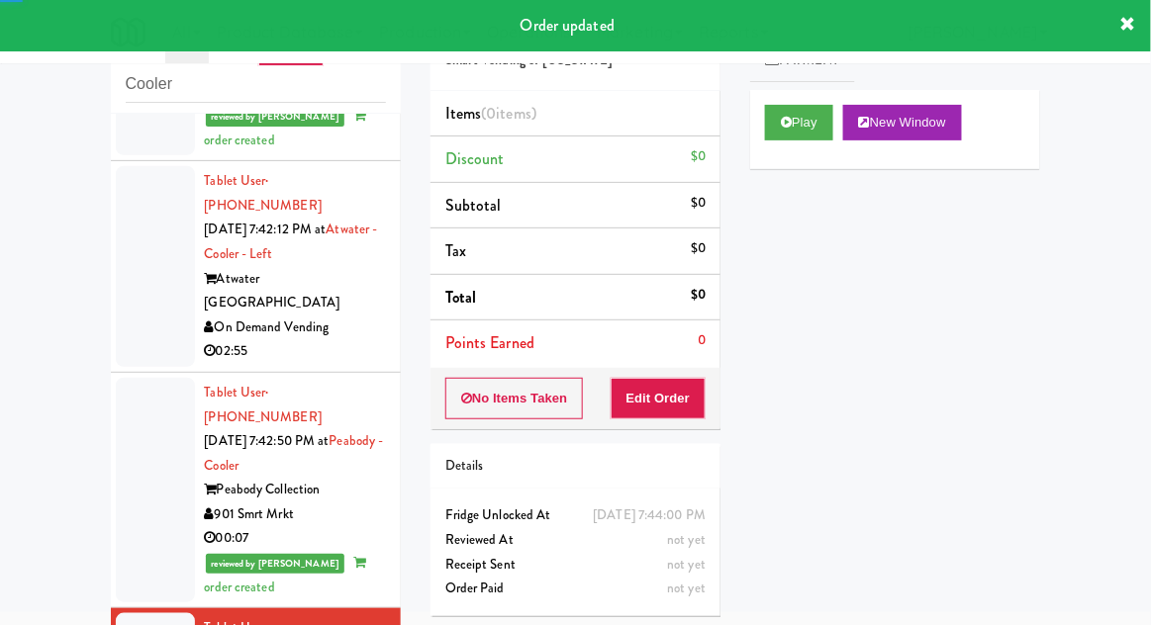
scroll to position [2347, 0]
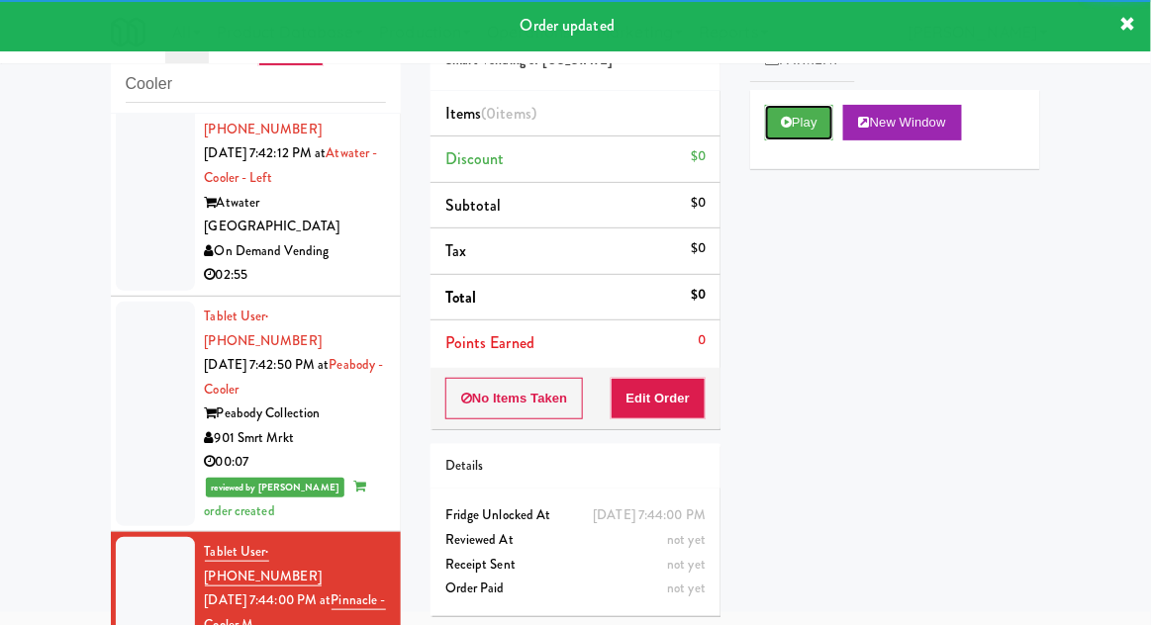
click at [802, 128] on button "Play" at bounding box center [799, 123] width 68 height 36
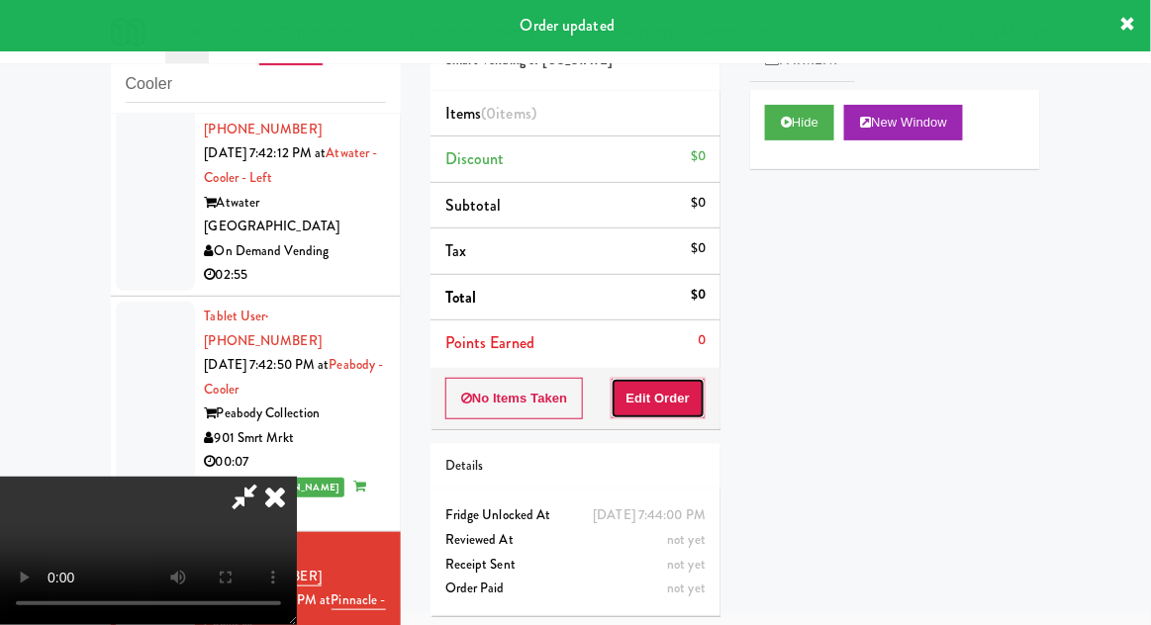
click at [650, 393] on button "Edit Order" at bounding box center [659, 399] width 96 height 42
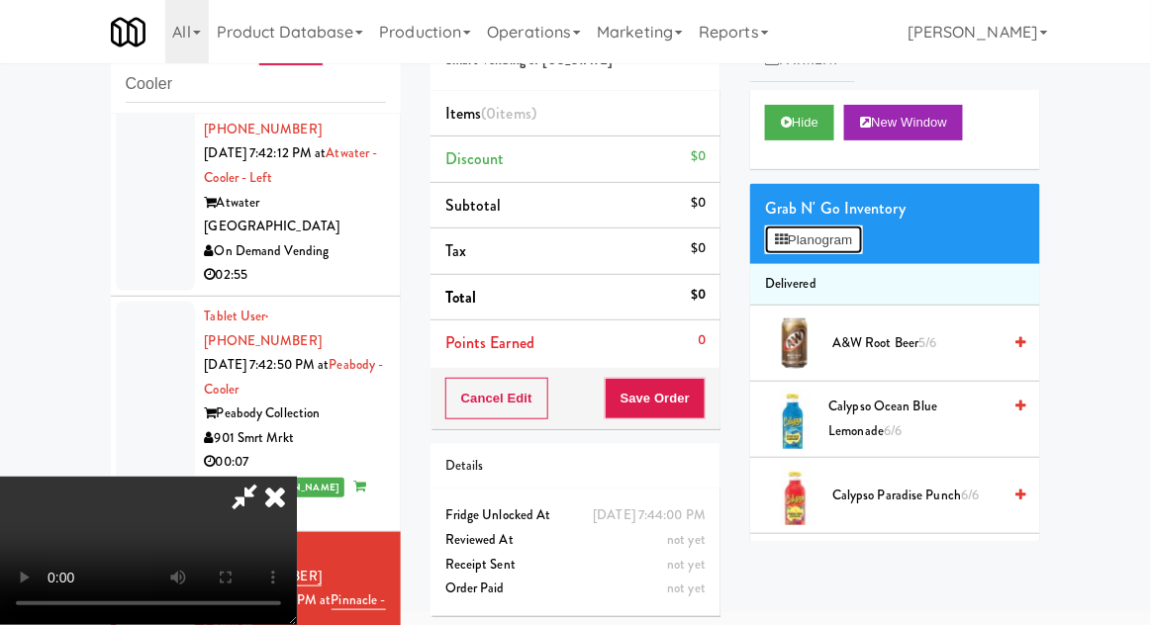
click at [852, 249] on button "Planogram" at bounding box center [813, 241] width 97 height 30
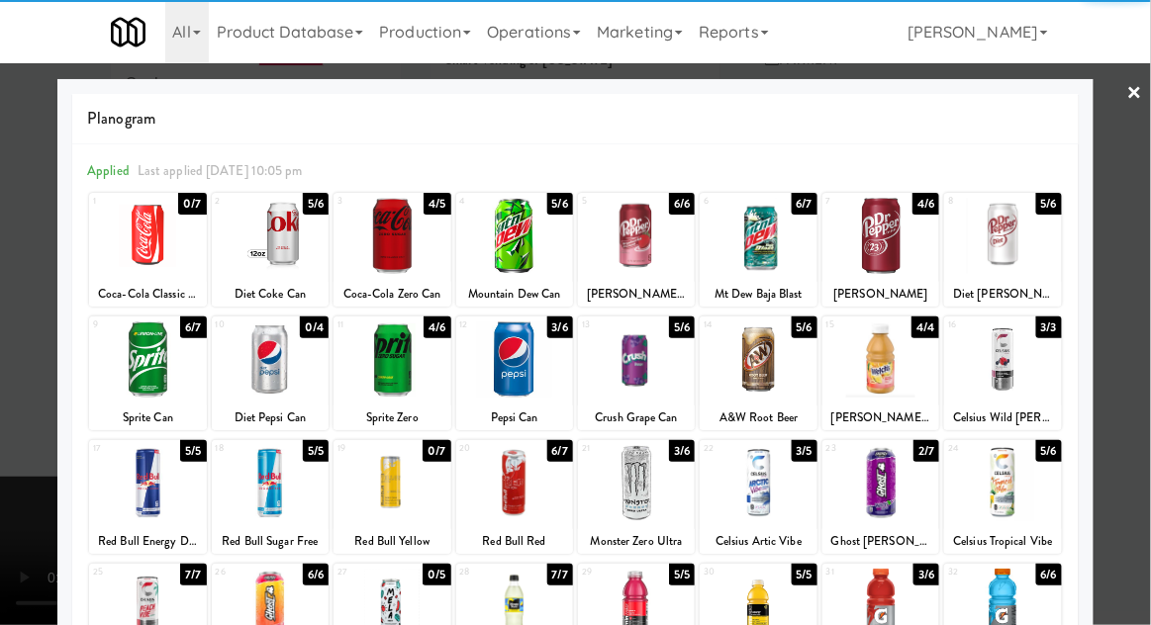
click at [506, 491] on div at bounding box center [514, 483] width 117 height 76
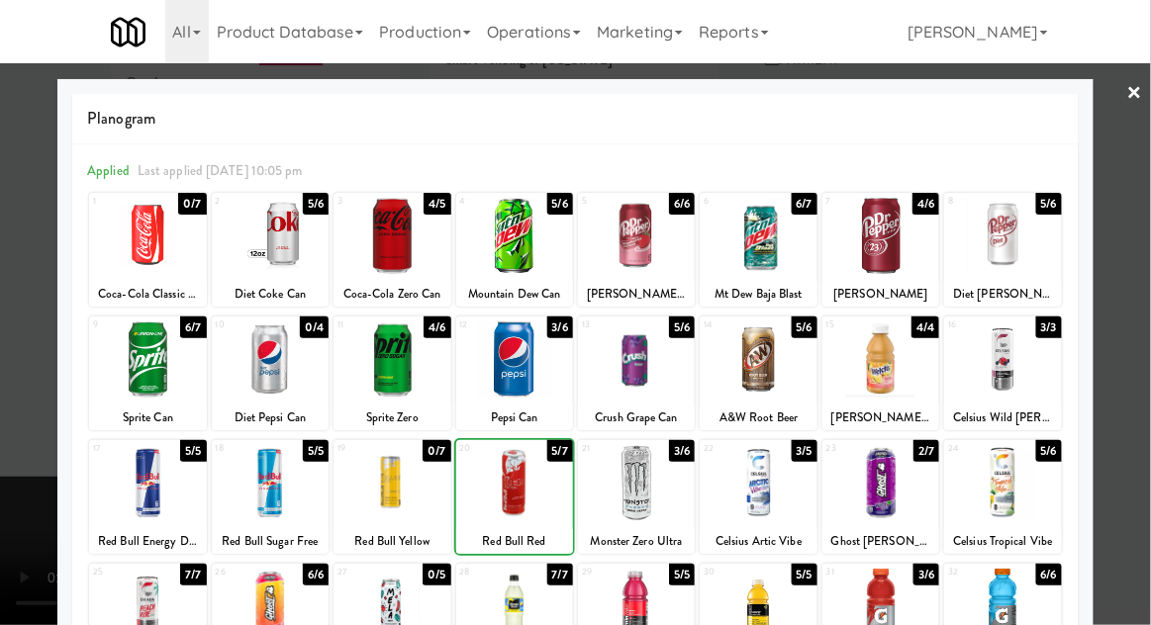
click at [520, 491] on div at bounding box center [514, 483] width 117 height 76
click at [1138, 292] on div at bounding box center [575, 312] width 1151 height 625
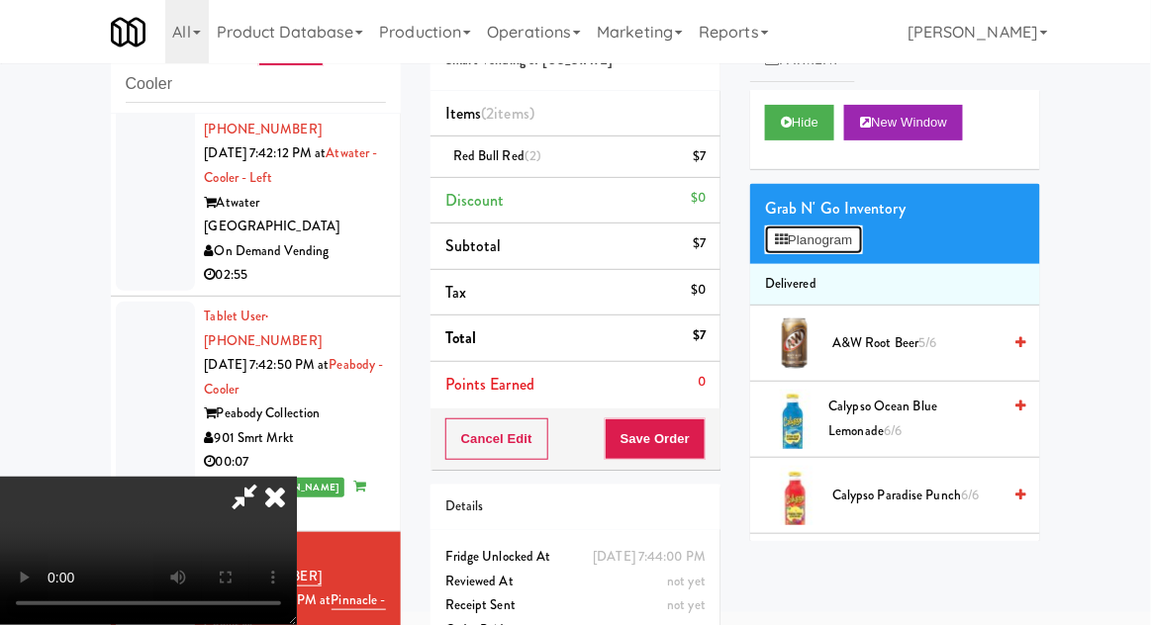
click at [851, 237] on button "Planogram" at bounding box center [813, 241] width 97 height 30
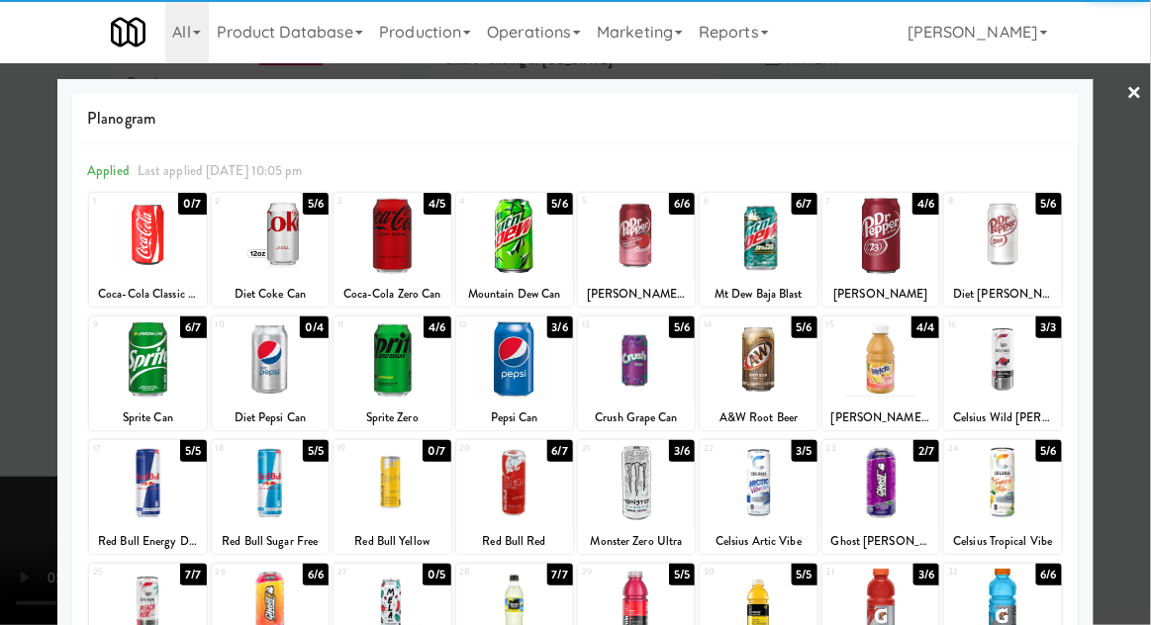
click at [519, 491] on div at bounding box center [514, 483] width 117 height 76
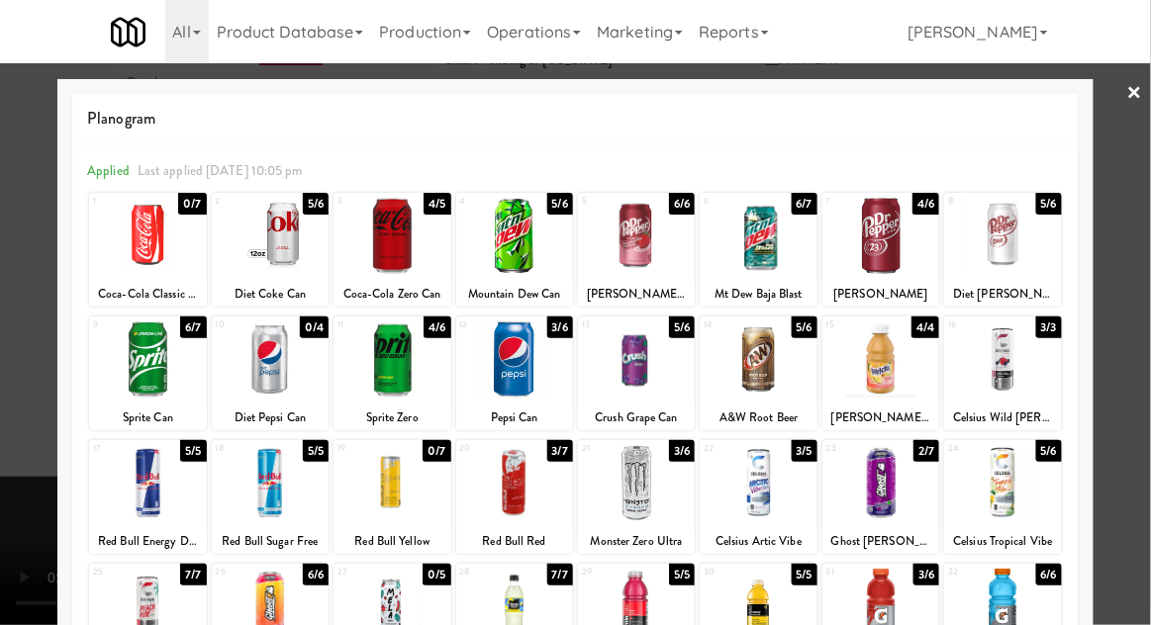
click at [520, 485] on div at bounding box center [514, 483] width 117 height 76
click at [1141, 306] on div at bounding box center [575, 312] width 1151 height 625
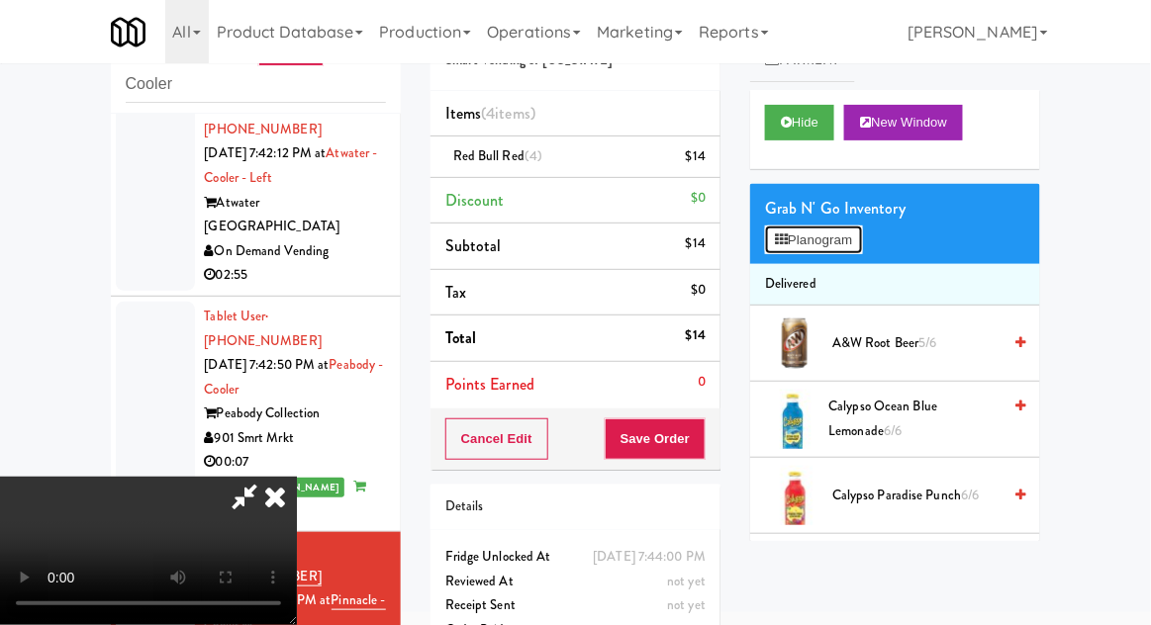
click at [851, 232] on button "Planogram" at bounding box center [813, 241] width 97 height 30
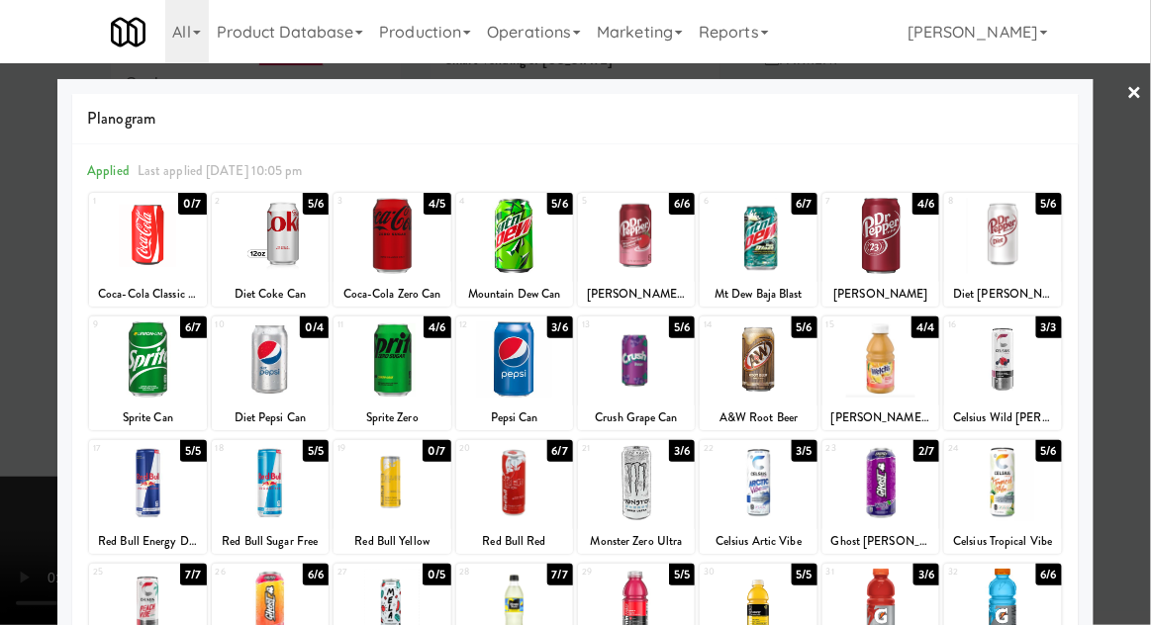
click at [39, 432] on div at bounding box center [575, 312] width 1151 height 625
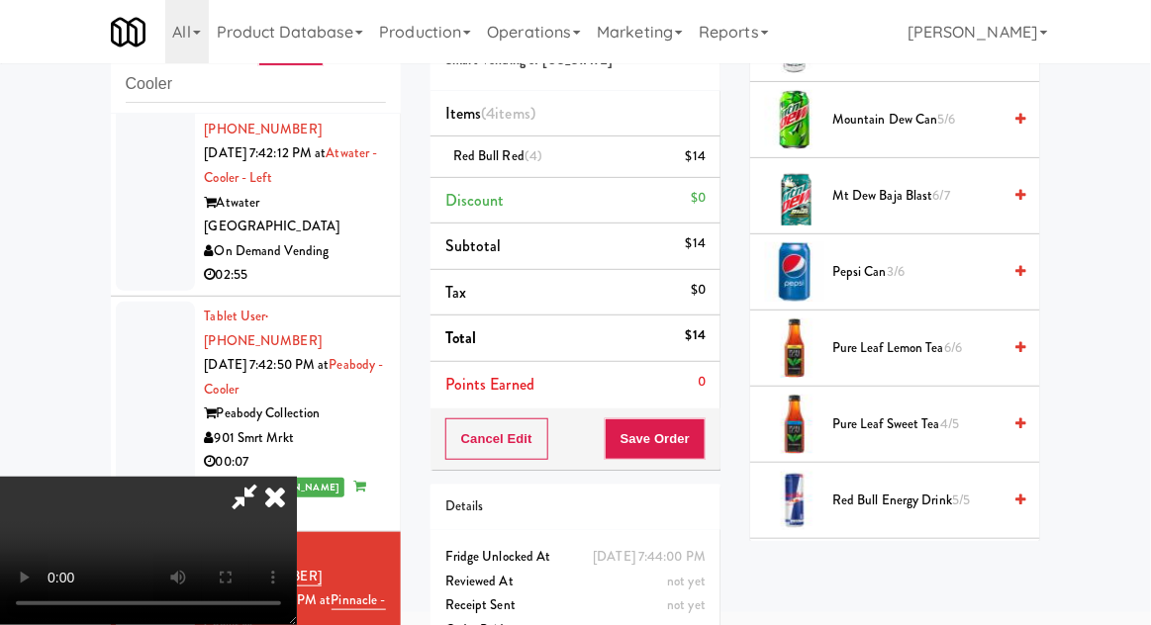
scroll to position [1752, 0]
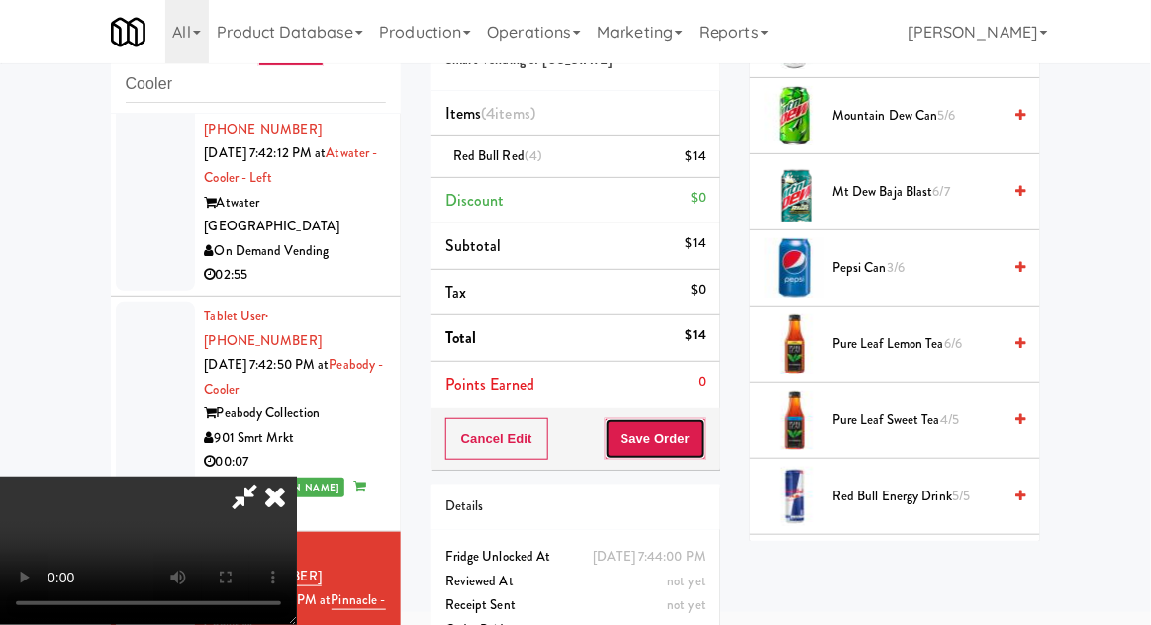
click at [695, 440] on button "Save Order" at bounding box center [655, 440] width 101 height 42
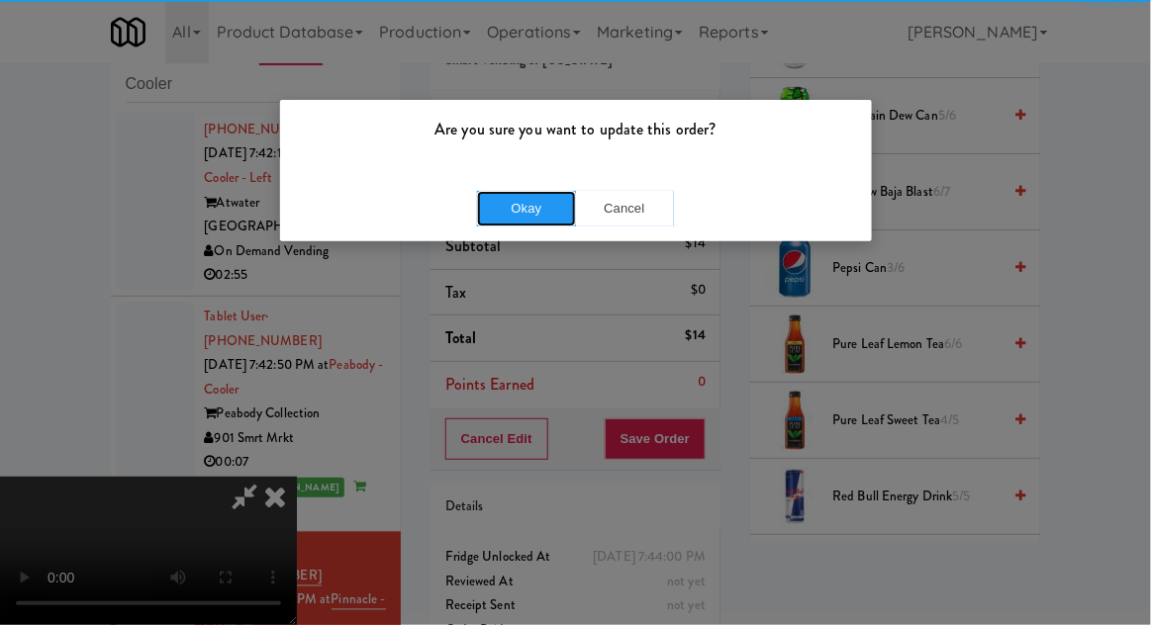
click at [527, 218] on button "Okay" at bounding box center [526, 209] width 99 height 36
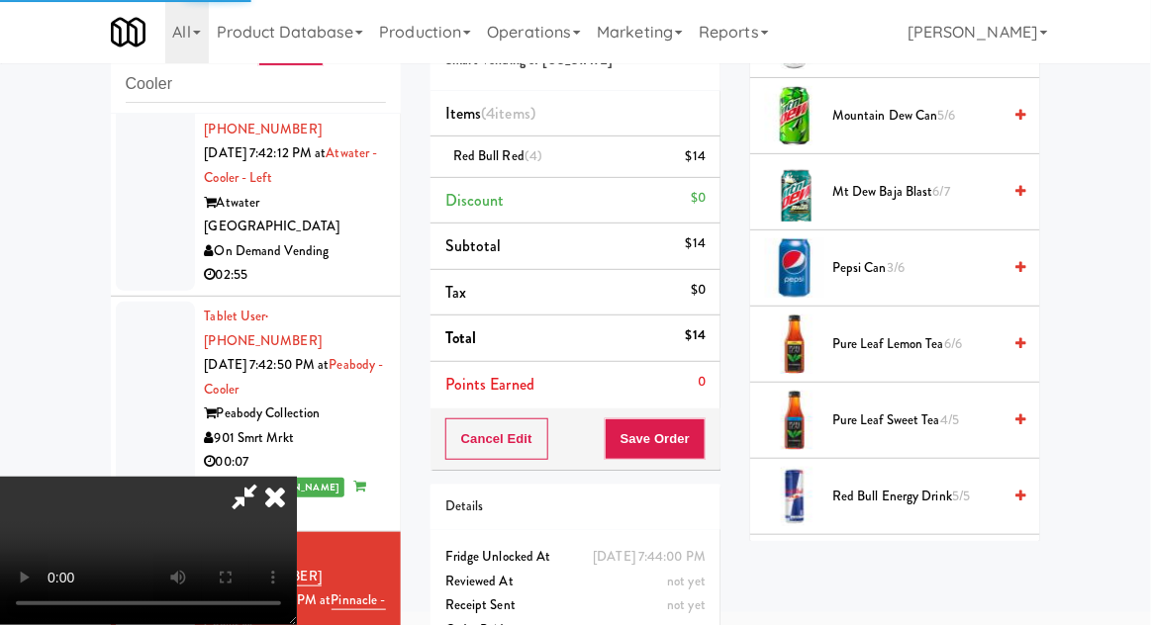
scroll to position [195, 0]
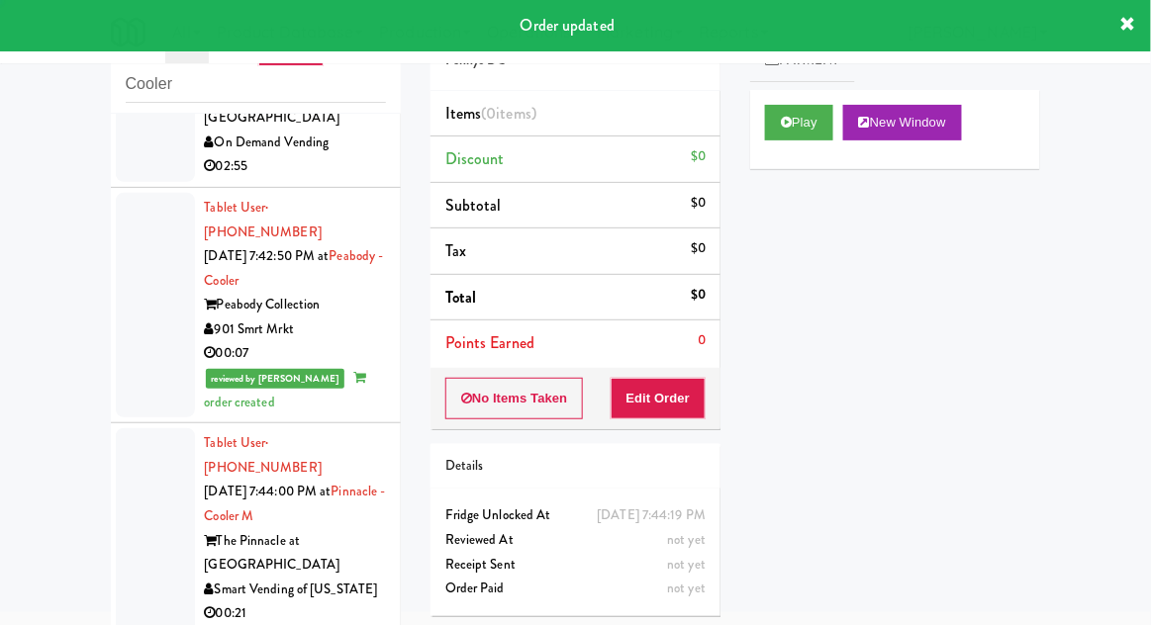
scroll to position [2553, 0]
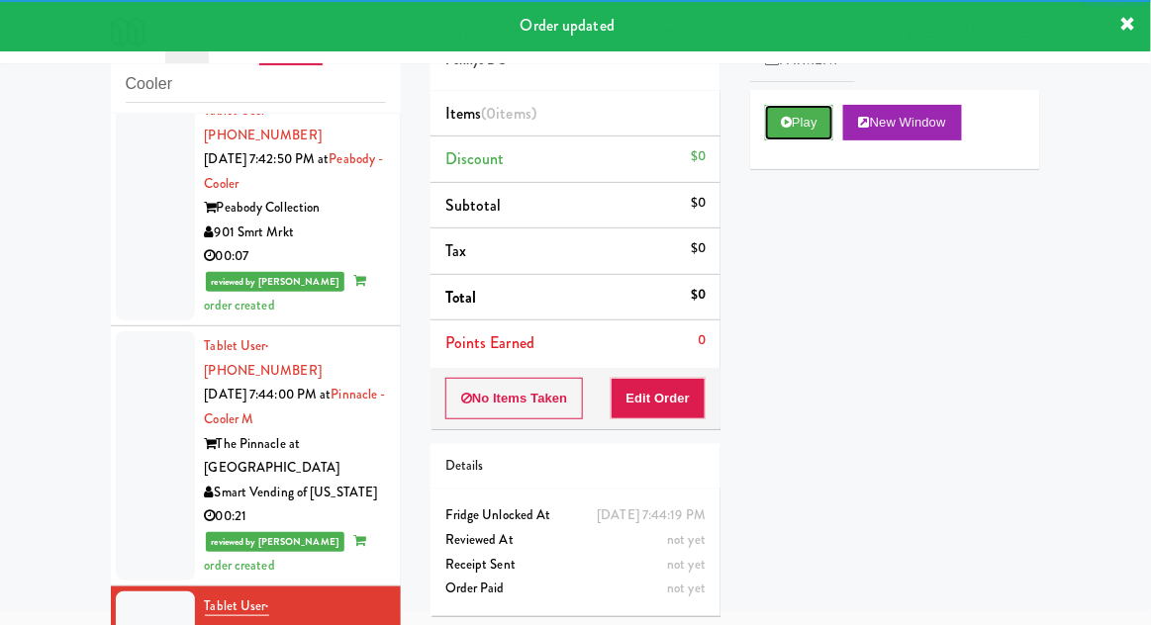
click at [799, 125] on button "Play" at bounding box center [799, 123] width 68 height 36
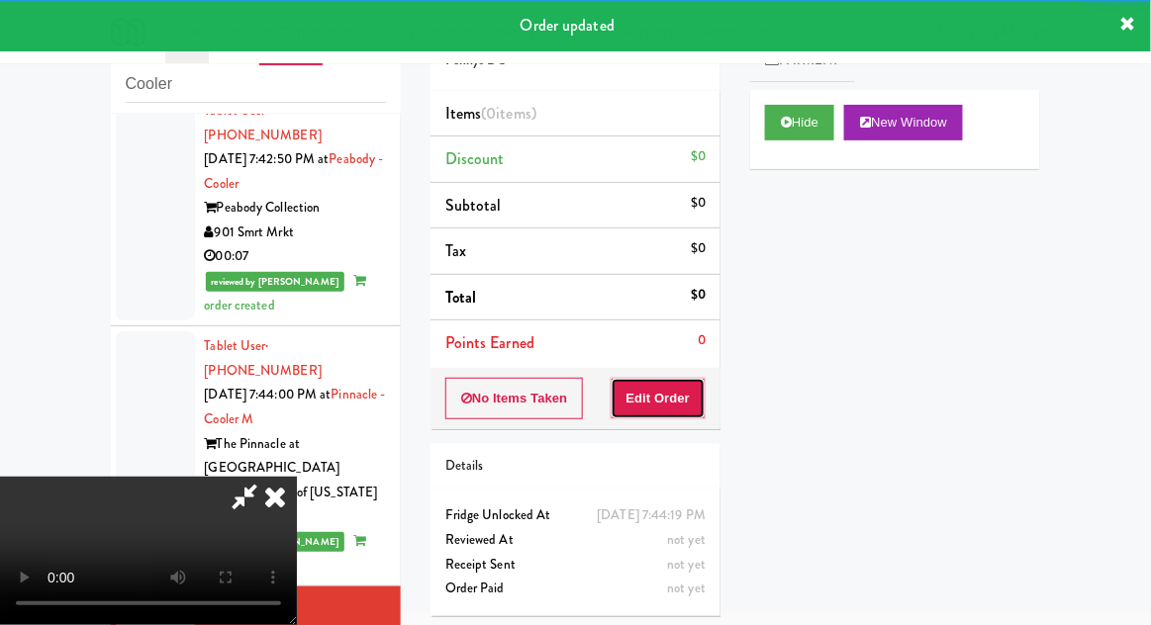
click at [687, 393] on button "Edit Order" at bounding box center [659, 399] width 96 height 42
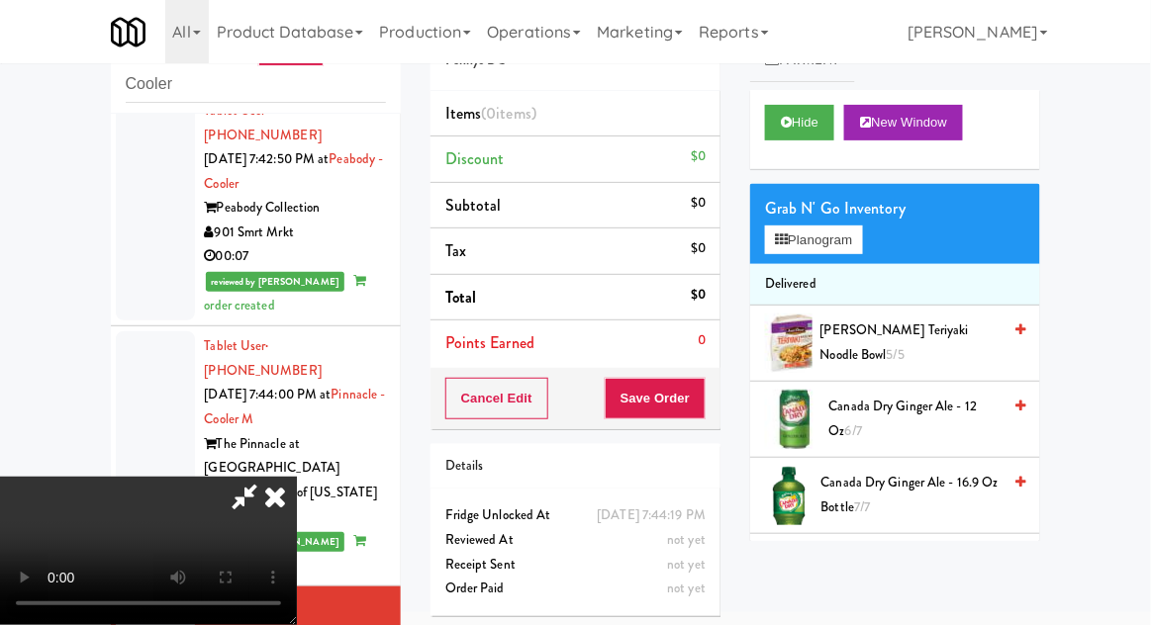
scroll to position [72, 0]
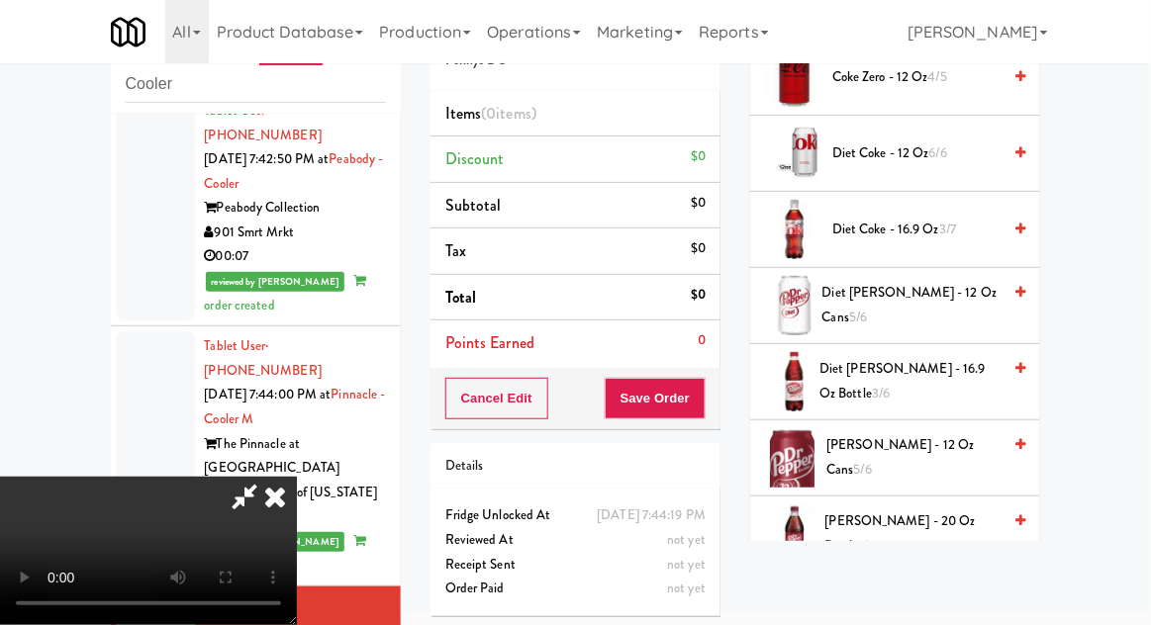
click at [914, 383] on span "Diet [PERSON_NAME] - 16.9 oz Bottle 3/6" at bounding box center [909, 381] width 181 height 48
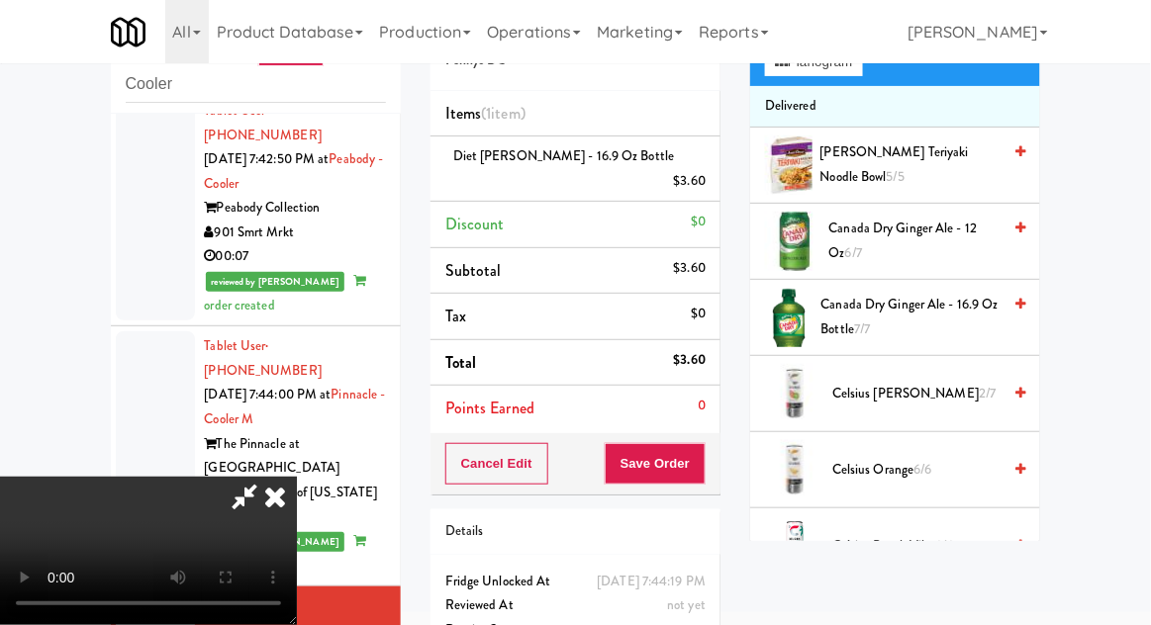
scroll to position [0, 0]
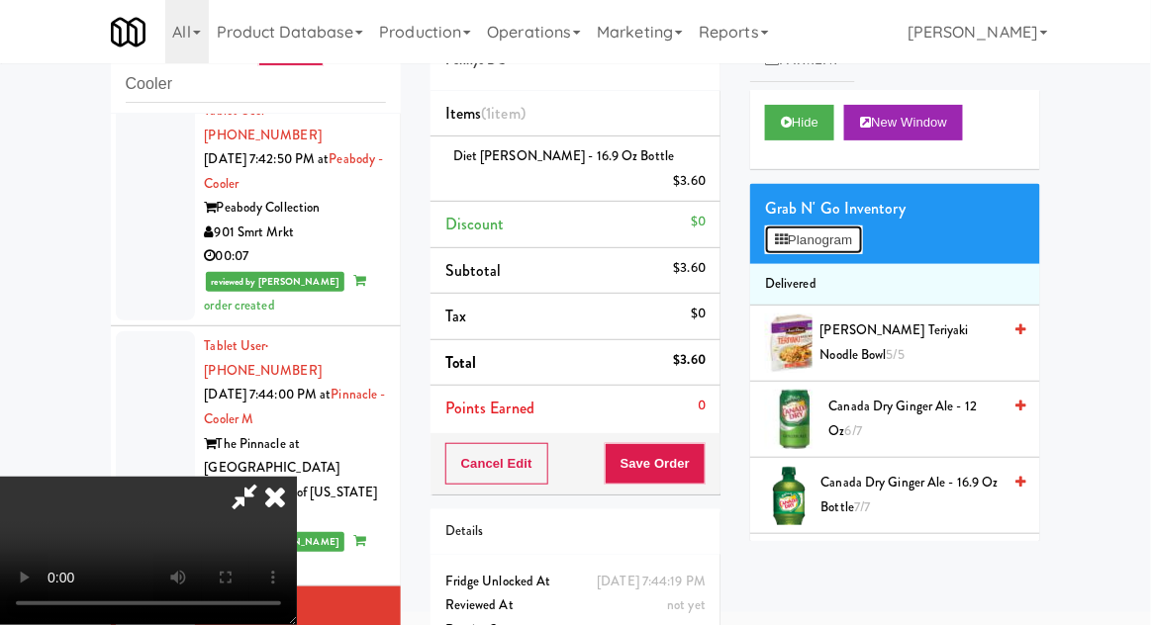
click at [859, 239] on button "Planogram" at bounding box center [813, 241] width 97 height 30
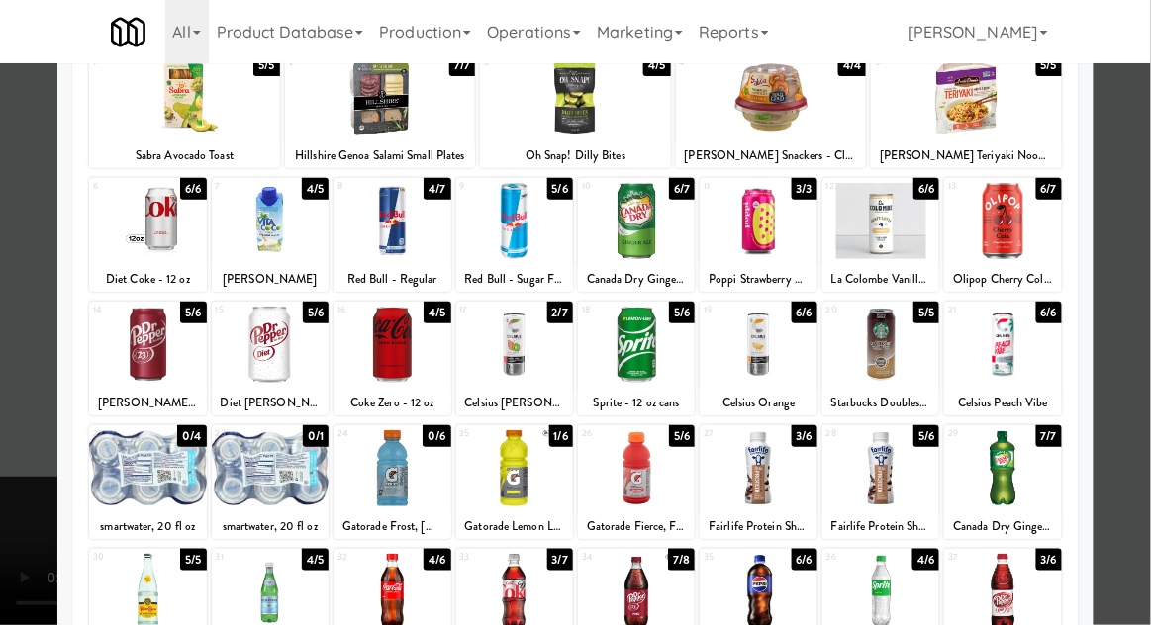
scroll to position [157, 0]
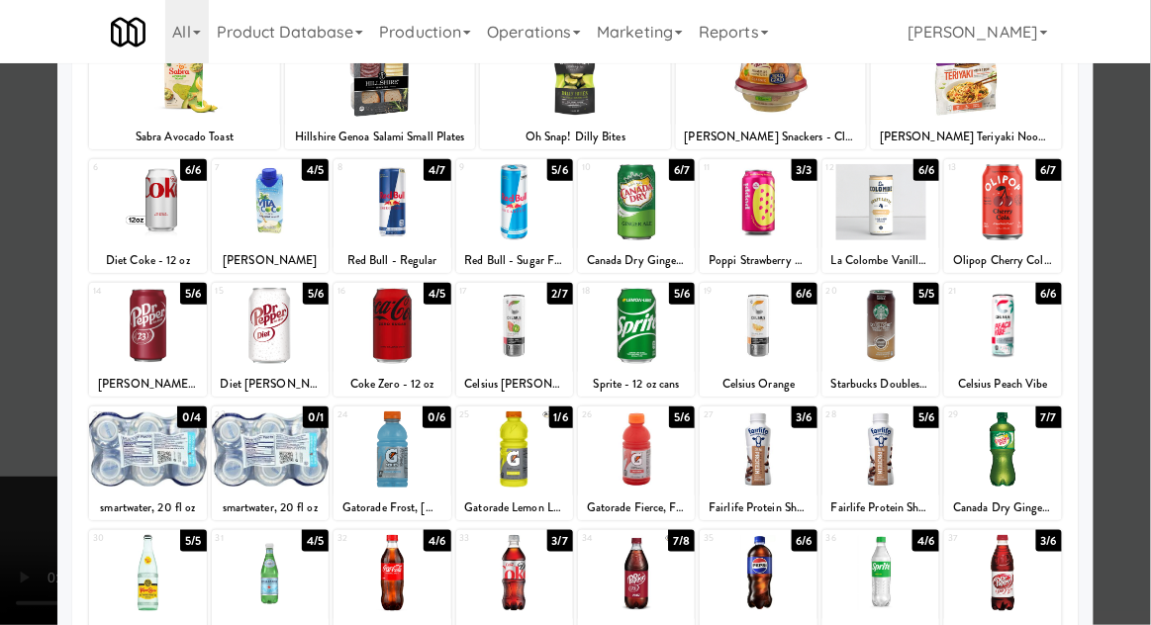
click at [1149, 287] on div at bounding box center [575, 312] width 1151 height 625
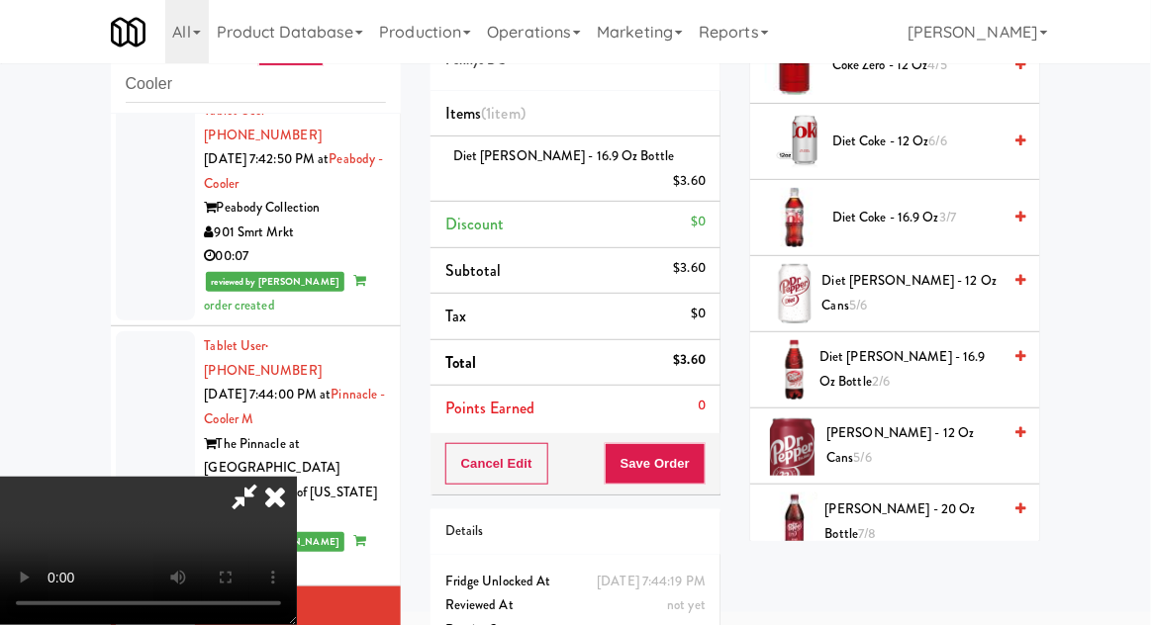
scroll to position [807, 0]
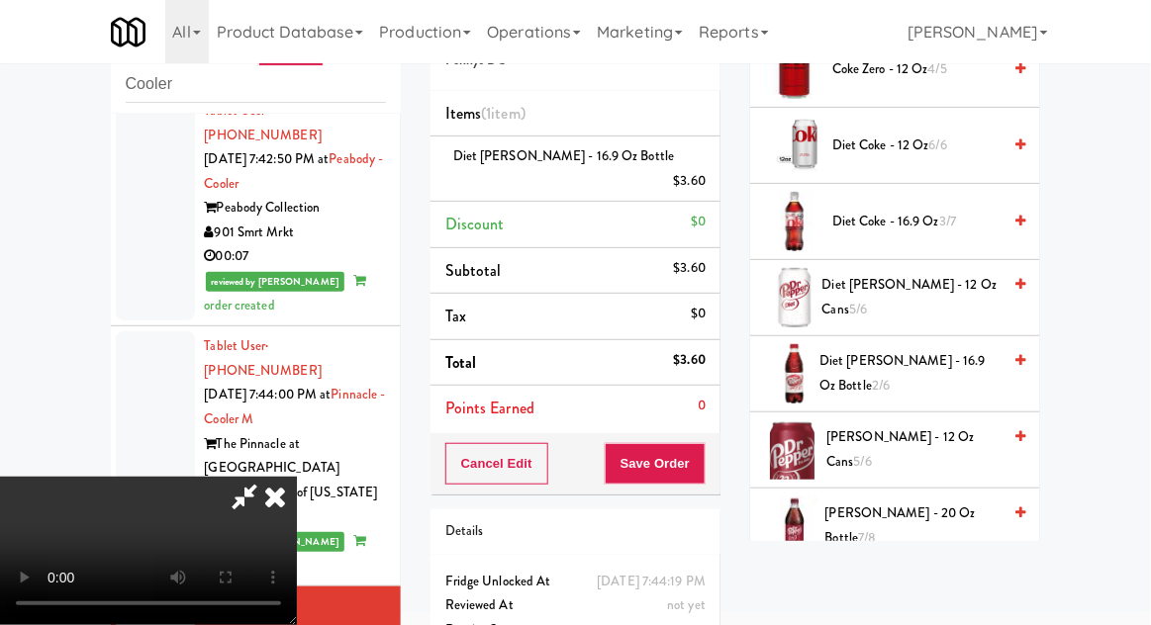
click at [948, 349] on span "Diet [PERSON_NAME] - 16.9 oz Bottle 2/6" at bounding box center [909, 373] width 181 height 48
click at [702, 443] on button "Save Order" at bounding box center [655, 464] width 101 height 42
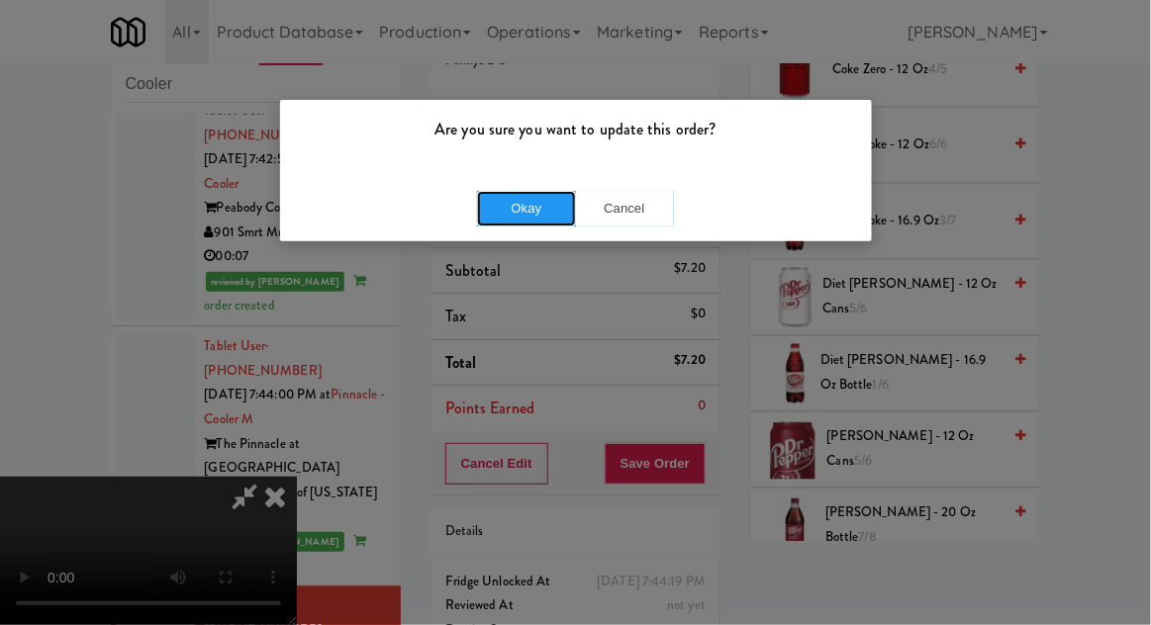
click at [532, 208] on button "Okay" at bounding box center [526, 209] width 99 height 36
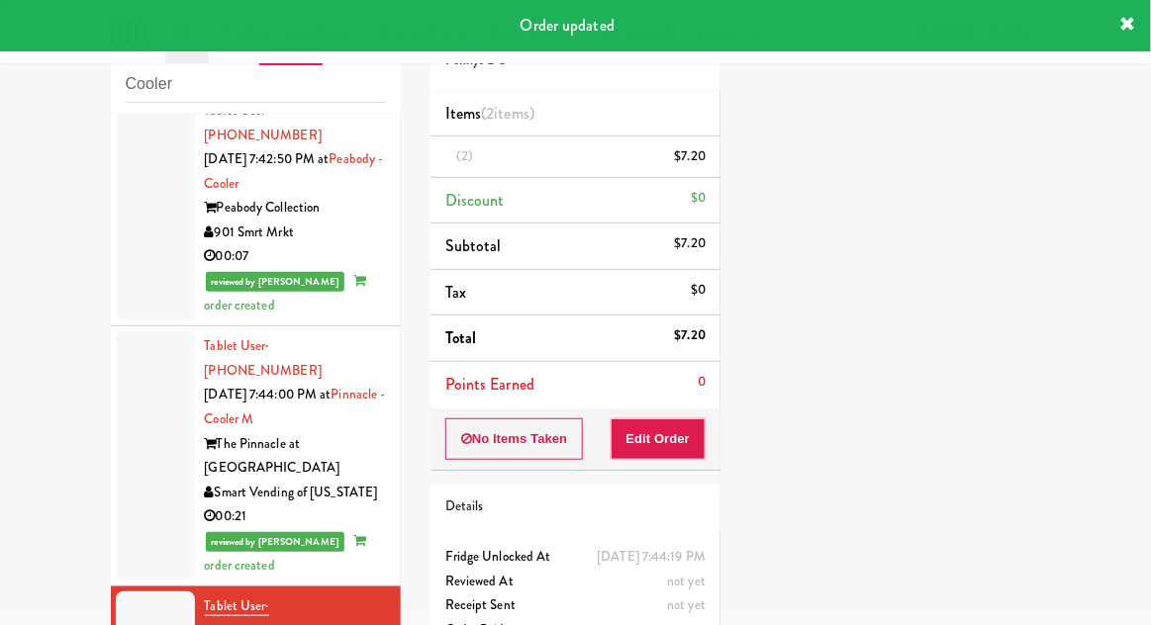
scroll to position [0, 0]
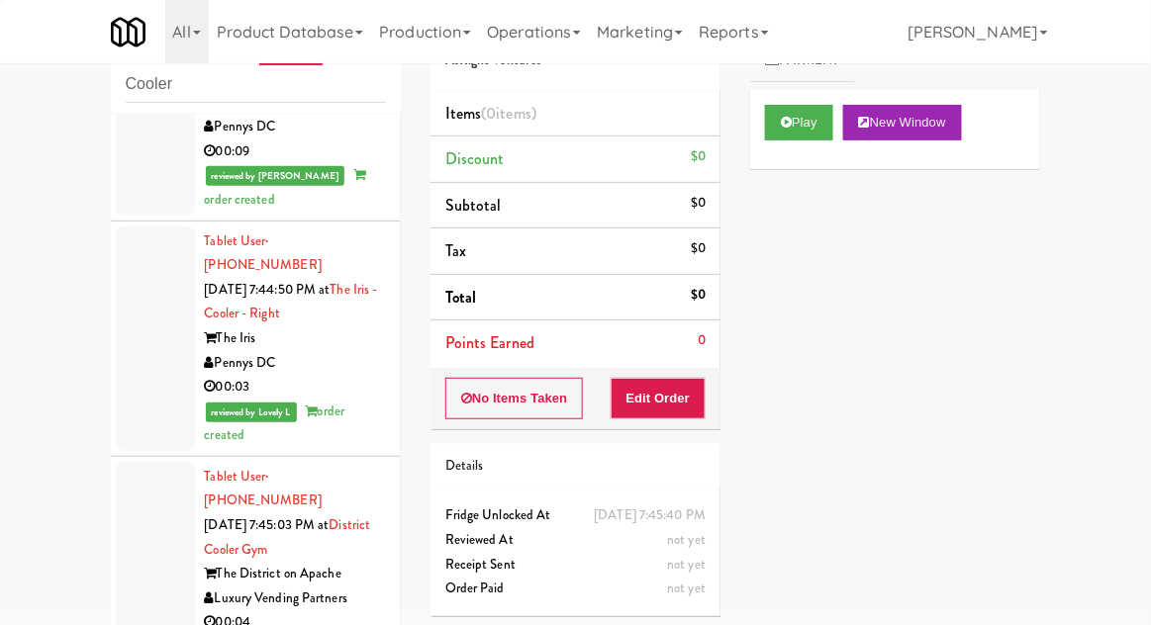
scroll to position [3176, 0]
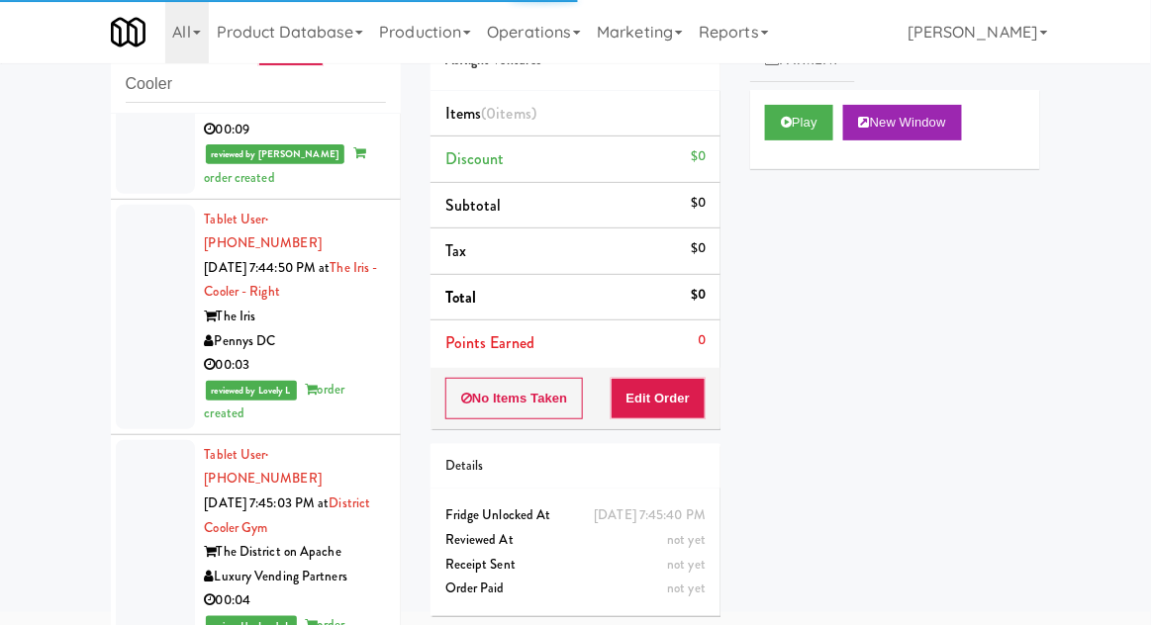
click at [804, 122] on button "Play" at bounding box center [799, 123] width 68 height 36
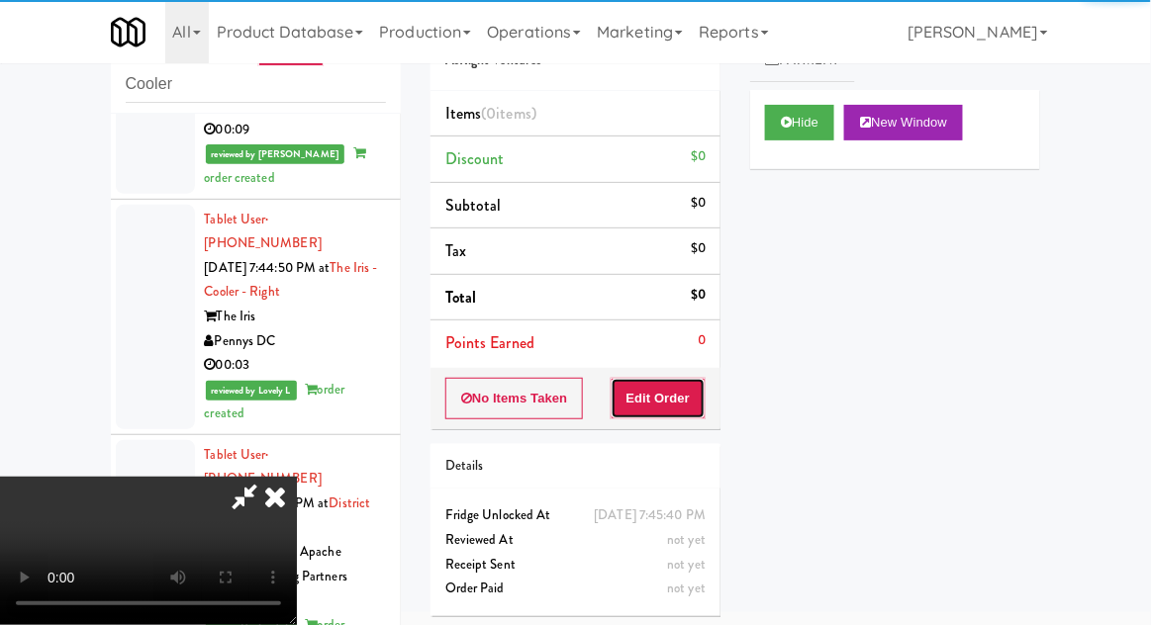
click at [695, 392] on button "Edit Order" at bounding box center [659, 399] width 96 height 42
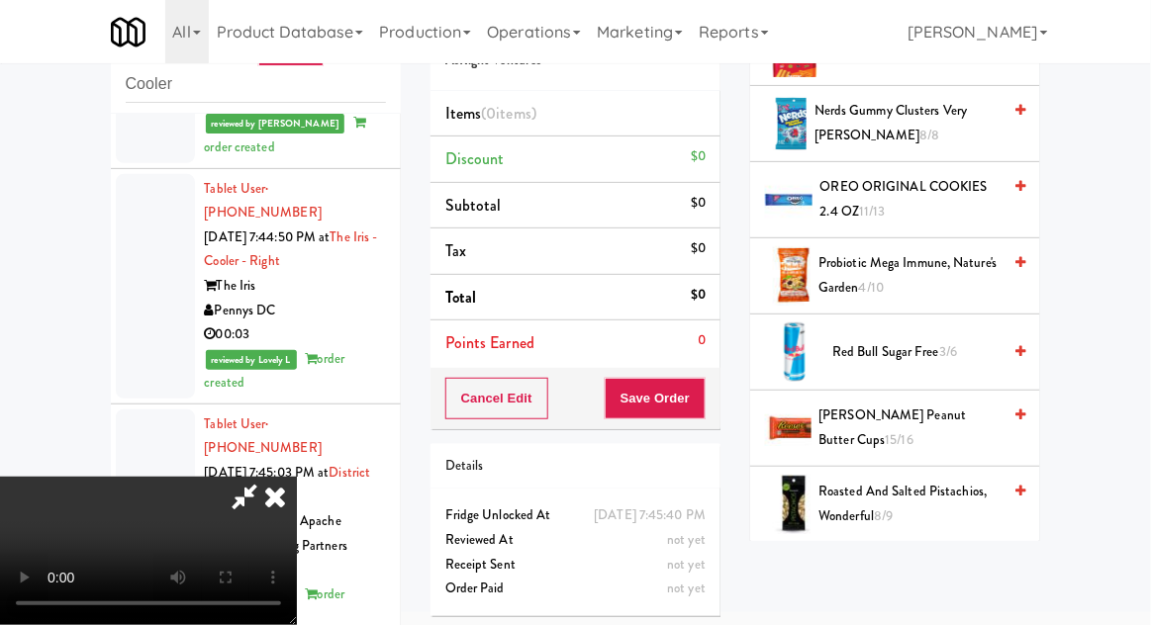
scroll to position [1808, 0]
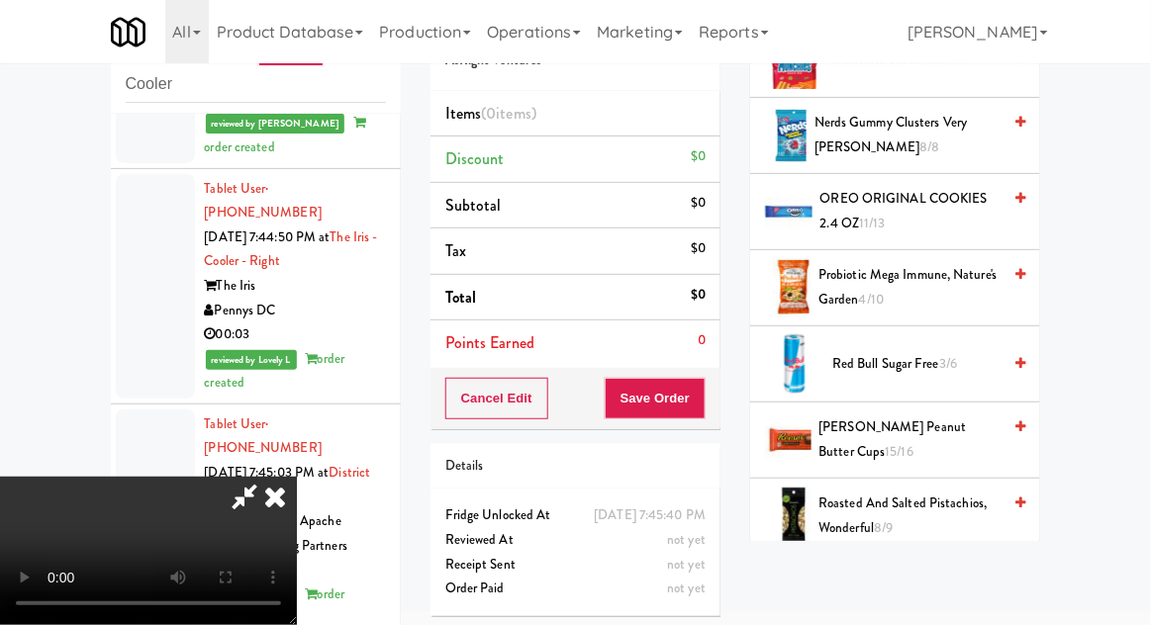
click at [940, 356] on span "3/6" at bounding box center [948, 363] width 18 height 19
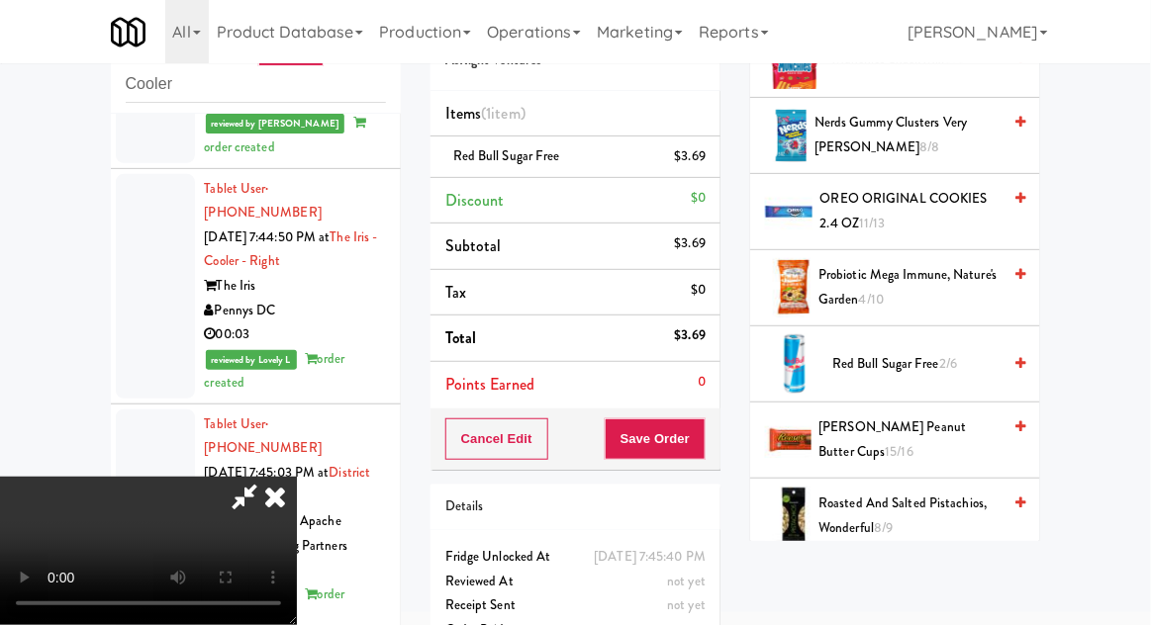
scroll to position [72, 0]
click at [701, 440] on button "Save Order" at bounding box center [655, 440] width 101 height 42
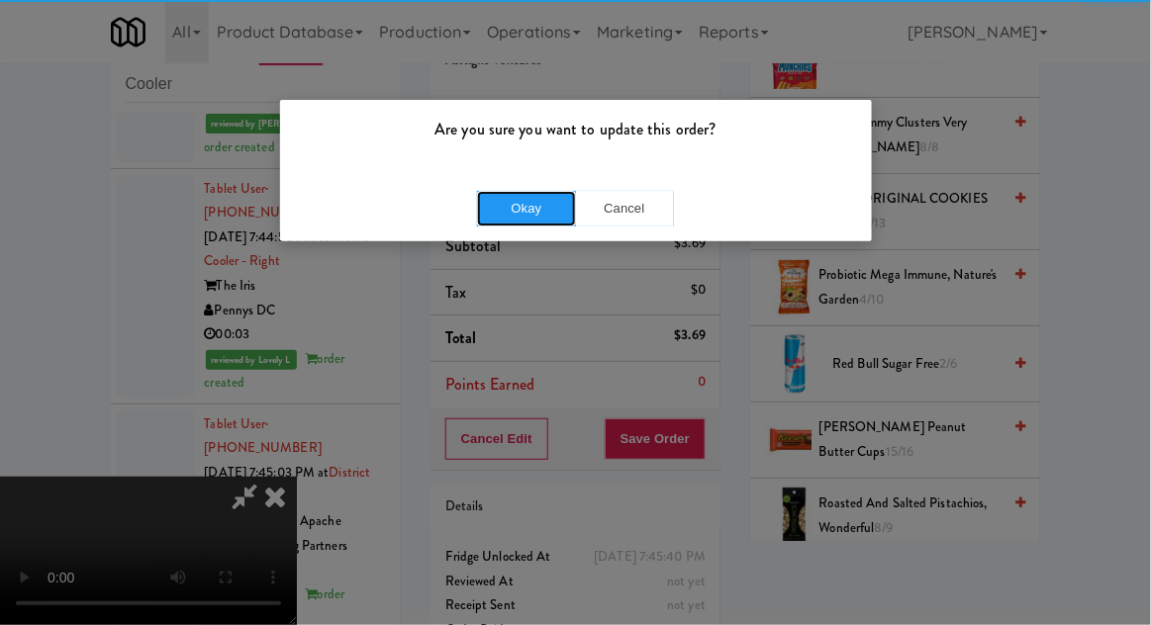
click at [544, 195] on button "Okay" at bounding box center [526, 209] width 99 height 36
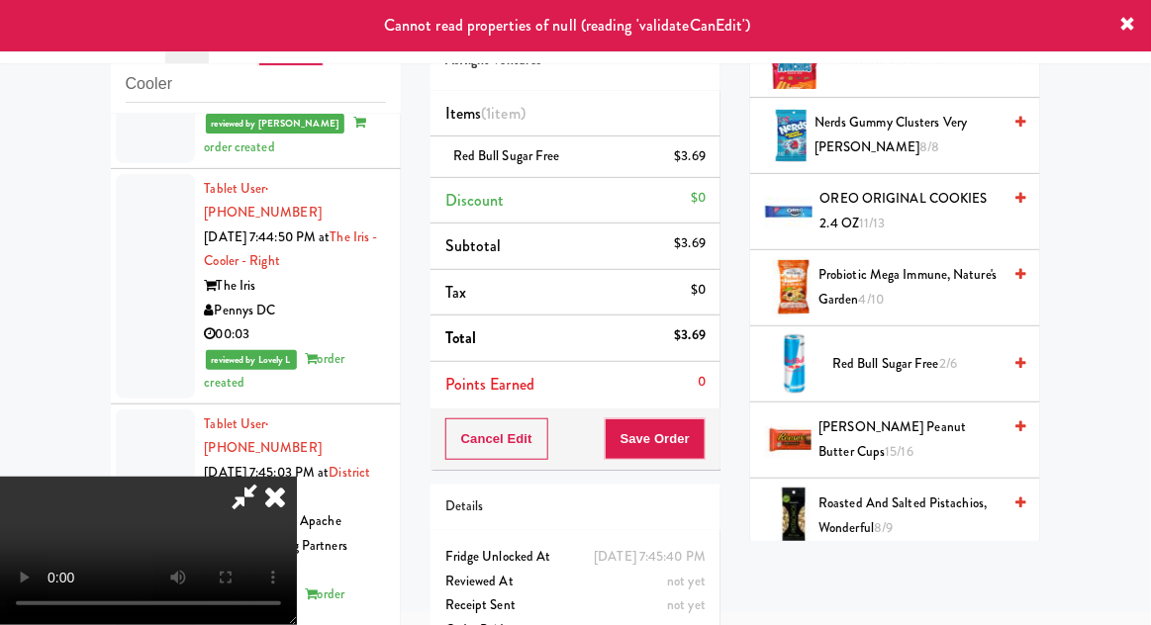
scroll to position [0, 0]
click at [297, 477] on icon at bounding box center [275, 497] width 44 height 40
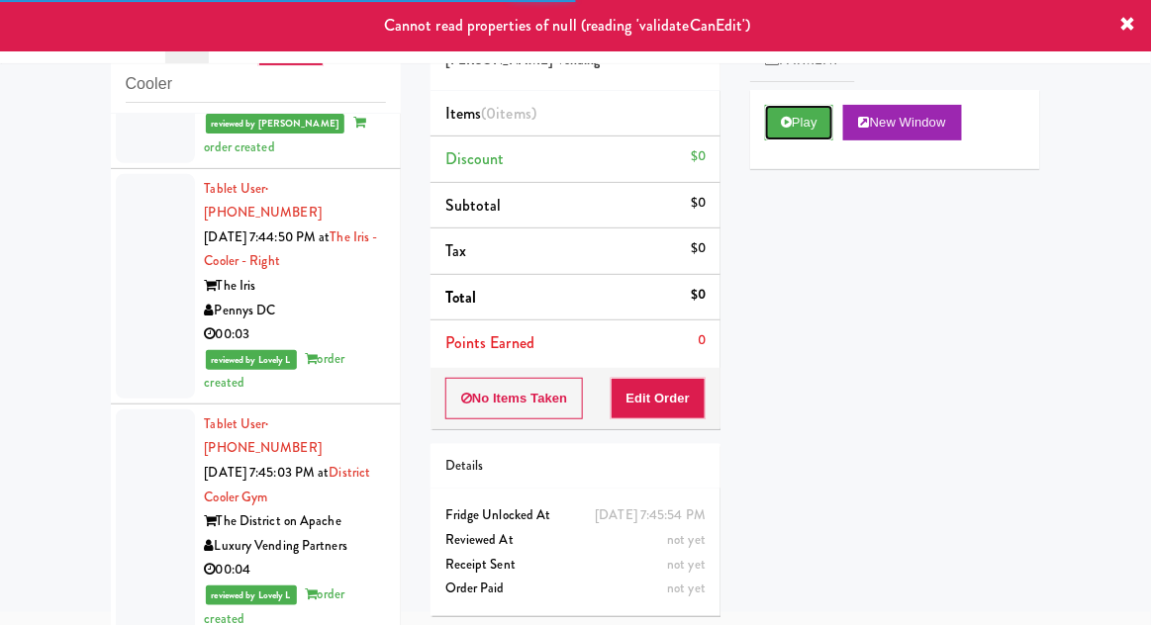
click at [785, 132] on button "Play" at bounding box center [799, 123] width 68 height 36
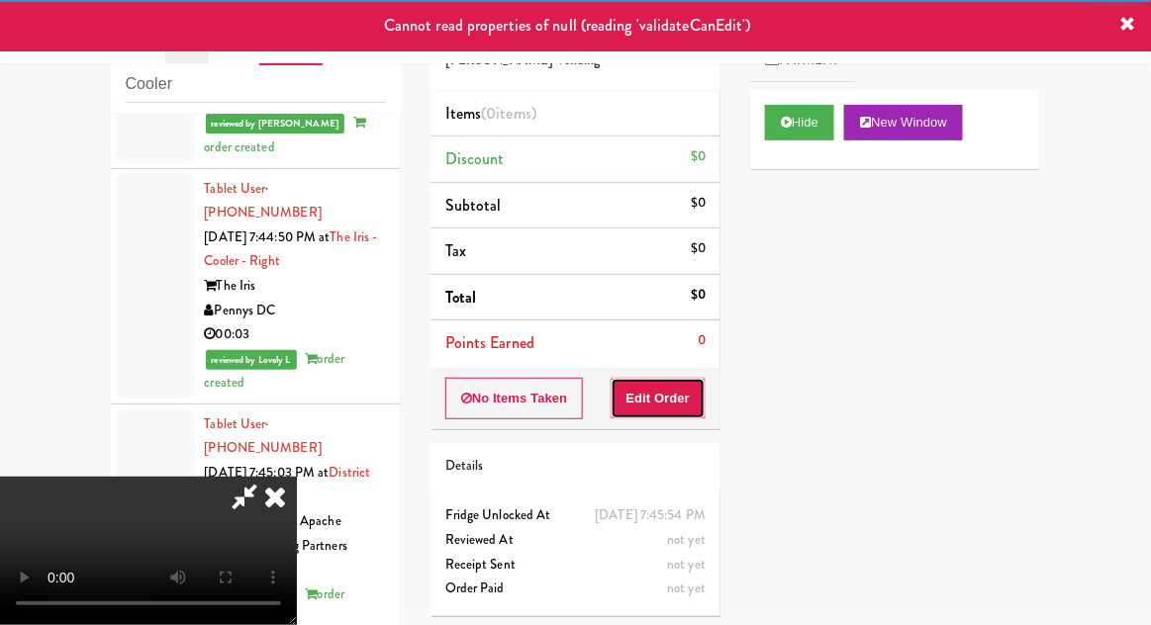
click at [677, 409] on button "Edit Order" at bounding box center [659, 399] width 96 height 42
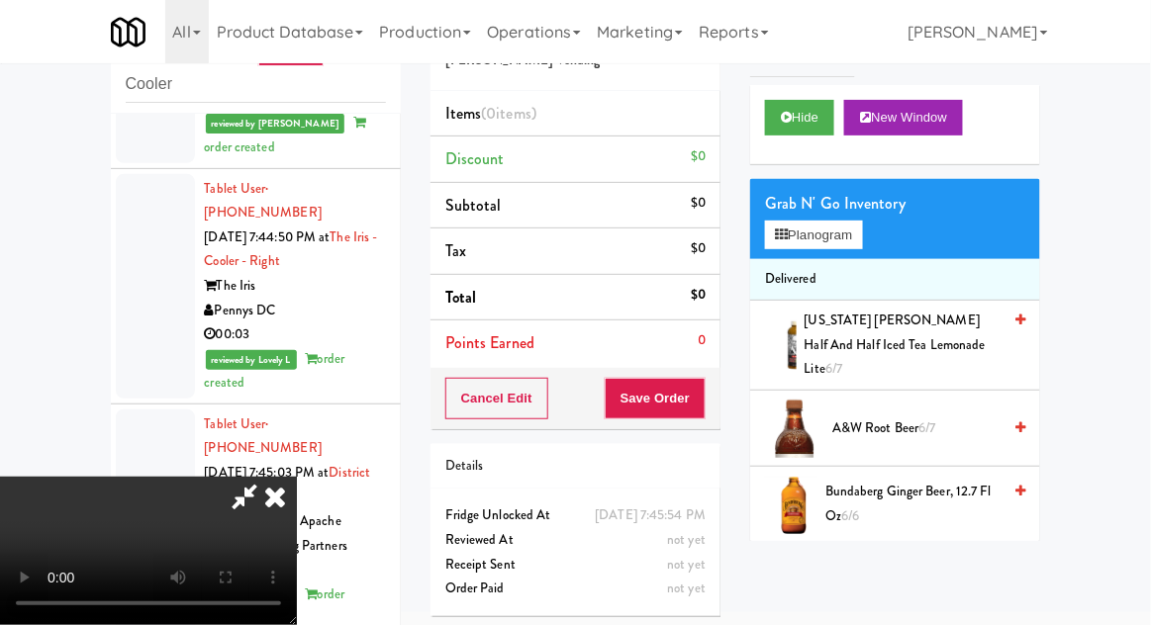
scroll to position [7, 0]
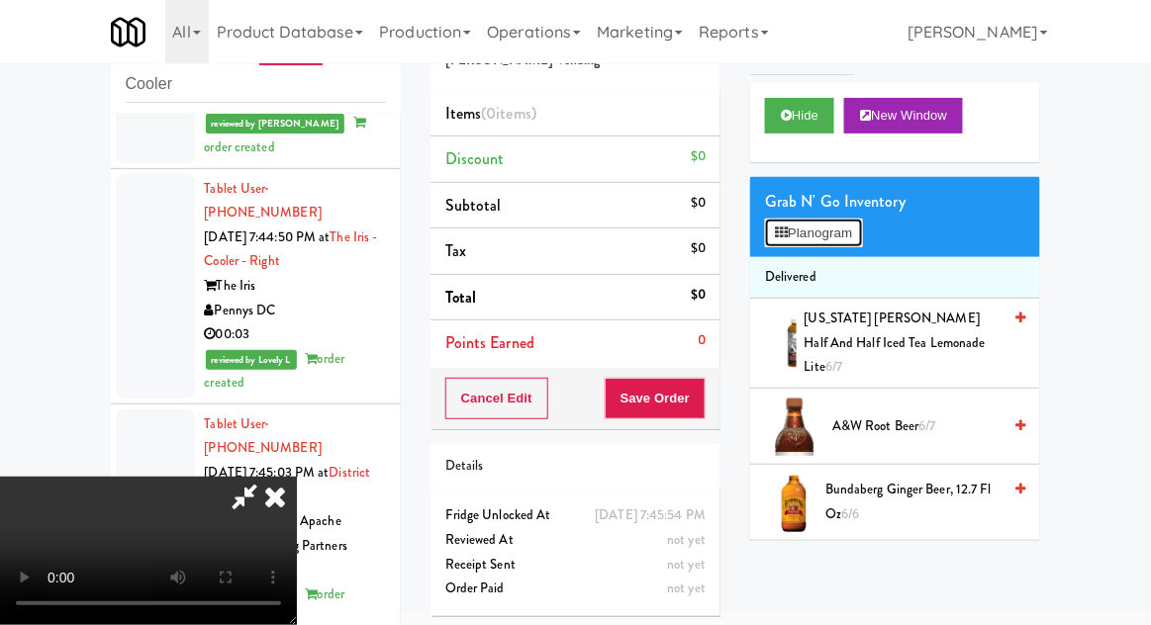
click at [843, 231] on button "Planogram" at bounding box center [813, 234] width 97 height 30
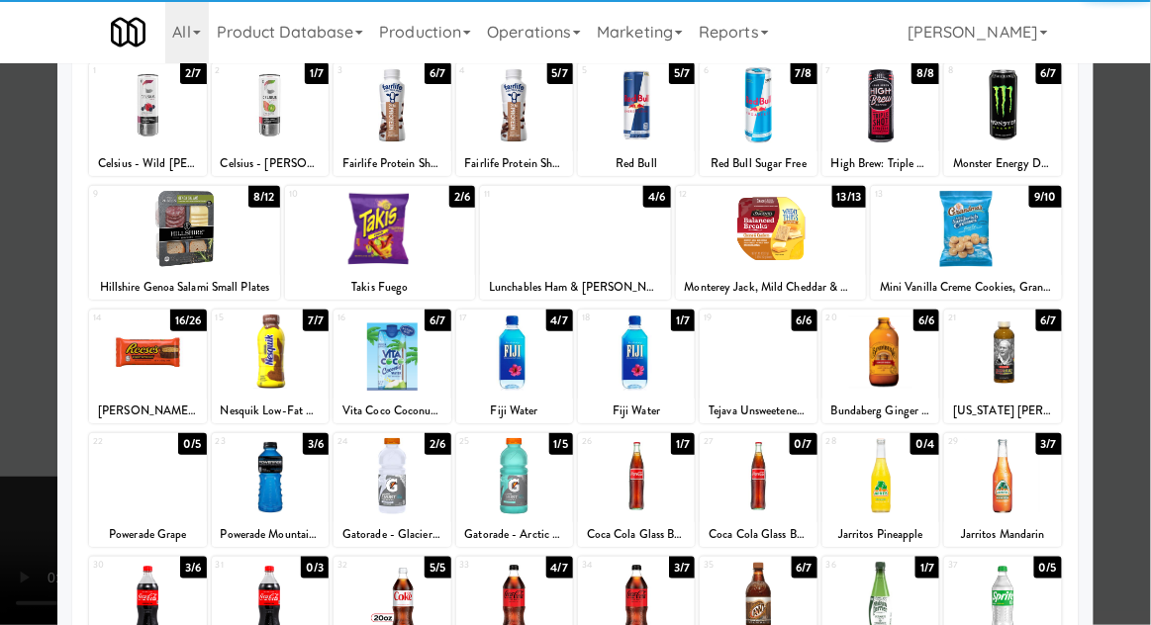
scroll to position [130, 0]
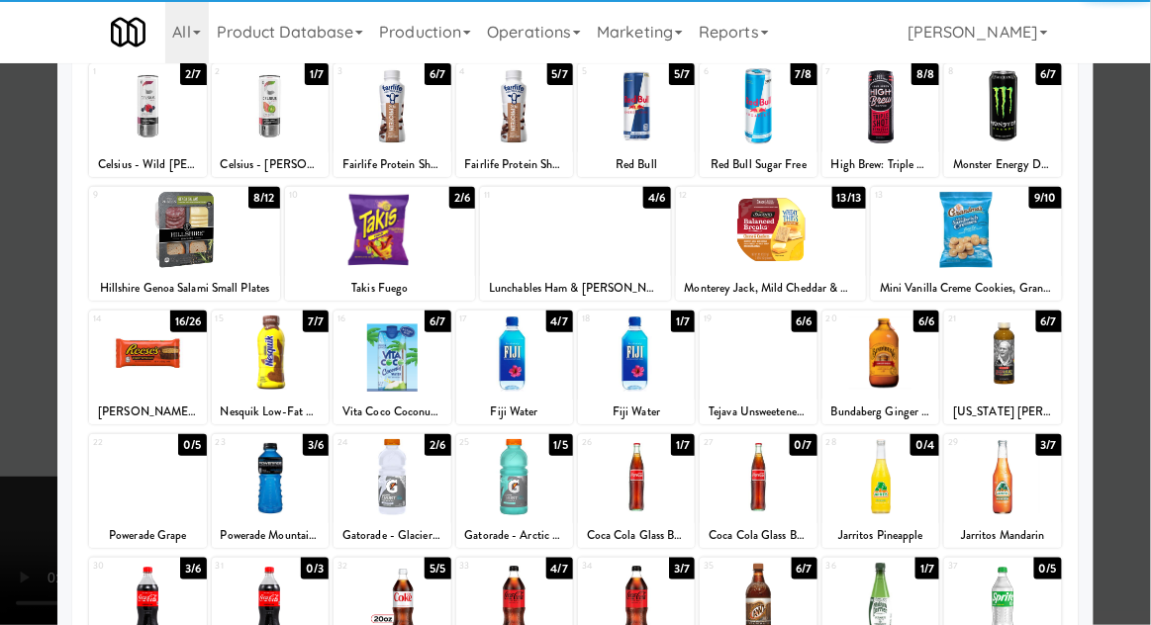
click at [890, 603] on div at bounding box center [880, 601] width 117 height 76
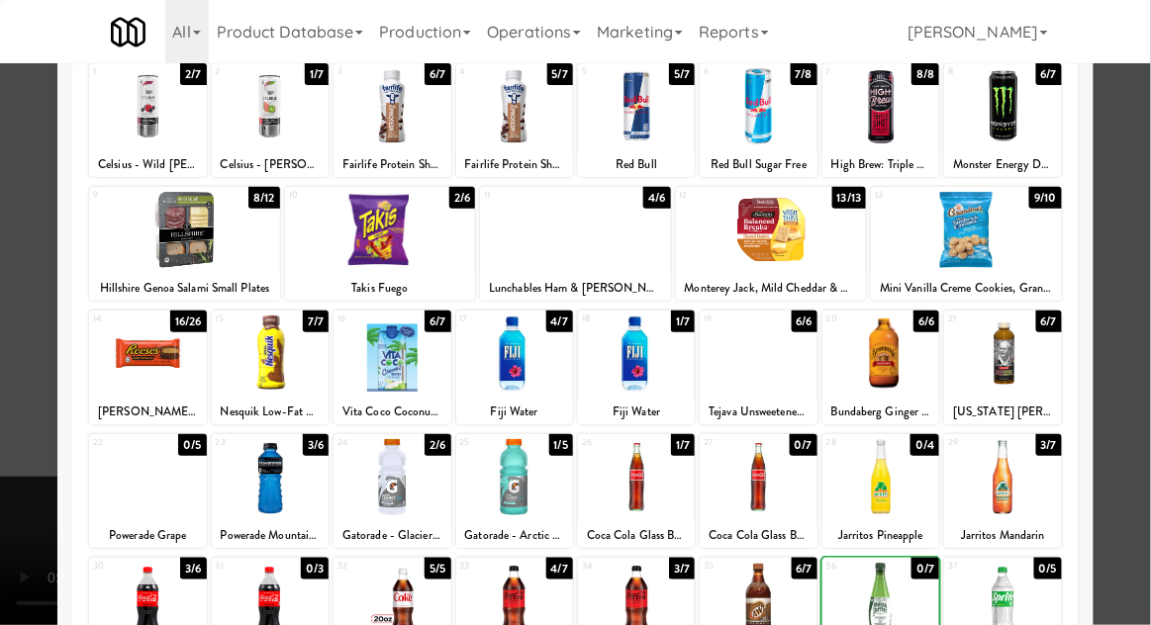
click at [1143, 300] on div at bounding box center [575, 312] width 1151 height 625
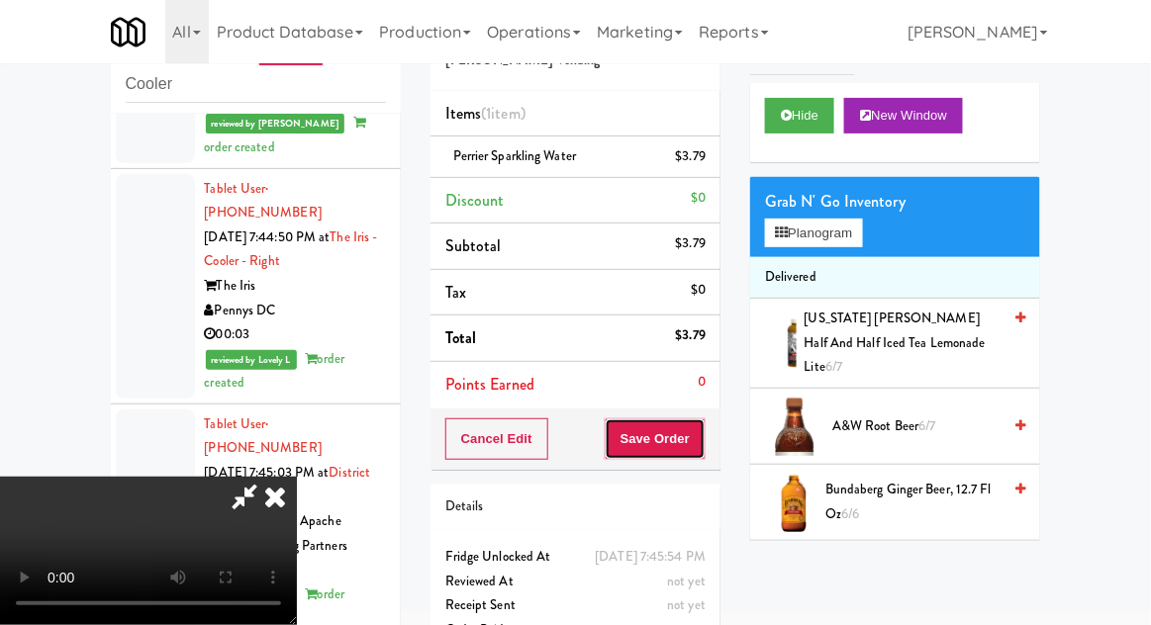
click at [702, 430] on button "Save Order" at bounding box center [655, 440] width 101 height 42
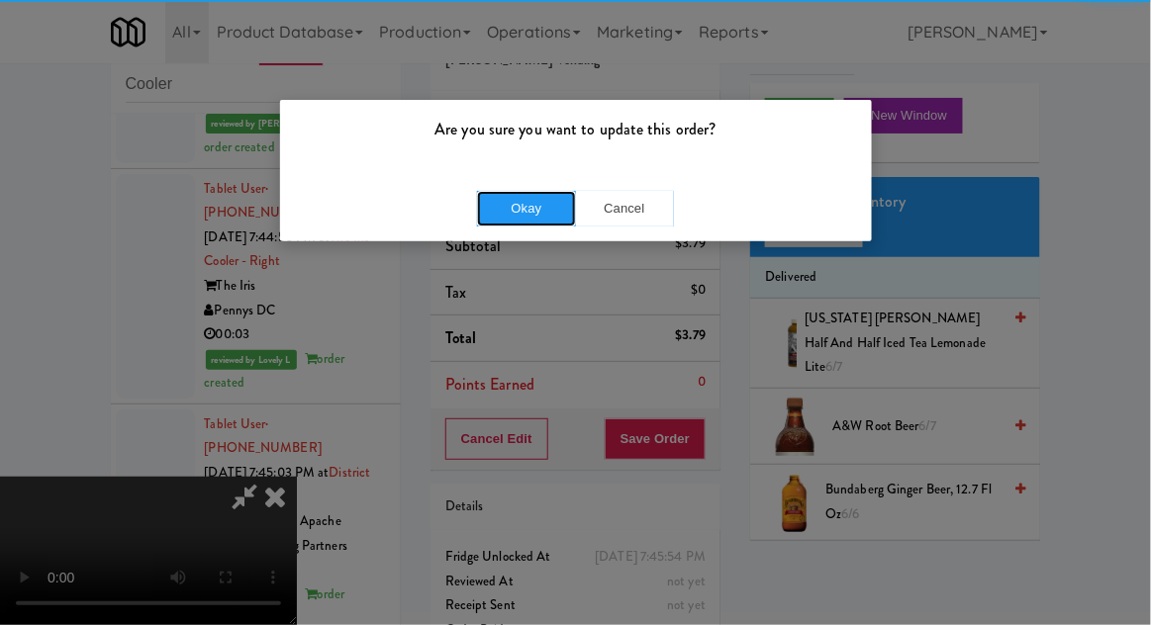
click at [569, 208] on button "Okay" at bounding box center [526, 209] width 99 height 36
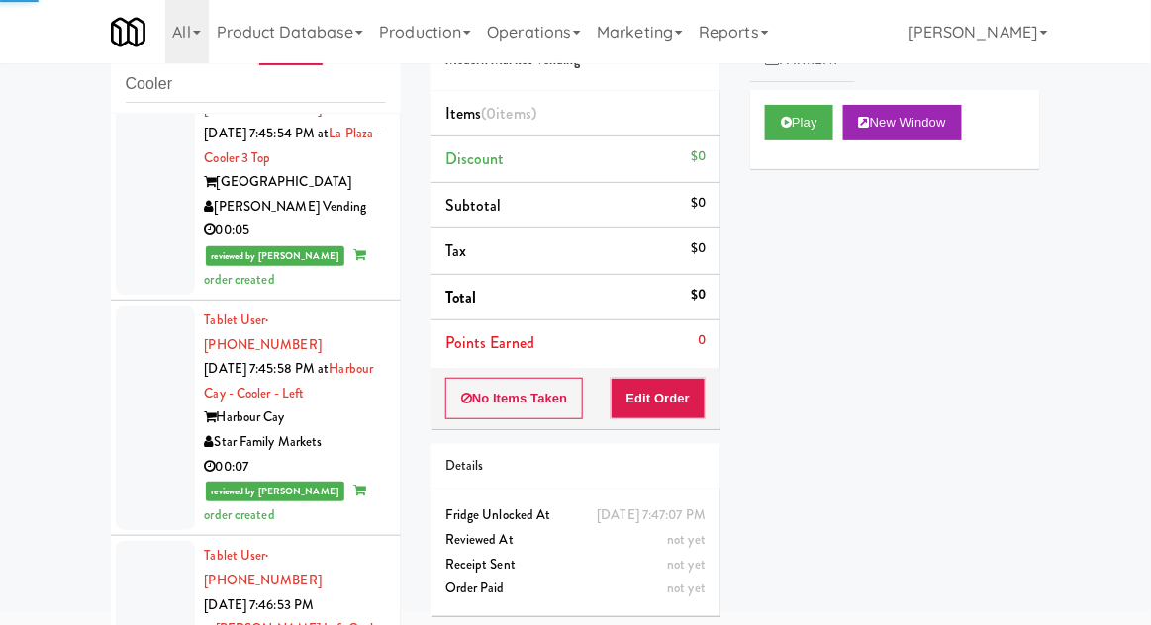
scroll to position [4068, 0]
click at [789, 140] on button "Play" at bounding box center [799, 123] width 68 height 36
click at [679, 401] on button "Edit Order" at bounding box center [659, 399] width 96 height 42
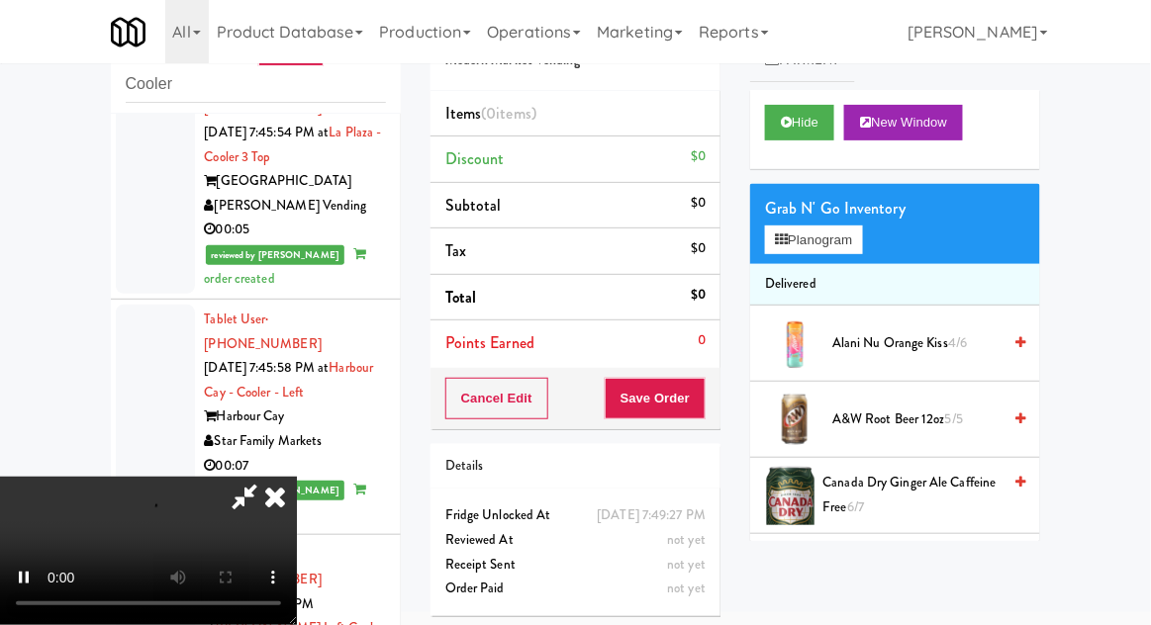
scroll to position [72, 0]
click at [844, 245] on button "Planogram" at bounding box center [813, 241] width 97 height 30
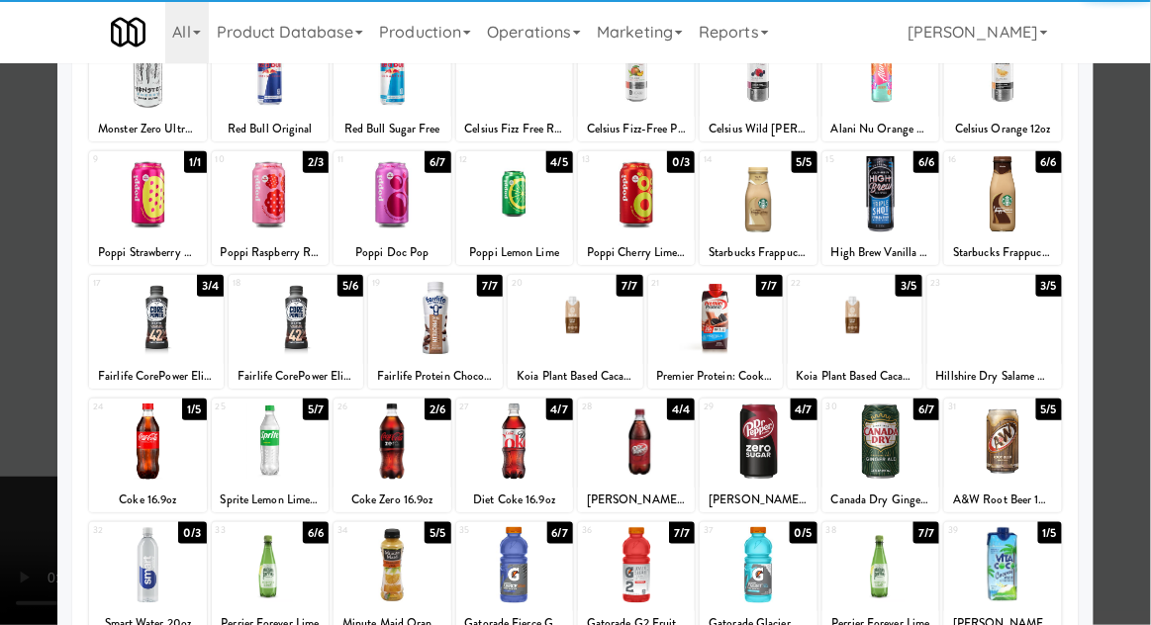
scroll to position [163, 0]
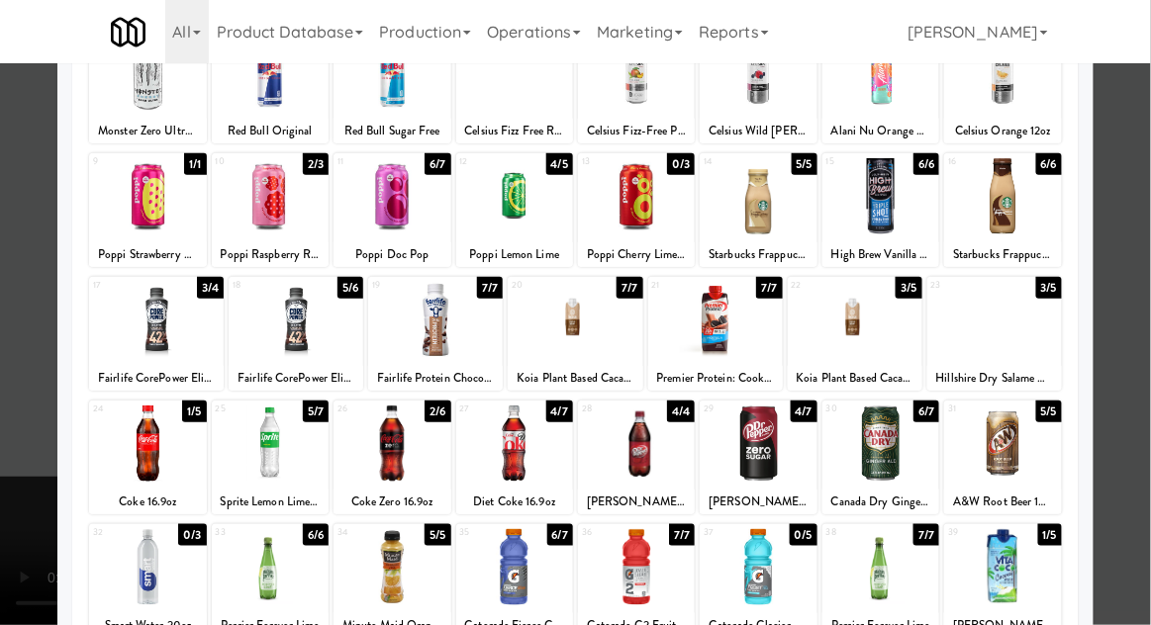
click at [1010, 424] on div at bounding box center [1002, 444] width 117 height 76
click at [1023, 432] on div at bounding box center [1002, 444] width 117 height 76
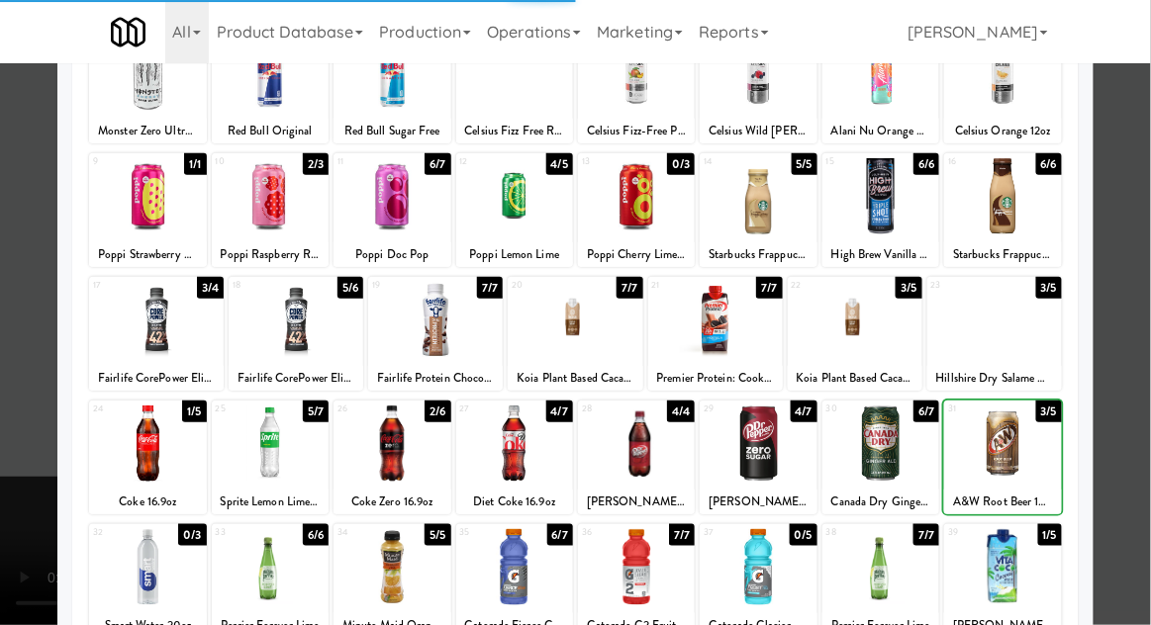
click at [1123, 380] on div at bounding box center [575, 312] width 1151 height 625
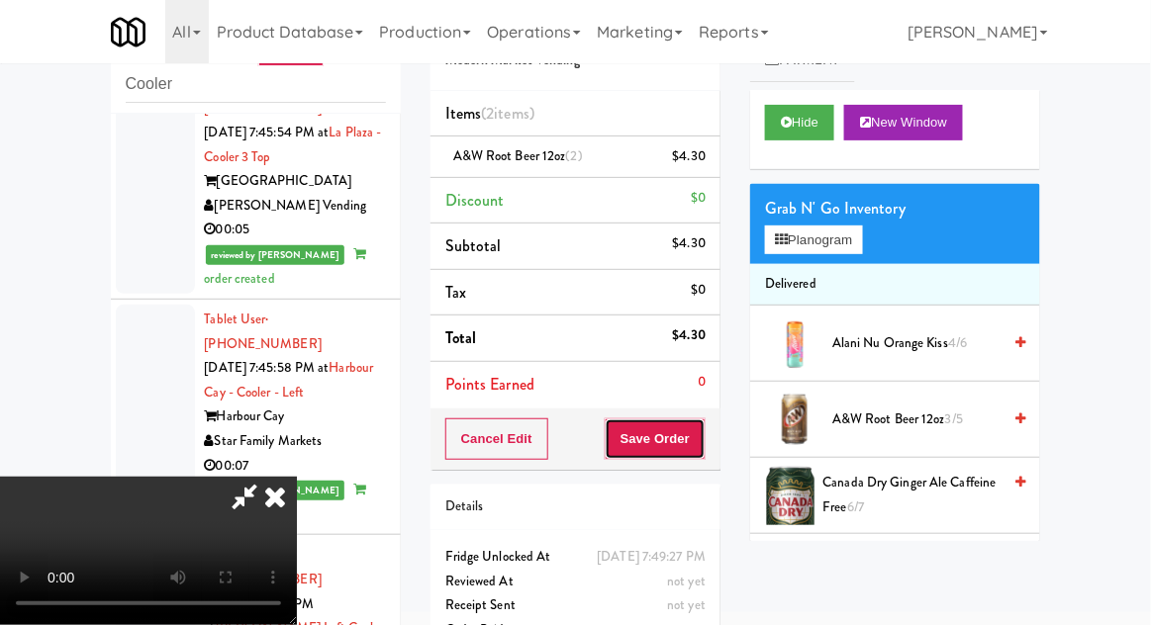
click at [699, 440] on button "Save Order" at bounding box center [655, 440] width 101 height 42
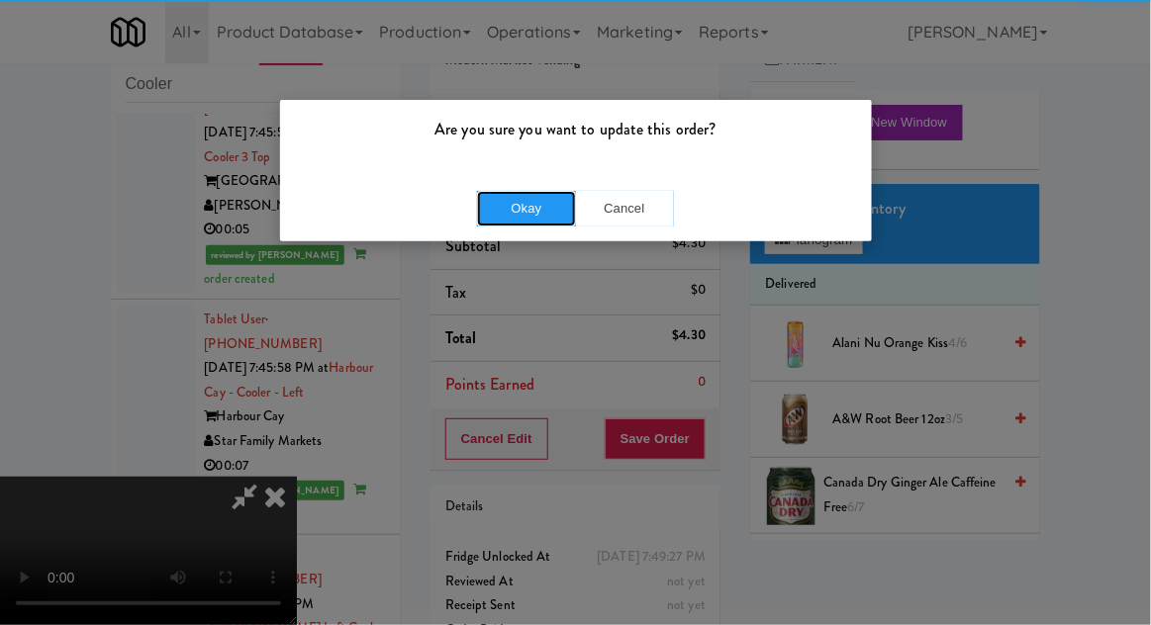
click at [546, 219] on button "Okay" at bounding box center [526, 209] width 99 height 36
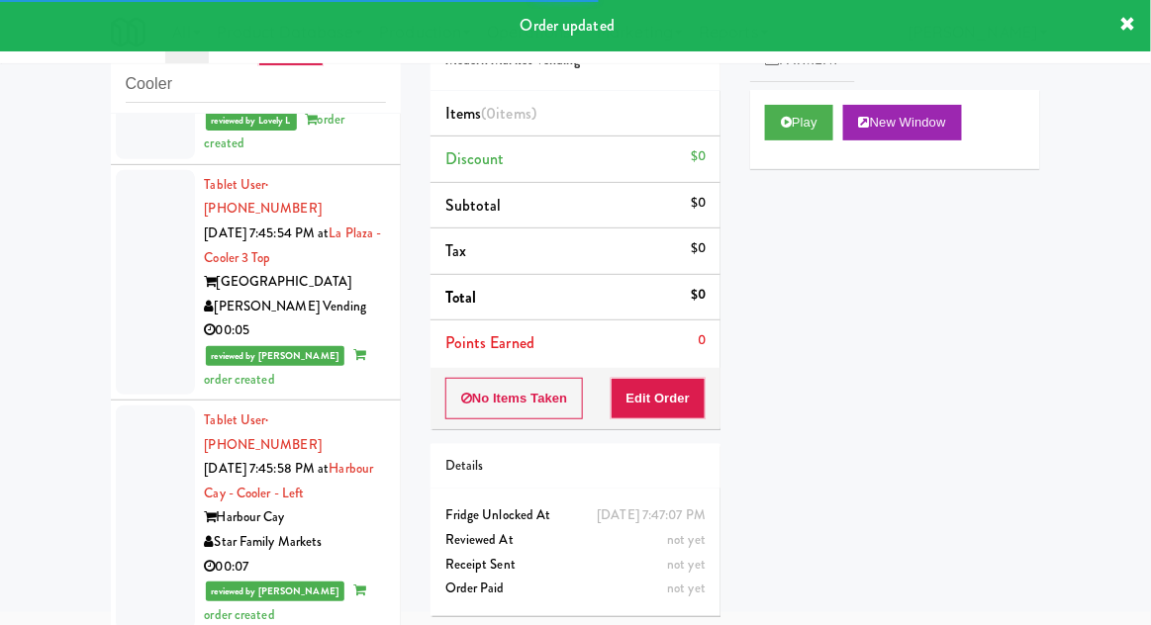
scroll to position [4029, 0]
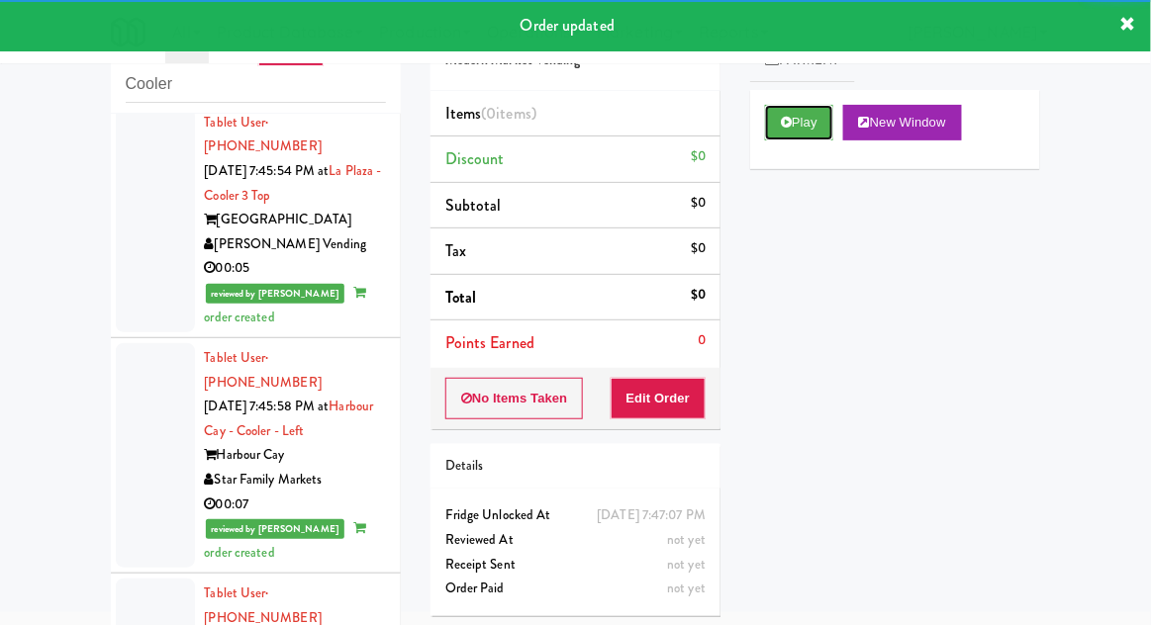
click at [776, 132] on button "Play" at bounding box center [799, 123] width 68 height 36
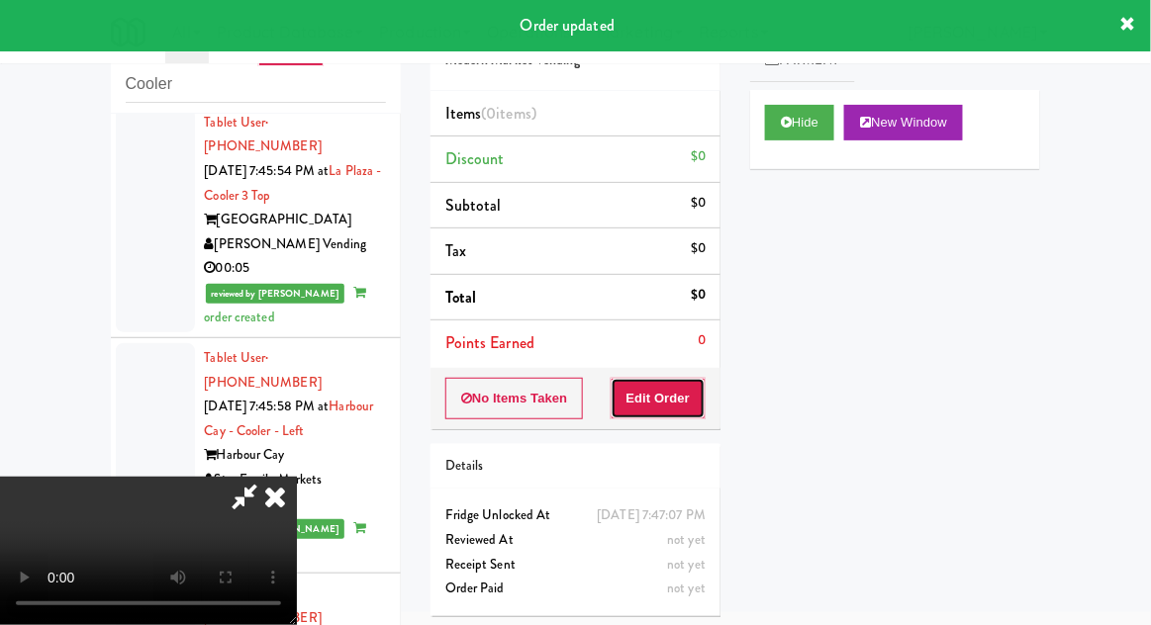
click at [665, 409] on button "Edit Order" at bounding box center [659, 399] width 96 height 42
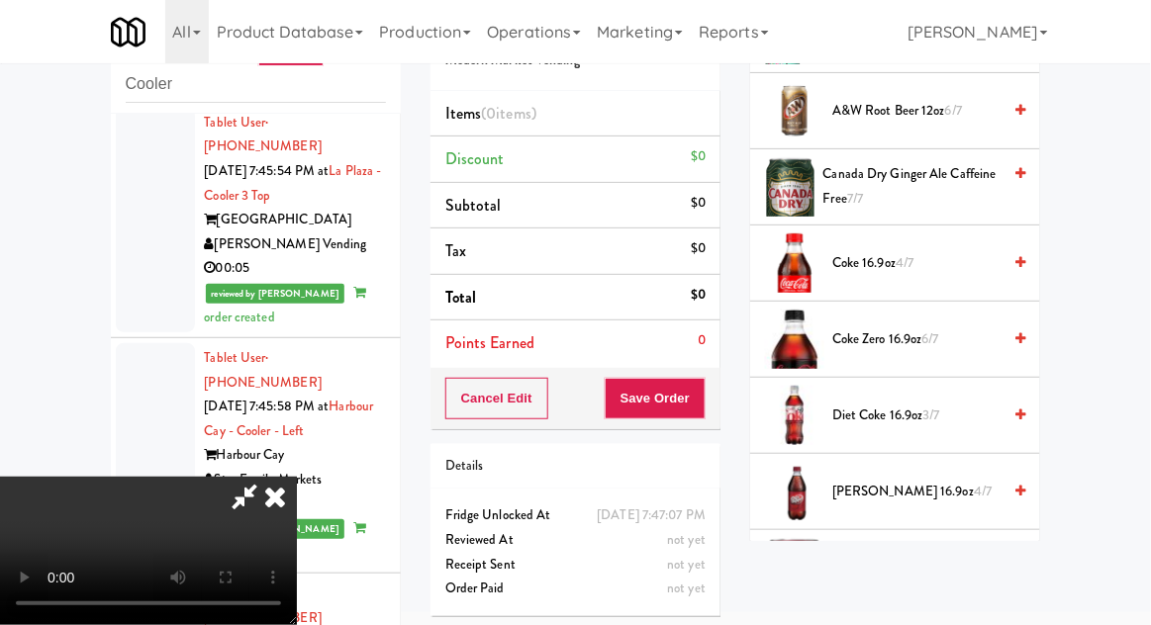
scroll to position [597, 0]
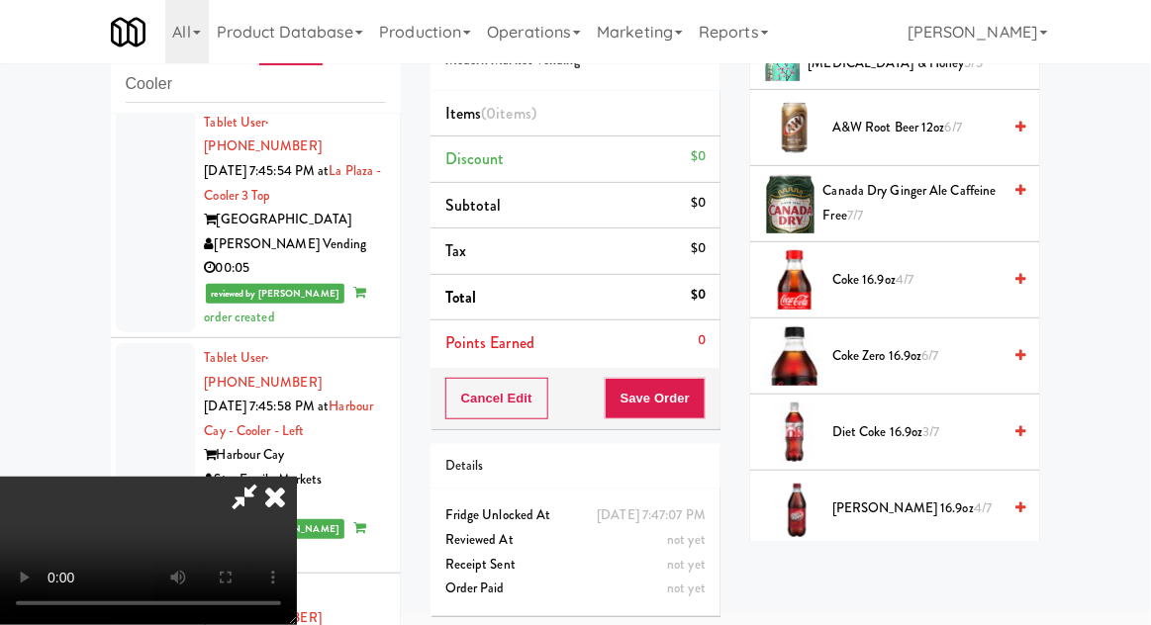
click at [926, 423] on span "3/7" at bounding box center [931, 432] width 17 height 19
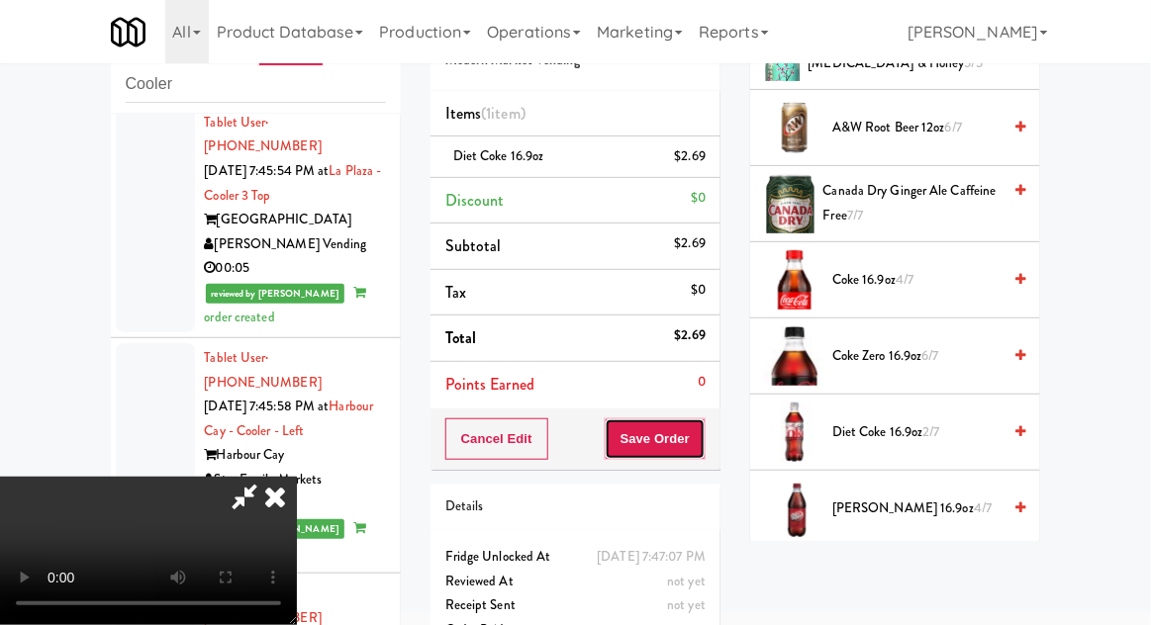
click at [695, 441] on button "Save Order" at bounding box center [655, 440] width 101 height 42
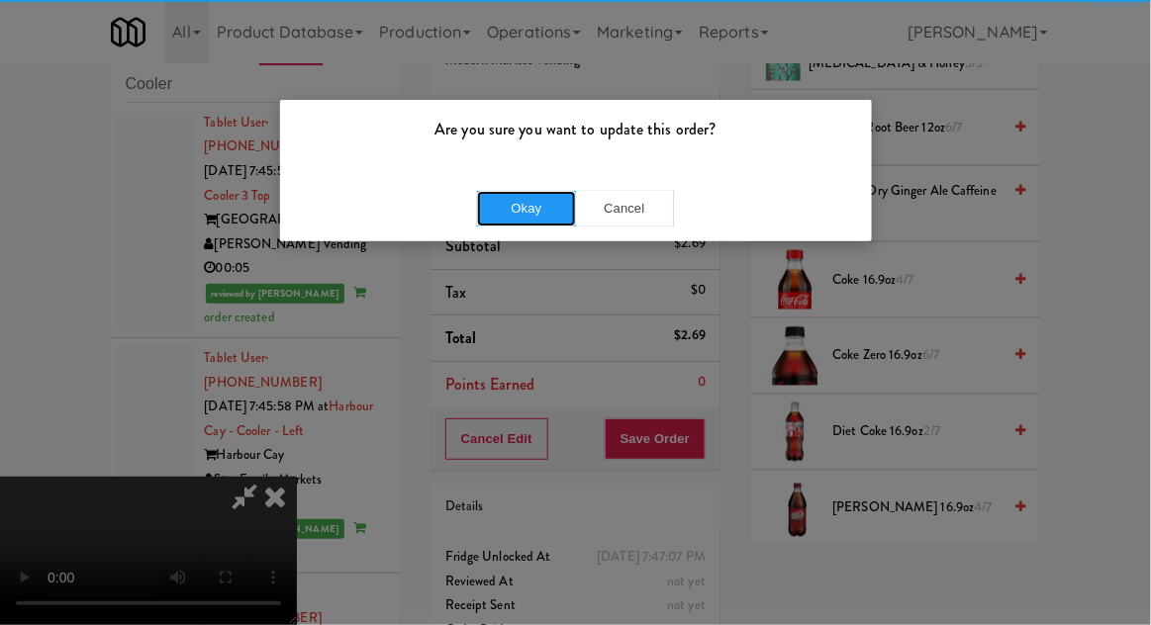
click at [493, 221] on button "Okay" at bounding box center [526, 209] width 99 height 36
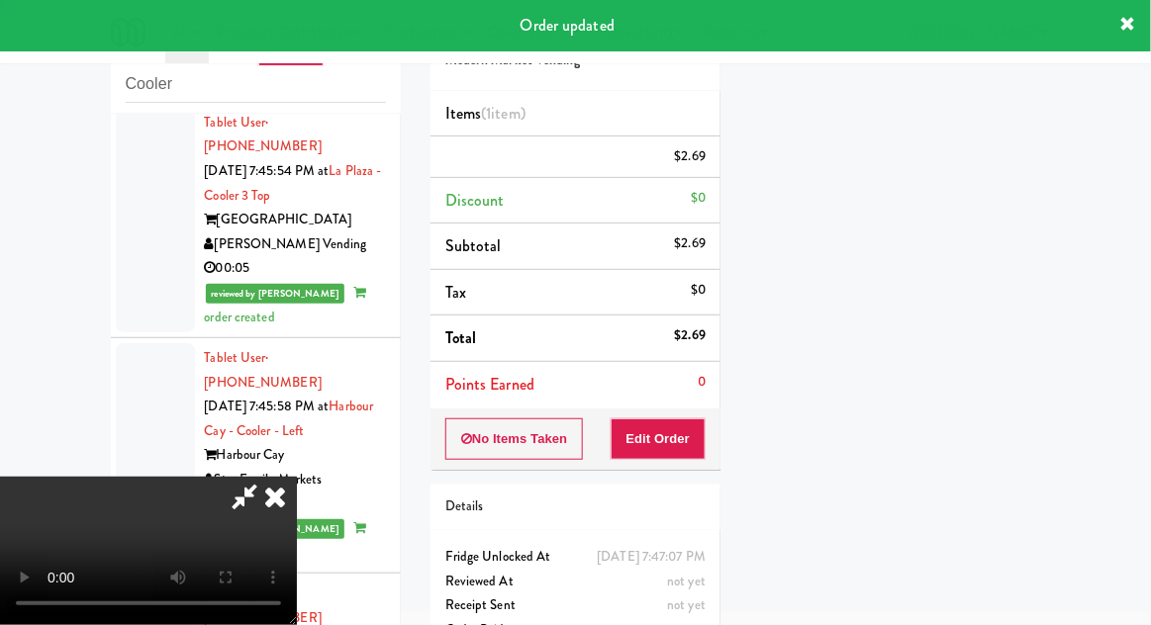
scroll to position [195, 0]
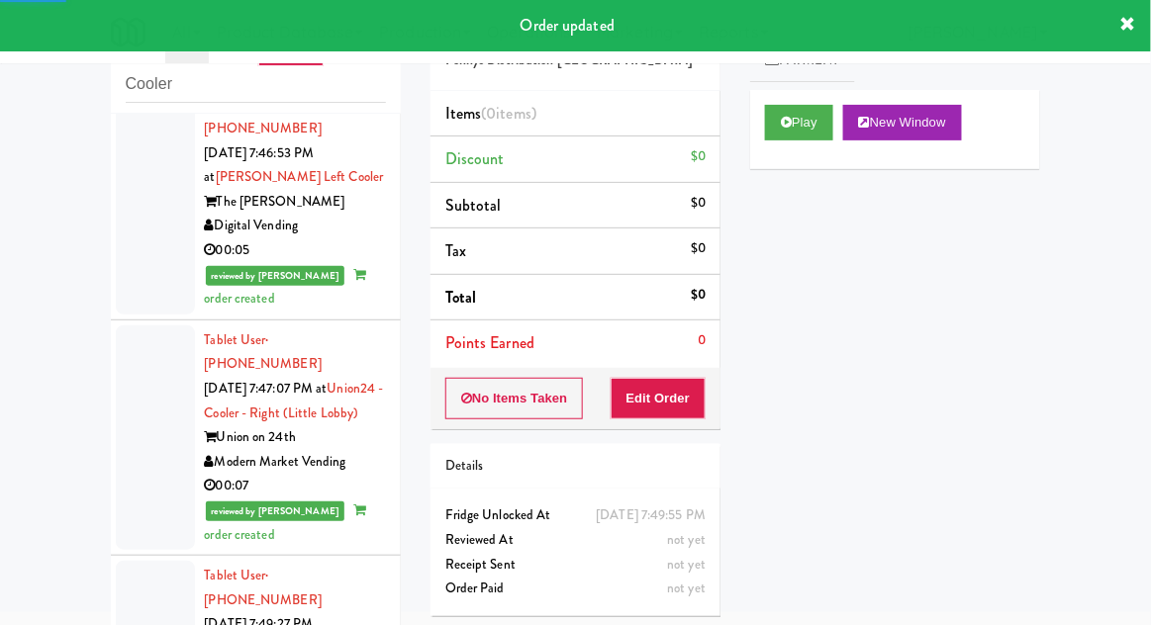
scroll to position [4523, 0]
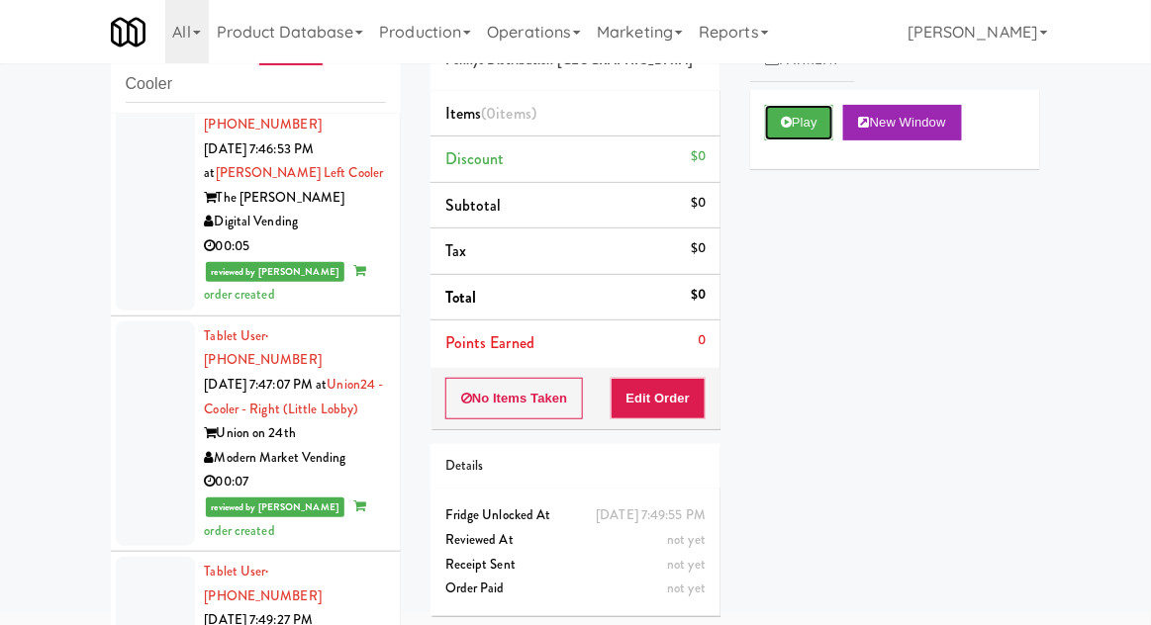
click at [801, 132] on button "Play" at bounding box center [799, 123] width 68 height 36
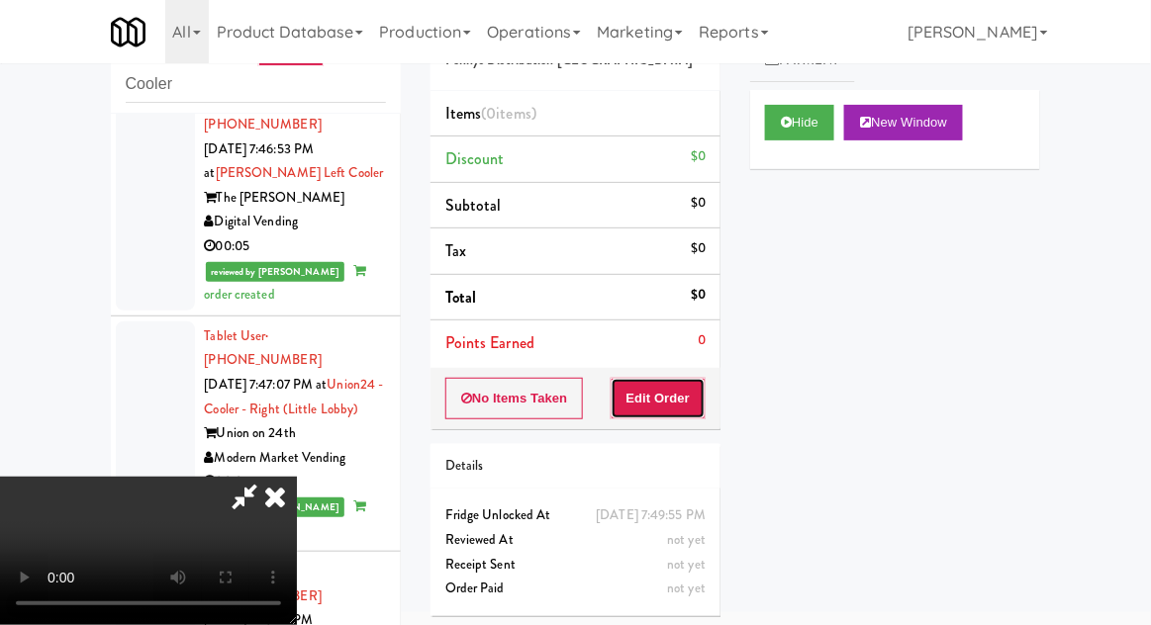
click at [661, 393] on button "Edit Order" at bounding box center [659, 399] width 96 height 42
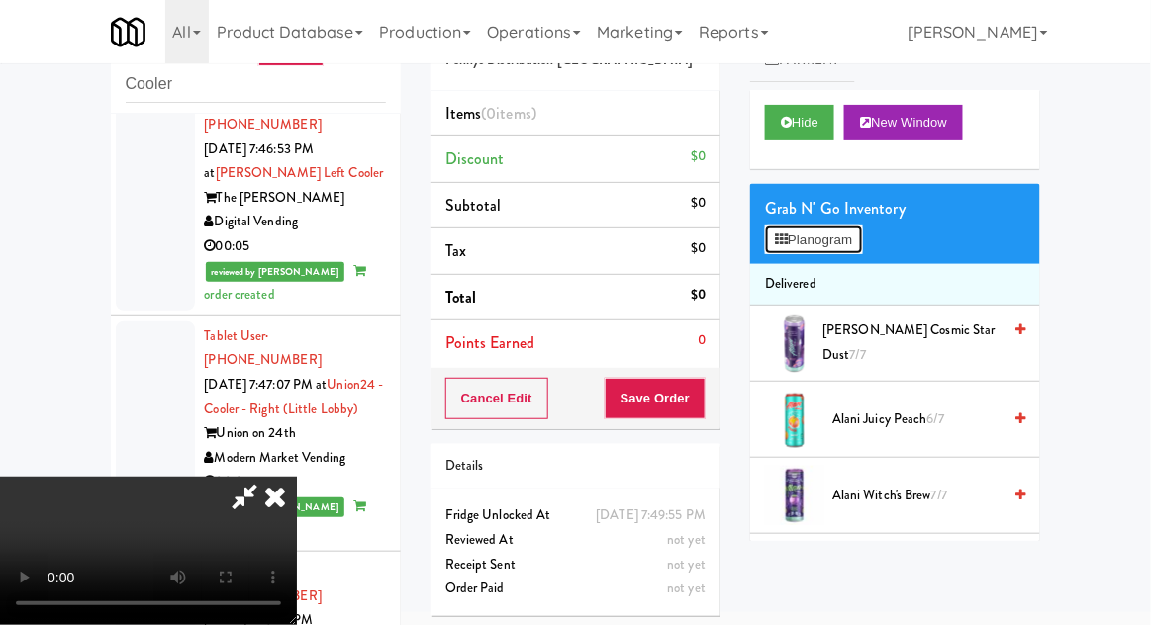
click at [855, 243] on button "Planogram" at bounding box center [813, 241] width 97 height 30
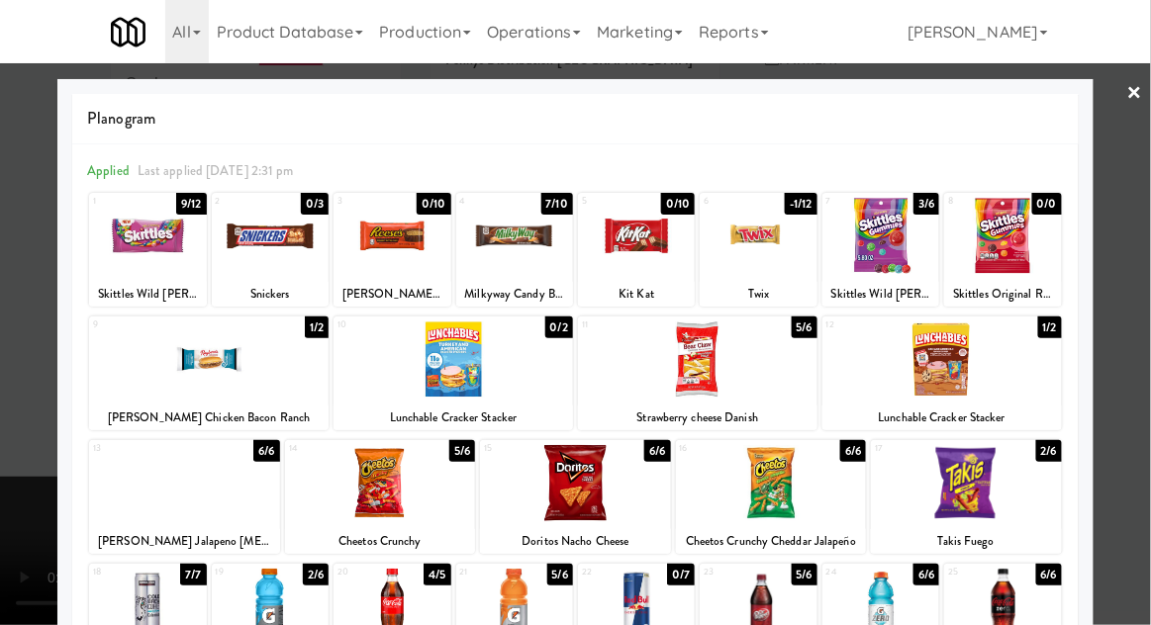
click at [174, 503] on div at bounding box center [184, 483] width 191 height 76
click at [1140, 344] on div at bounding box center [575, 312] width 1151 height 625
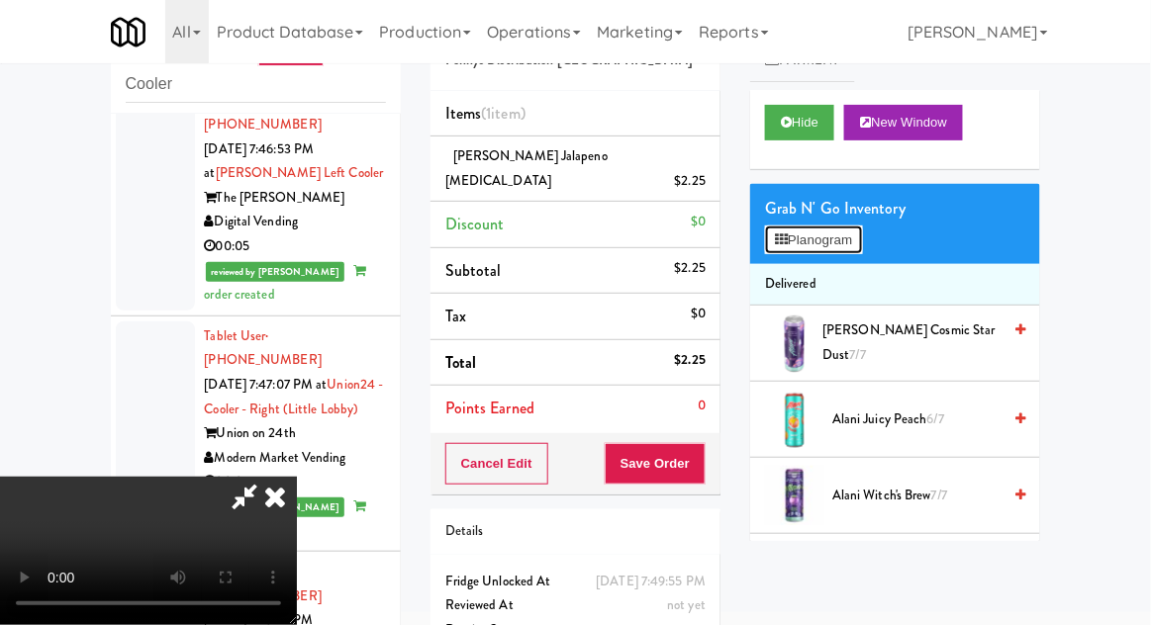
click at [860, 245] on button "Planogram" at bounding box center [813, 241] width 97 height 30
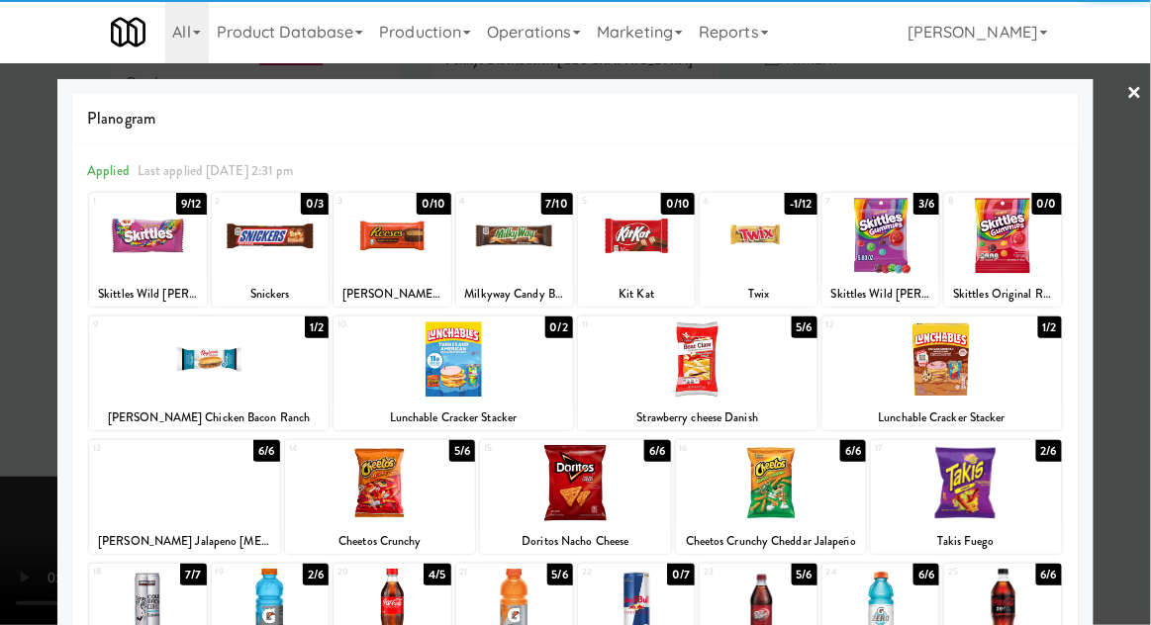
click at [742, 484] on div at bounding box center [771, 483] width 191 height 76
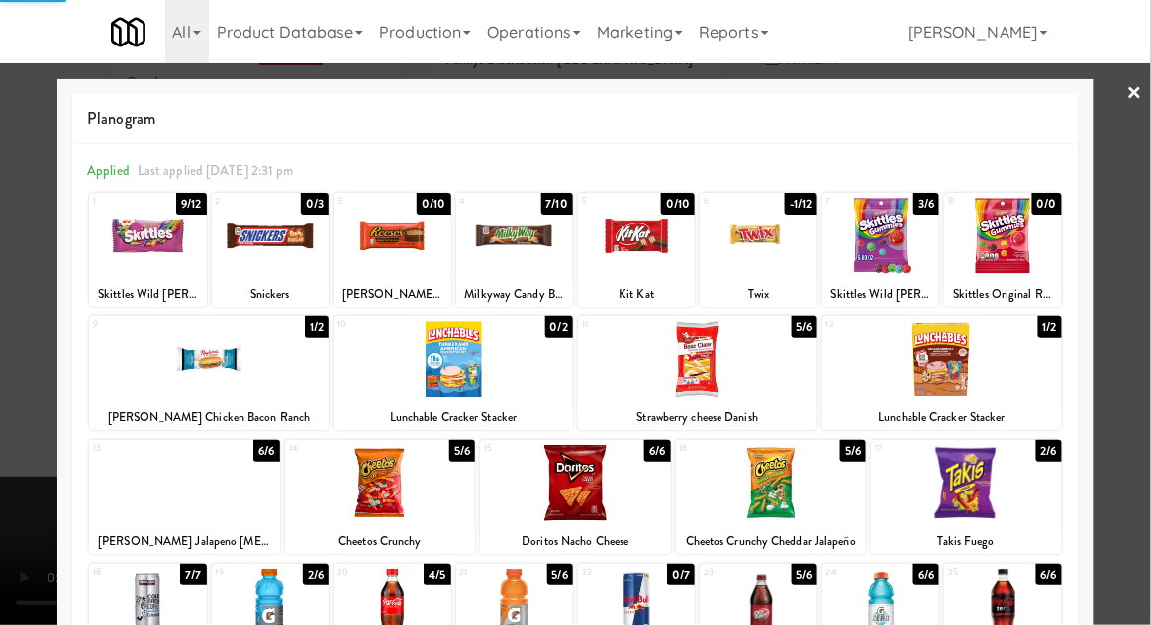
click at [1143, 338] on div at bounding box center [575, 312] width 1151 height 625
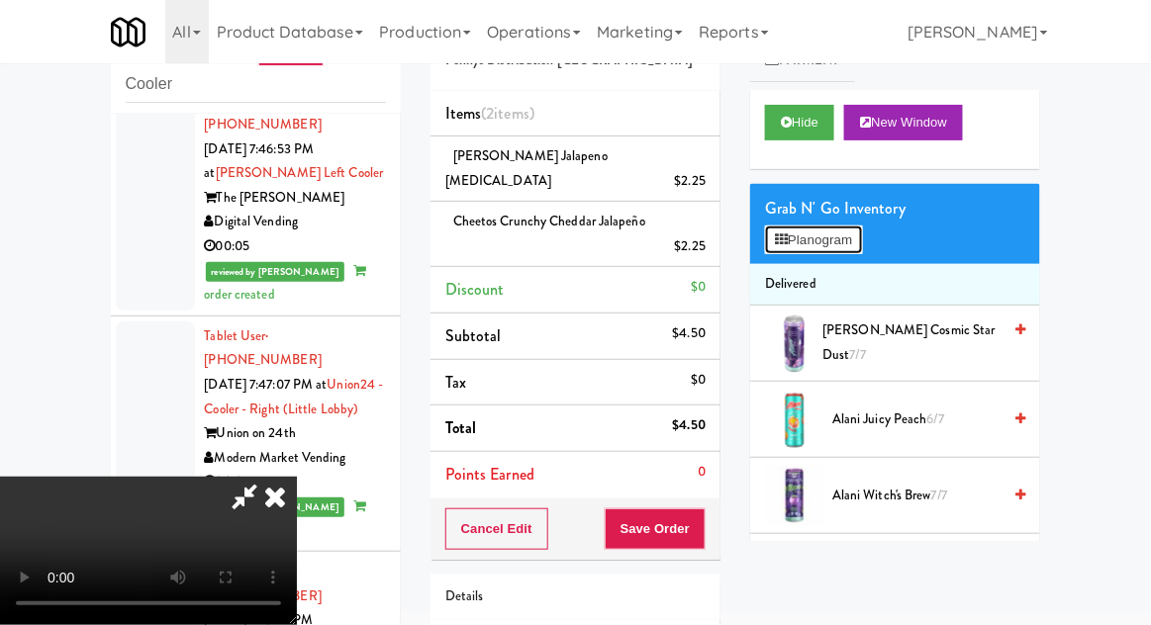
click at [844, 247] on button "Planogram" at bounding box center [813, 241] width 97 height 30
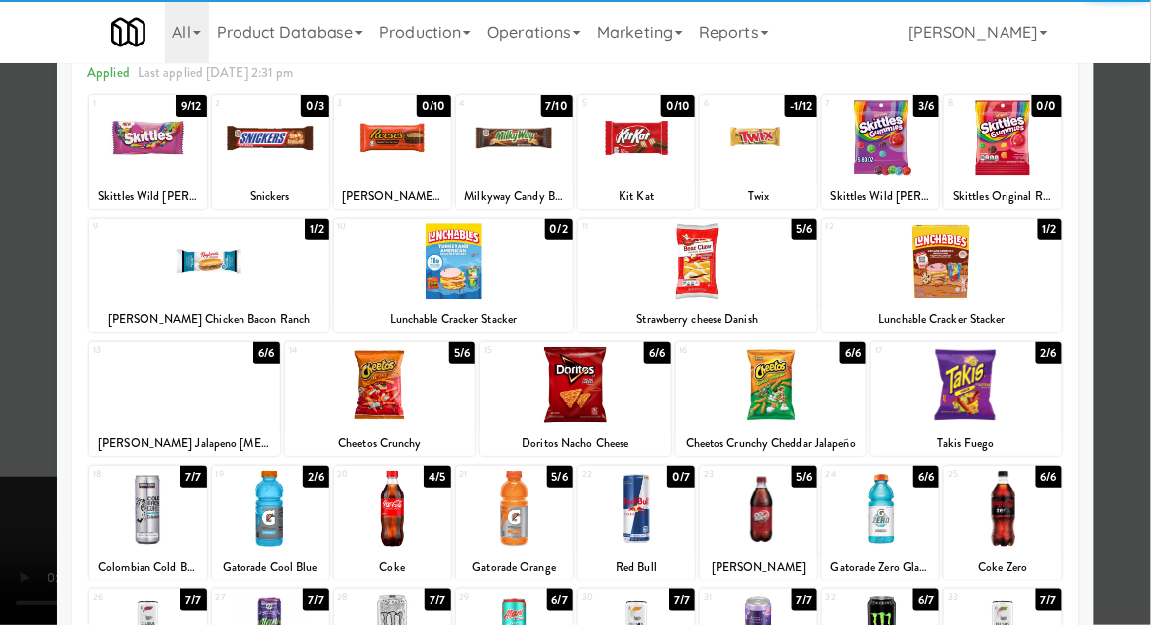
scroll to position [135, 0]
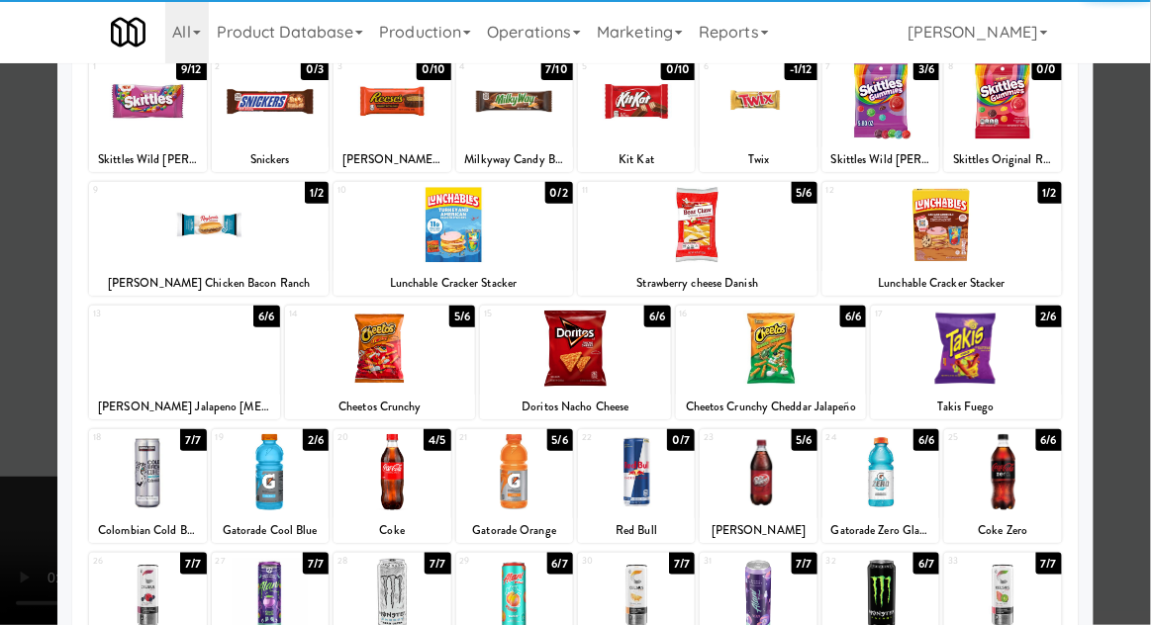
click at [274, 465] on div at bounding box center [270, 472] width 117 height 76
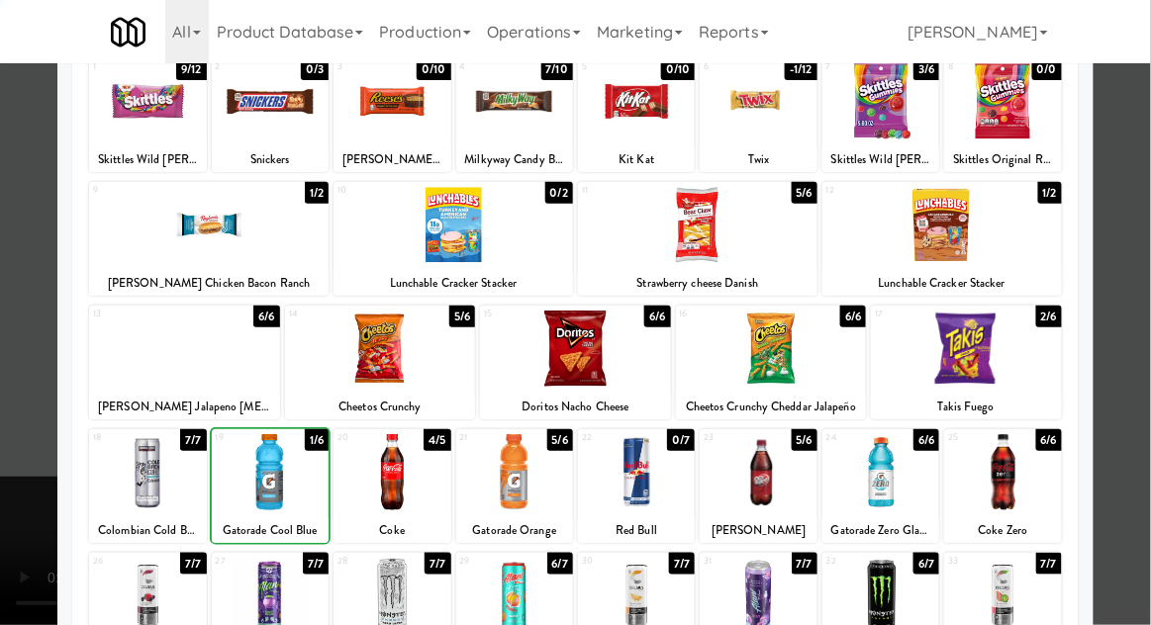
click at [1144, 343] on div at bounding box center [575, 312] width 1151 height 625
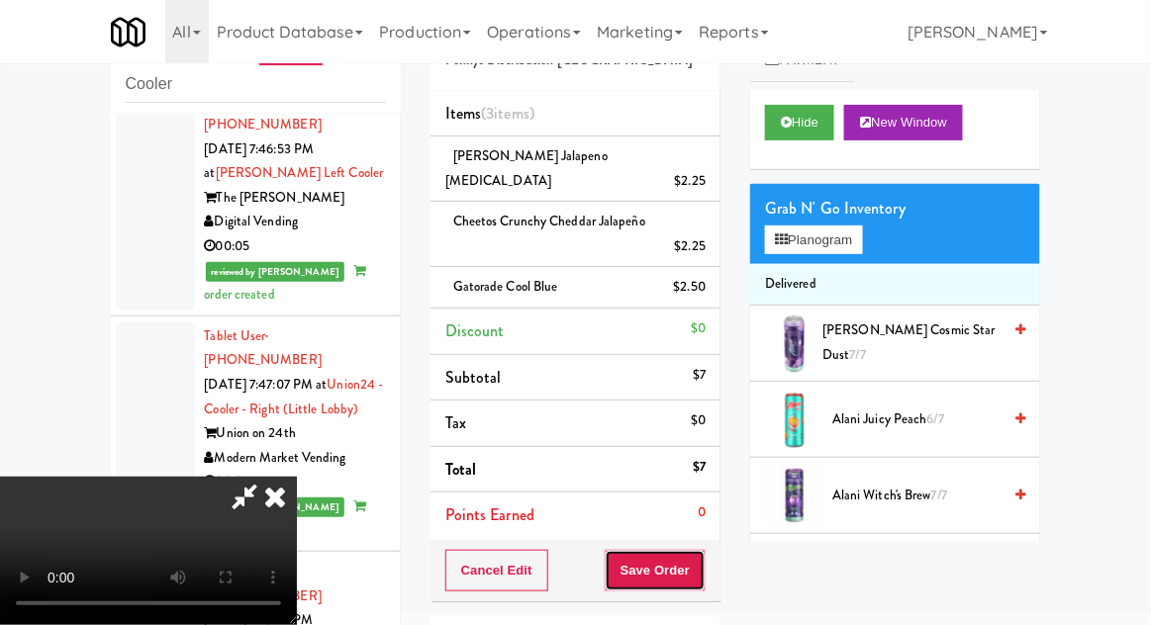
click at [699, 550] on button "Save Order" at bounding box center [655, 571] width 101 height 42
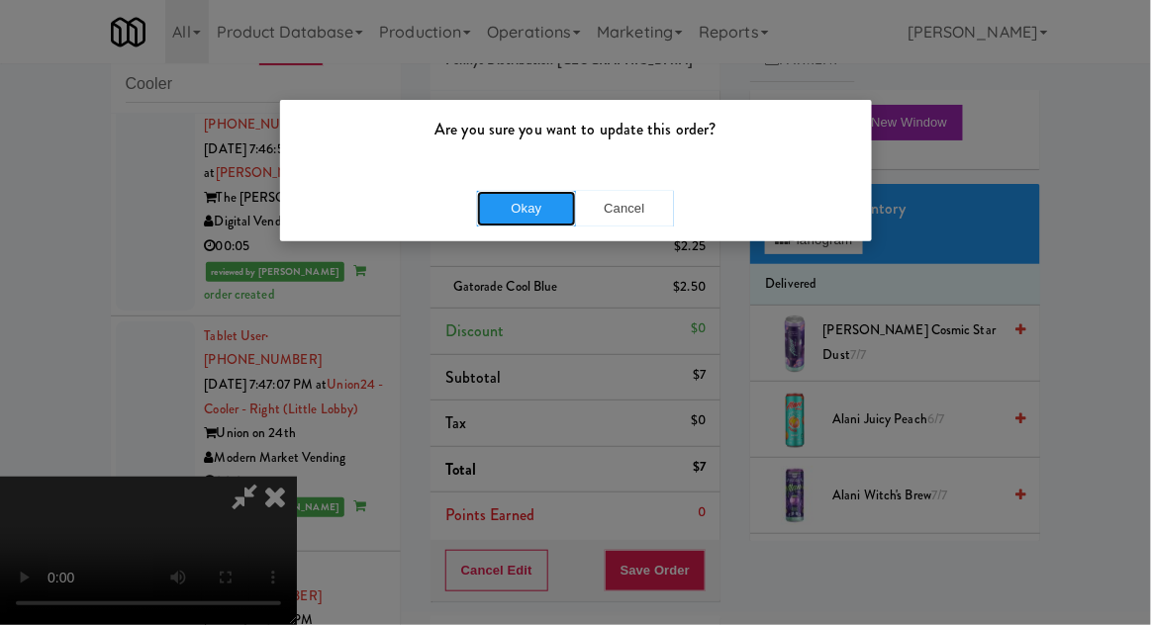
click at [526, 221] on button "Okay" at bounding box center [526, 209] width 99 height 36
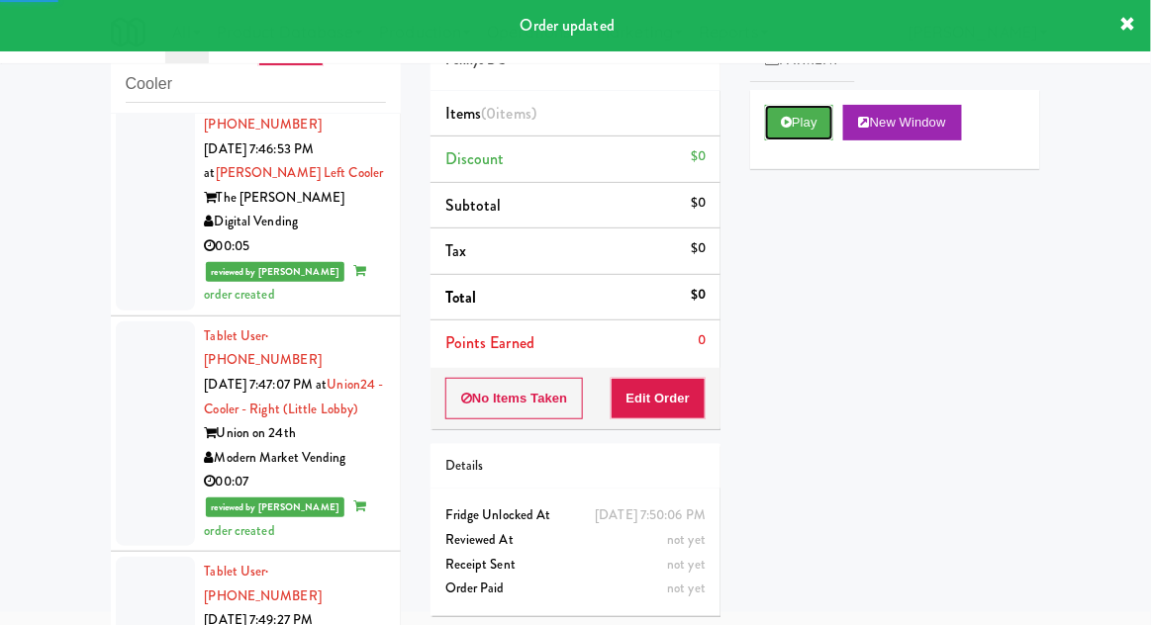
click at [775, 128] on button "Play" at bounding box center [799, 123] width 68 height 36
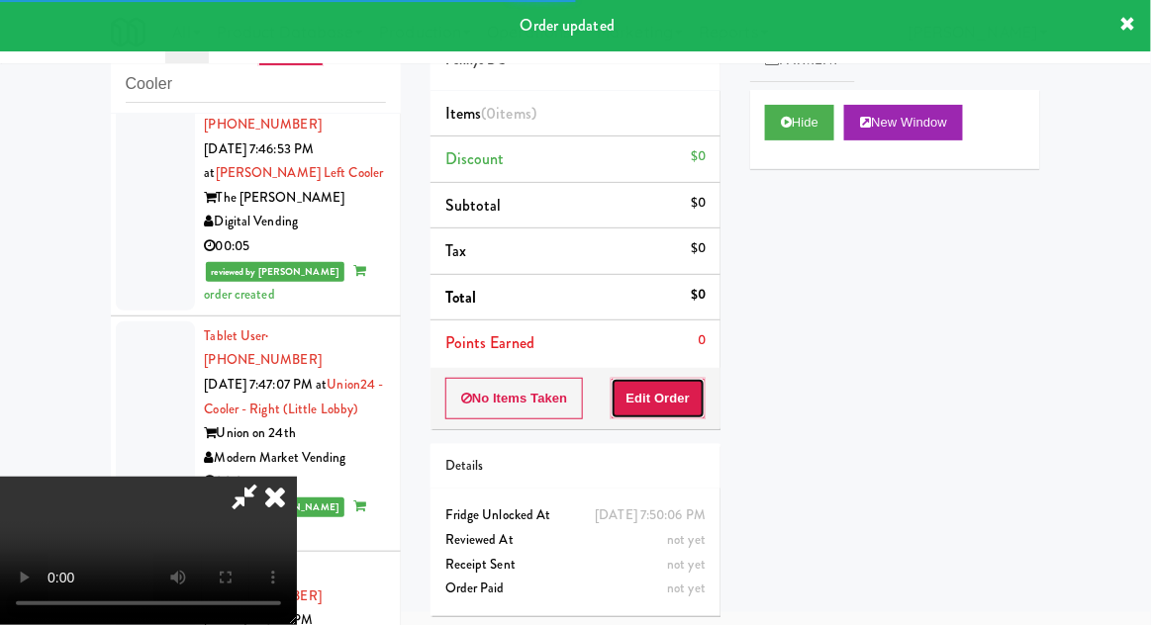
click at [645, 399] on button "Edit Order" at bounding box center [659, 399] width 96 height 42
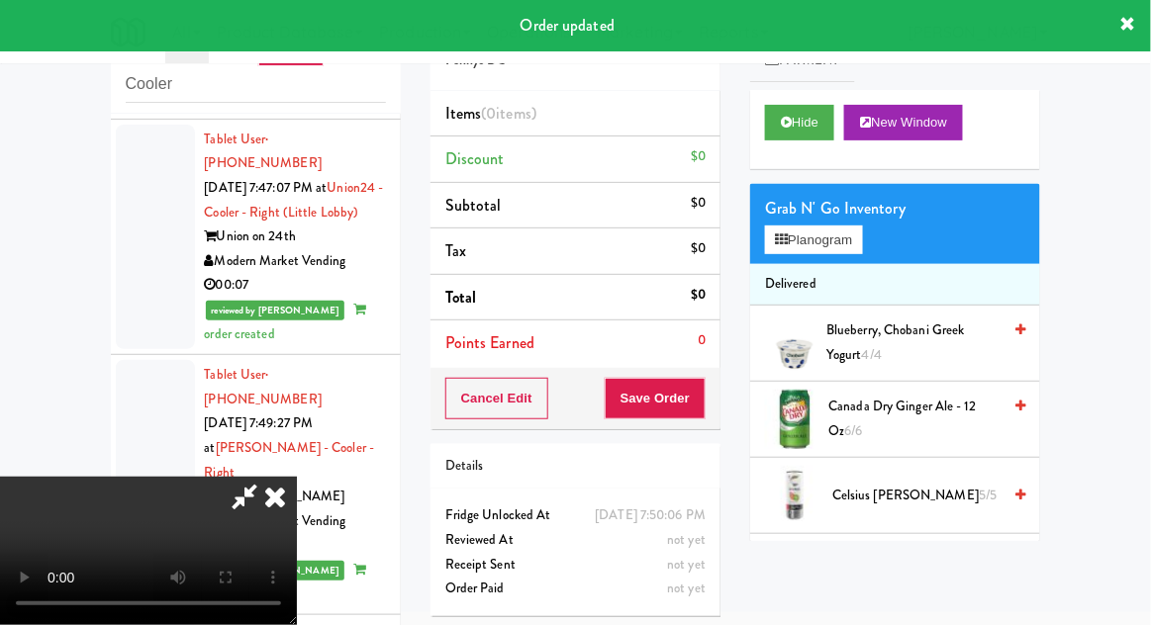
scroll to position [4726, 0]
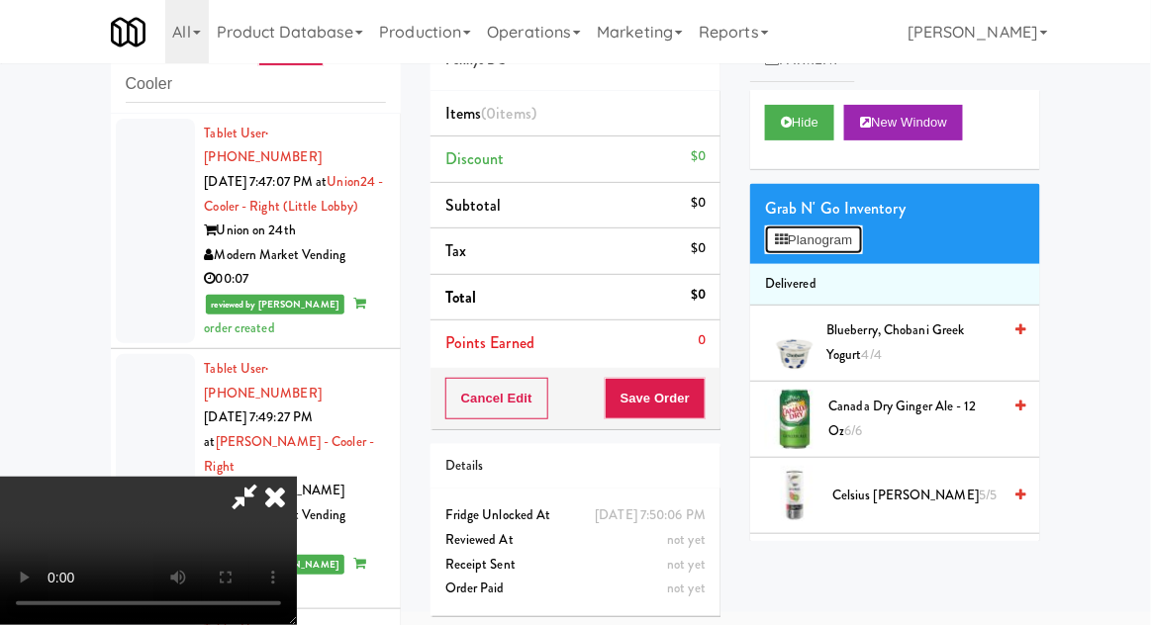
click at [844, 252] on button "Planogram" at bounding box center [813, 241] width 97 height 30
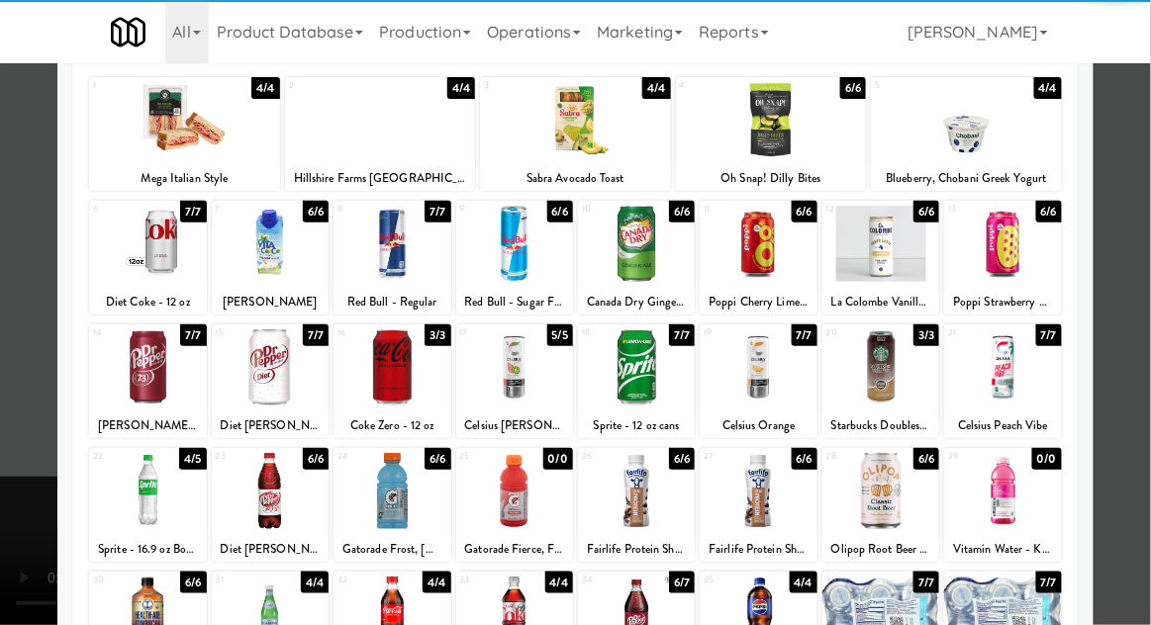
scroll to position [117, 0]
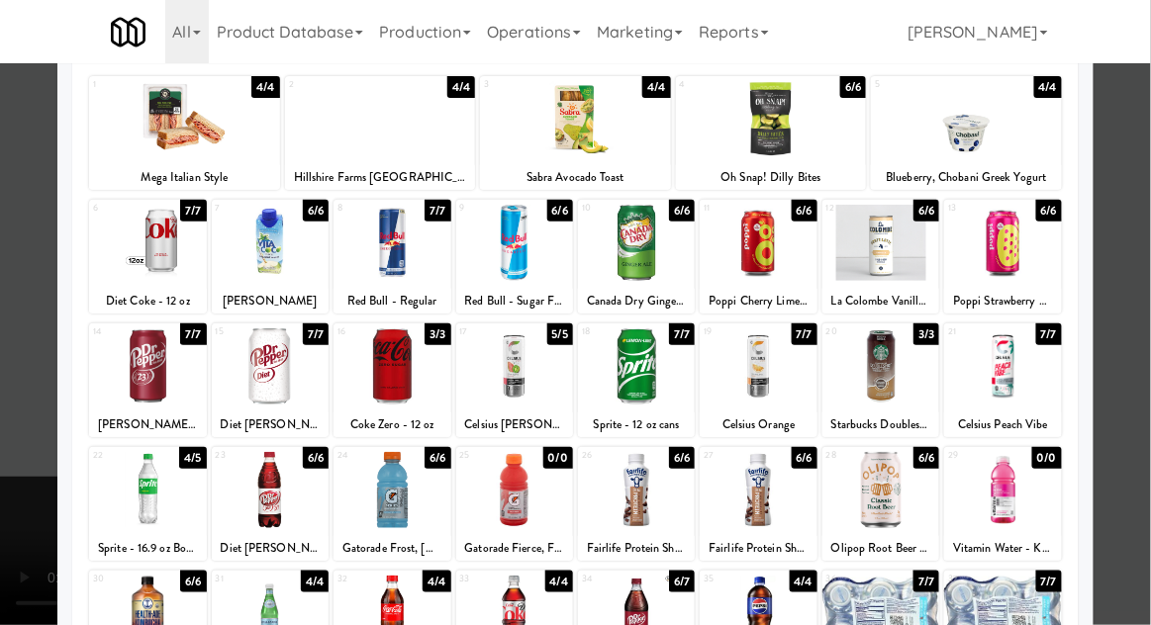
click at [268, 491] on div at bounding box center [270, 490] width 117 height 76
click at [1142, 346] on div at bounding box center [575, 312] width 1151 height 625
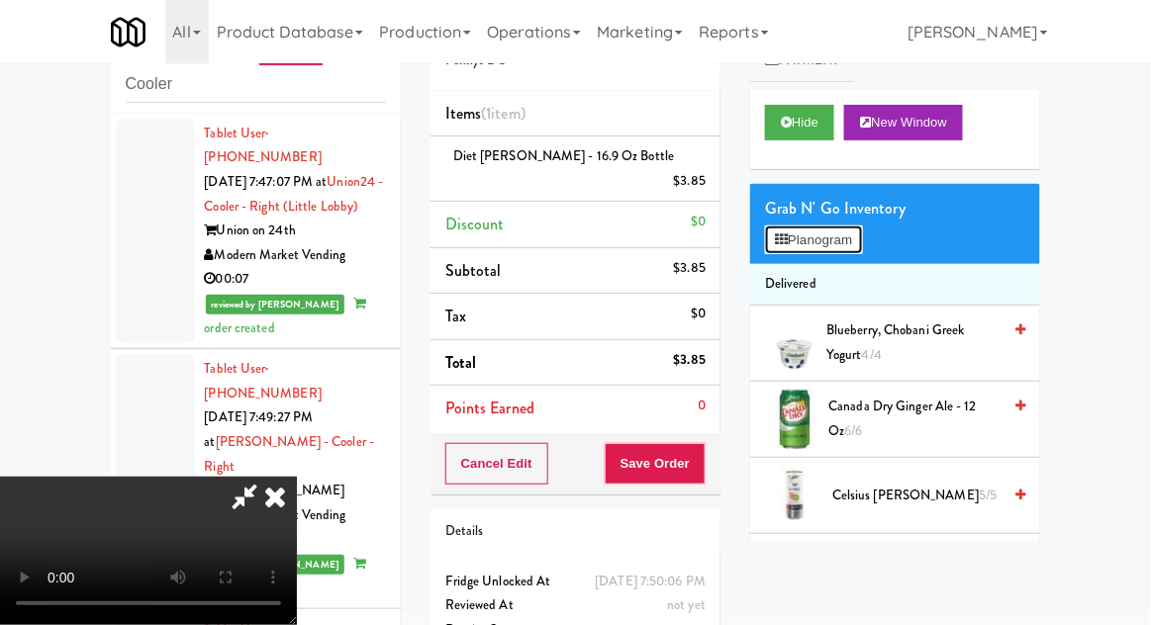
click at [858, 242] on button "Planogram" at bounding box center [813, 241] width 97 height 30
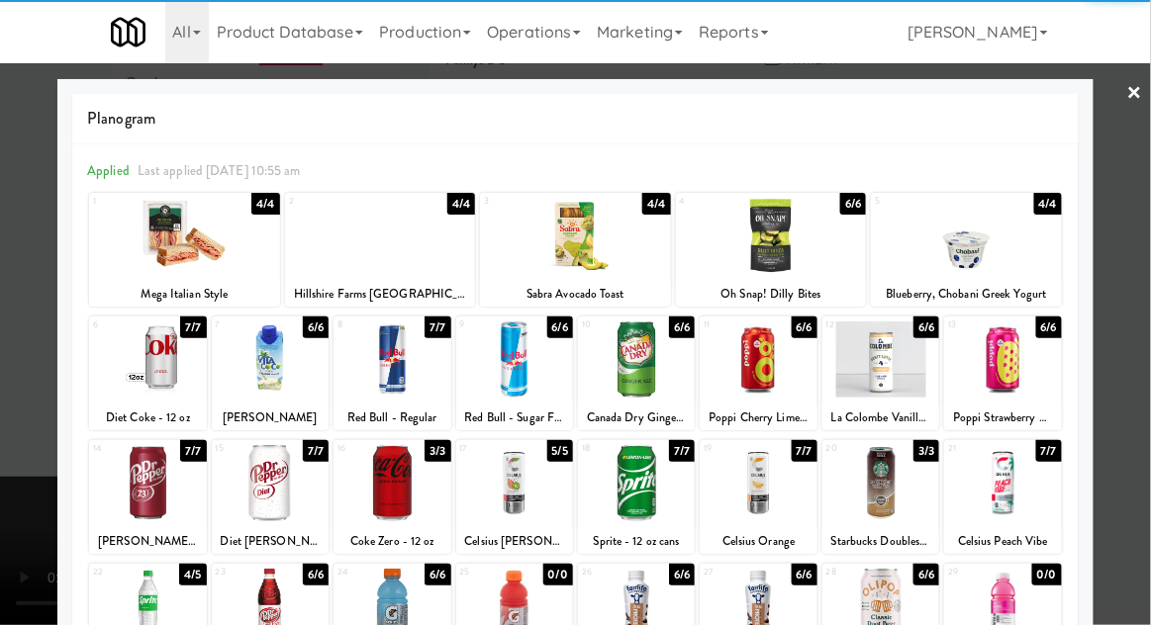
click at [626, 594] on div at bounding box center [636, 607] width 117 height 76
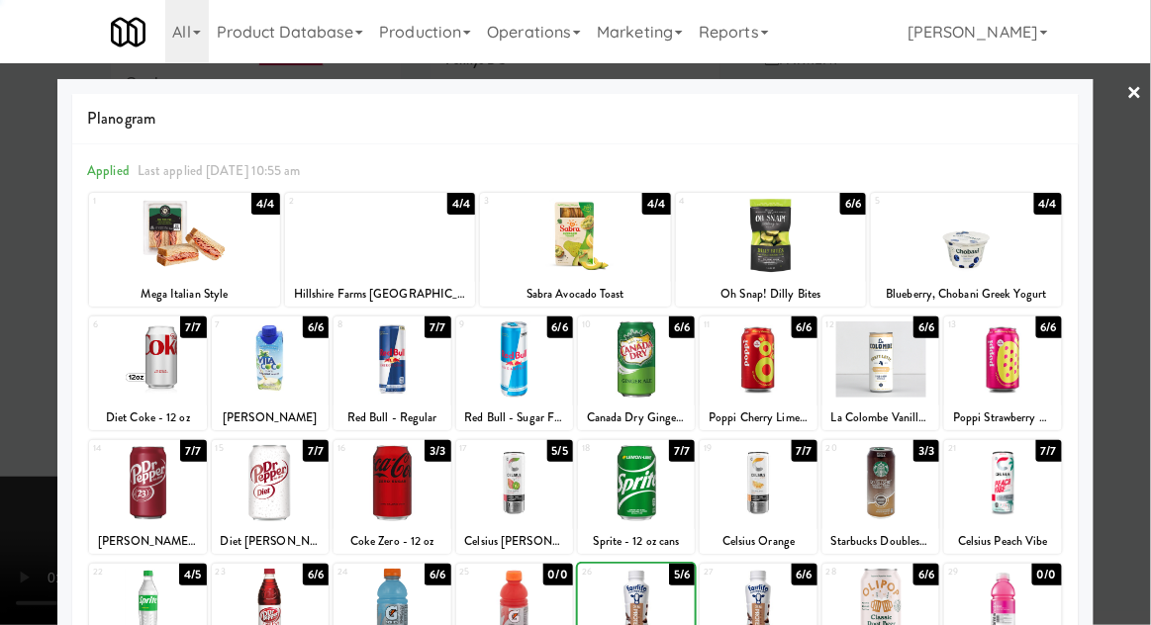
click at [1140, 346] on div at bounding box center [575, 312] width 1151 height 625
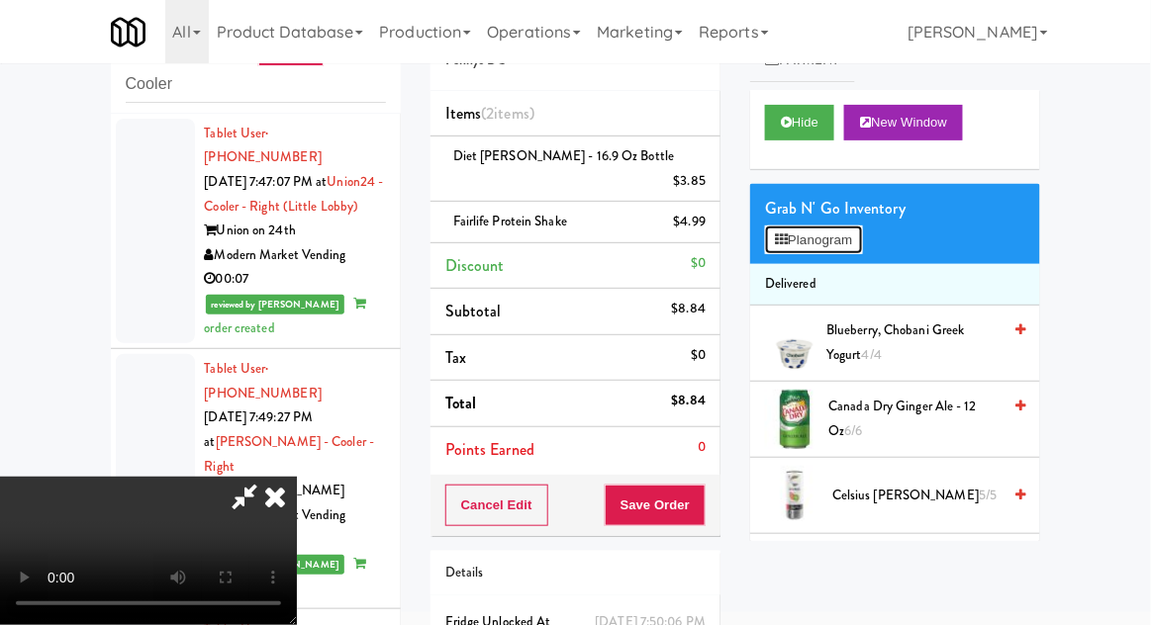
click at [845, 227] on button "Planogram" at bounding box center [813, 241] width 97 height 30
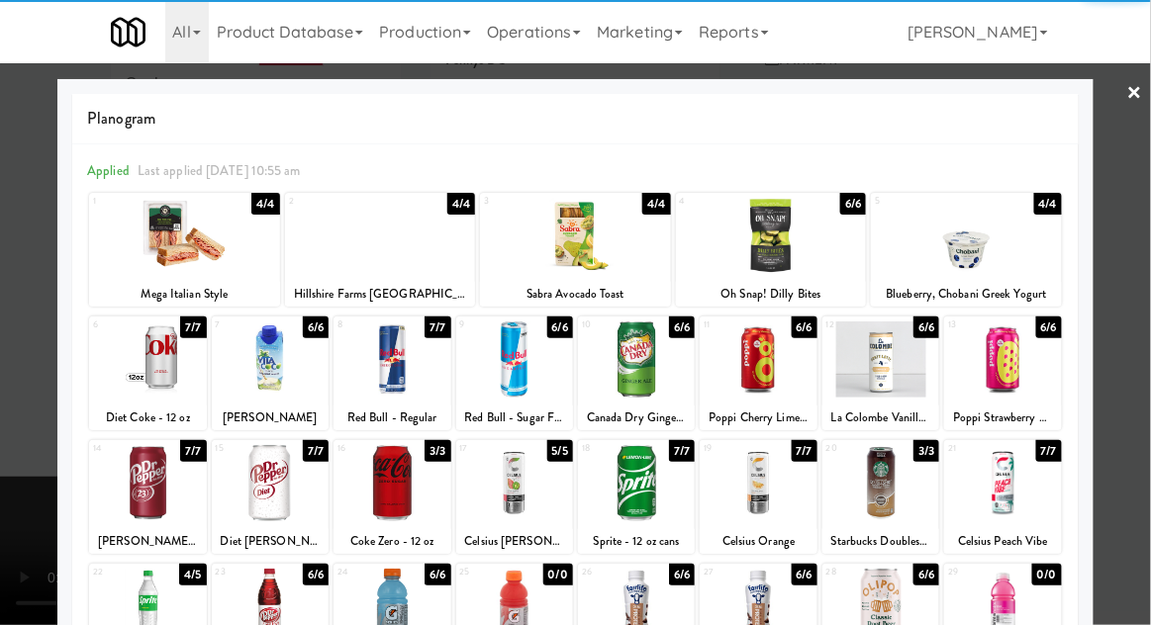
click at [772, 483] on div at bounding box center [758, 483] width 117 height 76
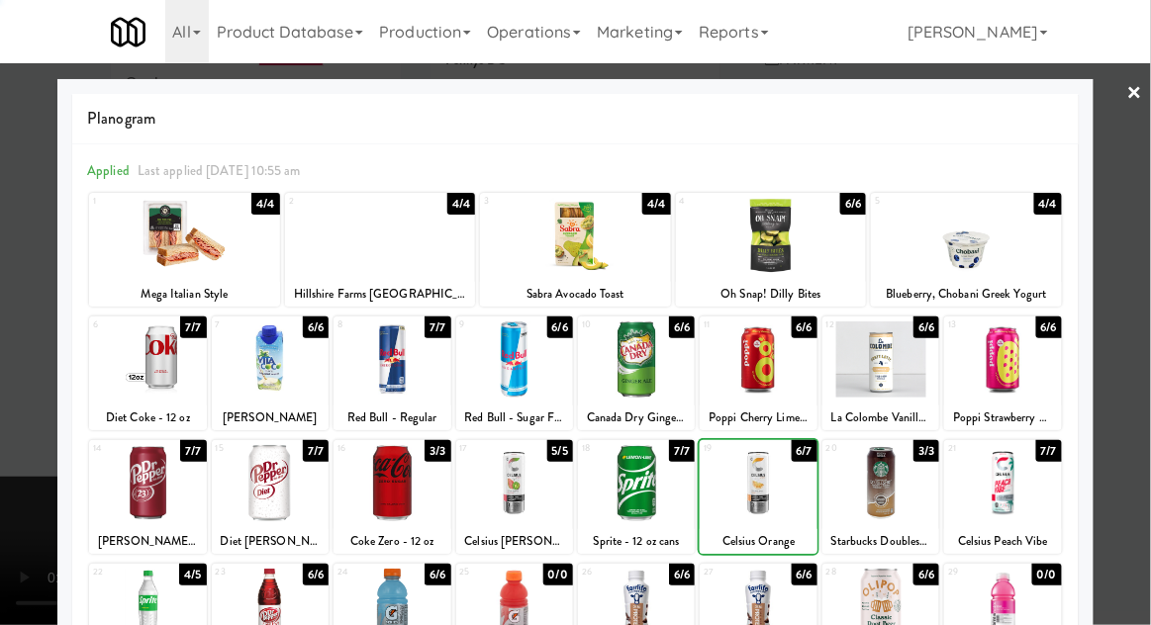
click at [1149, 344] on div at bounding box center [575, 312] width 1151 height 625
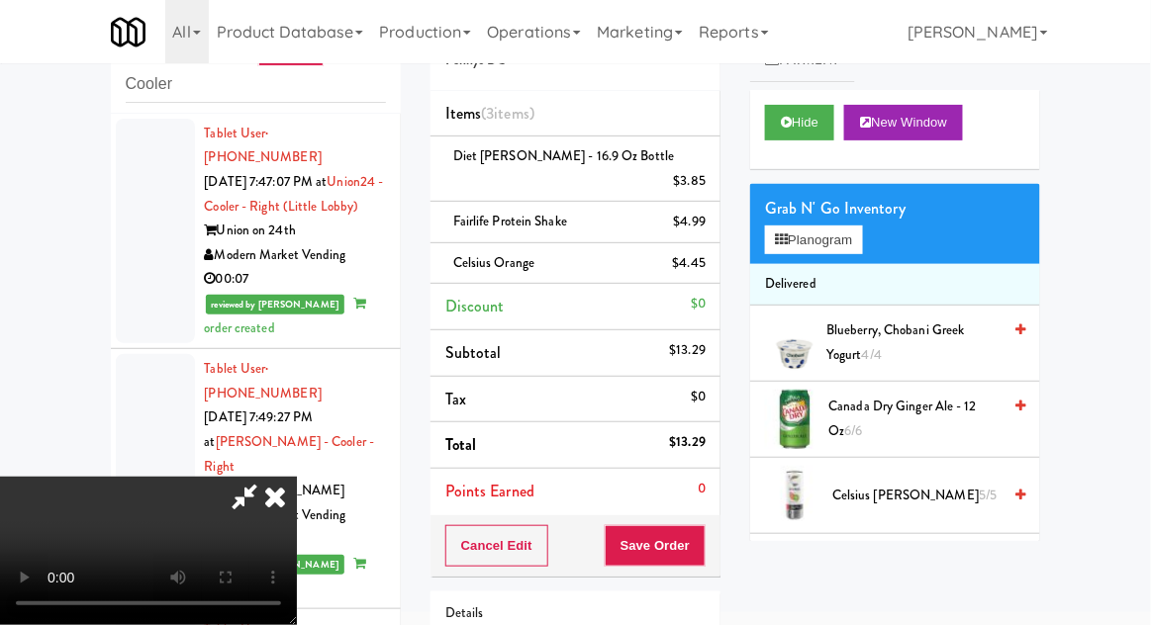
click at [715, 523] on div "Cancel Edit Save Order" at bounding box center [575, 546] width 290 height 61
click at [718, 526] on div "Cancel Edit Save Order" at bounding box center [575, 546] width 290 height 61
click at [705, 533] on button "Save Order" at bounding box center [655, 546] width 101 height 42
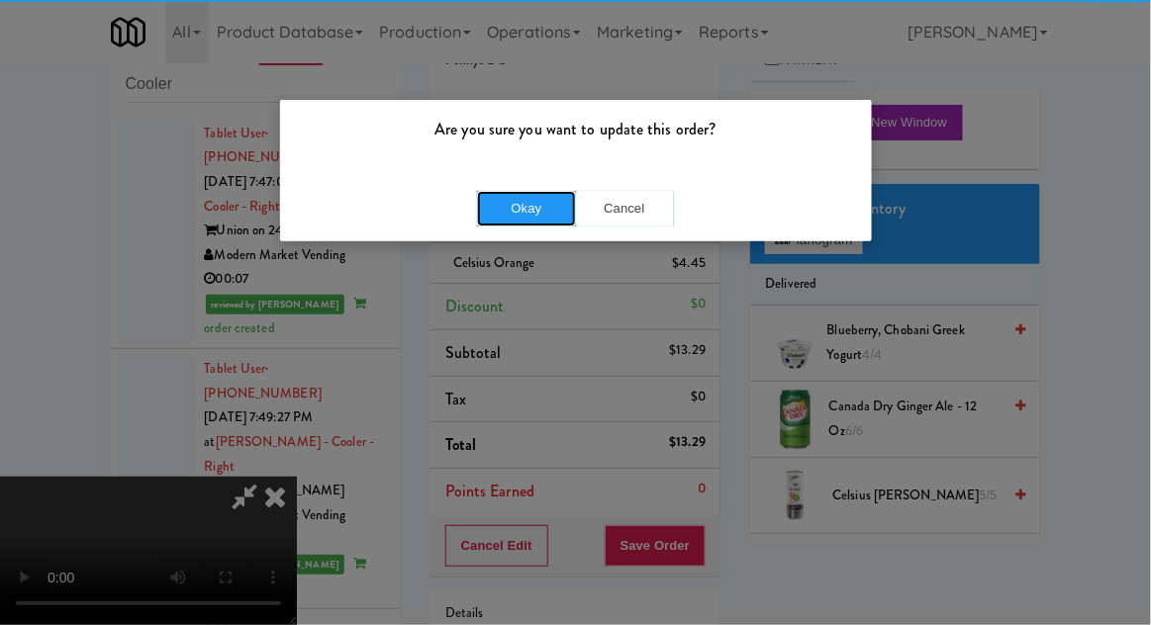
click at [521, 209] on button "Okay" at bounding box center [526, 209] width 99 height 36
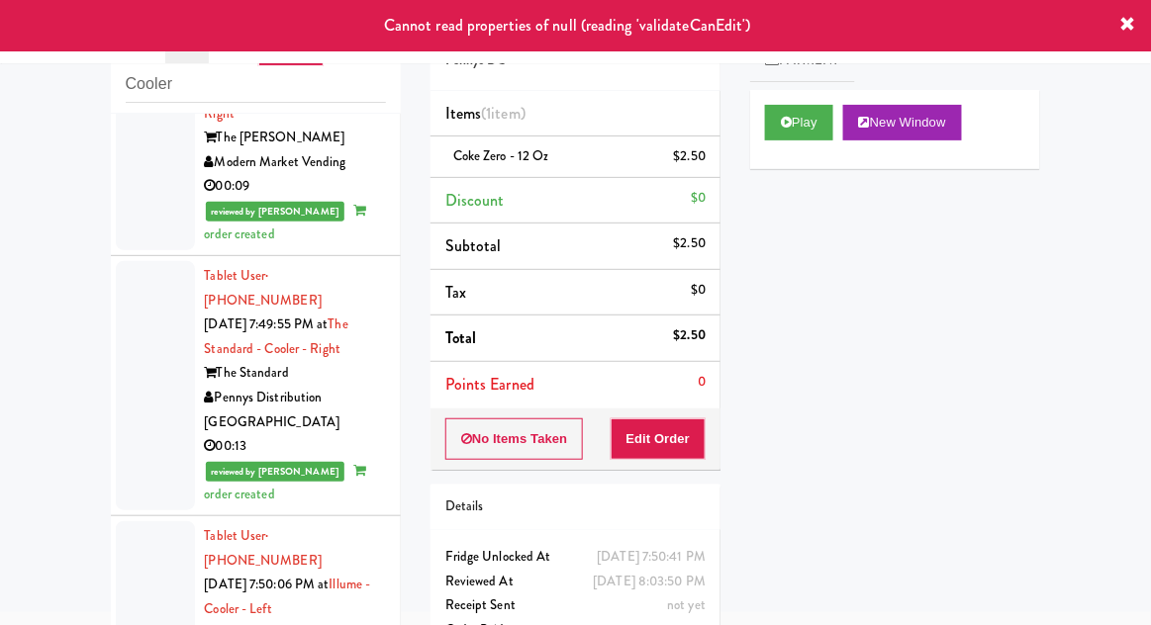
scroll to position [5077, 0]
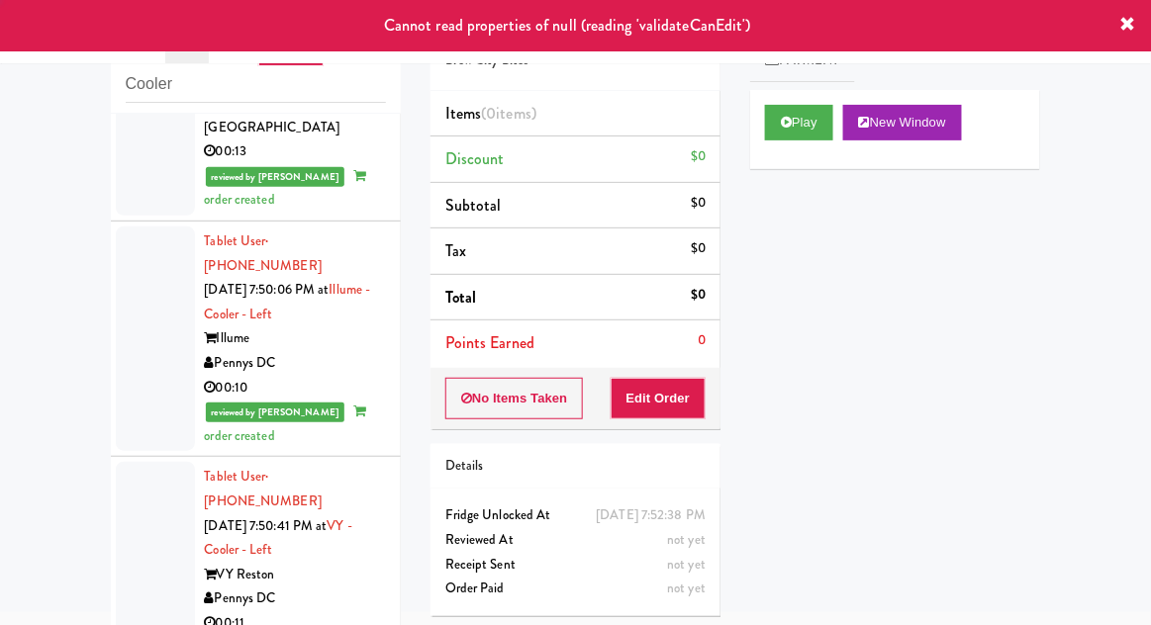
scroll to position [5380, 0]
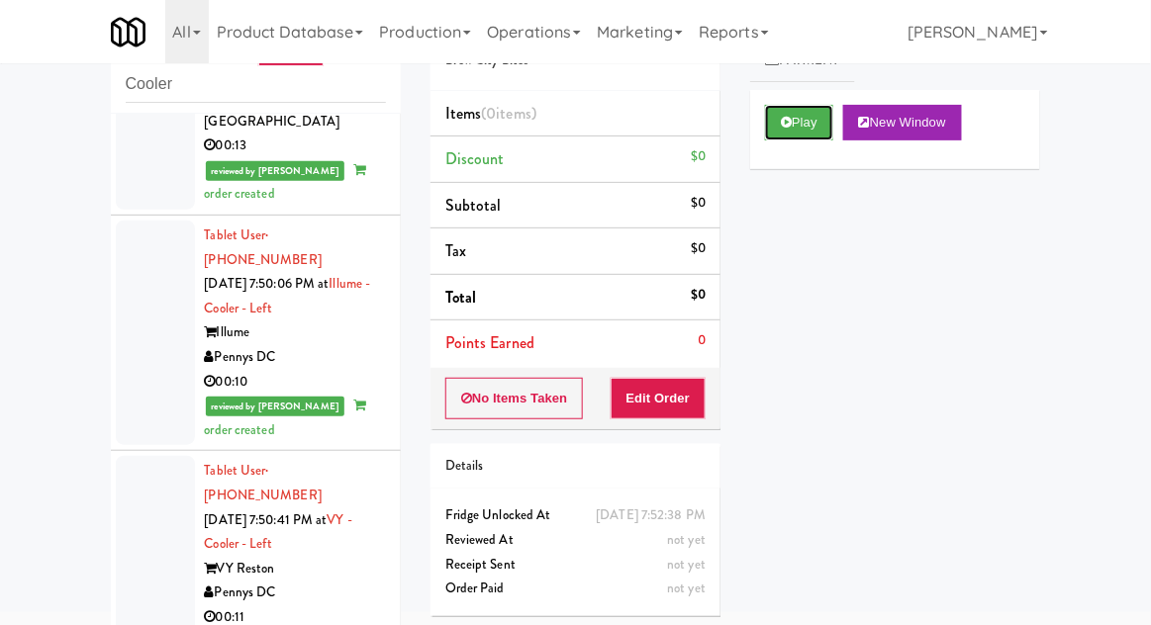
click at [785, 122] on icon at bounding box center [786, 122] width 11 height 13
click at [684, 400] on button "Edit Order" at bounding box center [659, 399] width 96 height 42
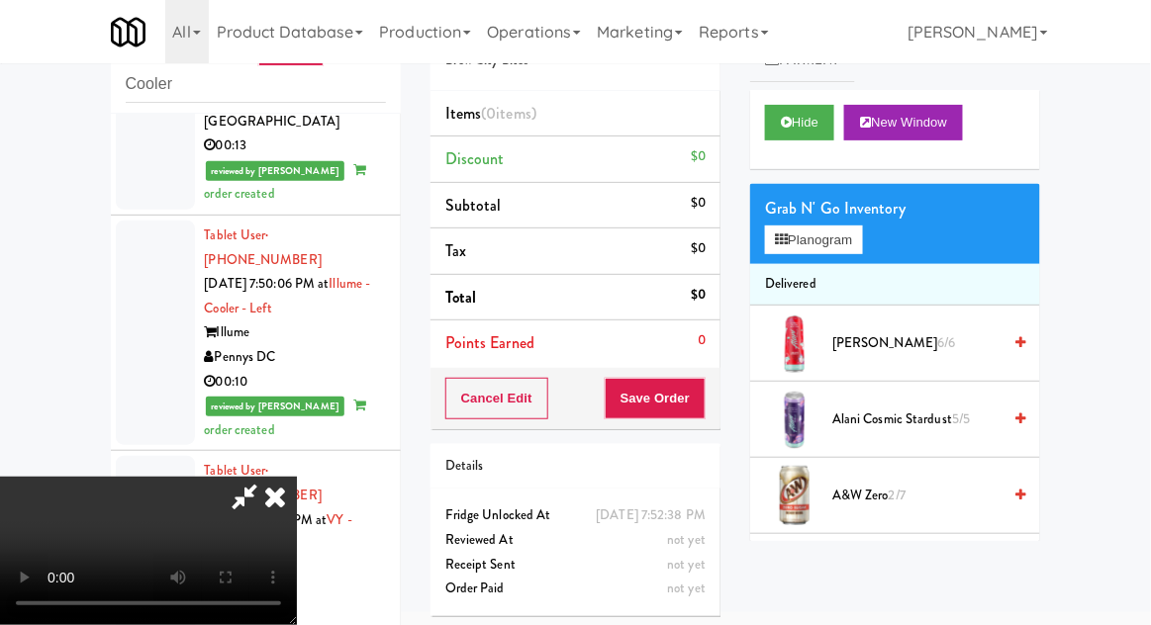
scroll to position [0, 0]
click at [862, 247] on button "Planogram" at bounding box center [813, 241] width 97 height 30
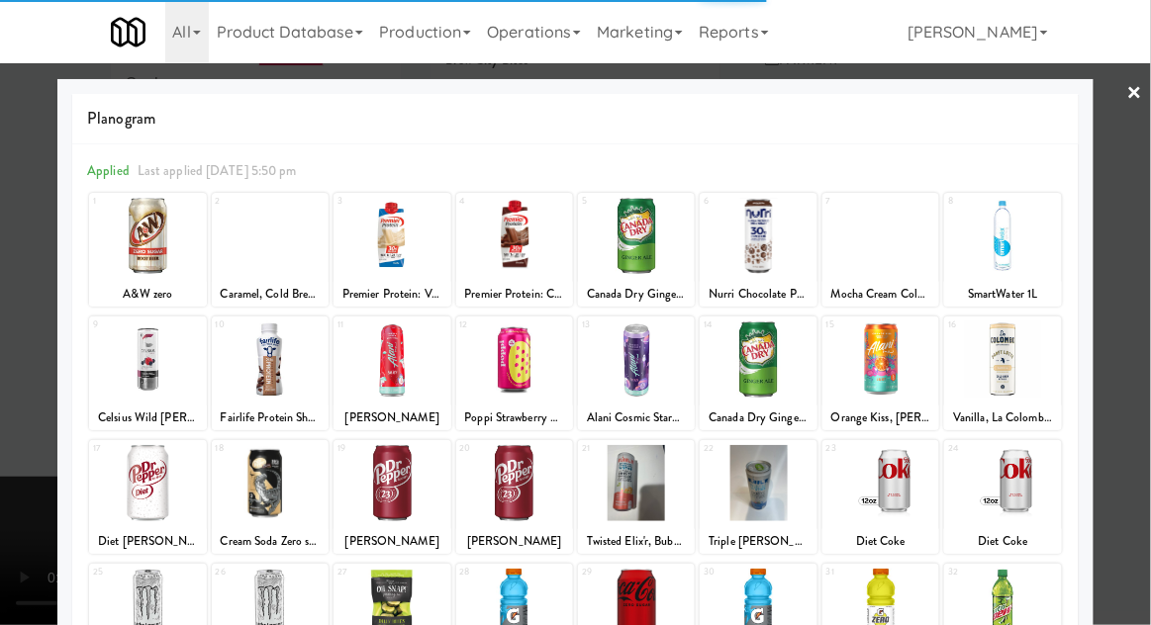
click at [760, 262] on div at bounding box center [758, 236] width 117 height 76
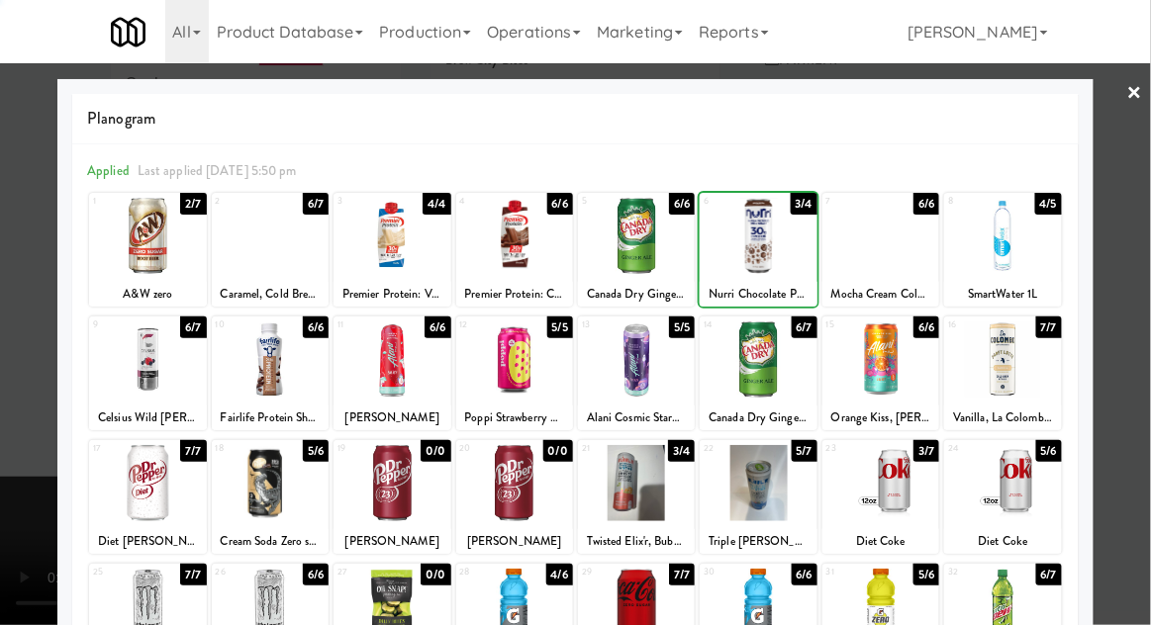
click at [1142, 311] on div at bounding box center [575, 312] width 1151 height 625
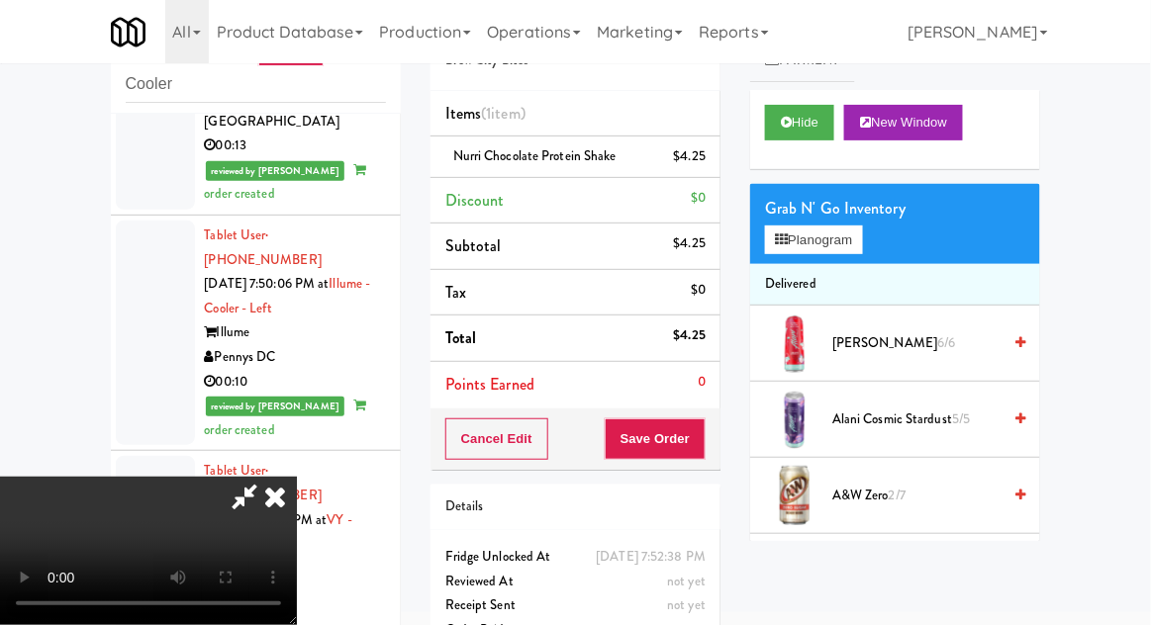
scroll to position [72, 0]
click at [861, 234] on button "Planogram" at bounding box center [813, 241] width 97 height 30
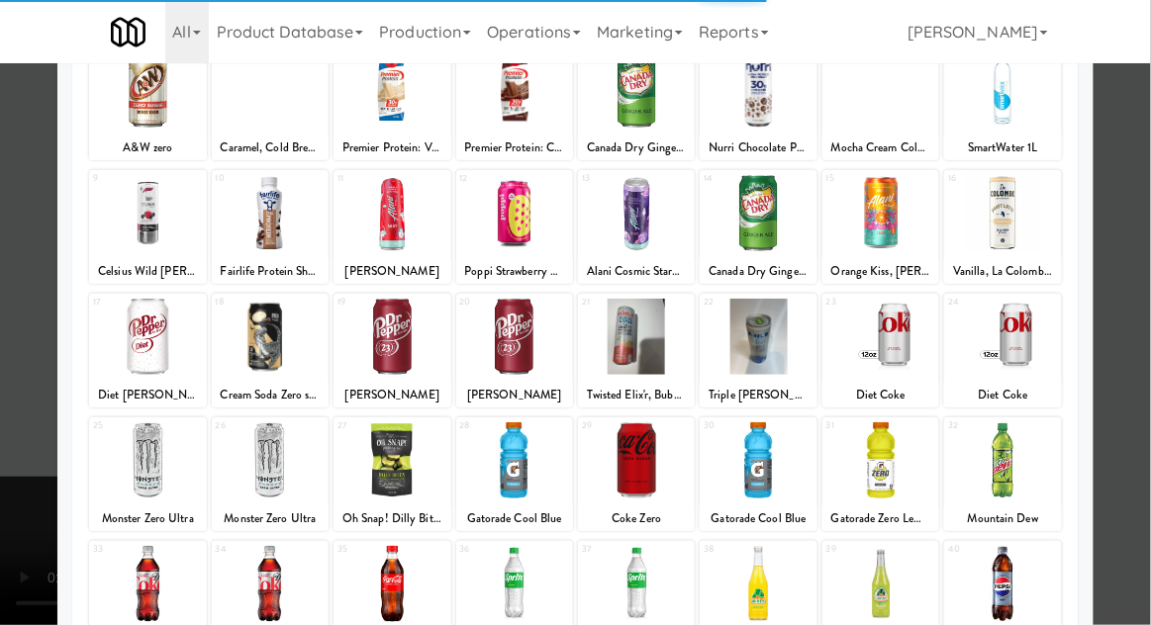
scroll to position [146, 0]
click at [752, 591] on div at bounding box center [758, 584] width 117 height 76
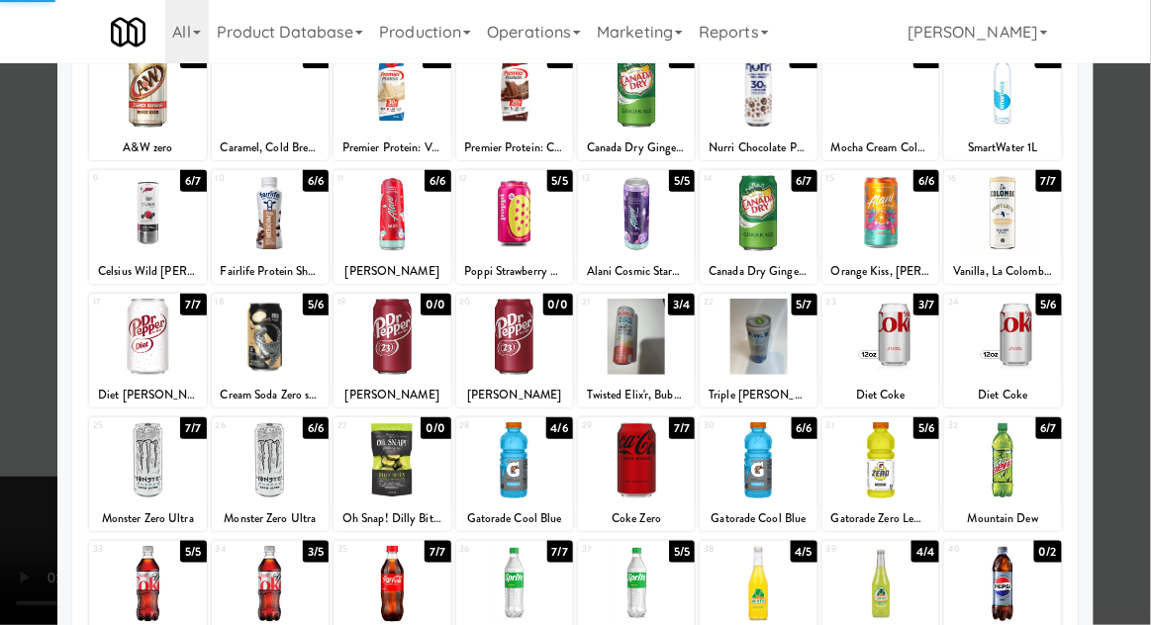
click at [1149, 327] on div at bounding box center [575, 312] width 1151 height 625
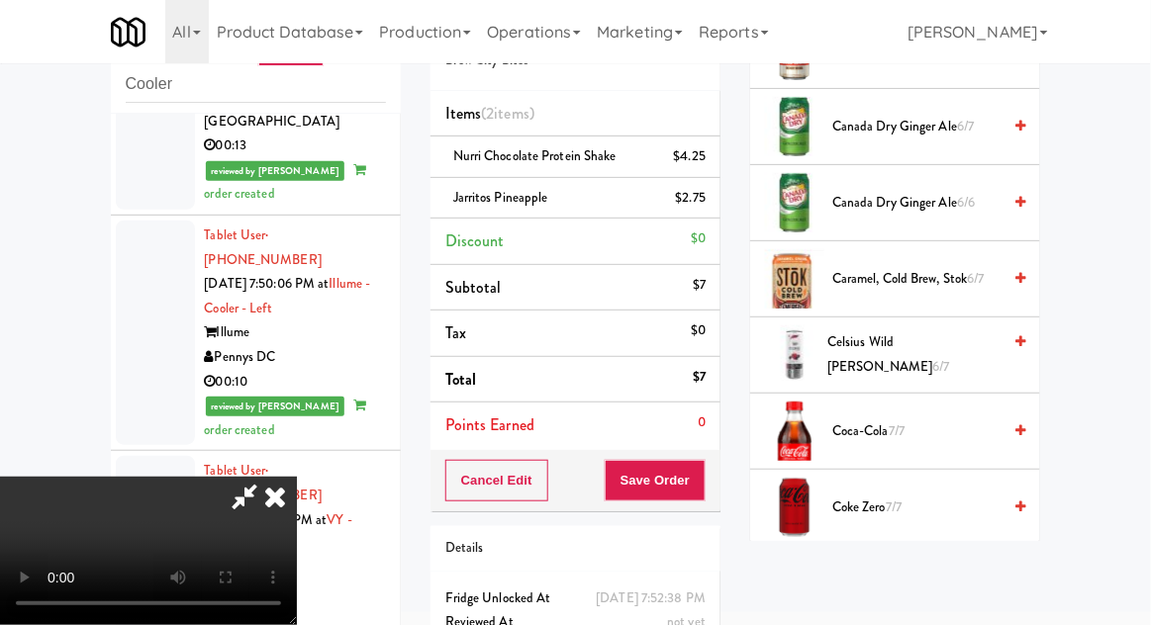
scroll to position [460, 0]
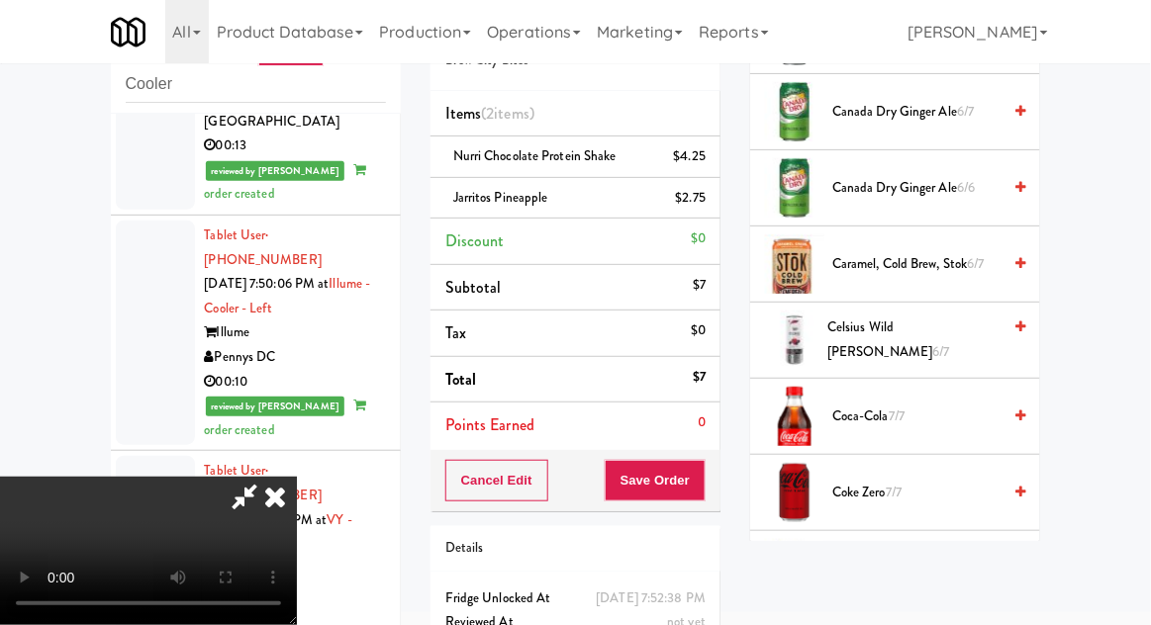
click at [926, 410] on span "Coca-Cola 7/7" at bounding box center [916, 417] width 168 height 25
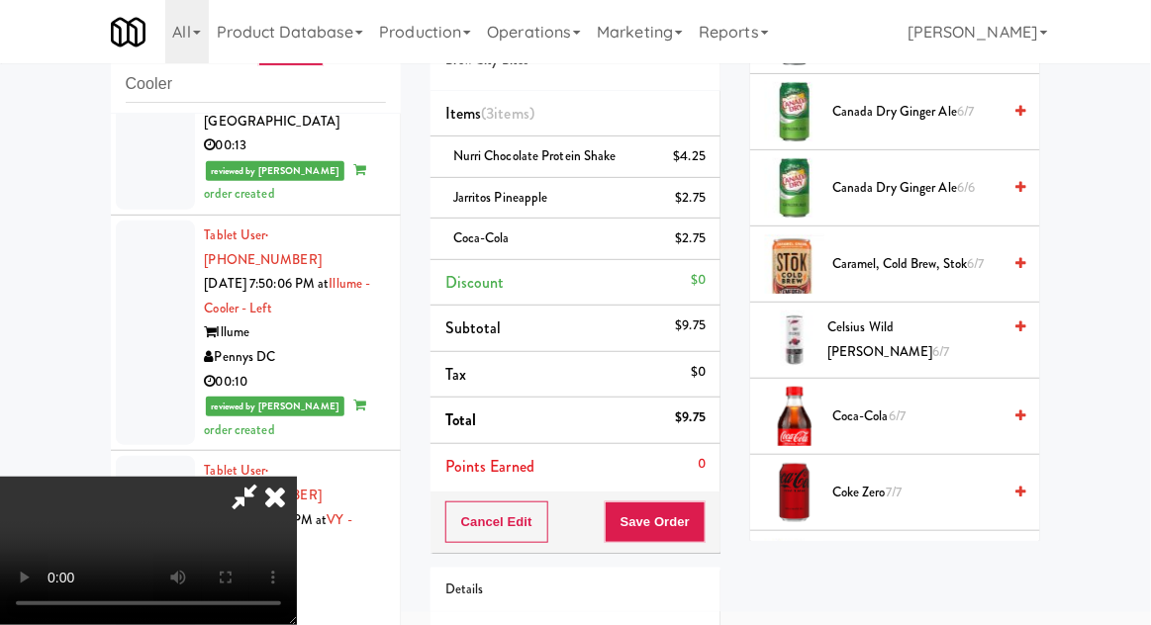
scroll to position [132, 0]
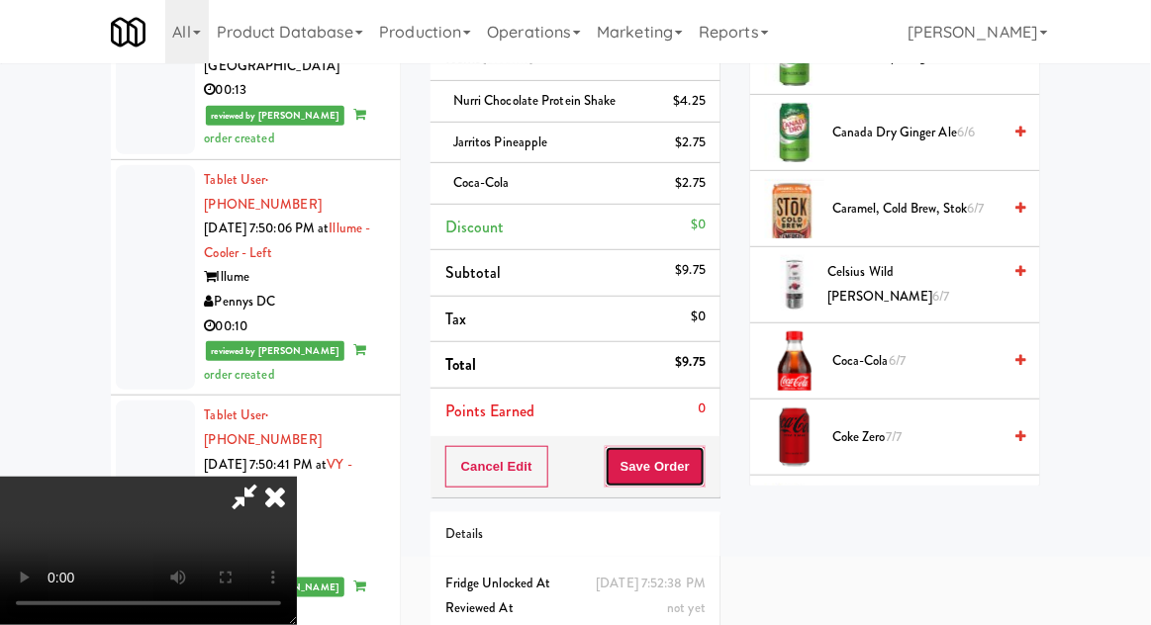
click at [703, 479] on button "Save Order" at bounding box center [655, 467] width 101 height 42
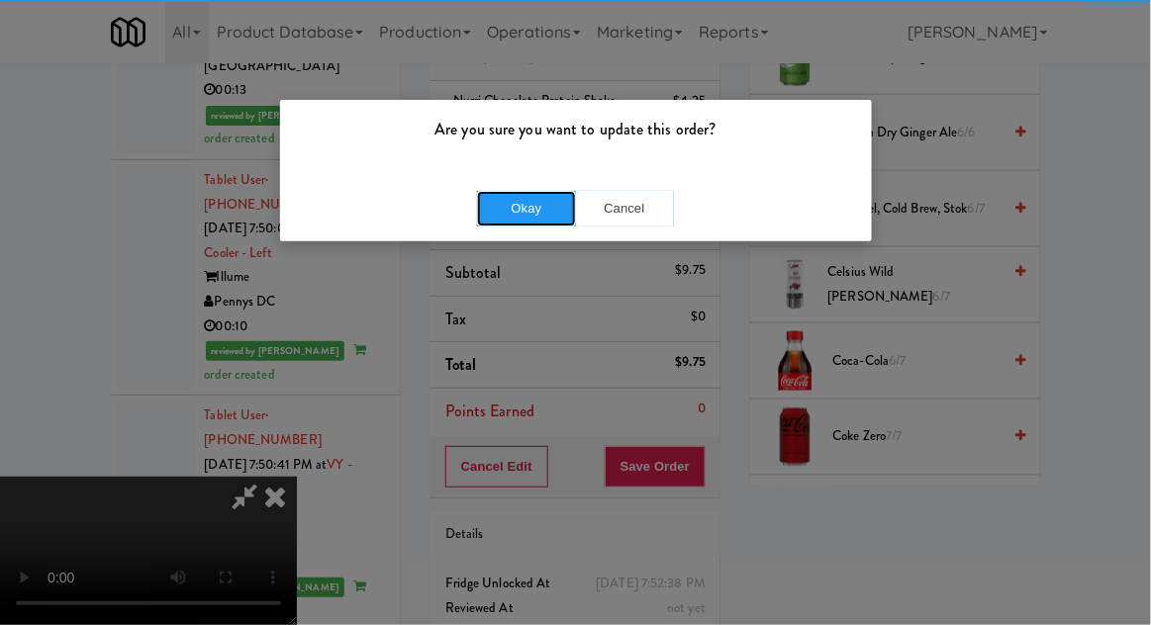
click at [497, 215] on button "Okay" at bounding box center [526, 209] width 99 height 36
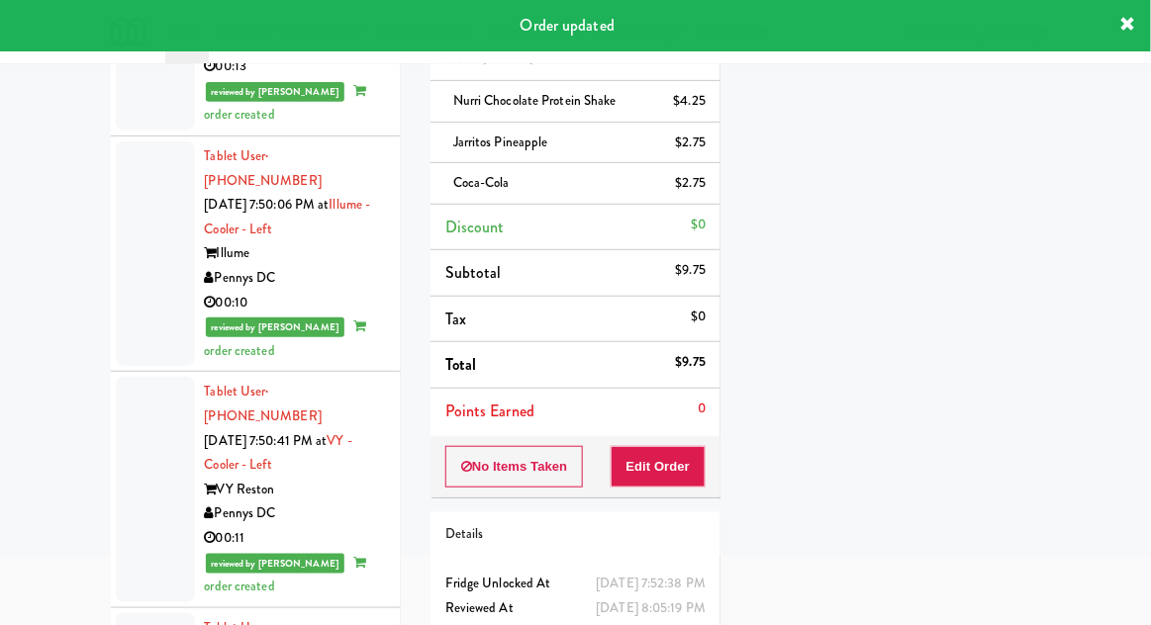
scroll to position [5387, 0]
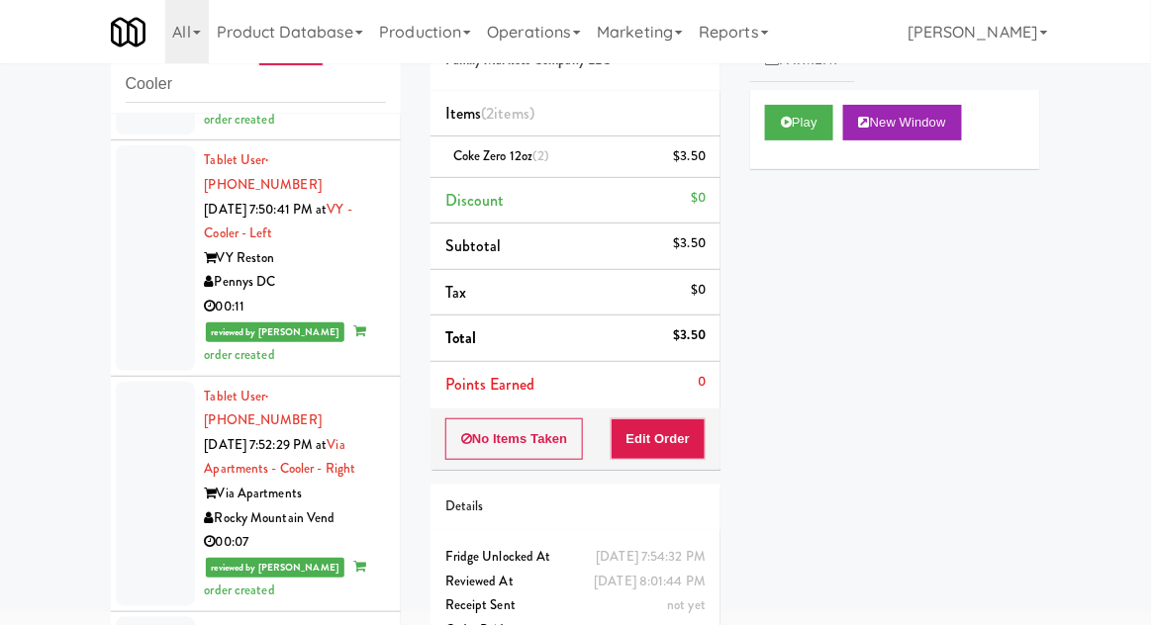
scroll to position [5693, 0]
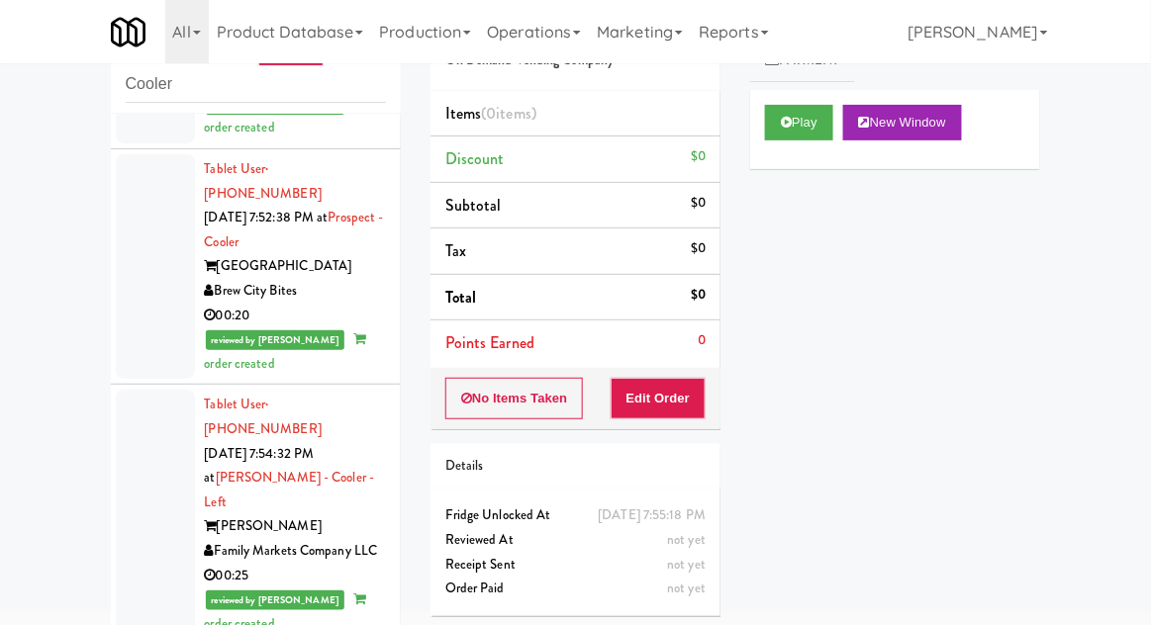
scroll to position [6154, 0]
click at [793, 120] on button "Play" at bounding box center [799, 123] width 68 height 36
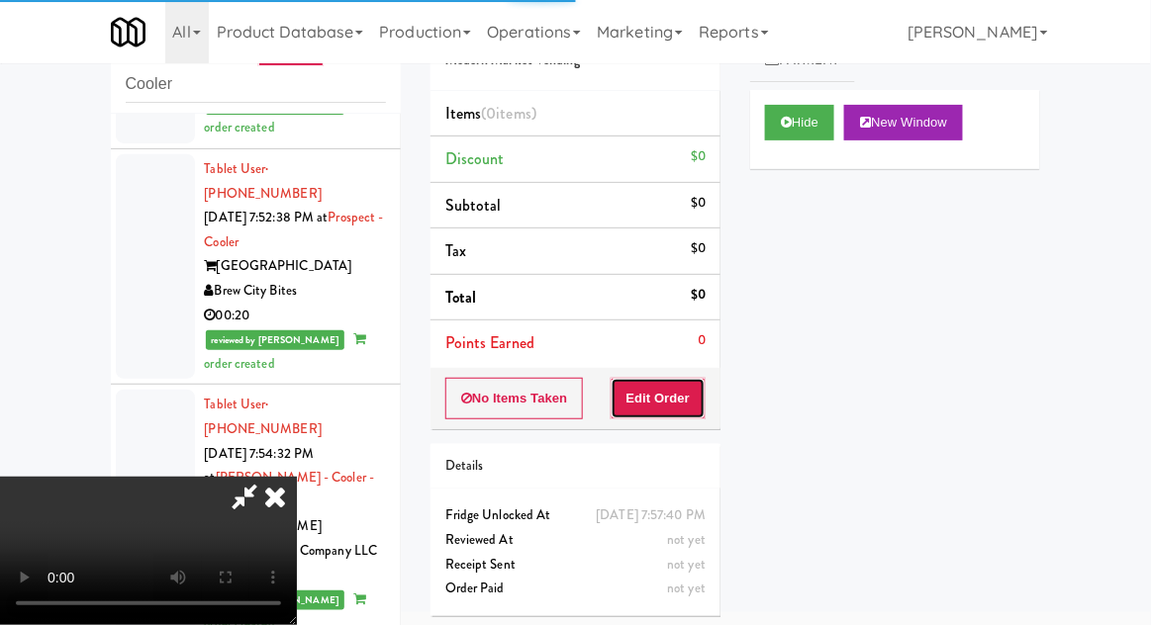
click at [639, 392] on button "Edit Order" at bounding box center [659, 399] width 96 height 42
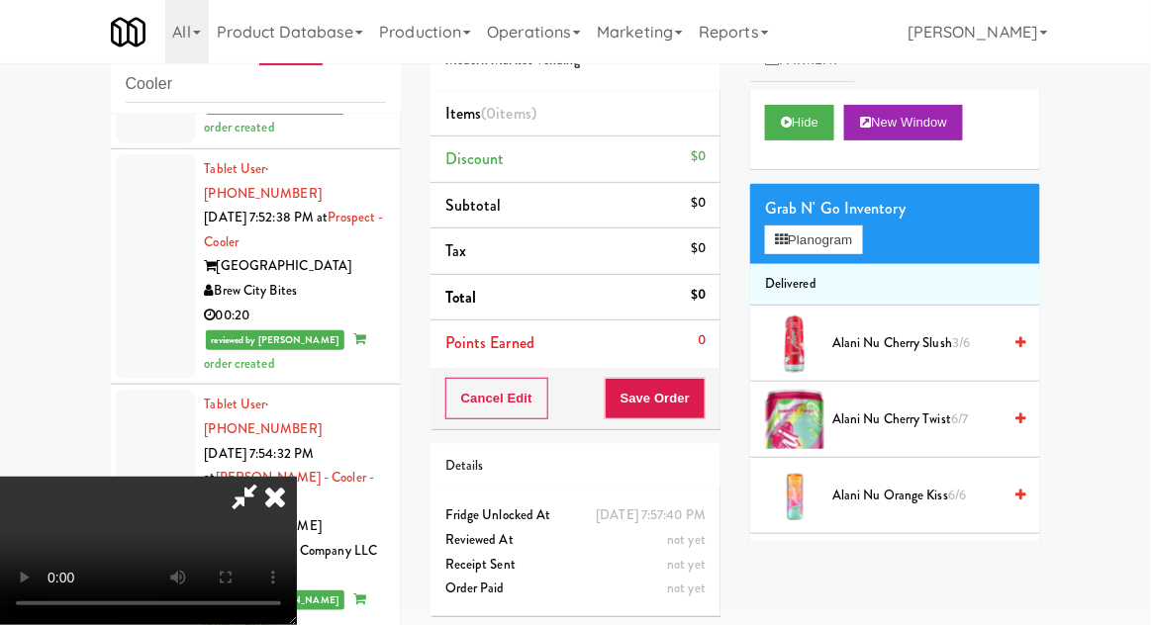
scroll to position [72, 0]
click at [831, 235] on button "Planogram" at bounding box center [813, 241] width 97 height 30
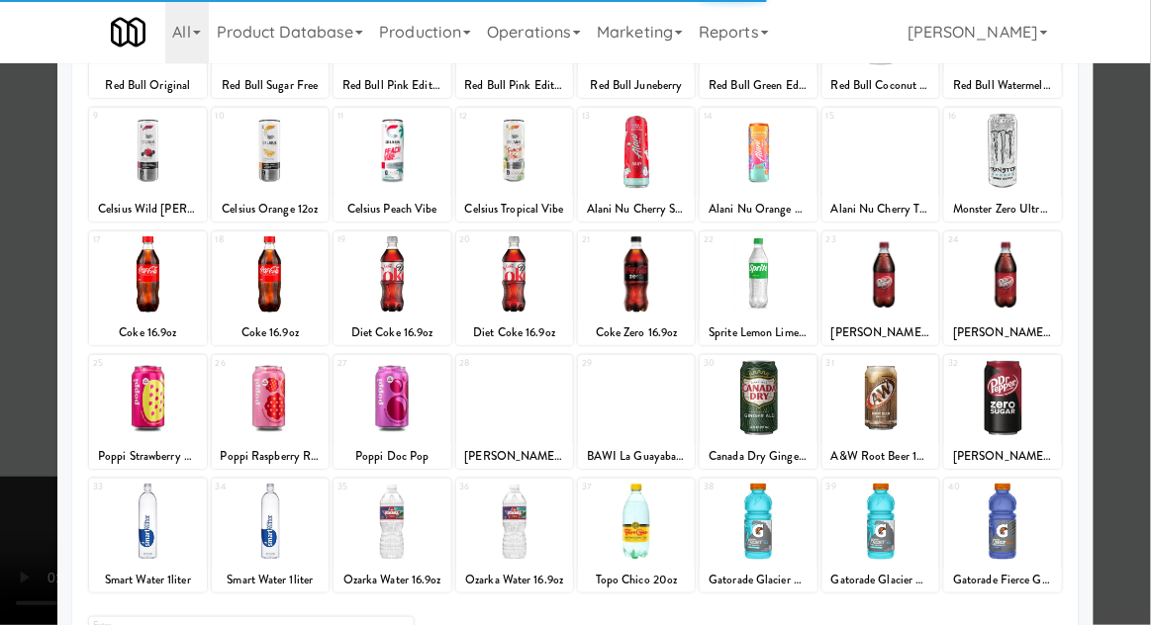
scroll to position [210, 0]
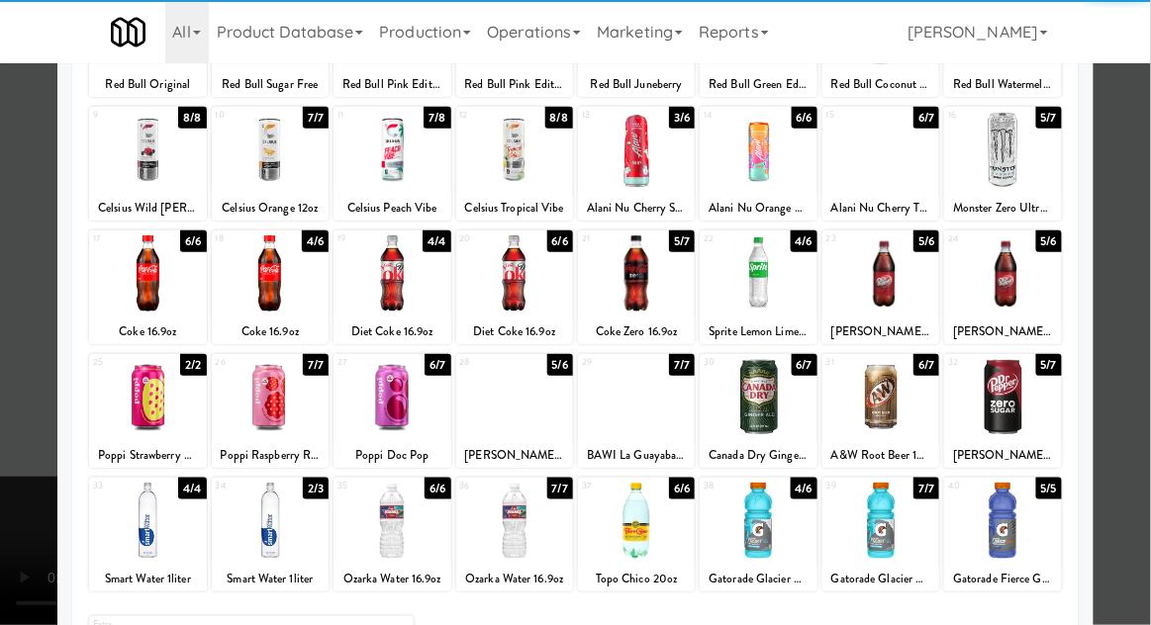
click at [271, 530] on div at bounding box center [270, 521] width 117 height 76
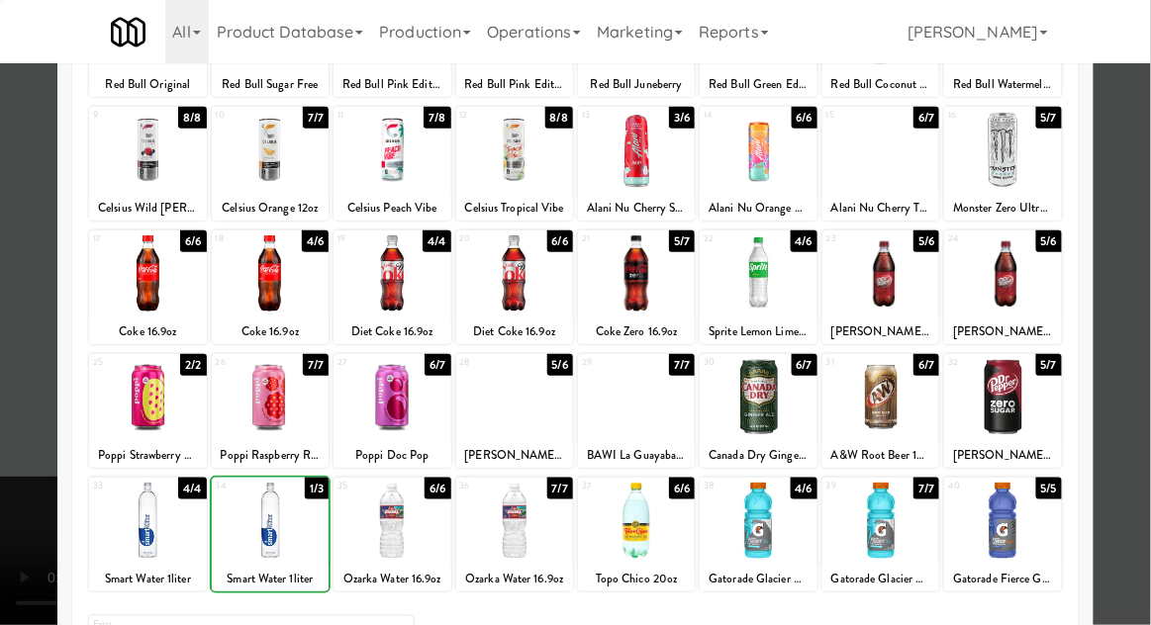
click at [1134, 312] on div at bounding box center [575, 312] width 1151 height 625
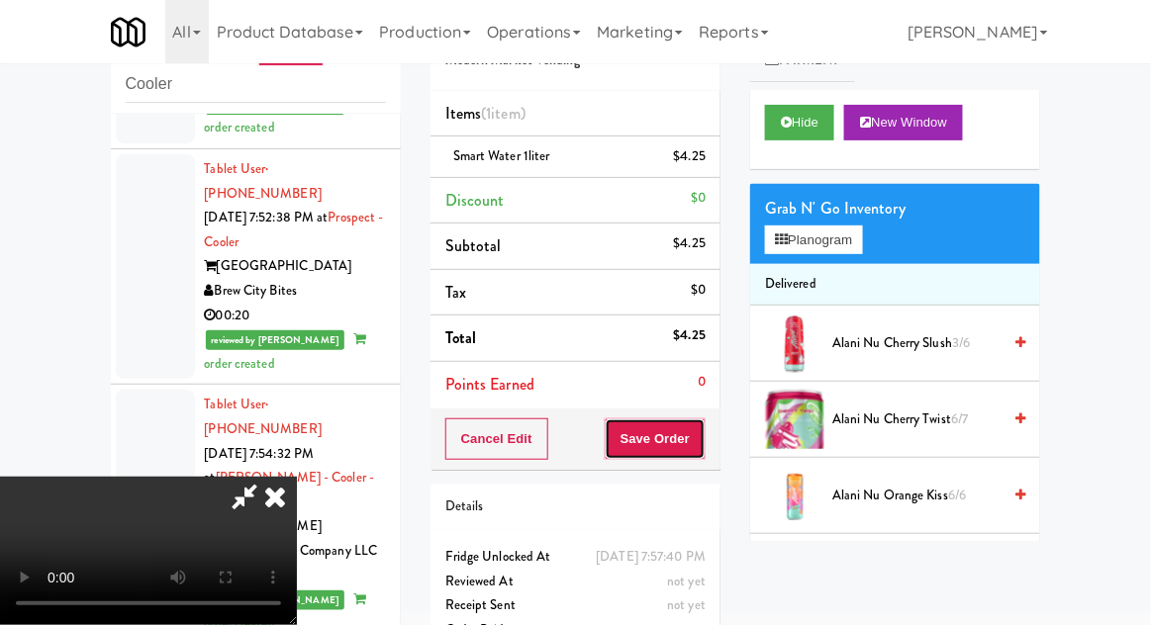
click at [702, 433] on button "Save Order" at bounding box center [655, 440] width 101 height 42
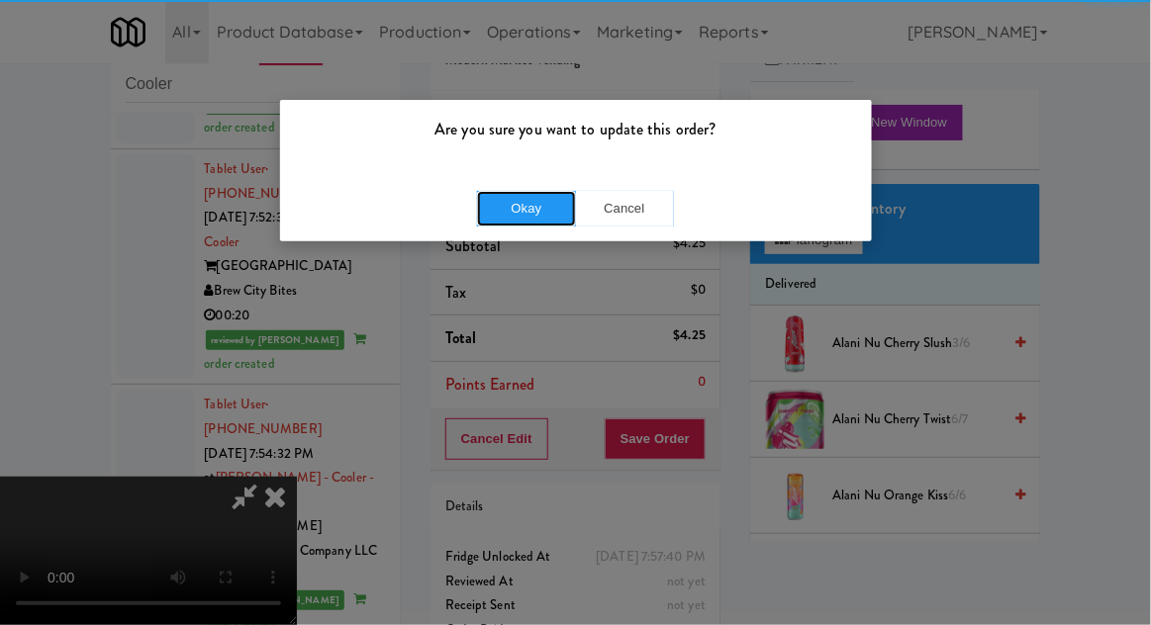
click at [495, 211] on button "Okay" at bounding box center [526, 209] width 99 height 36
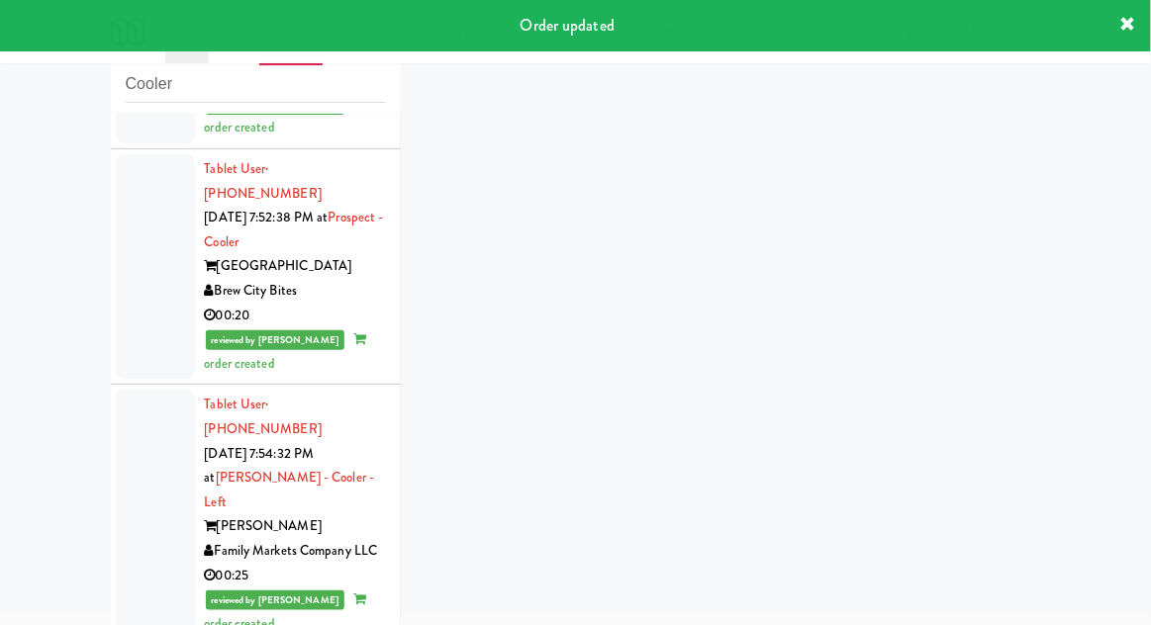
scroll to position [6236, 0]
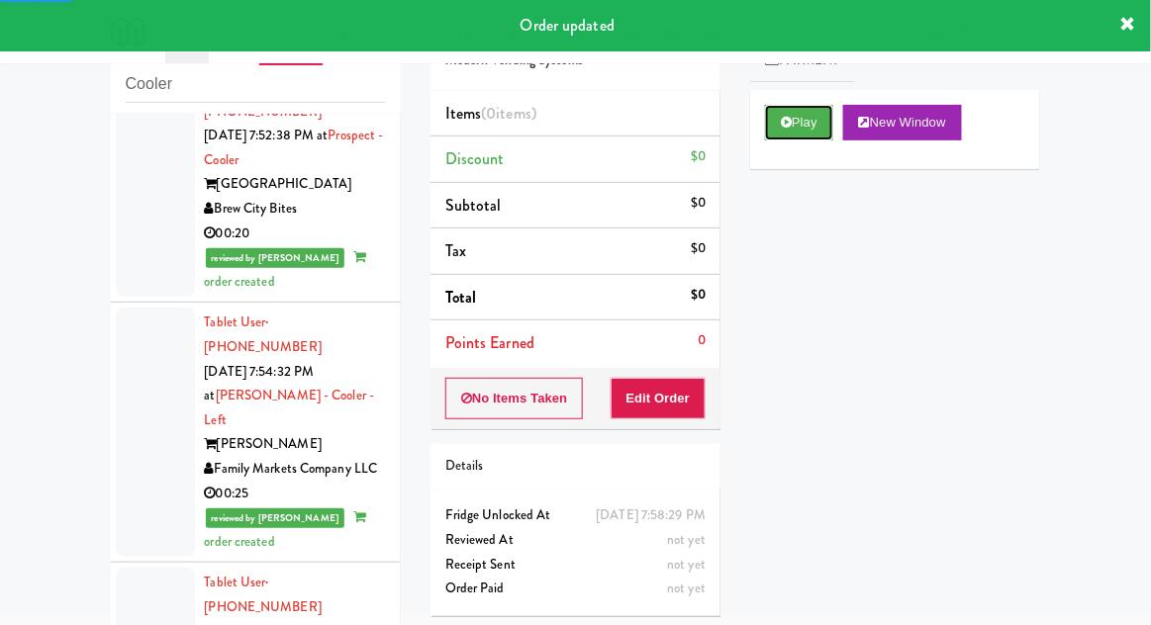
click at [785, 132] on button "Play" at bounding box center [799, 123] width 68 height 36
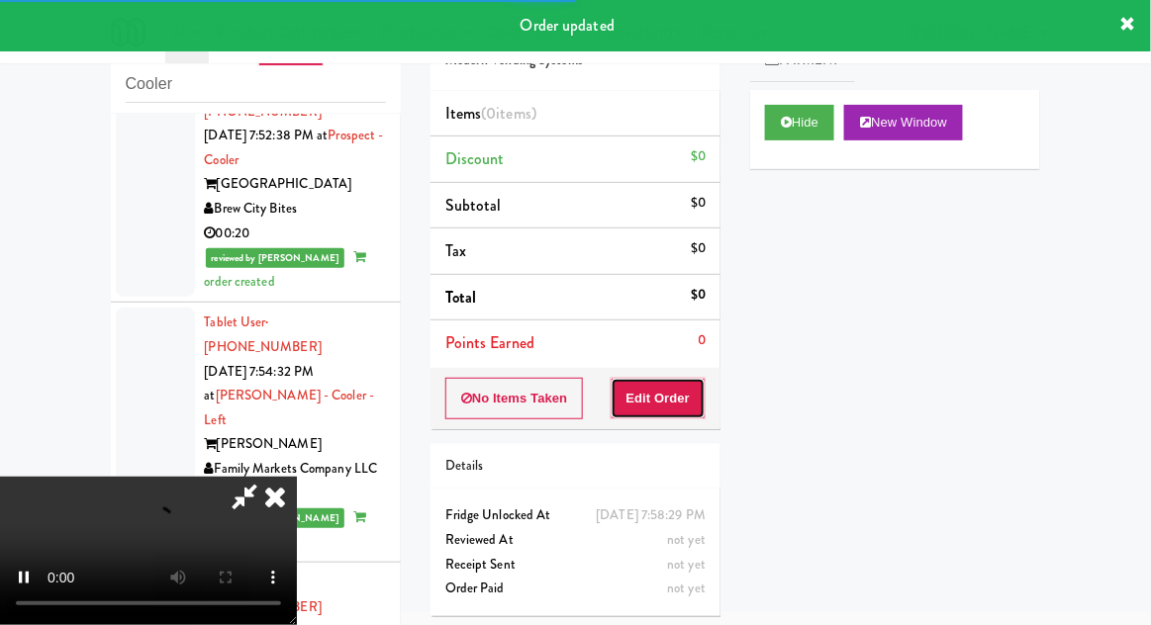
click at [686, 408] on button "Edit Order" at bounding box center [659, 399] width 96 height 42
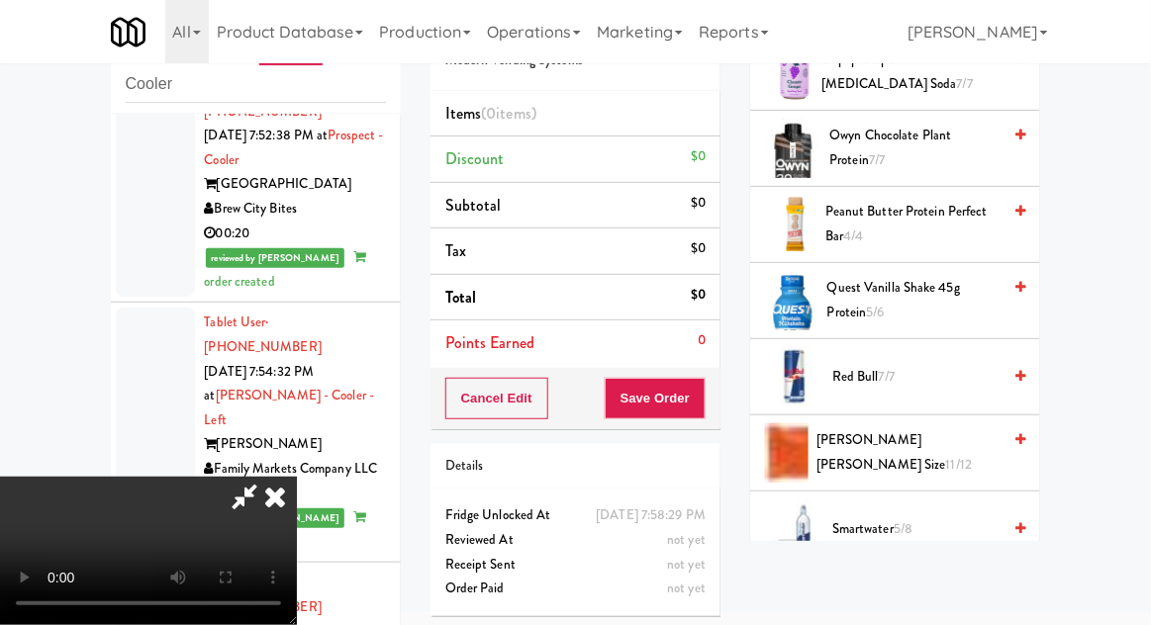
scroll to position [2032, 0]
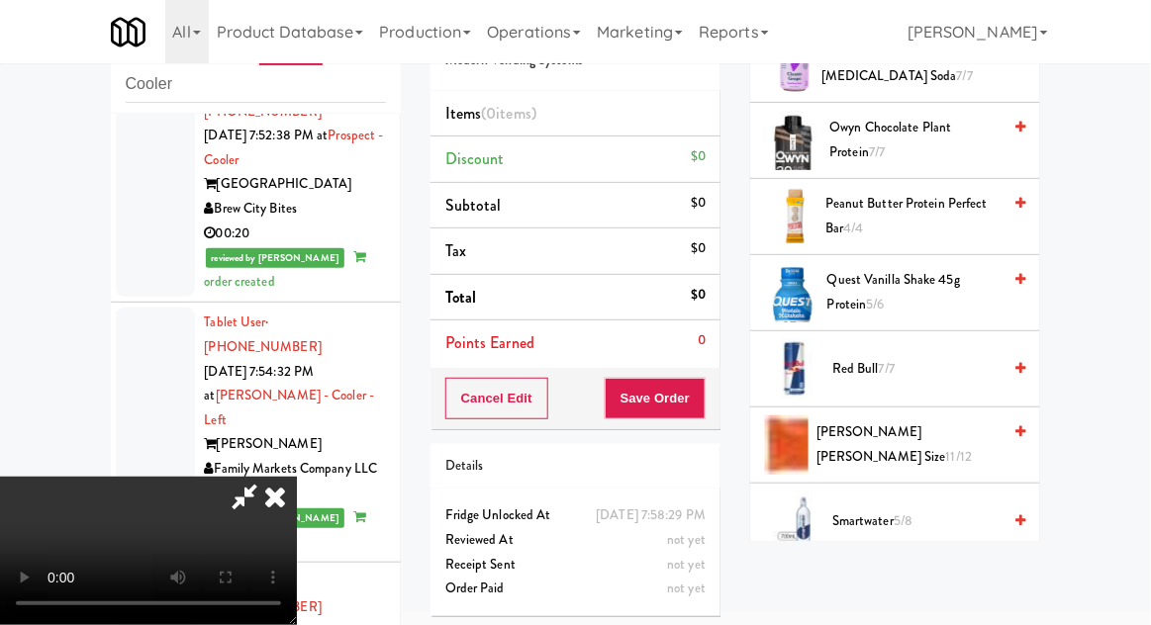
click at [946, 447] on span "11/12" at bounding box center [959, 456] width 27 height 19
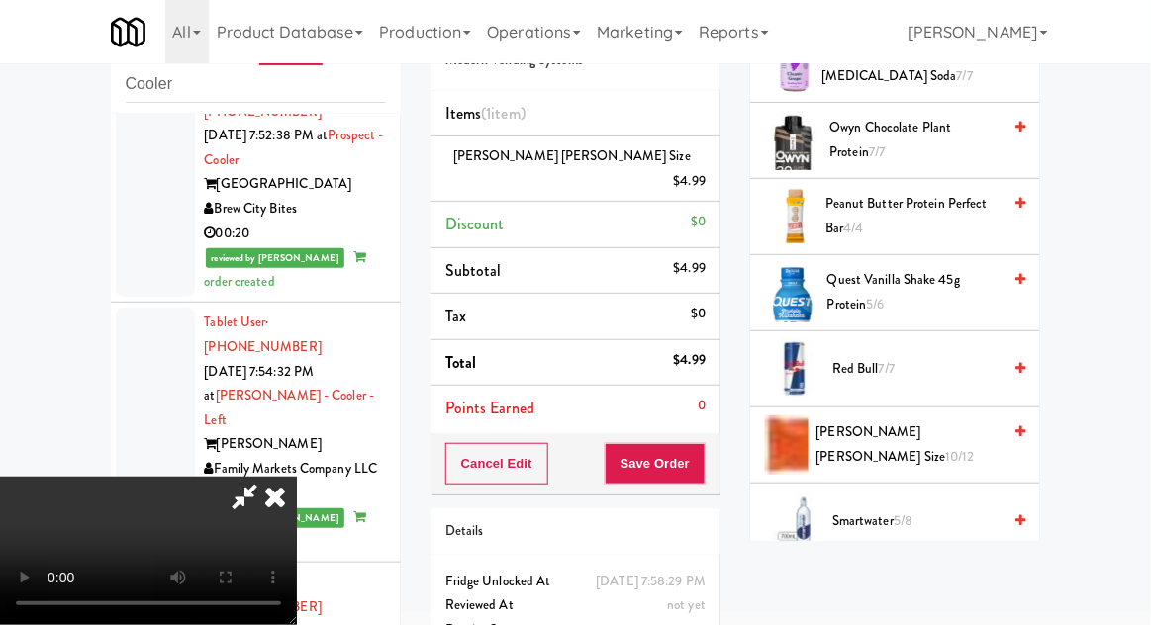
scroll to position [72, 0]
click at [697, 447] on button "Save Order" at bounding box center [655, 464] width 101 height 42
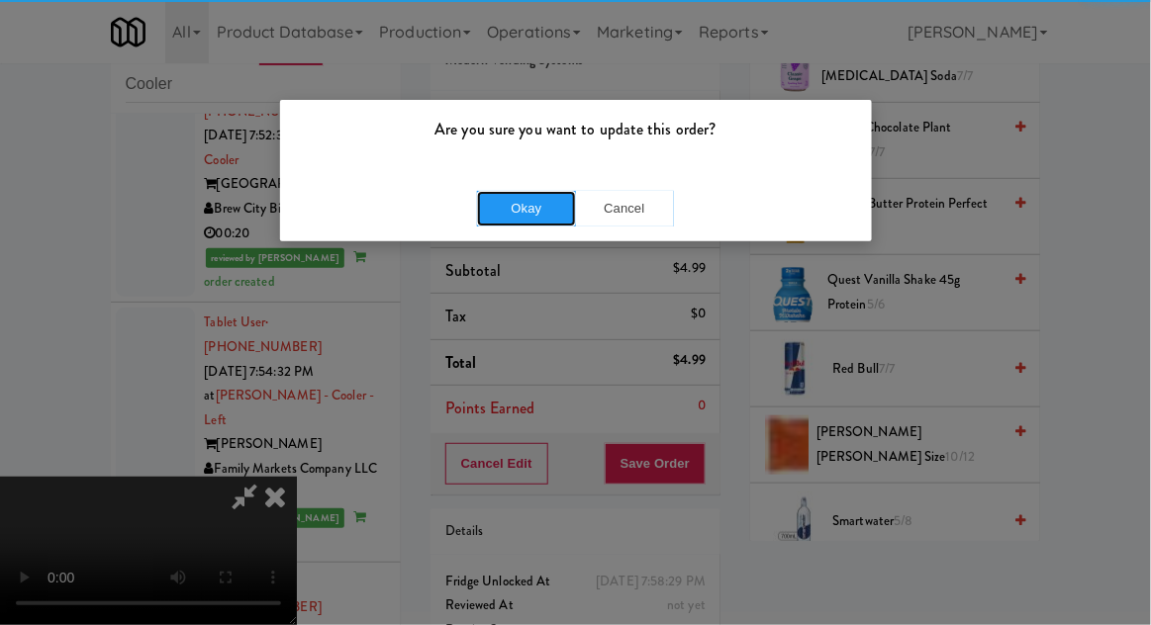
click at [508, 201] on button "Okay" at bounding box center [526, 209] width 99 height 36
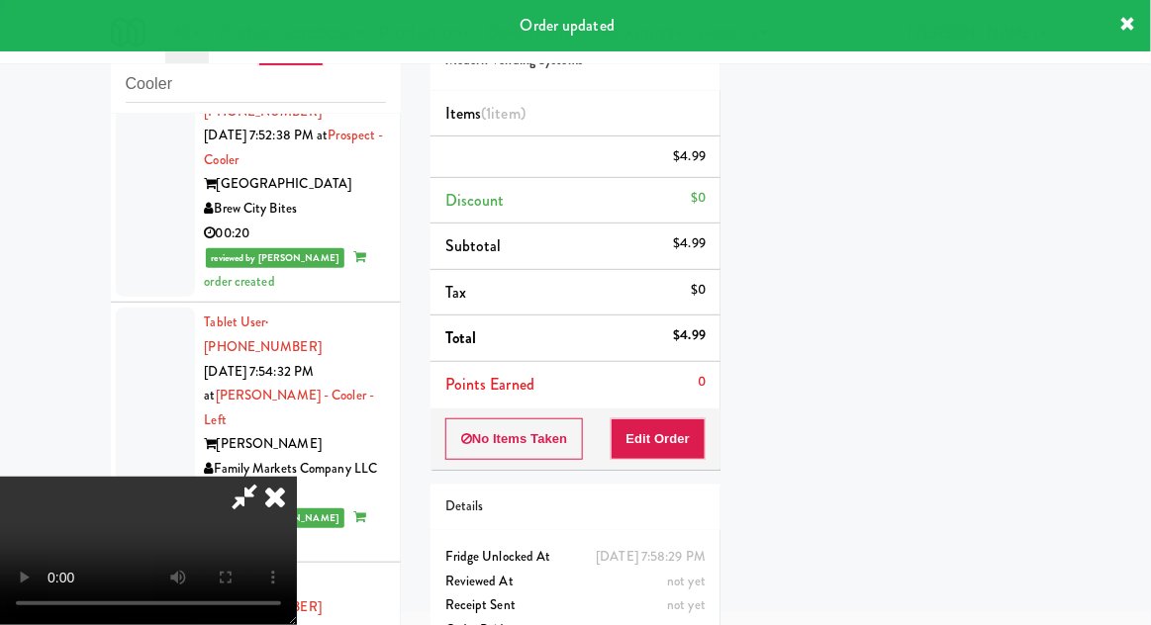
scroll to position [0, 0]
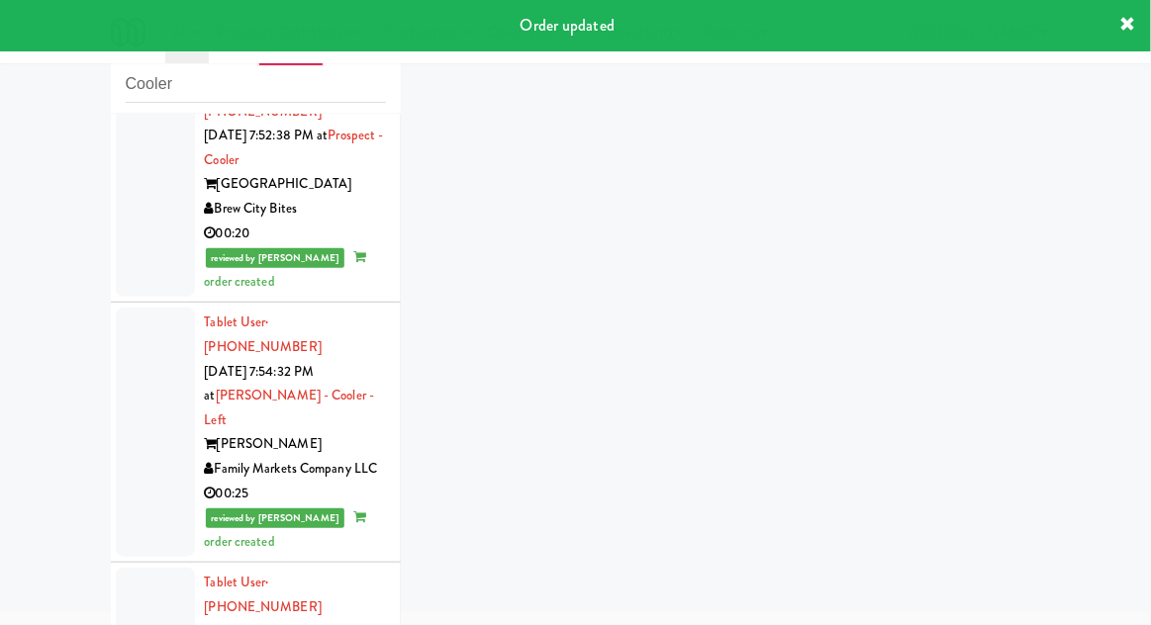
scroll to position [6285, 0]
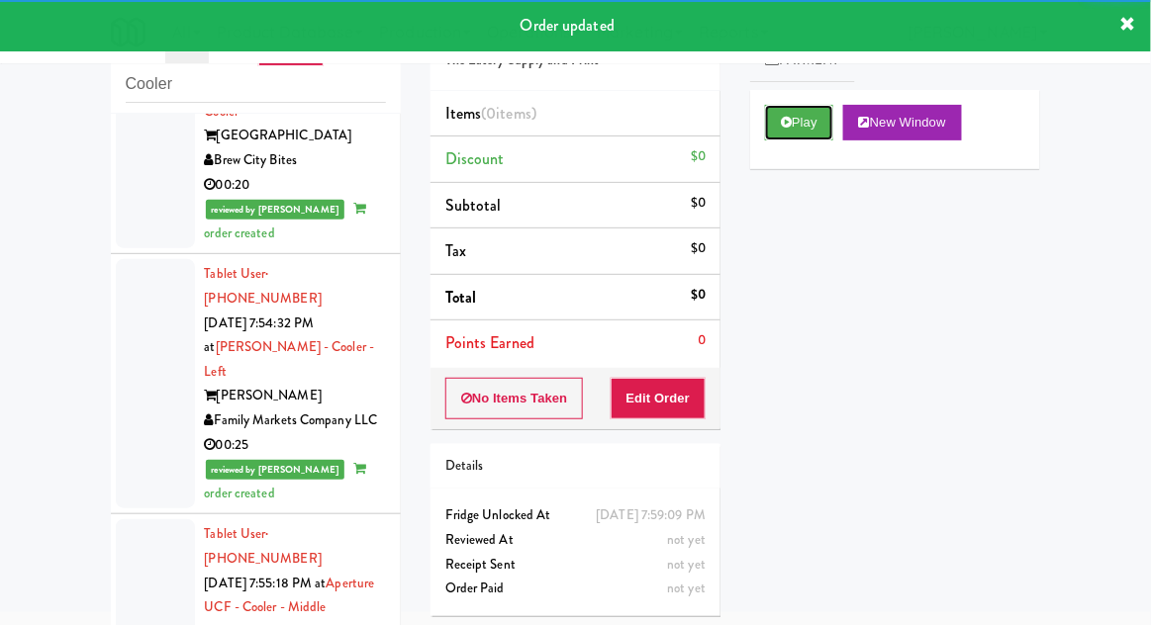
click at [783, 139] on button "Play" at bounding box center [799, 123] width 68 height 36
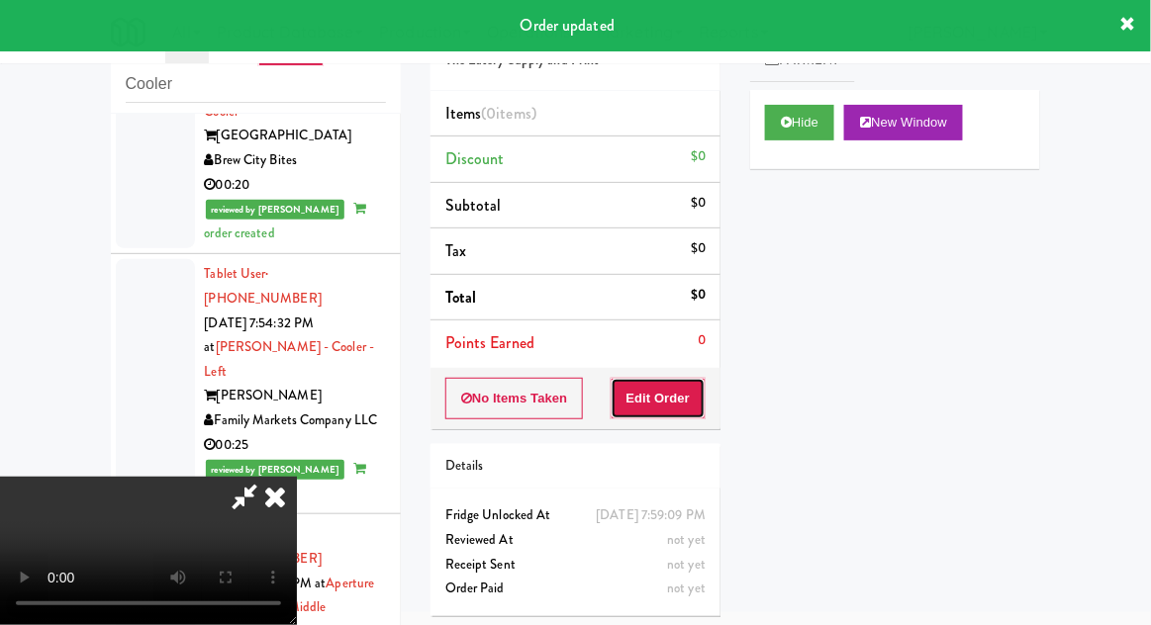
click at [645, 399] on button "Edit Order" at bounding box center [659, 399] width 96 height 42
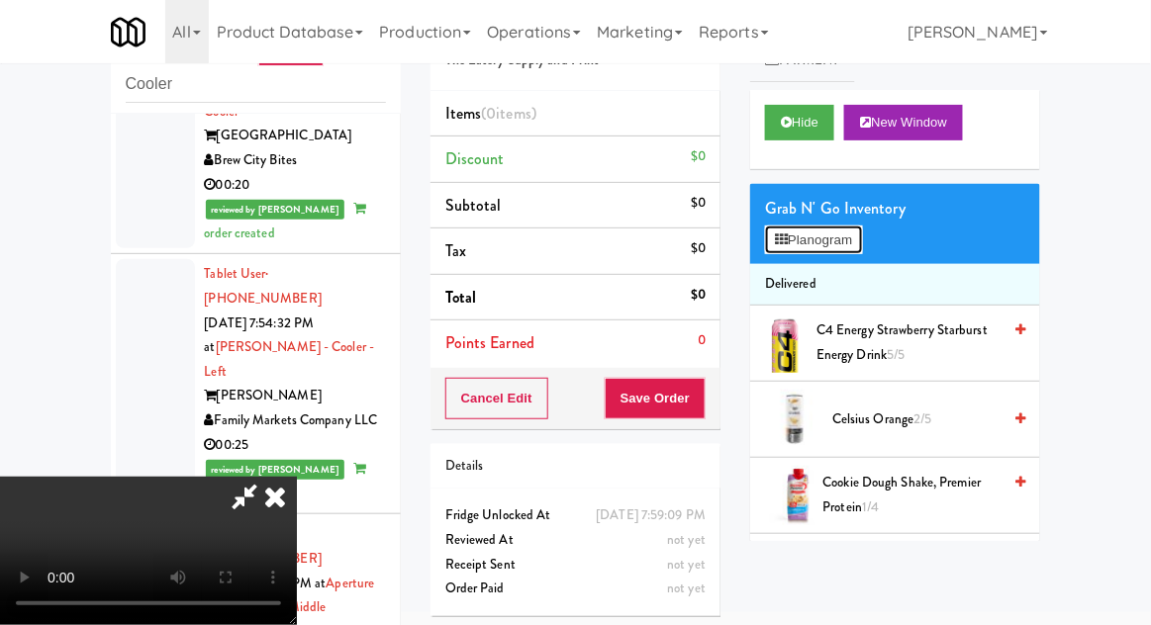
click at [848, 228] on button "Planogram" at bounding box center [813, 241] width 97 height 30
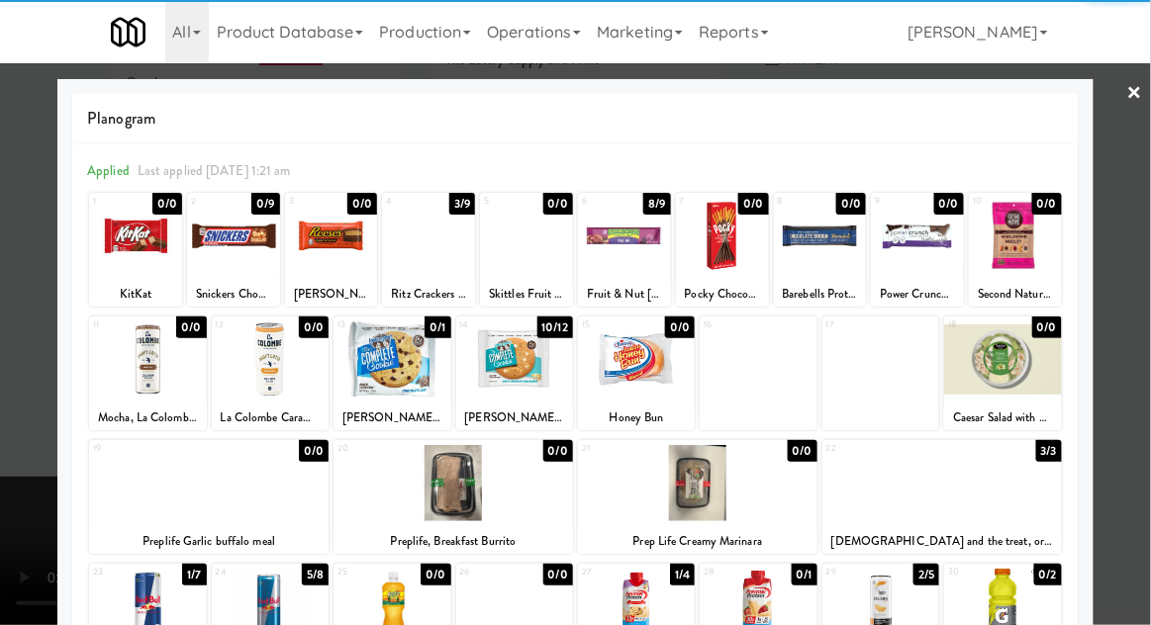
click at [220, 262] on div at bounding box center [233, 236] width 93 height 76
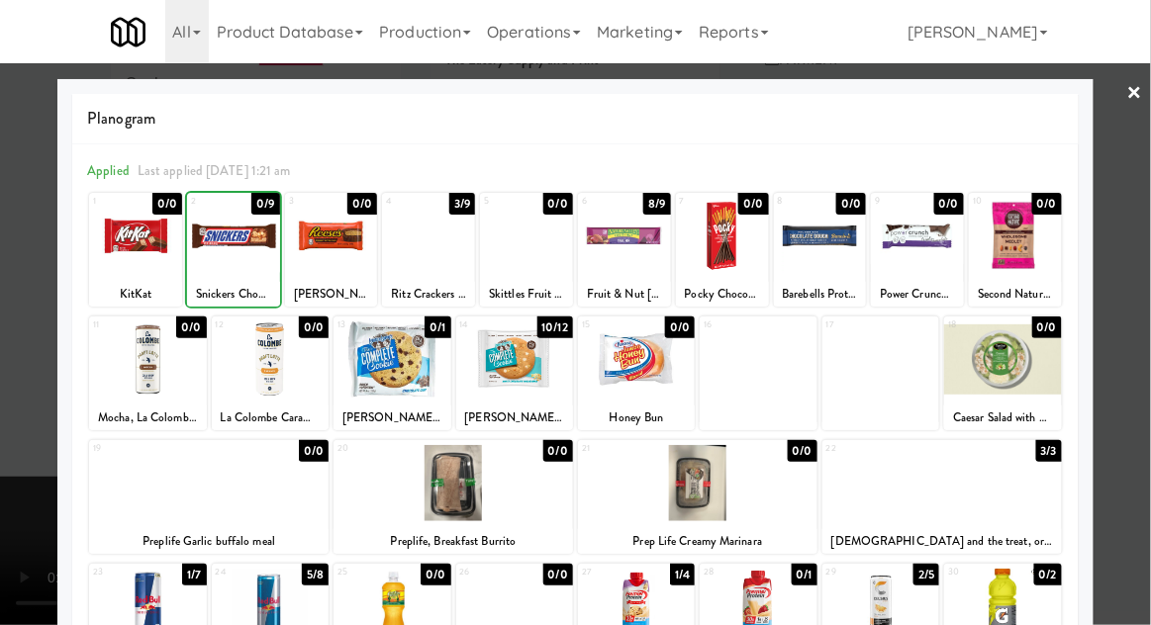
click at [220, 265] on div at bounding box center [233, 236] width 93 height 76
click at [1142, 299] on div at bounding box center [575, 312] width 1151 height 625
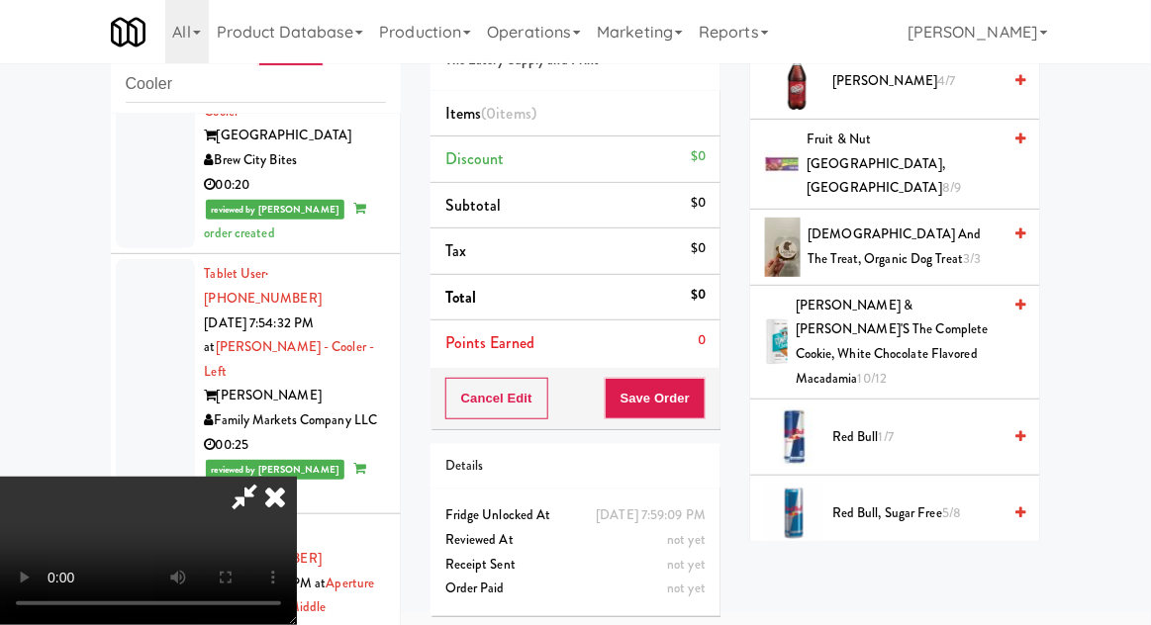
scroll to position [747, 0]
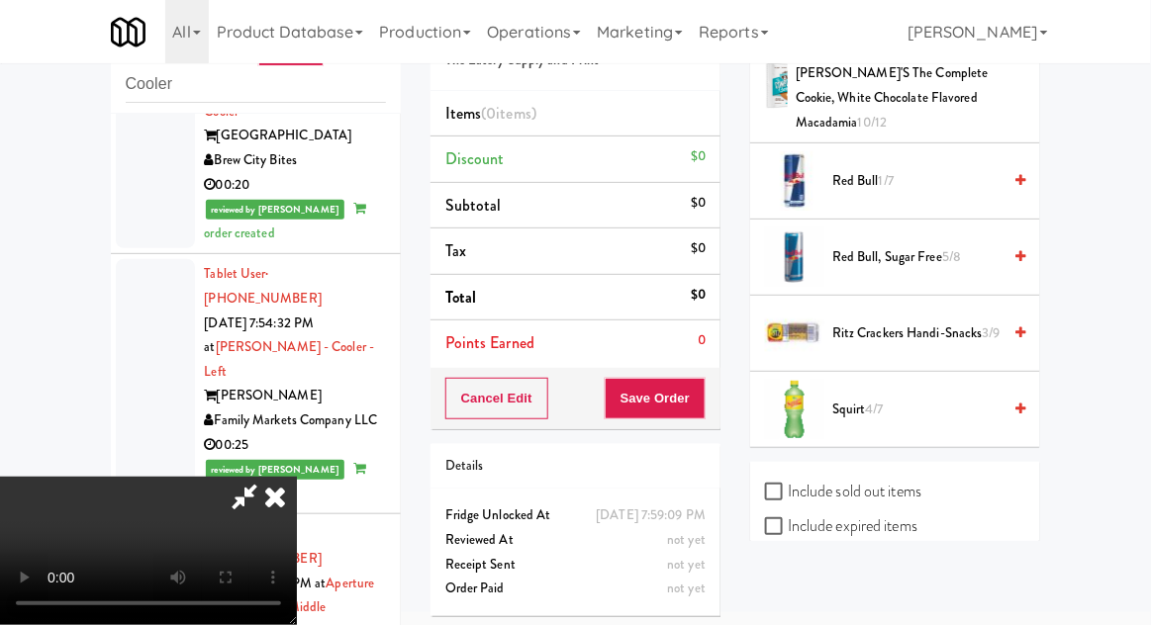
click at [900, 477] on label "Include sold out items" at bounding box center [843, 492] width 156 height 30
click at [788, 485] on input "Include sold out items" at bounding box center [776, 493] width 23 height 16
checkbox input "true"
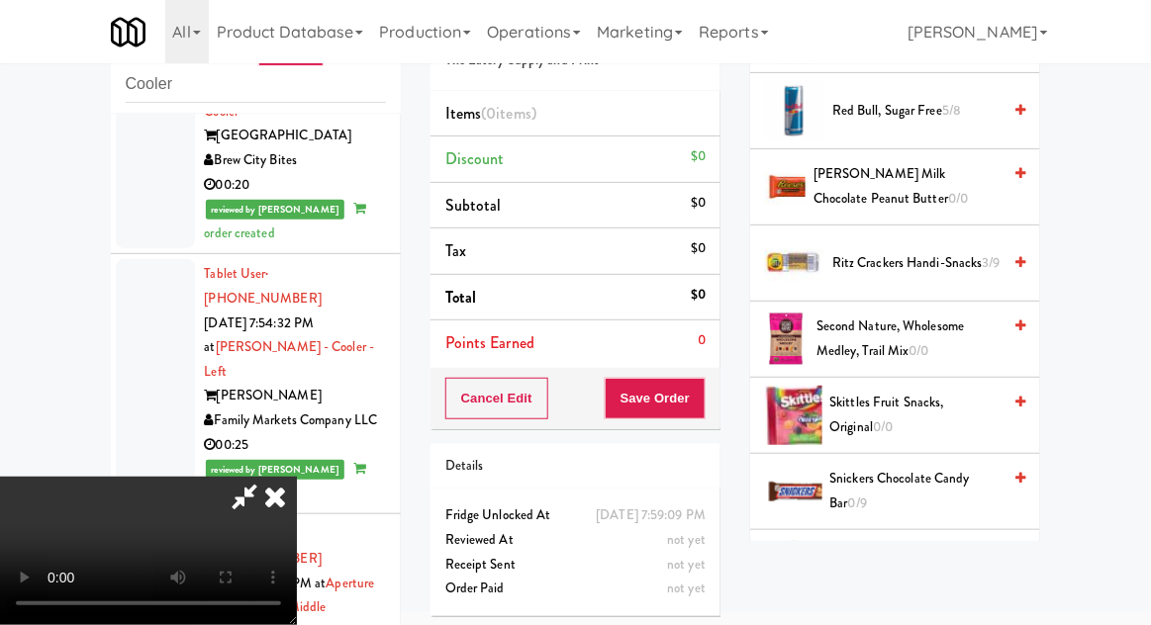
scroll to position [2276, 0]
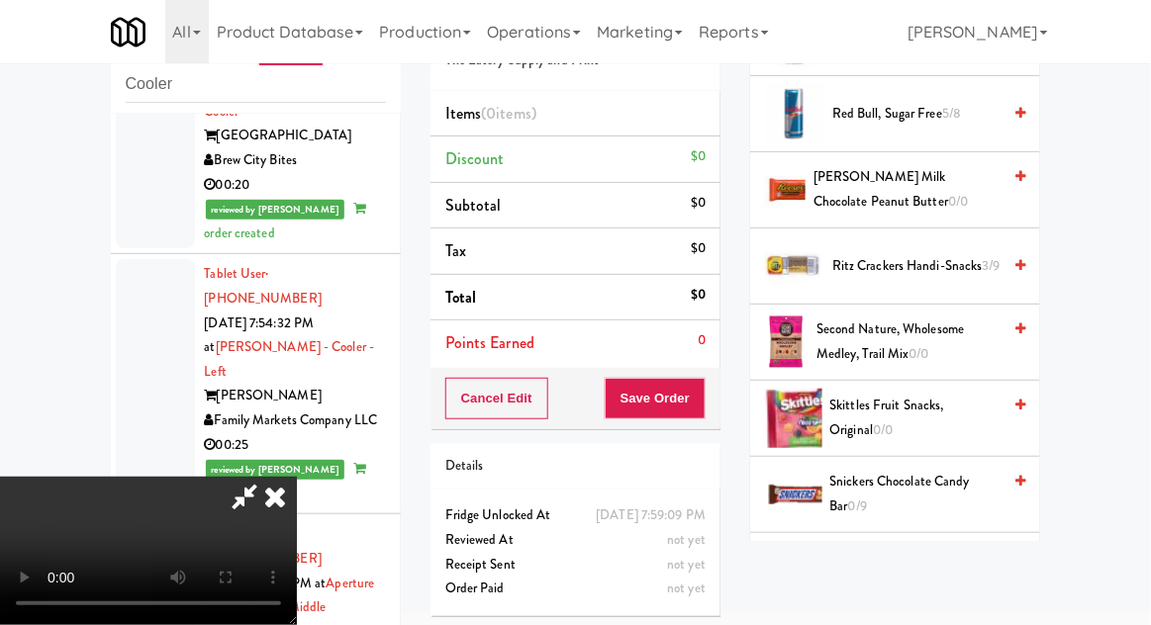
click at [941, 470] on span "Snickers Chocolate Candy Bar 0/9" at bounding box center [915, 494] width 171 height 48
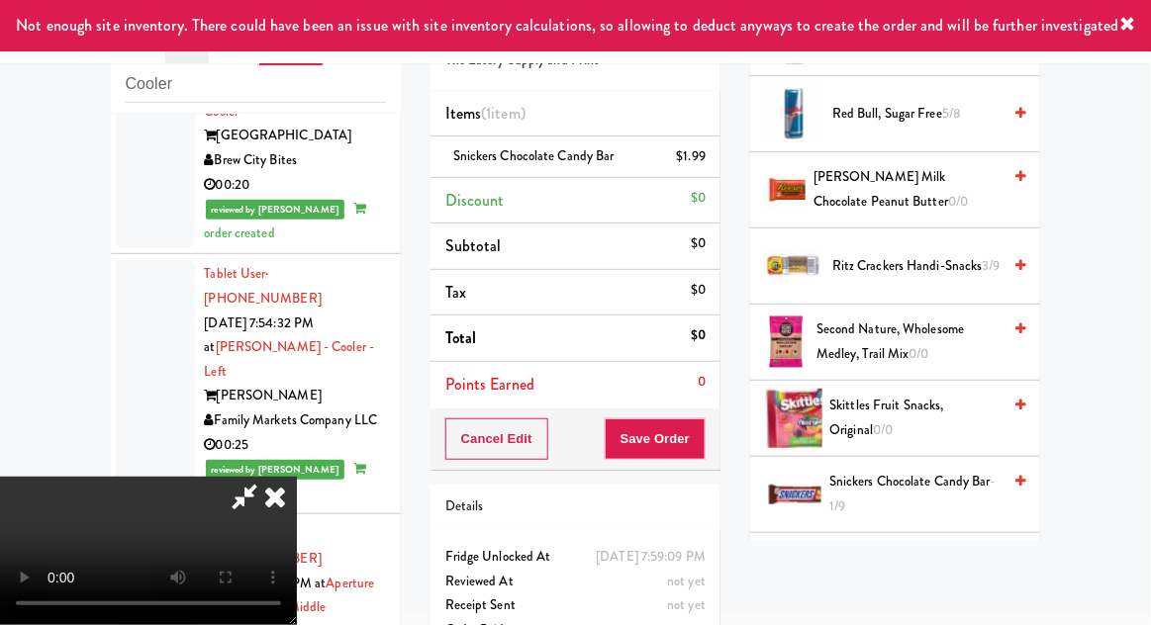
click at [950, 470] on span "Snickers Chocolate Candy Bar -1/9" at bounding box center [914, 494] width 171 height 48
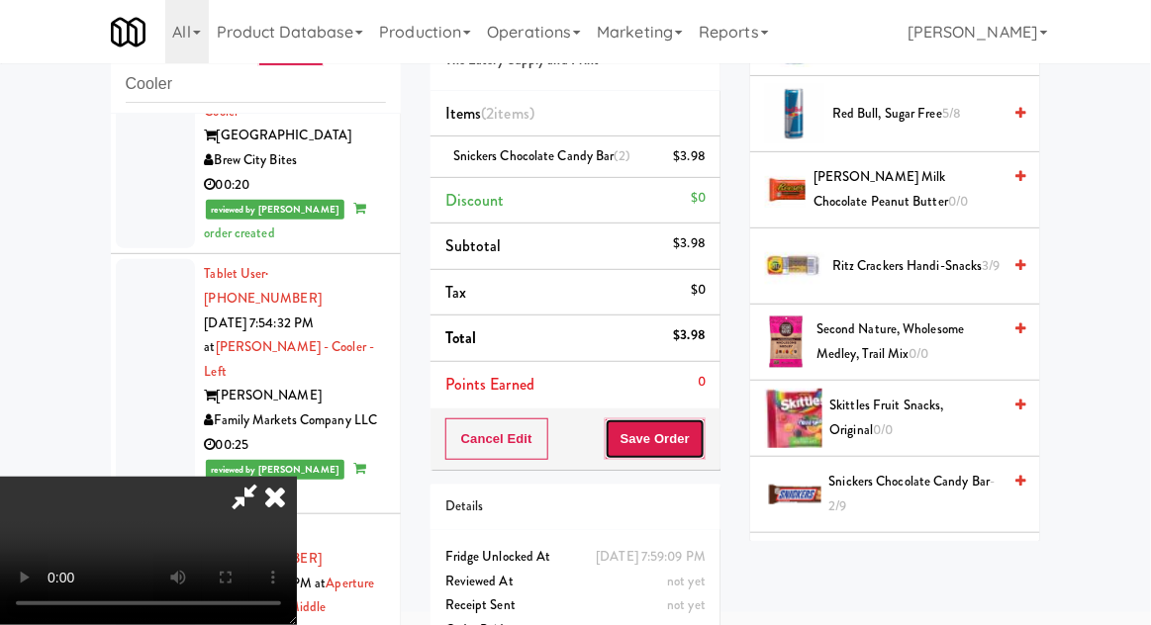
click at [696, 433] on button "Save Order" at bounding box center [655, 440] width 101 height 42
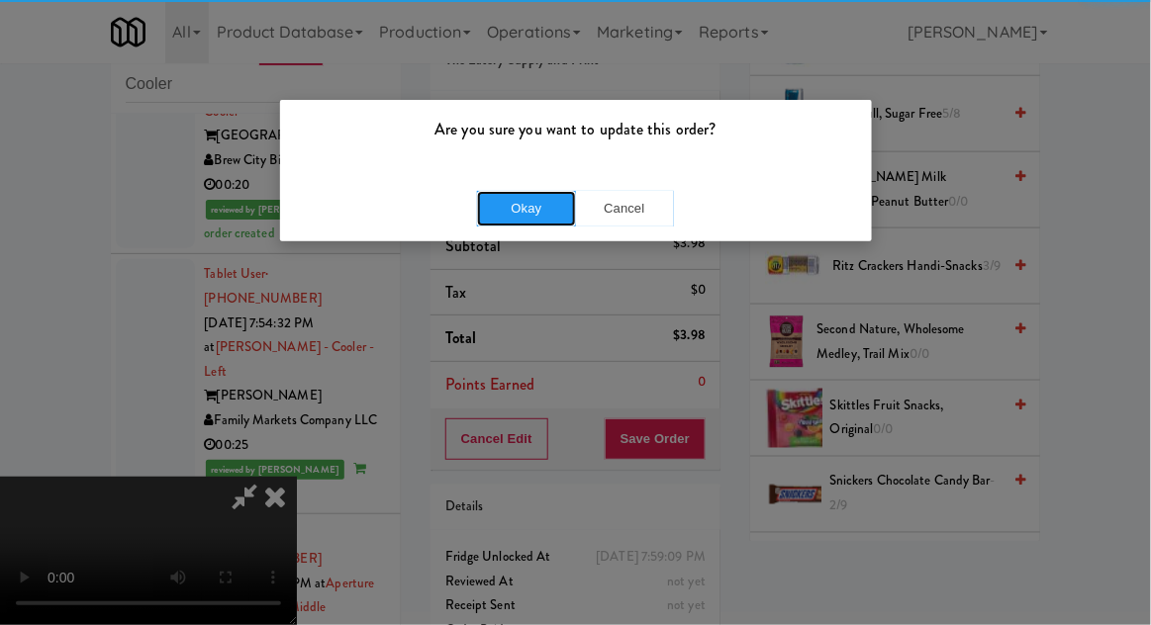
click at [487, 223] on button "Okay" at bounding box center [526, 209] width 99 height 36
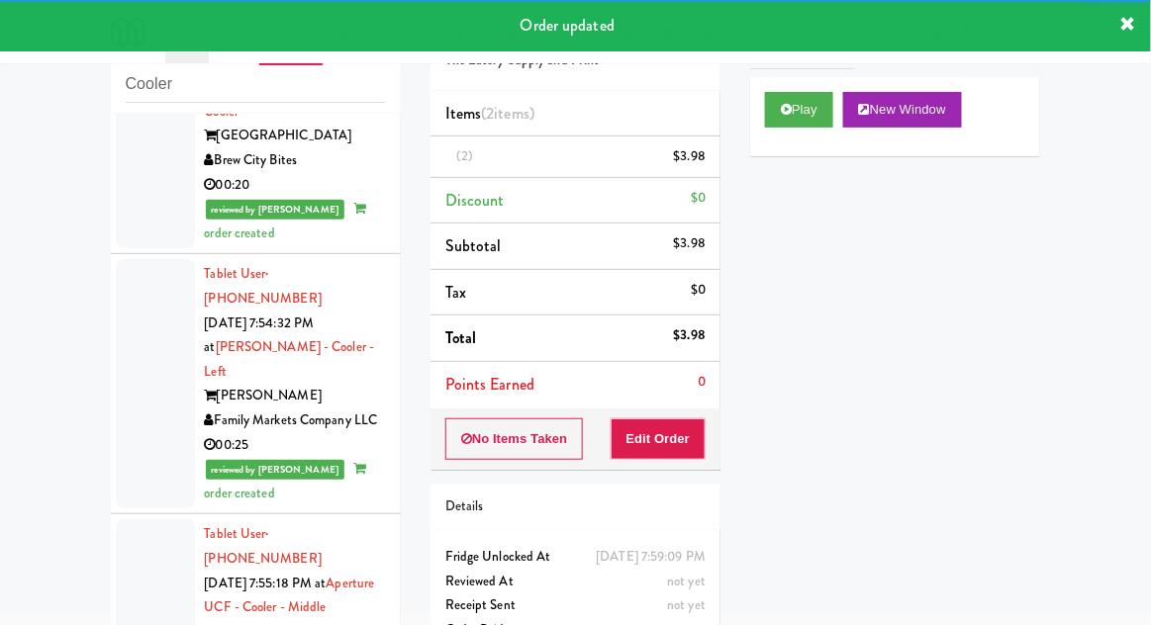
scroll to position [0, 0]
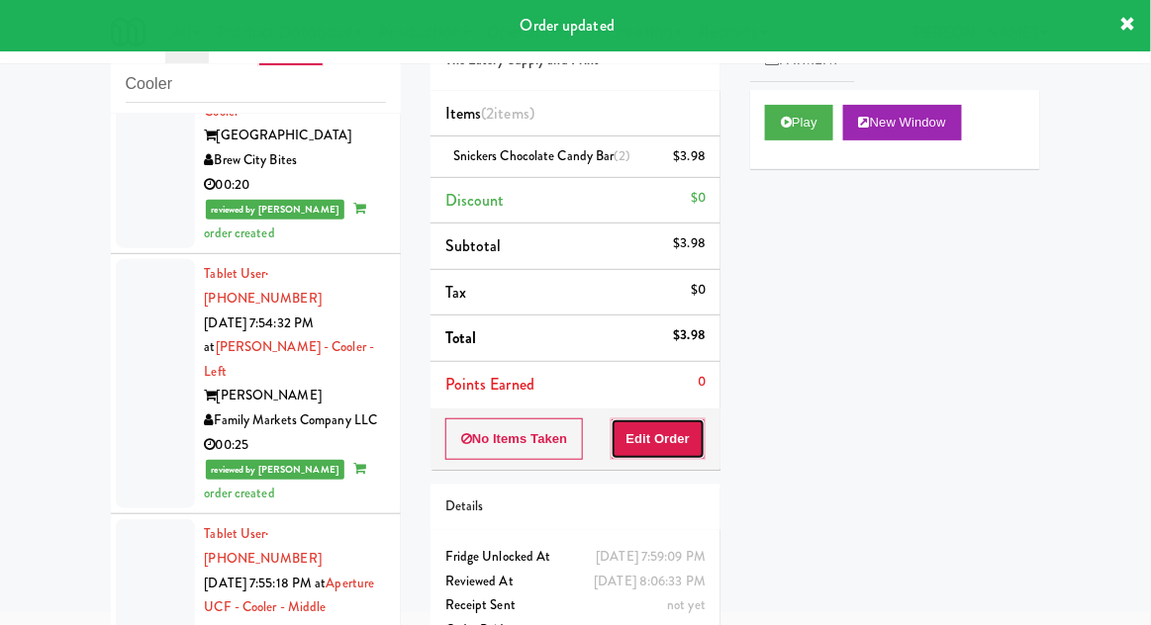
click at [646, 428] on button "Edit Order" at bounding box center [659, 440] width 96 height 42
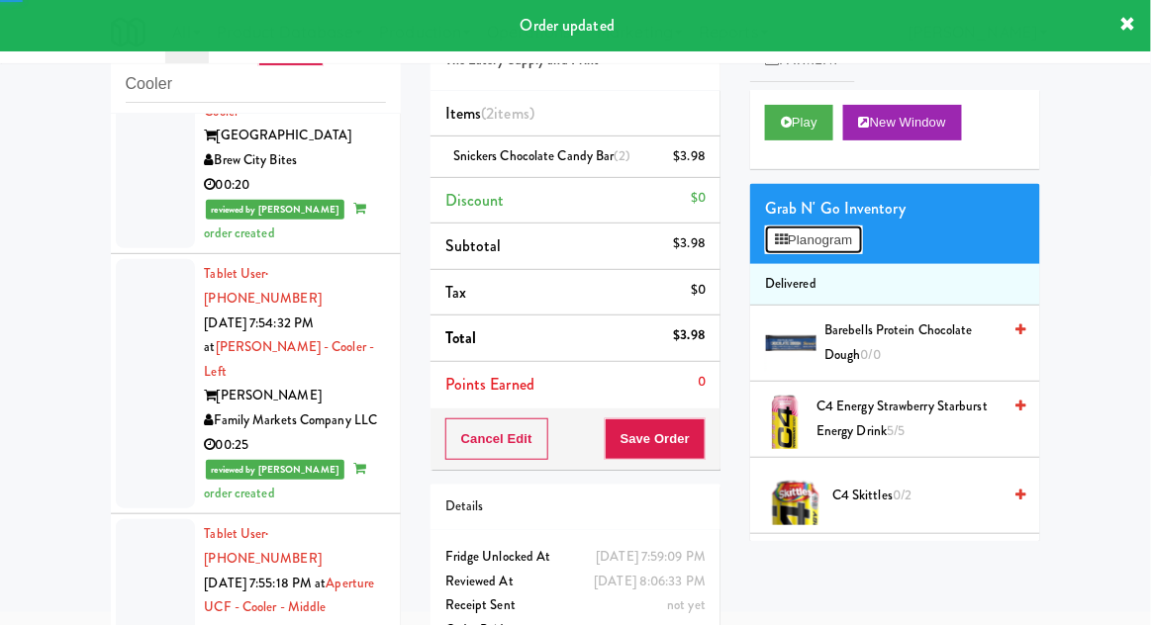
click at [790, 239] on button "Planogram" at bounding box center [813, 241] width 97 height 30
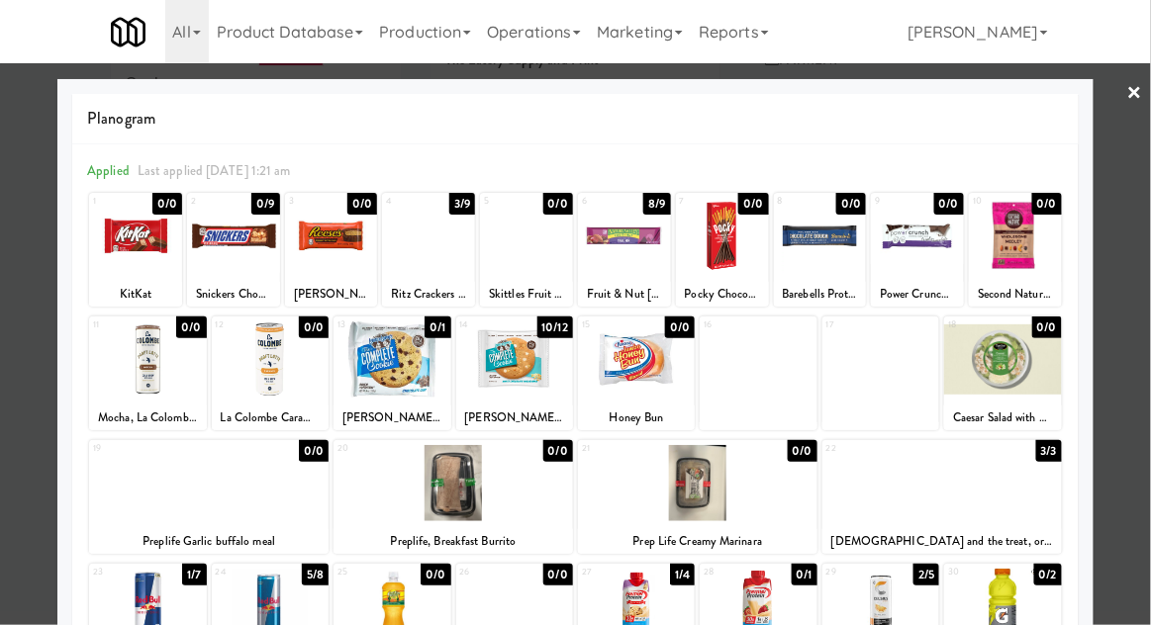
click at [1122, 109] on div at bounding box center [575, 312] width 1151 height 625
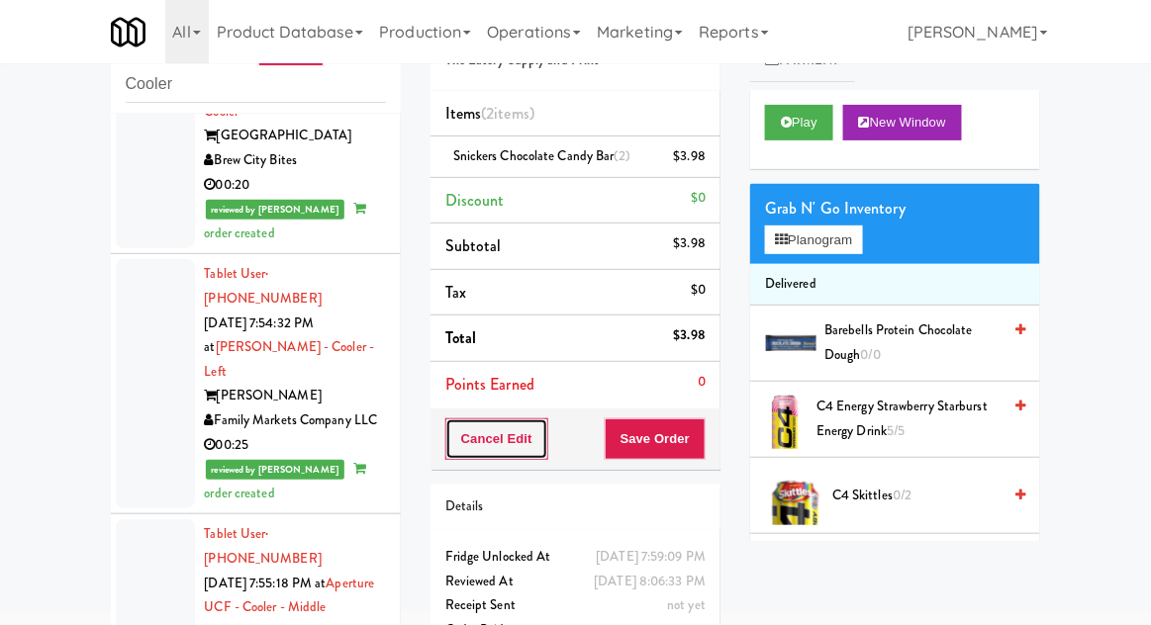
click at [478, 438] on button "Cancel Edit" at bounding box center [496, 440] width 103 height 42
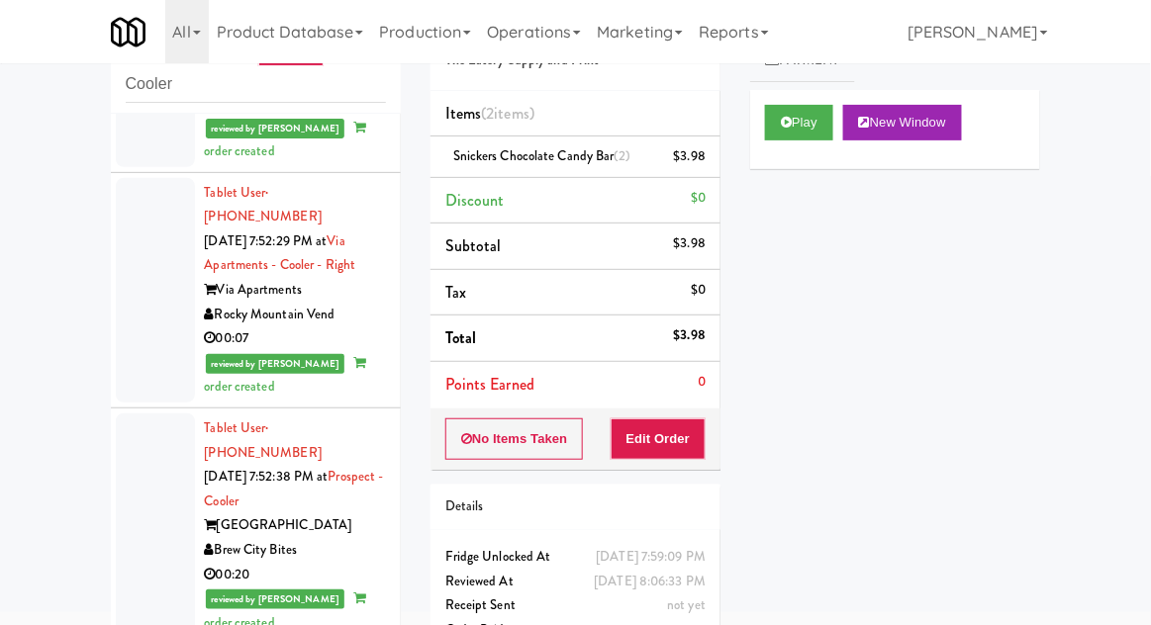
scroll to position [5872, 0]
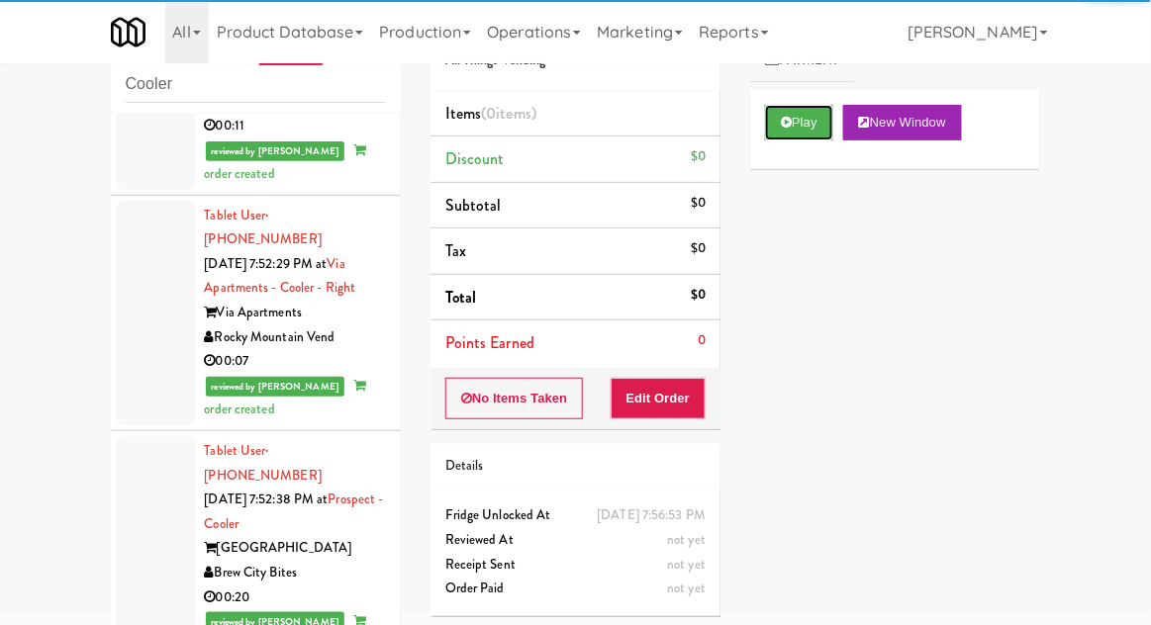
click at [801, 135] on button "Play" at bounding box center [799, 123] width 68 height 36
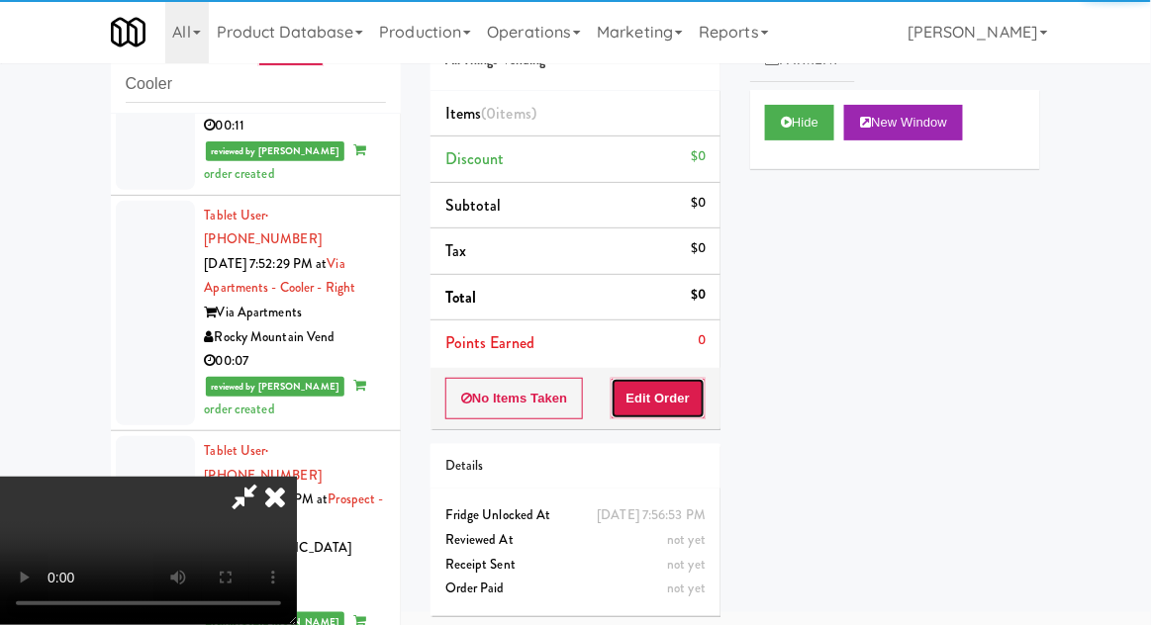
click at [698, 388] on button "Edit Order" at bounding box center [659, 399] width 96 height 42
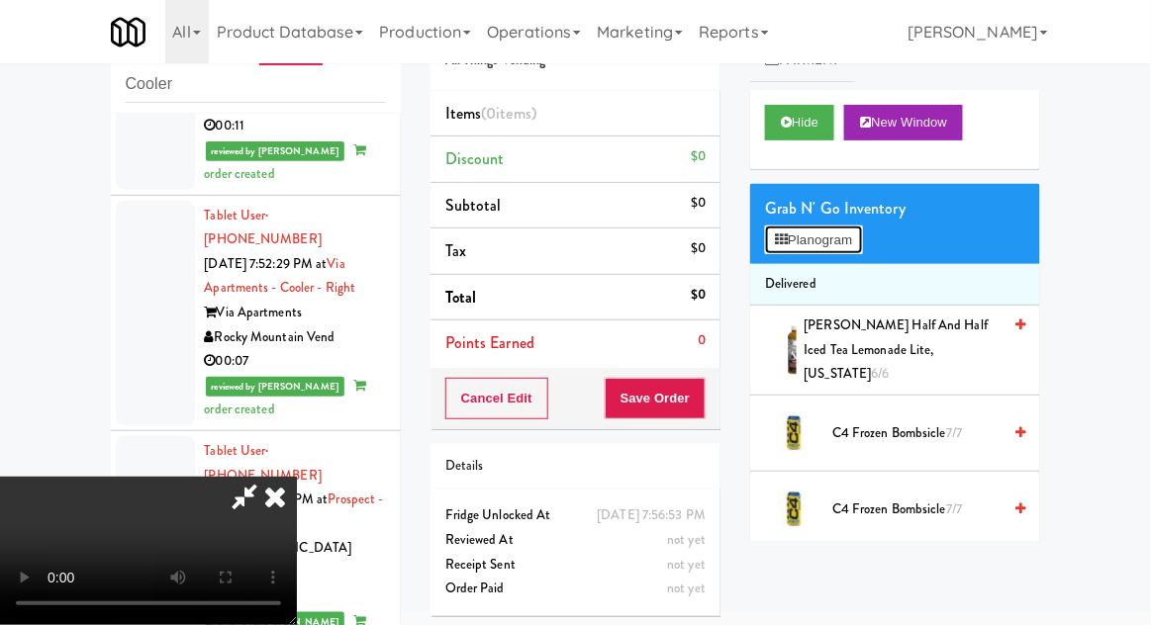
click at [851, 235] on button "Planogram" at bounding box center [813, 241] width 97 height 30
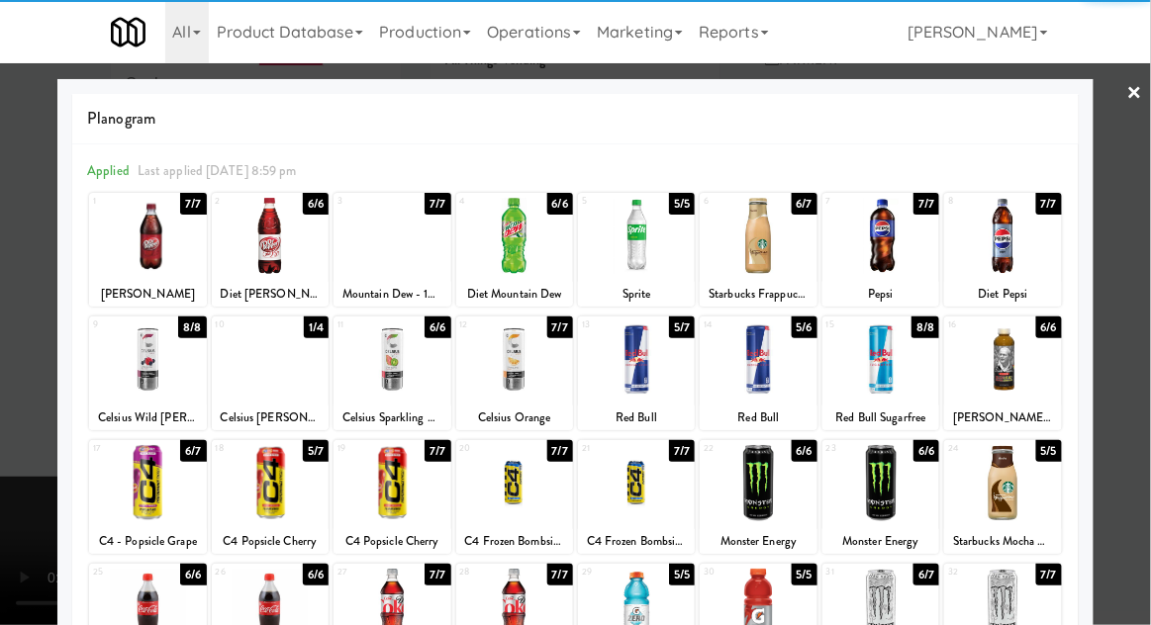
click at [639, 361] on div at bounding box center [636, 360] width 117 height 76
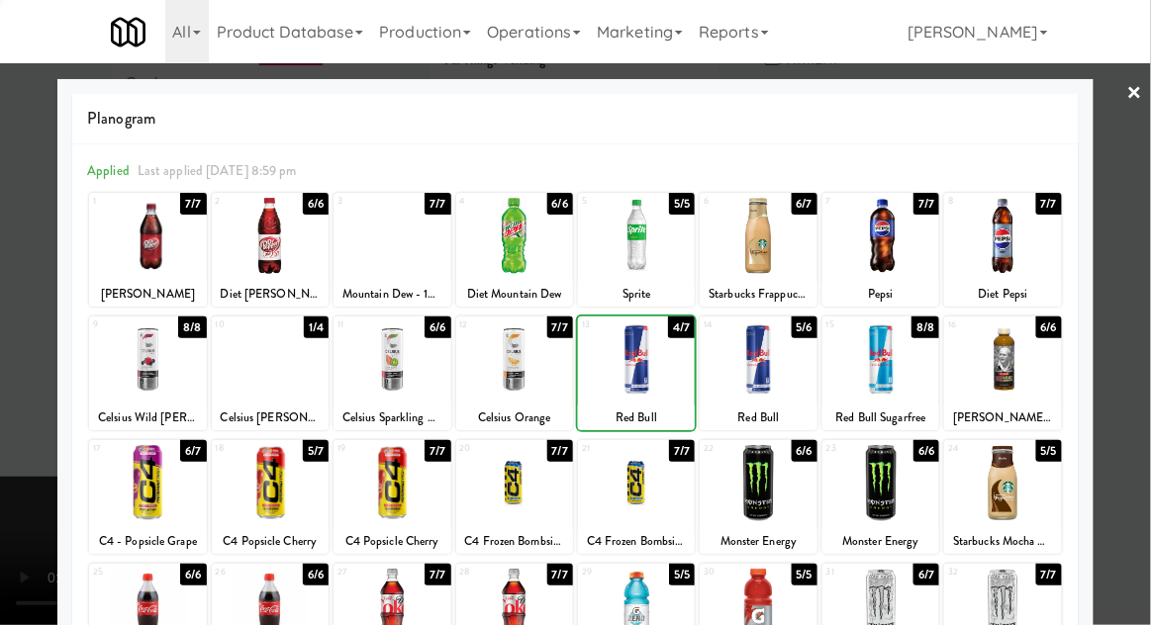
click at [1140, 312] on div at bounding box center [575, 312] width 1151 height 625
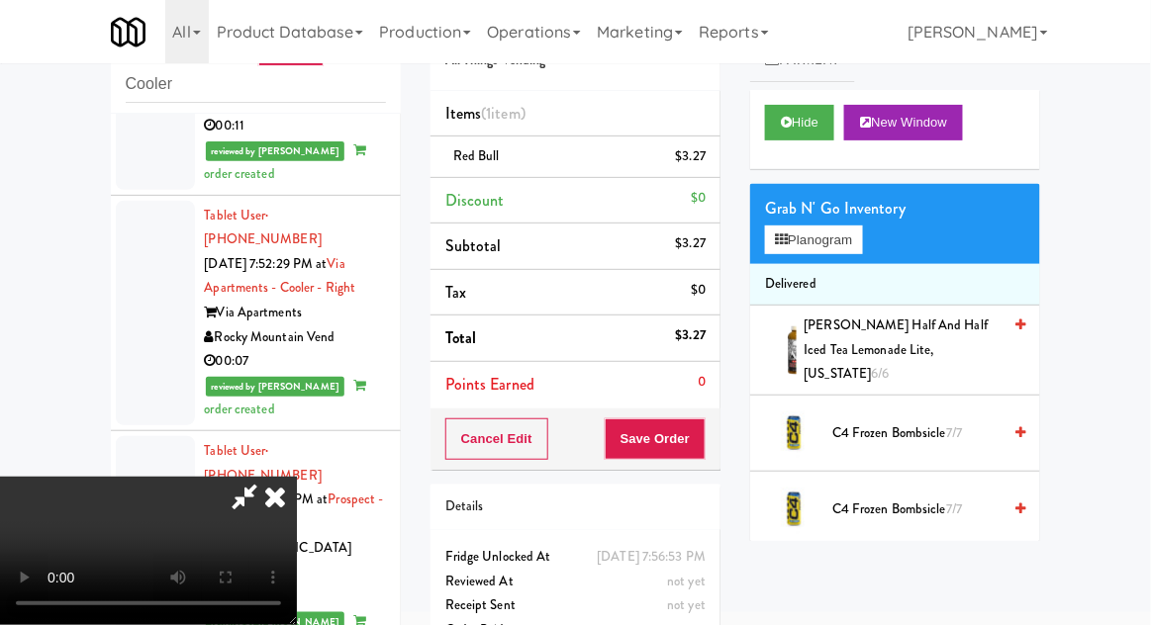
scroll to position [72, 0]
click at [701, 451] on button "Save Order" at bounding box center [655, 440] width 101 height 42
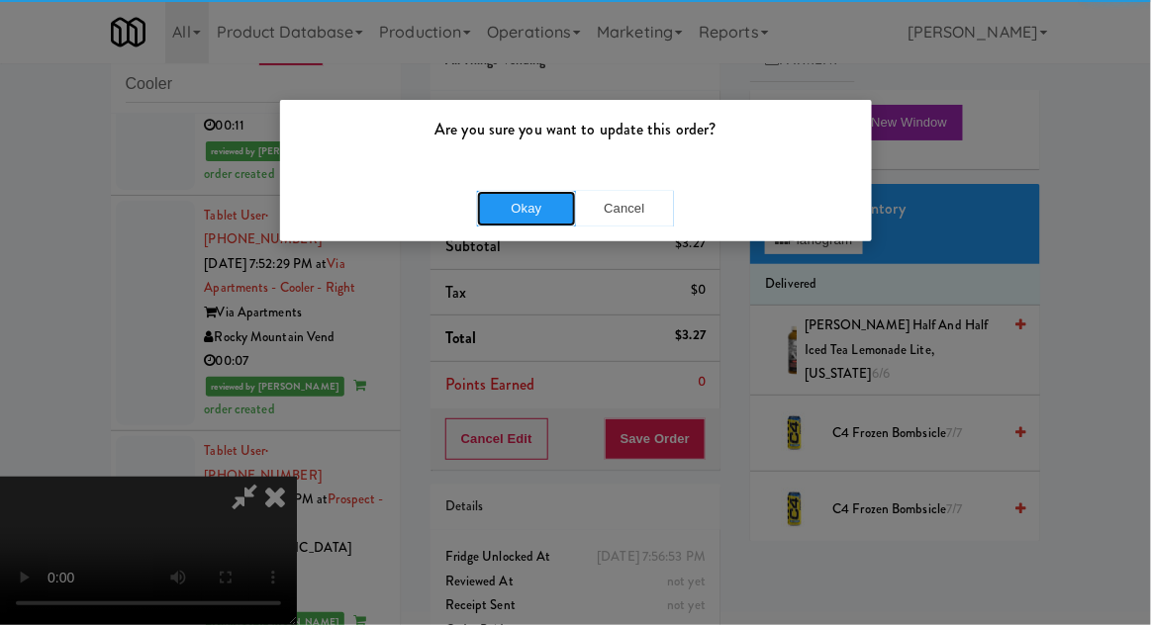
click at [503, 208] on button "Okay" at bounding box center [526, 209] width 99 height 36
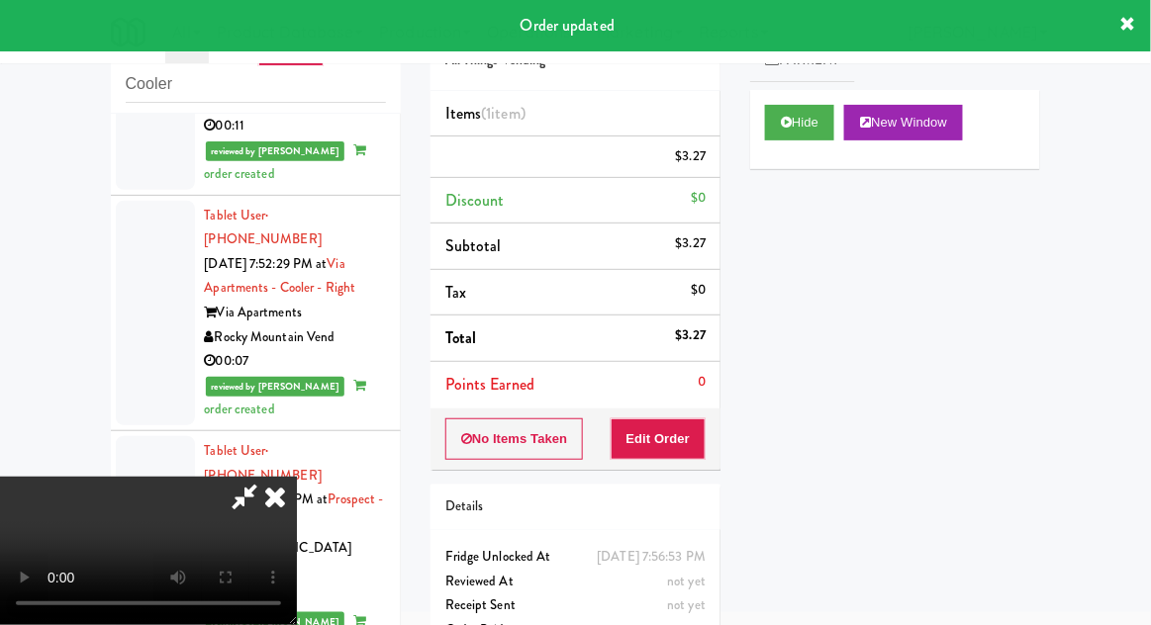
scroll to position [0, 0]
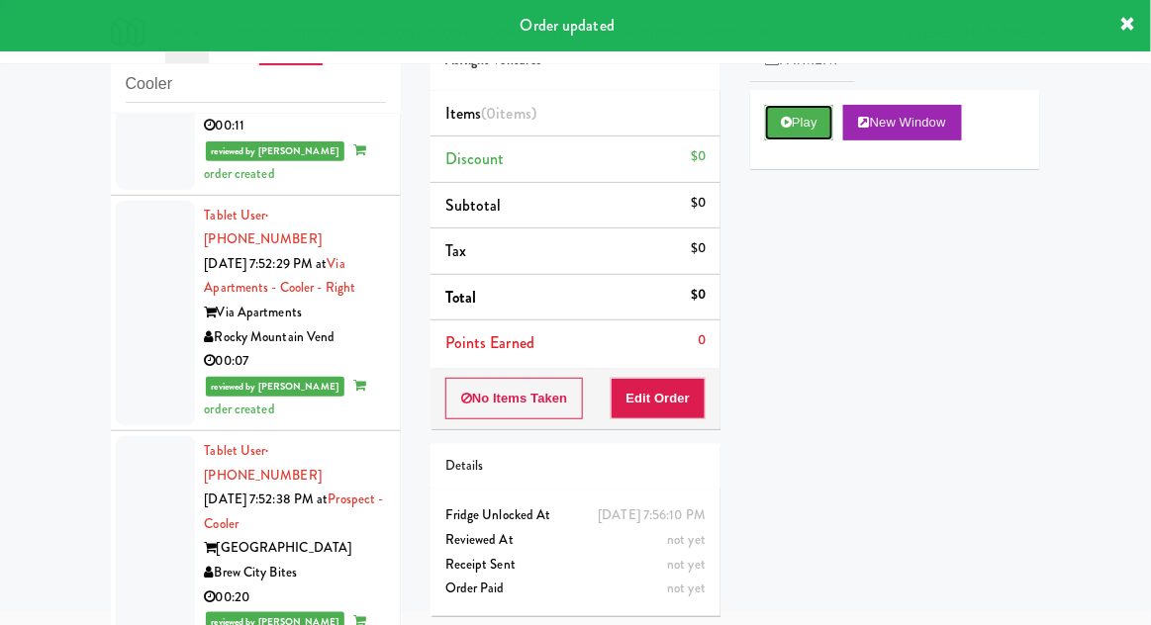
click at [788, 124] on icon at bounding box center [786, 122] width 11 height 13
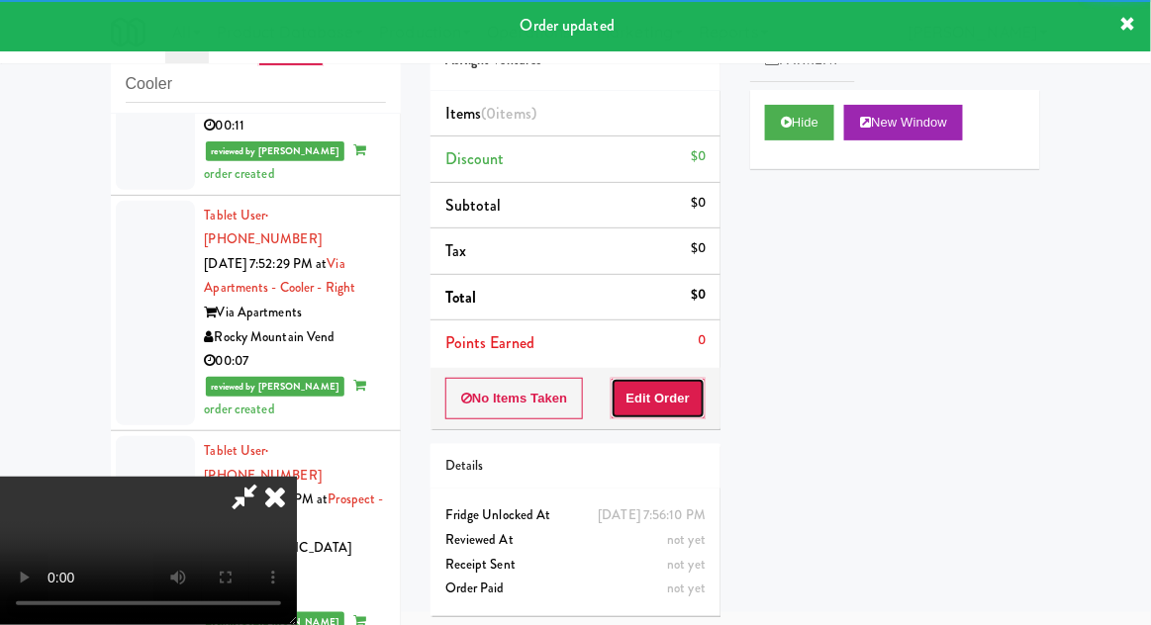
click at [640, 415] on button "Edit Order" at bounding box center [659, 399] width 96 height 42
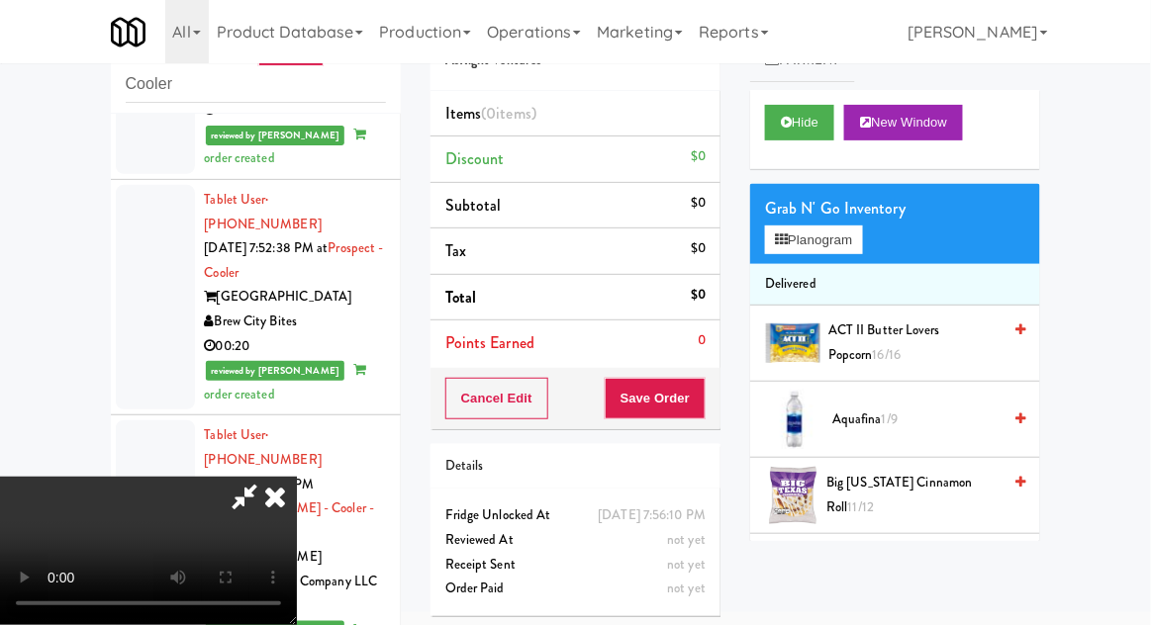
scroll to position [6132, 0]
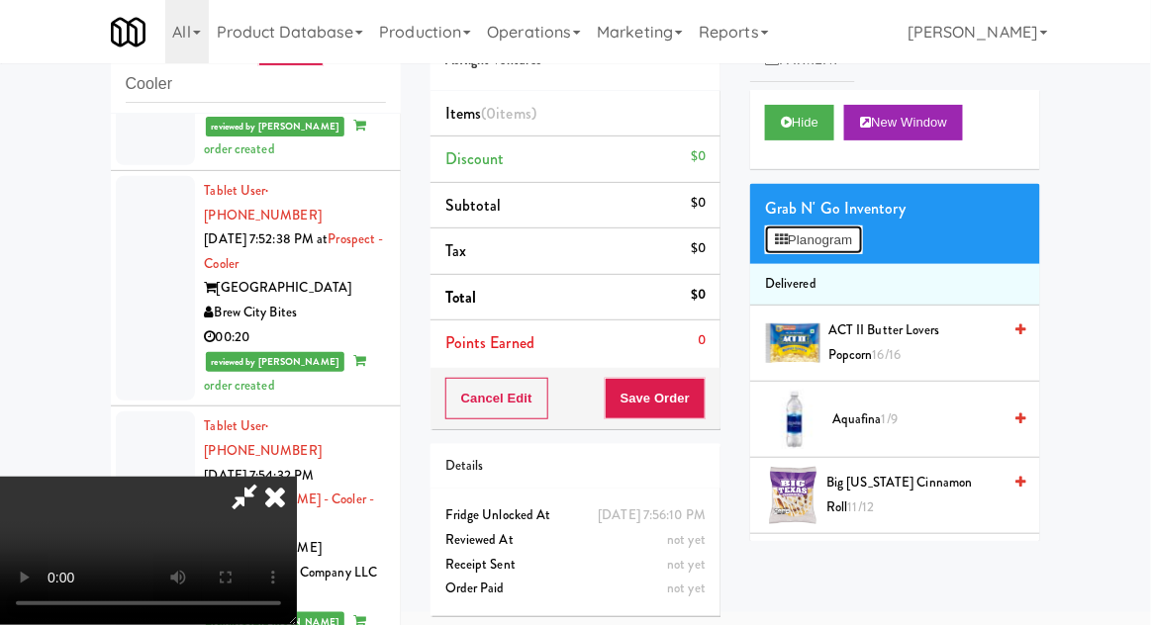
click at [857, 226] on button "Planogram" at bounding box center [813, 241] width 97 height 30
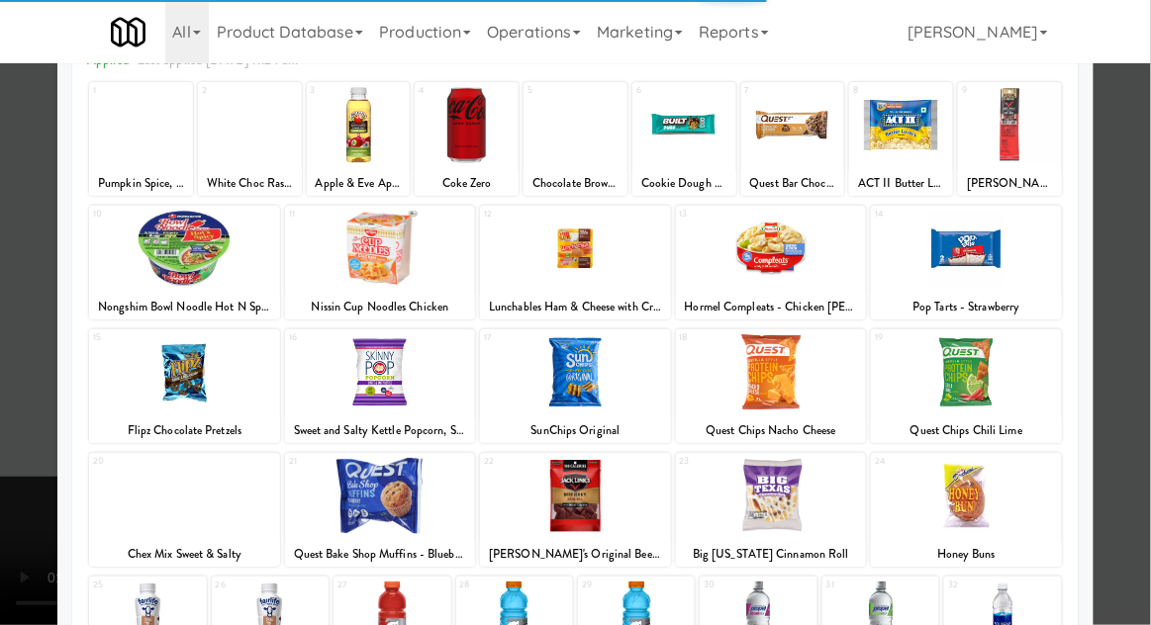
scroll to position [228, 0]
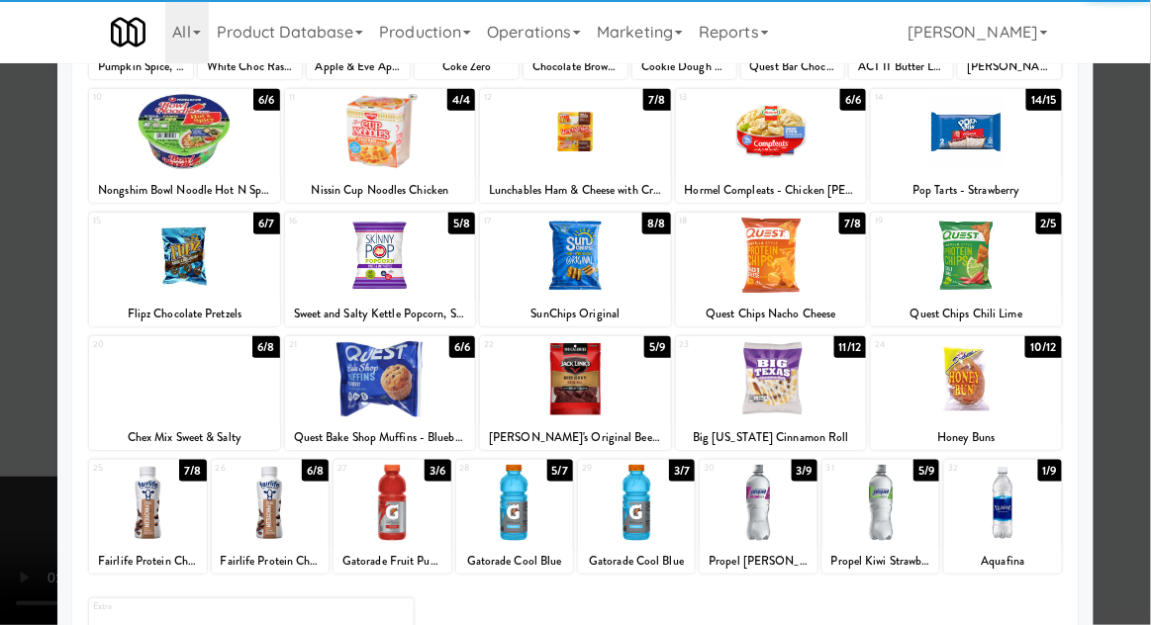
click at [892, 498] on div at bounding box center [880, 503] width 117 height 76
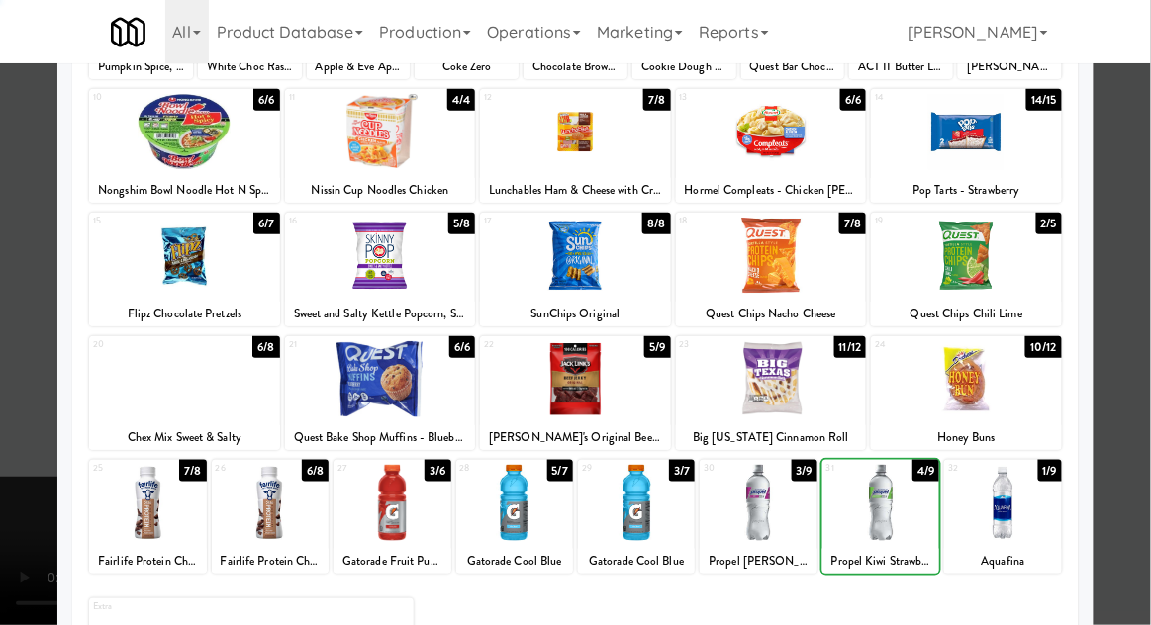
click at [1146, 299] on div at bounding box center [575, 312] width 1151 height 625
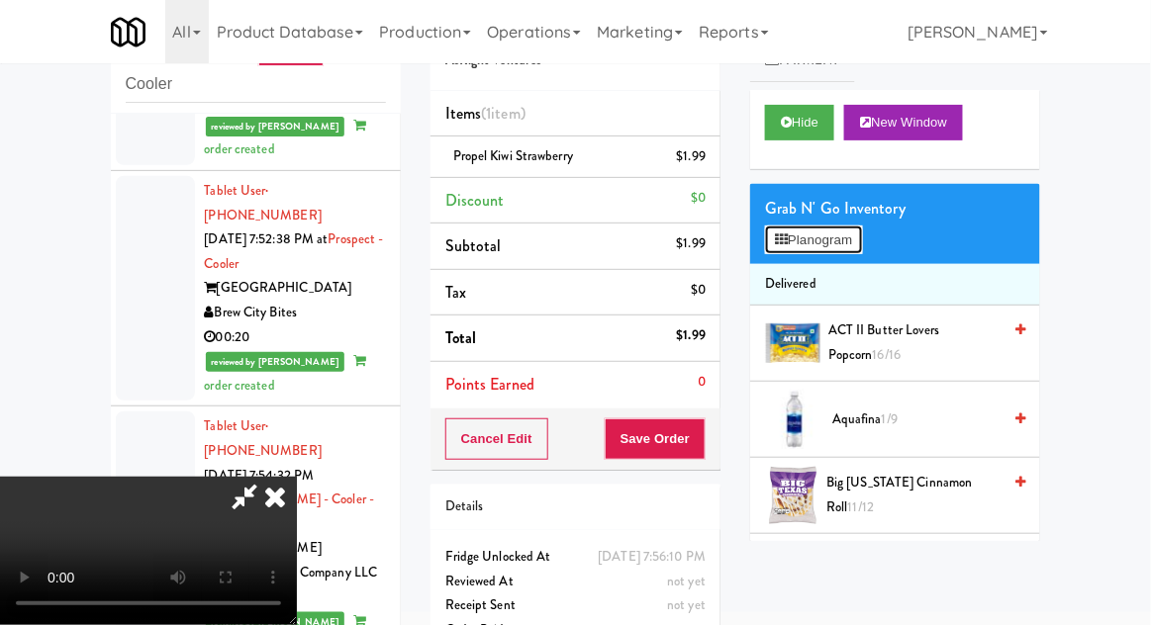
click at [813, 241] on button "Planogram" at bounding box center [813, 241] width 97 height 30
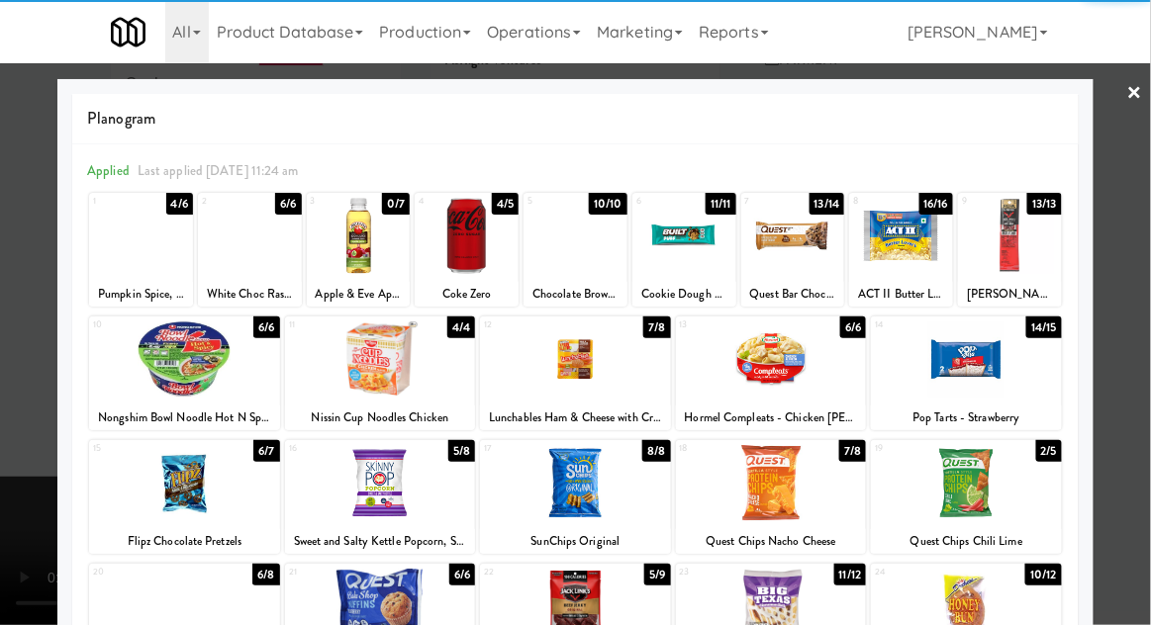
click at [1149, 310] on div at bounding box center [575, 312] width 1151 height 625
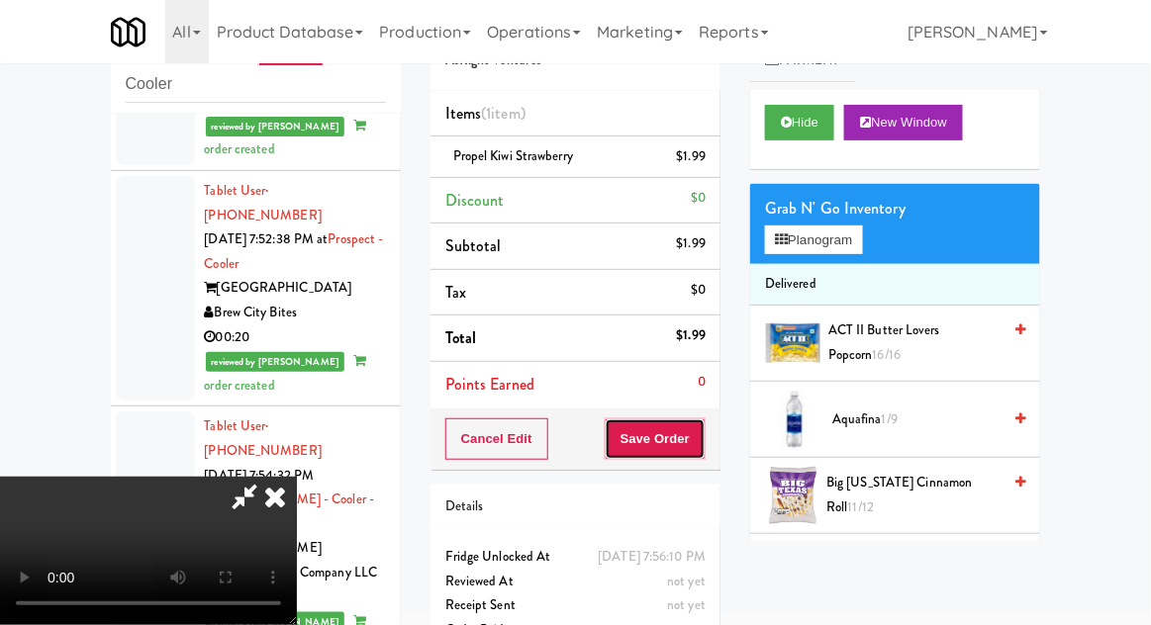
click at [705, 440] on button "Save Order" at bounding box center [655, 440] width 101 height 42
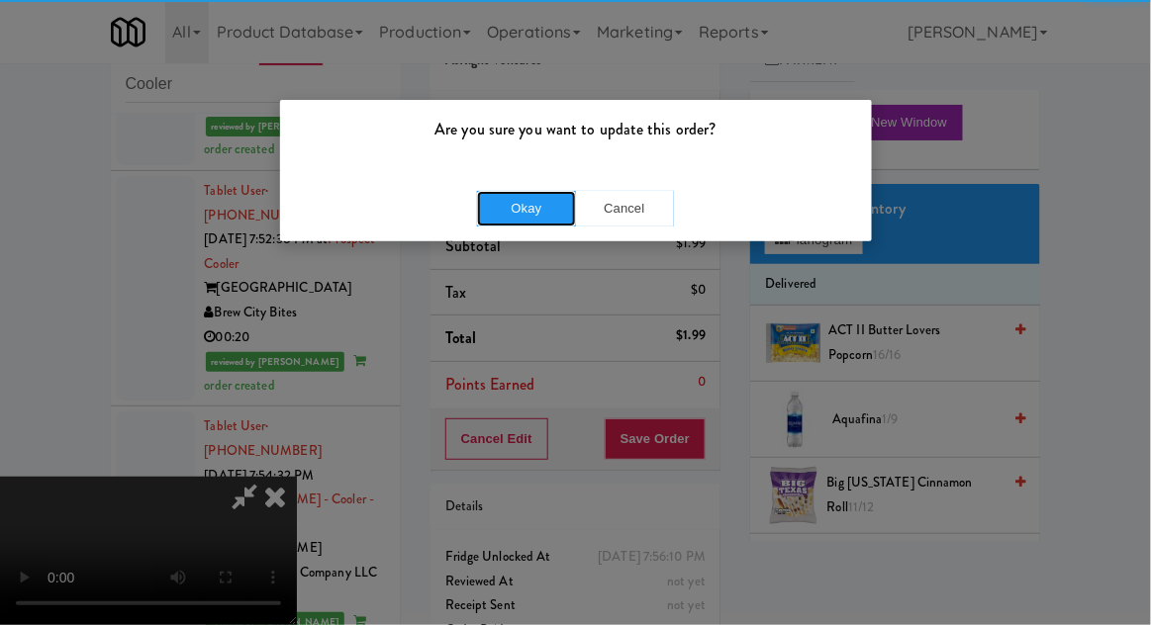
click at [514, 209] on button "Okay" at bounding box center [526, 209] width 99 height 36
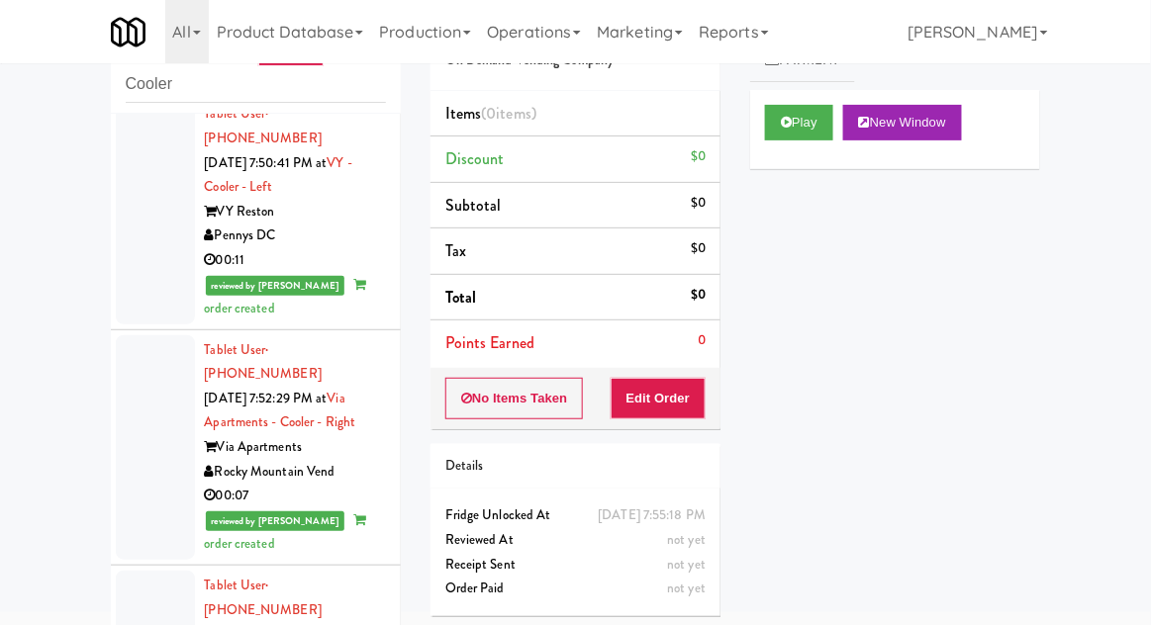
scroll to position [5750, 0]
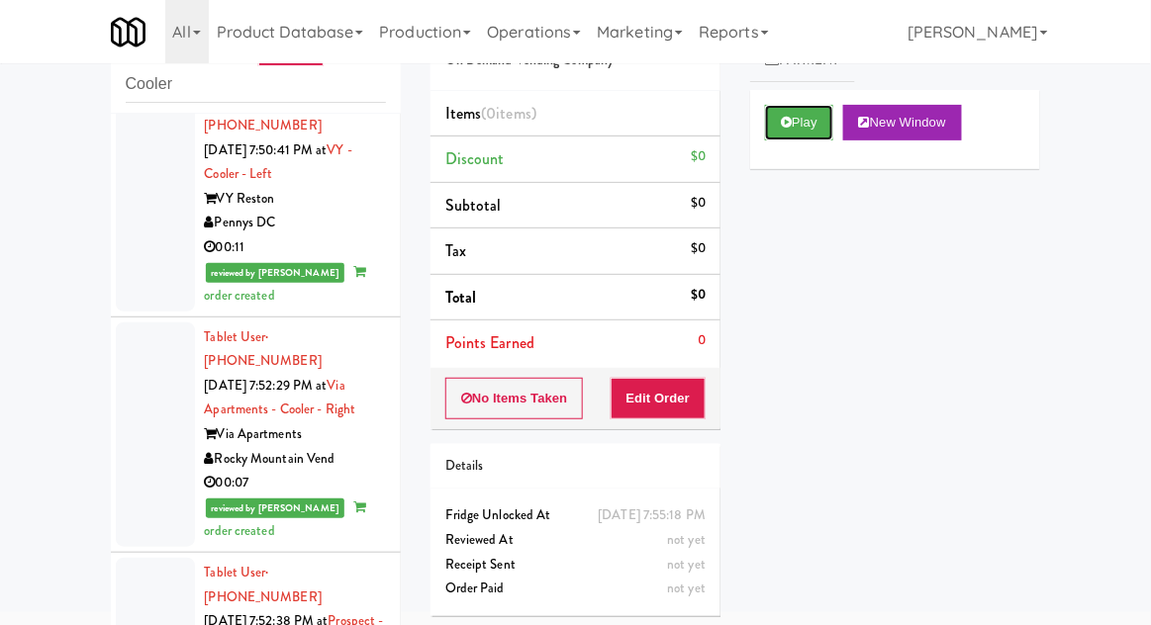
click at [801, 132] on button "Play" at bounding box center [799, 123] width 68 height 36
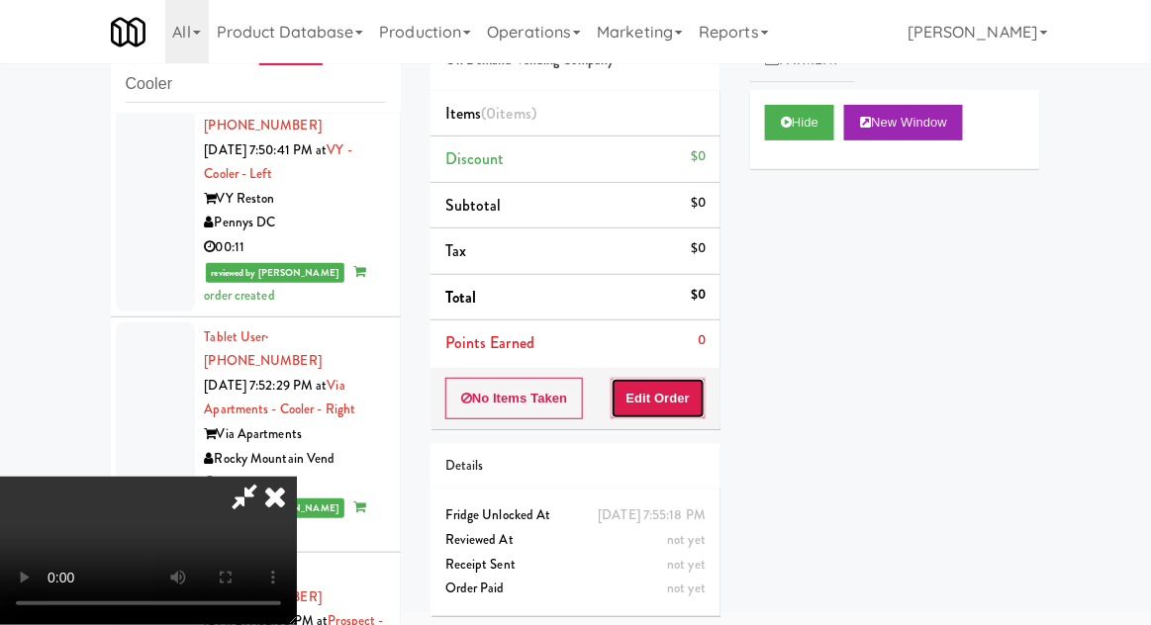
click at [682, 412] on button "Edit Order" at bounding box center [659, 399] width 96 height 42
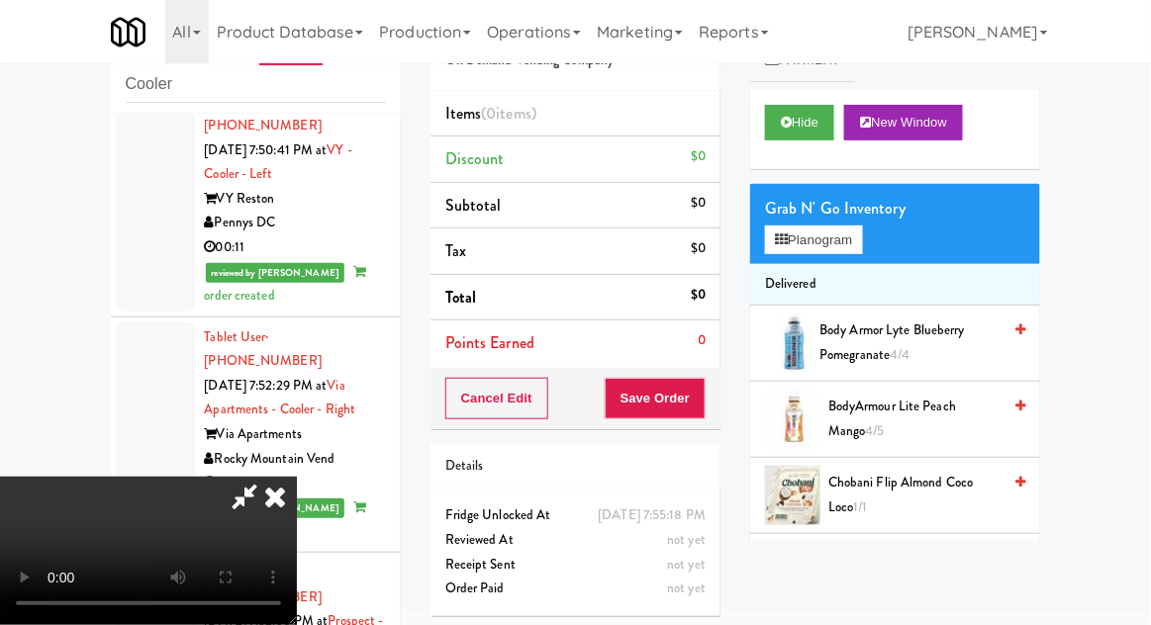
scroll to position [72, 0]
click at [860, 226] on button "Planogram" at bounding box center [813, 241] width 97 height 30
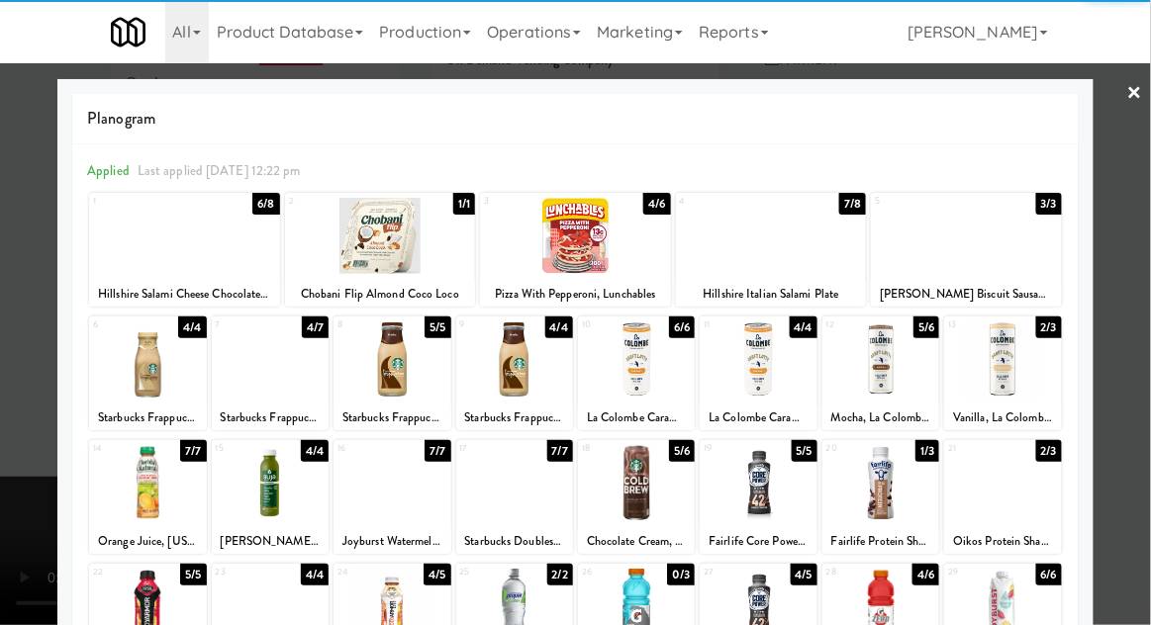
click at [749, 485] on div at bounding box center [758, 483] width 117 height 76
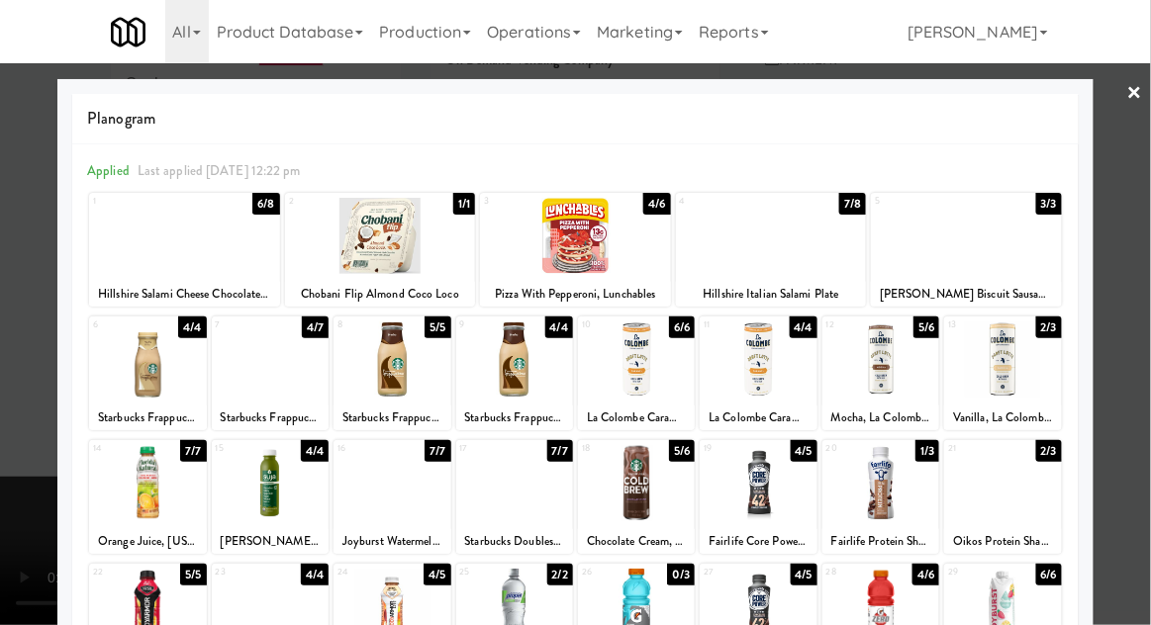
click at [1138, 307] on div at bounding box center [575, 312] width 1151 height 625
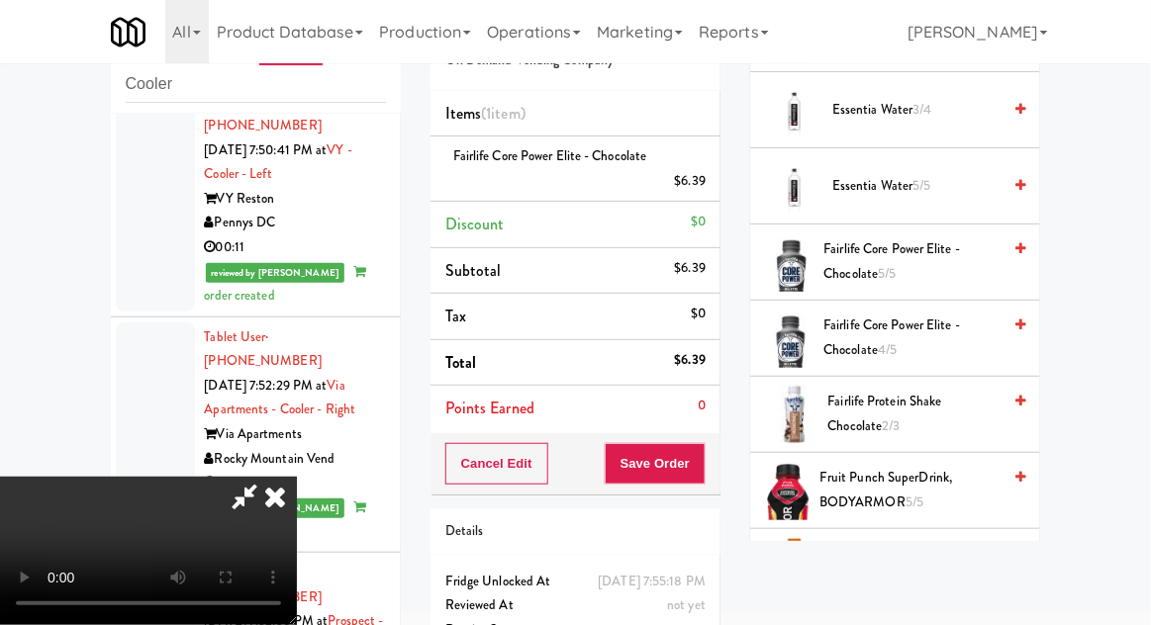
scroll to position [537, 0]
click at [952, 400] on span "Fairlife Protein Shake Chocolate 2/3" at bounding box center [914, 415] width 173 height 48
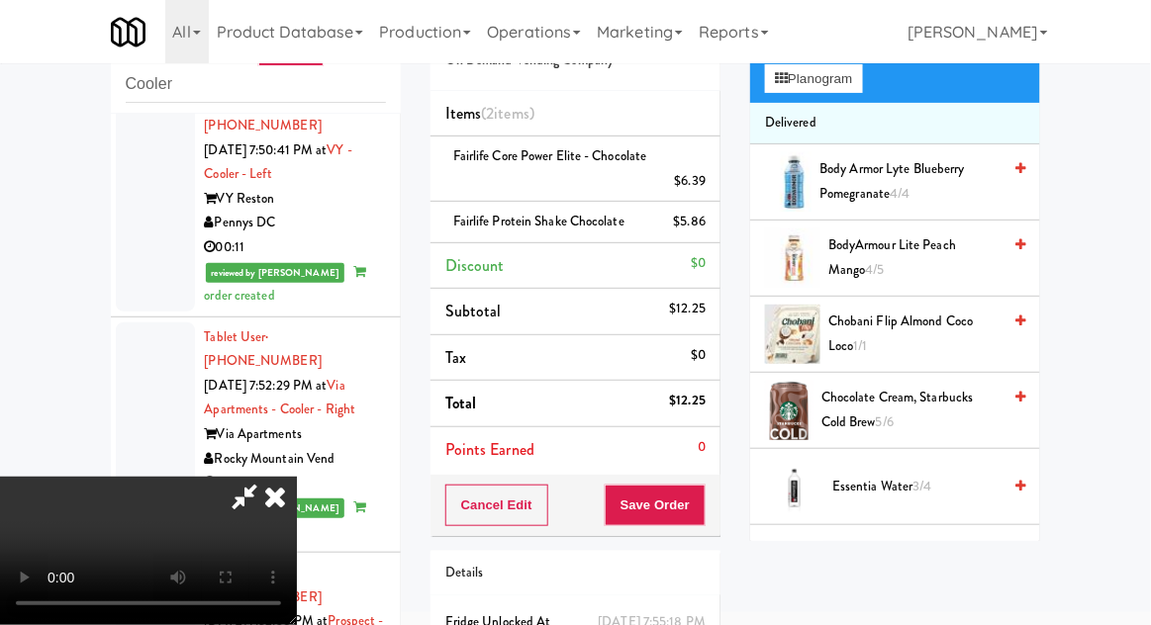
scroll to position [0, 0]
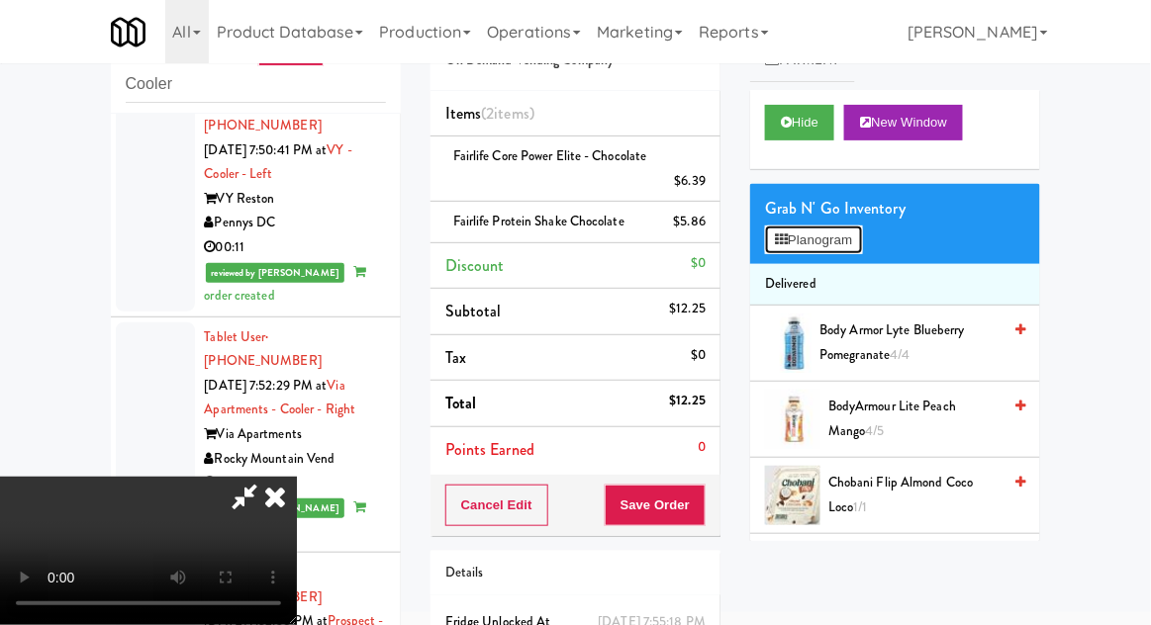
click at [853, 249] on button "Planogram" at bounding box center [813, 241] width 97 height 30
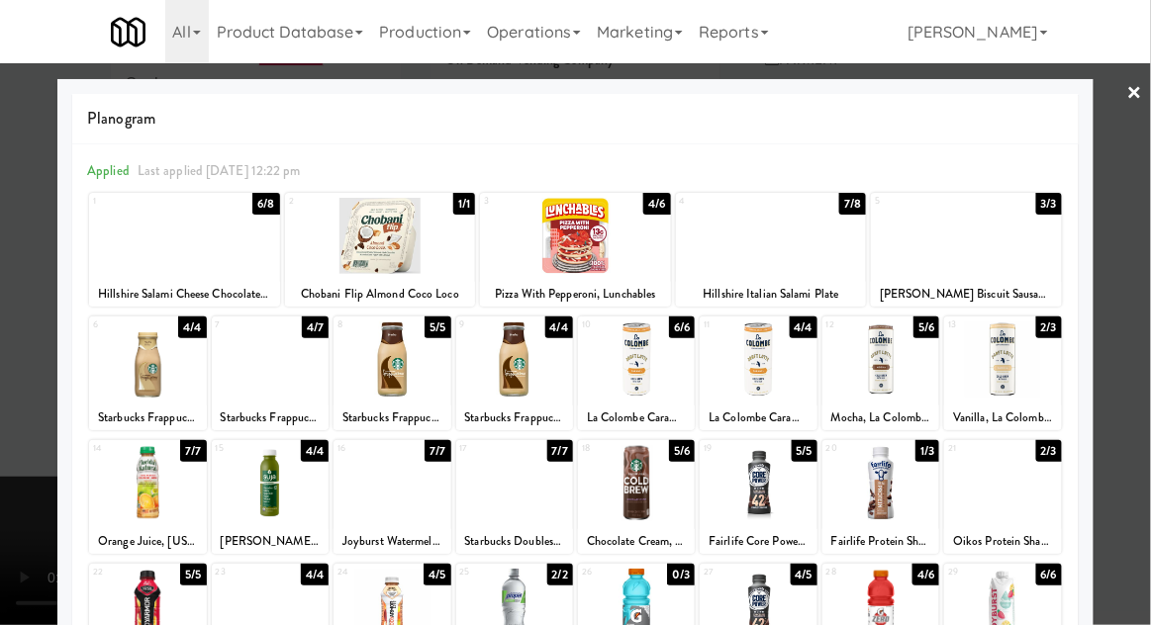
click at [826, 259] on div at bounding box center [771, 236] width 191 height 76
click at [1138, 254] on div at bounding box center [575, 312] width 1151 height 625
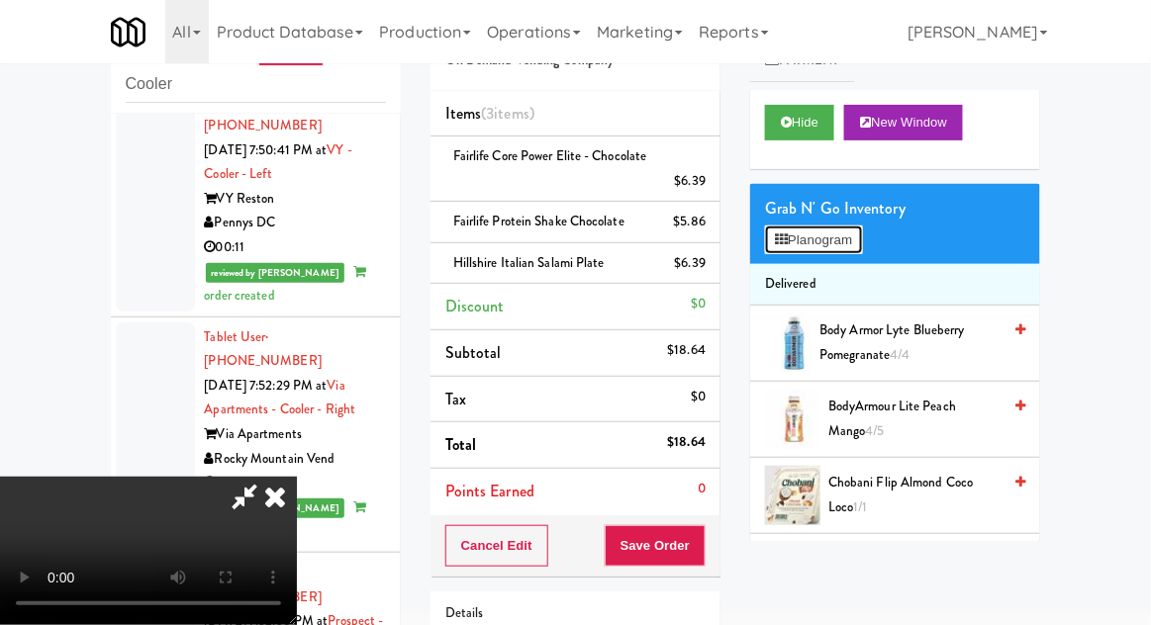
click at [862, 241] on button "Planogram" at bounding box center [813, 241] width 97 height 30
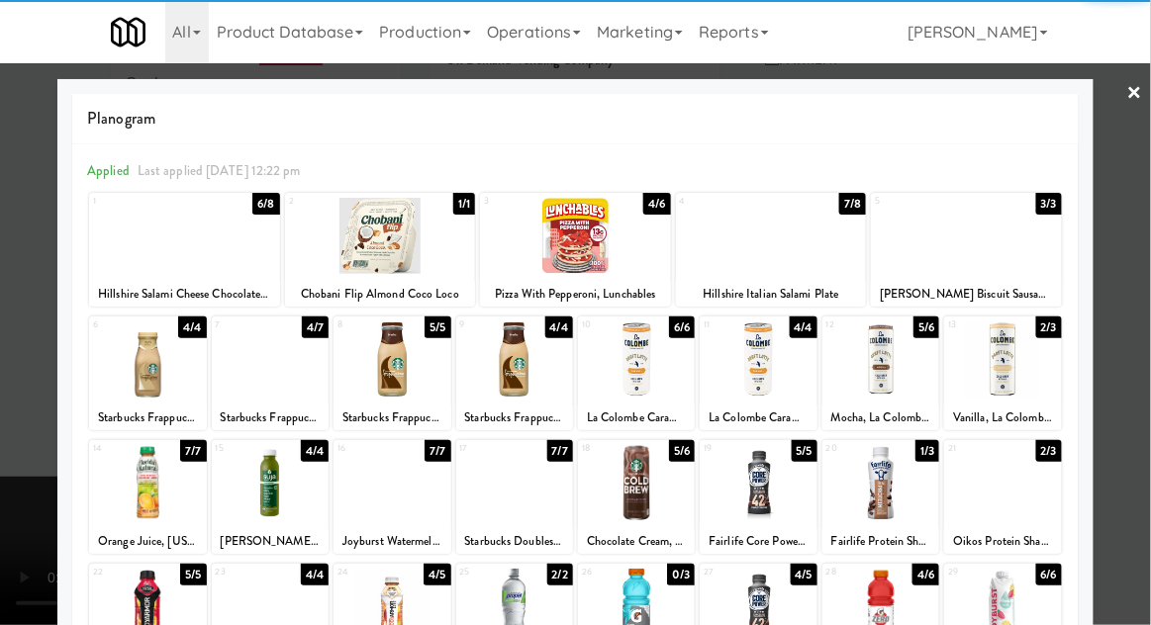
click at [196, 242] on div at bounding box center [184, 236] width 191 height 76
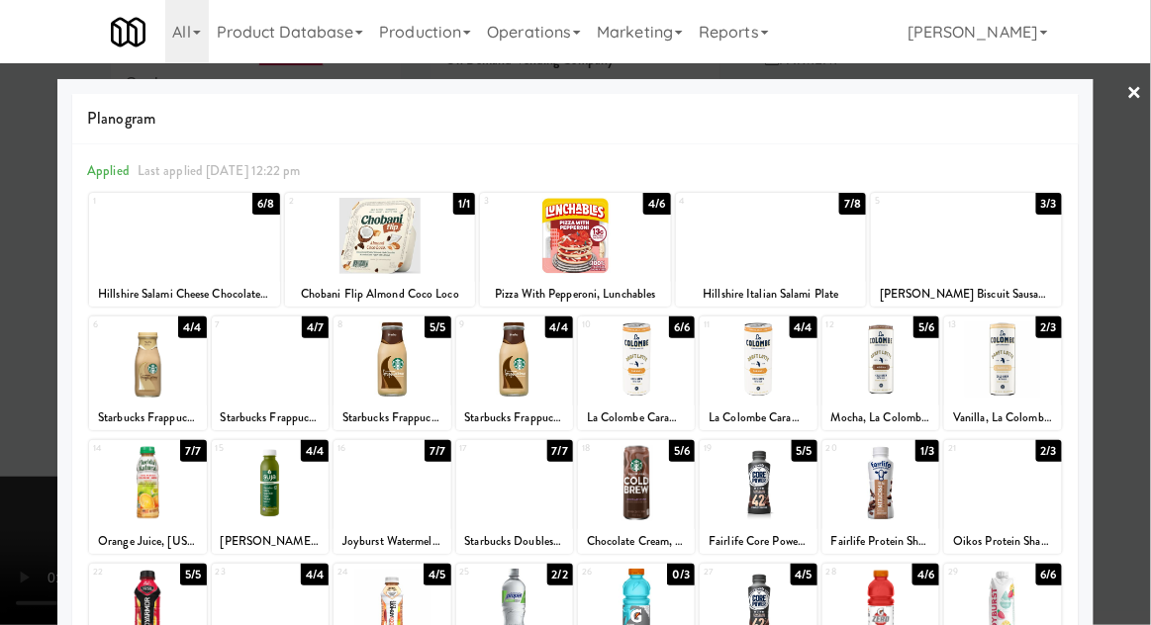
click at [1139, 310] on div at bounding box center [575, 312] width 1151 height 625
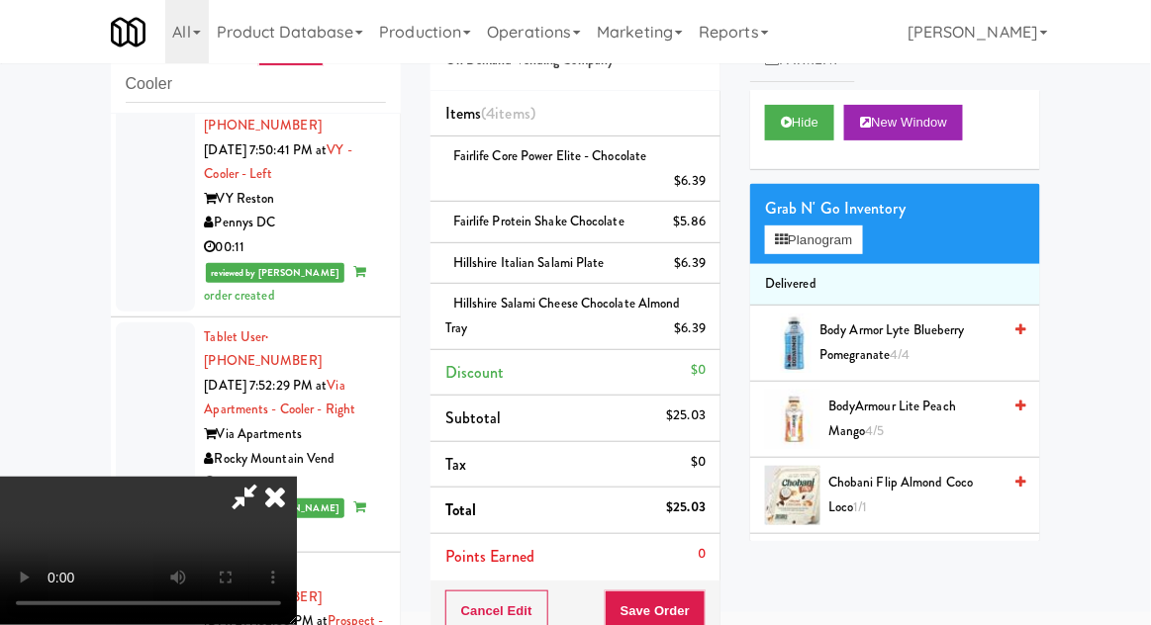
scroll to position [72, 0]
click at [698, 616] on button "Save Order" at bounding box center [655, 612] width 101 height 42
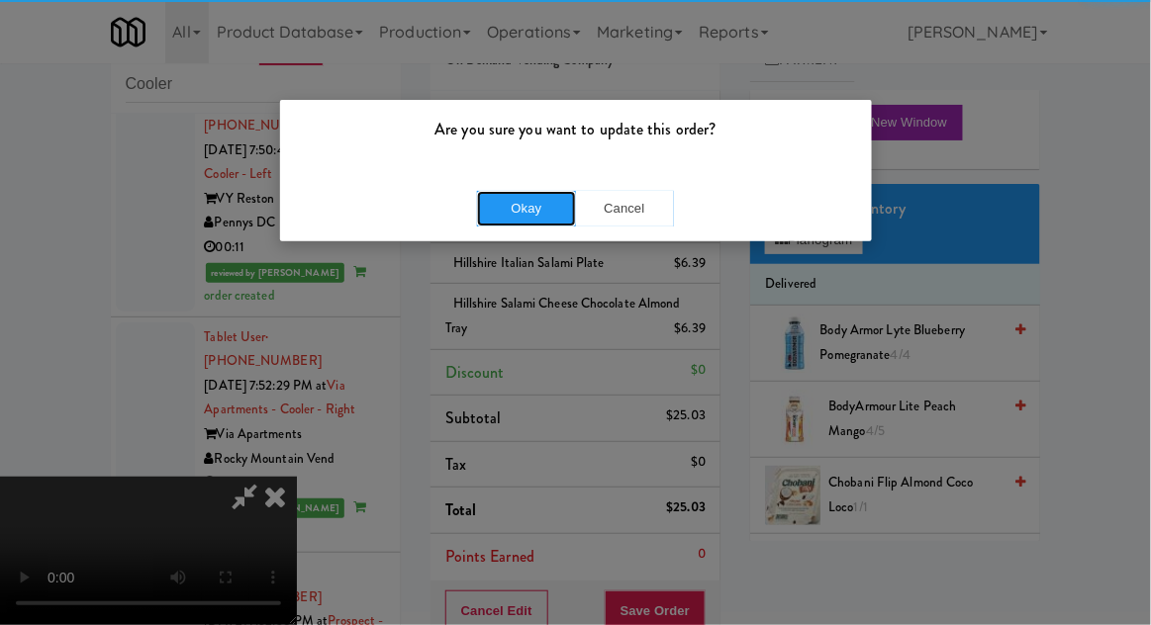
click at [498, 207] on button "Okay" at bounding box center [526, 209] width 99 height 36
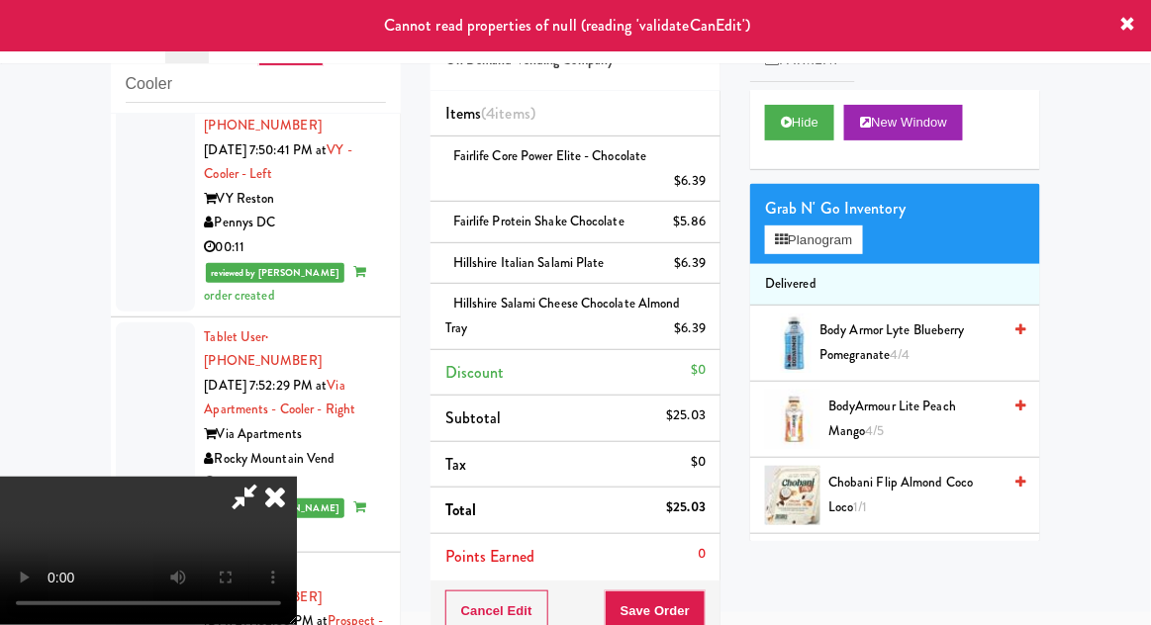
click at [1139, 342] on div "inbox reviewed recent all unclear take inventory issue suspicious failed recent…" at bounding box center [575, 419] width 1151 height 849
click at [297, 477] on icon at bounding box center [275, 497] width 44 height 40
